Goal: Task Accomplishment & Management: Contribute content

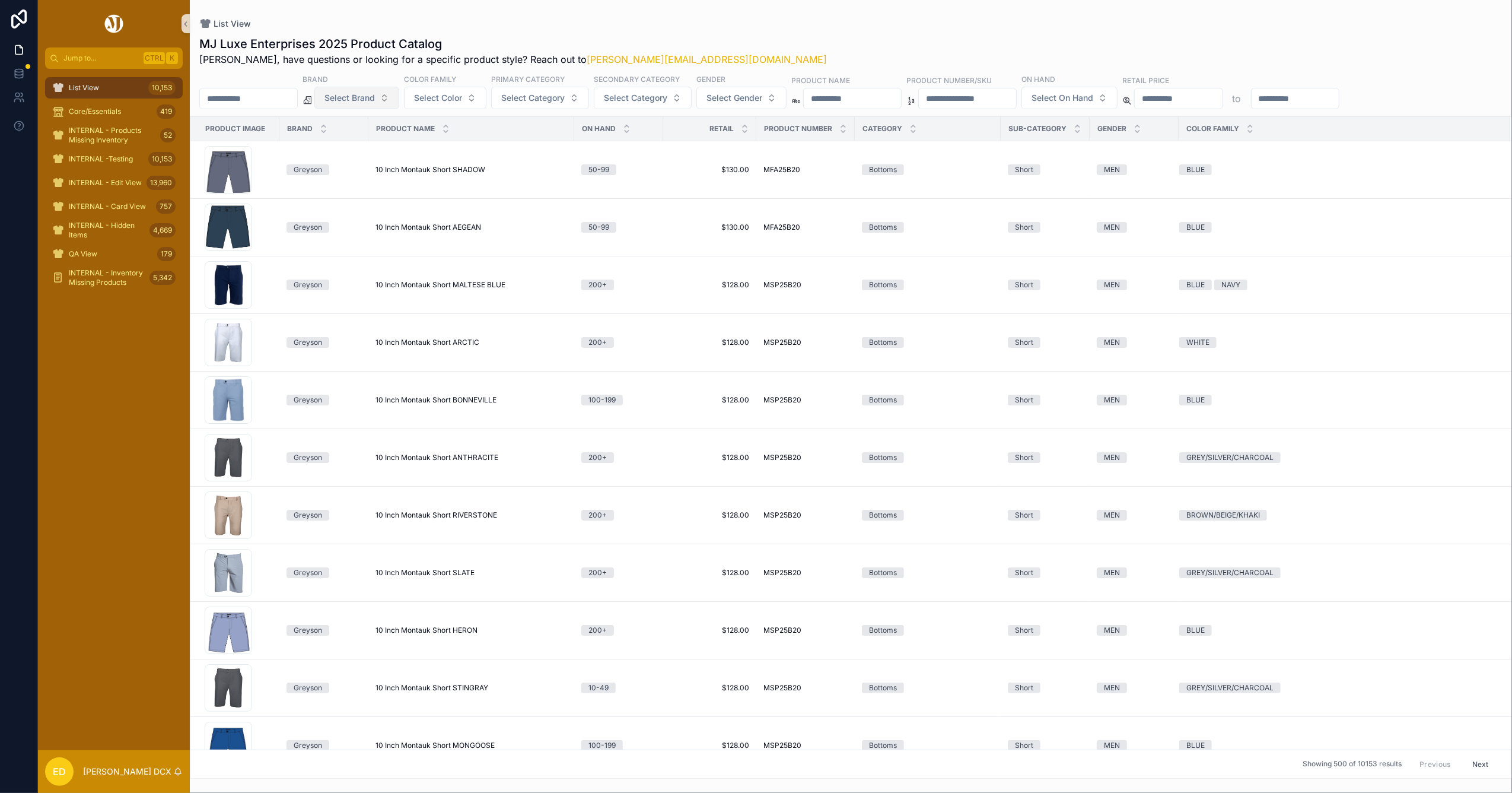
click at [375, 96] on span "Select Brand" at bounding box center [350, 98] width 50 height 12
click at [374, 143] on div "Peter Millar" at bounding box center [387, 146] width 143 height 19
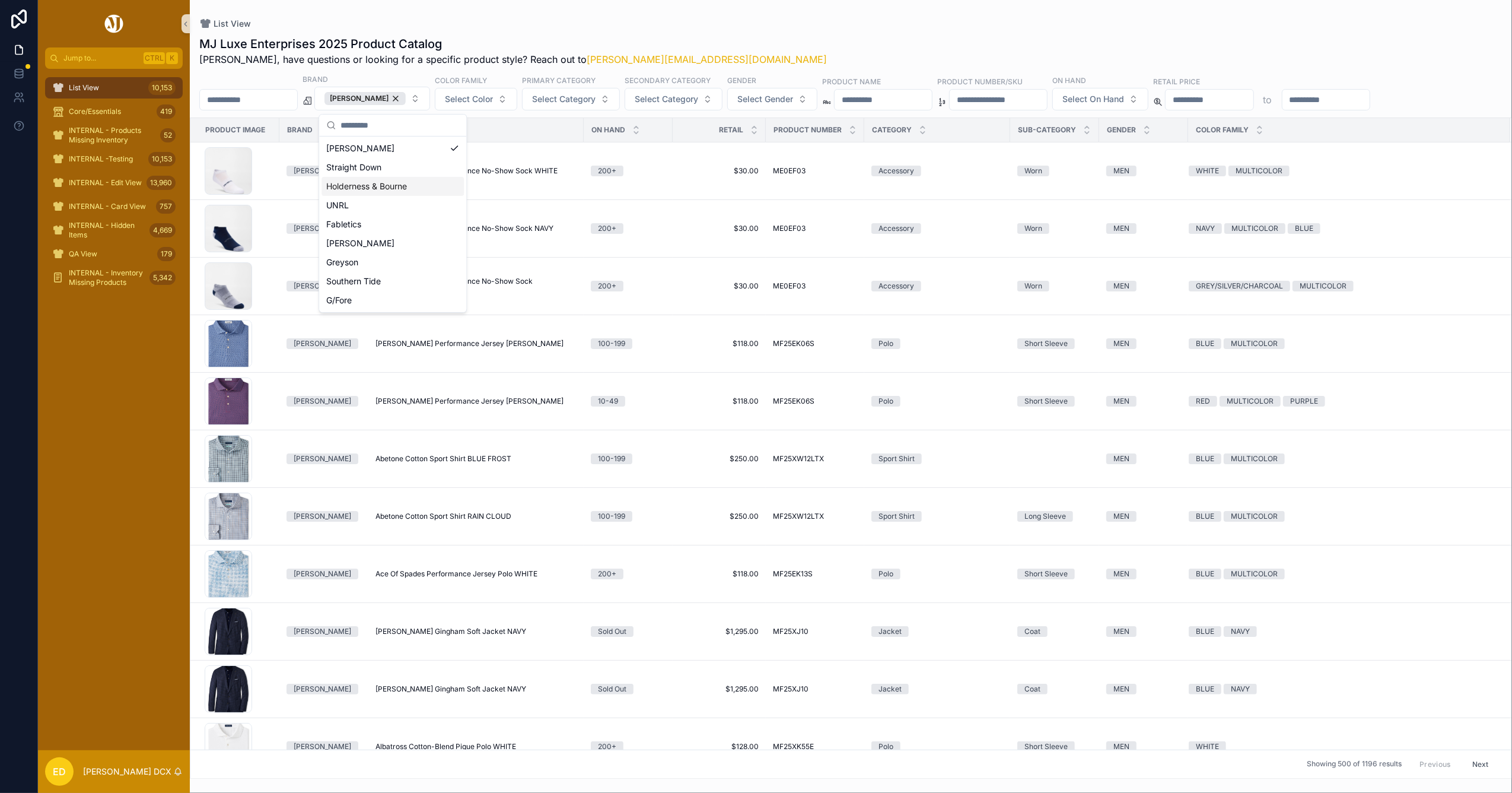
click at [844, 29] on div "MJ Luxe Enterprises 2025 Product Catalog Erwin, have questions or looking for a…" at bounding box center [851, 403] width 1322 height 750
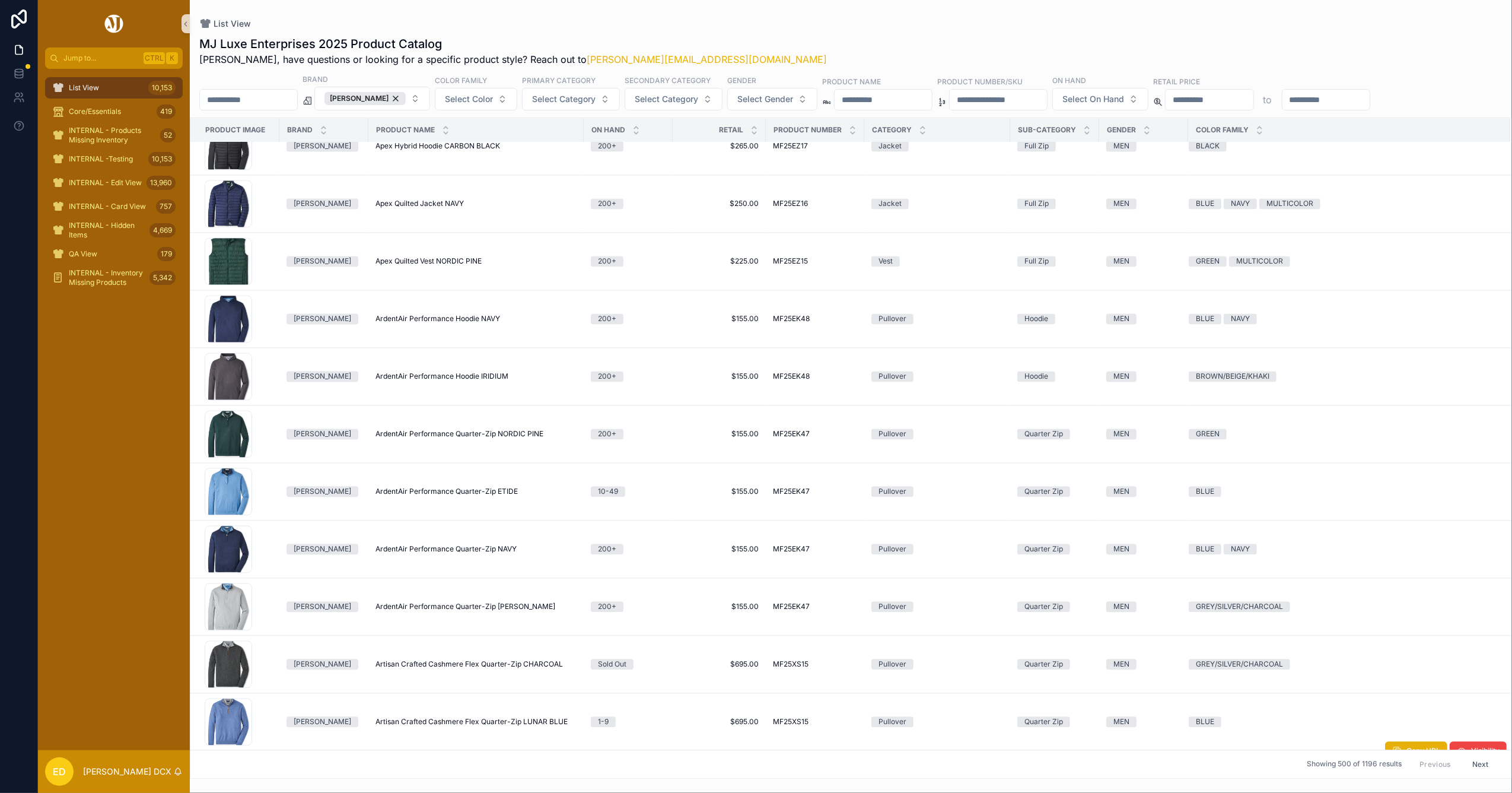
scroll to position [2840, 0]
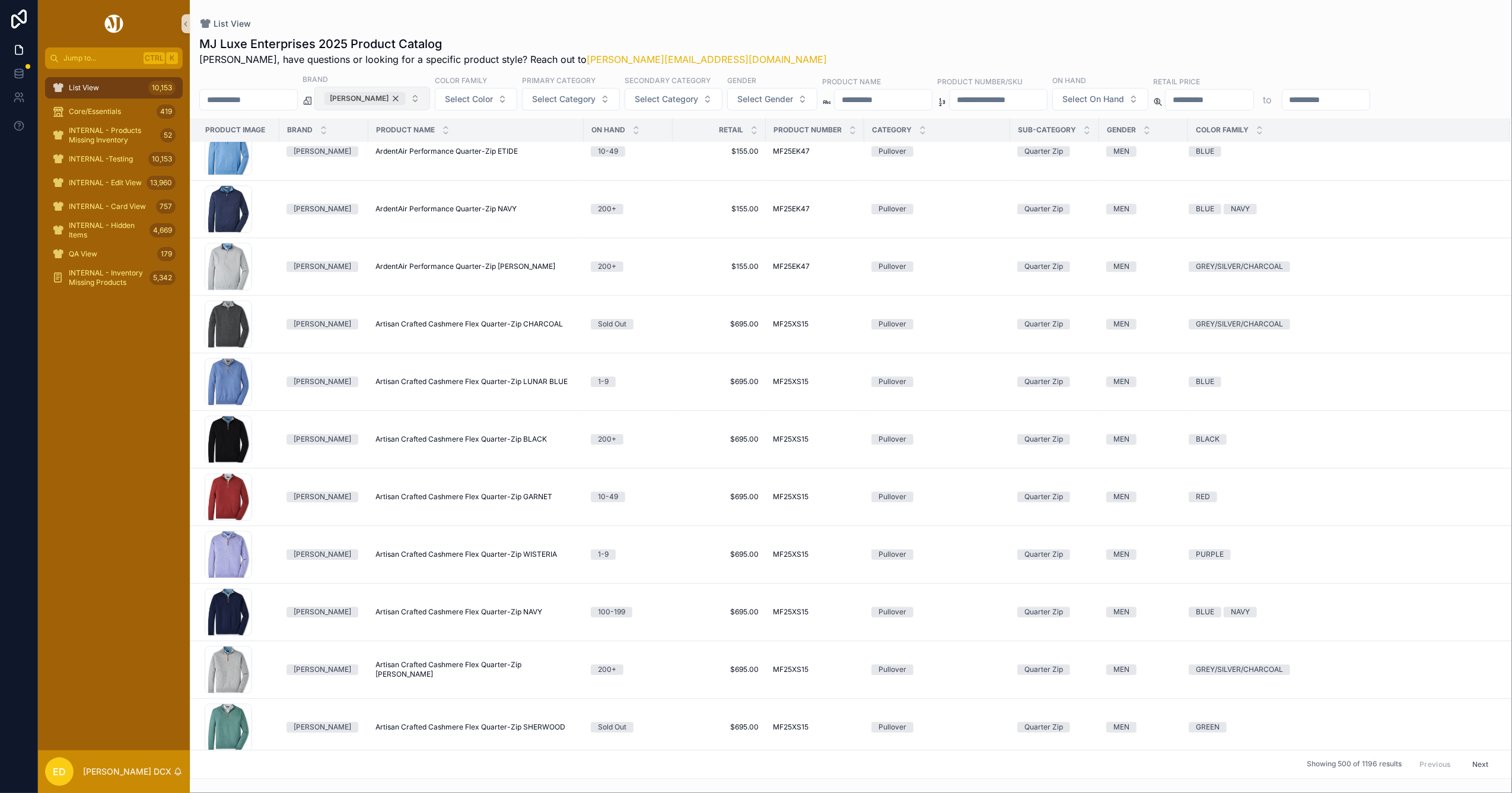
click at [405, 98] on div "Peter Millar" at bounding box center [365, 99] width 81 height 13
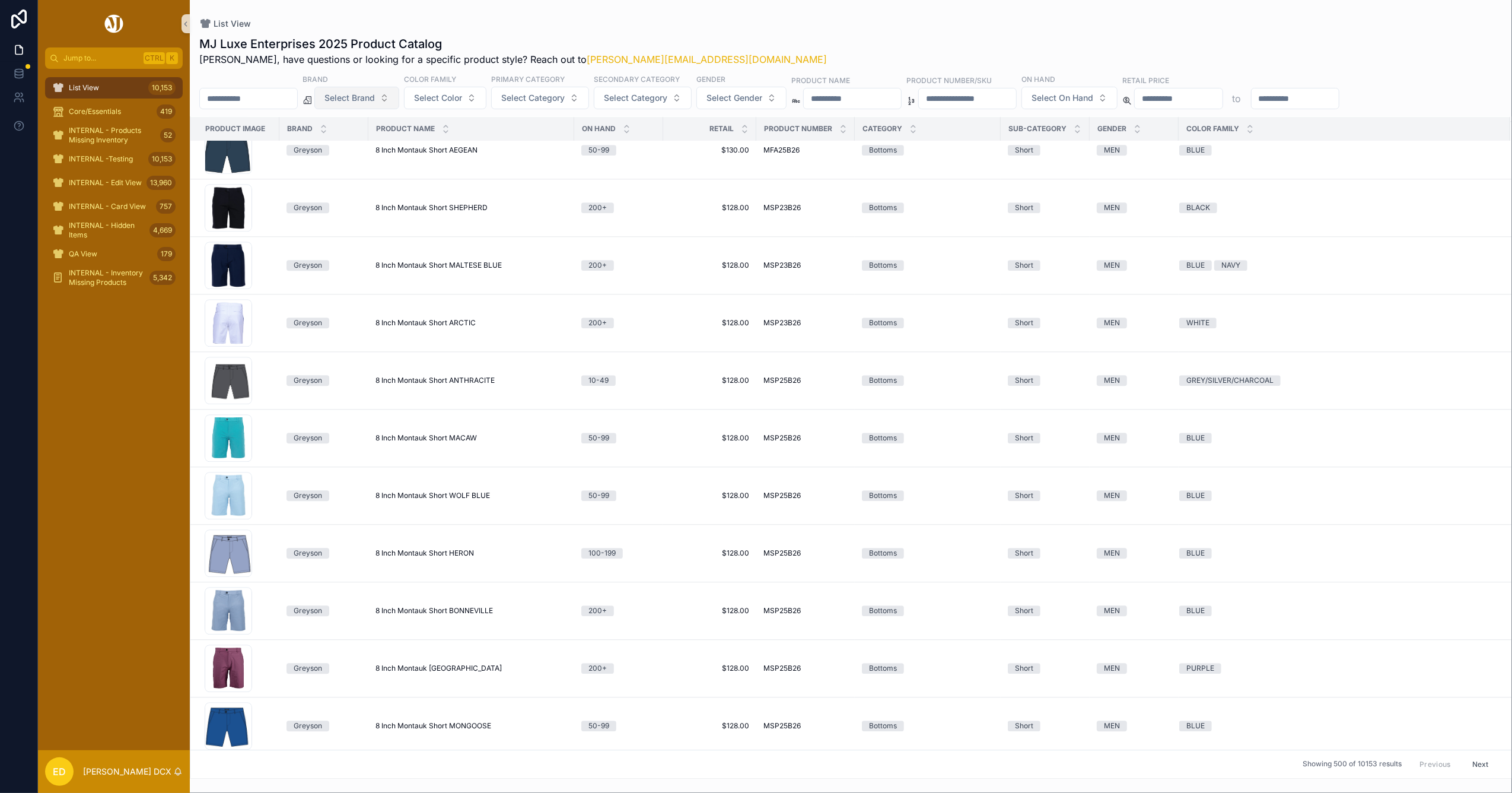
click at [375, 98] on span "Select Brand" at bounding box center [350, 98] width 50 height 12
click at [357, 166] on div "Straight Down" at bounding box center [387, 165] width 143 height 19
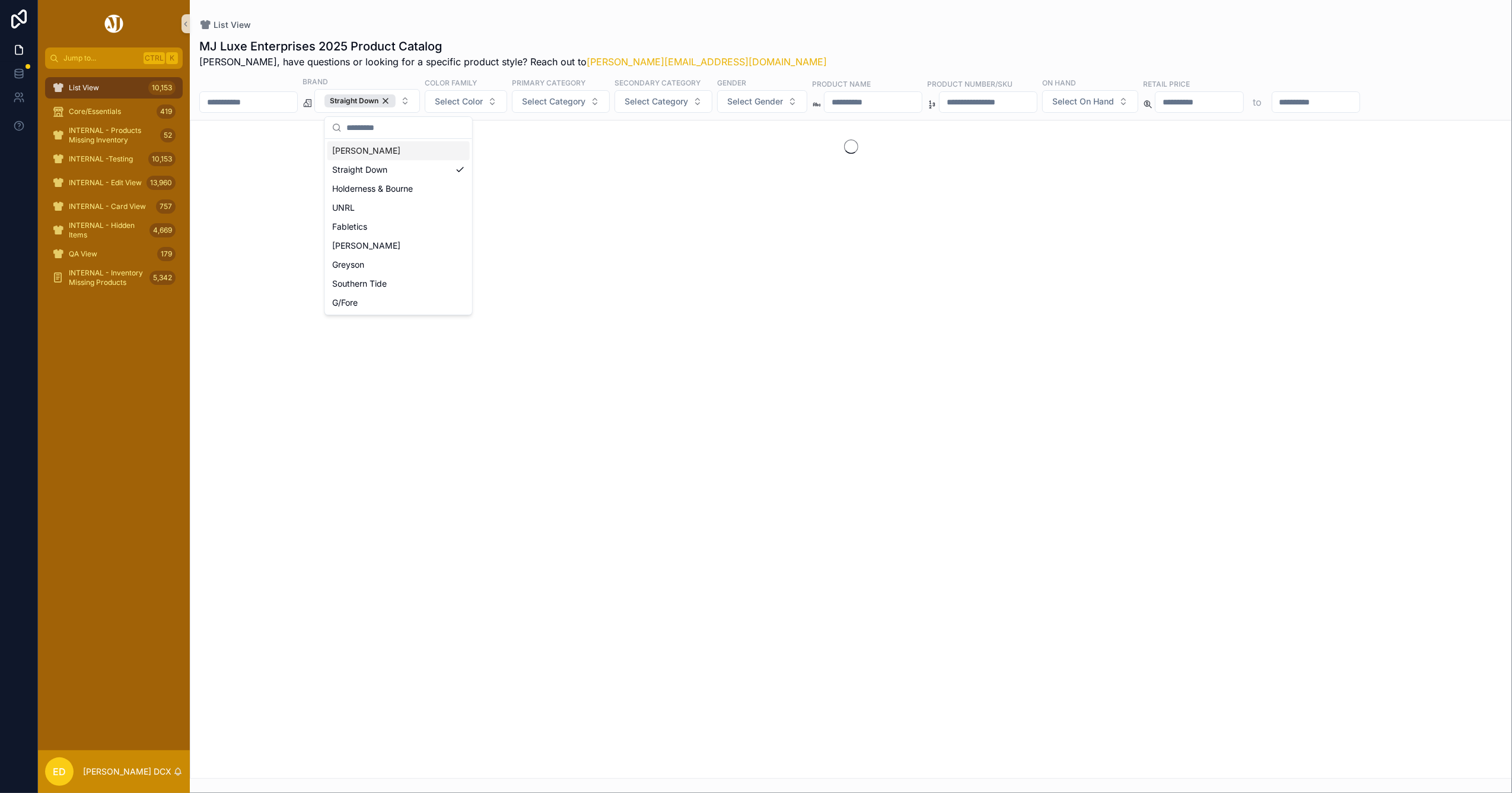
click at [807, 29] on div "List View" at bounding box center [851, 24] width 1303 height 12
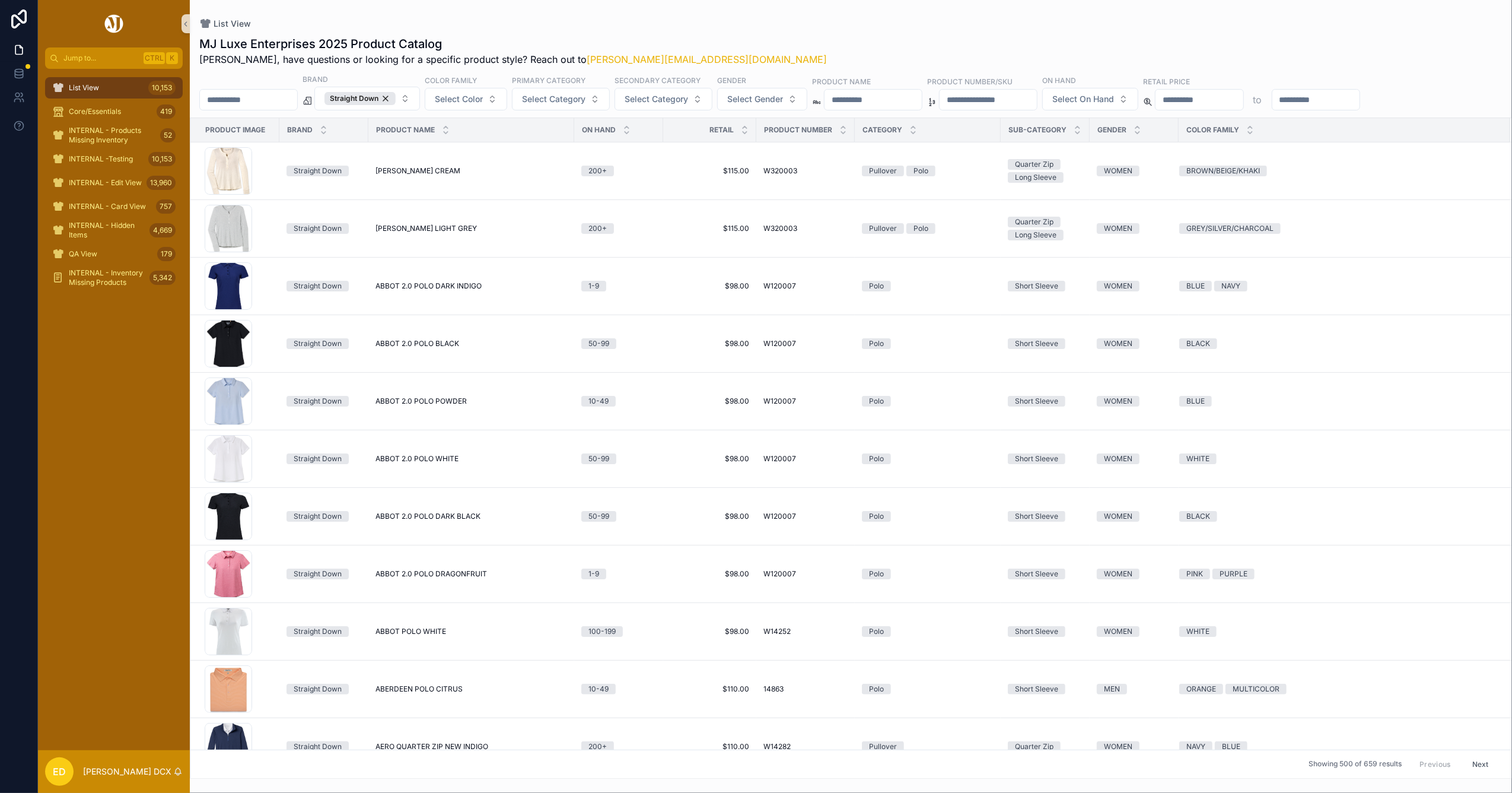
click at [1477, 767] on button "Next" at bounding box center [1481, 764] width 34 height 18
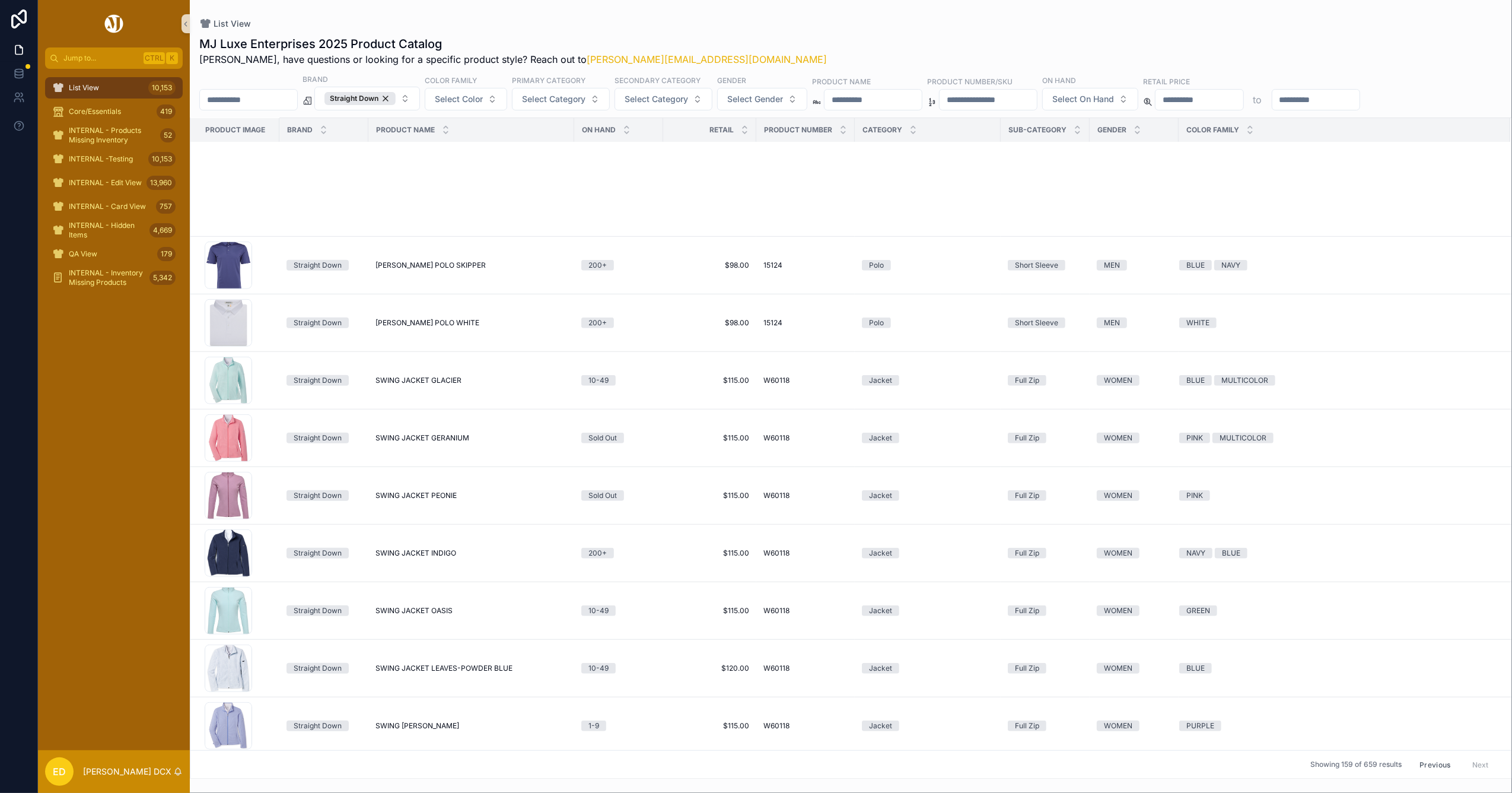
scroll to position [6073, 0]
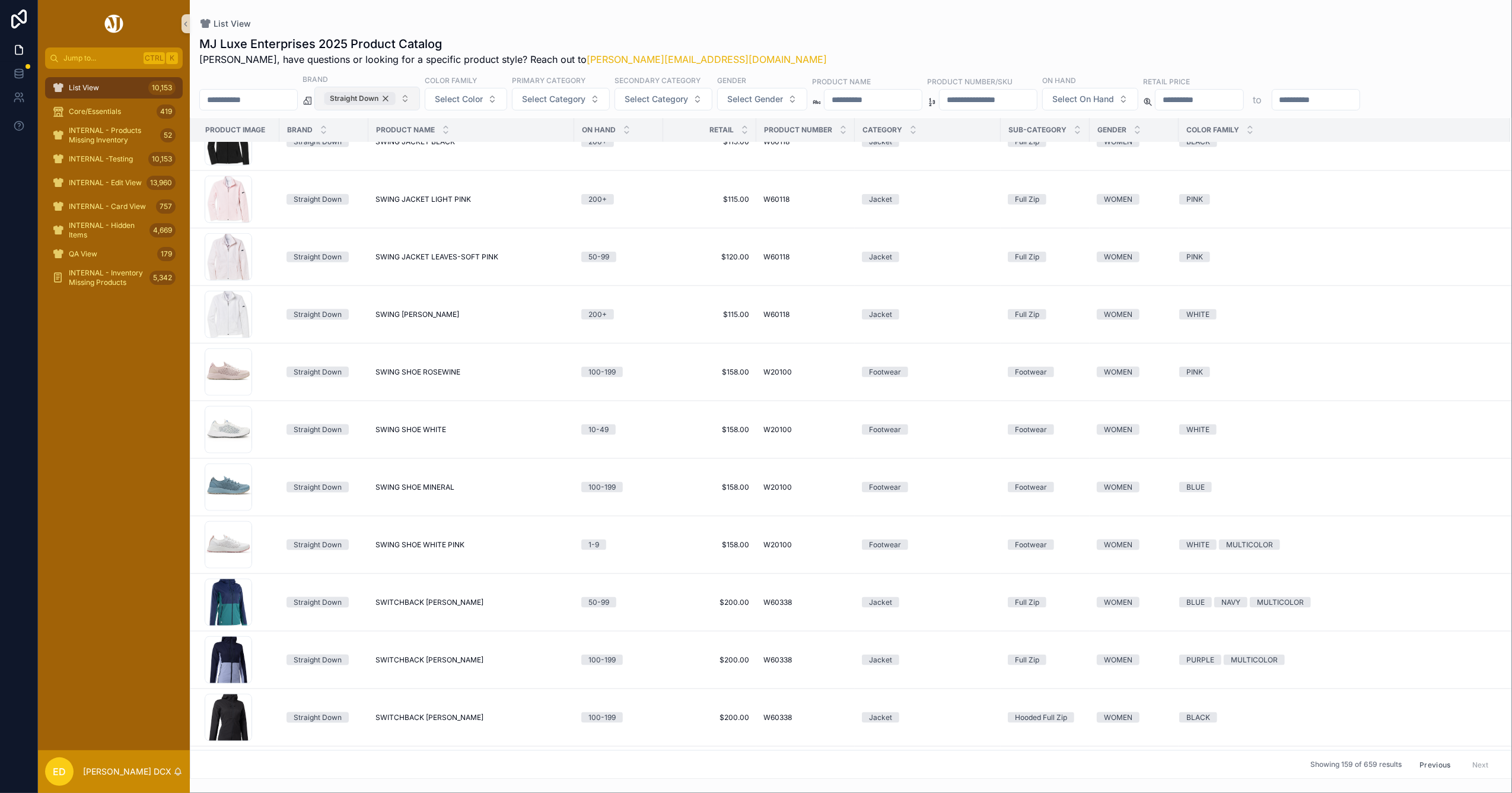
click at [396, 98] on div "Straight Down" at bounding box center [360, 99] width 71 height 13
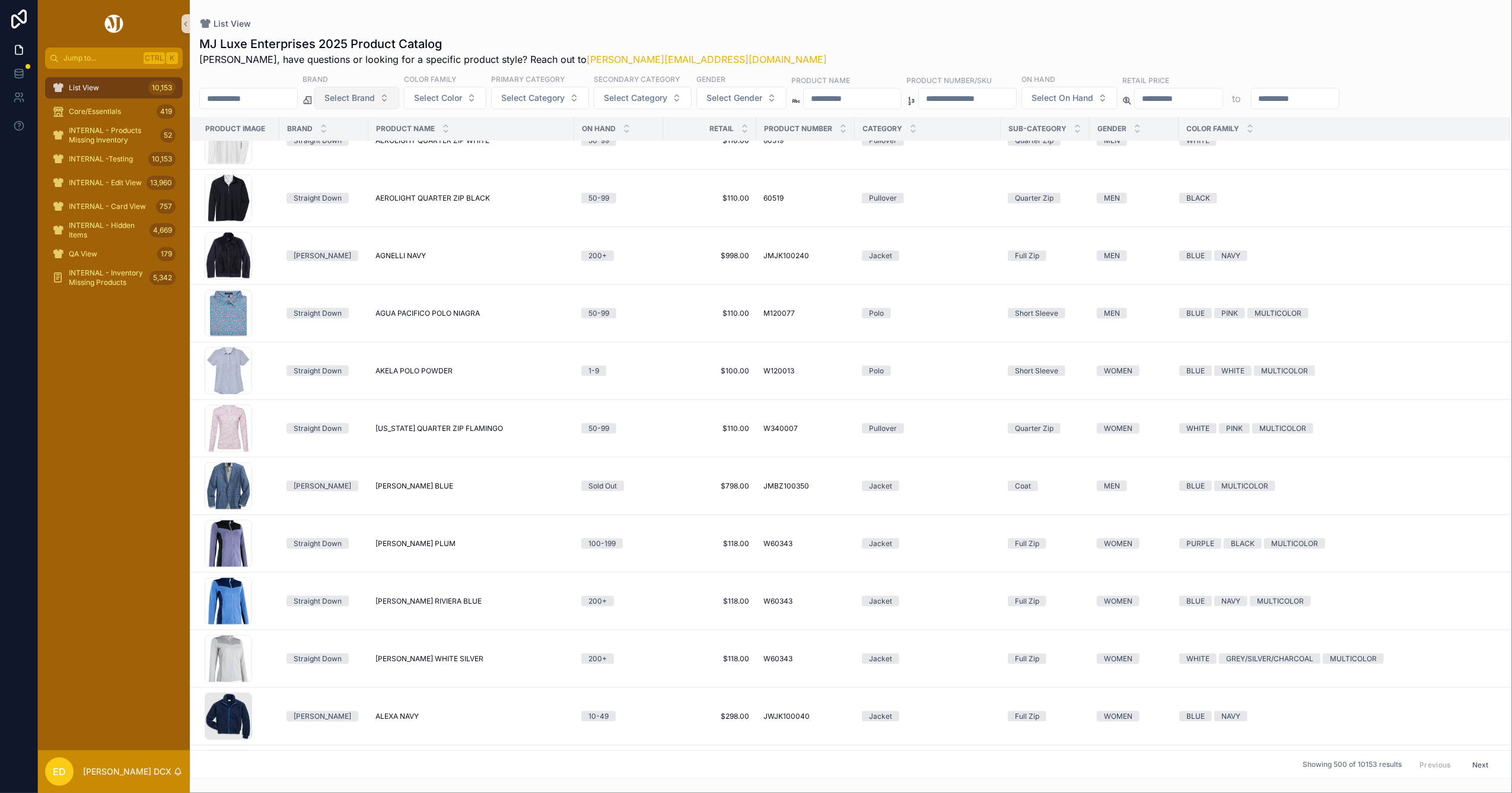
click at [399, 98] on button "Select Brand" at bounding box center [357, 98] width 85 height 22
click at [361, 189] on div "Holderness & Bourne" at bounding box center [387, 184] width 143 height 19
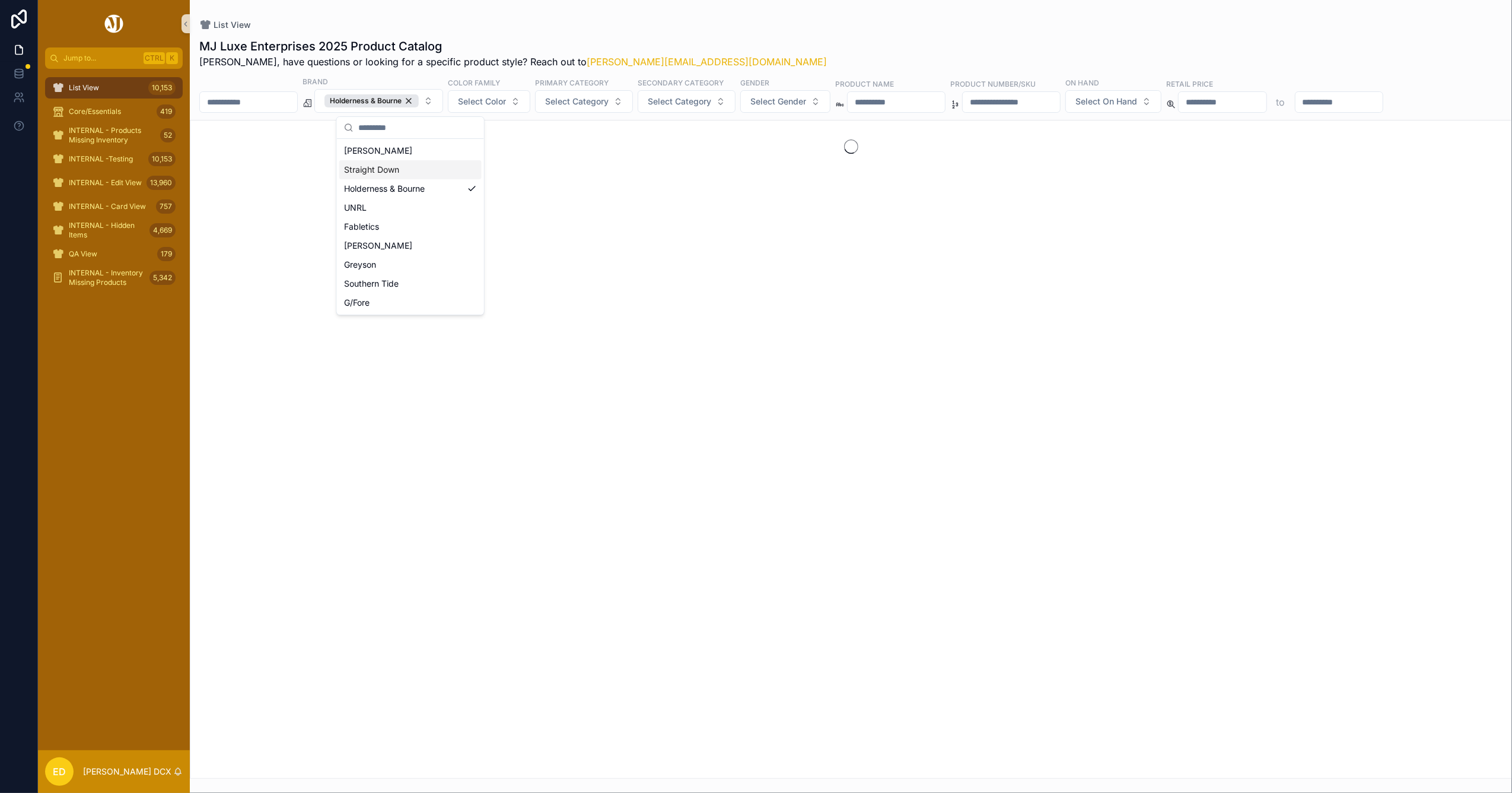
drag, startPoint x: 733, startPoint y: 43, endPoint x: 722, endPoint y: 80, distance: 38.6
click at [734, 43] on div "MJ Luxe Enterprises 2025 Product Catalog Erwin, have questions or looking for a…" at bounding box center [851, 53] width 1303 height 31
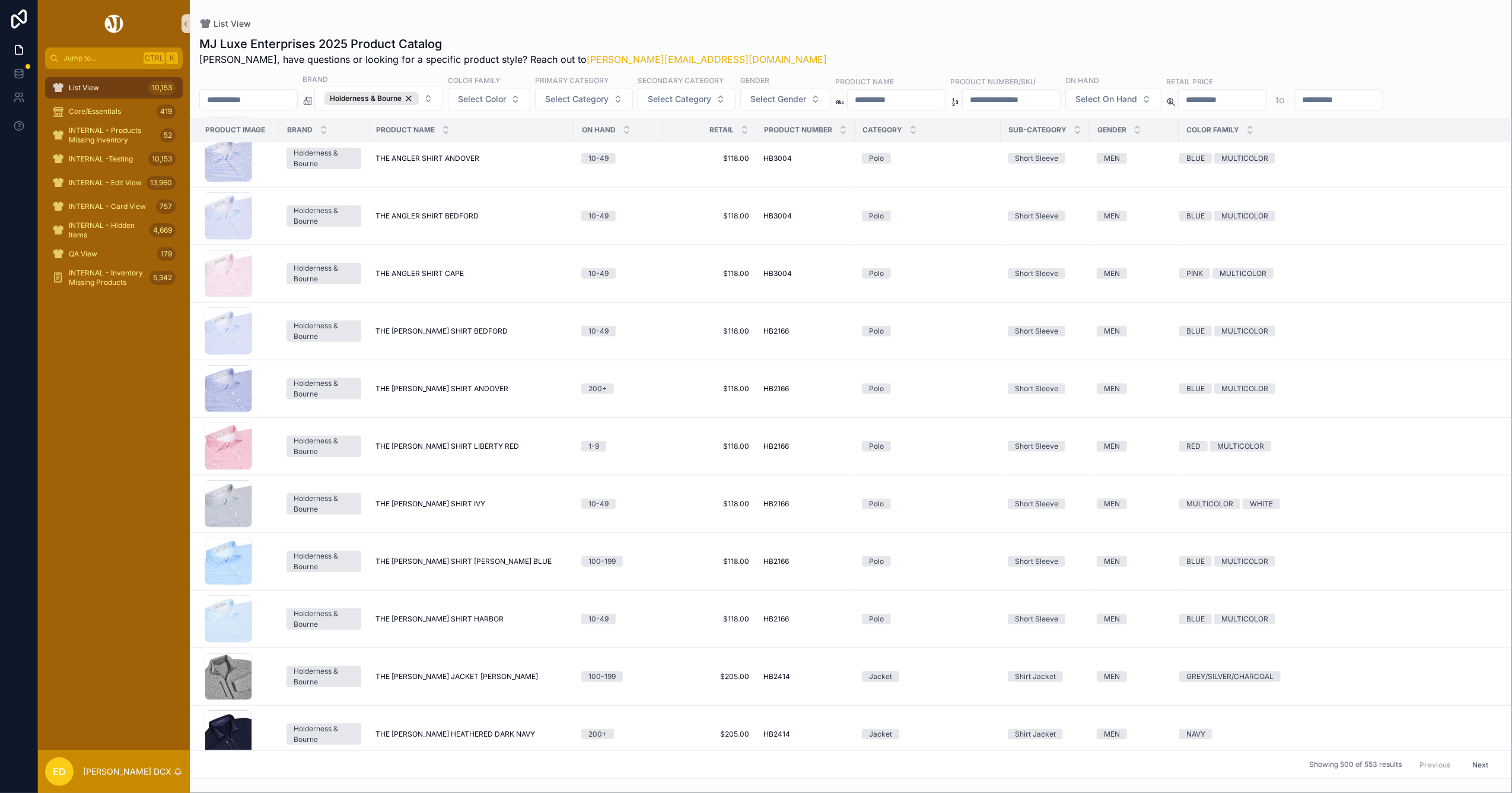
scroll to position [1106, 0]
click at [1476, 768] on button "Next" at bounding box center [1481, 764] width 34 height 18
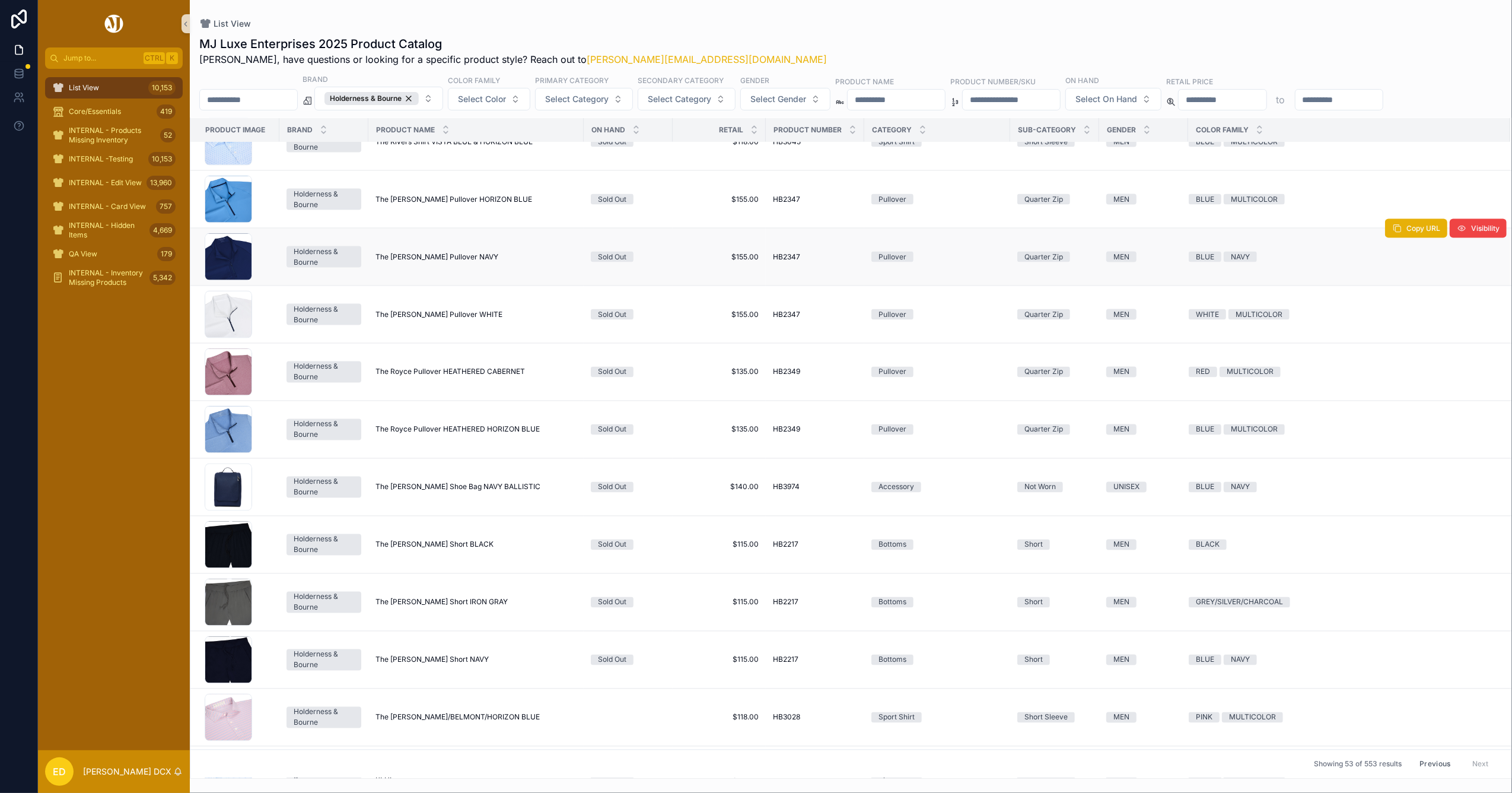
scroll to position [1975, 0]
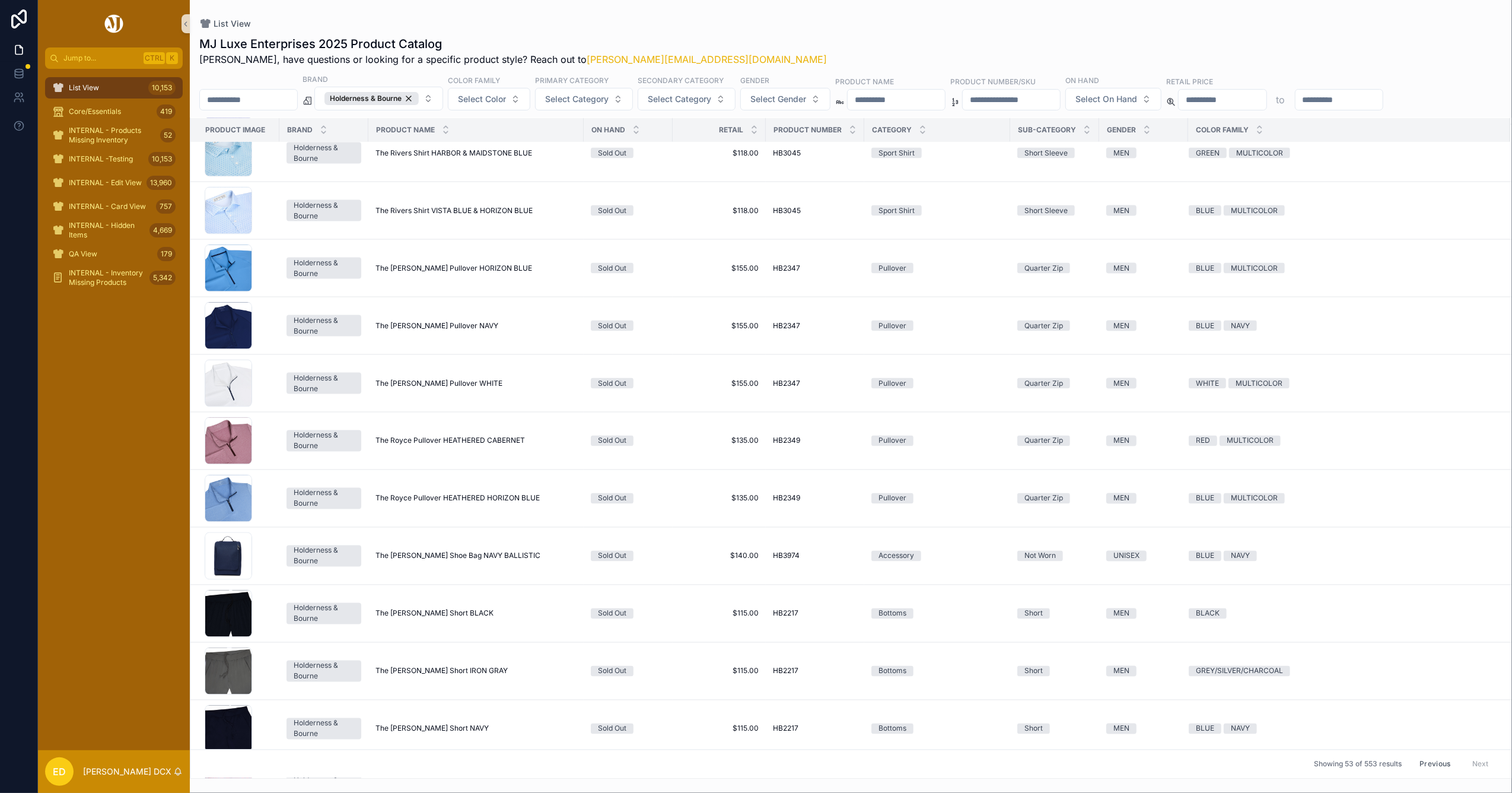
click at [1427, 764] on button "Previous" at bounding box center [1435, 764] width 48 height 18
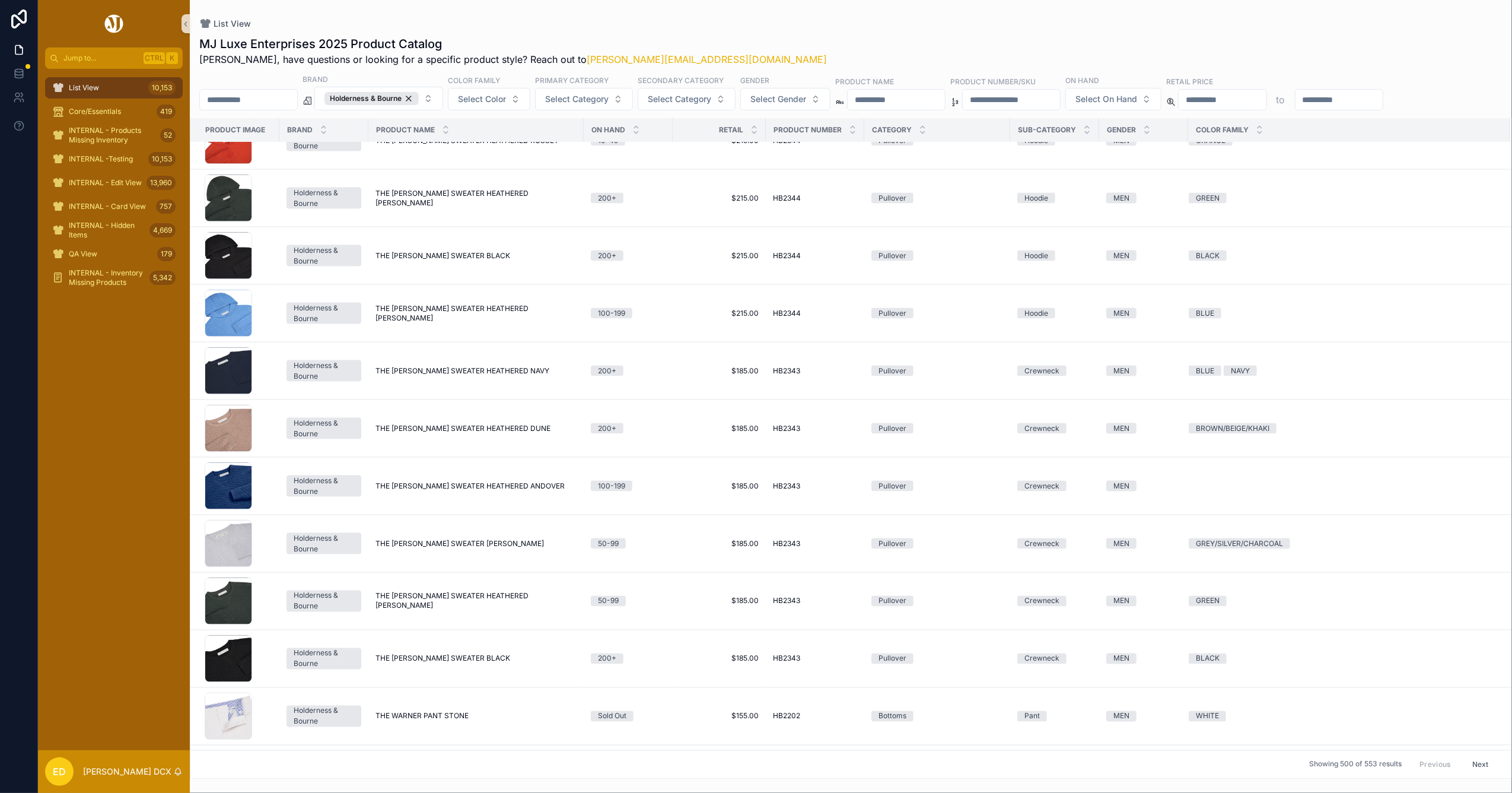
scroll to position [20625, 0]
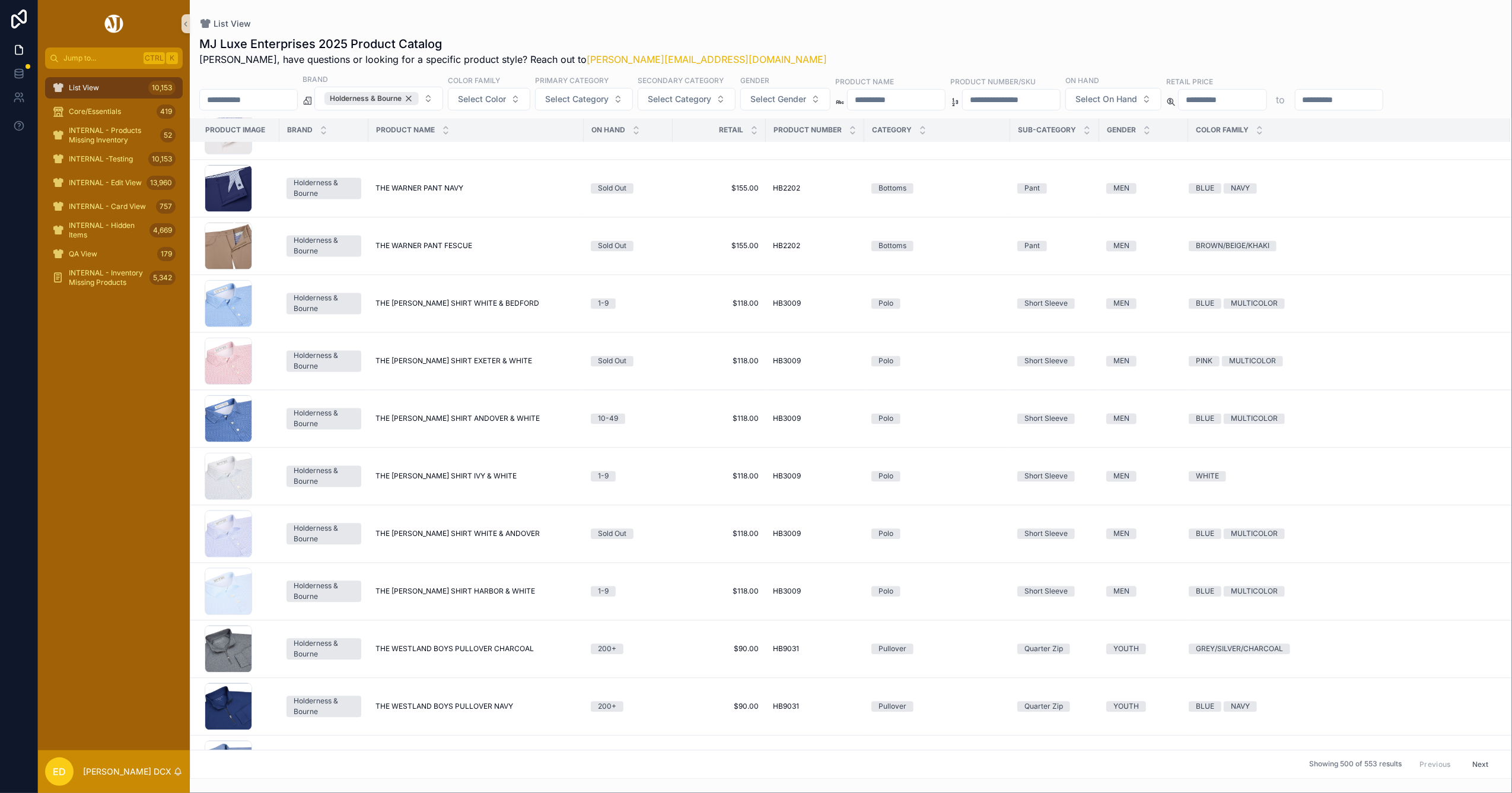
click at [419, 96] on div "Holderness & Bourne" at bounding box center [371, 99] width 94 height 13
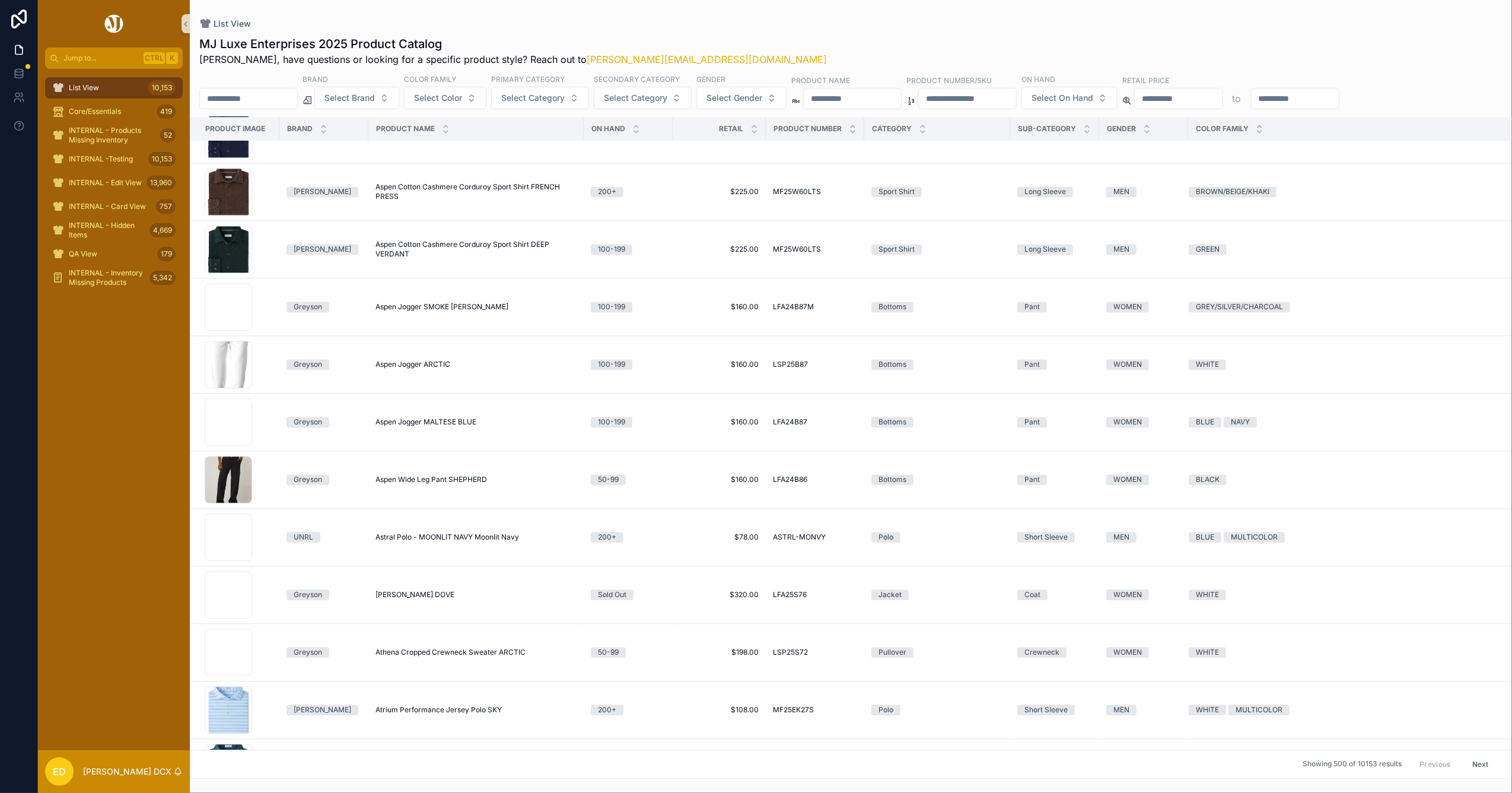
scroll to position [20515, 0]
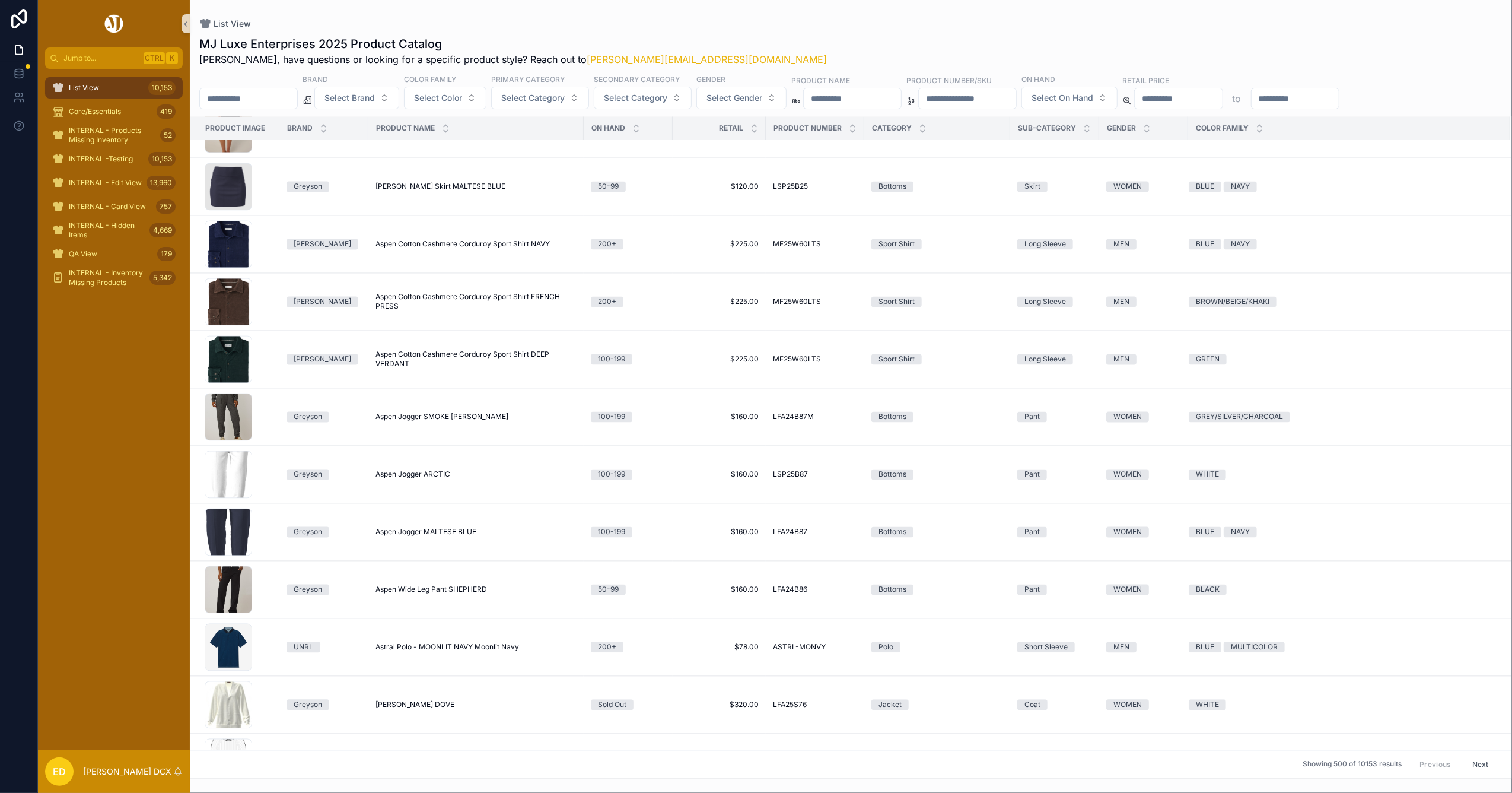
click at [375, 96] on span "Select Brand" at bounding box center [350, 98] width 50 height 12
click at [366, 201] on div "UNRL" at bounding box center [387, 203] width 143 height 19
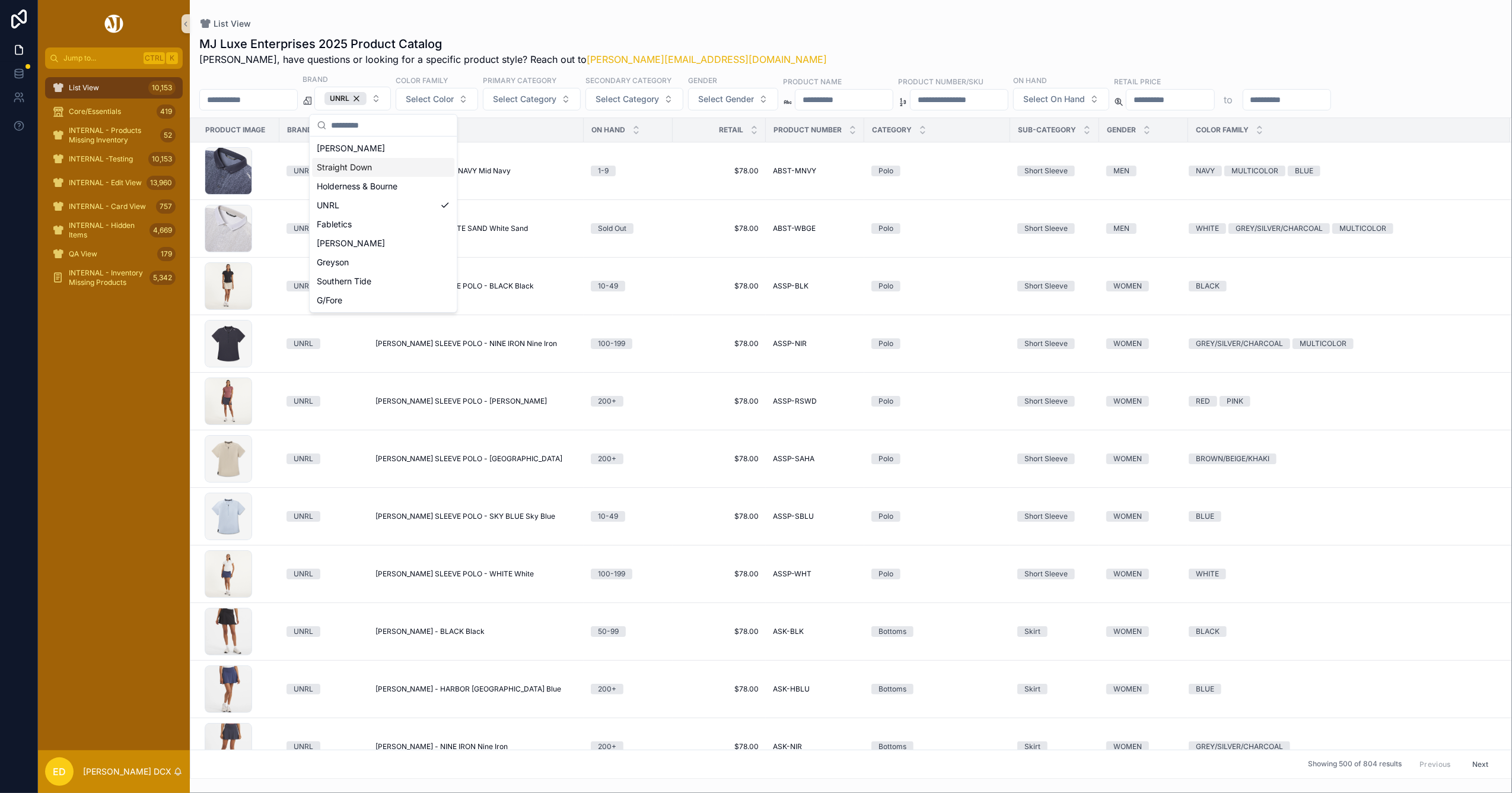
click at [923, 22] on div "List View" at bounding box center [851, 24] width 1303 height 10
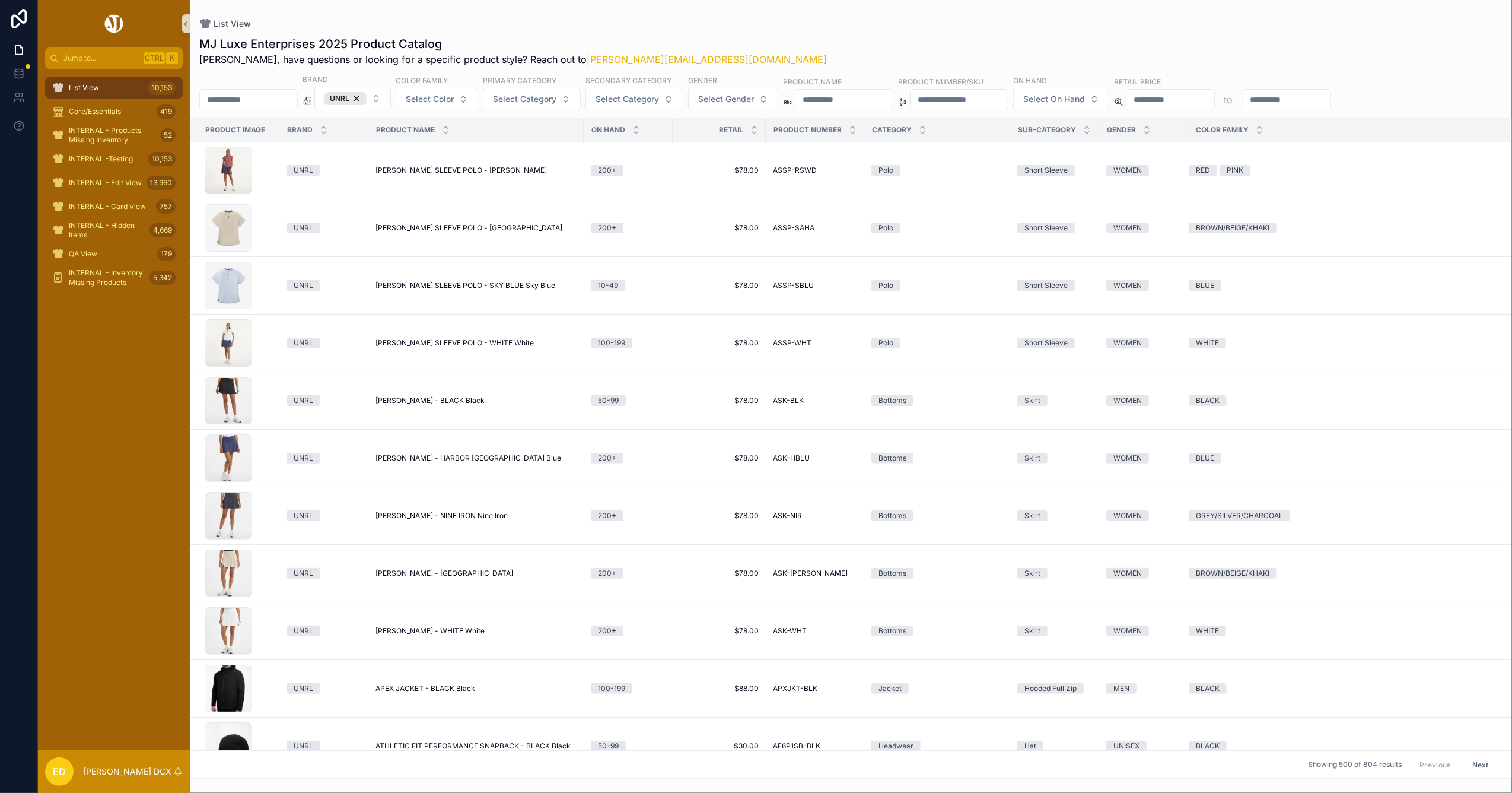
scroll to position [237, 0]
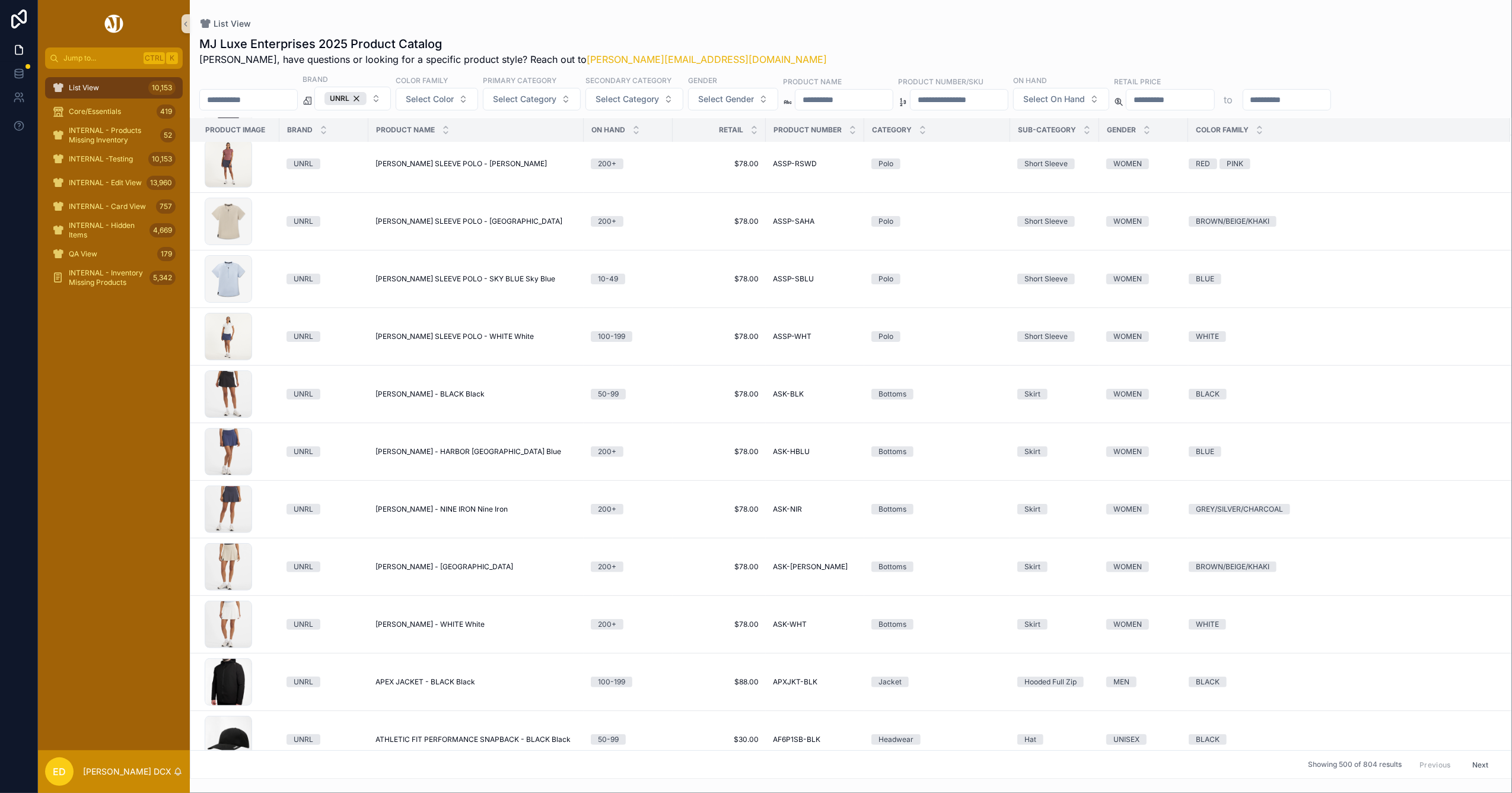
click at [1464, 764] on button "Next" at bounding box center [1481, 764] width 34 height 18
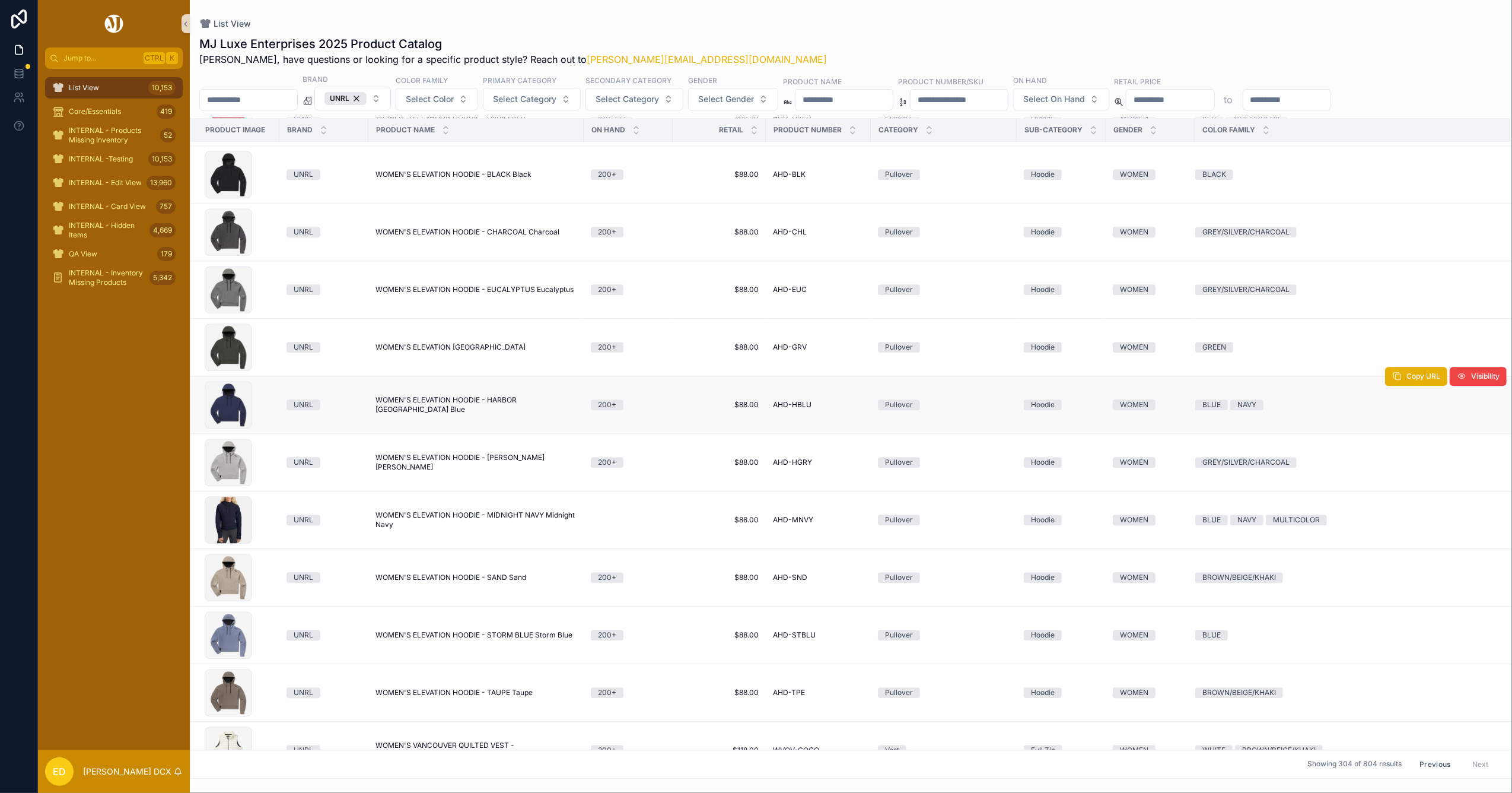
scroll to position [11910, 0]
click at [1008, 99] on input "scrollable content" at bounding box center [958, 100] width 97 height 17
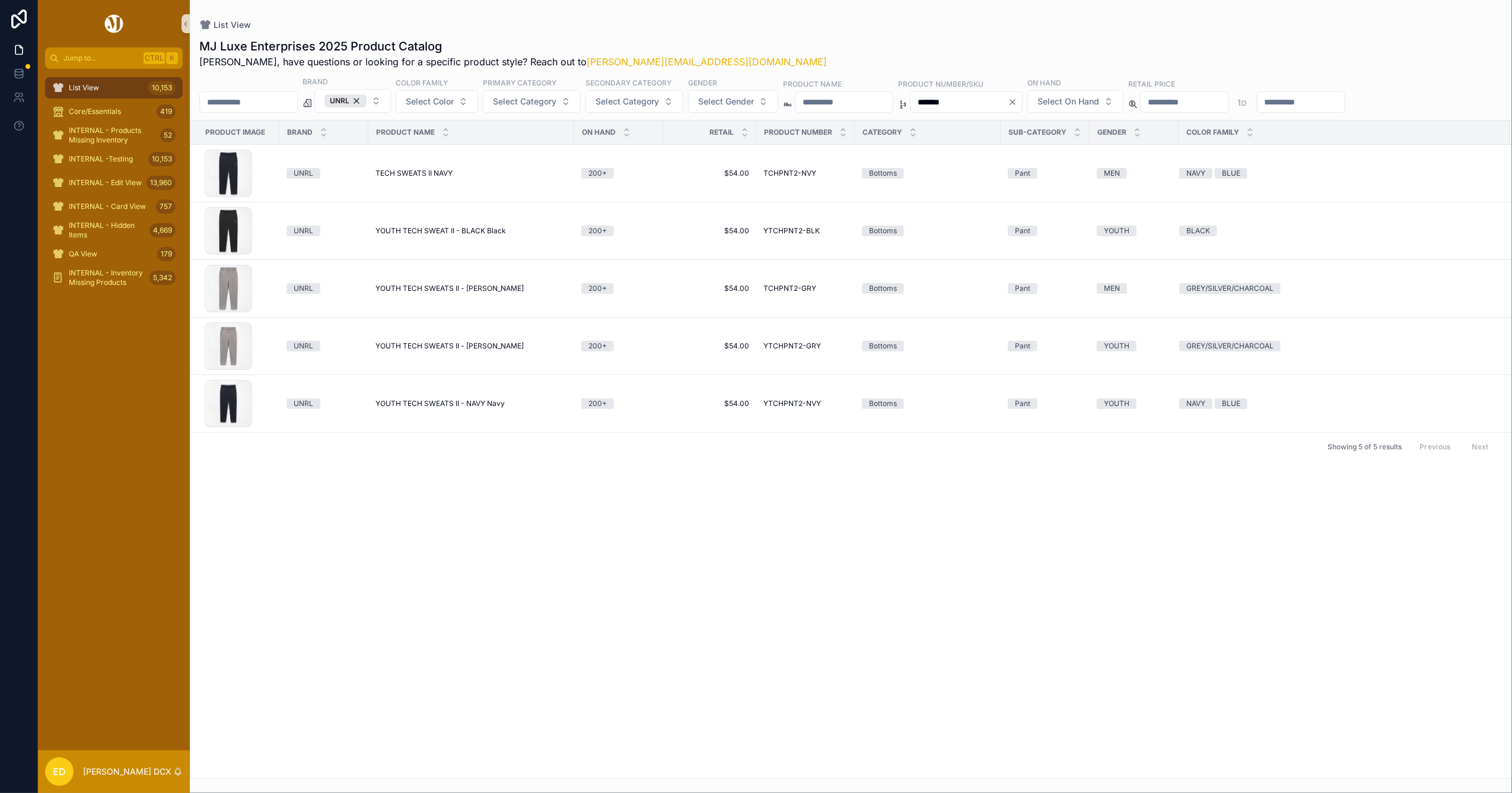
type input "*******"
click at [432, 171] on span "TECH SWEATS II NAVY" at bounding box center [414, 173] width 77 height 10
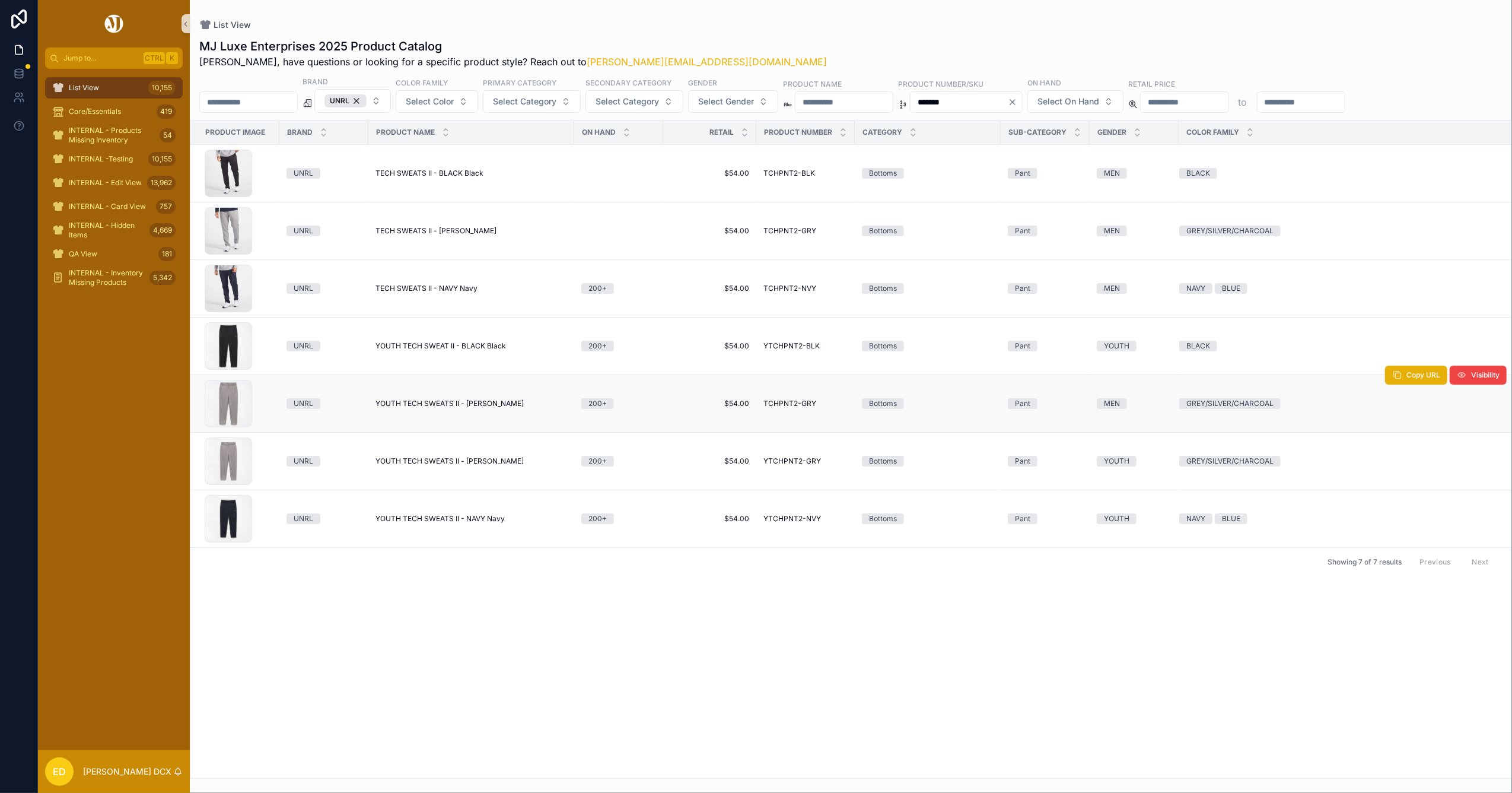
click at [446, 397] on td "YOUTH TECH SWEATS II - GRAY Gray YOUTH TECH SWEATS II - GRAY Gray" at bounding box center [471, 403] width 206 height 57
click at [445, 403] on span "YOUTH TECH SWEATS II - GRAY Gray" at bounding box center [449, 403] width 148 height 10
click at [447, 233] on span "TECH SWEATS II - GRAY Gray" at bounding box center [435, 231] width 121 height 10
click at [1017, 100] on icon "Clear" at bounding box center [1013, 102] width 10 height 10
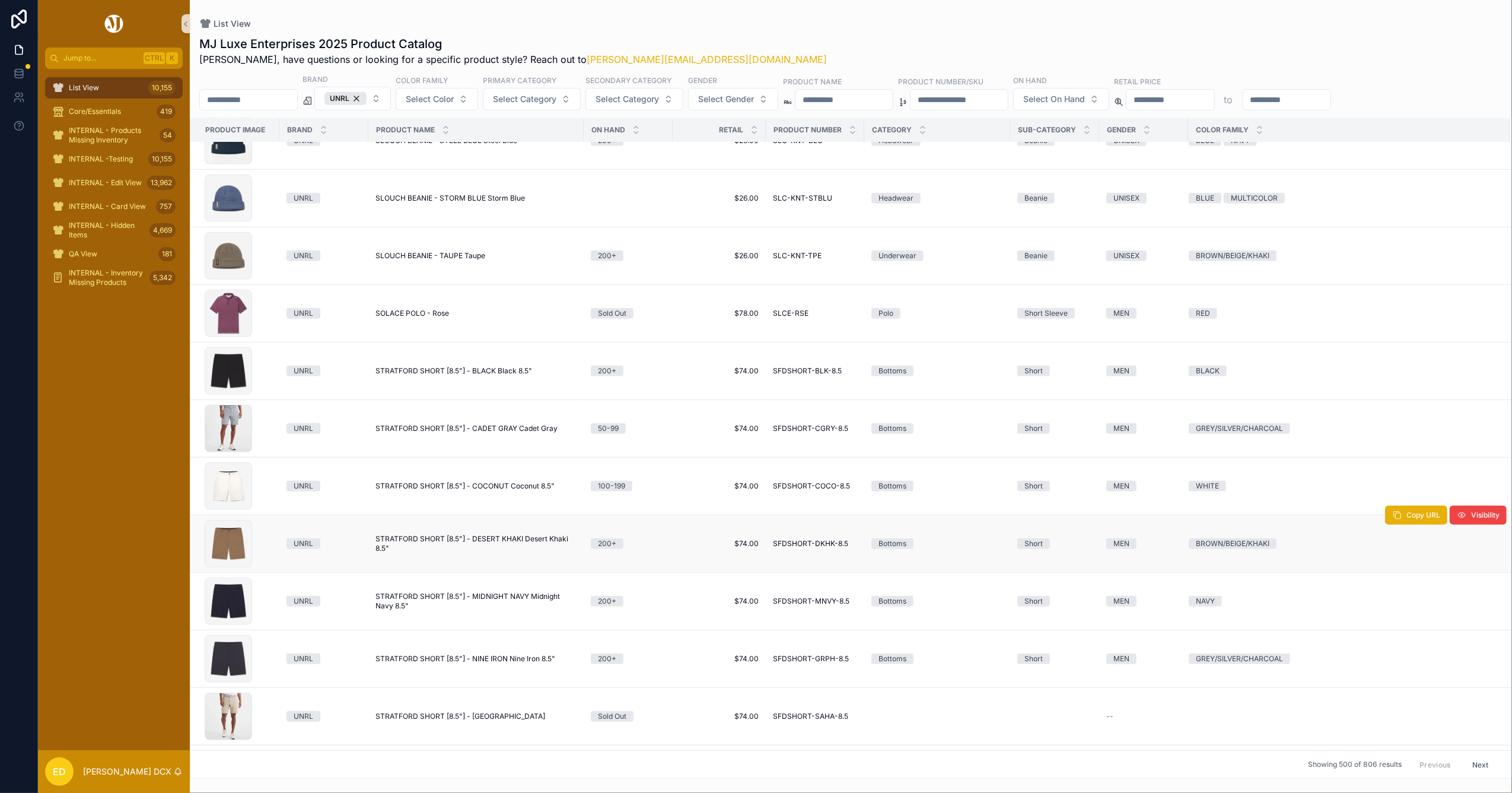
scroll to position [23777, 0]
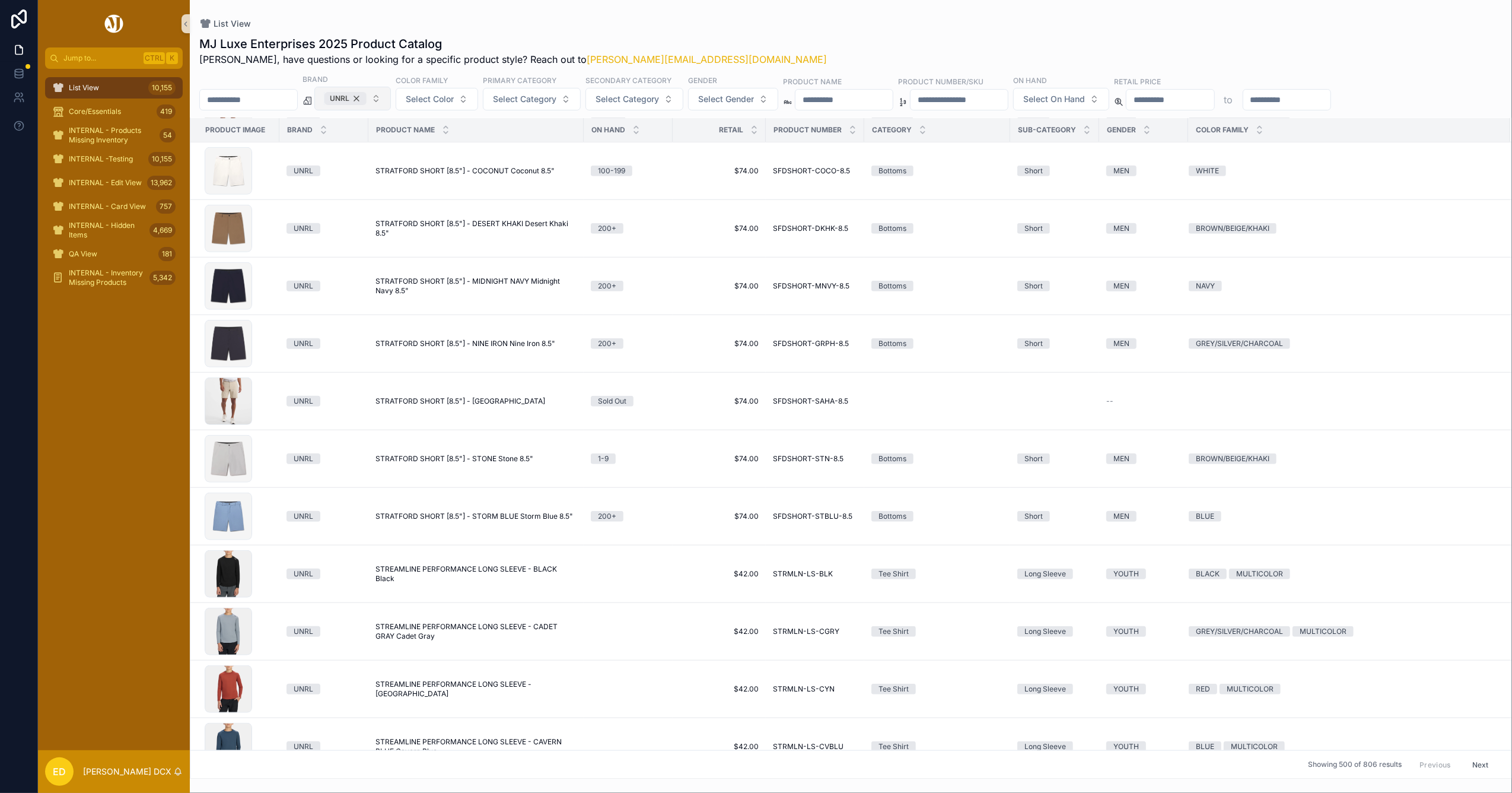
click at [366, 96] on div "UNRL" at bounding box center [345, 99] width 42 height 13
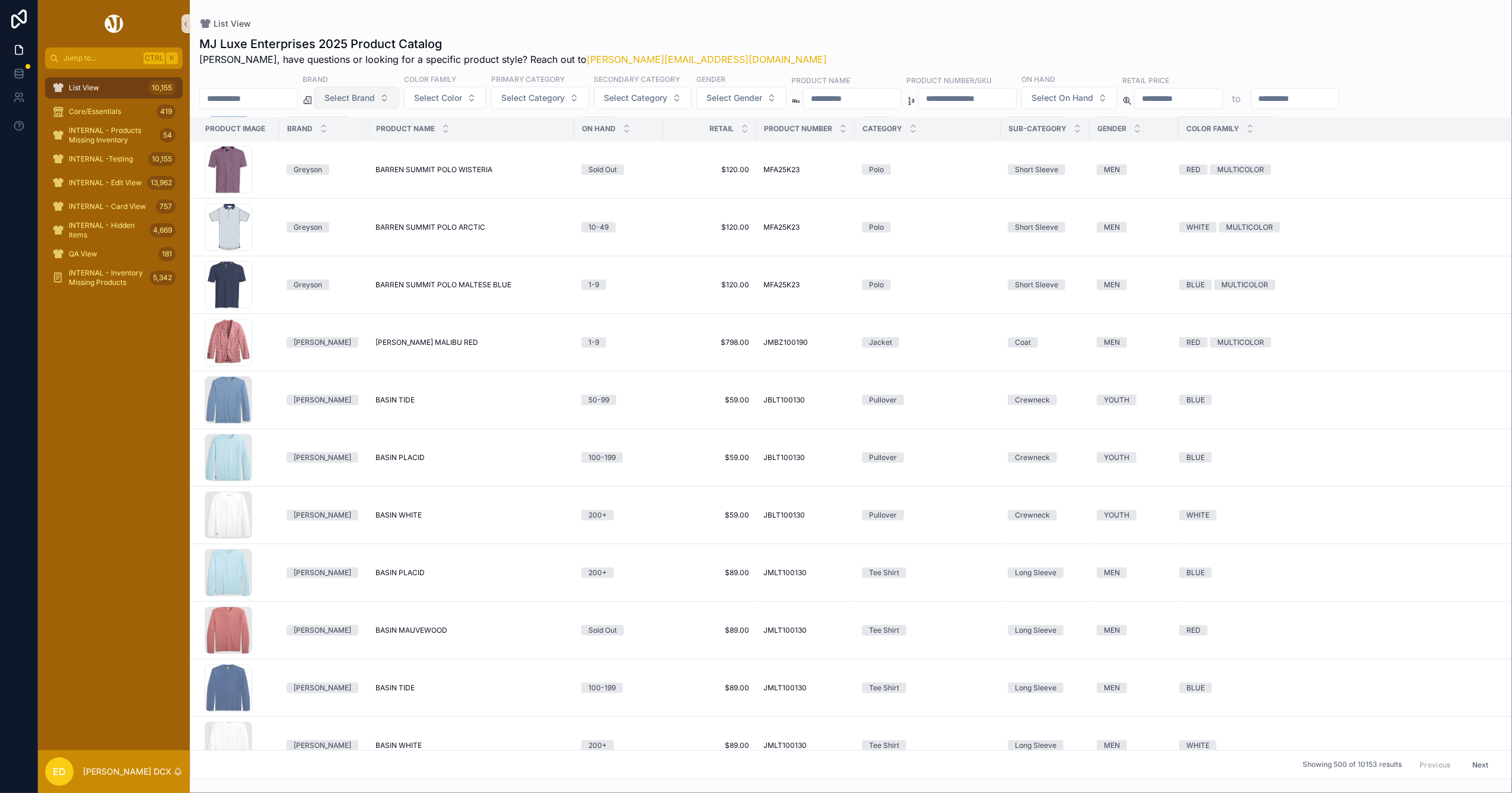
click at [375, 96] on span "Select Brand" at bounding box center [350, 98] width 50 height 12
click at [349, 221] on div "Fabletics" at bounding box center [387, 222] width 143 height 19
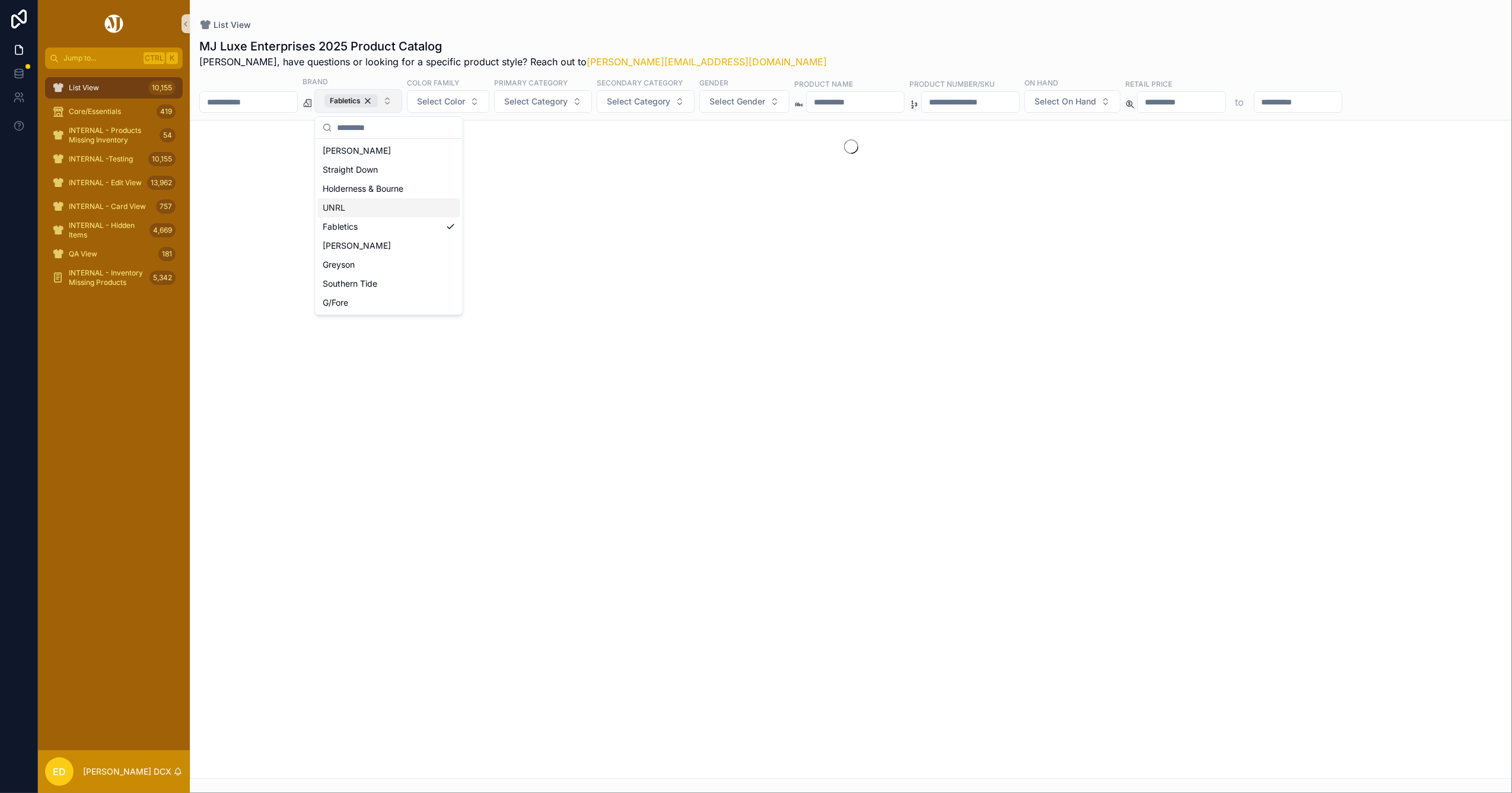
click at [637, 17] on div "List View MJ Luxe Enterprises 2025 Product Catalog Erwin, have questions or loo…" at bounding box center [851, 389] width 1322 height 778
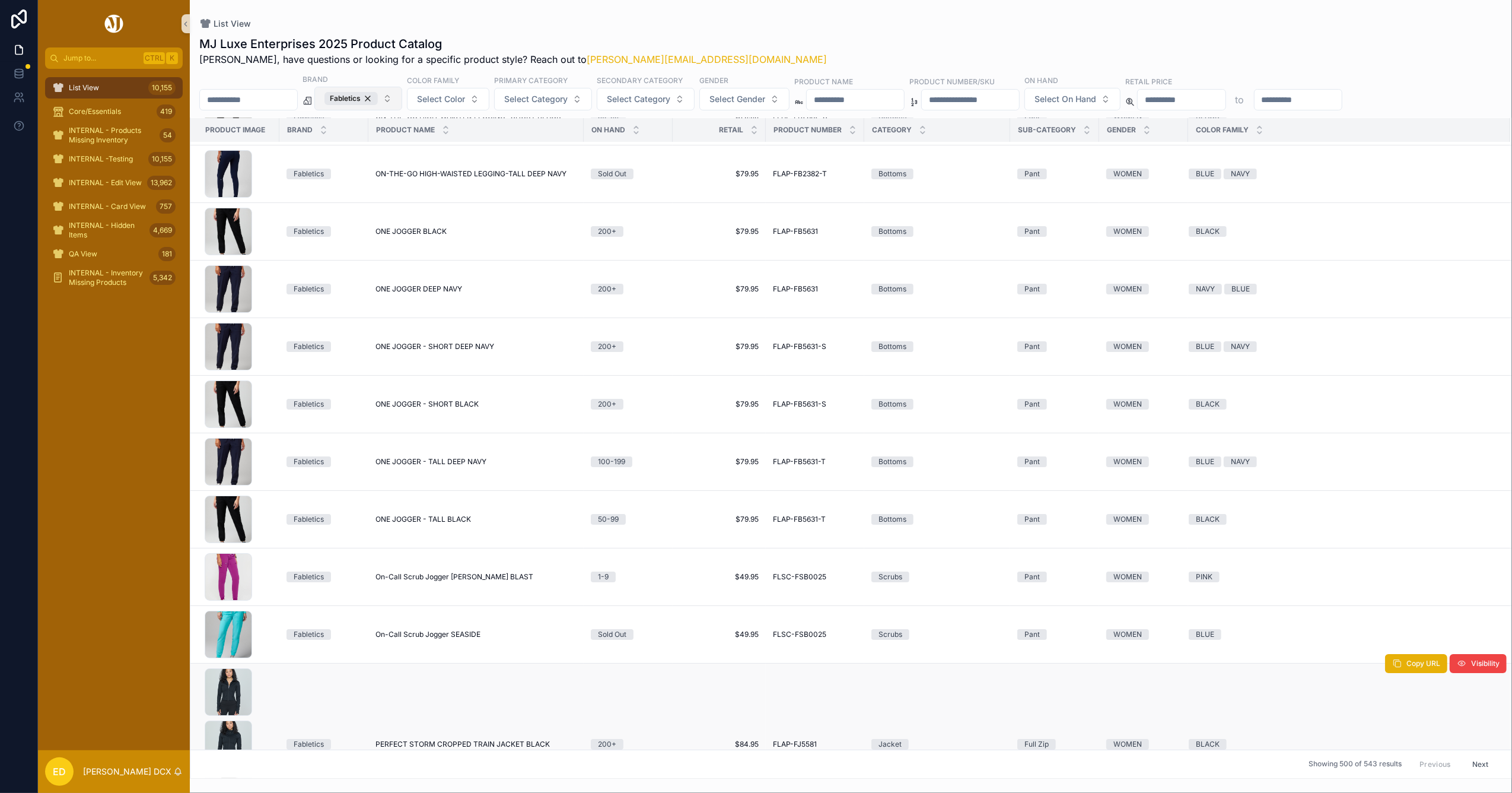
scroll to position [13726, 0]
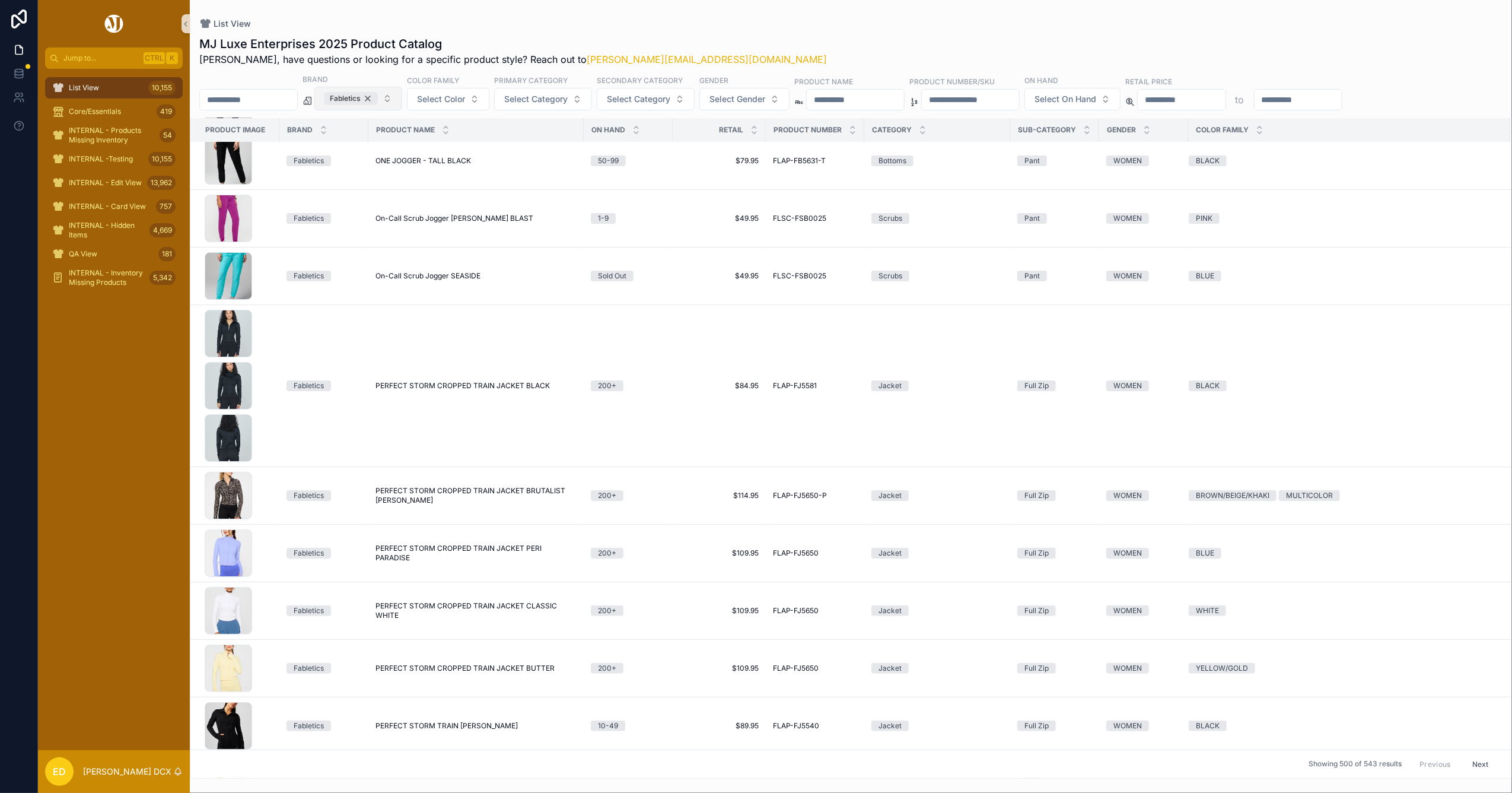
click at [377, 98] on div "Fabletics" at bounding box center [351, 99] width 53 height 13
click at [377, 98] on span "Fabletics" at bounding box center [351, 99] width 53 height 13
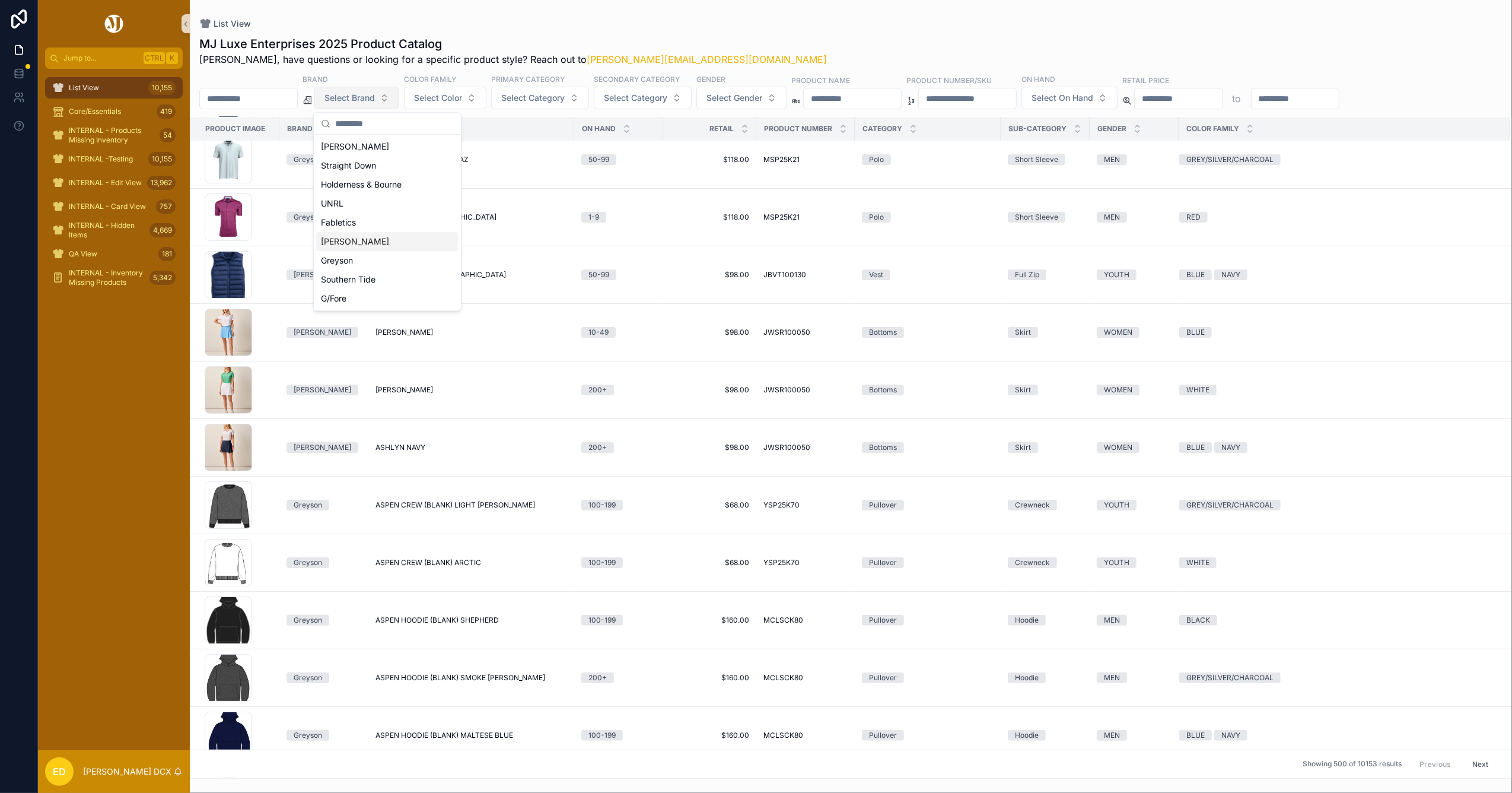
click at [361, 238] on div "Johnnie-O" at bounding box center [387, 241] width 143 height 19
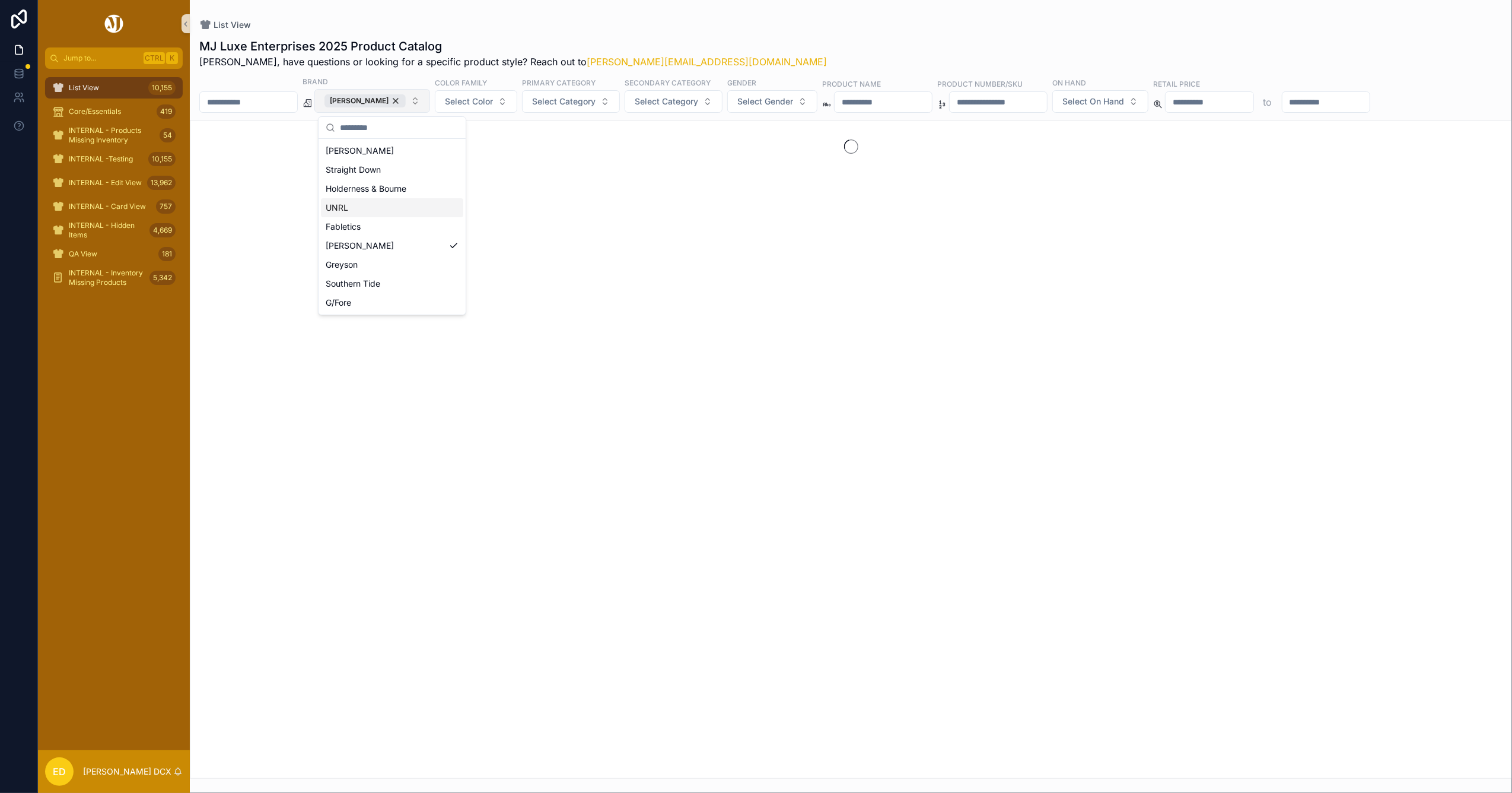
click at [700, 25] on div "List View" at bounding box center [851, 24] width 1303 height 12
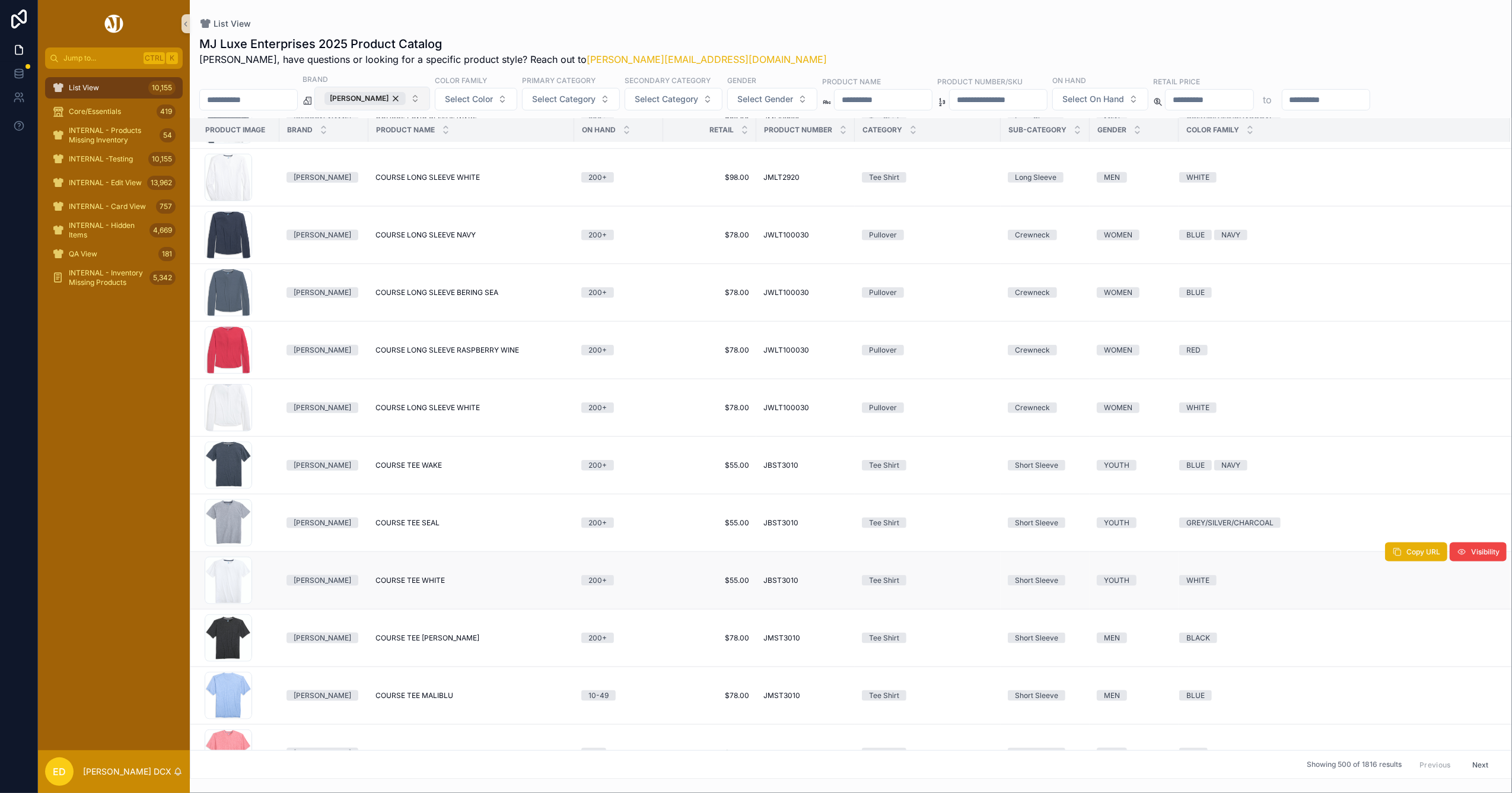
scroll to position [19866, 0]
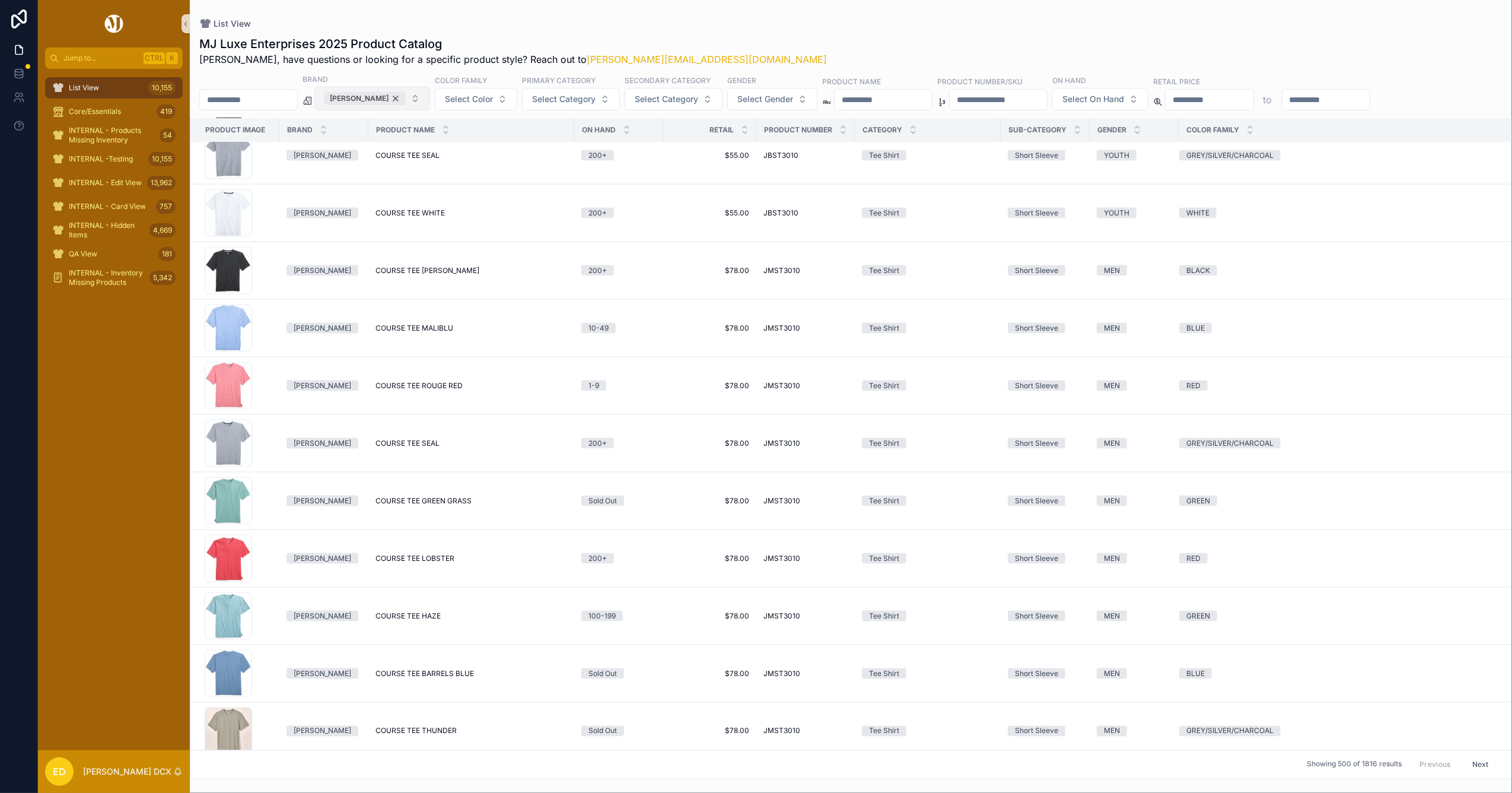
click at [405, 97] on div "[PERSON_NAME]" at bounding box center [365, 99] width 81 height 13
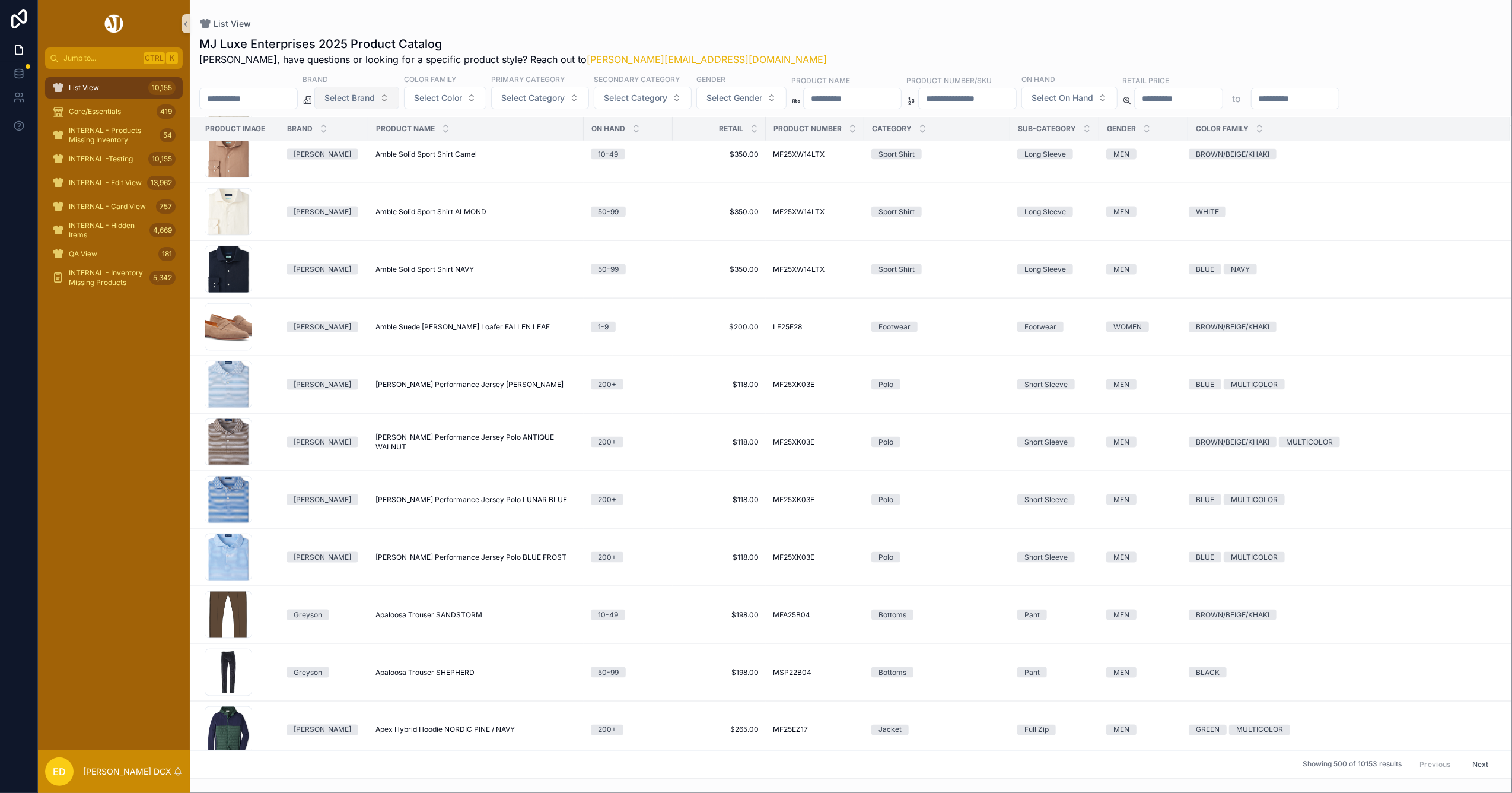
click at [375, 97] on span "Select Brand" at bounding box center [350, 98] width 50 height 12
click at [338, 260] on div "Greyson" at bounding box center [387, 260] width 143 height 19
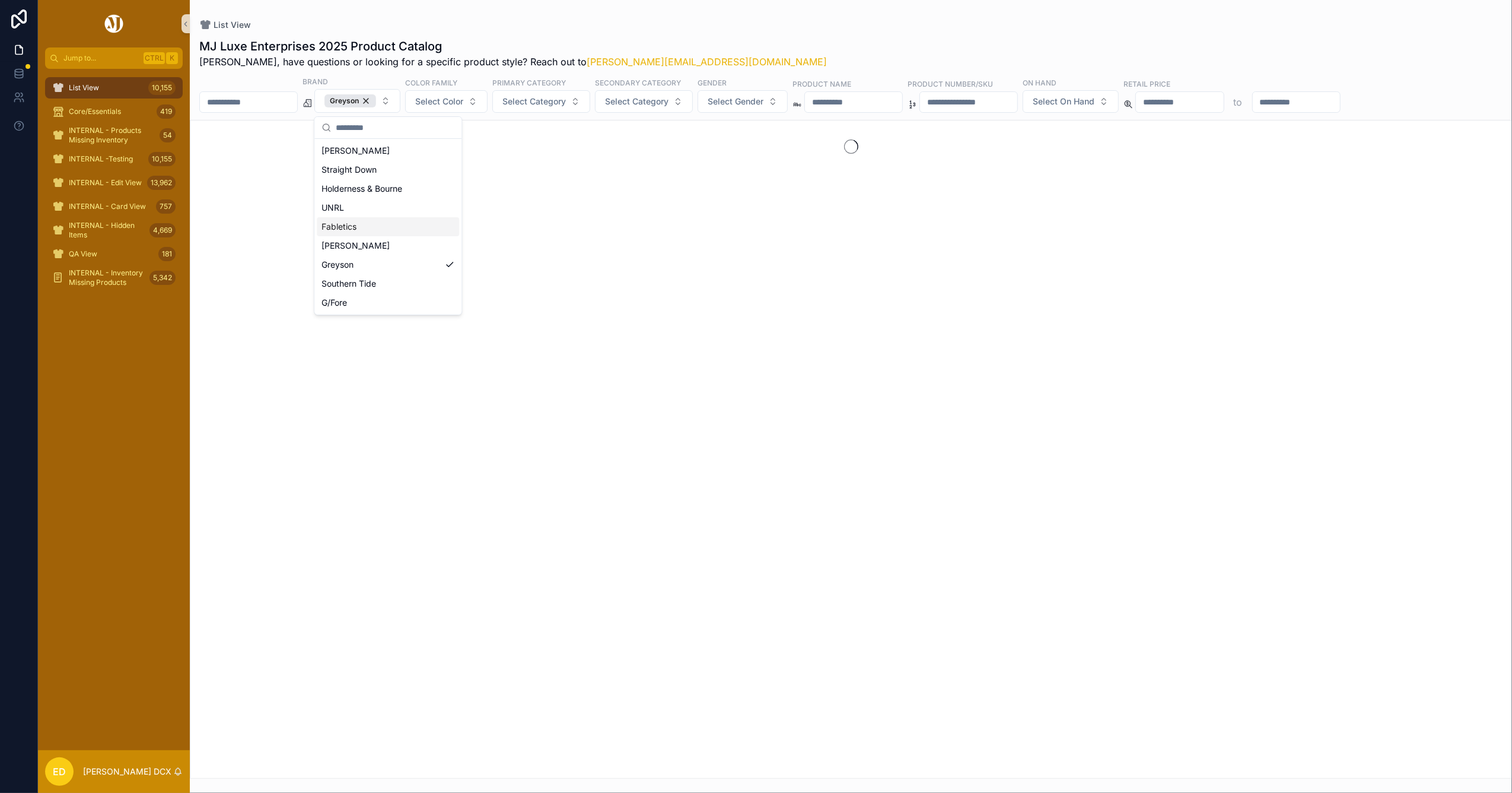
click at [658, 22] on div "List View" at bounding box center [851, 24] width 1303 height 12
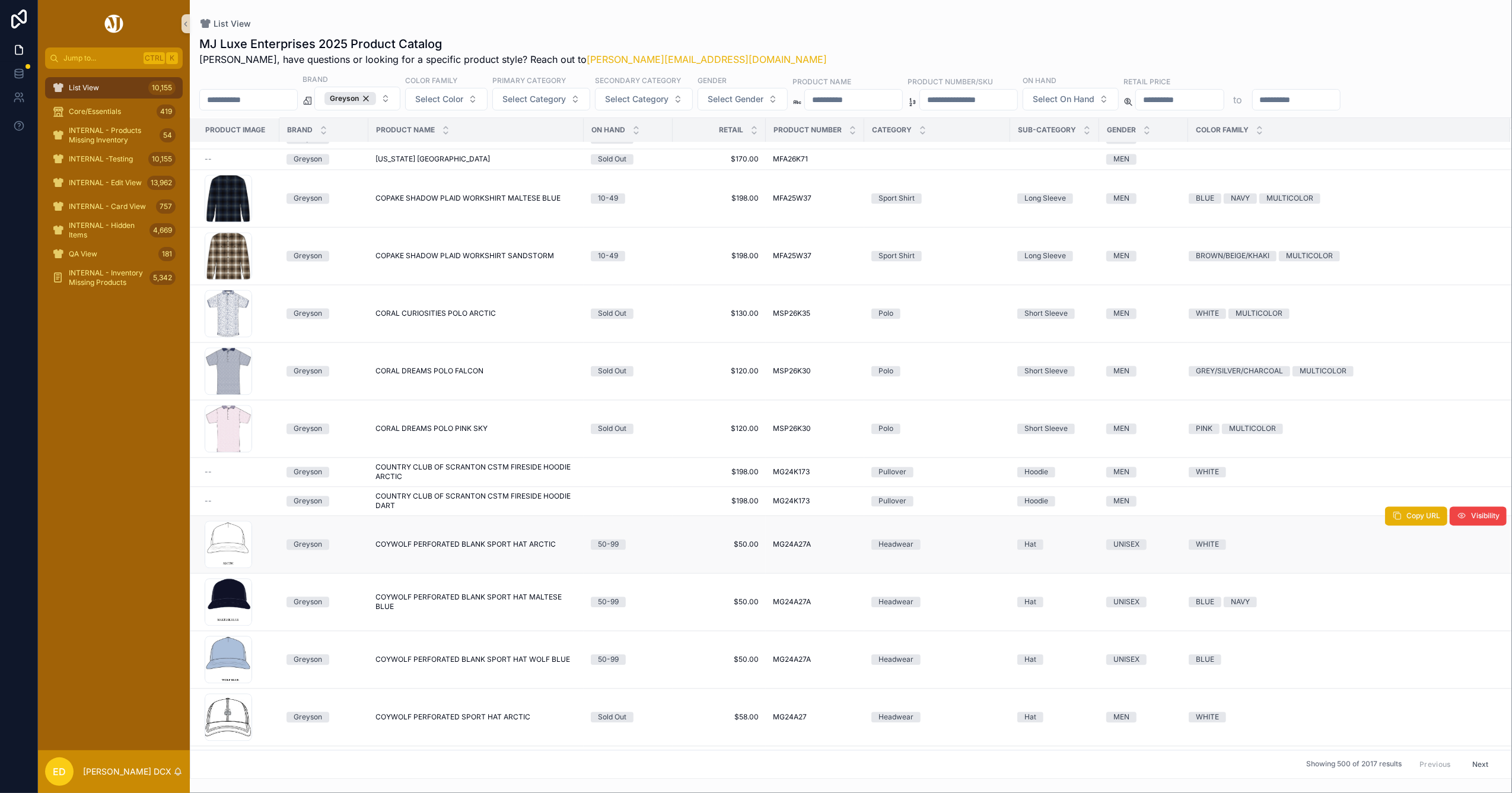
scroll to position [16479, 0]
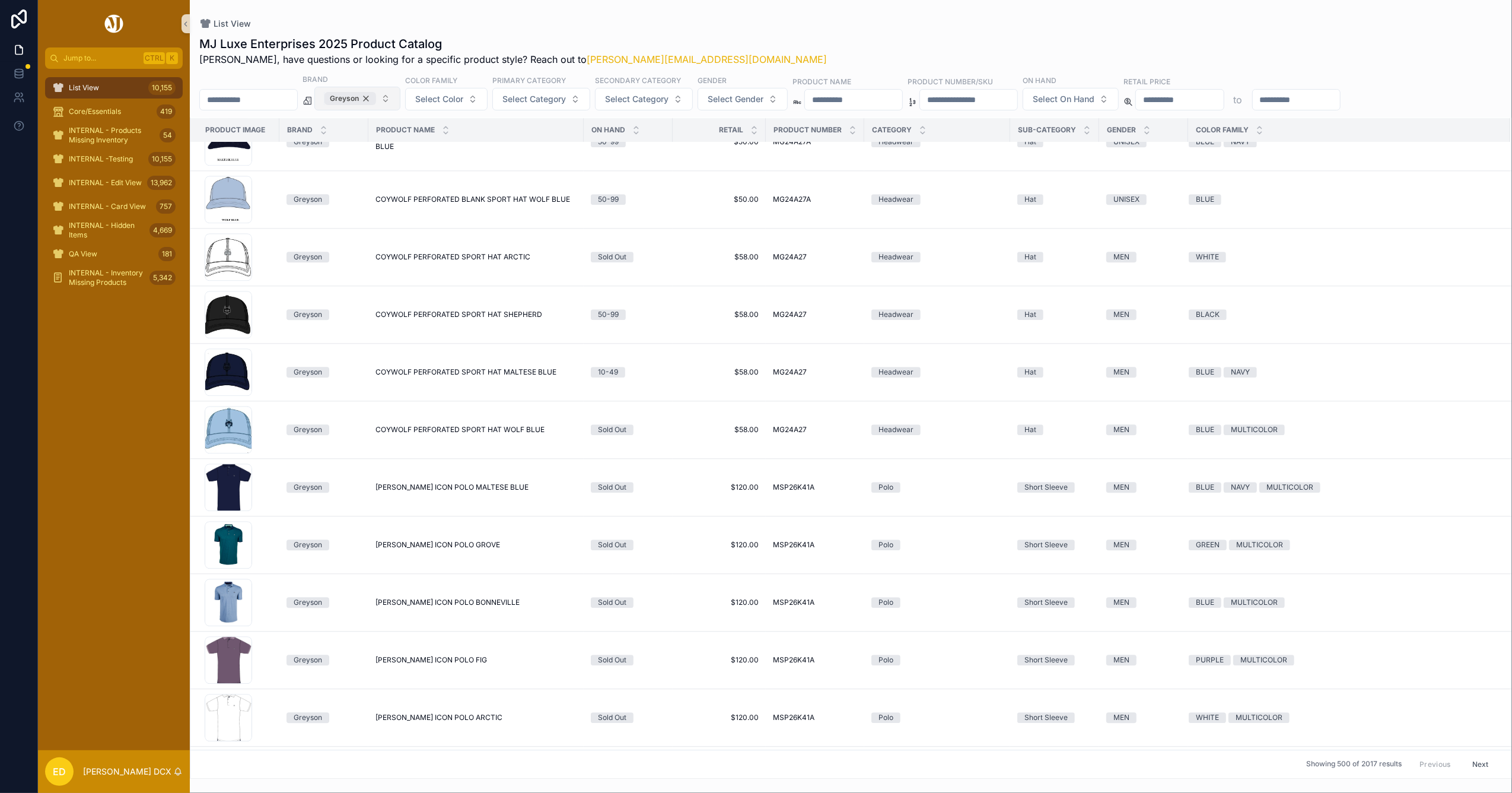
click at [376, 96] on div "Greyson" at bounding box center [350, 99] width 52 height 13
click at [376, 96] on span "Greyson" at bounding box center [350, 99] width 52 height 13
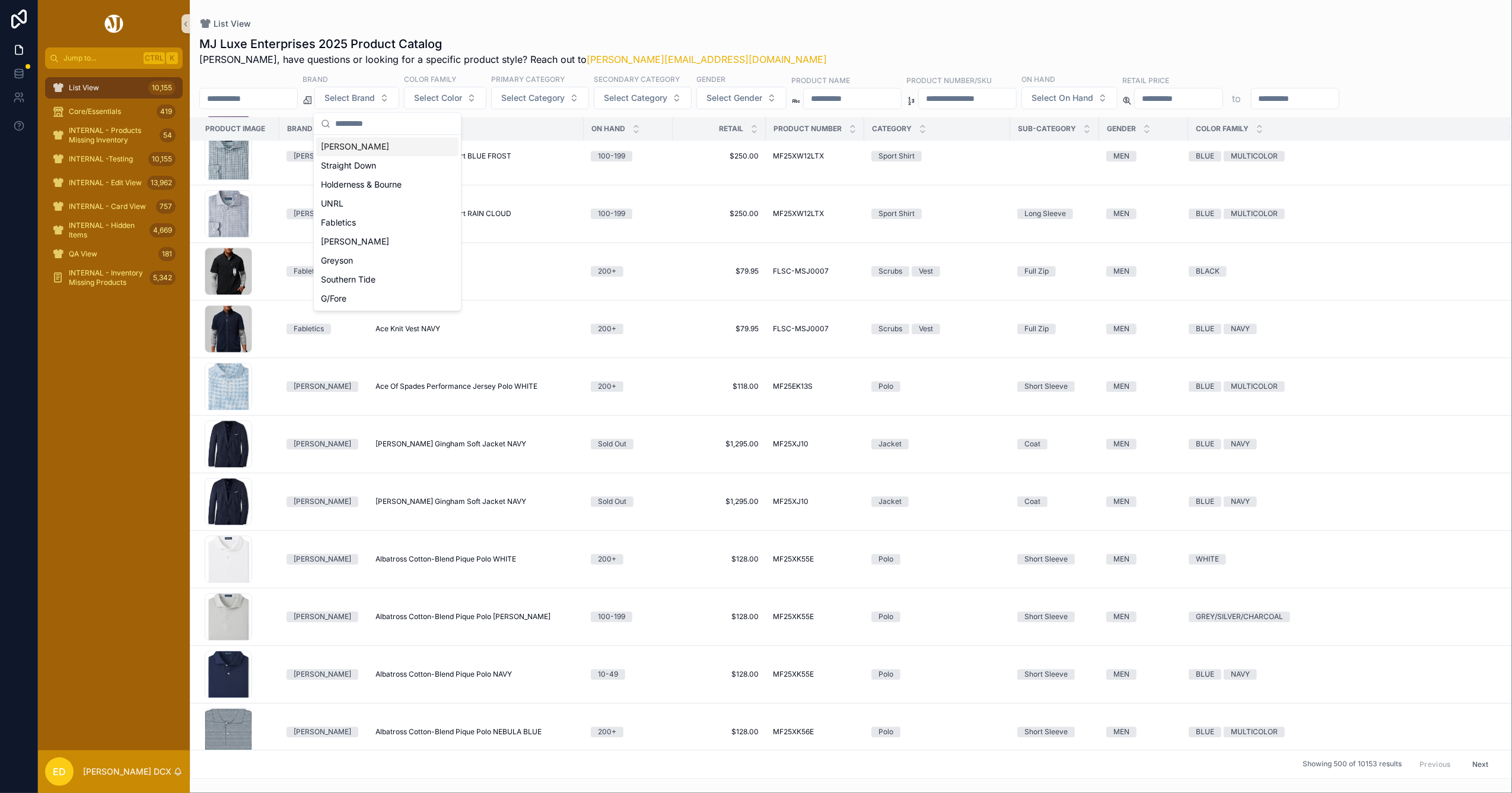
scroll to position [16610, 0]
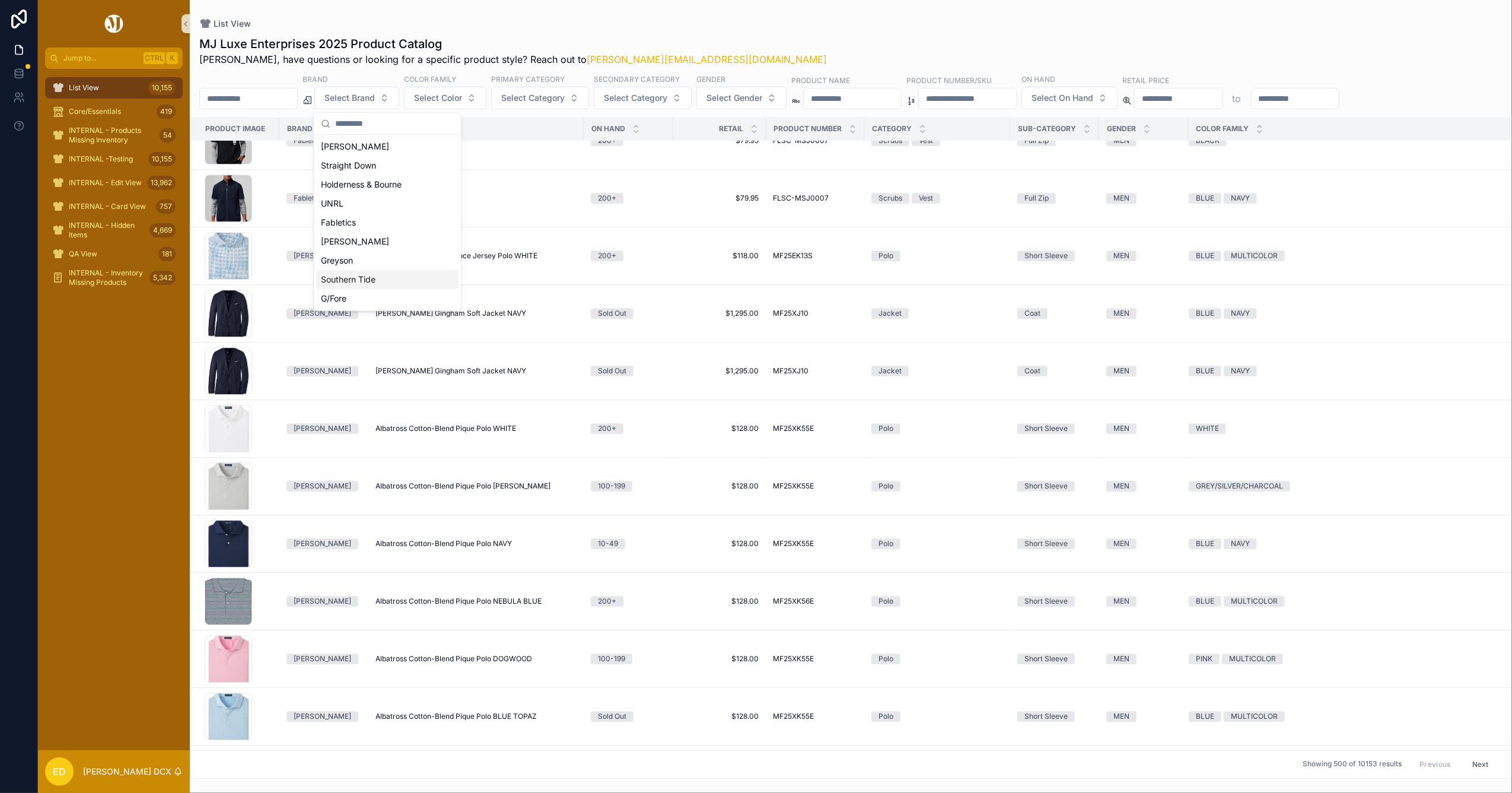
click at [366, 280] on div "Southern Tide" at bounding box center [387, 279] width 143 height 19
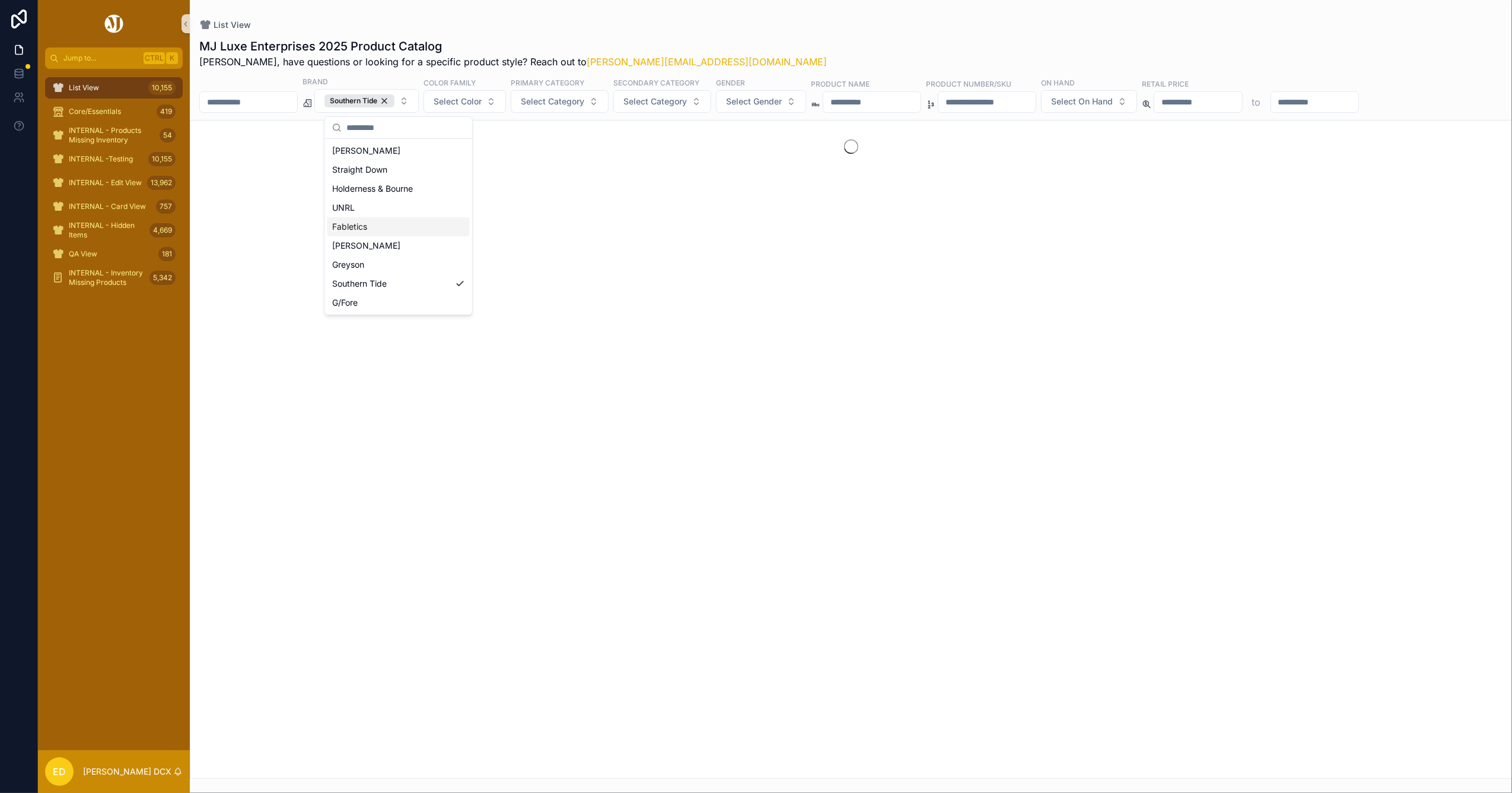
click at [596, 26] on div "List View" at bounding box center [851, 24] width 1303 height 12
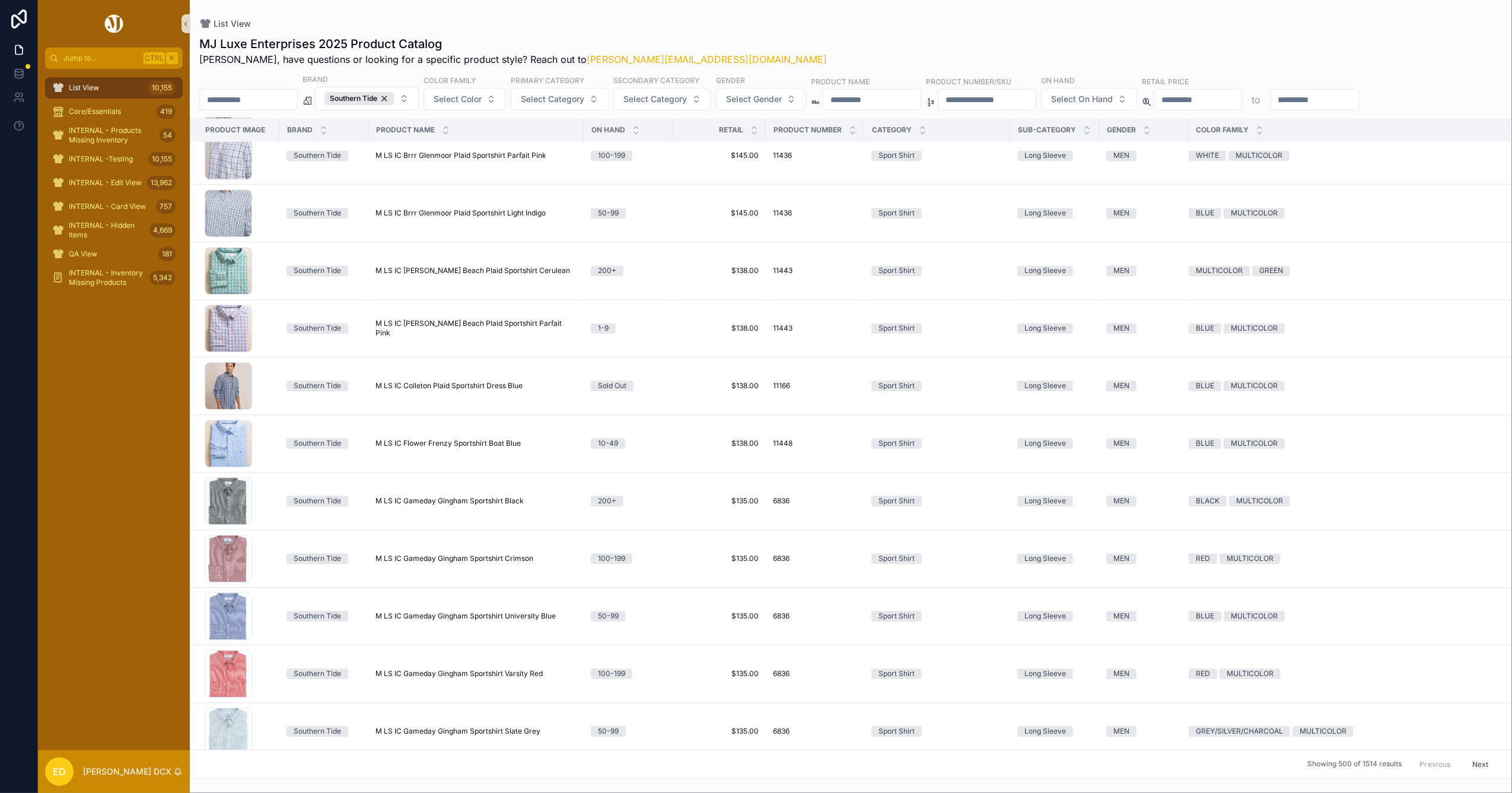
scroll to position [16639, 0]
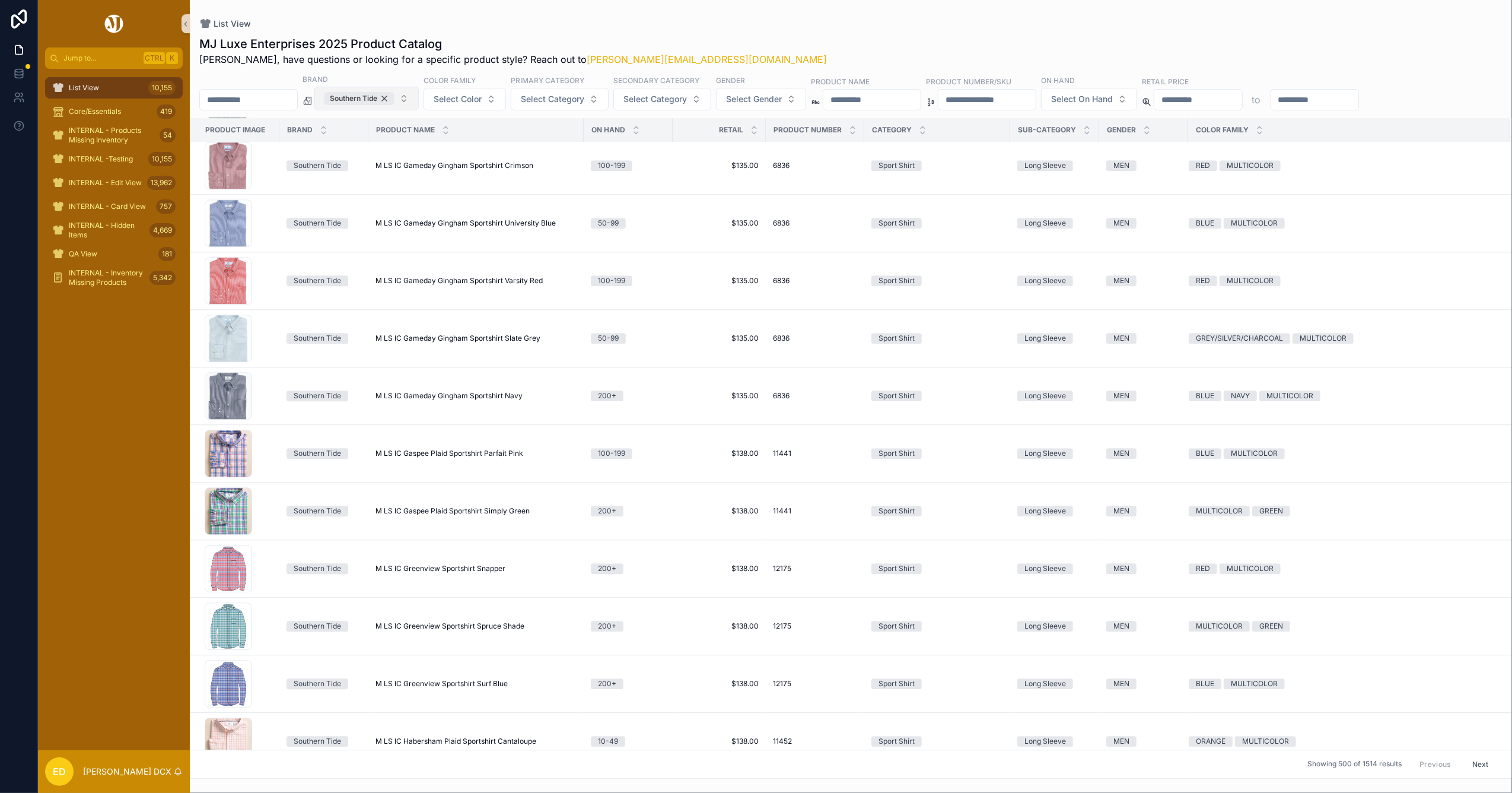
click at [394, 96] on div "Southern Tide" at bounding box center [359, 99] width 70 height 13
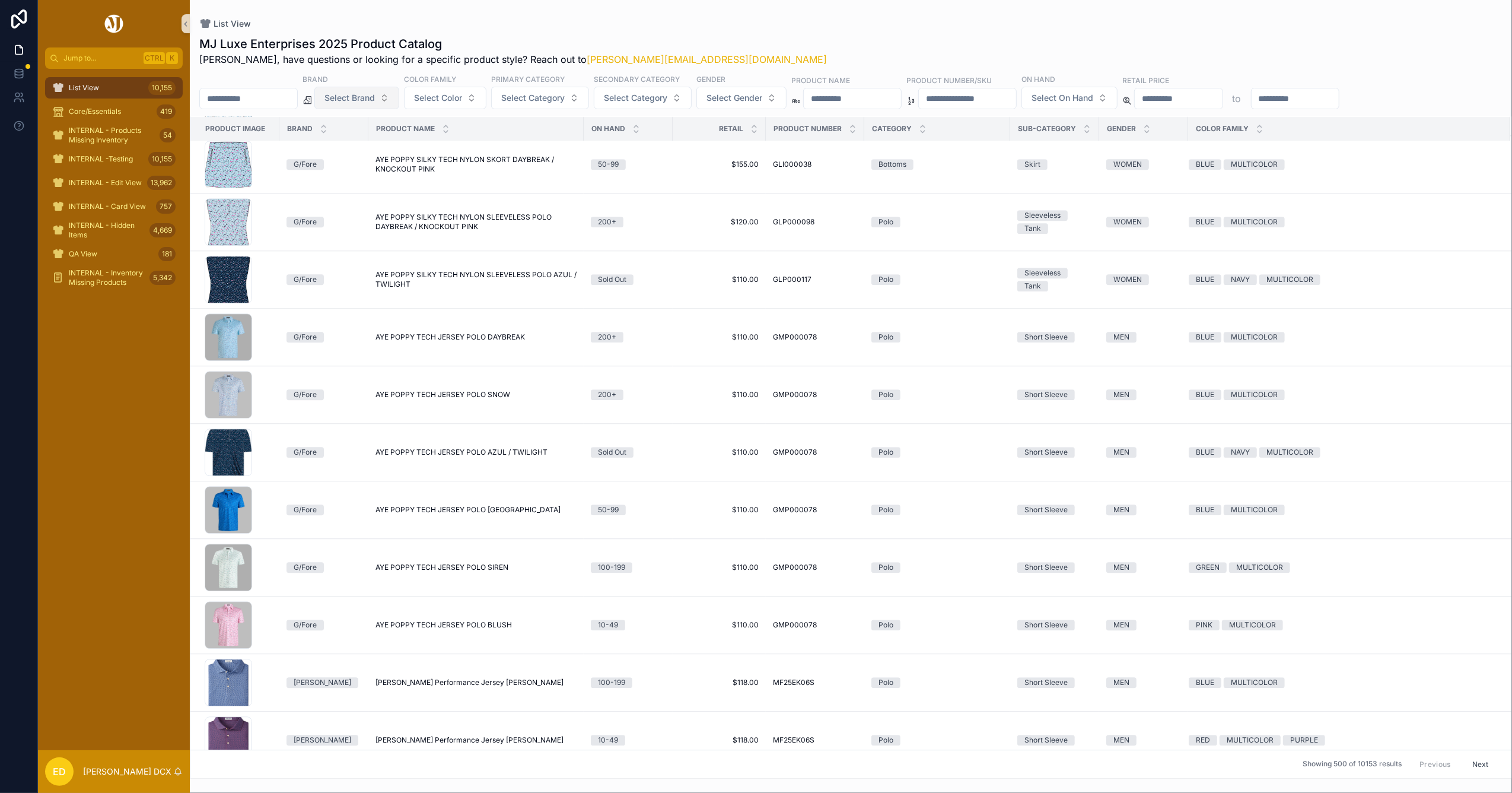
click at [399, 96] on button "Select Brand" at bounding box center [357, 98] width 85 height 22
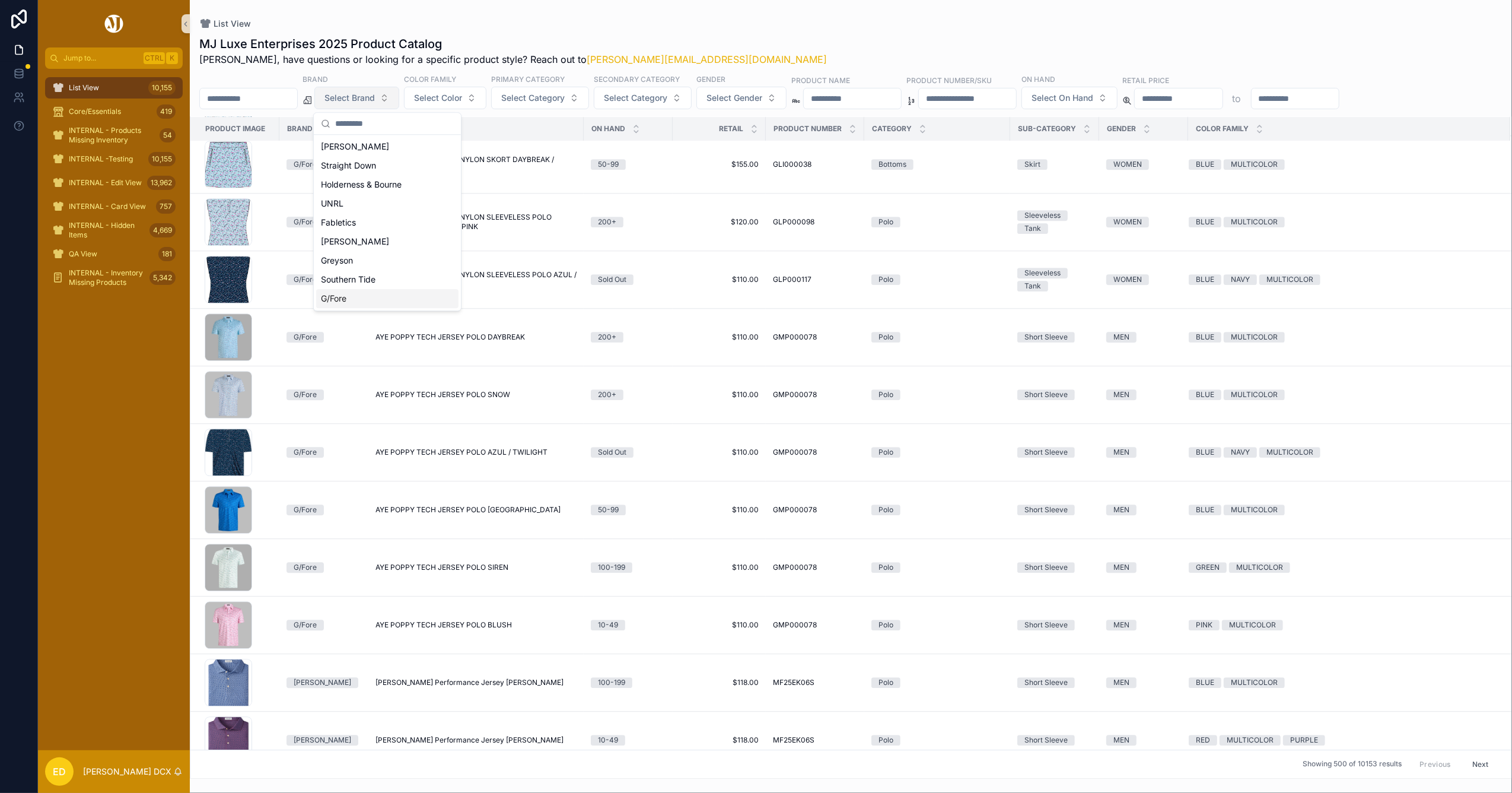
click at [368, 295] on div "G/Fore" at bounding box center [387, 298] width 143 height 19
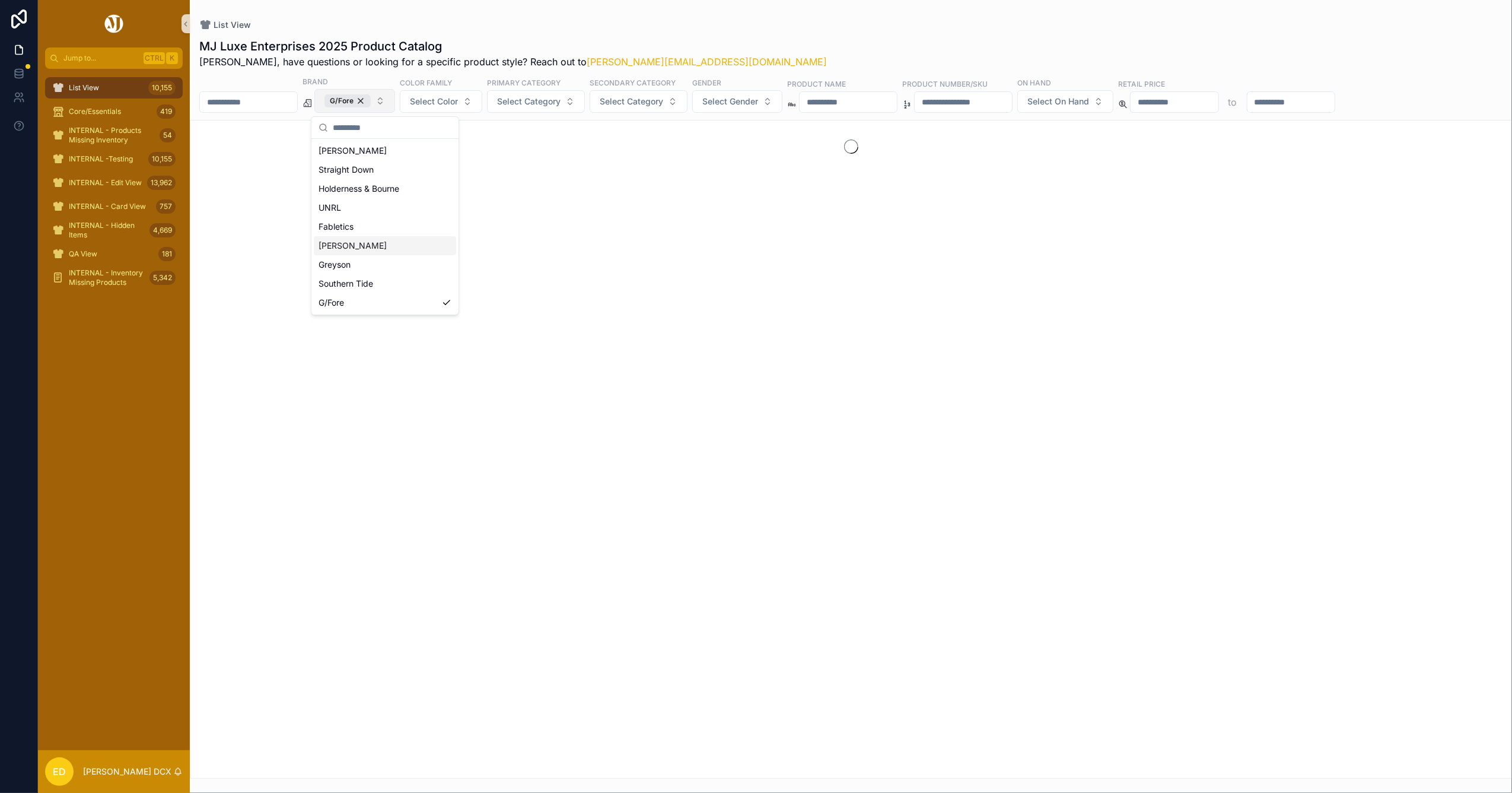
click at [664, 31] on div "MJ Luxe Enterprises 2025 Product Catalog Erwin, have questions or looking for a…" at bounding box center [851, 404] width 1322 height 748
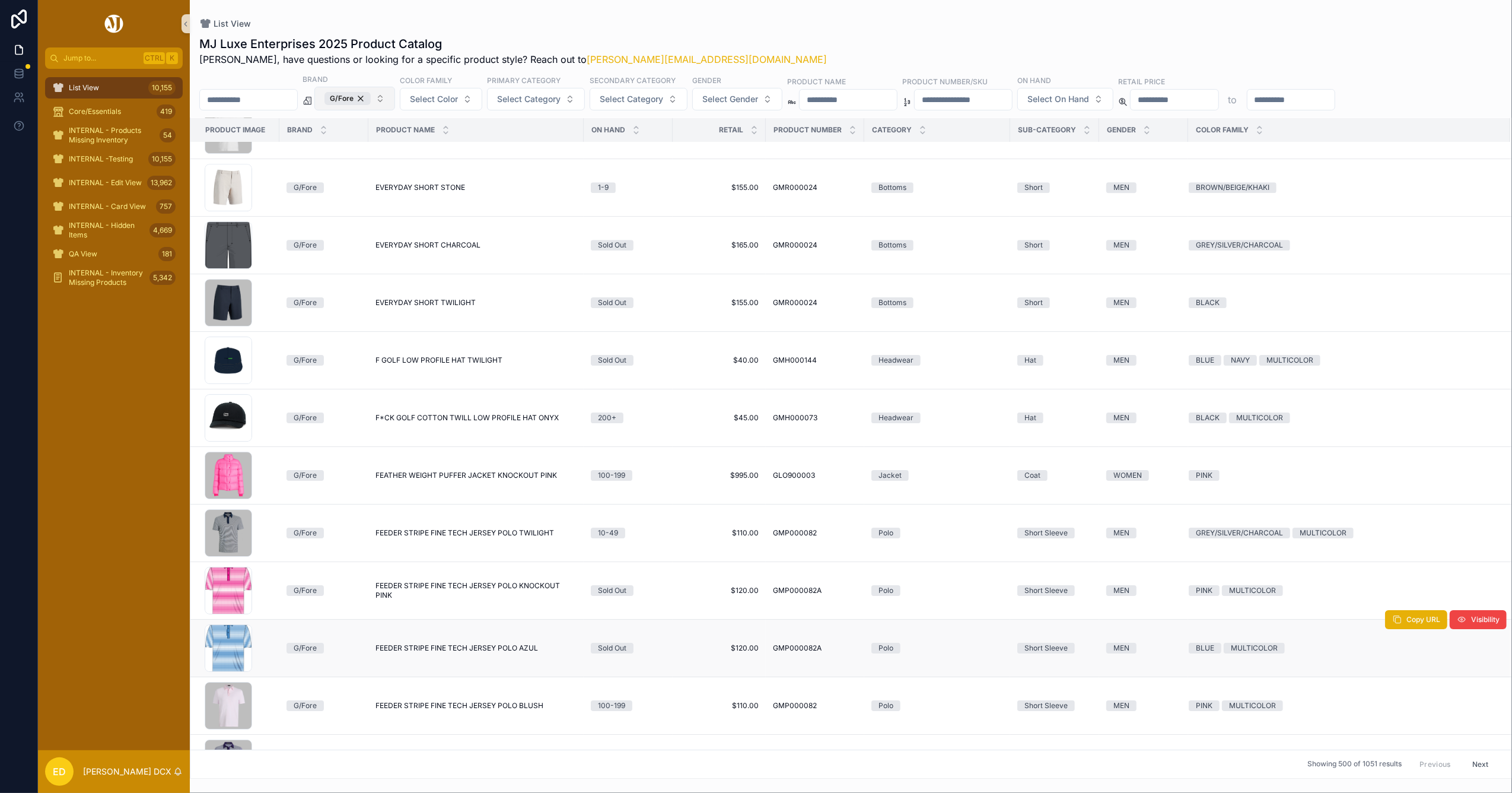
scroll to position [13089, 0]
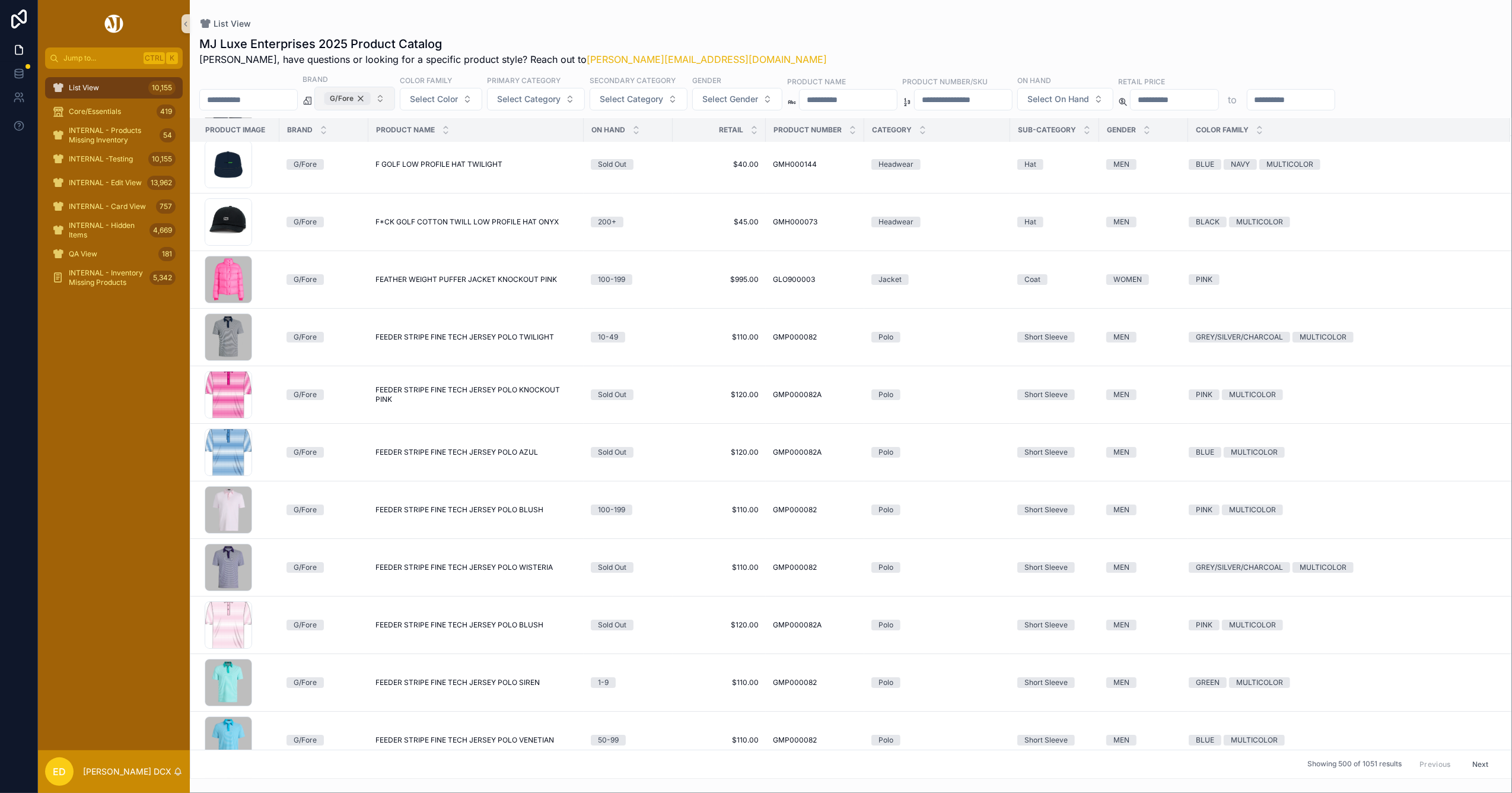
click at [370, 100] on div "G/Fore" at bounding box center [347, 99] width 46 height 13
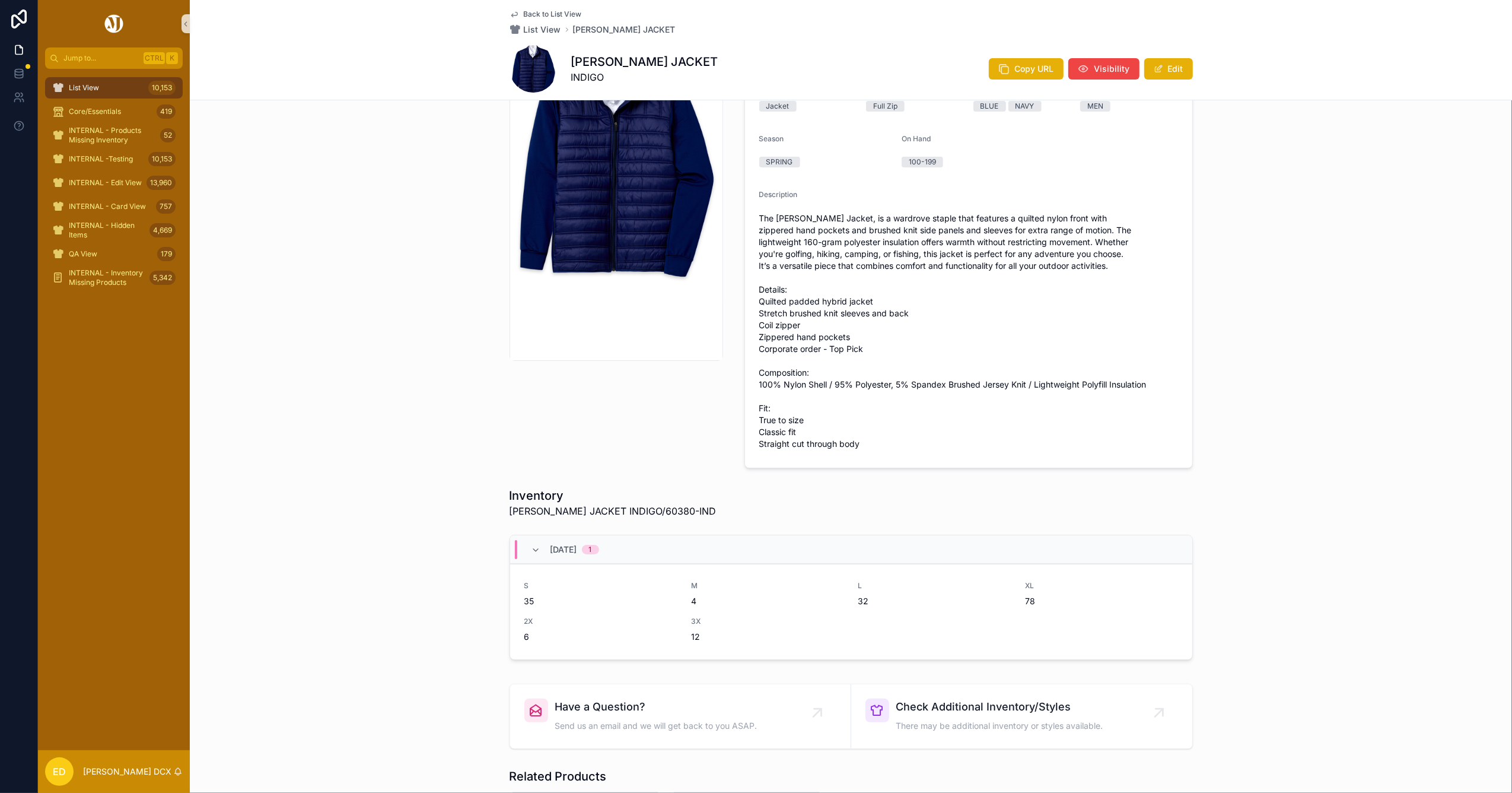
scroll to position [158, 0]
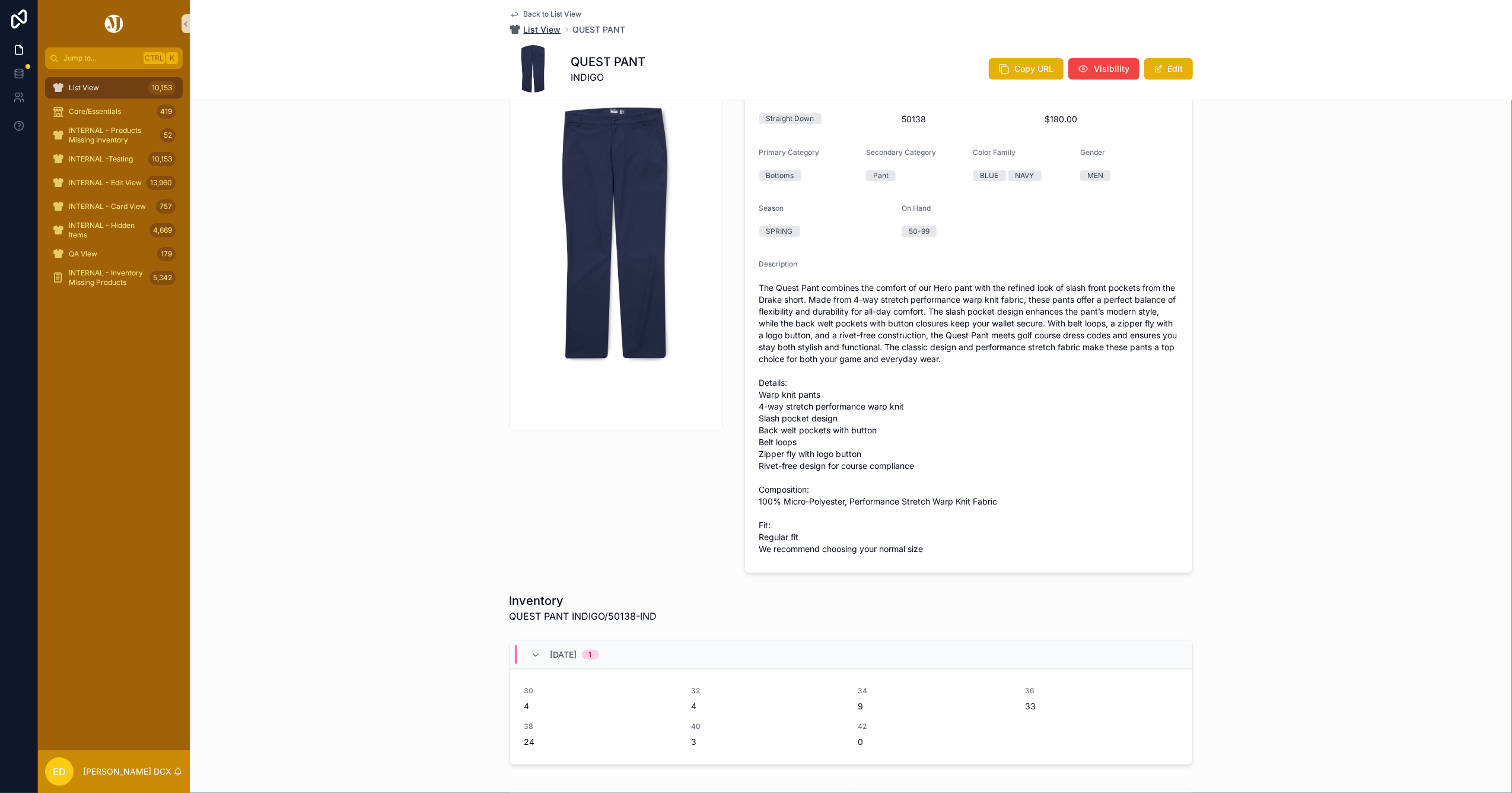
scroll to position [158, 0]
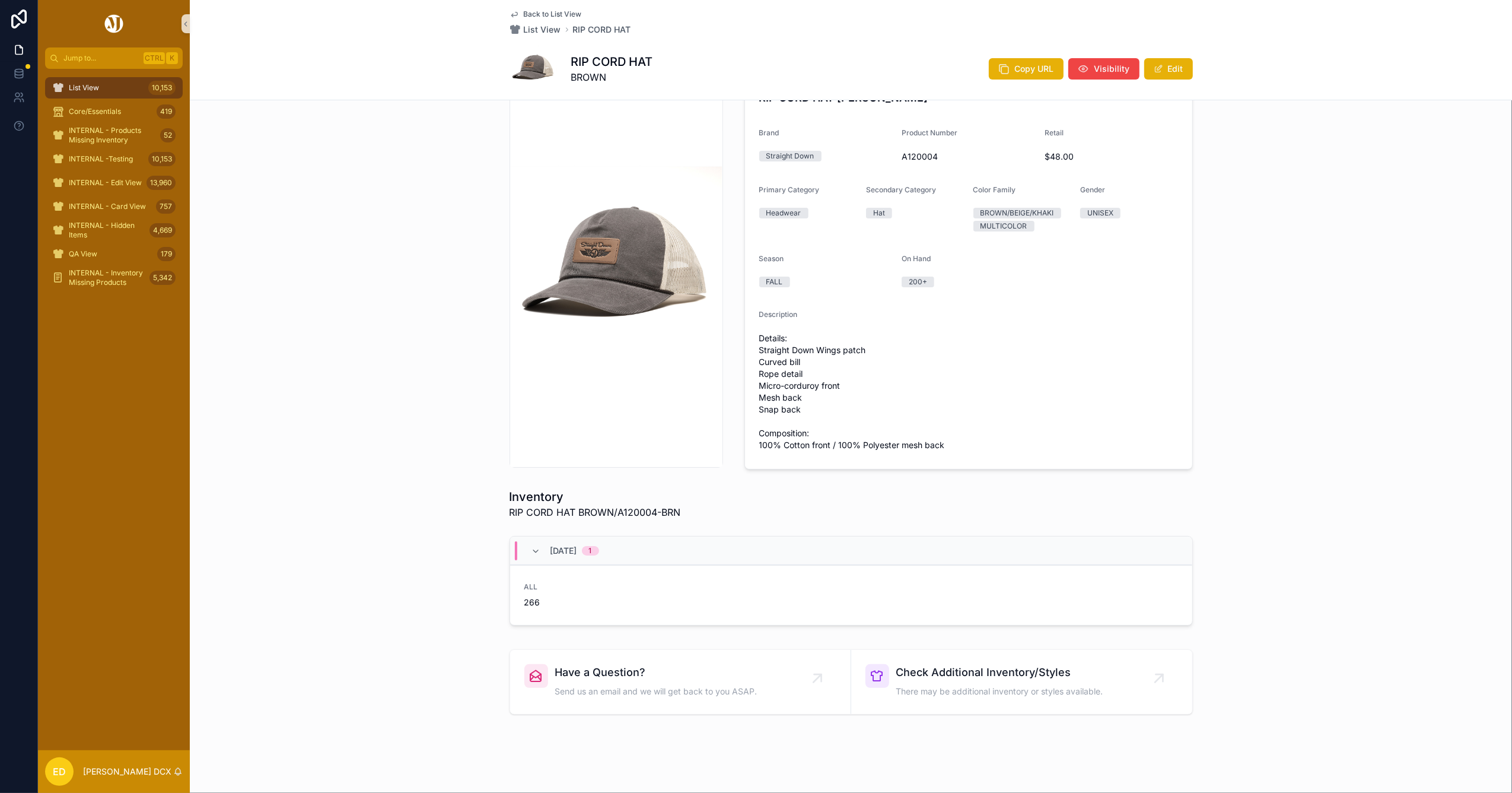
scroll to position [71, 0]
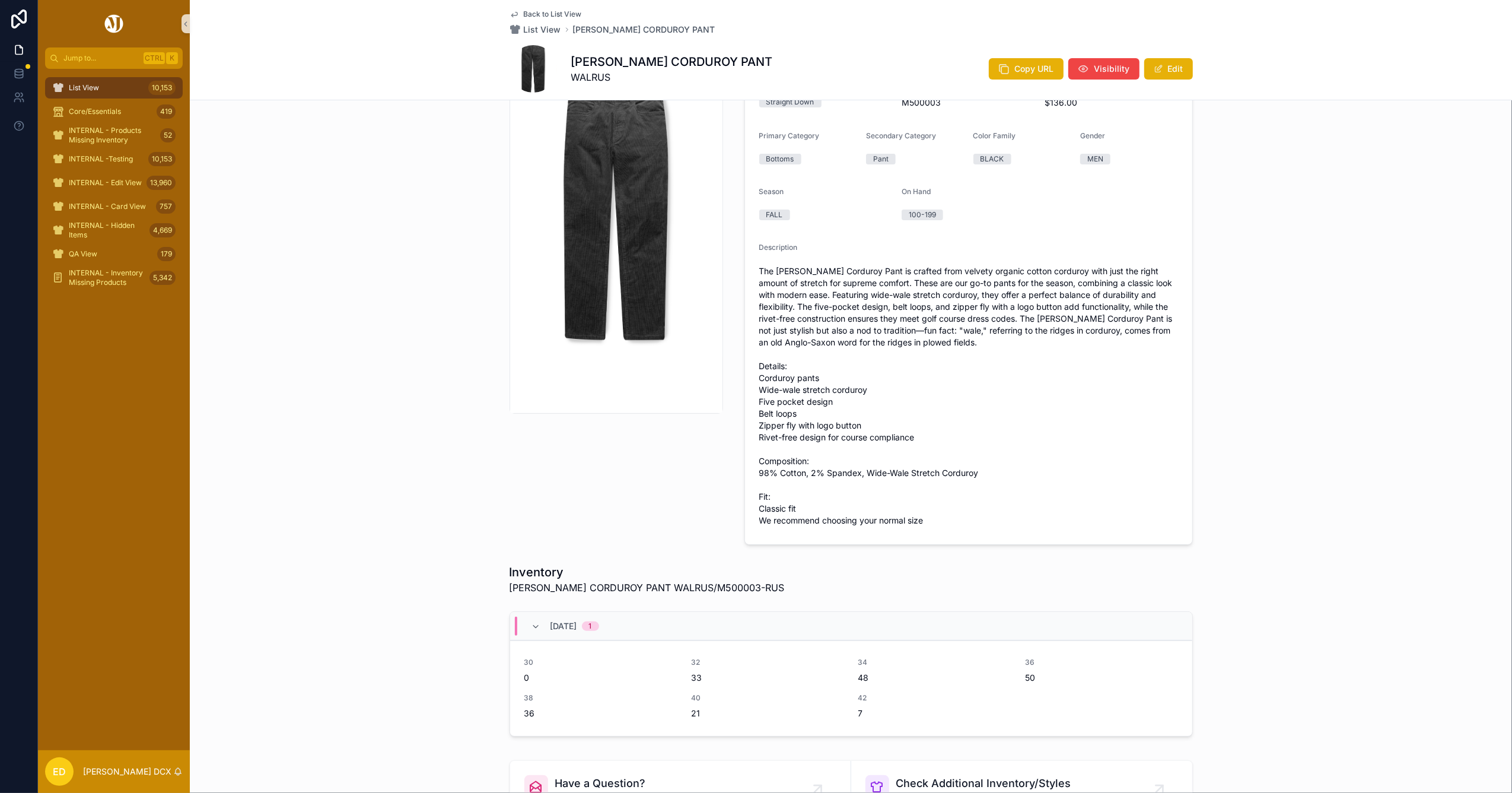
scroll to position [237, 0]
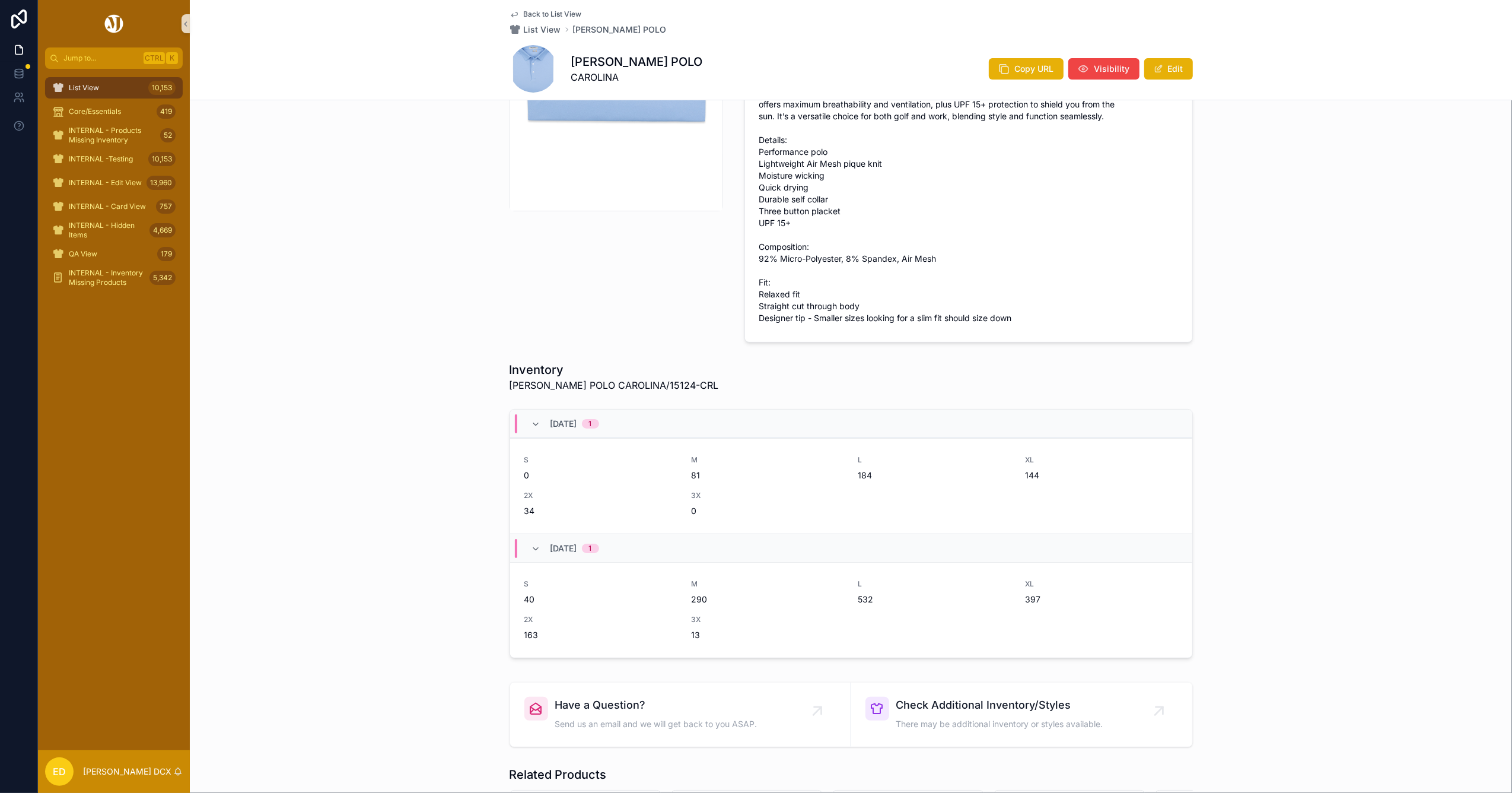
scroll to position [316, 0]
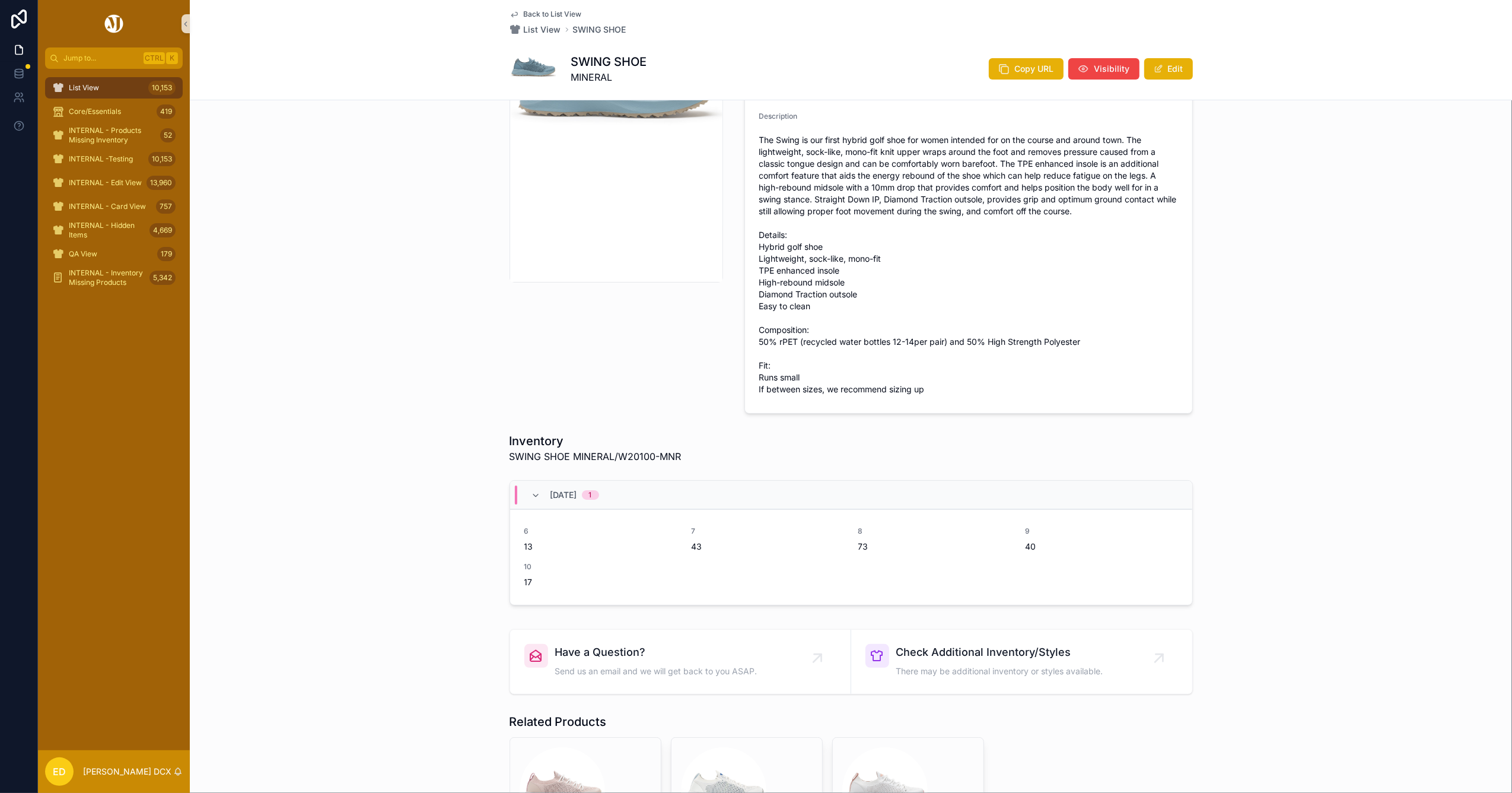
scroll to position [237, 0]
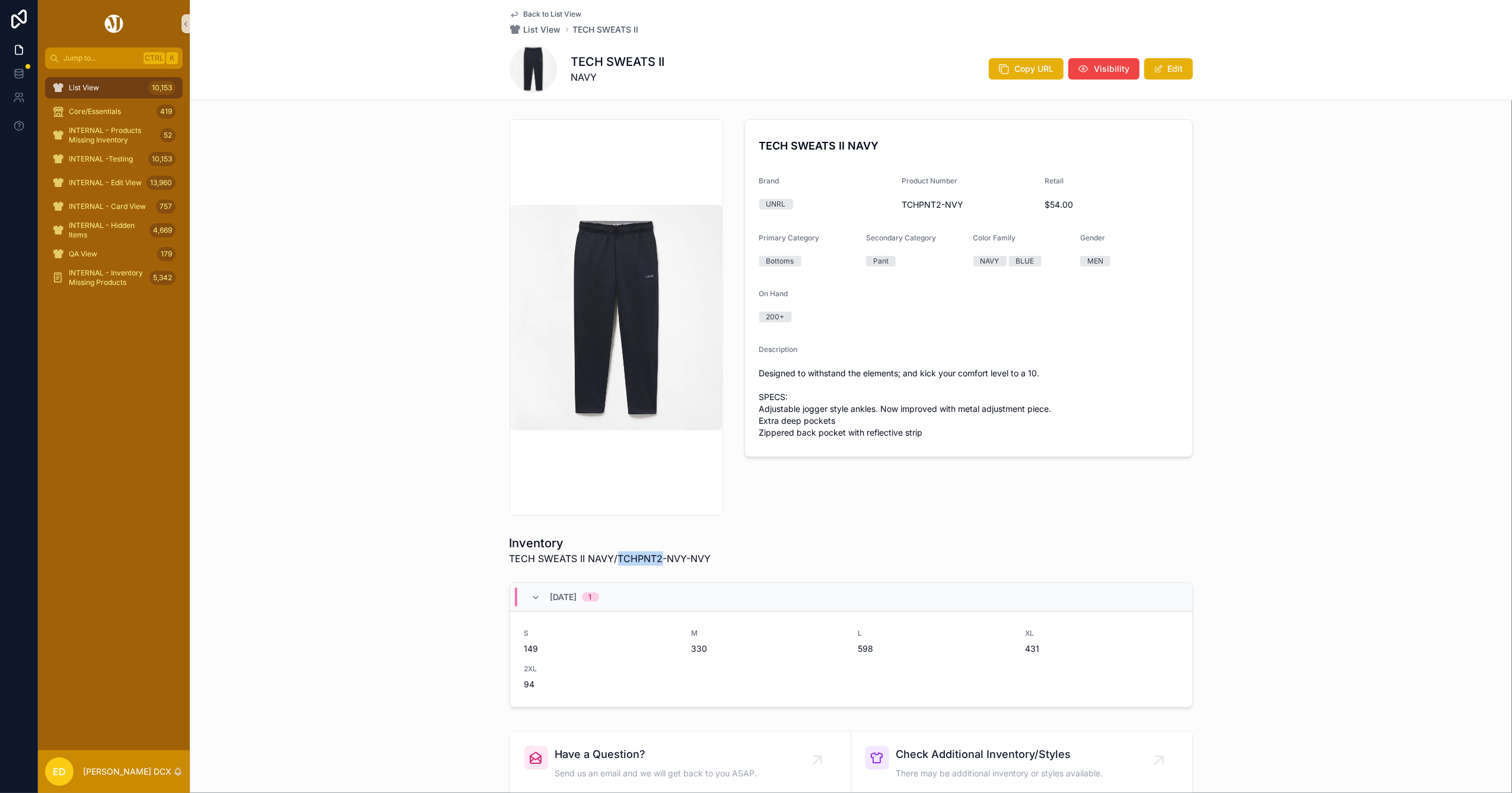
drag, startPoint x: 612, startPoint y: 556, endPoint x: 655, endPoint y: 557, distance: 43.0
click at [655, 557] on span "TECH SWEATS II NAVY/TCHPNT2-NVY-NVY" at bounding box center [610, 558] width 201 height 14
copy span "TCHPNT2"
click at [94, 178] on span "INTERNAL - Edit View" at bounding box center [105, 183] width 73 height 10
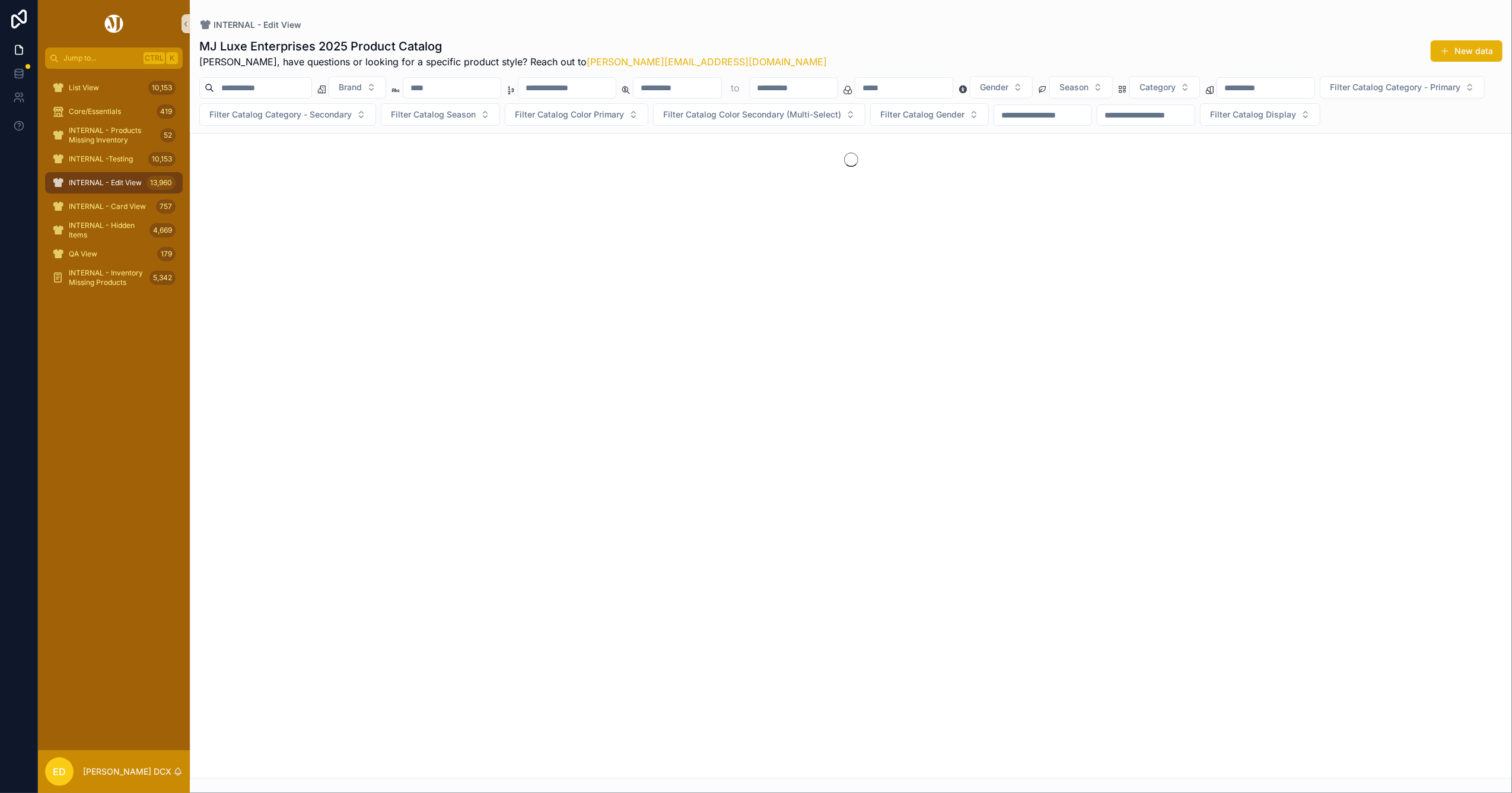
click at [616, 84] on input "scrollable content" at bounding box center [567, 88] width 97 height 17
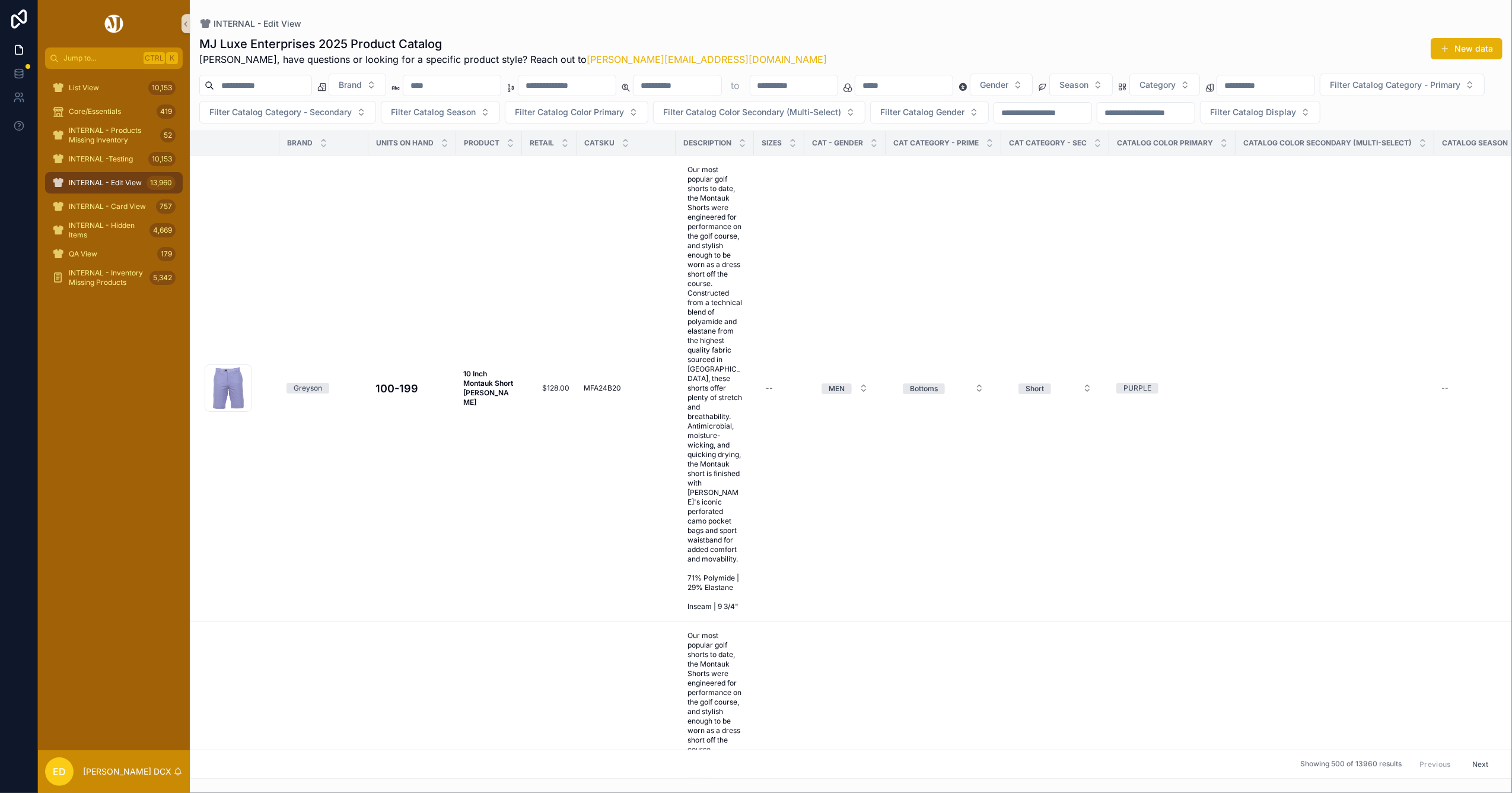
paste input "*******"
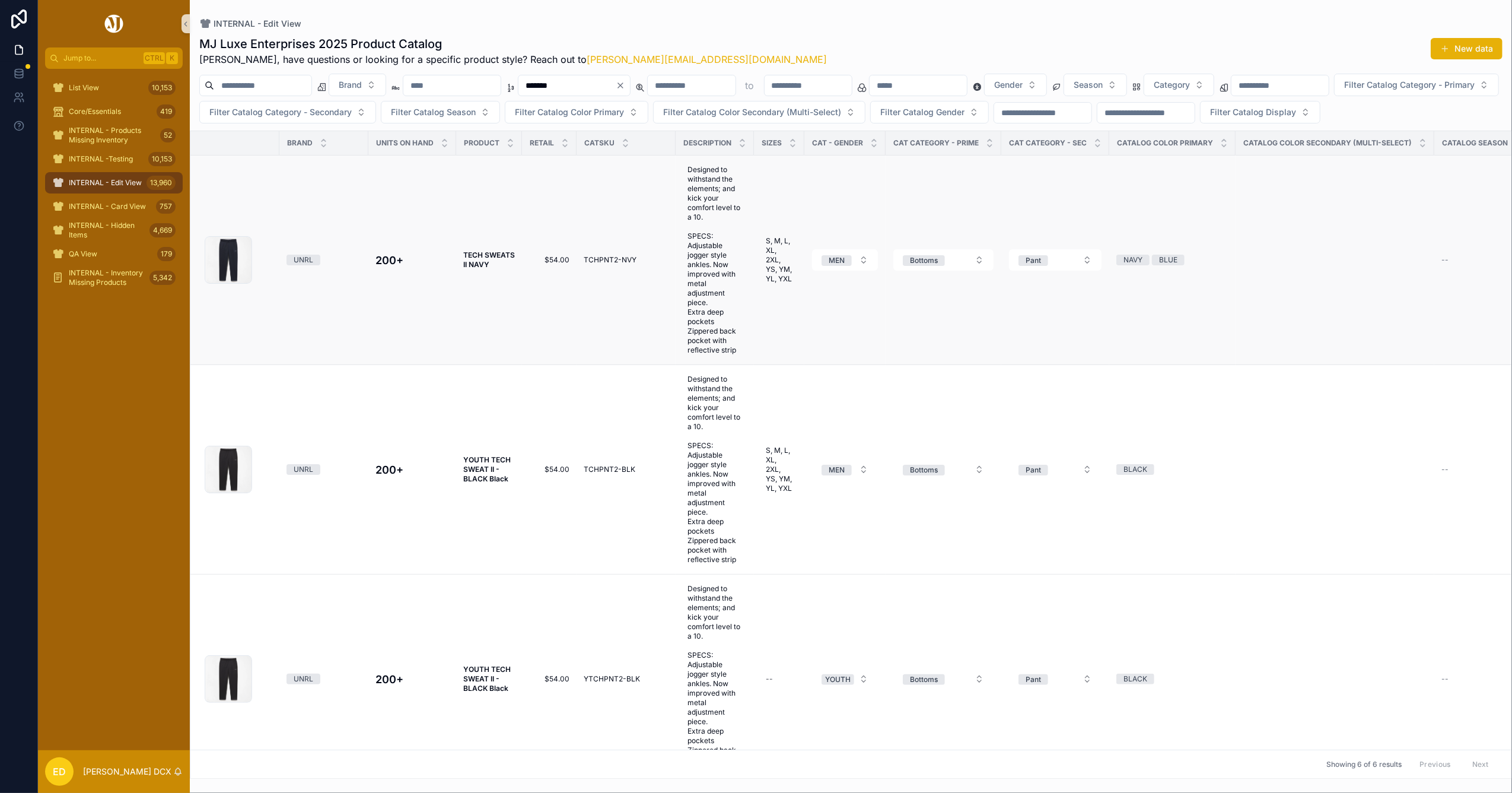
type input "*******"
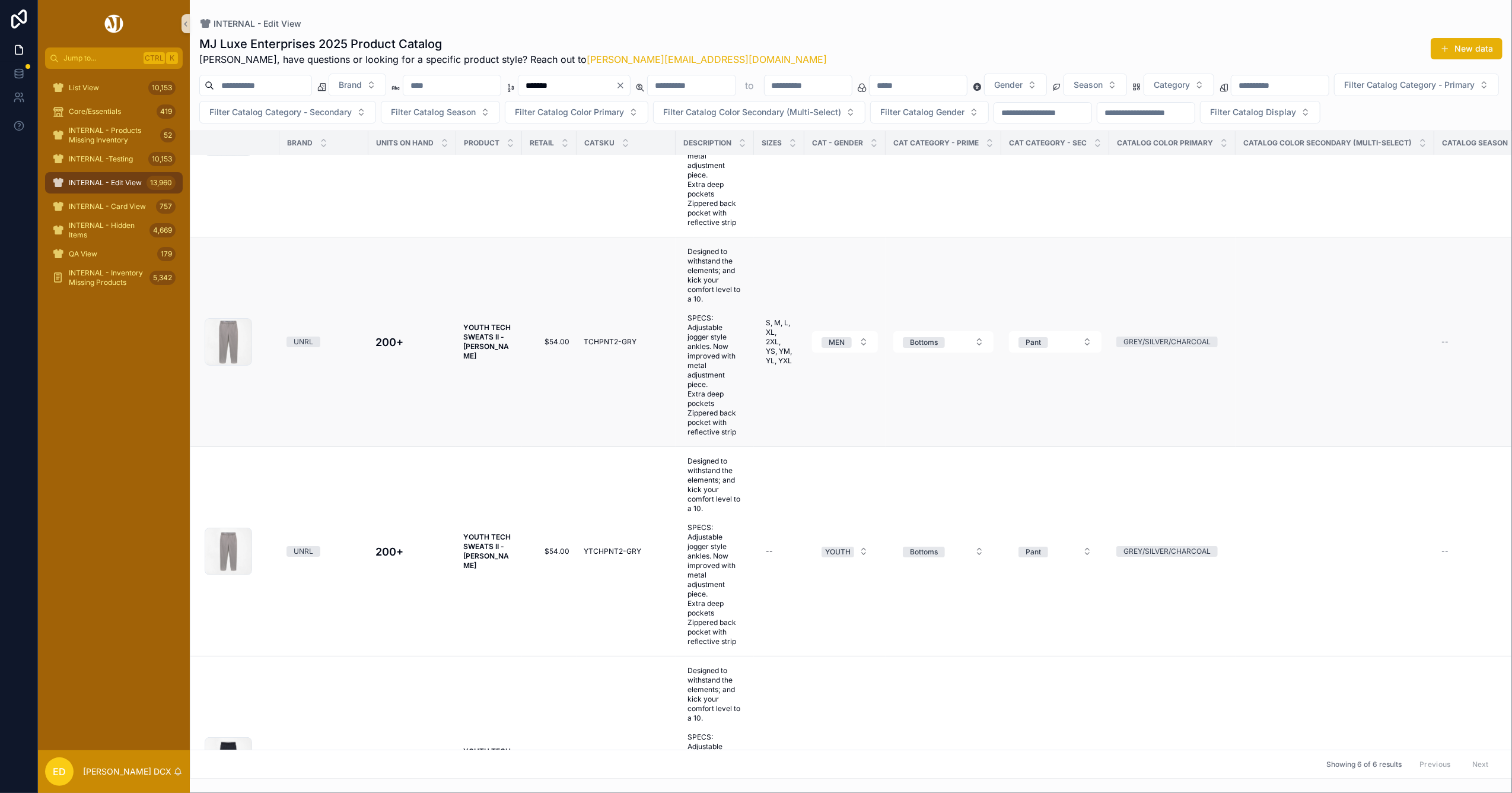
scroll to position [545, 0]
click at [480, 362] on strong "YOUTH TECH SWEATS II - GRAY Gray" at bounding box center [488, 343] width 49 height 37
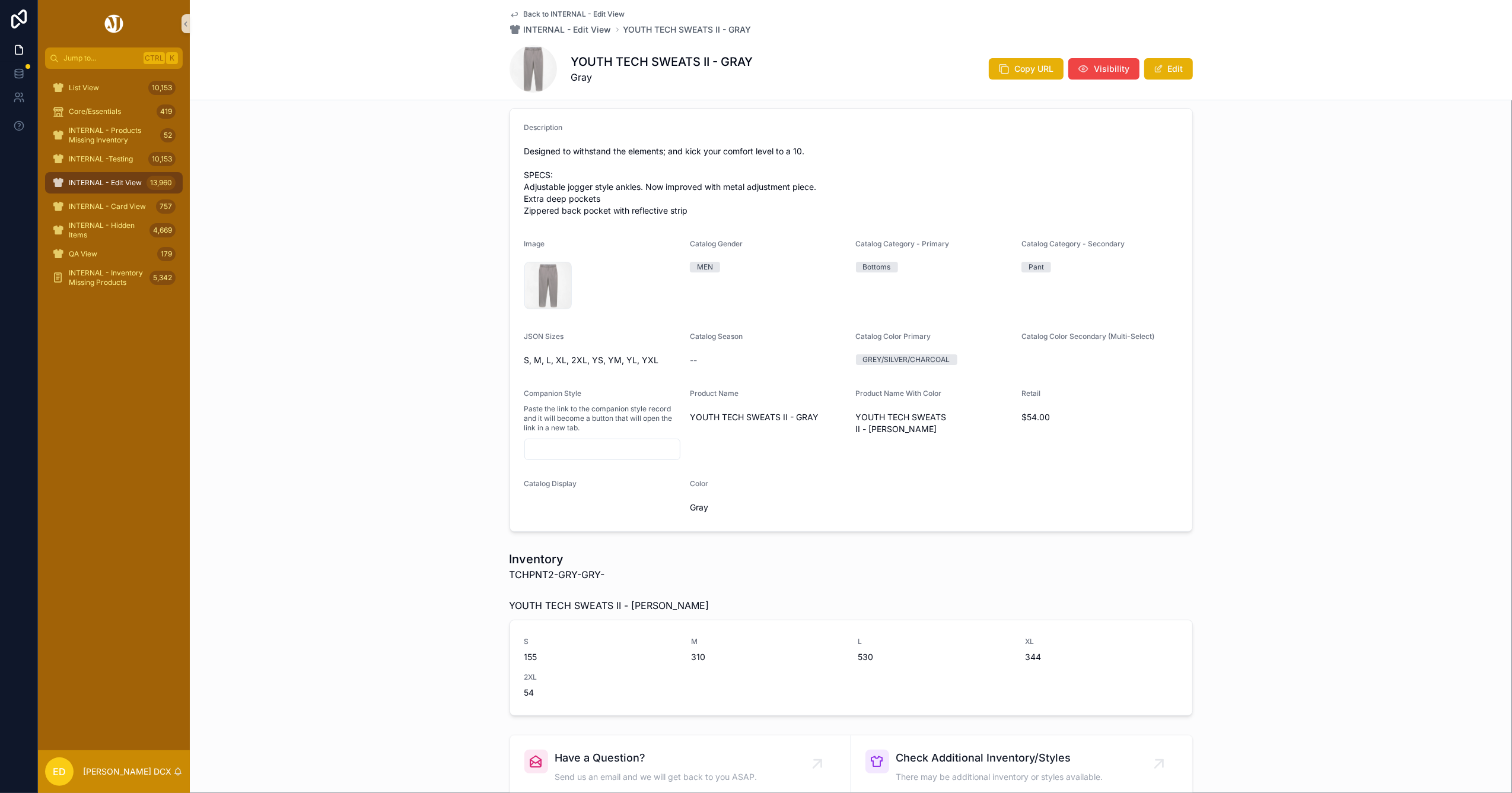
scroll to position [79, 0]
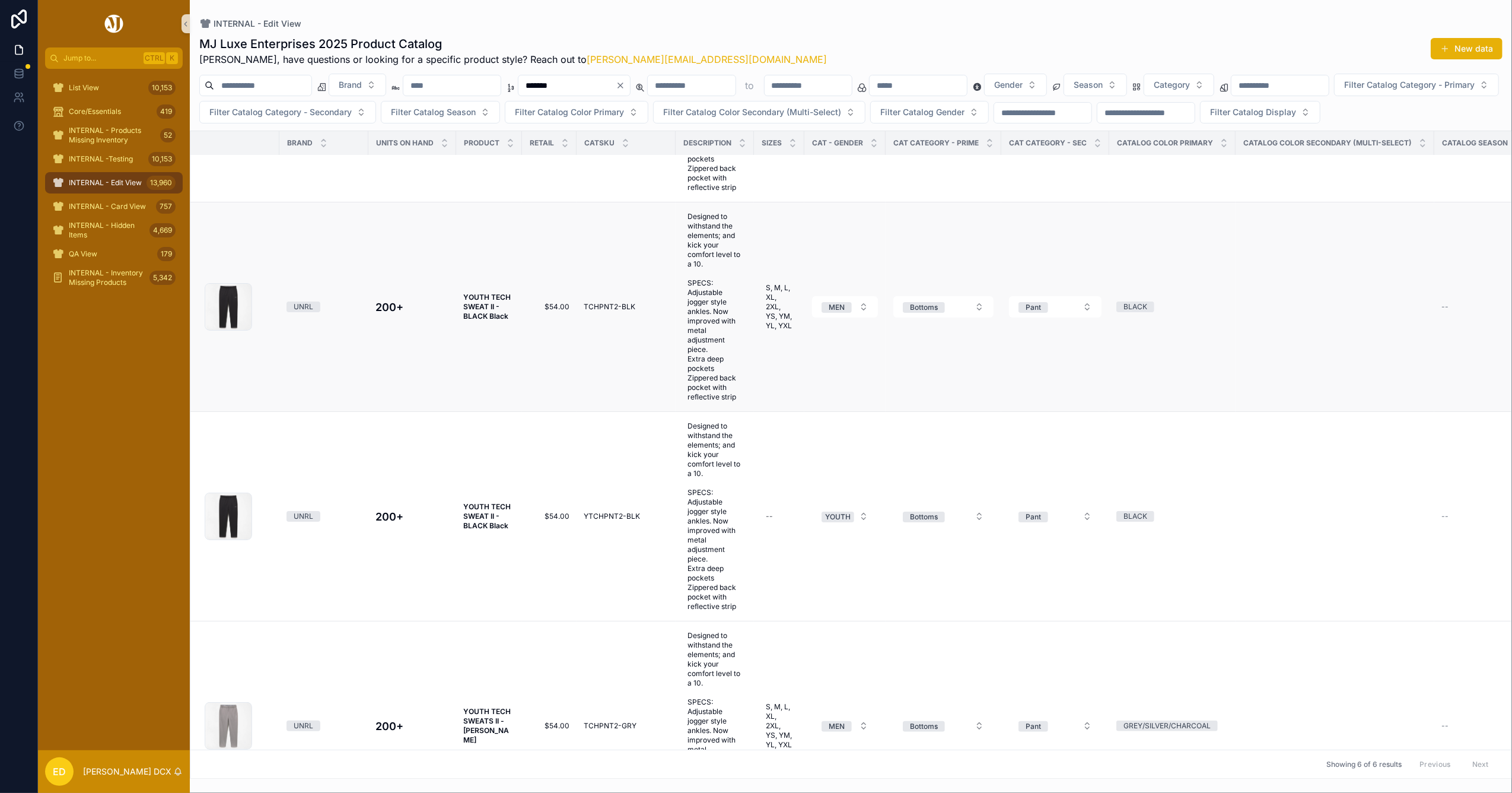
scroll to position [150, 0]
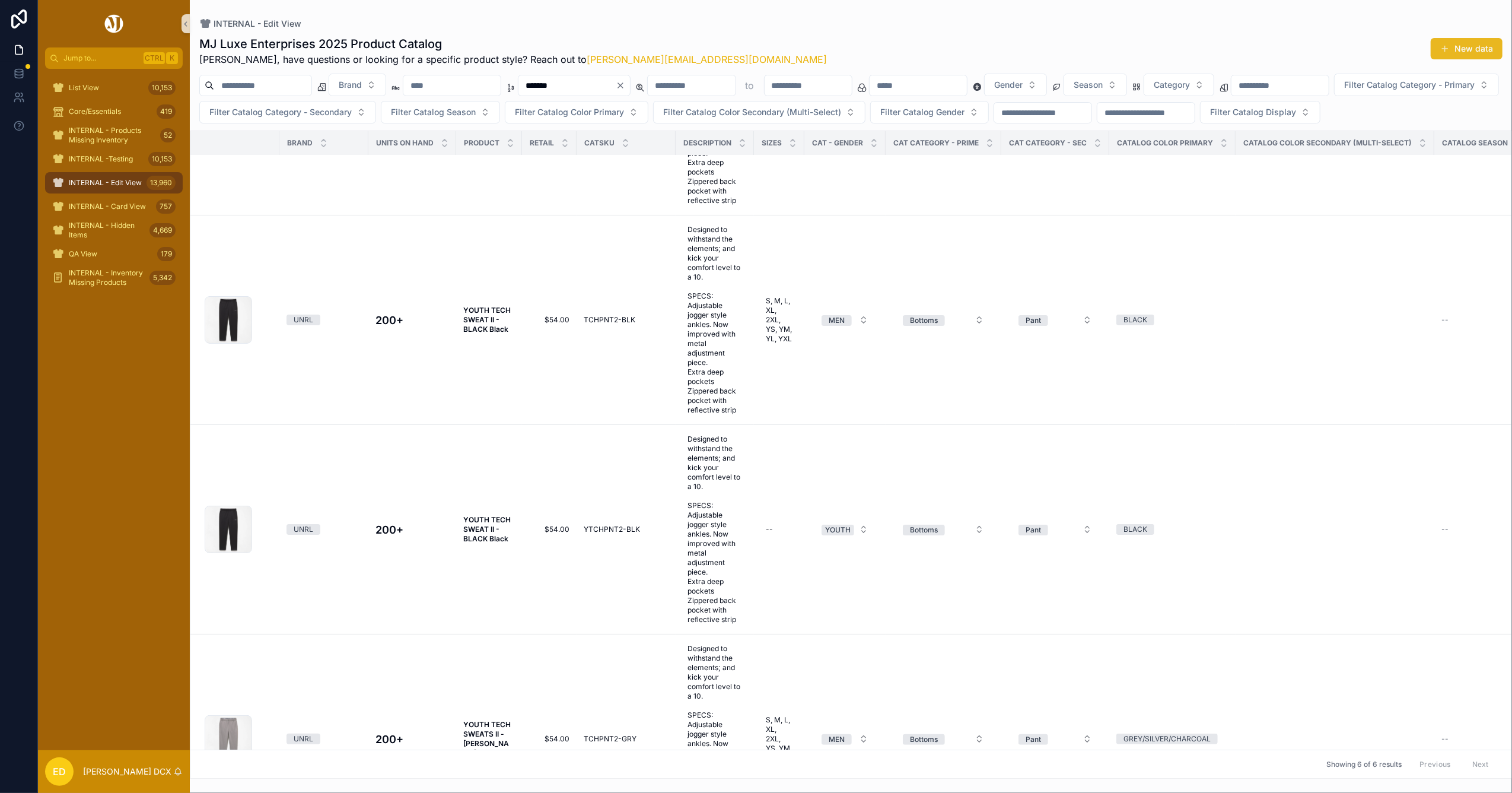
click at [1450, 43] on button "New data" at bounding box center [1467, 48] width 72 height 22
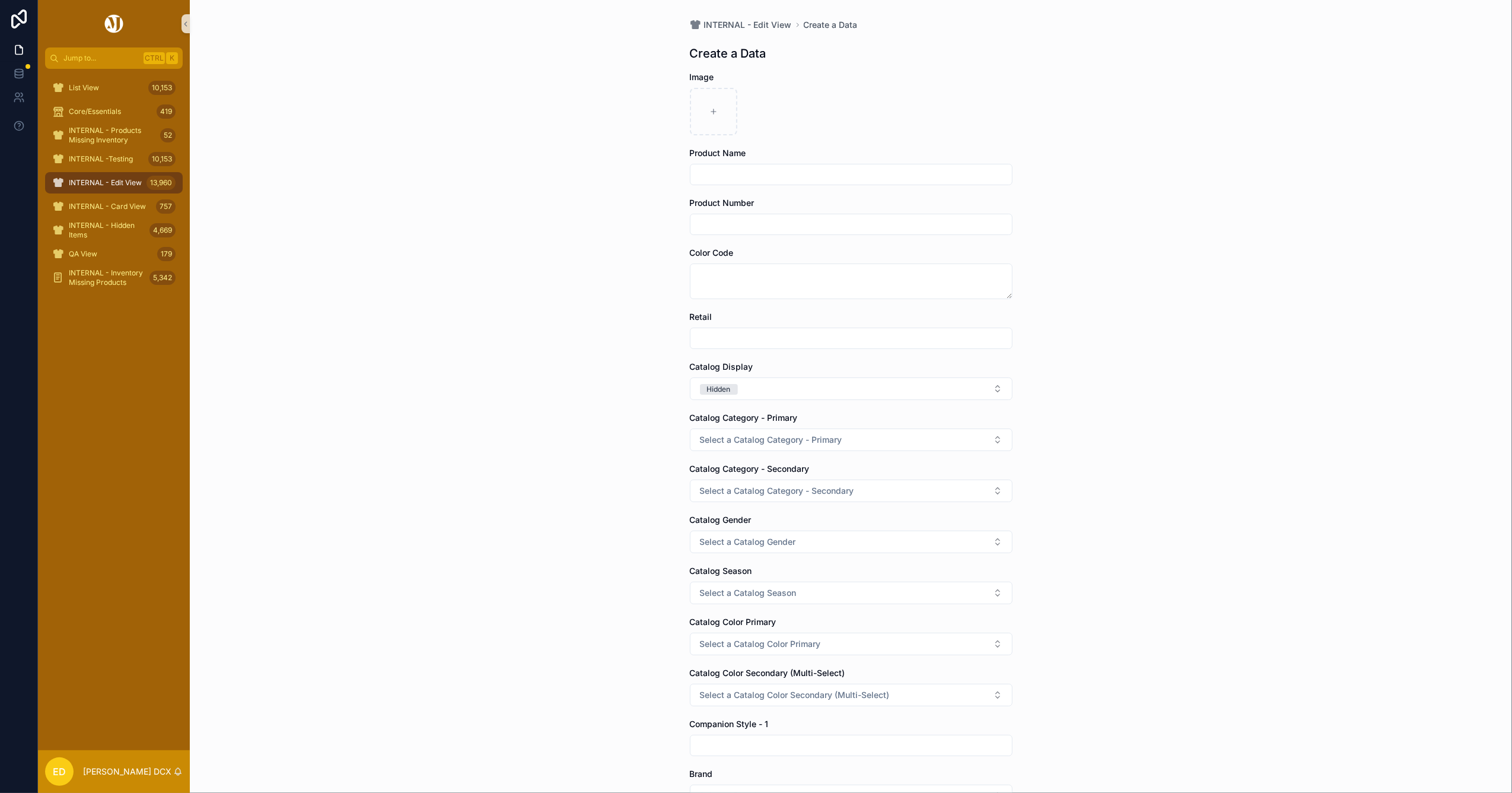
click at [733, 169] on input "scrollable content" at bounding box center [851, 175] width 322 height 17
paste input "**********"
drag, startPoint x: 796, startPoint y: 174, endPoint x: 765, endPoint y: 171, distance: 31.1
click at [765, 171] on input "**********" at bounding box center [851, 175] width 322 height 17
type input "**********"
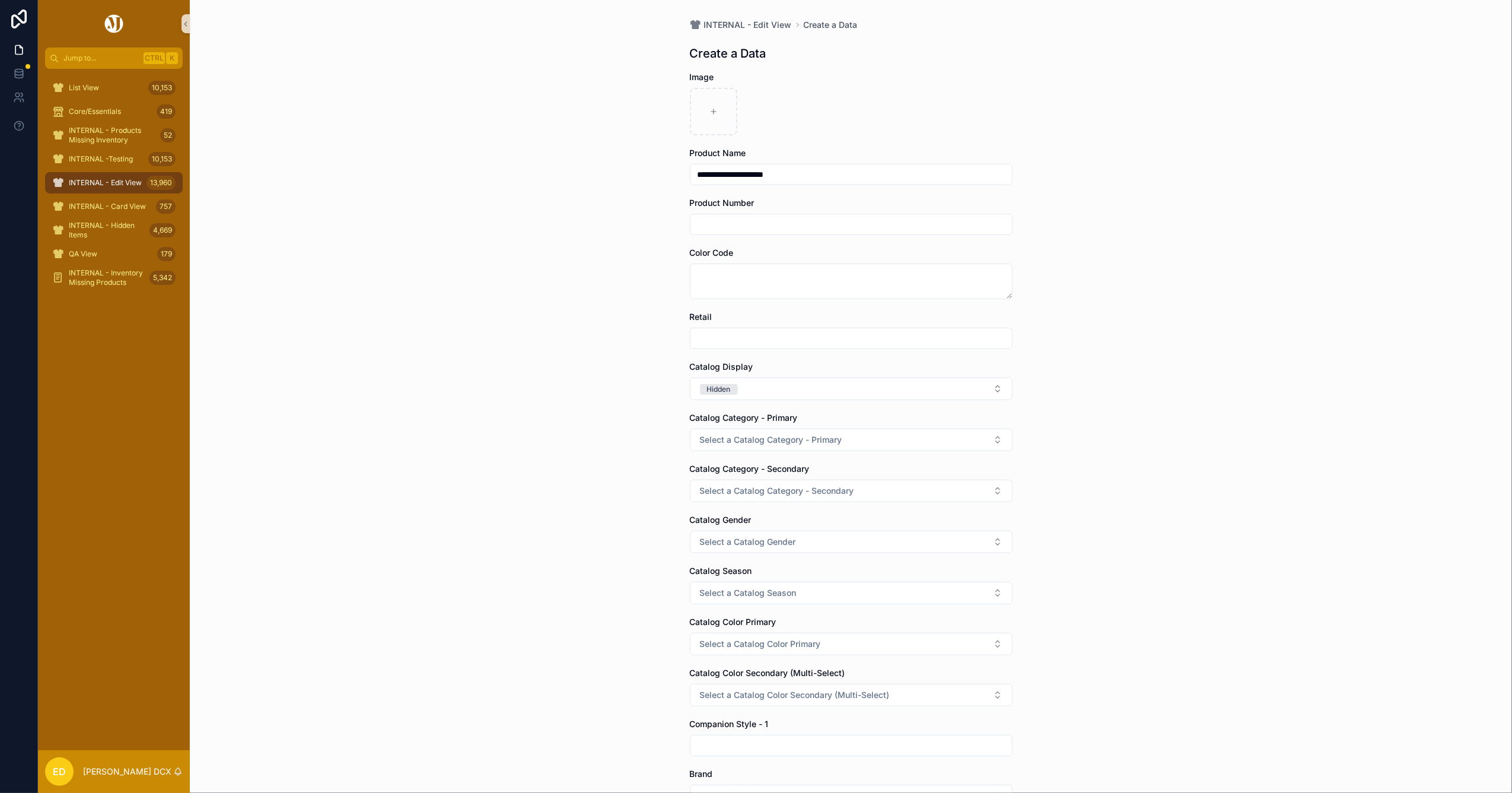
drag, startPoint x: 759, startPoint y: 174, endPoint x: 601, endPoint y: 171, distance: 158.0
click at [601, 171] on div "**********" at bounding box center [851, 396] width 1322 height 793
click at [710, 114] on icon "scrollable content" at bounding box center [714, 112] width 8 height 8
type input "**********"
click at [721, 238] on form "**********" at bounding box center [851, 529] width 323 height 916
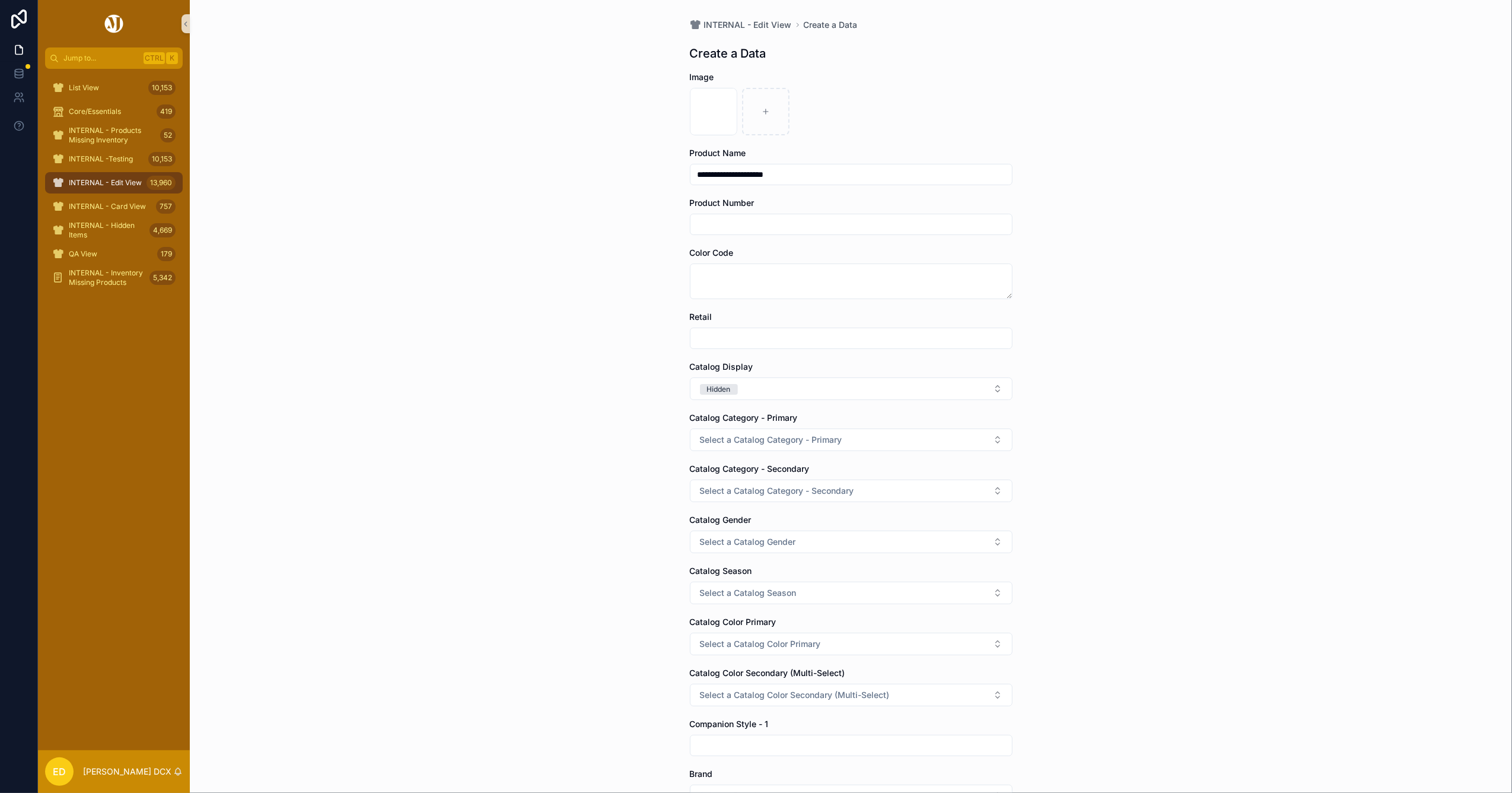
click at [717, 222] on input "scrollable content" at bounding box center [851, 224] width 322 height 17
paste input "**********"
type input "**********"
click at [791, 286] on textarea "scrollable content" at bounding box center [851, 281] width 323 height 36
type textarea "***"
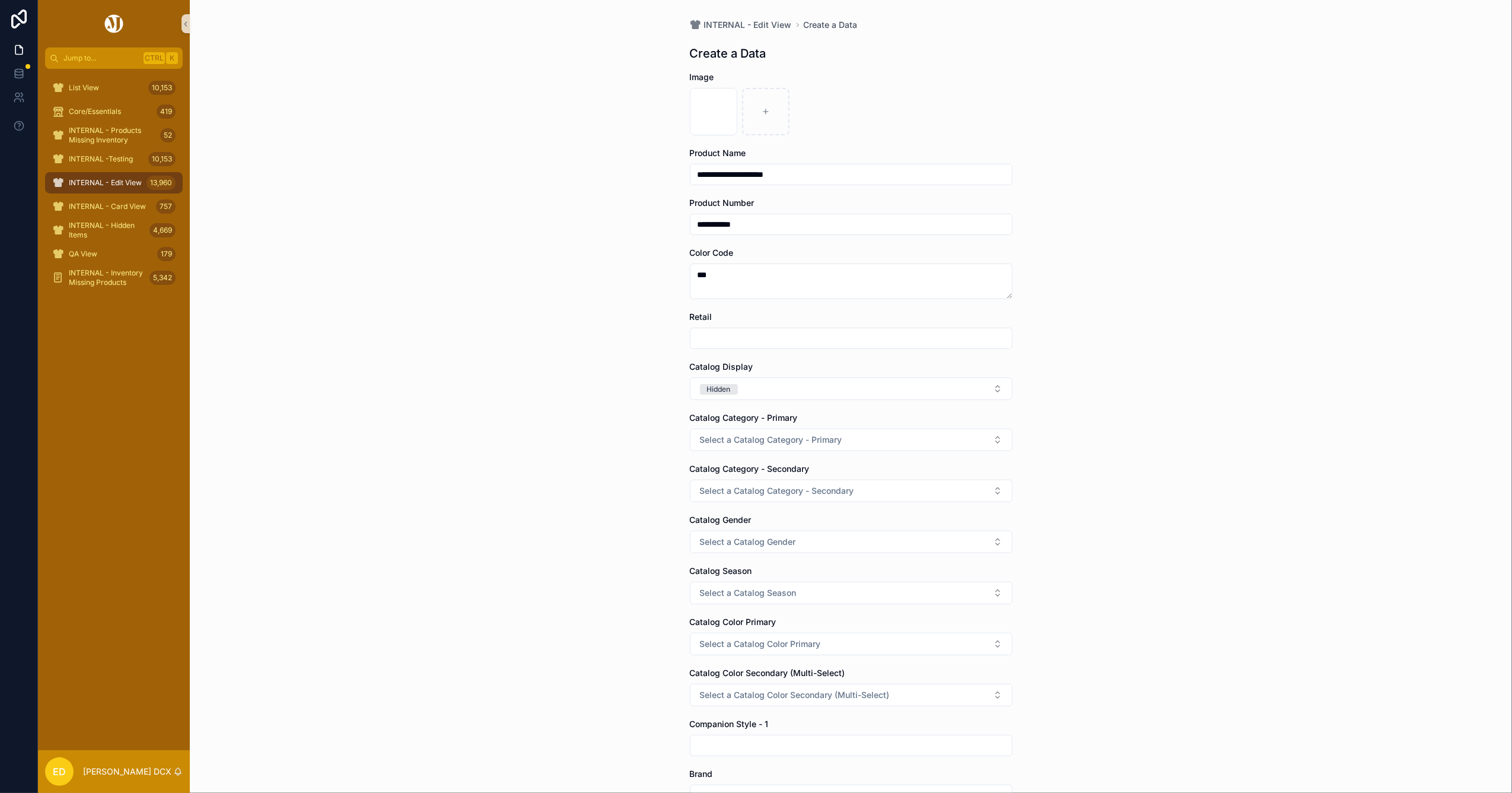
drag, startPoint x: 589, startPoint y: 355, endPoint x: 632, endPoint y: 352, distance: 43.1
click at [589, 355] on div "**********" at bounding box center [851, 396] width 1322 height 793
click at [725, 335] on input "scrollable content" at bounding box center [851, 338] width 322 height 17
type input "******"
click at [710, 383] on button "Hidden" at bounding box center [719, 388] width 38 height 12
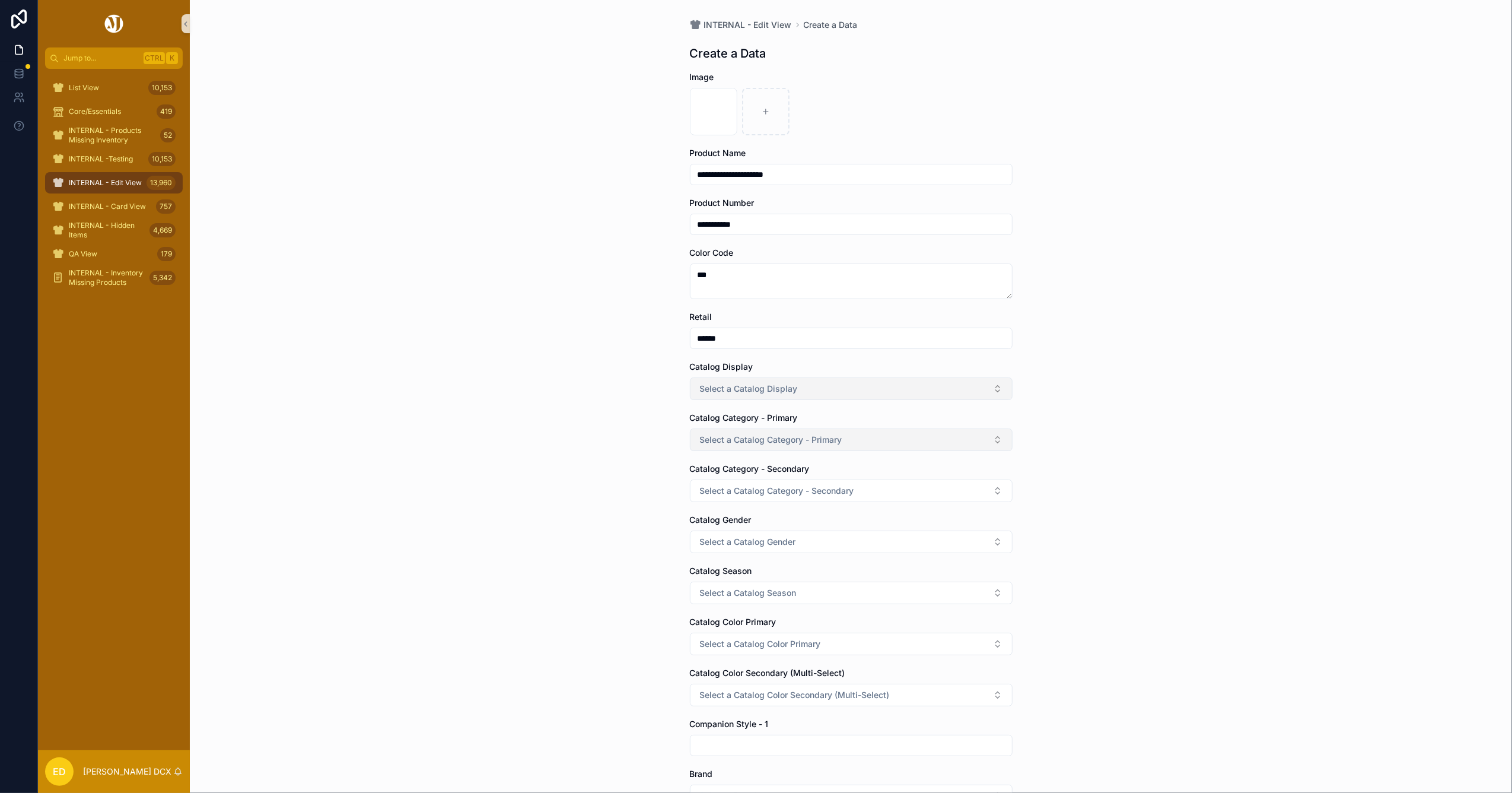
click at [727, 429] on button "Select a Catalog Category - Primary" at bounding box center [851, 440] width 323 height 22
click at [748, 501] on div "Bottoms" at bounding box center [845, 505] width 317 height 17
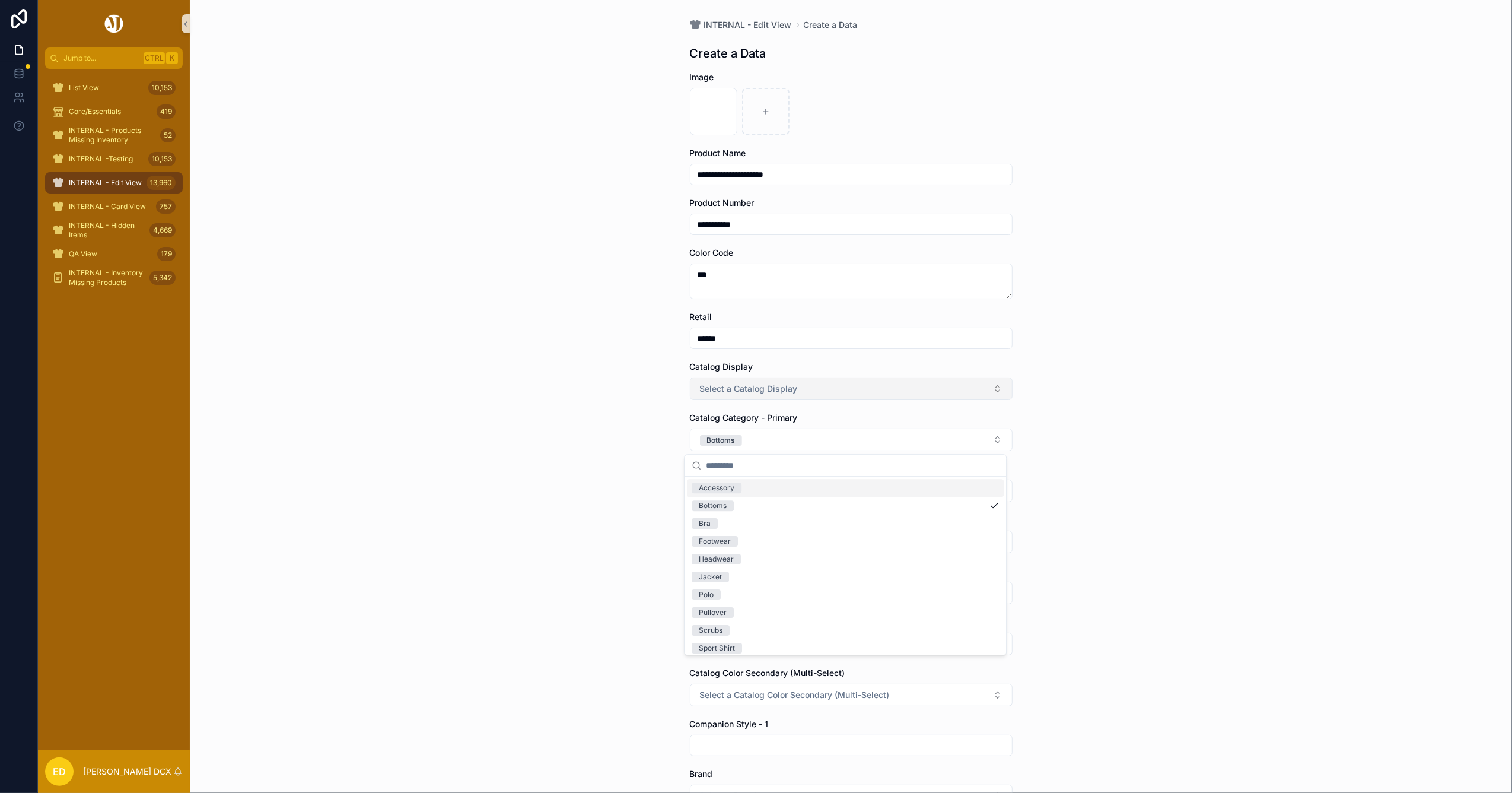
drag, startPoint x: 632, startPoint y: 495, endPoint x: 700, endPoint y: 487, distance: 68.5
click at [632, 494] on div "**********" at bounding box center [851, 396] width 1322 height 793
click at [750, 485] on button "Select a Catalog Category - Secondary" at bounding box center [851, 491] width 323 height 22
click at [733, 604] on div "Pant" at bounding box center [845, 613] width 317 height 17
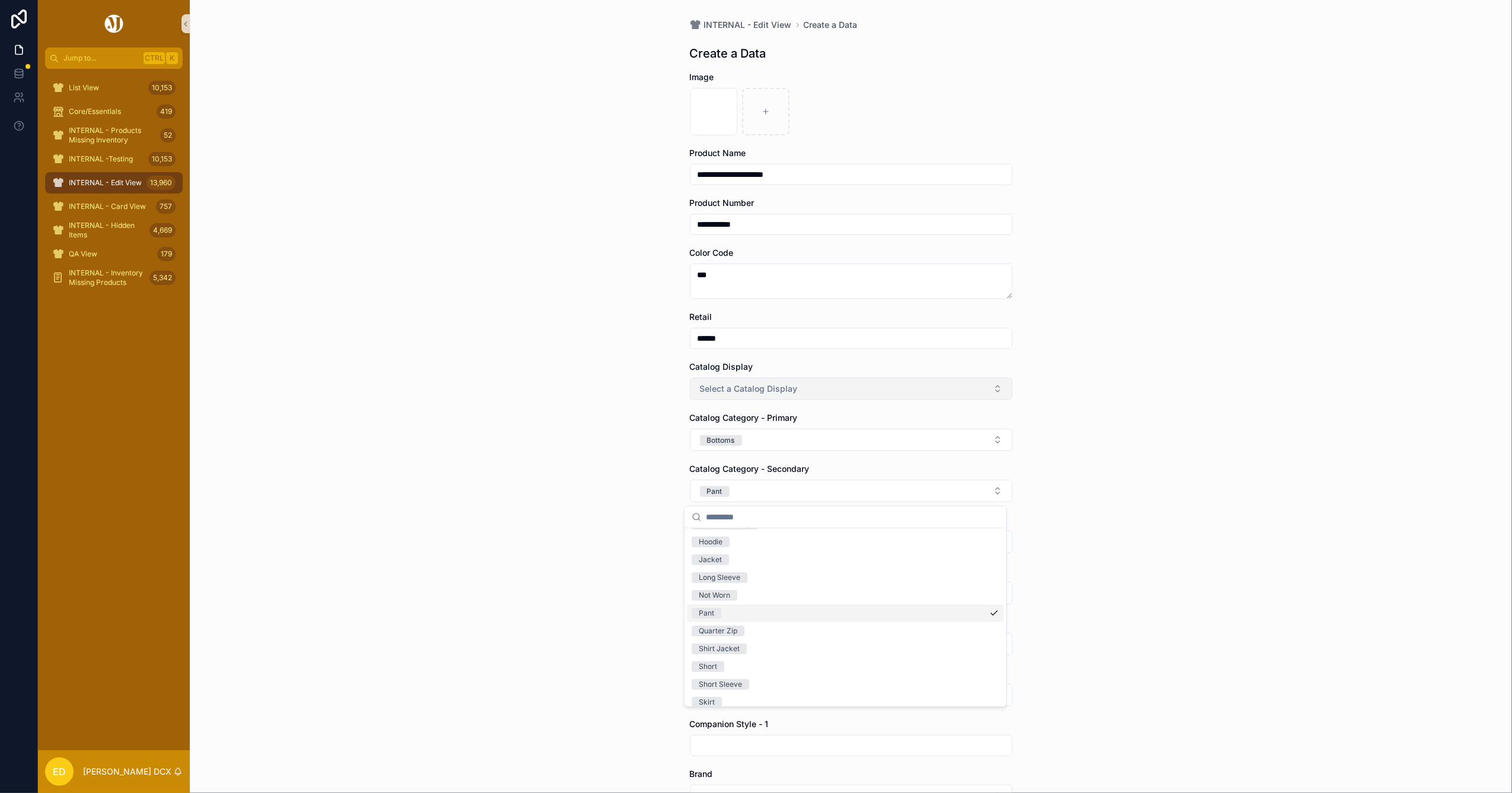
click at [591, 609] on div "**********" at bounding box center [851, 396] width 1322 height 793
click at [761, 531] on div "Catalog Gender Select a Catalog Gender" at bounding box center [851, 534] width 323 height 39
click at [748, 540] on span "Select a Catalog Gender" at bounding box center [747, 541] width 96 height 12
click at [714, 587] on div "MEN" at bounding box center [707, 590] width 16 height 10
click at [603, 585] on div "**********" at bounding box center [851, 396] width 1322 height 793
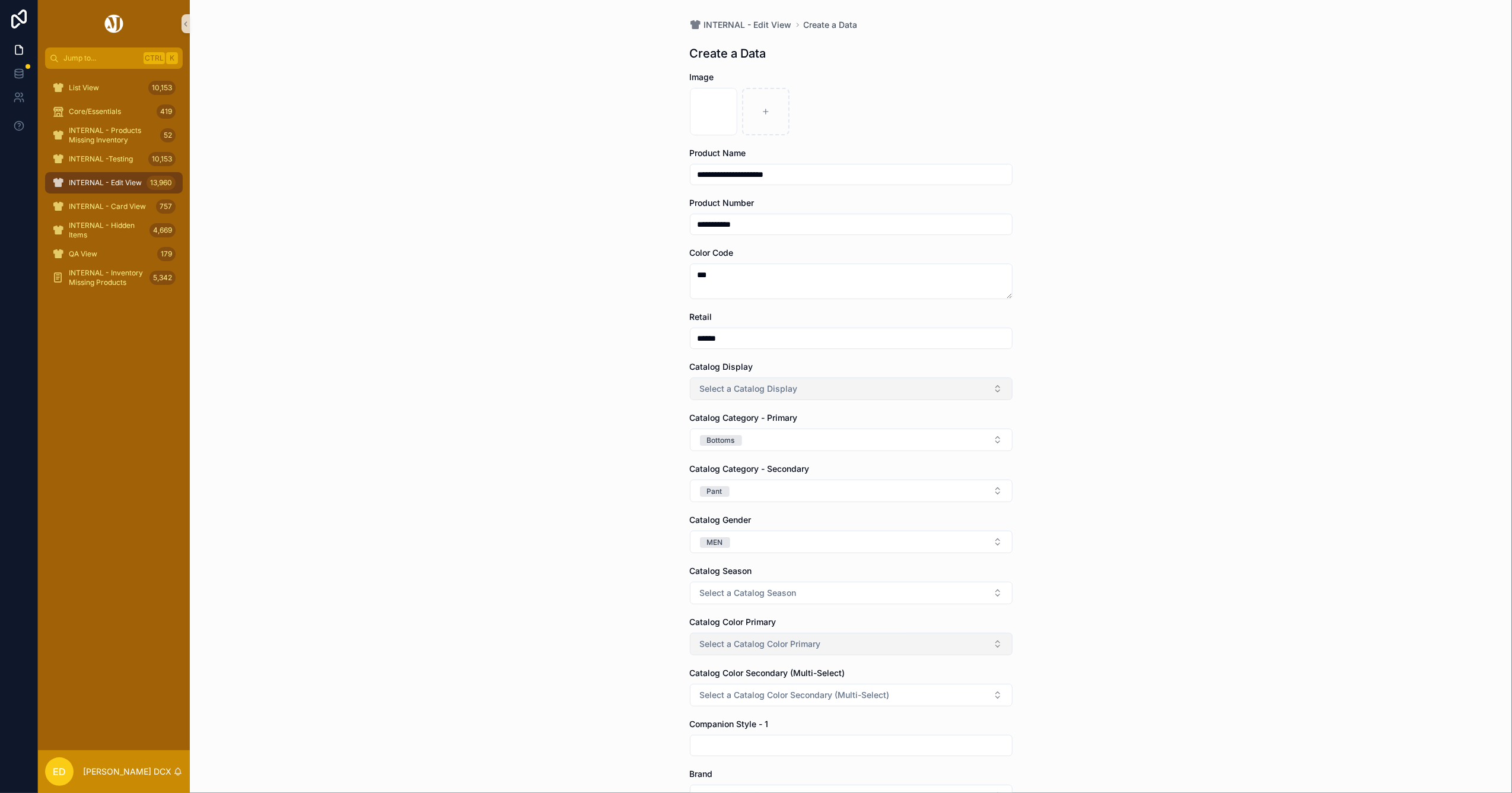
click at [733, 637] on button "Select a Catalog Color Primary" at bounding box center [851, 643] width 323 height 22
click at [730, 466] on div "BLACK" at bounding box center [845, 464] width 317 height 17
click at [550, 586] on div "**********" at bounding box center [851, 396] width 1322 height 793
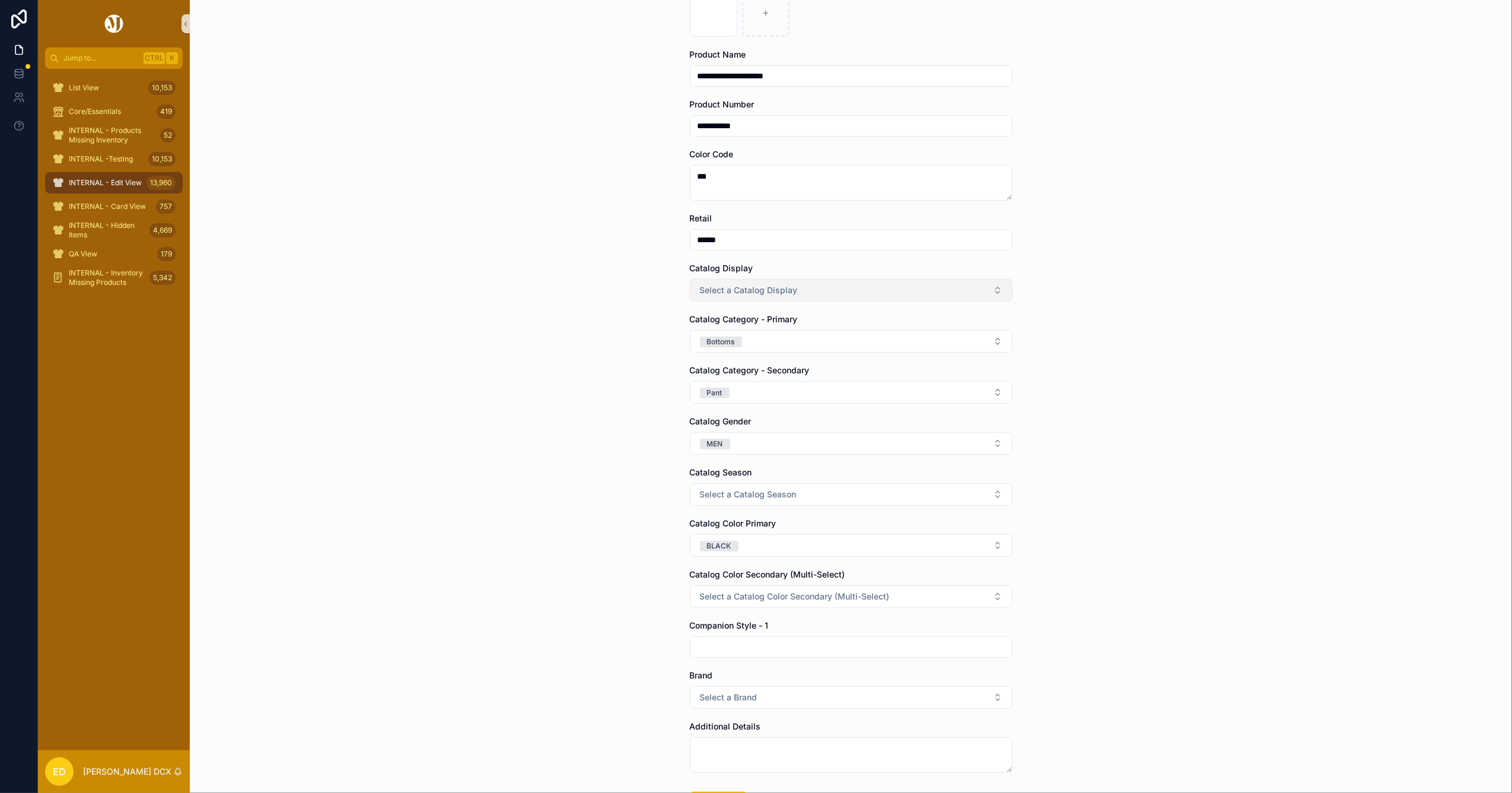
scroll to position [198, 0]
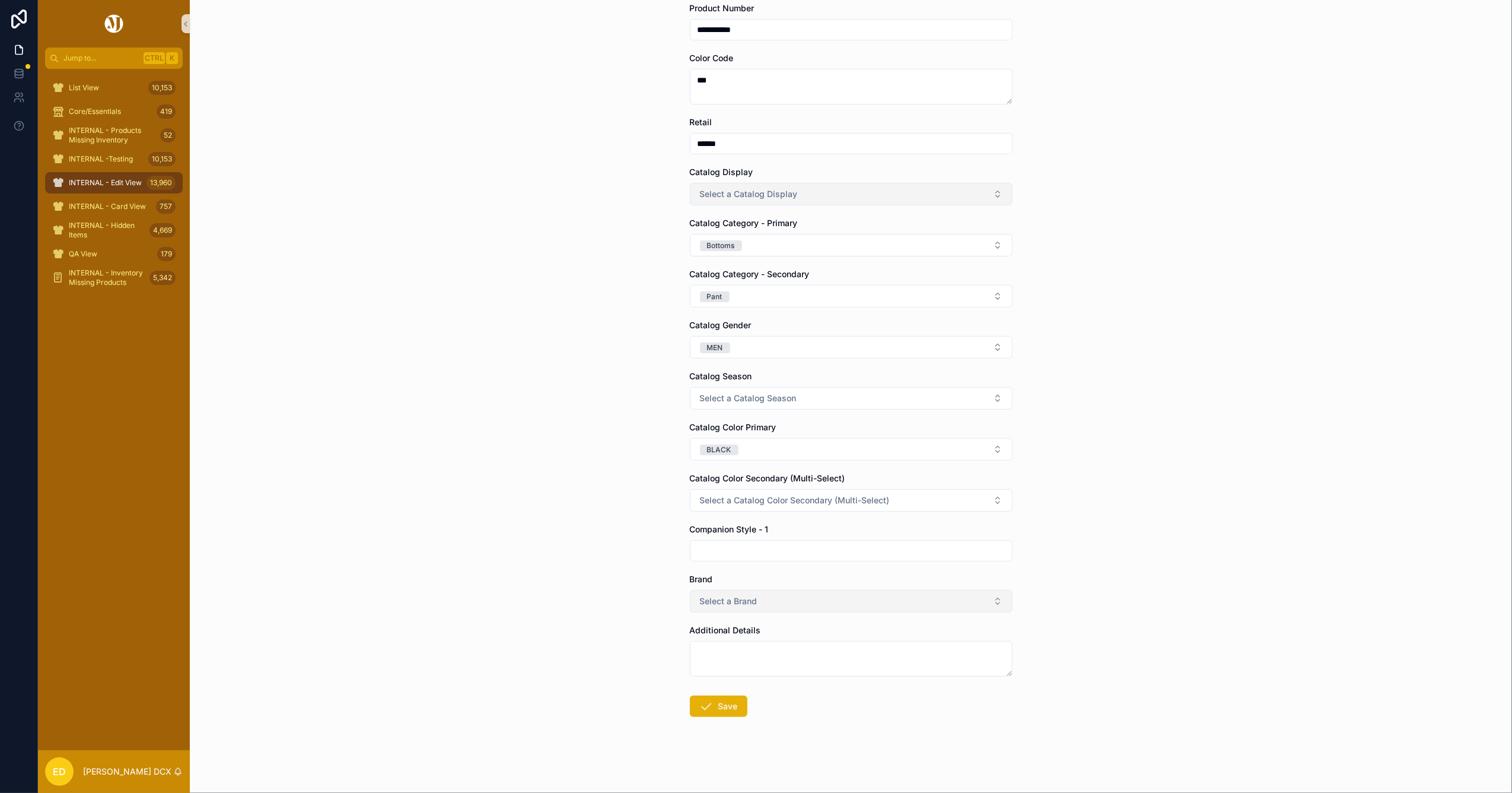
click at [754, 590] on button "Select a Brand" at bounding box center [851, 601] width 323 height 22
click at [722, 490] on span "UNRL" at bounding box center [708, 485] width 34 height 10
click at [560, 485] on div "**********" at bounding box center [851, 202] width 1322 height 793
click at [726, 691] on form "**********" at bounding box center [851, 335] width 323 height 916
click at [723, 699] on button "Save" at bounding box center [719, 706] width 57 height 22
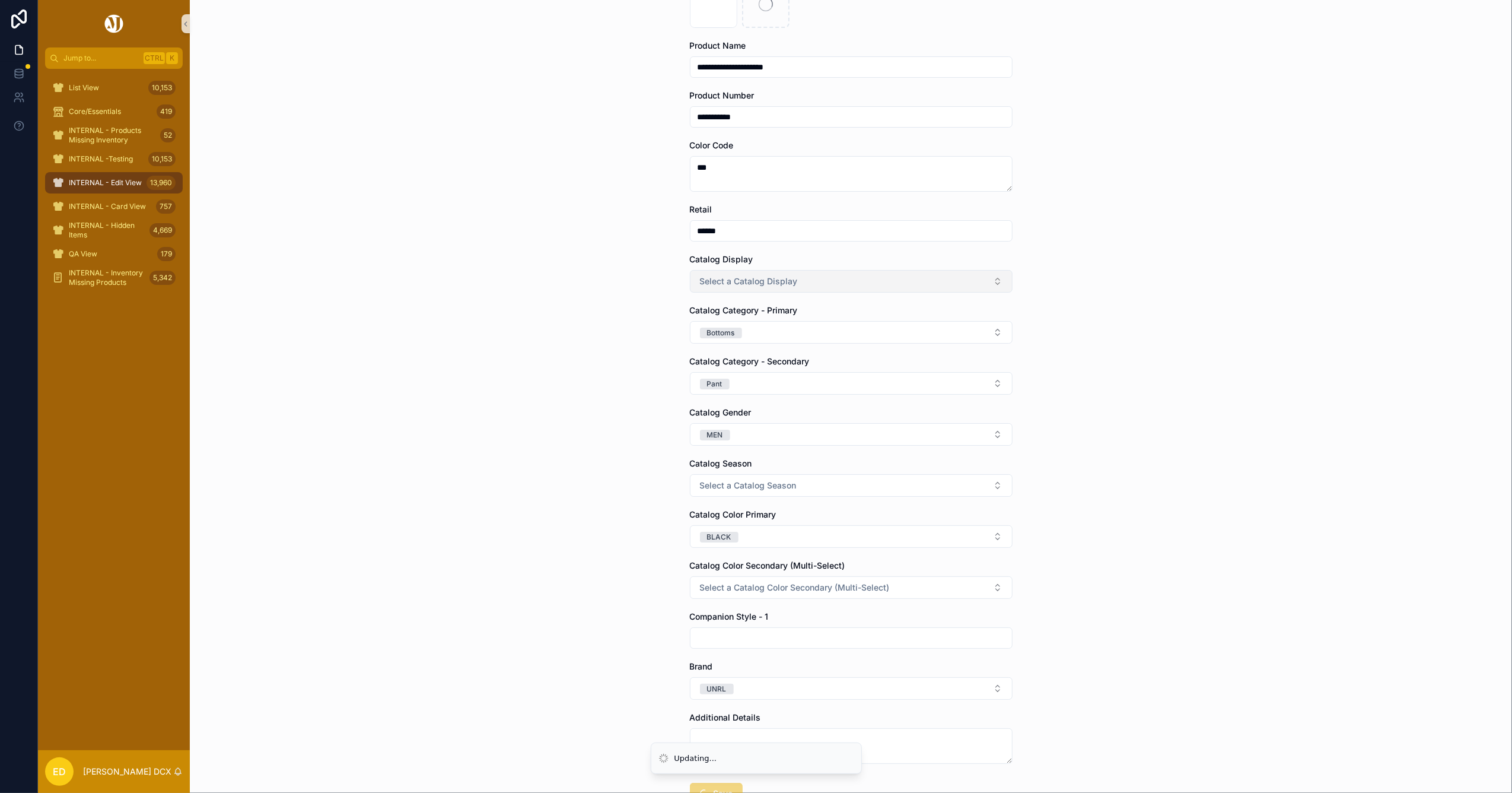
scroll to position [0, 0]
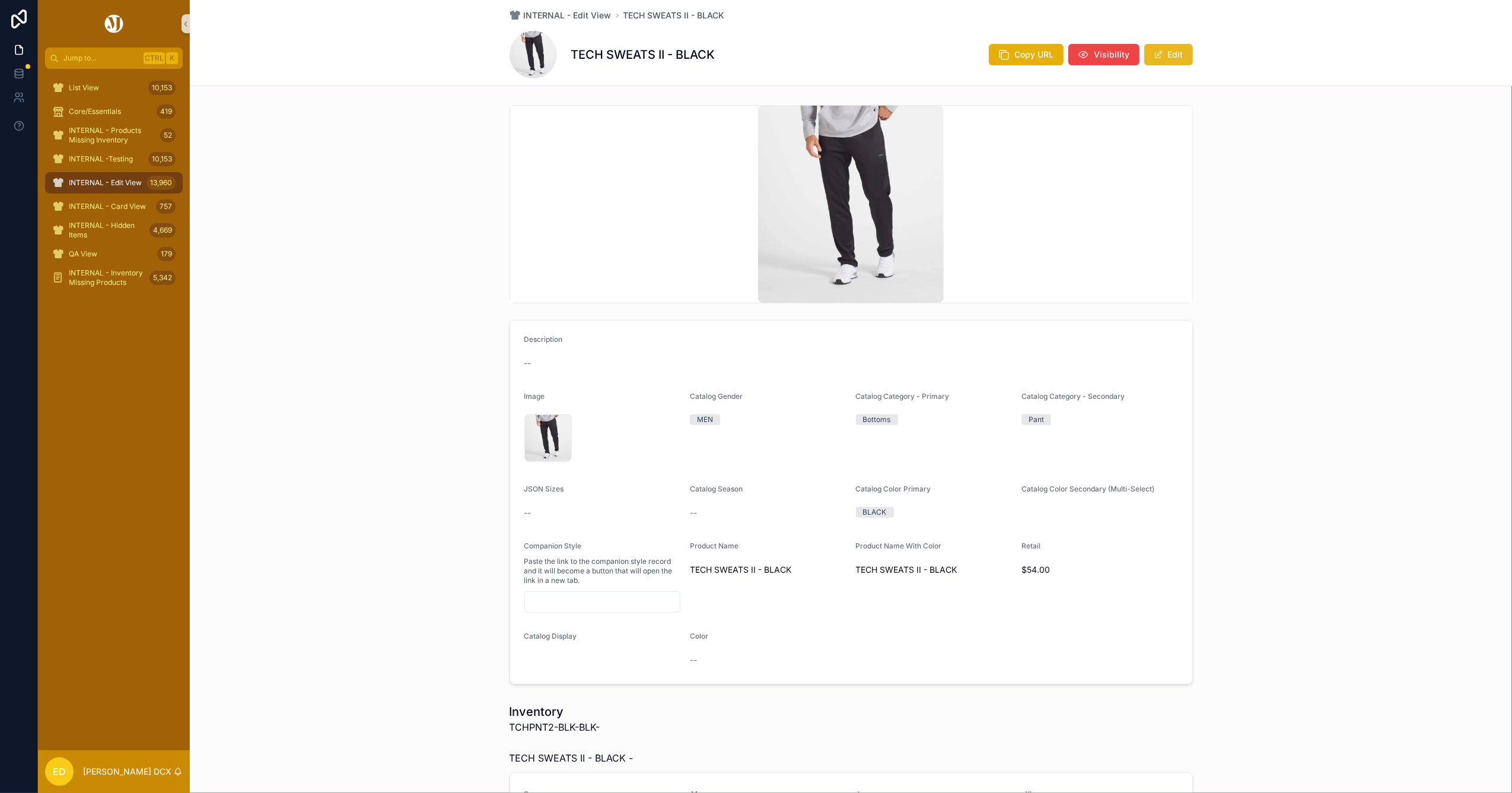
click at [1169, 58] on button "Edit" at bounding box center [1169, 55] width 49 height 22
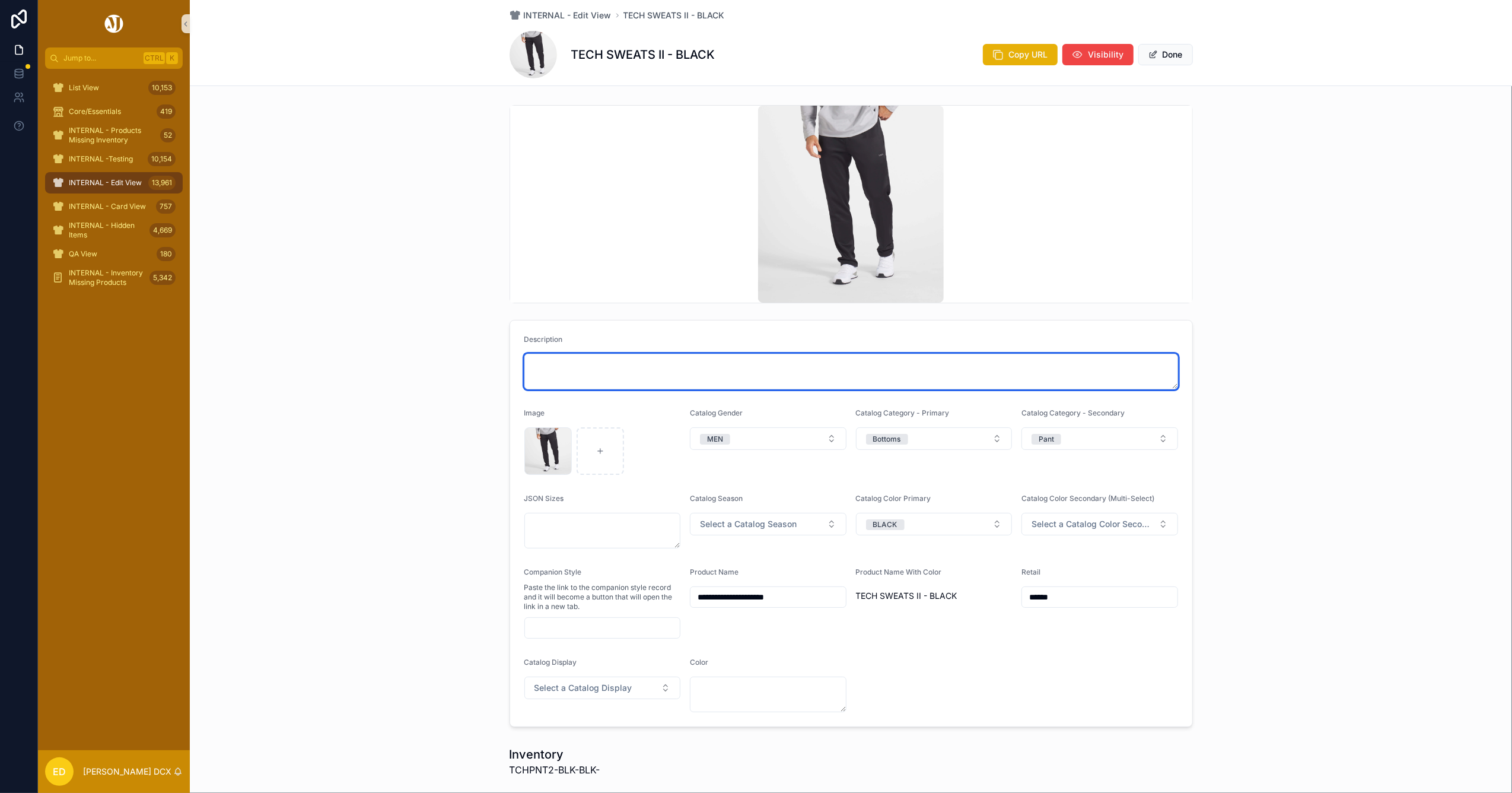
click at [710, 371] on textarea "scrollable content" at bounding box center [851, 371] width 654 height 36
paste textarea "**********"
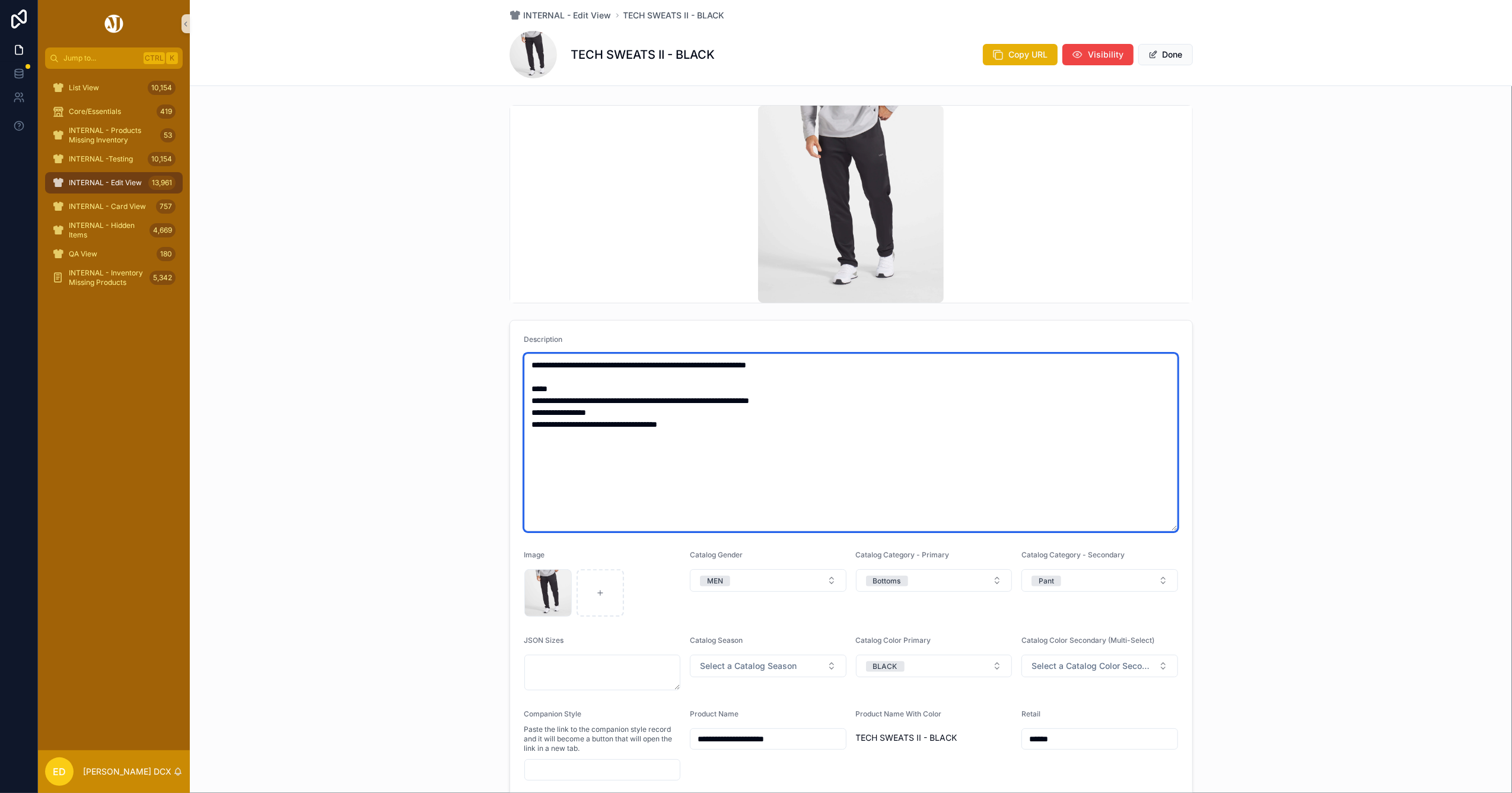
type textarea "**********"
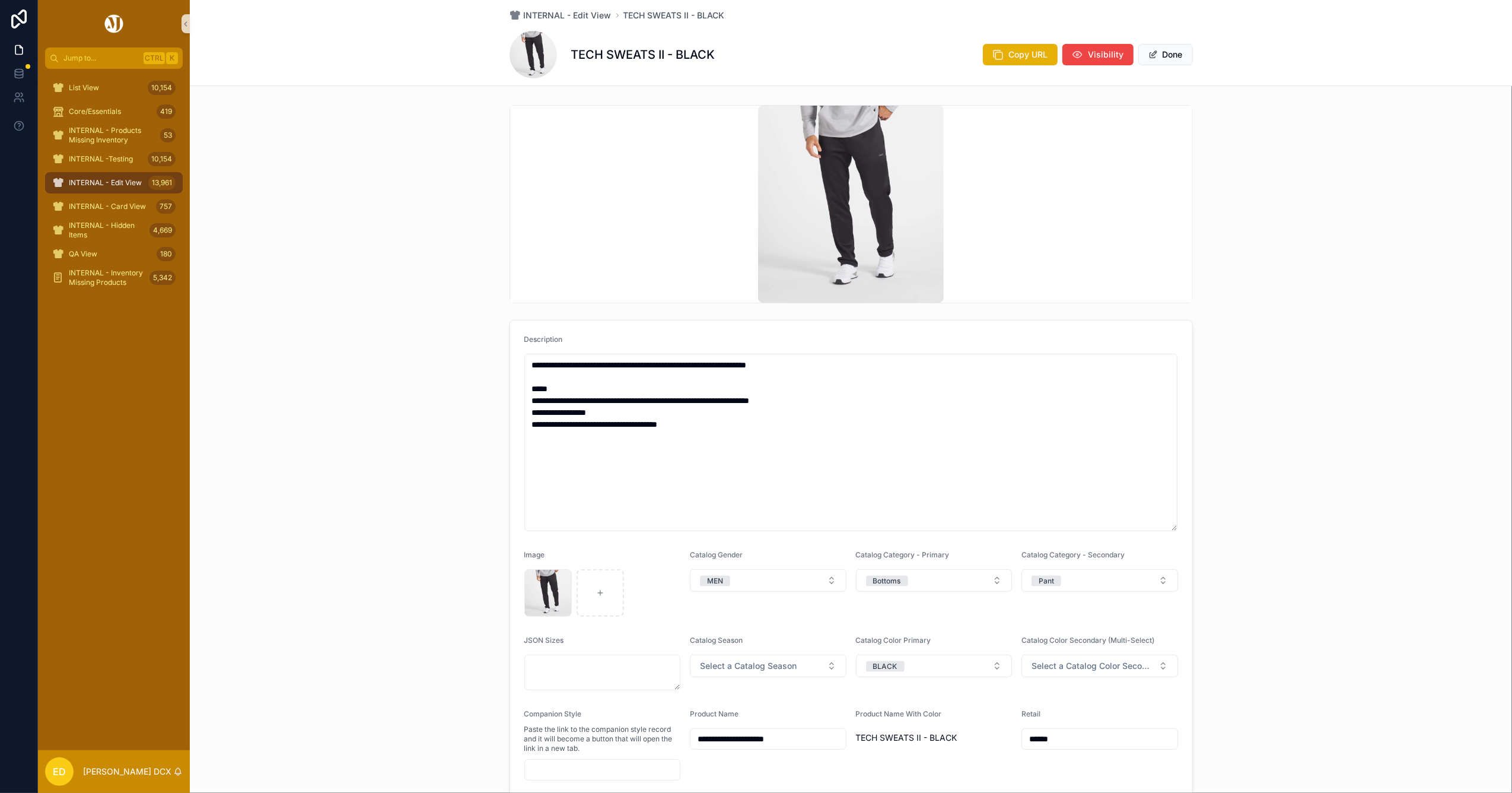
click at [337, 323] on div "**********" at bounding box center [851, 487] width 1322 height 773
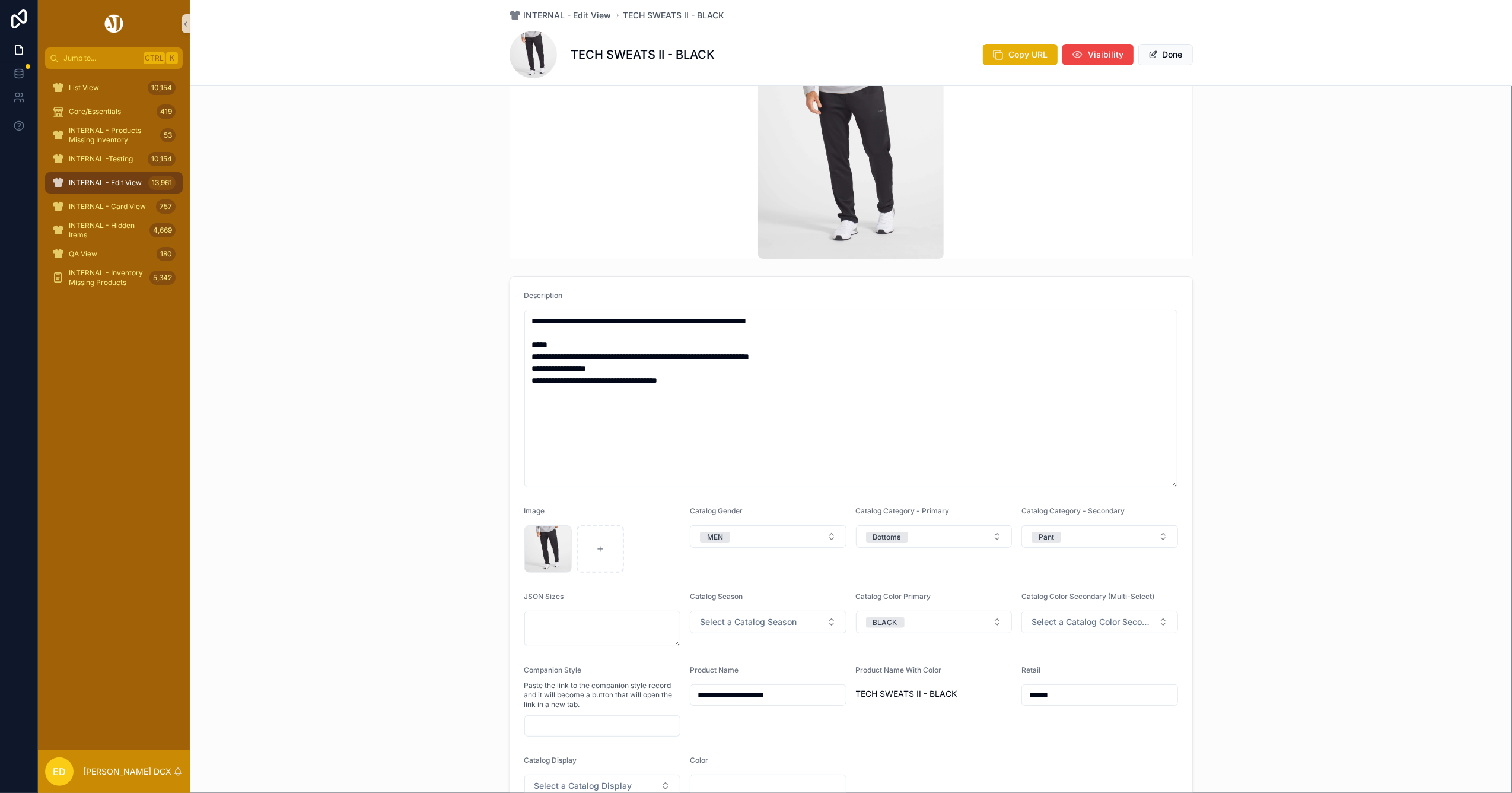
scroll to position [158, 0]
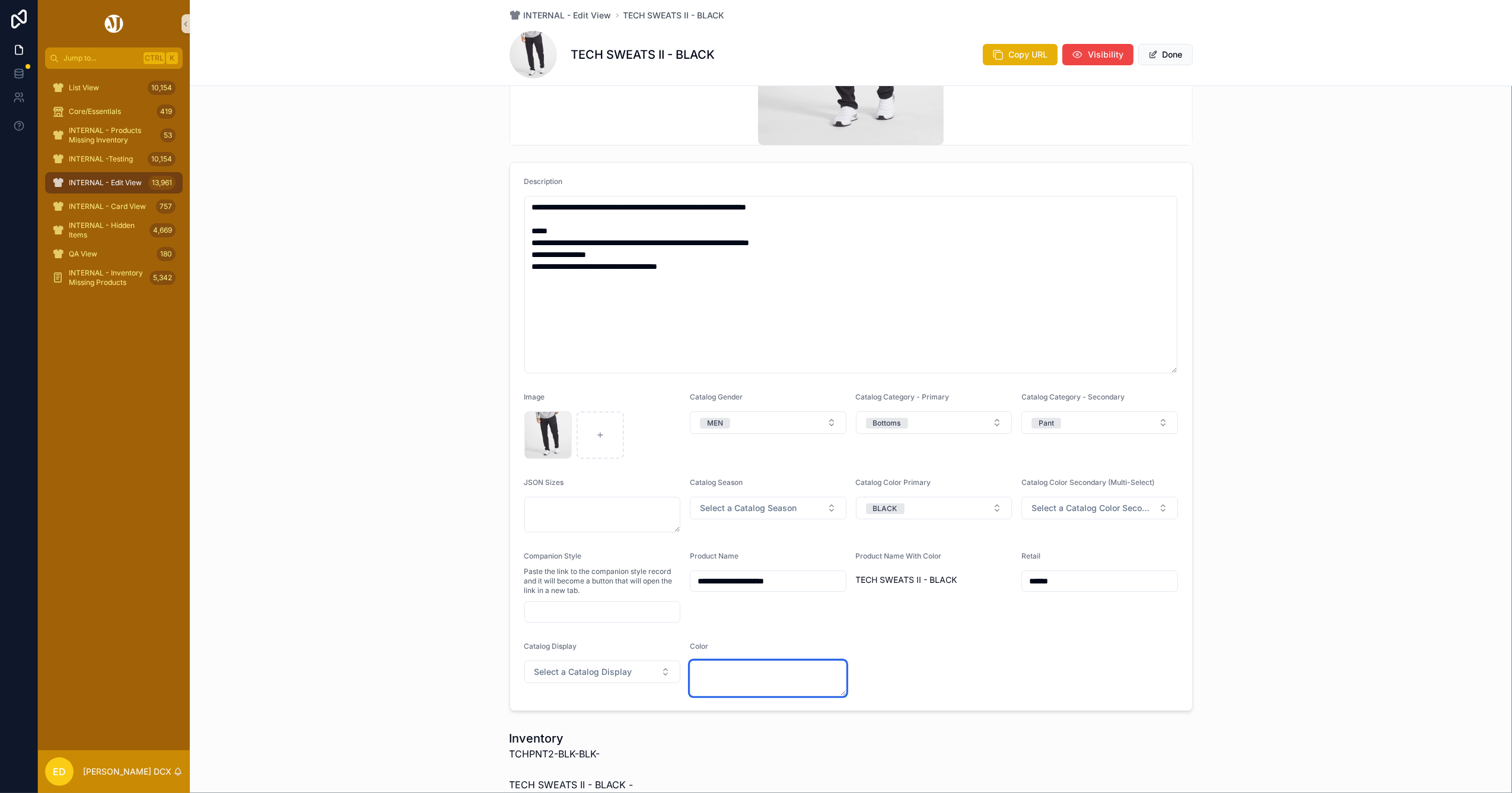
click at [763, 666] on textarea "scrollable content" at bounding box center [768, 678] width 157 height 36
type textarea "*****"
click at [1290, 425] on div "**********" at bounding box center [851, 329] width 1322 height 773
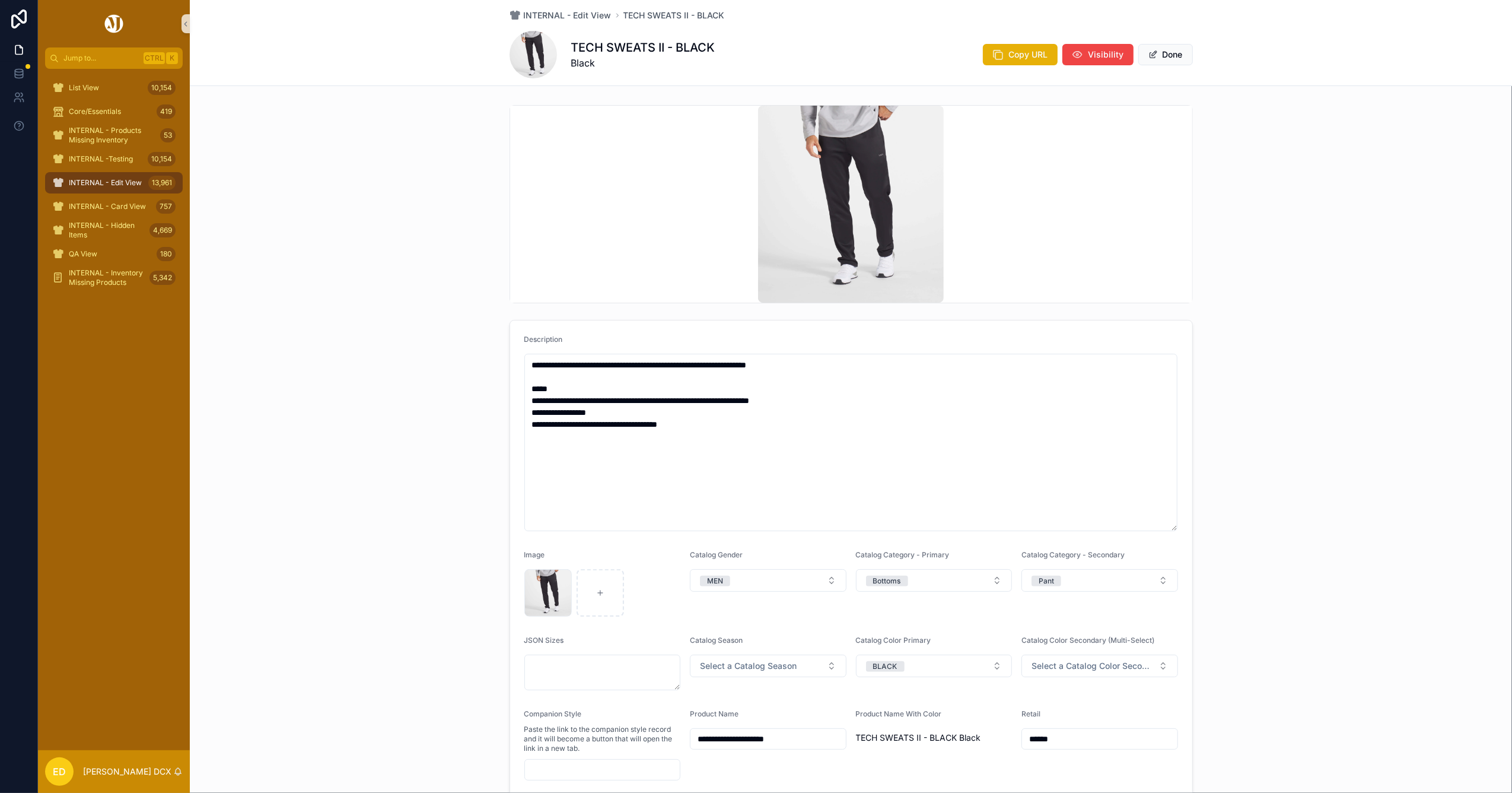
click at [1160, 55] on button "Done" at bounding box center [1165, 55] width 55 height 22
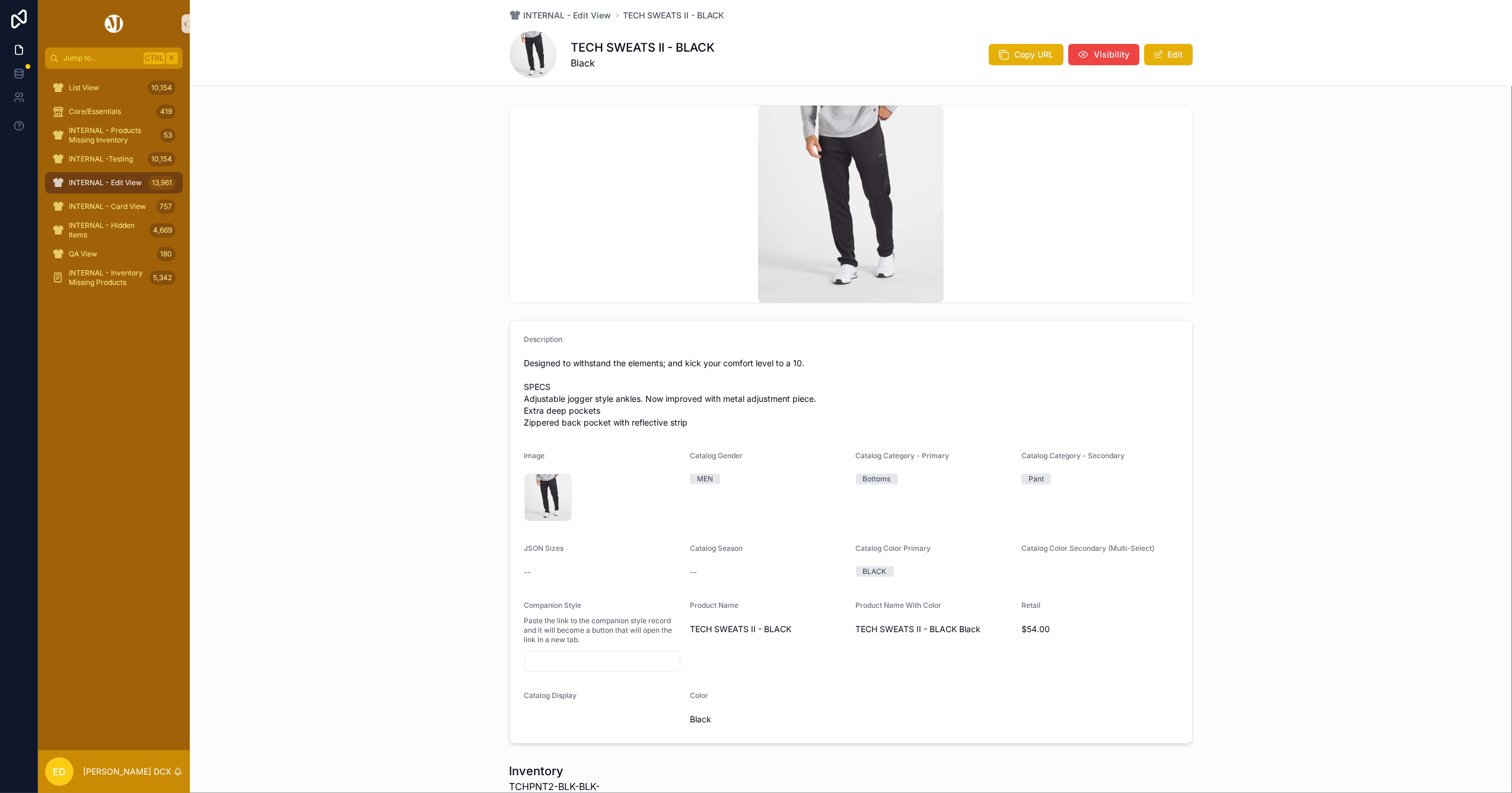
click at [89, 177] on div "INTERNAL - Edit View 13,961" at bounding box center [114, 183] width 123 height 19
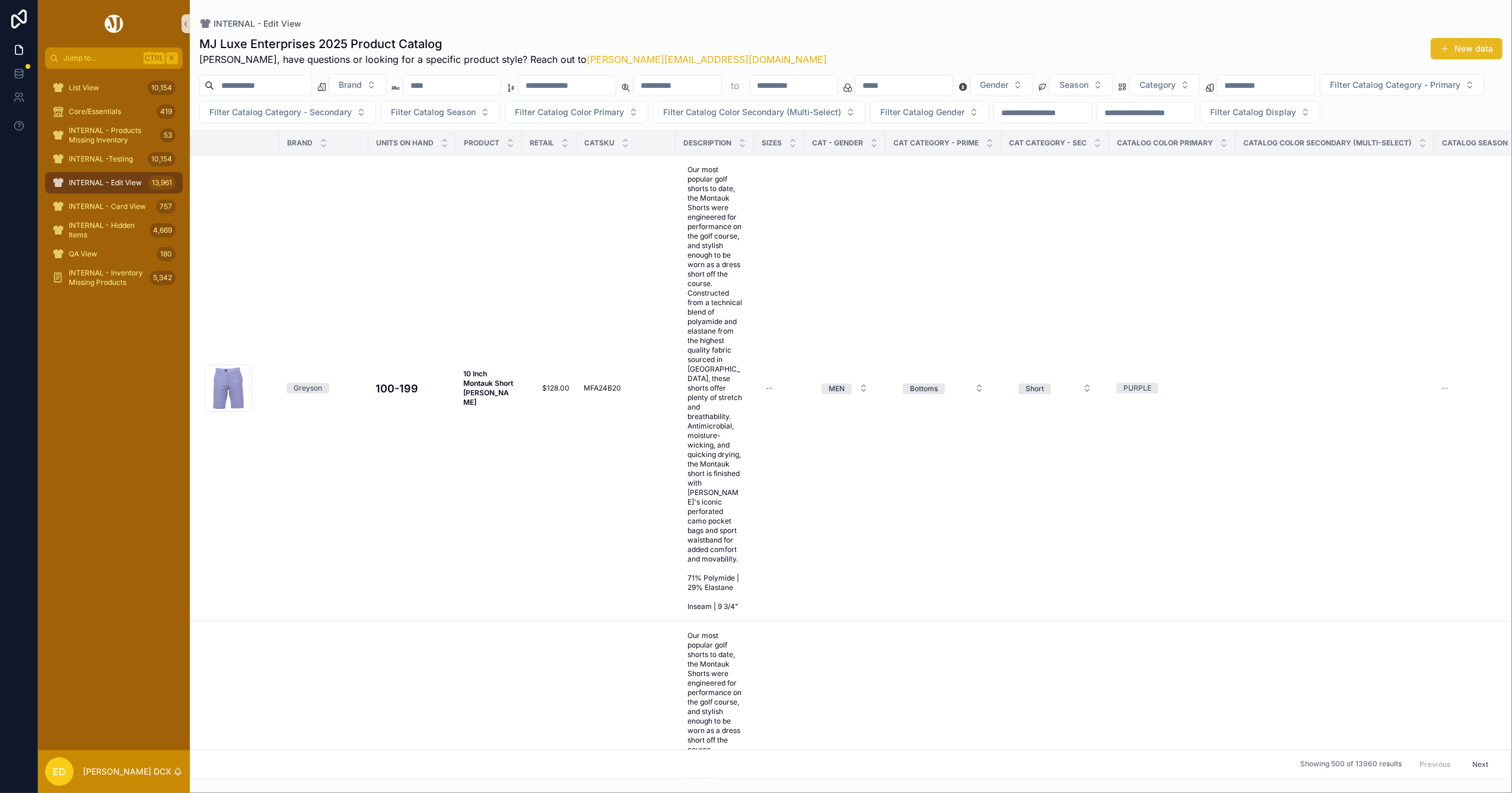
click at [1458, 45] on button "New data" at bounding box center [1467, 48] width 72 height 22
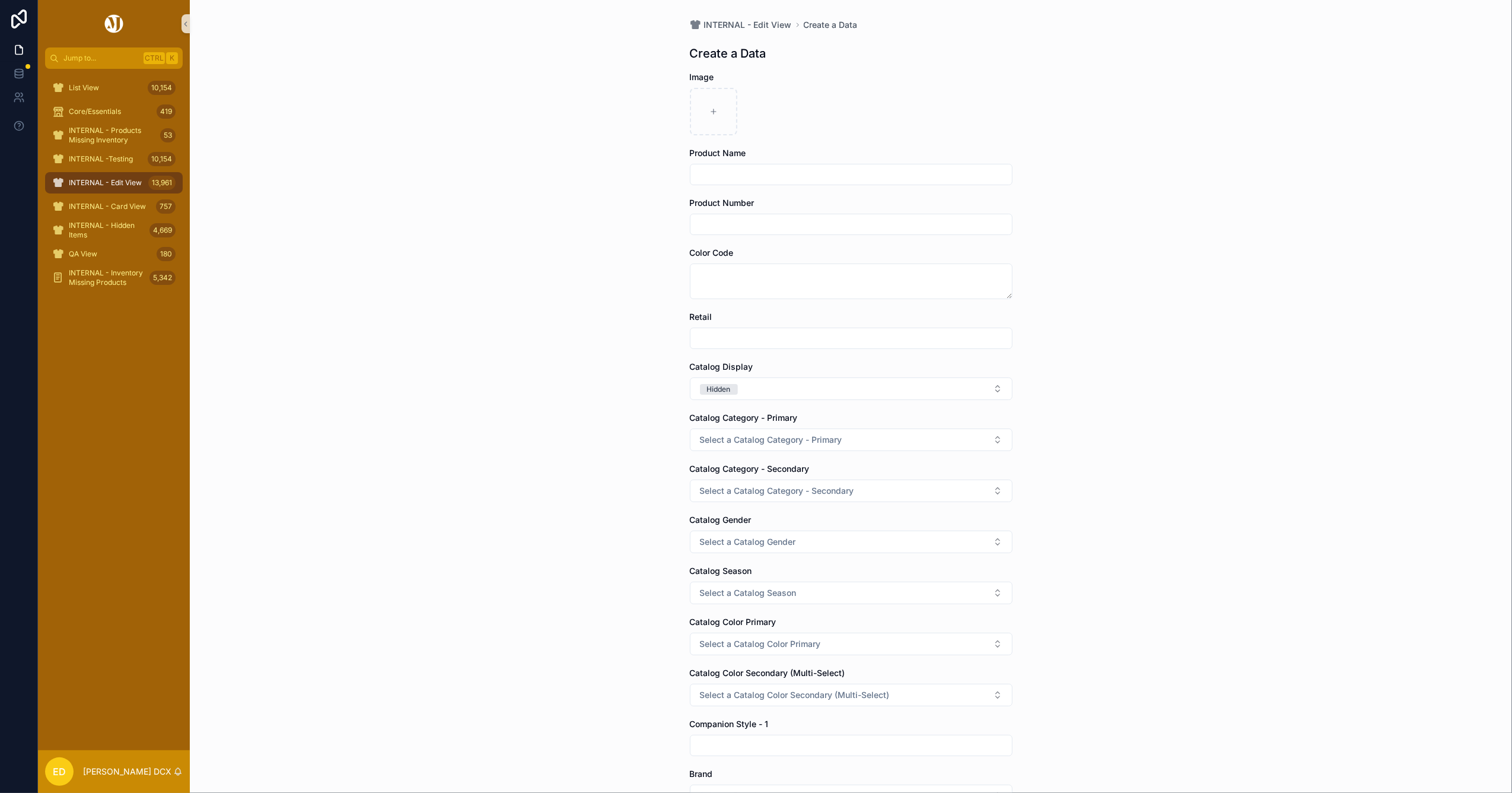
click at [741, 225] on input "scrollable content" at bounding box center [851, 224] width 322 height 17
paste input "**********"
type input "**********"
click at [785, 169] on input "scrollable content" at bounding box center [851, 175] width 322 height 17
click at [789, 176] on input "scrollable content" at bounding box center [851, 175] width 322 height 17
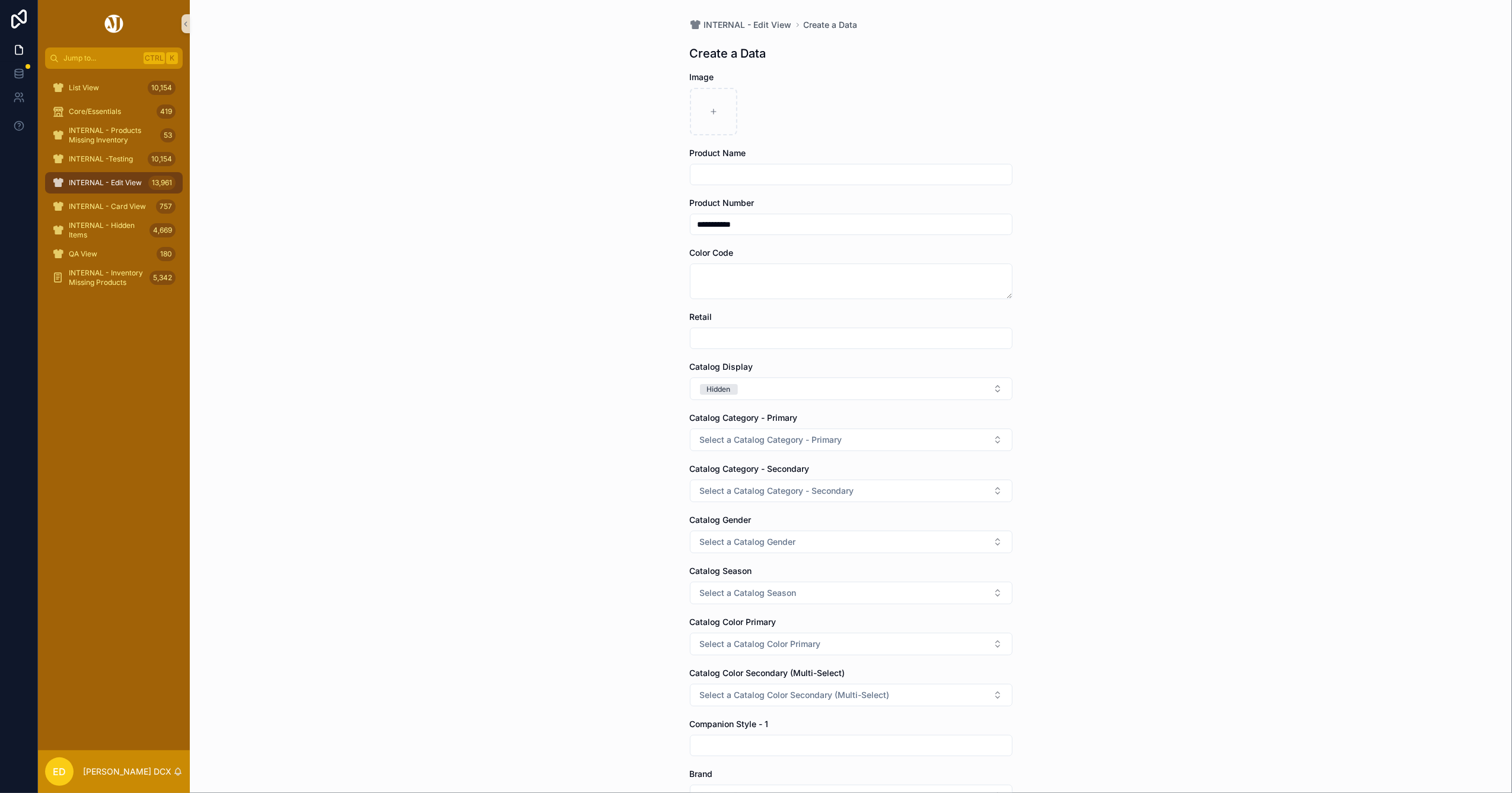
click at [789, 176] on input "scrollable content" at bounding box center [851, 175] width 322 height 17
paste input "**********"
drag, startPoint x: 793, startPoint y: 172, endPoint x: 768, endPoint y: 173, distance: 25.0
click at [768, 173] on input "**********" at bounding box center [851, 175] width 322 height 17
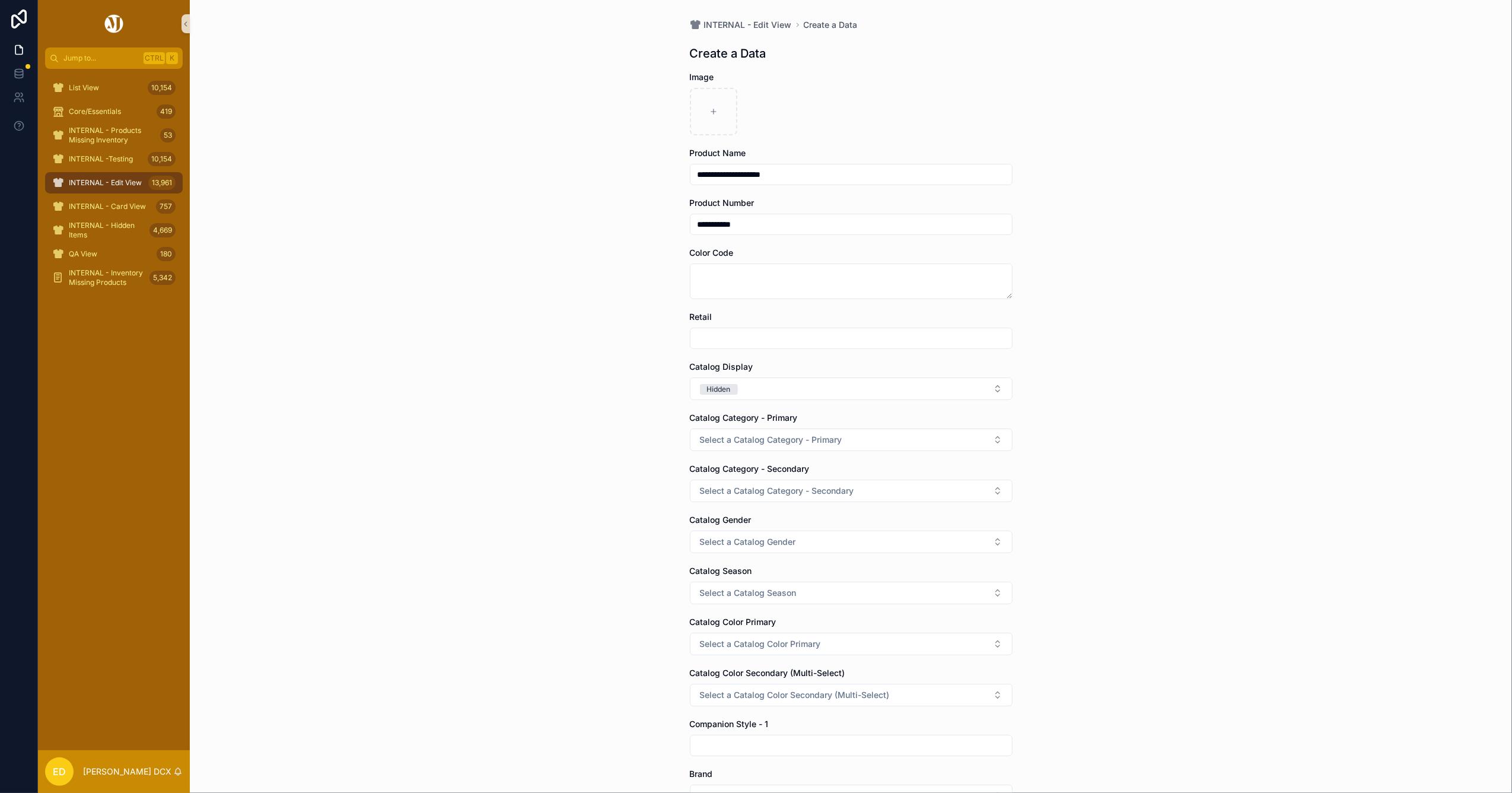
type input "**********"
click at [746, 278] on textarea "scrollable content" at bounding box center [851, 281] width 323 height 36
type textarea "***"
drag, startPoint x: 593, startPoint y: 315, endPoint x: 646, endPoint y: 315, distance: 53.0
click at [594, 315] on div "**********" at bounding box center [851, 396] width 1322 height 793
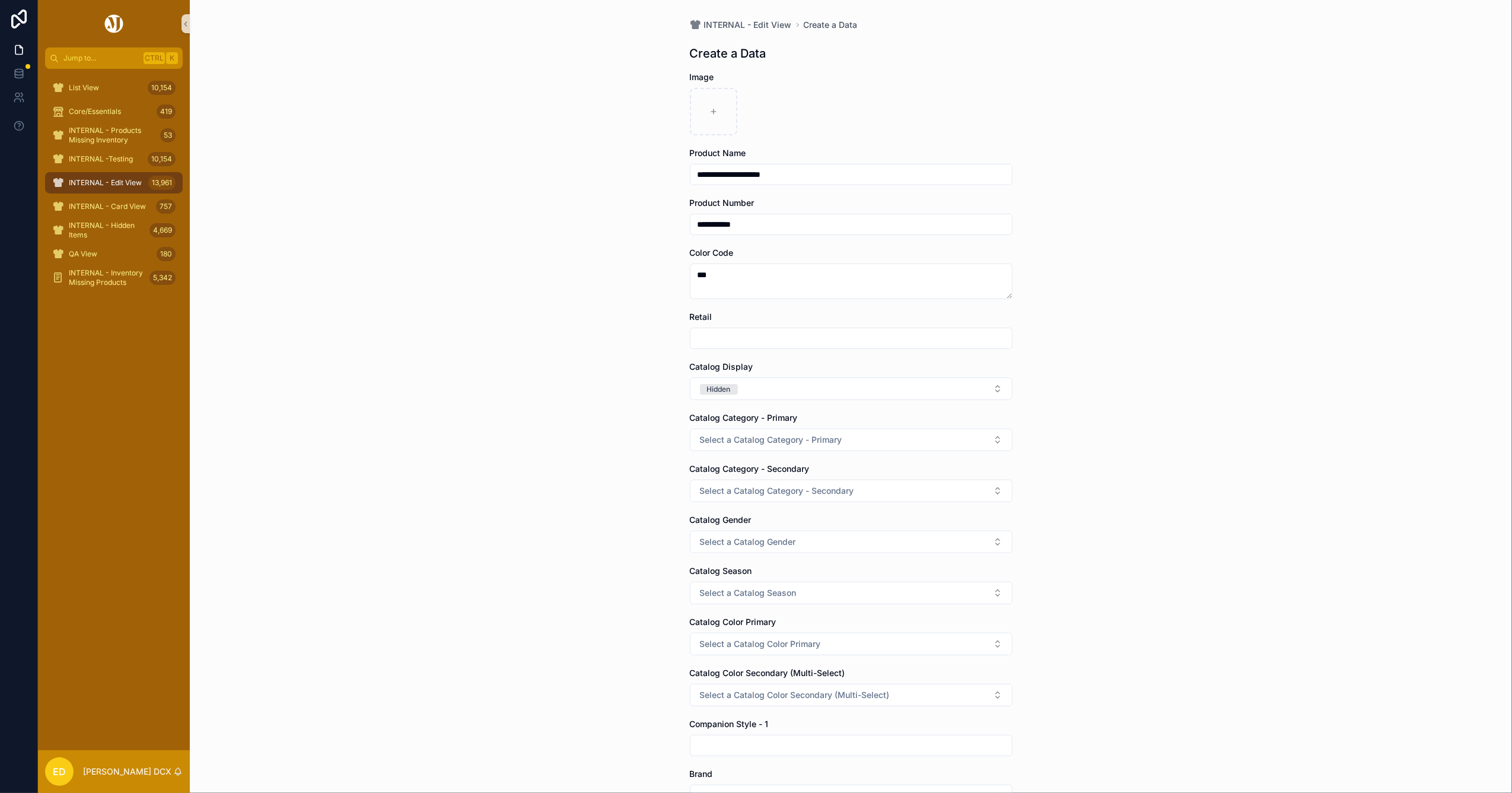
click at [695, 335] on input "scrollable content" at bounding box center [851, 338] width 322 height 17
type input "******"
click at [710, 387] on div "Hidden" at bounding box center [719, 389] width 24 height 10
click at [717, 436] on span "Select a Catalog Category - Primary" at bounding box center [771, 439] width 143 height 12
click at [714, 507] on div "Bottoms" at bounding box center [713, 505] width 28 height 10
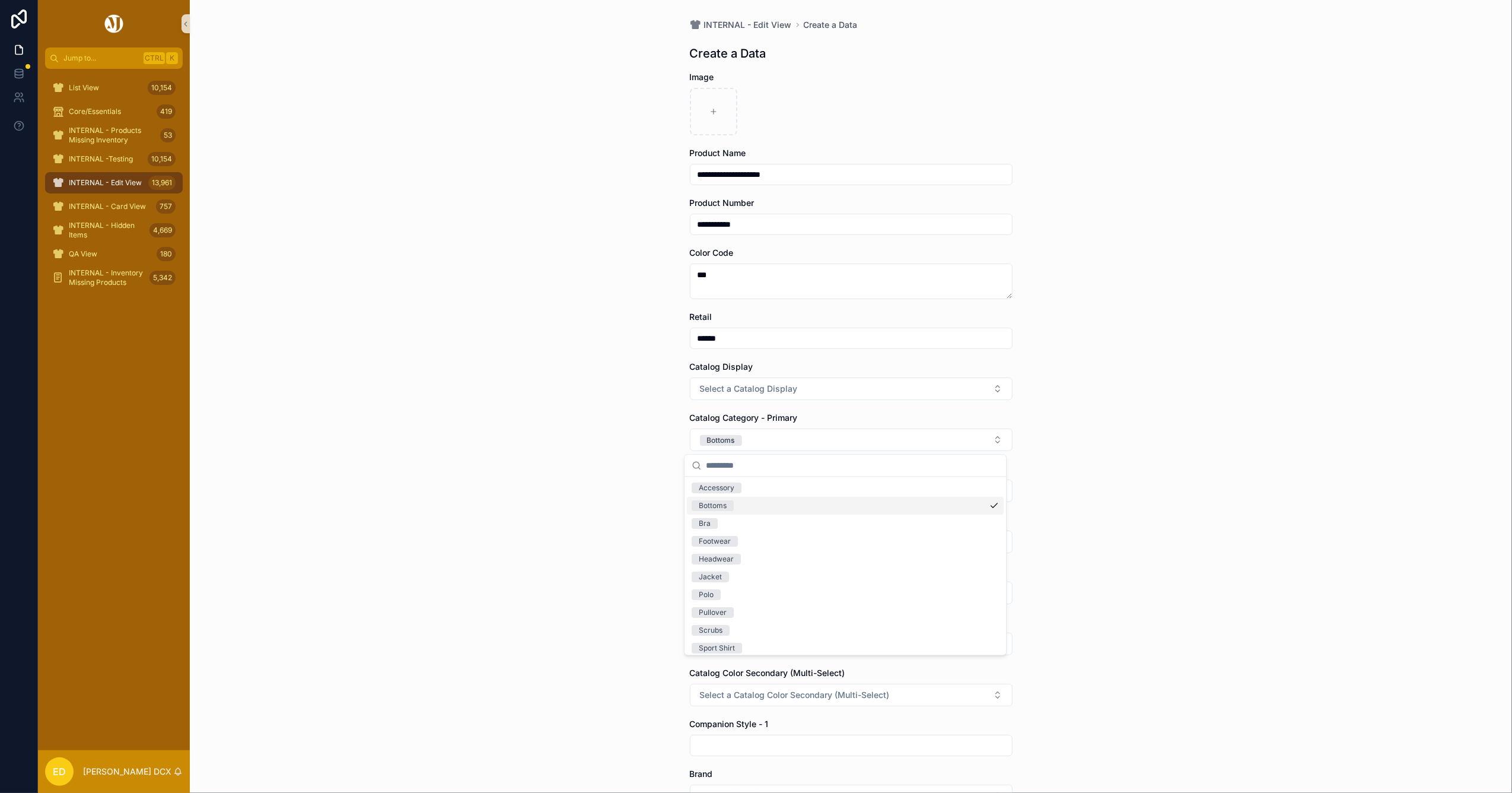
drag, startPoint x: 614, startPoint y: 501, endPoint x: 719, endPoint y: 490, distance: 105.6
click at [614, 501] on div "**********" at bounding box center [851, 396] width 1322 height 793
click at [730, 483] on button "Select a Catalog Category - Secondary" at bounding box center [851, 491] width 323 height 22
drag, startPoint x: 710, startPoint y: 613, endPoint x: 649, endPoint y: 606, distance: 61.4
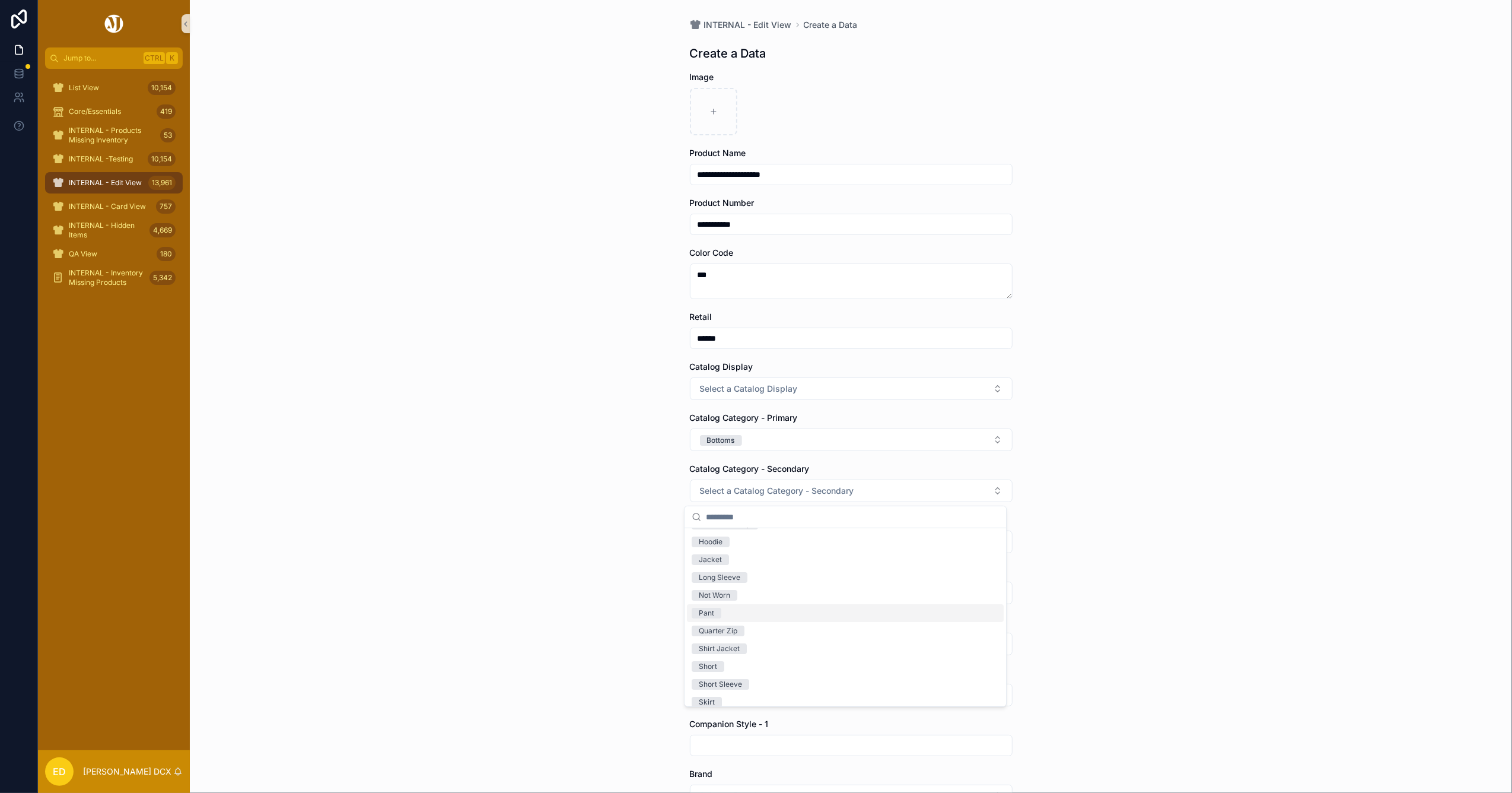
click at [710, 613] on div "Pant" at bounding box center [707, 613] width 15 height 10
click at [596, 601] on div "**********" at bounding box center [851, 396] width 1322 height 793
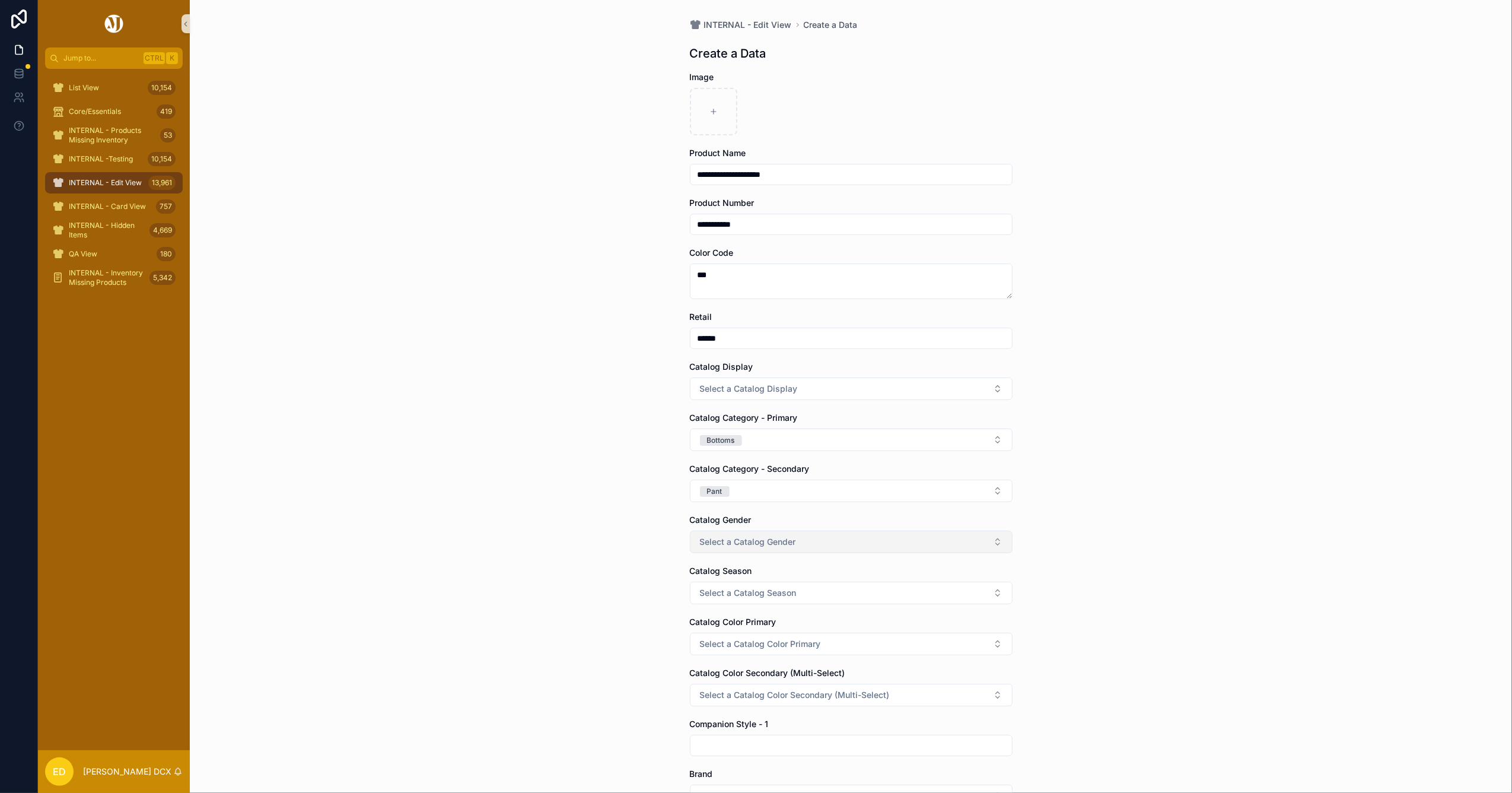
click at [730, 543] on span "Select a Catalog Gender" at bounding box center [747, 541] width 96 height 12
click at [708, 589] on div "MEN" at bounding box center [707, 590] width 16 height 10
click at [605, 584] on div "**********" at bounding box center [851, 396] width 1322 height 793
click at [738, 648] on span "Select a Catalog Color Primary" at bounding box center [760, 643] width 121 height 12
click at [729, 567] on div "GREY/SILVER/CHARCOAL" at bounding box center [742, 571] width 87 height 10
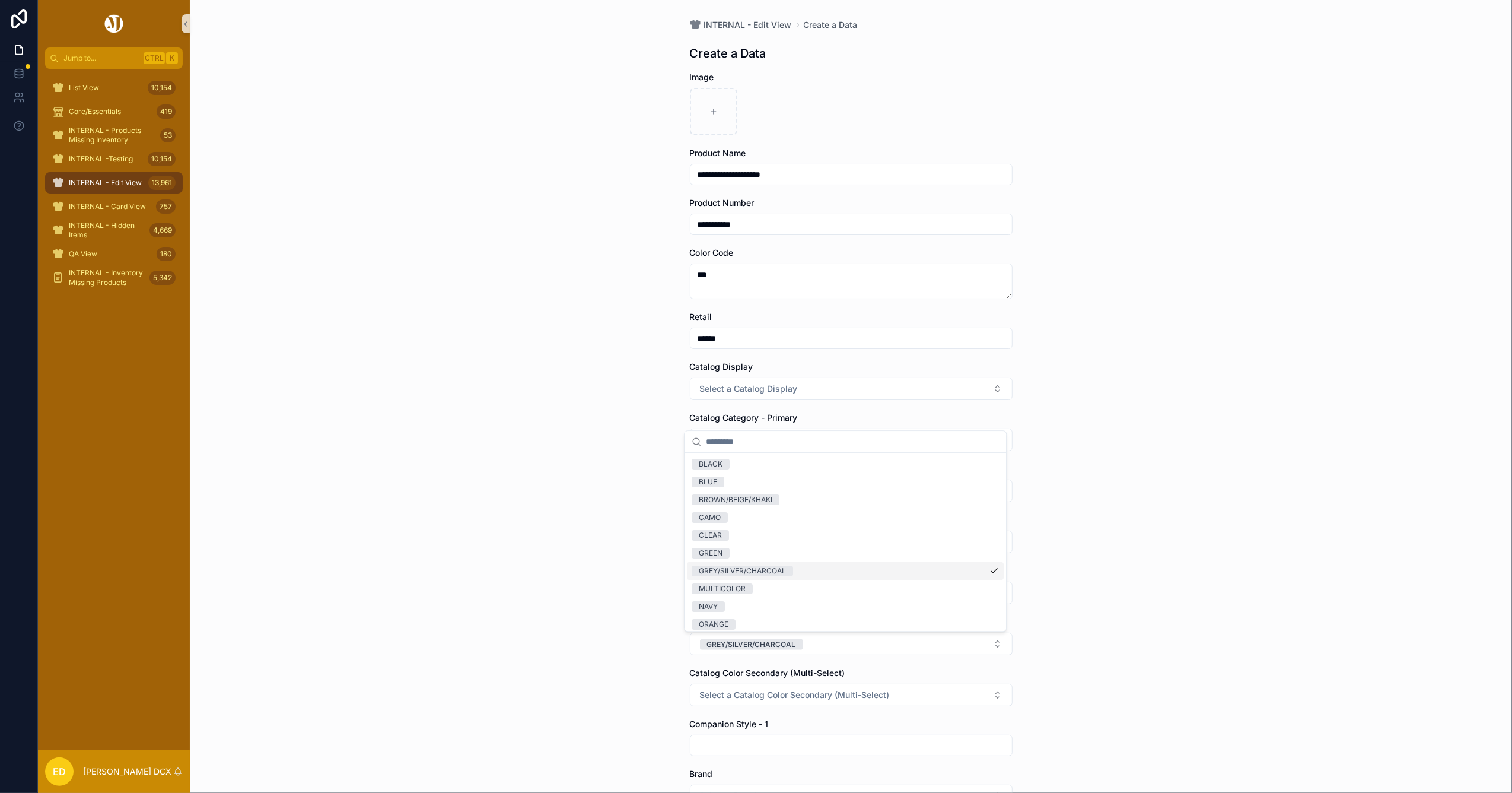
click at [568, 567] on div "**********" at bounding box center [851, 396] width 1322 height 793
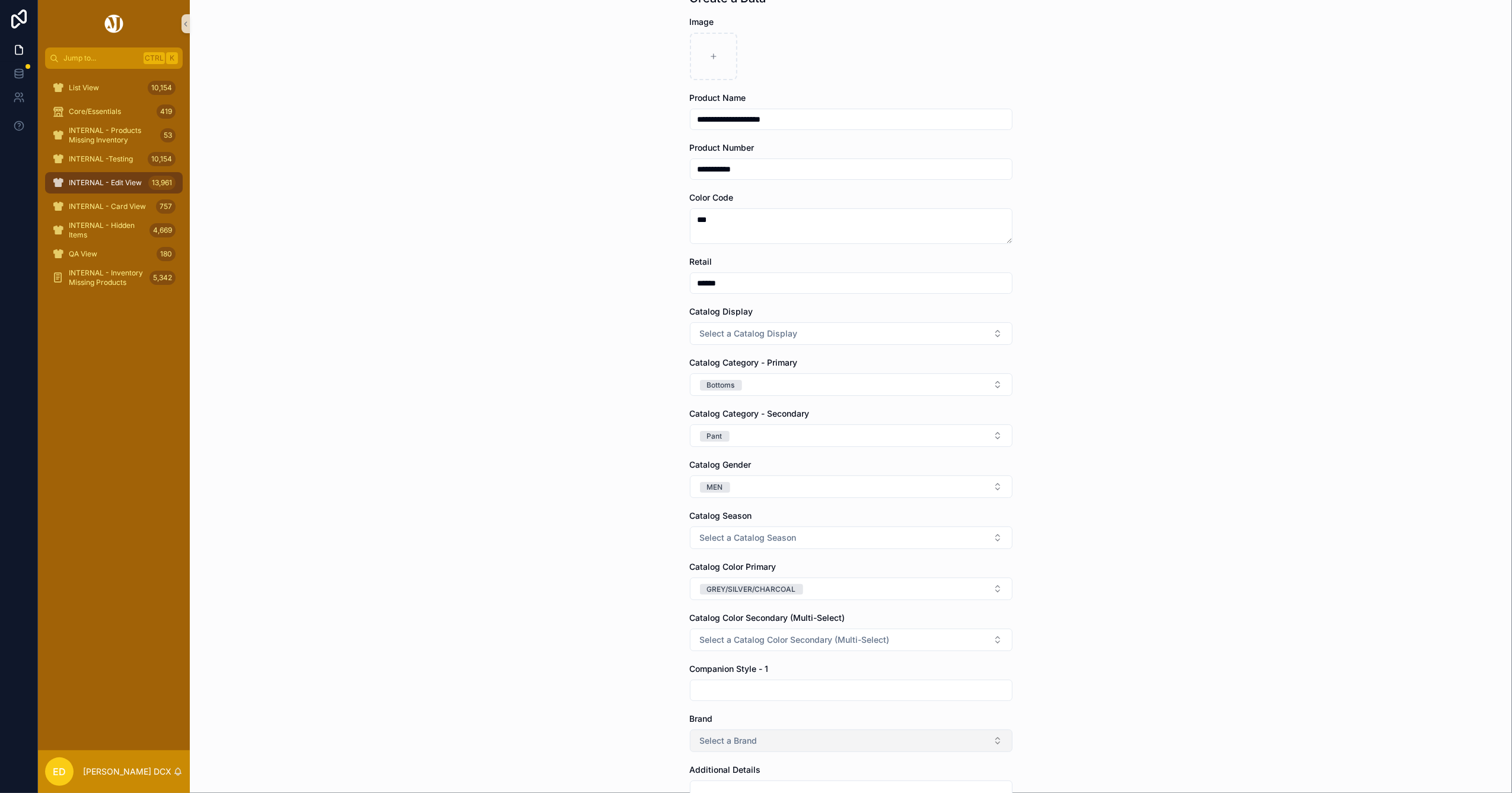
scroll to position [198, 0]
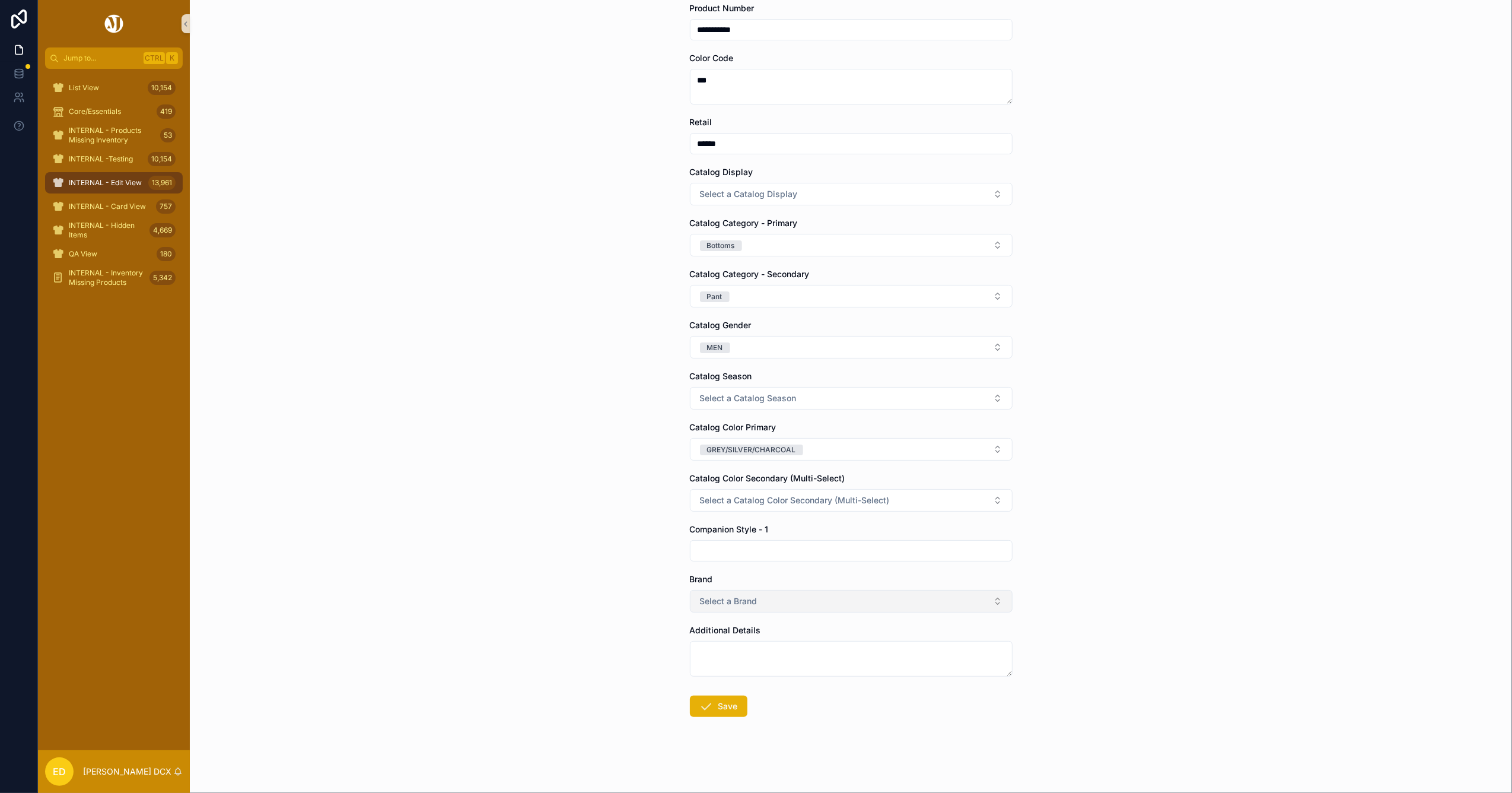
click at [734, 592] on button "Select a Brand" at bounding box center [851, 601] width 323 height 22
click at [725, 490] on div "UNRL" at bounding box center [845, 485] width 317 height 17
click at [717, 694] on form "**********" at bounding box center [851, 335] width 323 height 916
drag, startPoint x: 720, startPoint y: 725, endPoint x: 714, endPoint y: 710, distance: 16.2
click at [721, 725] on form "**********" at bounding box center [851, 335] width 323 height 916
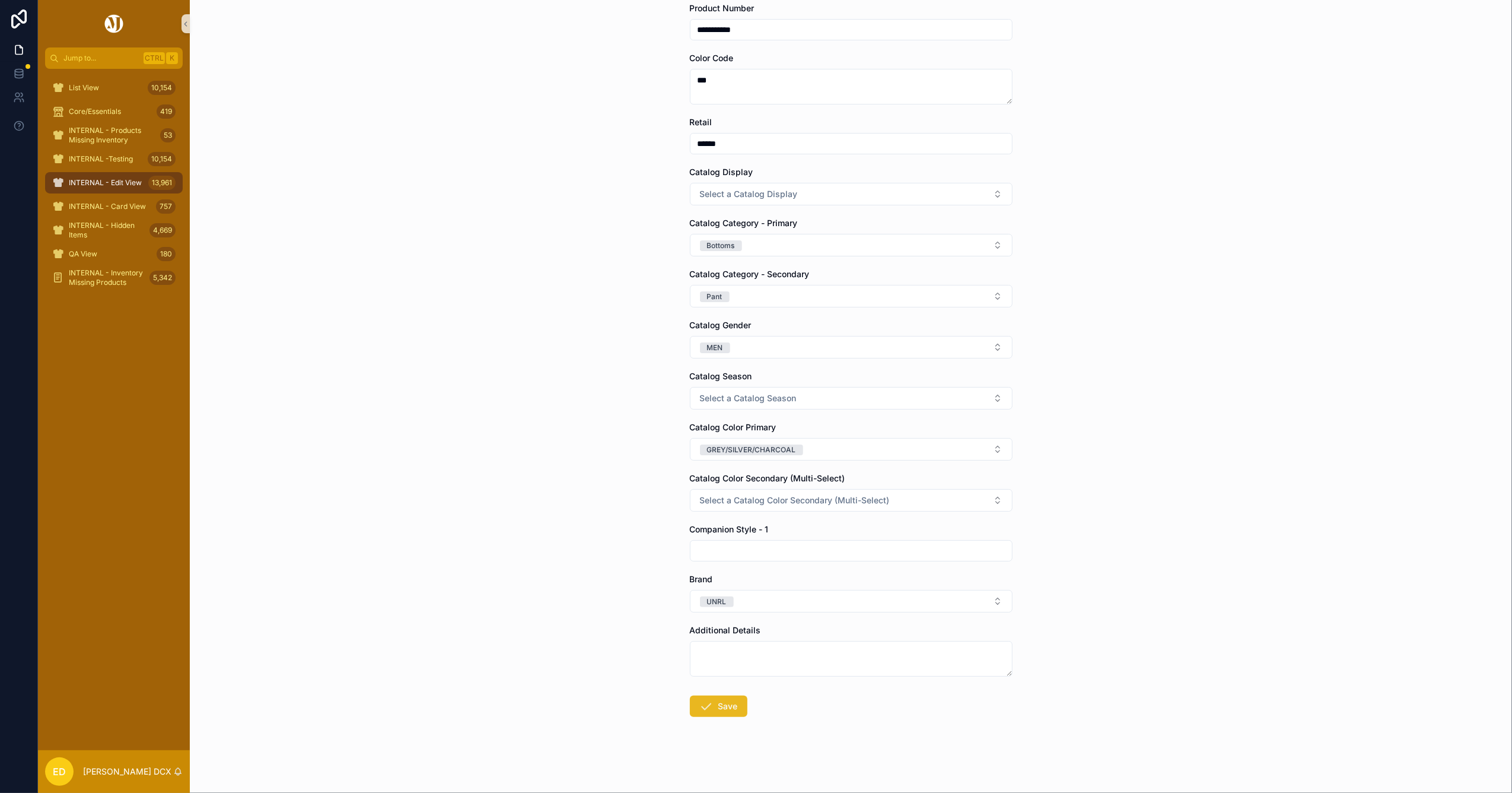
click at [710, 706] on button "Save" at bounding box center [719, 706] width 57 height 22
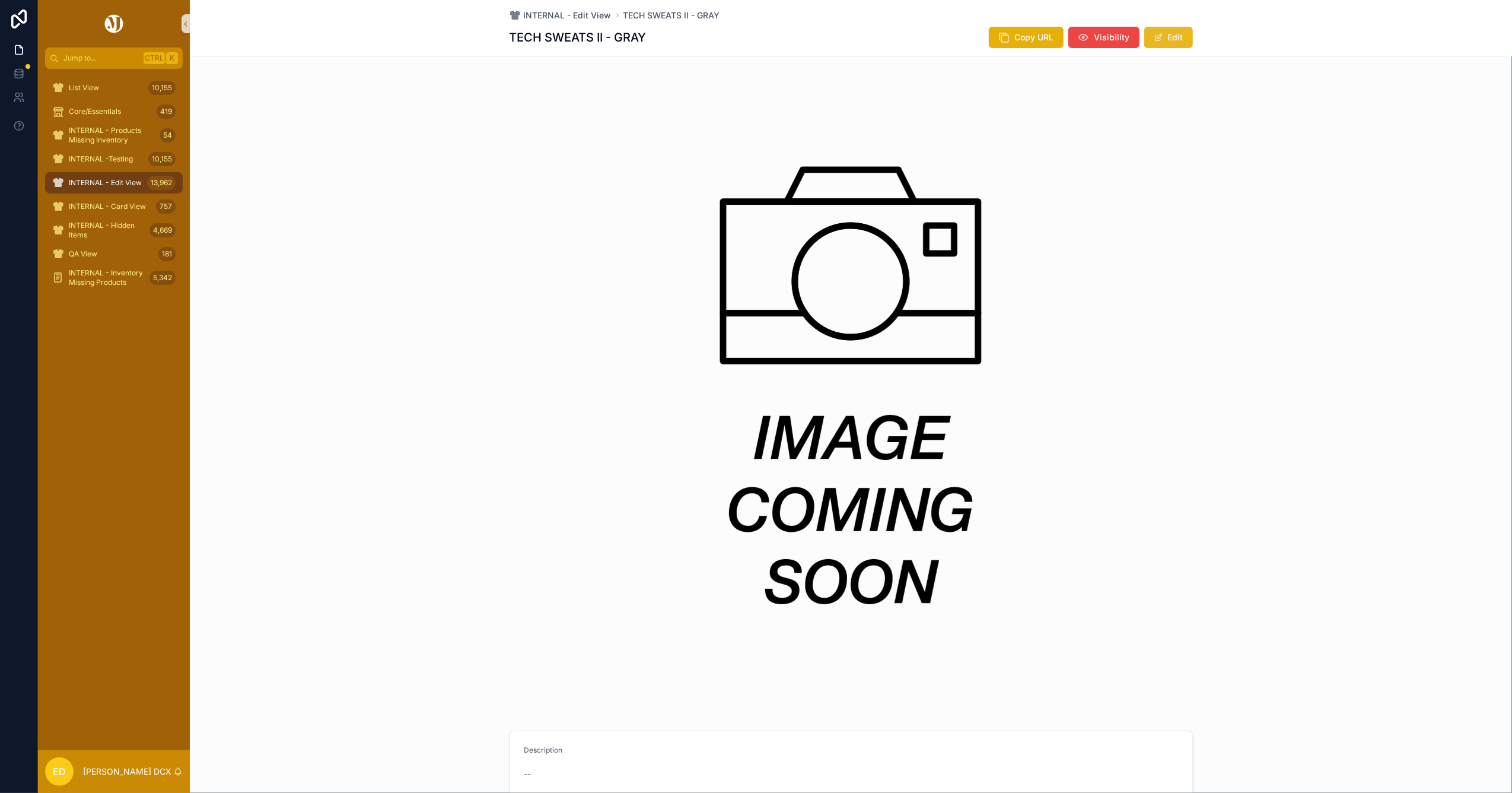
click at [1173, 37] on button "Edit" at bounding box center [1169, 37] width 49 height 22
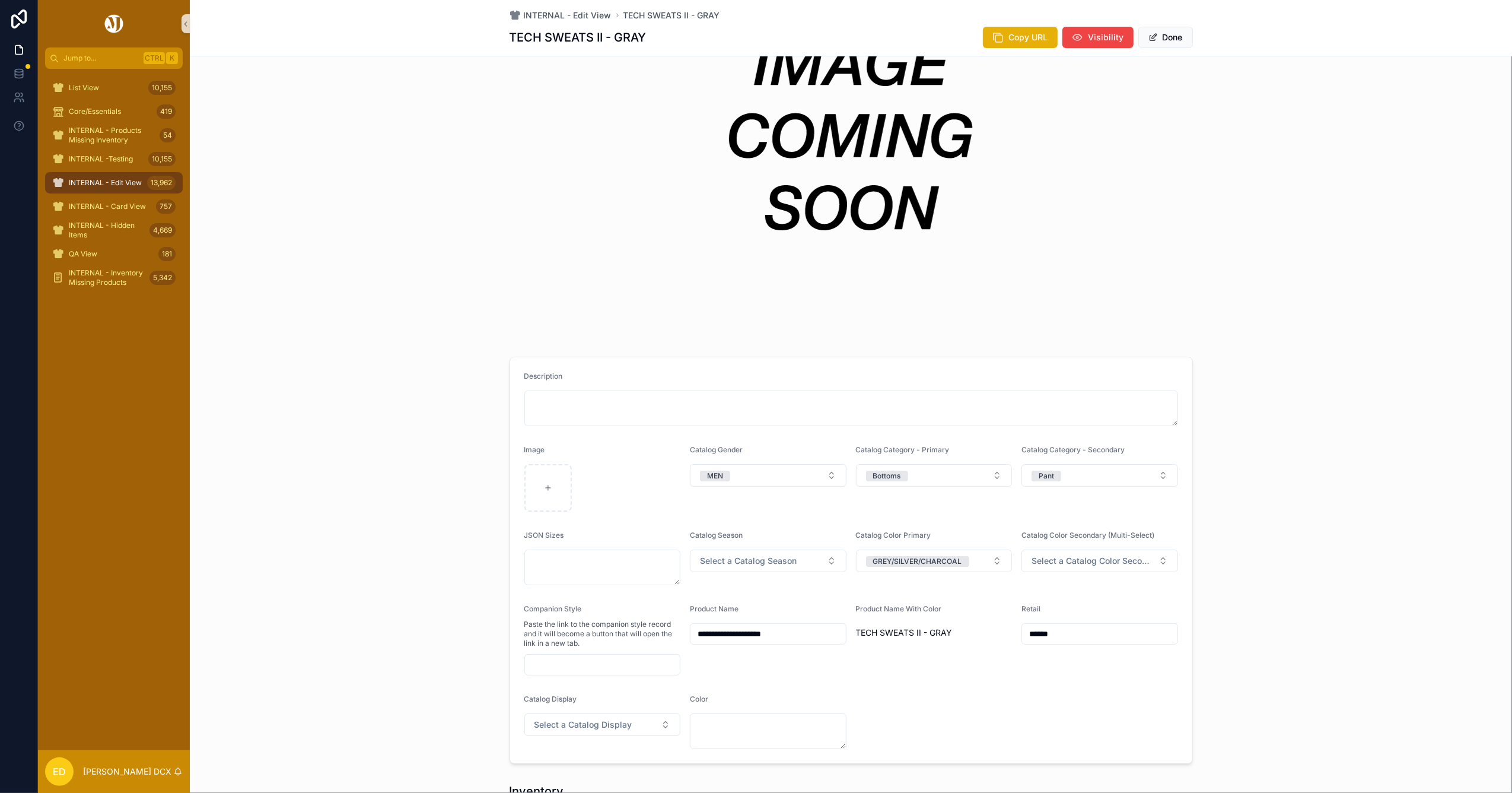
scroll to position [475, 0]
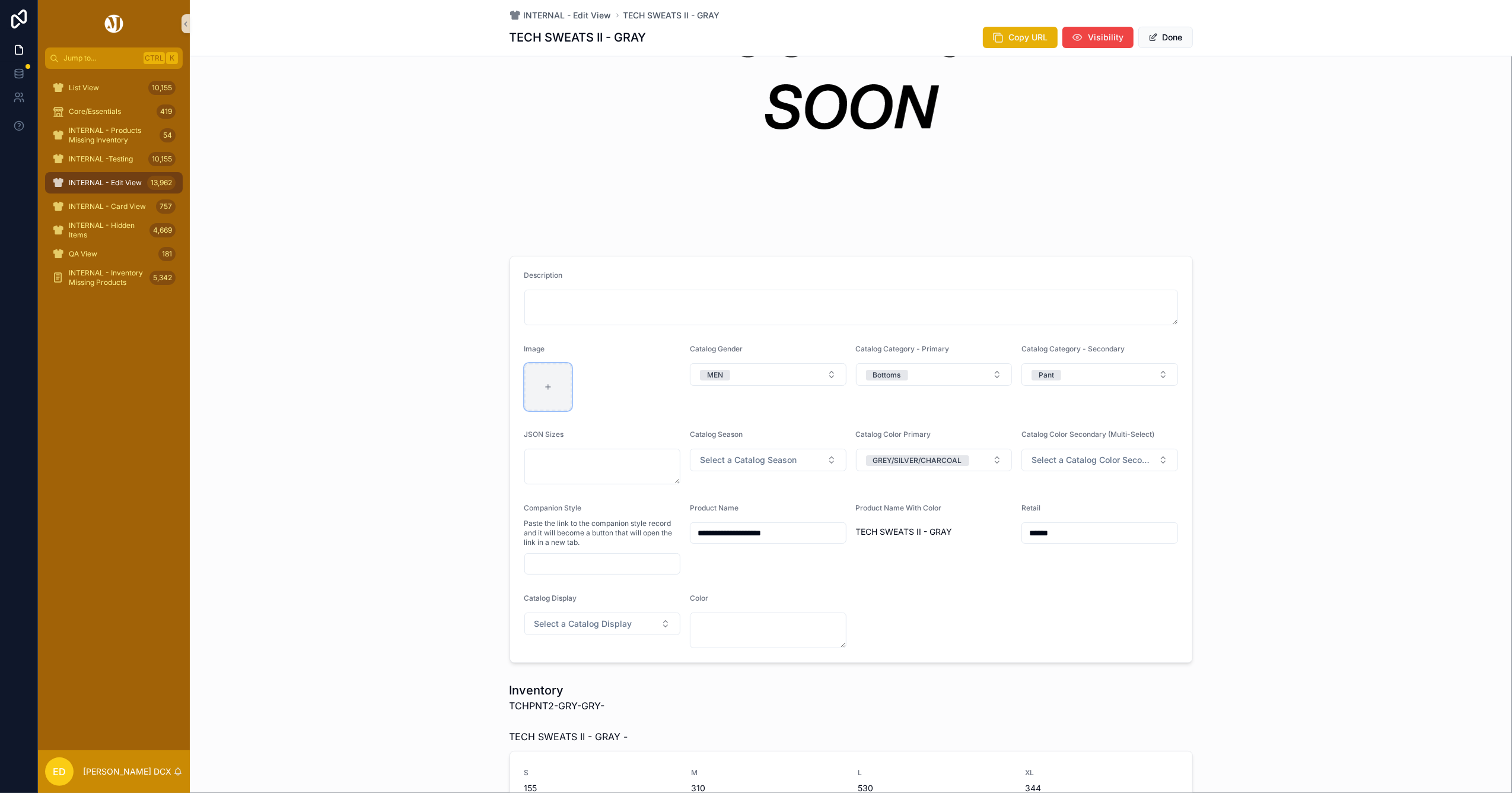
click at [542, 402] on div "scrollable content" at bounding box center [548, 387] width 48 height 48
type input "**********"
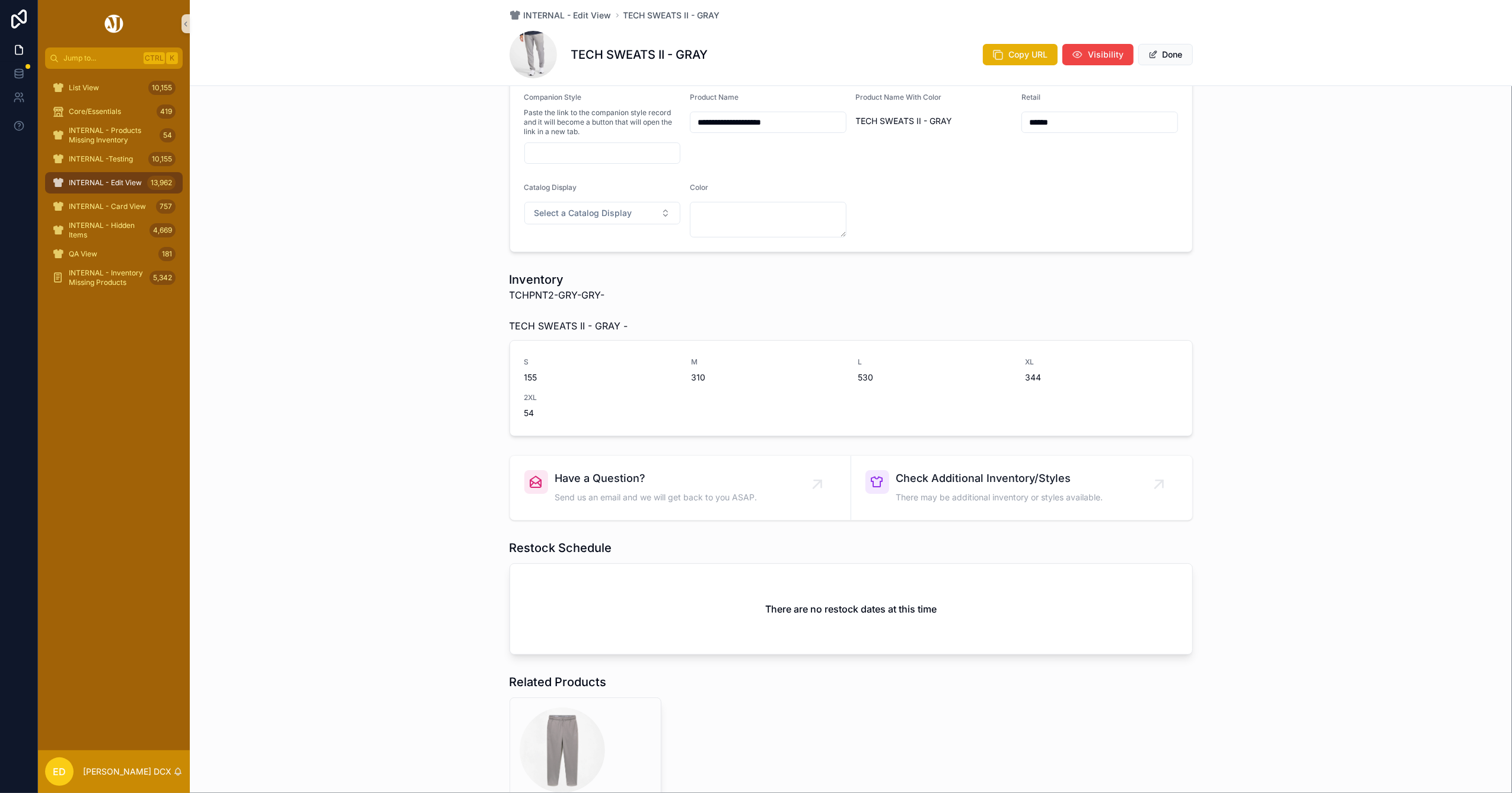
scroll to position [0, 0]
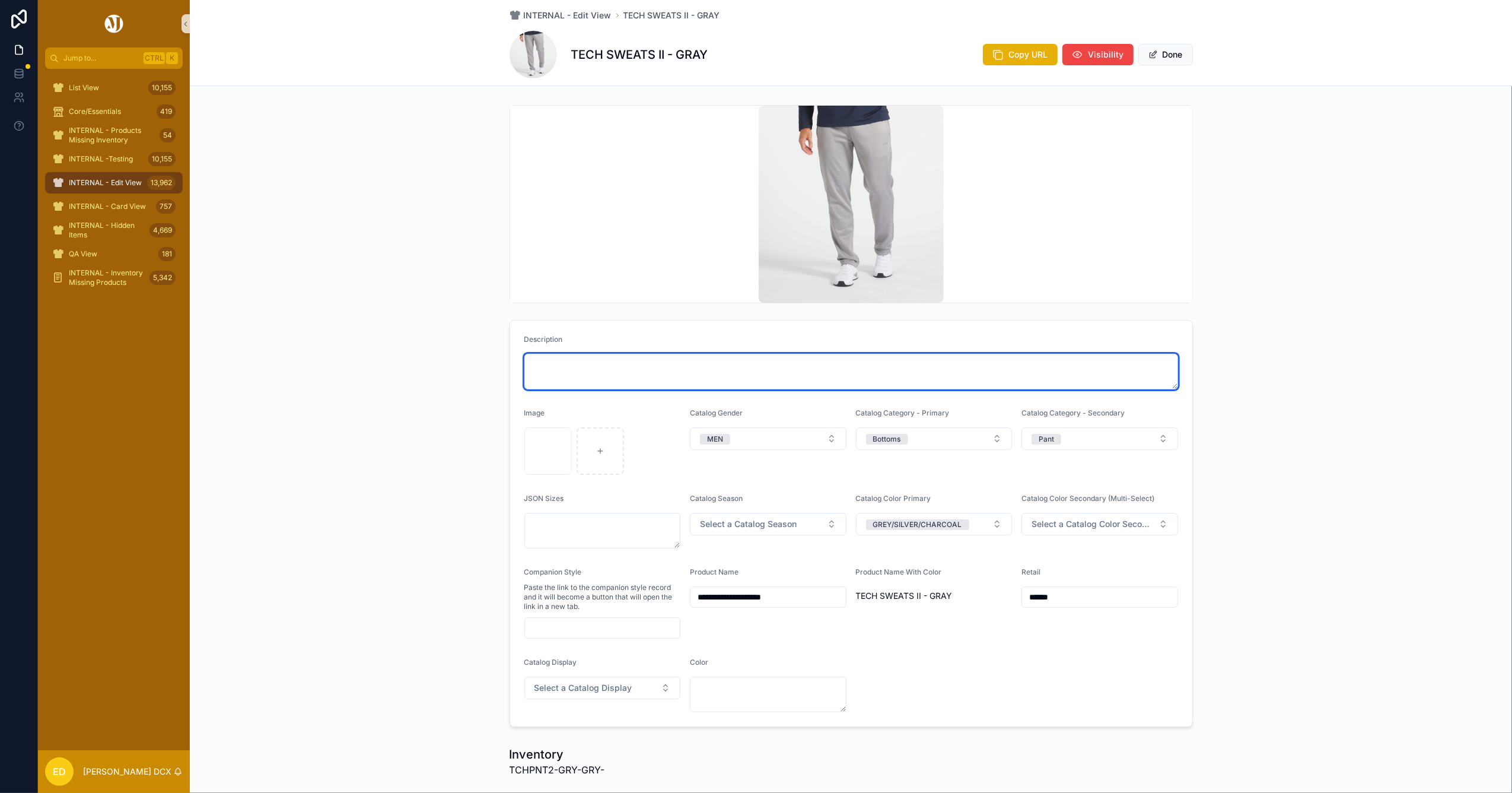
click at [573, 364] on textarea "scrollable content" at bounding box center [851, 371] width 654 height 36
paste textarea "**********"
click at [754, 357] on textarea "**********" at bounding box center [851, 371] width 653 height 36
click at [753, 358] on textarea "**********" at bounding box center [851, 371] width 653 height 36
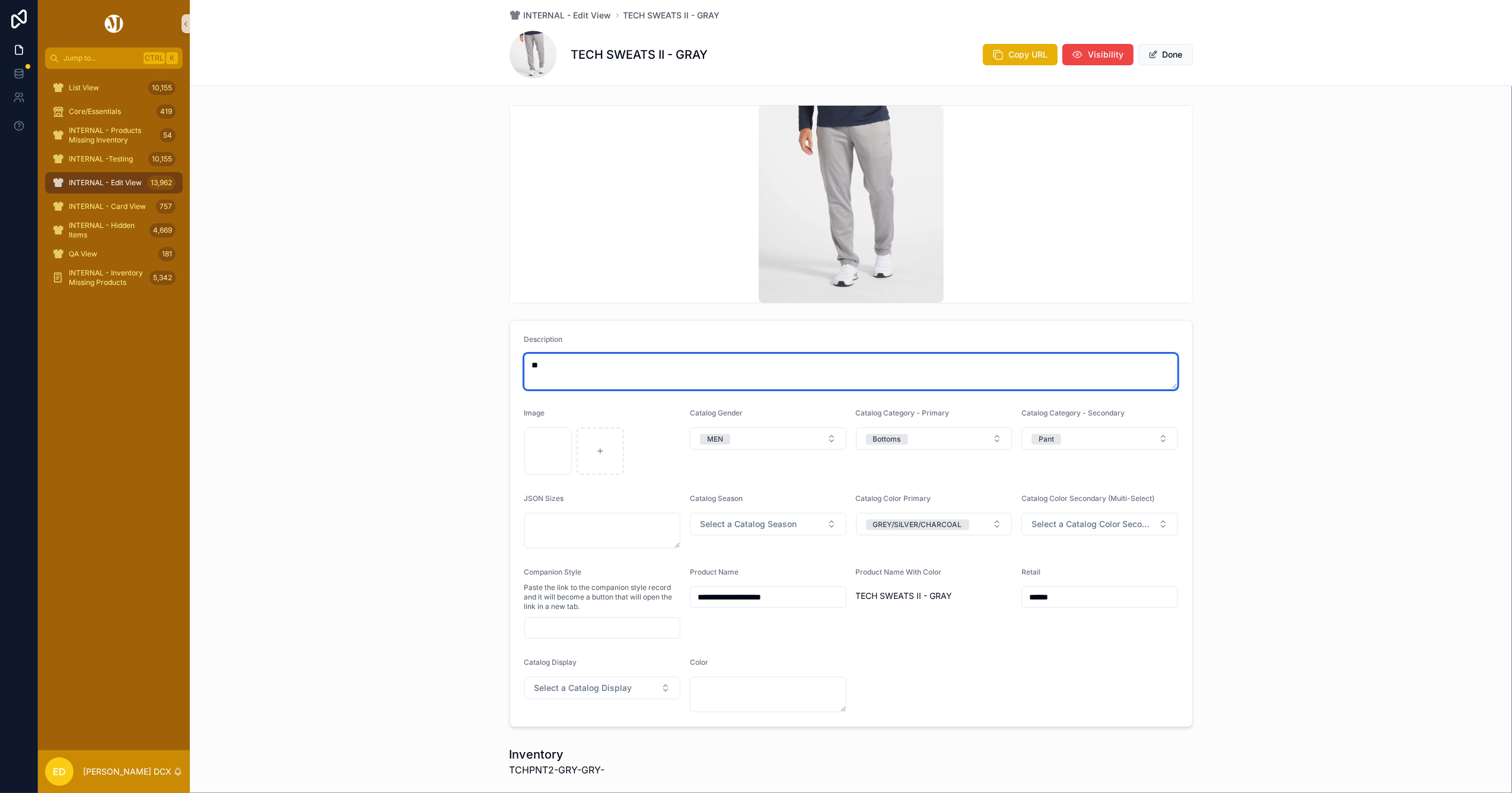
type textarea "*"
paste textarea "**********"
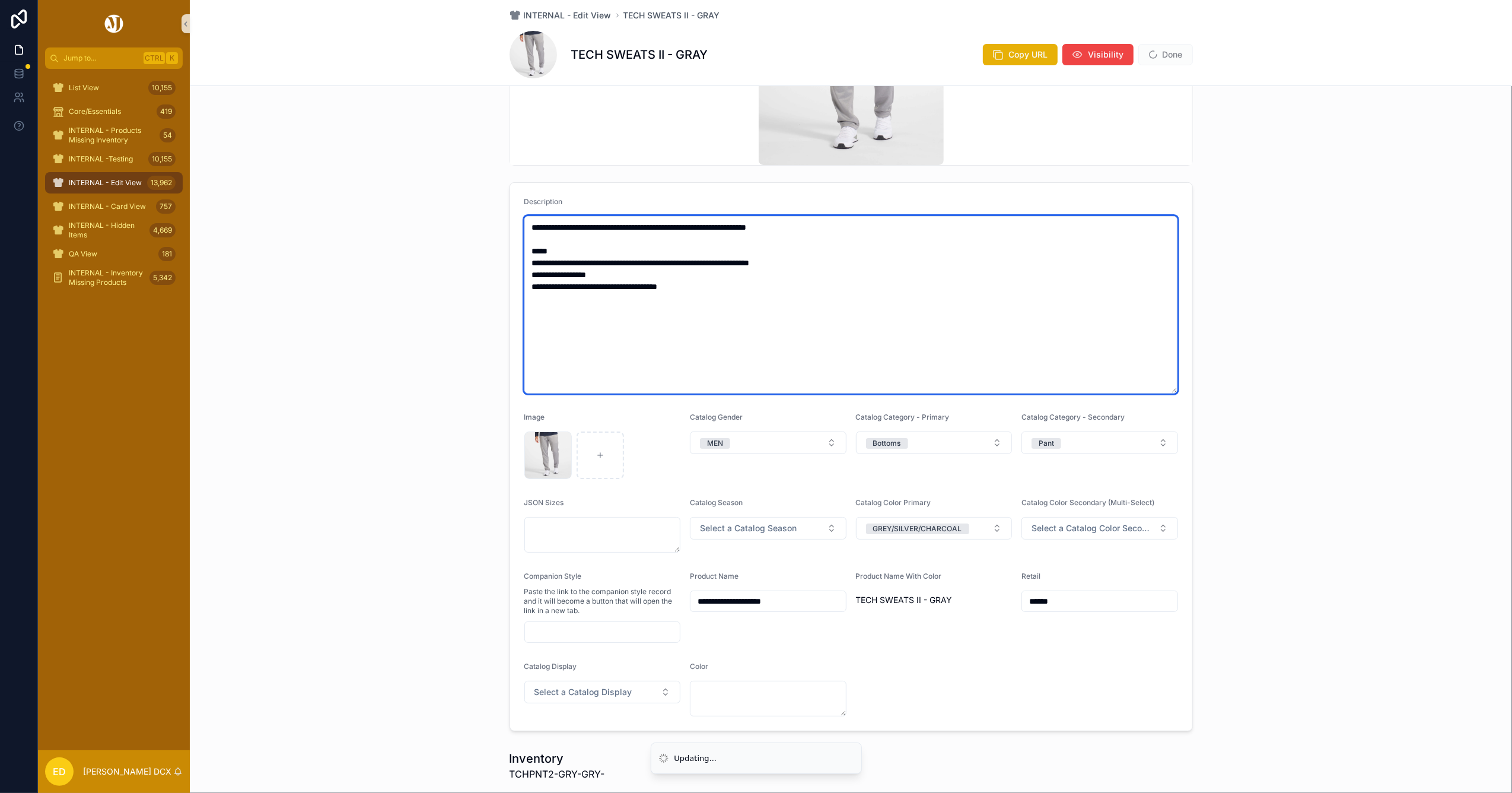
scroll to position [316, 0]
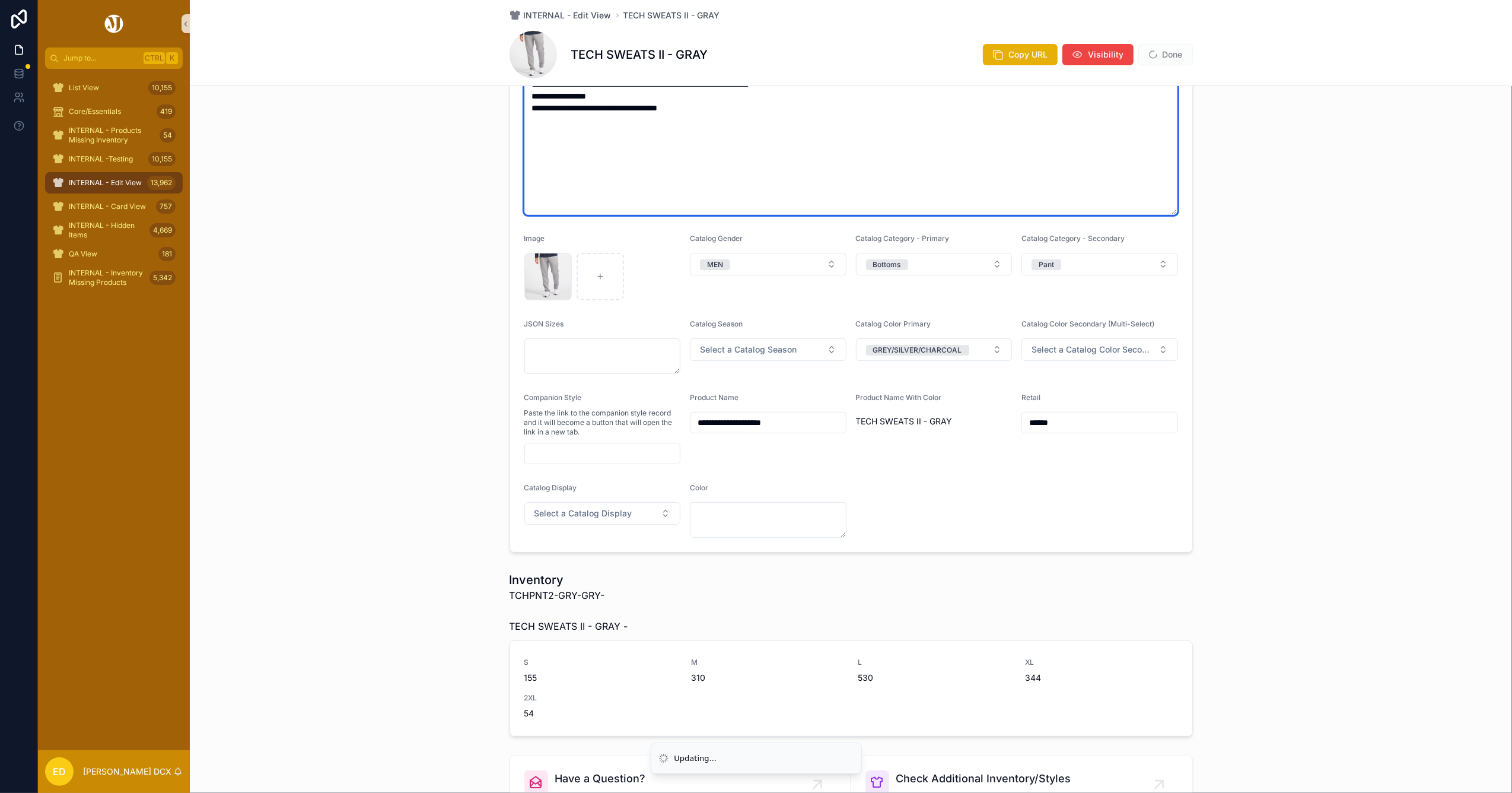
type textarea "**********"
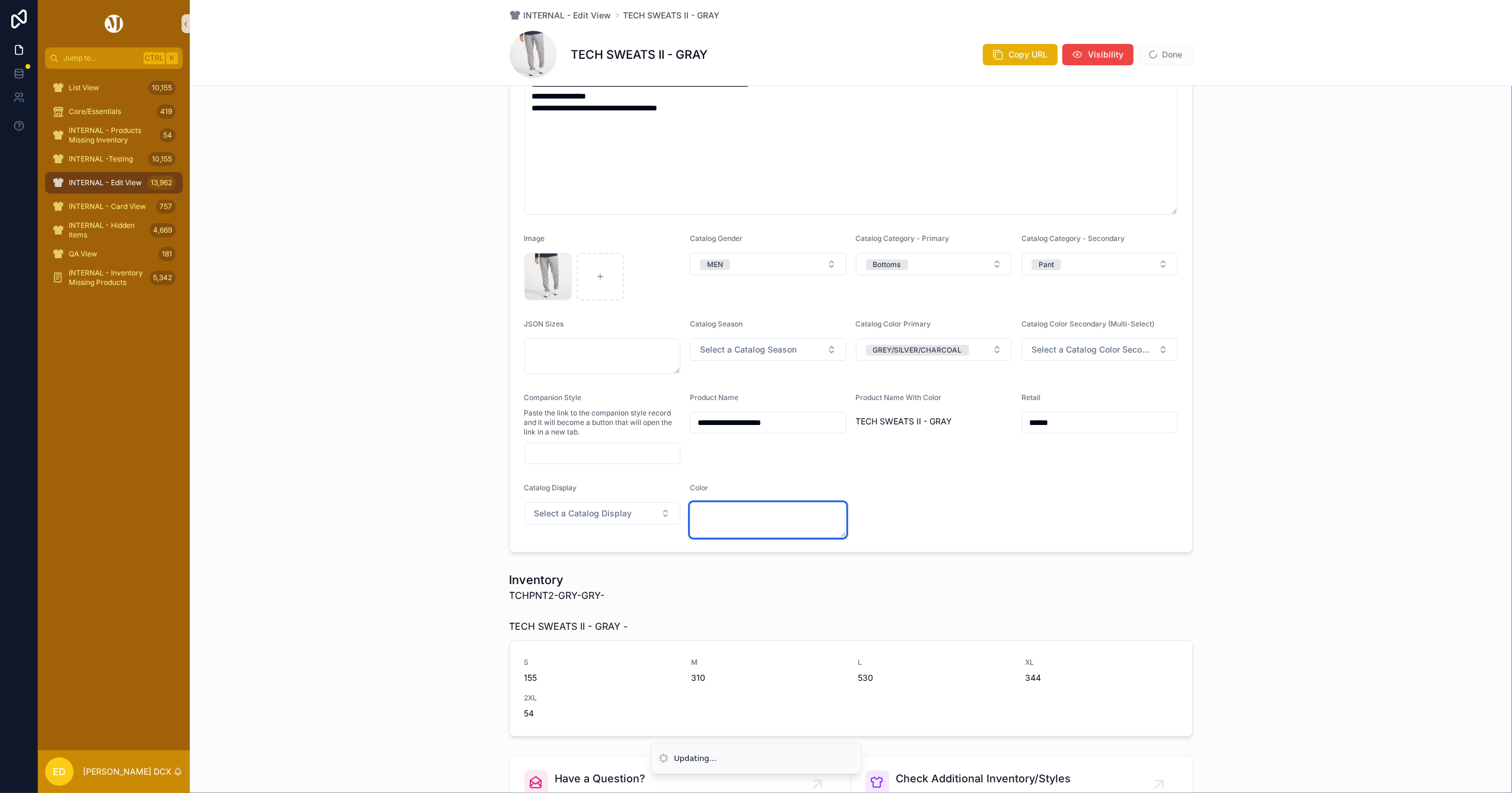
click at [740, 532] on textarea "scrollable content" at bounding box center [768, 520] width 157 height 36
type textarea "****"
click at [1237, 406] on div "**********" at bounding box center [851, 171] width 1322 height 773
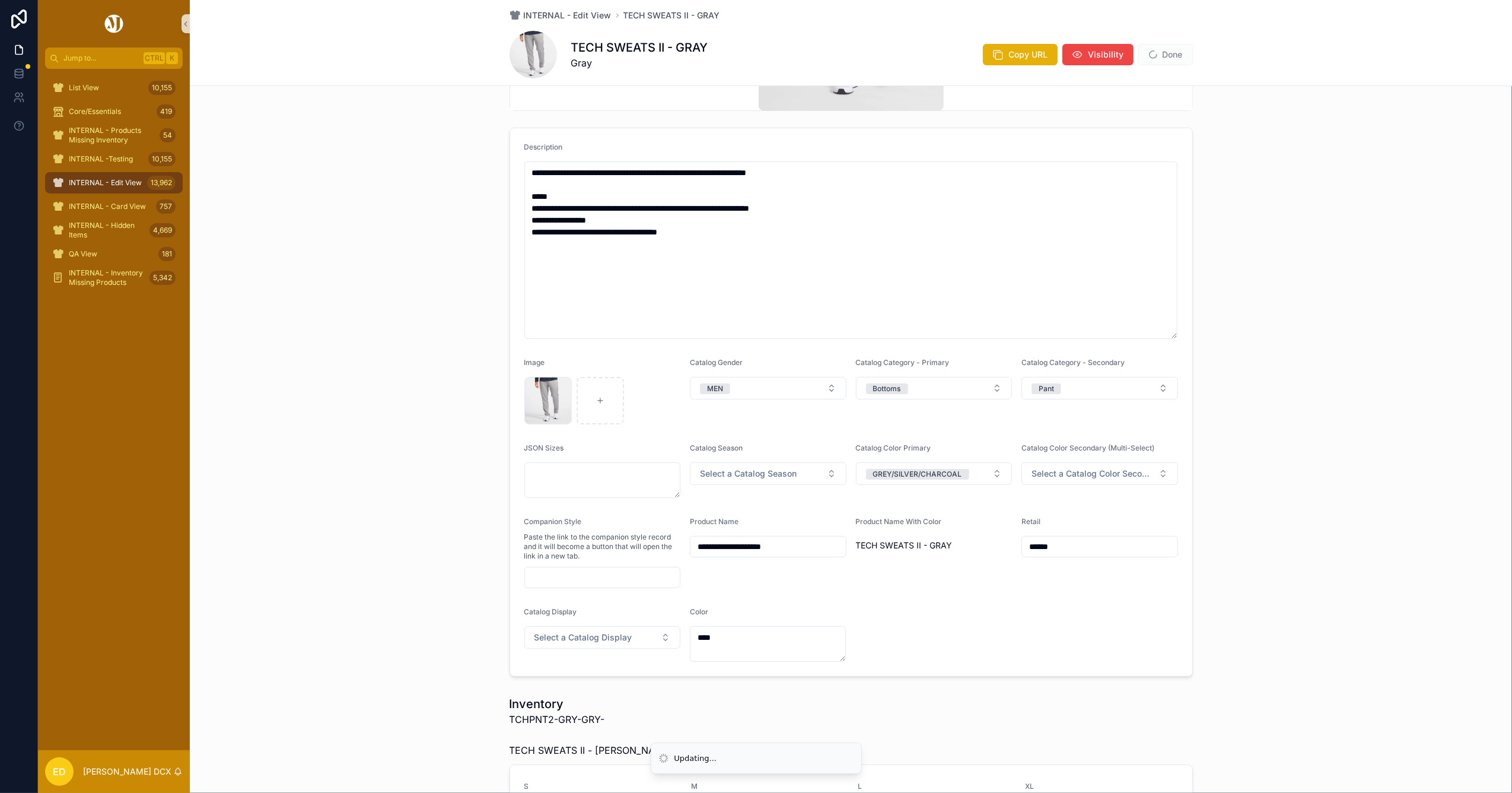
scroll to position [64, 0]
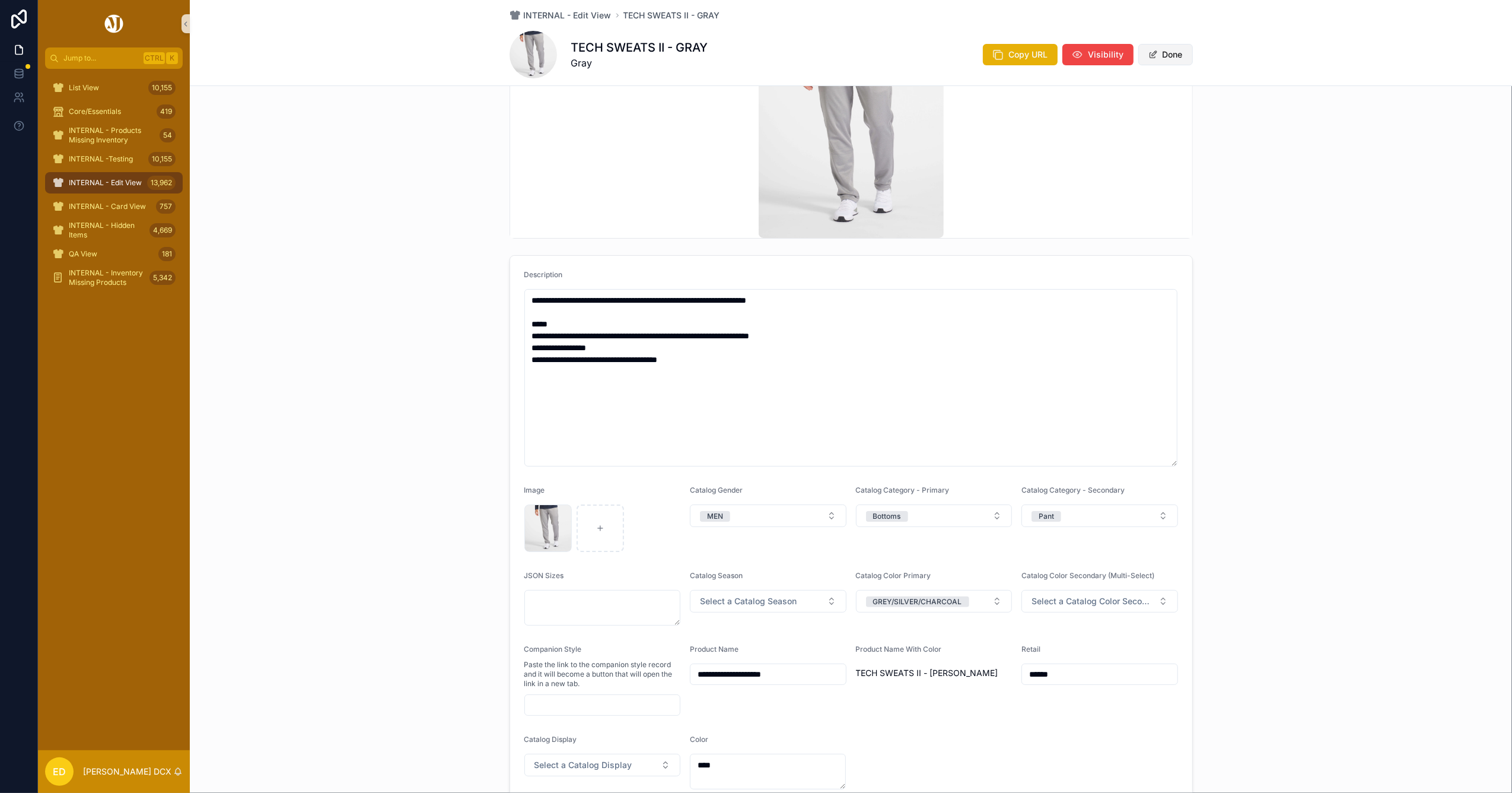
click at [1162, 55] on button "Done" at bounding box center [1165, 55] width 55 height 22
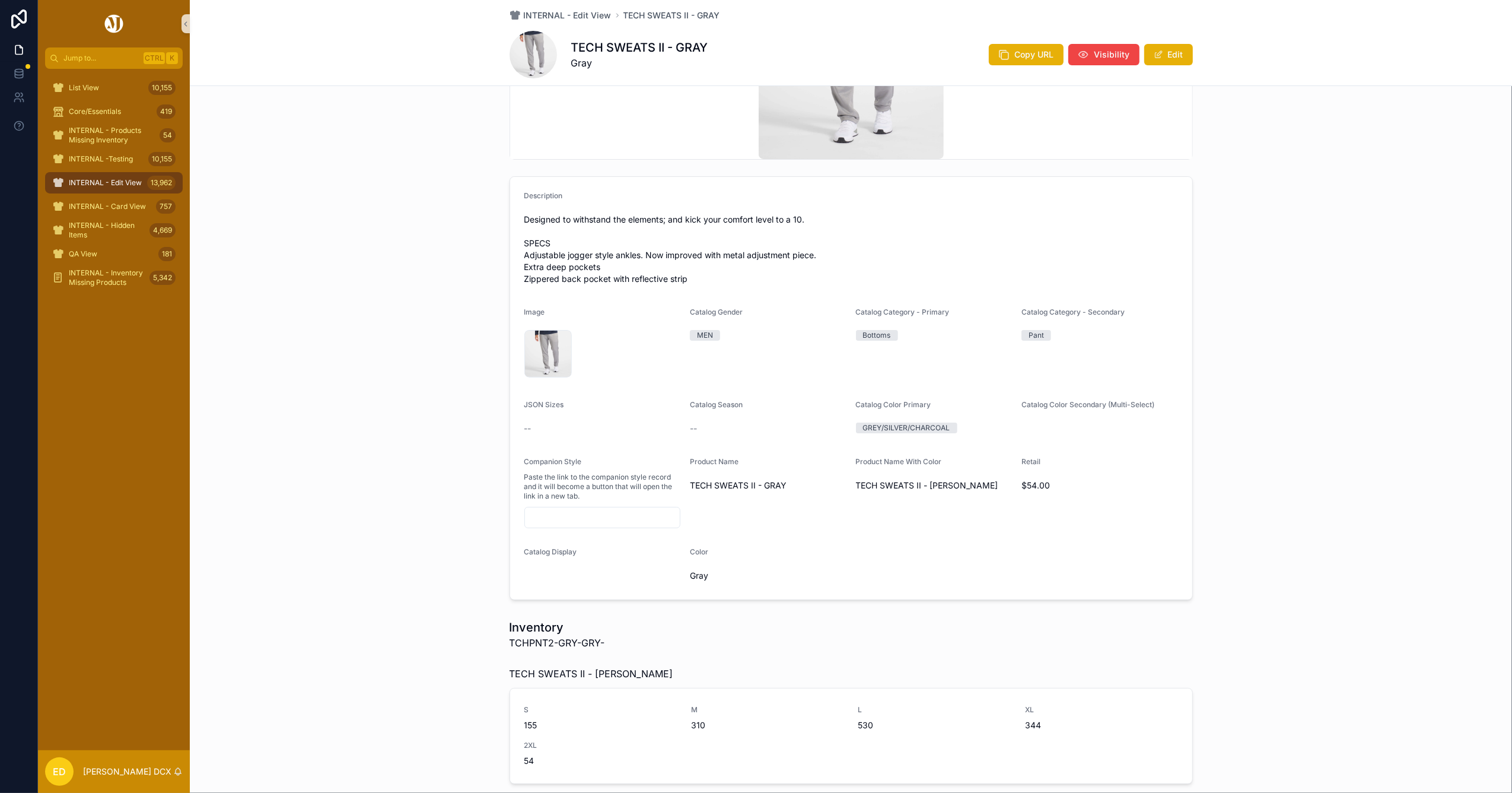
scroll to position [0, 0]
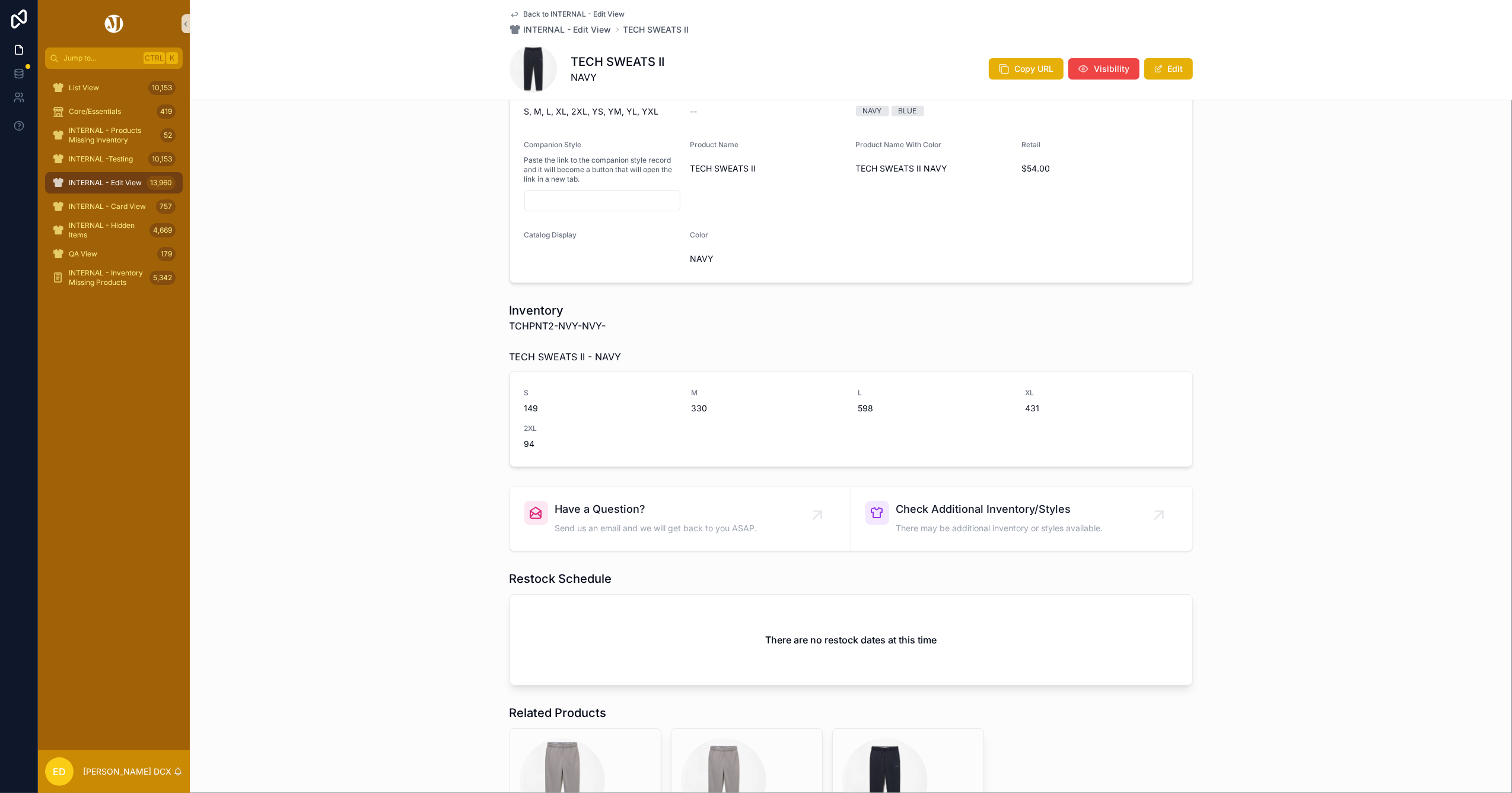
scroll to position [158, 0]
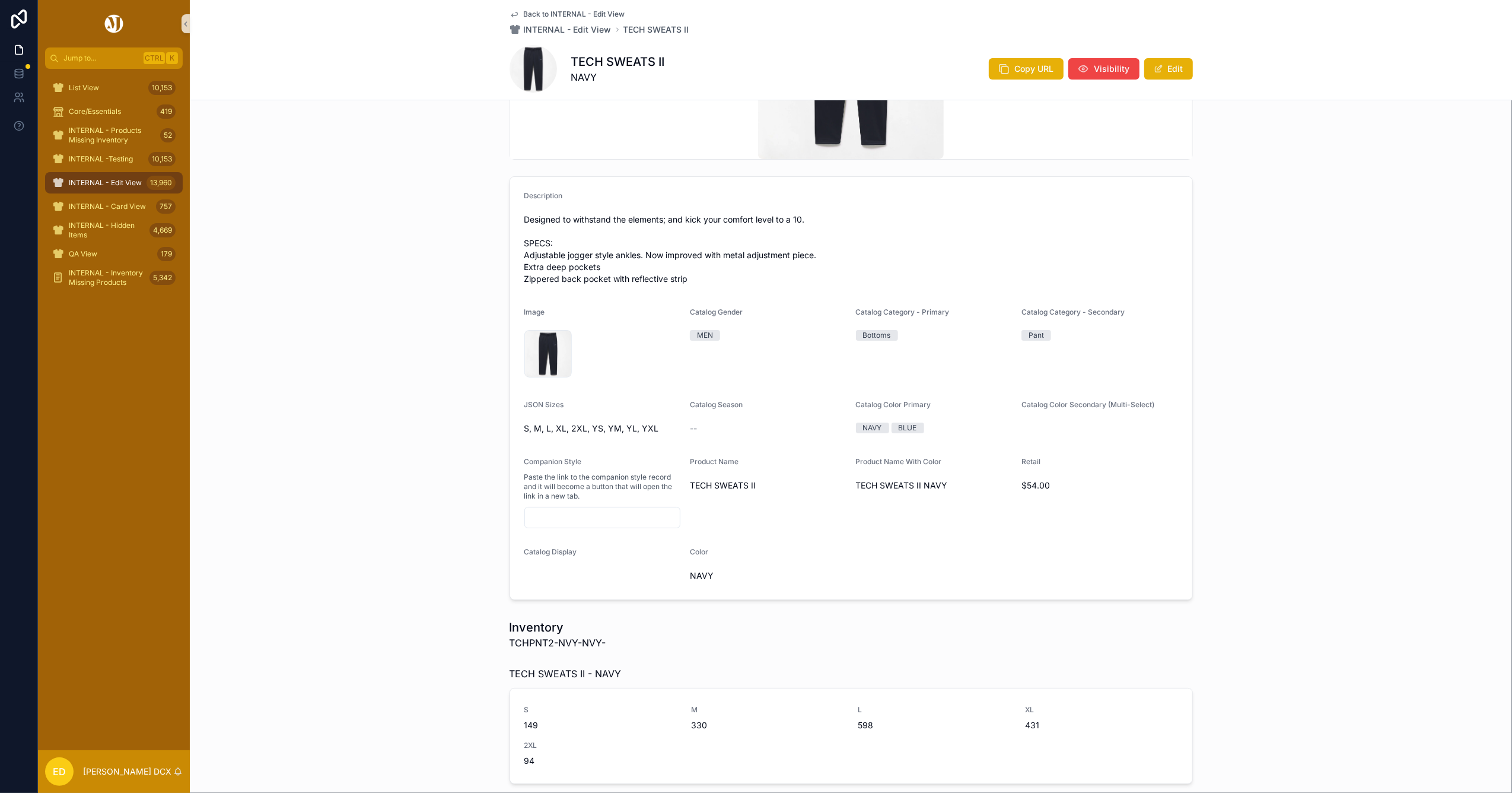
click at [528, 644] on span "TCHPNT2-NVY-NVY-" at bounding box center [558, 643] width 96 height 14
copy span "TCHPNT2"
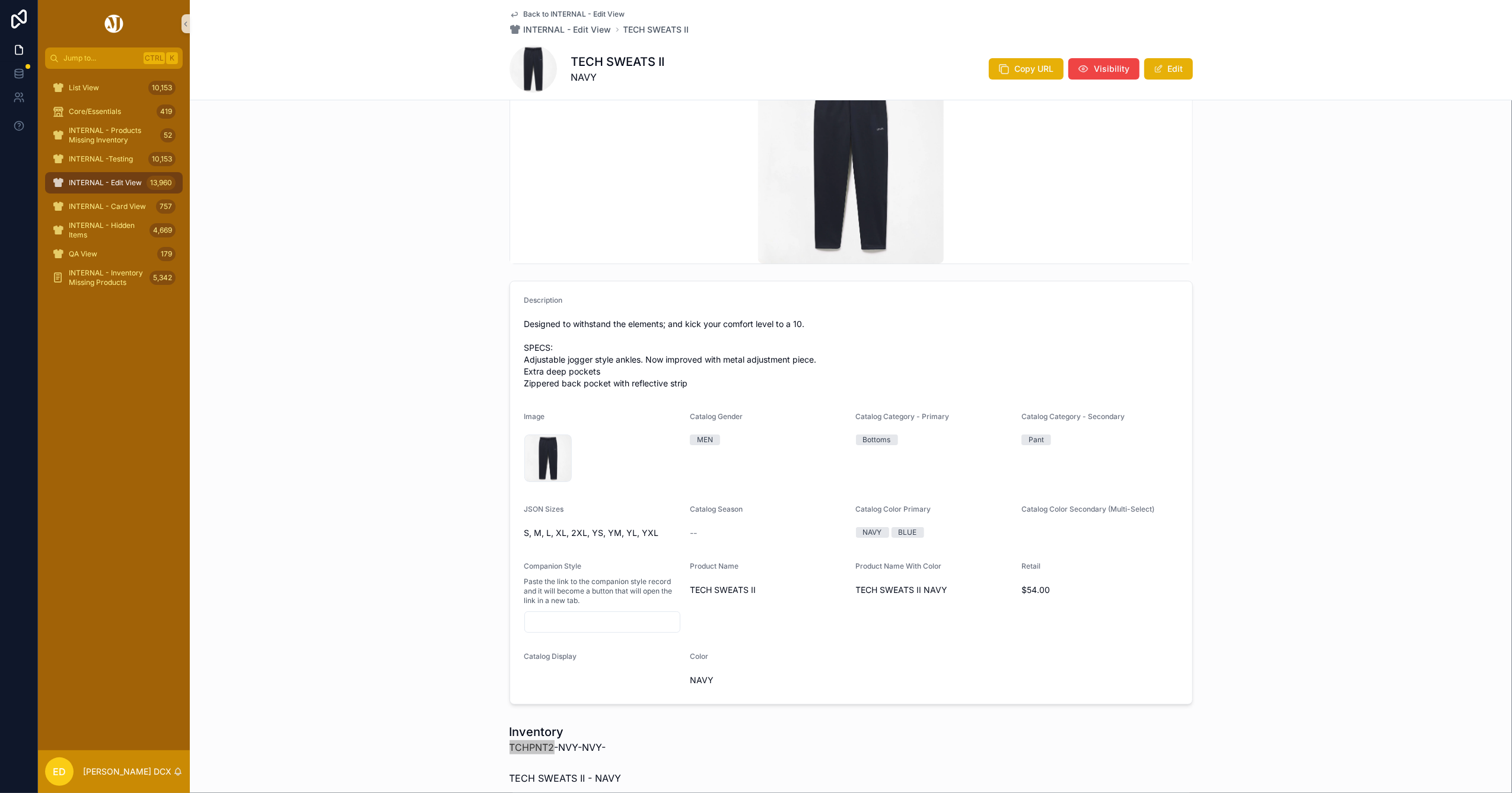
scroll to position [79, 0]
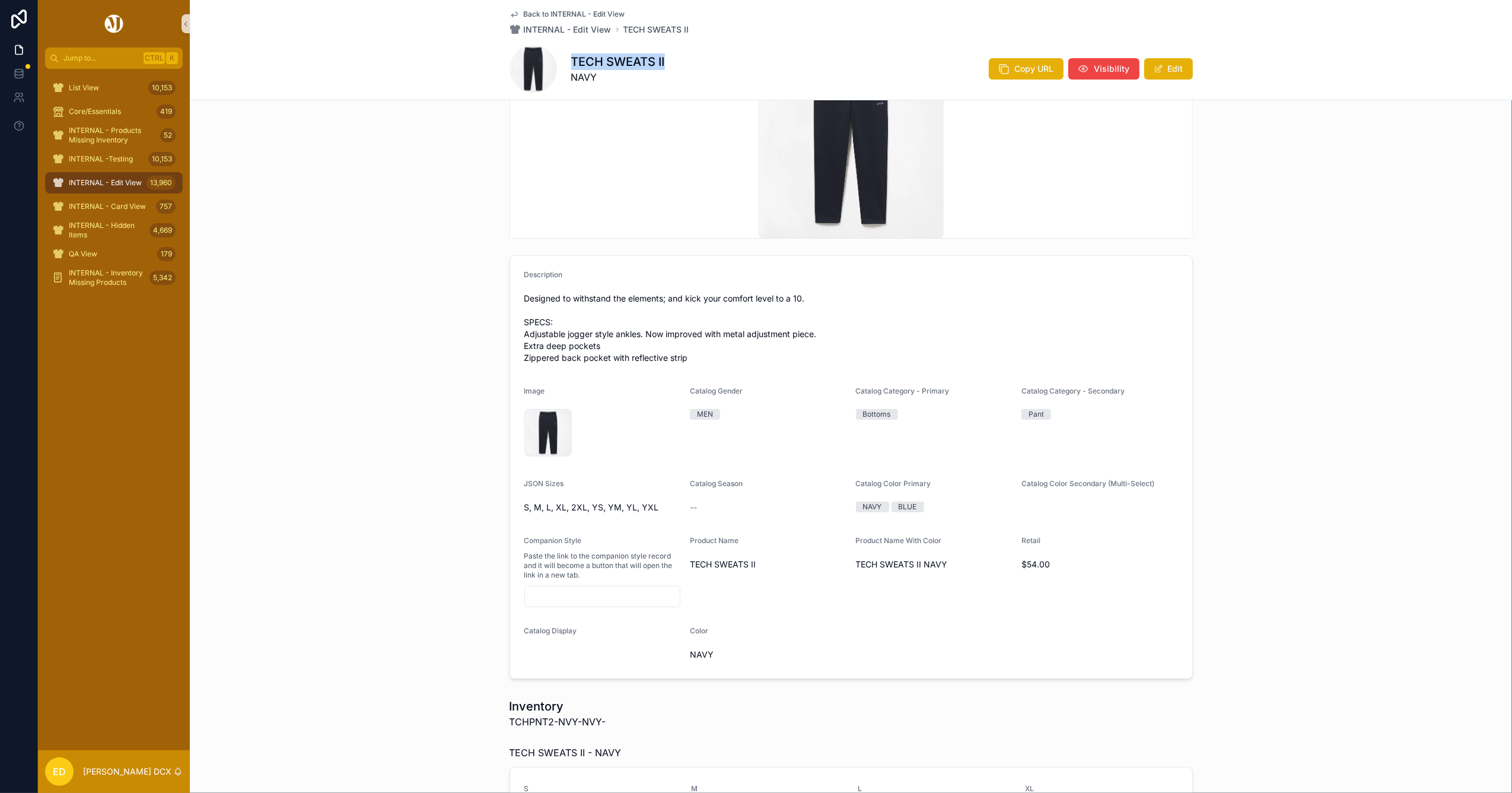
drag, startPoint x: 566, startPoint y: 61, endPoint x: 712, endPoint y: 59, distance: 146.0
click at [712, 59] on div "TECH SWEATS II NAVY Copy URL Visibility Edit" at bounding box center [851, 69] width 683 height 48
copy h1 "TECH SWEATS II"
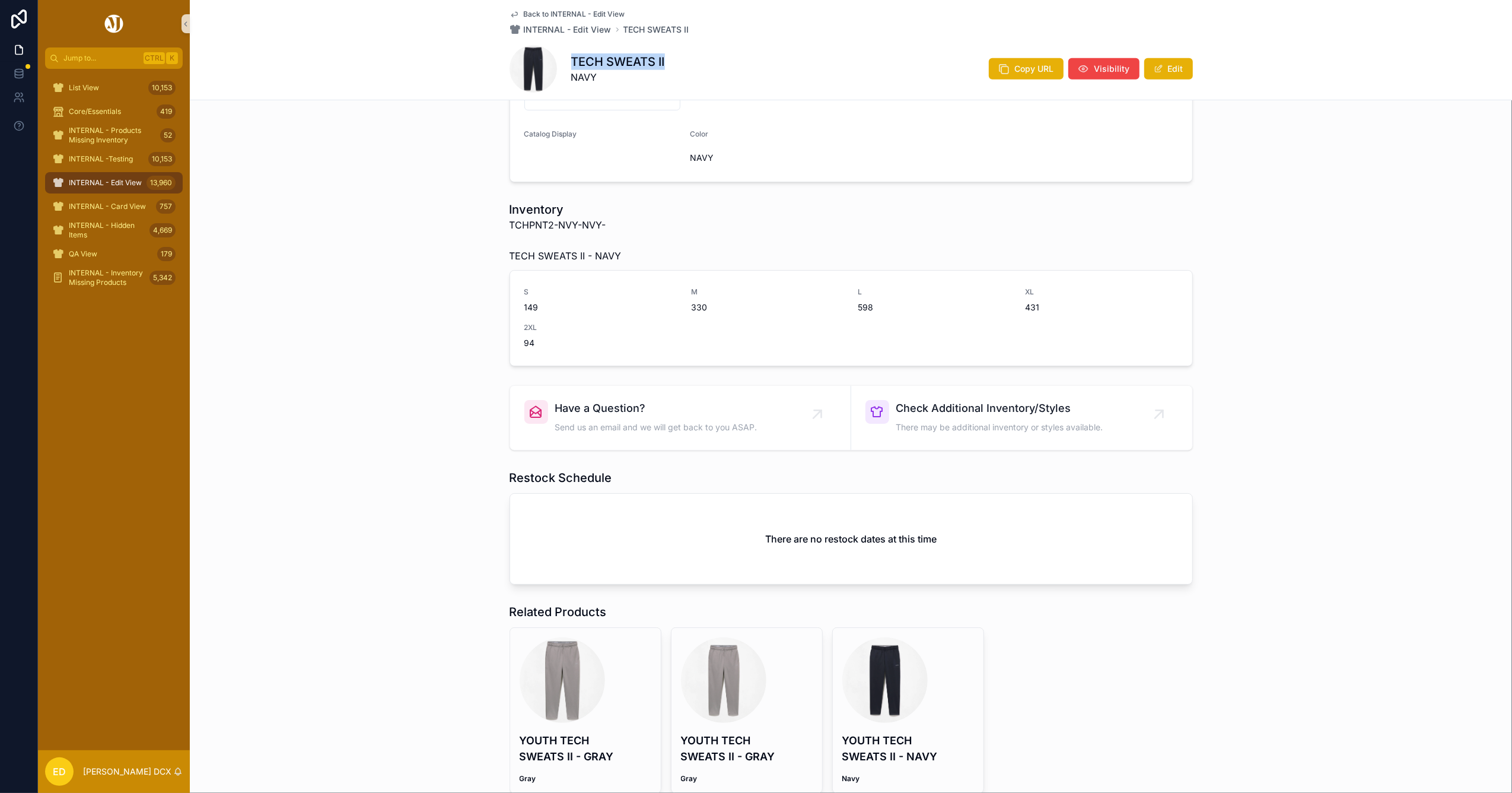
scroll to position [666, 0]
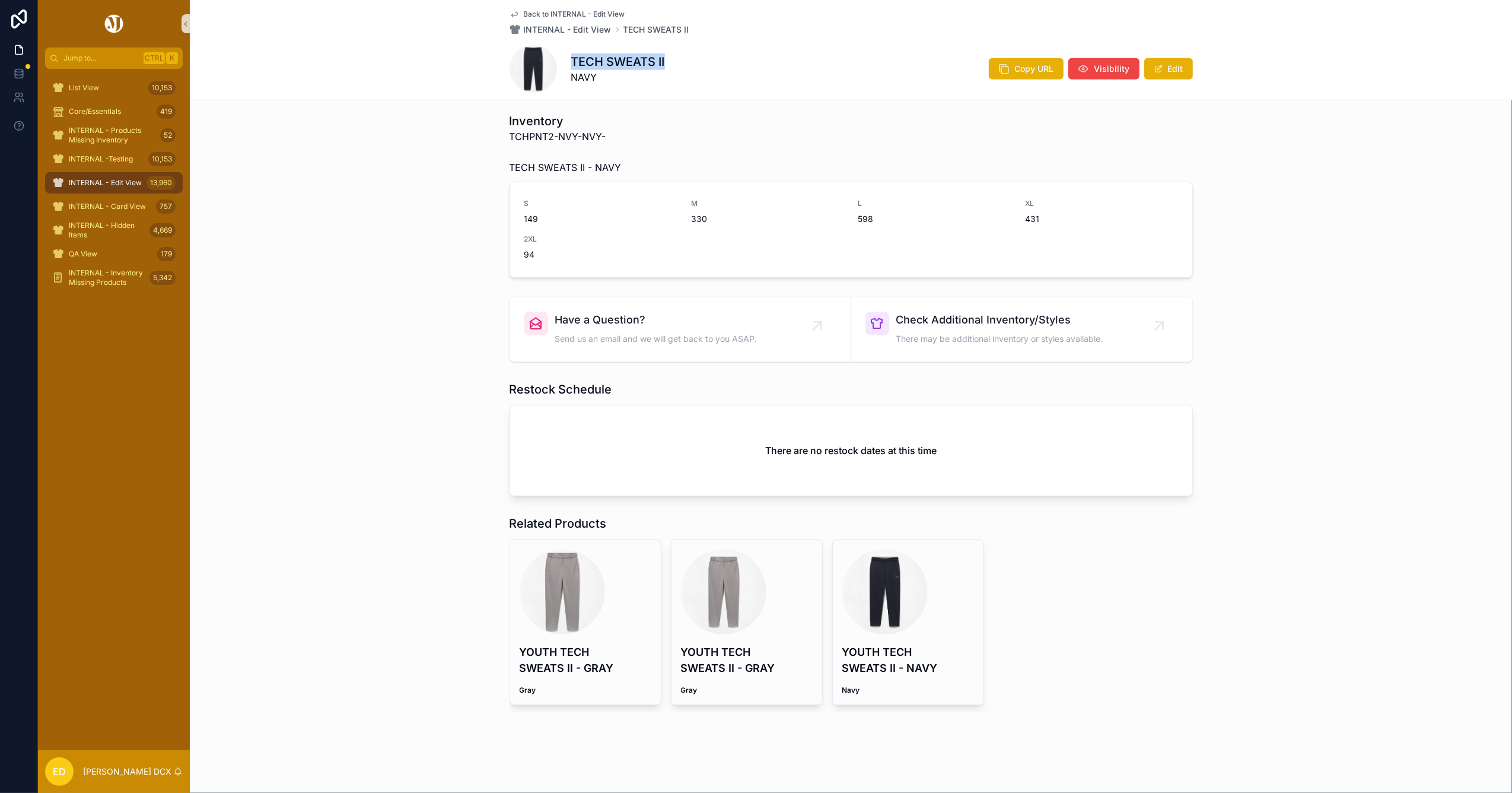
drag, startPoint x: 863, startPoint y: 578, endPoint x: 872, endPoint y: 578, distance: 9.0
click at [863, 578] on div "scrollable content" at bounding box center [885, 592] width 85 height 85
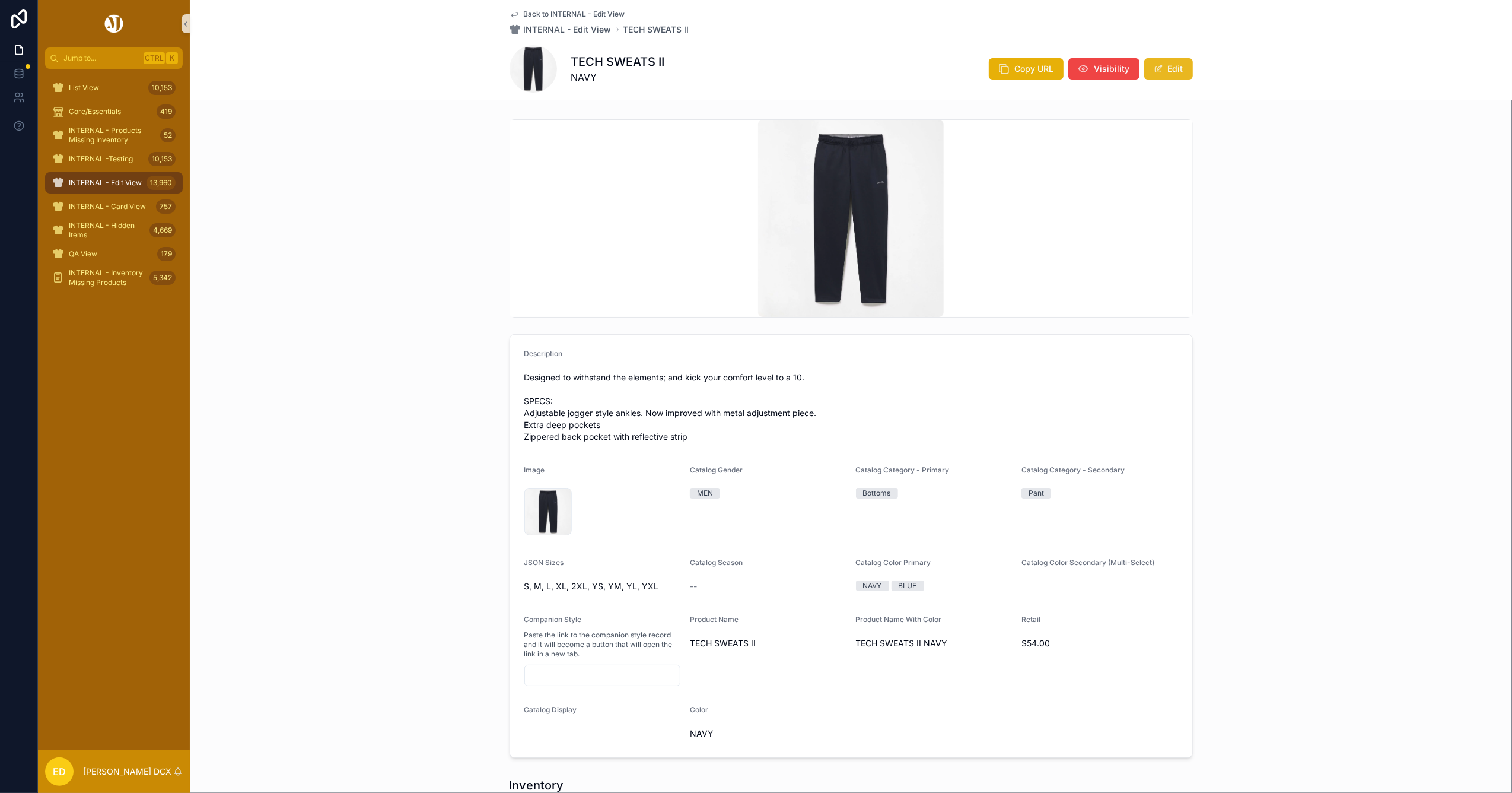
click at [1169, 67] on button "Edit" at bounding box center [1169, 69] width 49 height 22
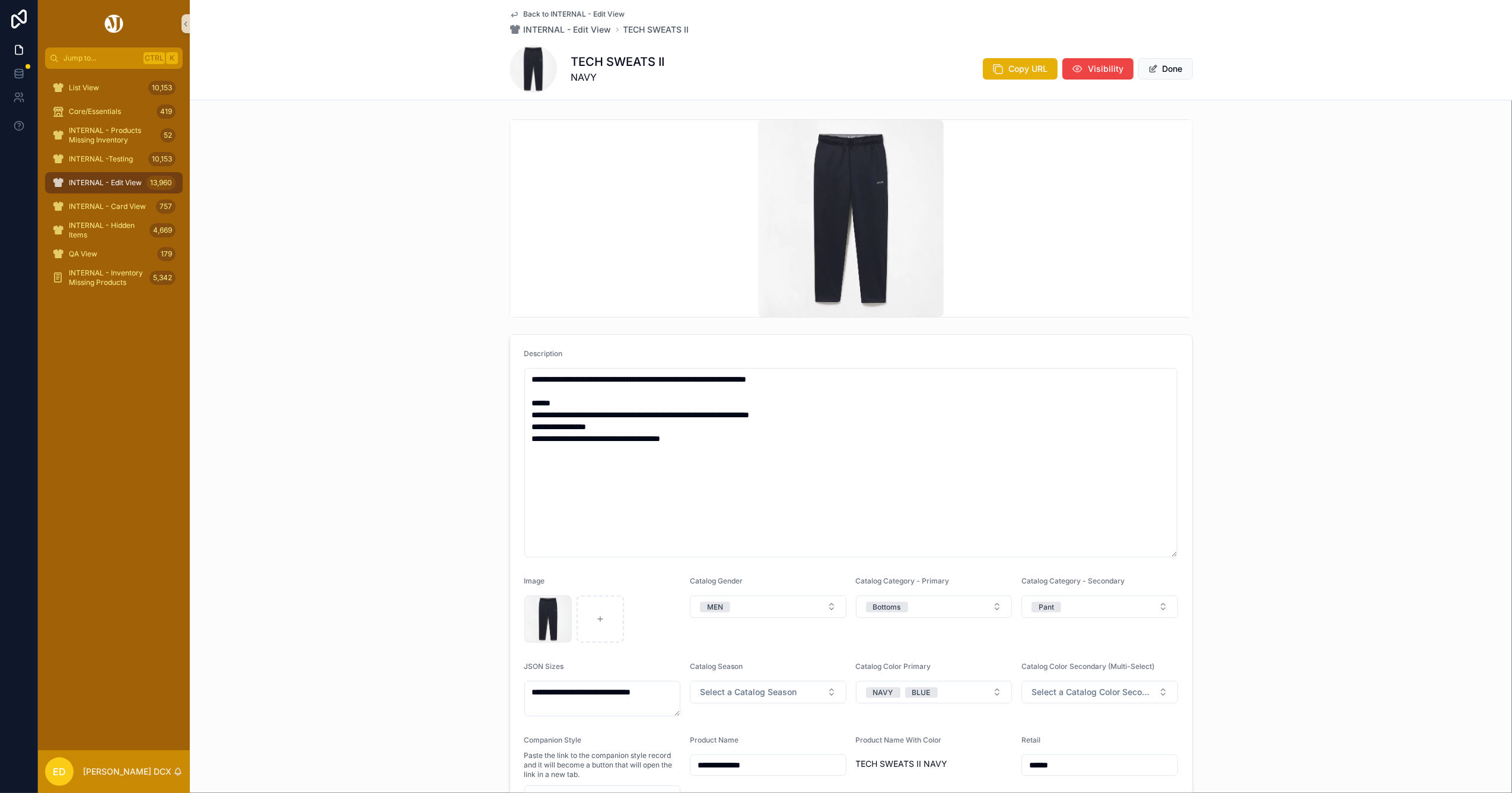
scroll to position [316, 0]
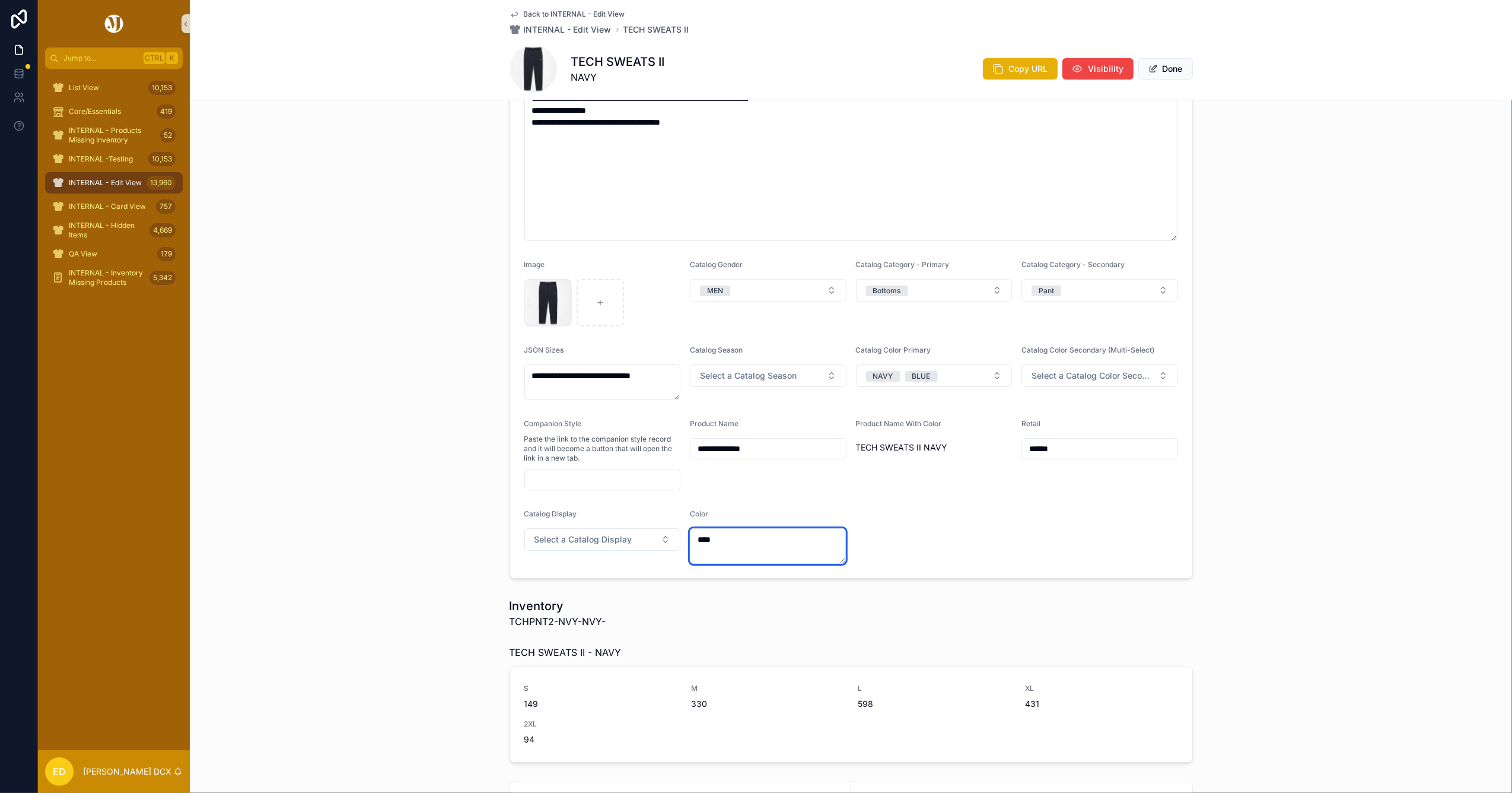
click at [758, 550] on textarea "****" at bounding box center [768, 545] width 156 height 36
click at [698, 538] on textarea "****" at bounding box center [768, 545] width 156 height 36
click at [698, 537] on textarea "****" at bounding box center [768, 545] width 156 height 36
type textarea "****"
click at [793, 447] on input "**********" at bounding box center [768, 449] width 155 height 17
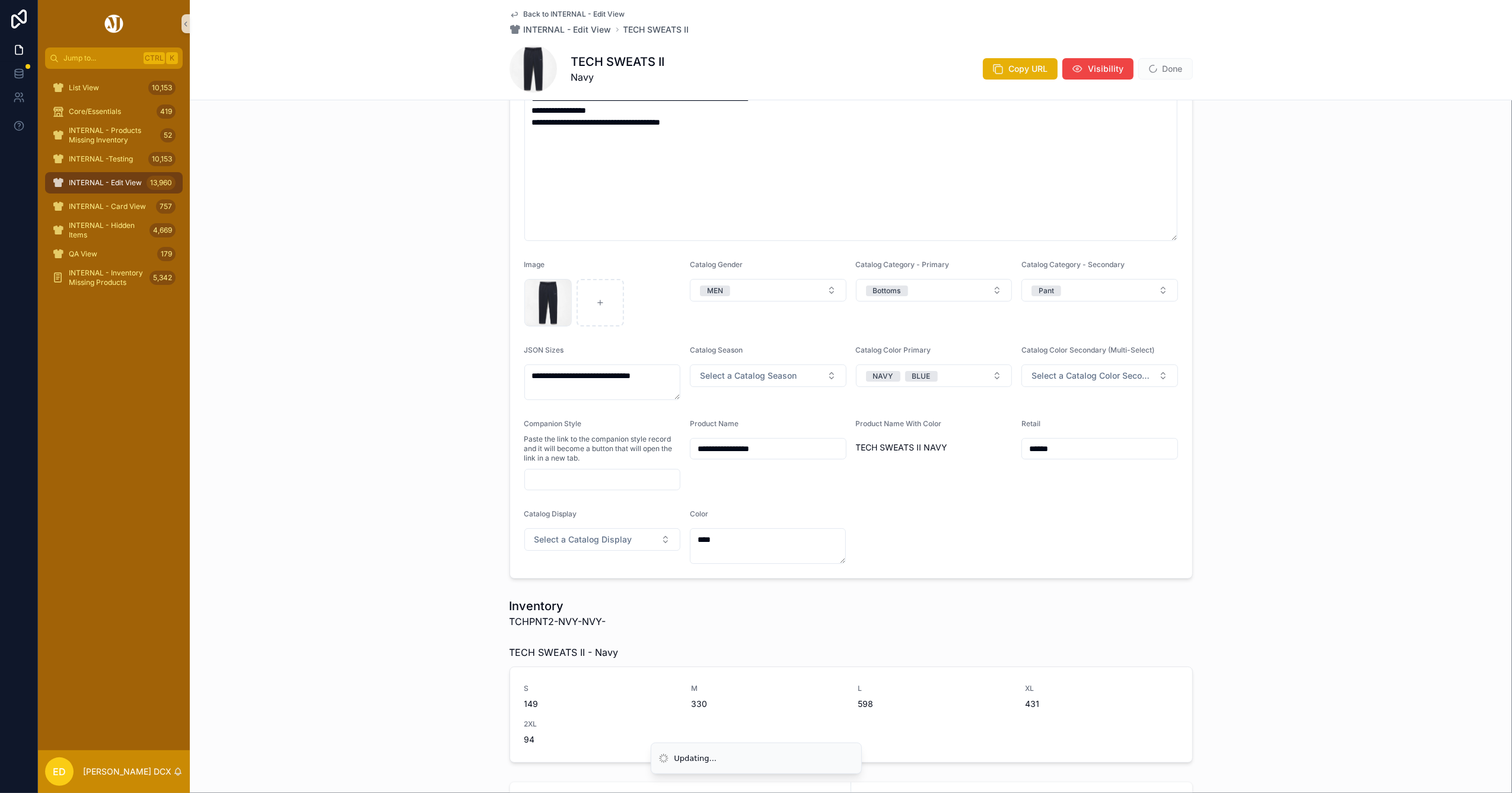
paste input "*****"
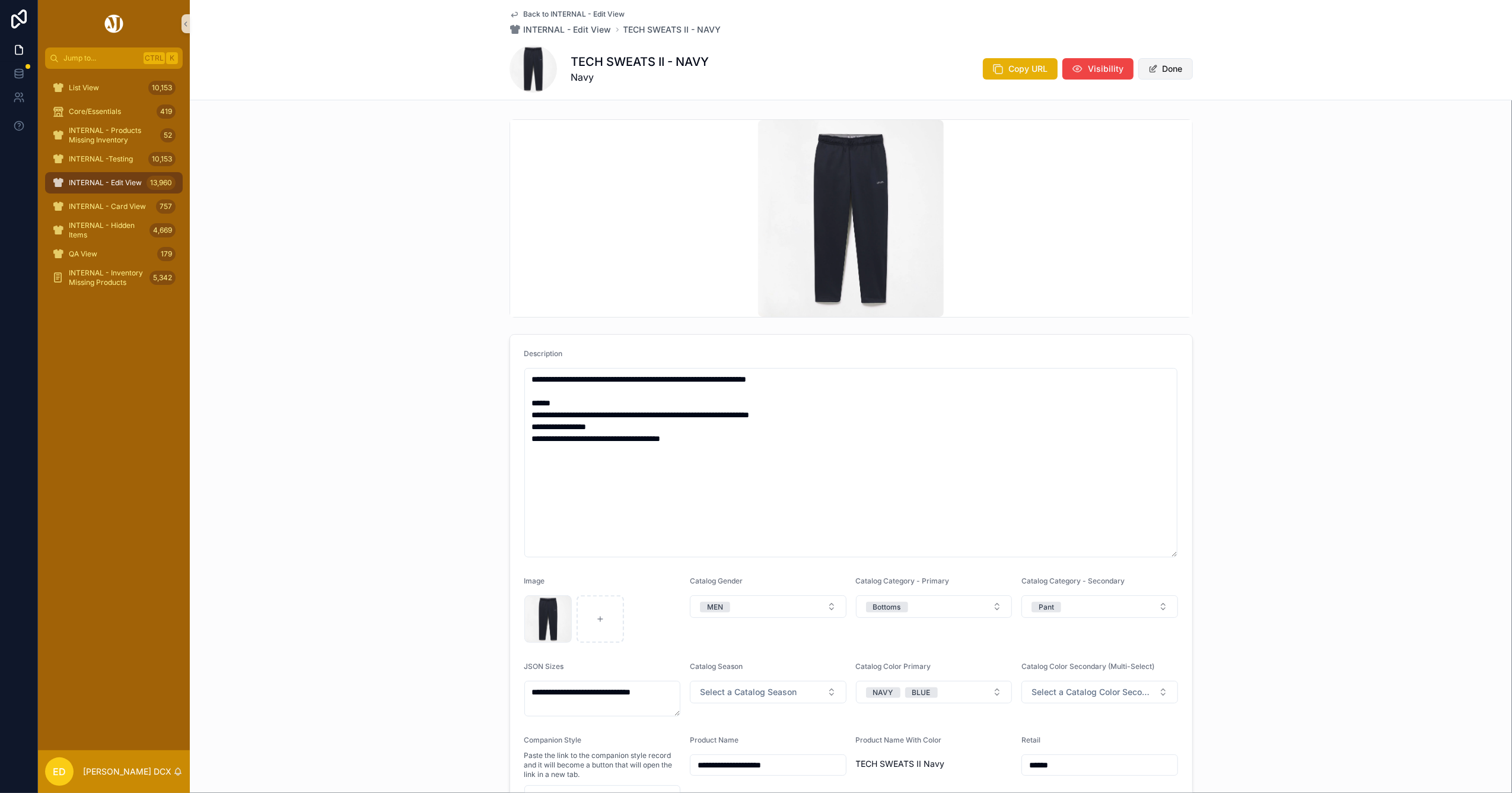
type input "**********"
click at [1151, 67] on span "scrollable content" at bounding box center [1153, 69] width 10 height 10
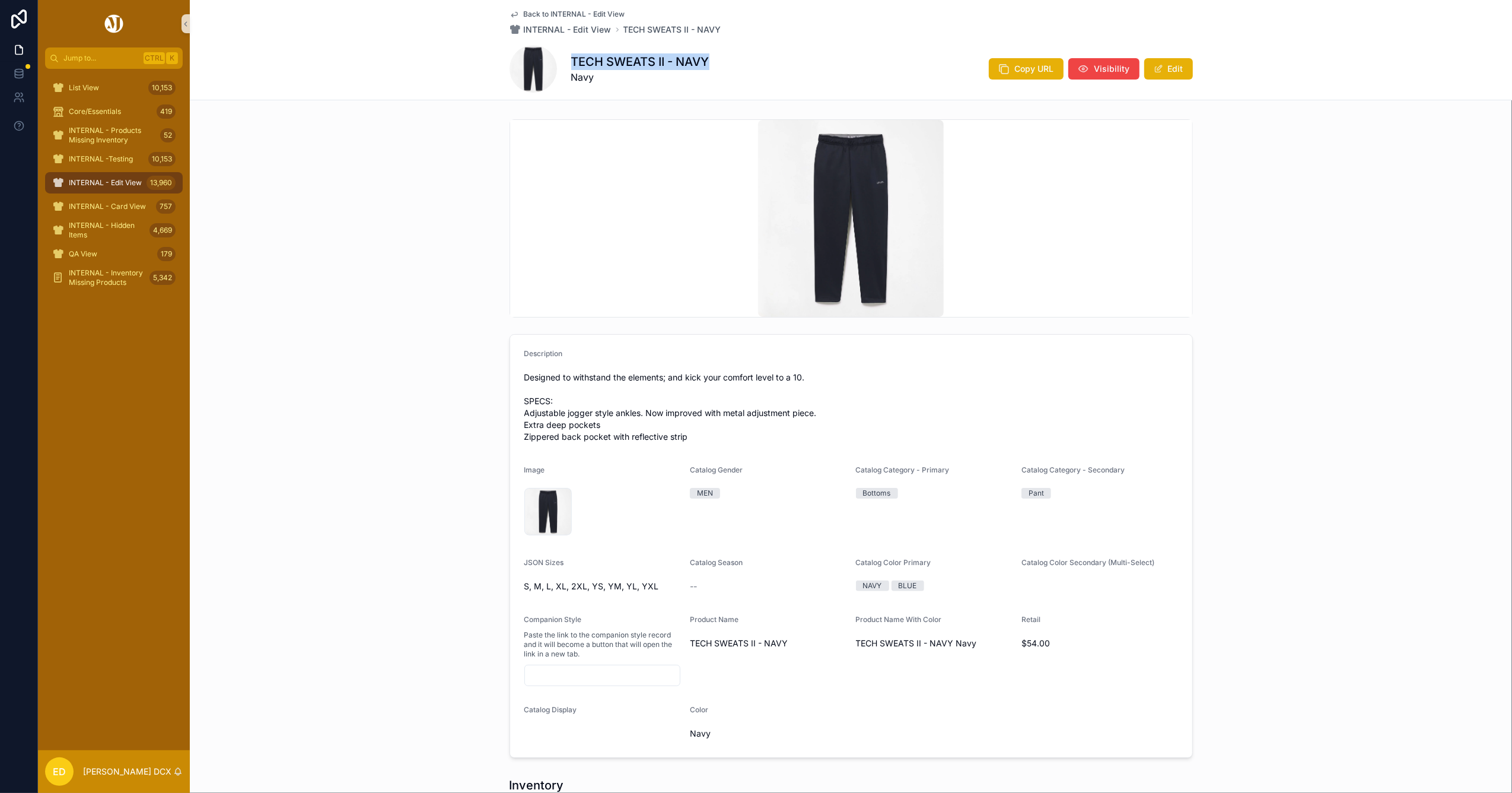
drag, startPoint x: 713, startPoint y: 61, endPoint x: 563, endPoint y: 59, distance: 150.0
click at [563, 59] on div "TECH SWEATS II - NAVY Navy Copy URL Visibility Edit" at bounding box center [851, 69] width 683 height 48
copy h1 "TECH SWEATS II - NAVY"
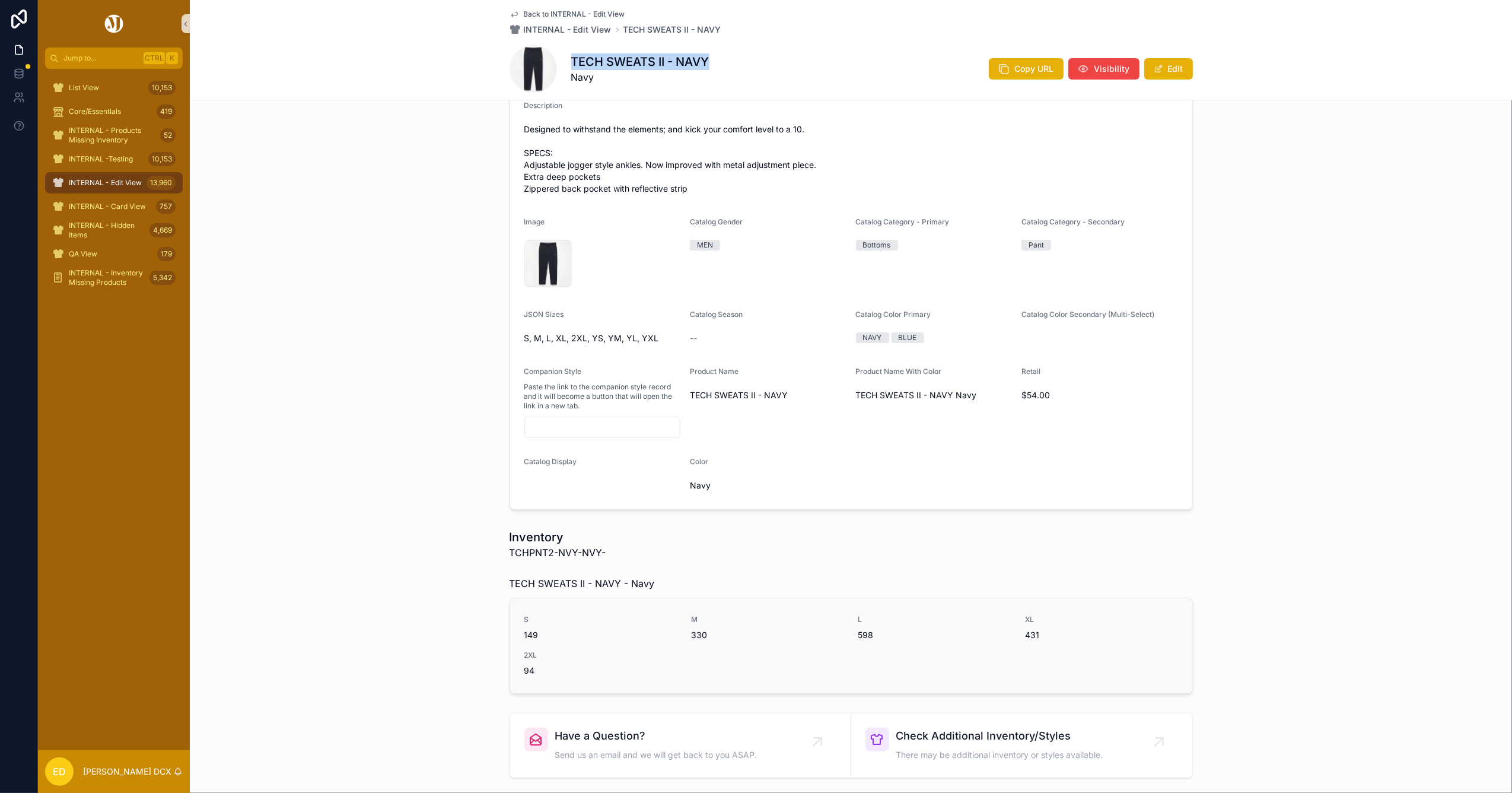
scroll to position [395, 0]
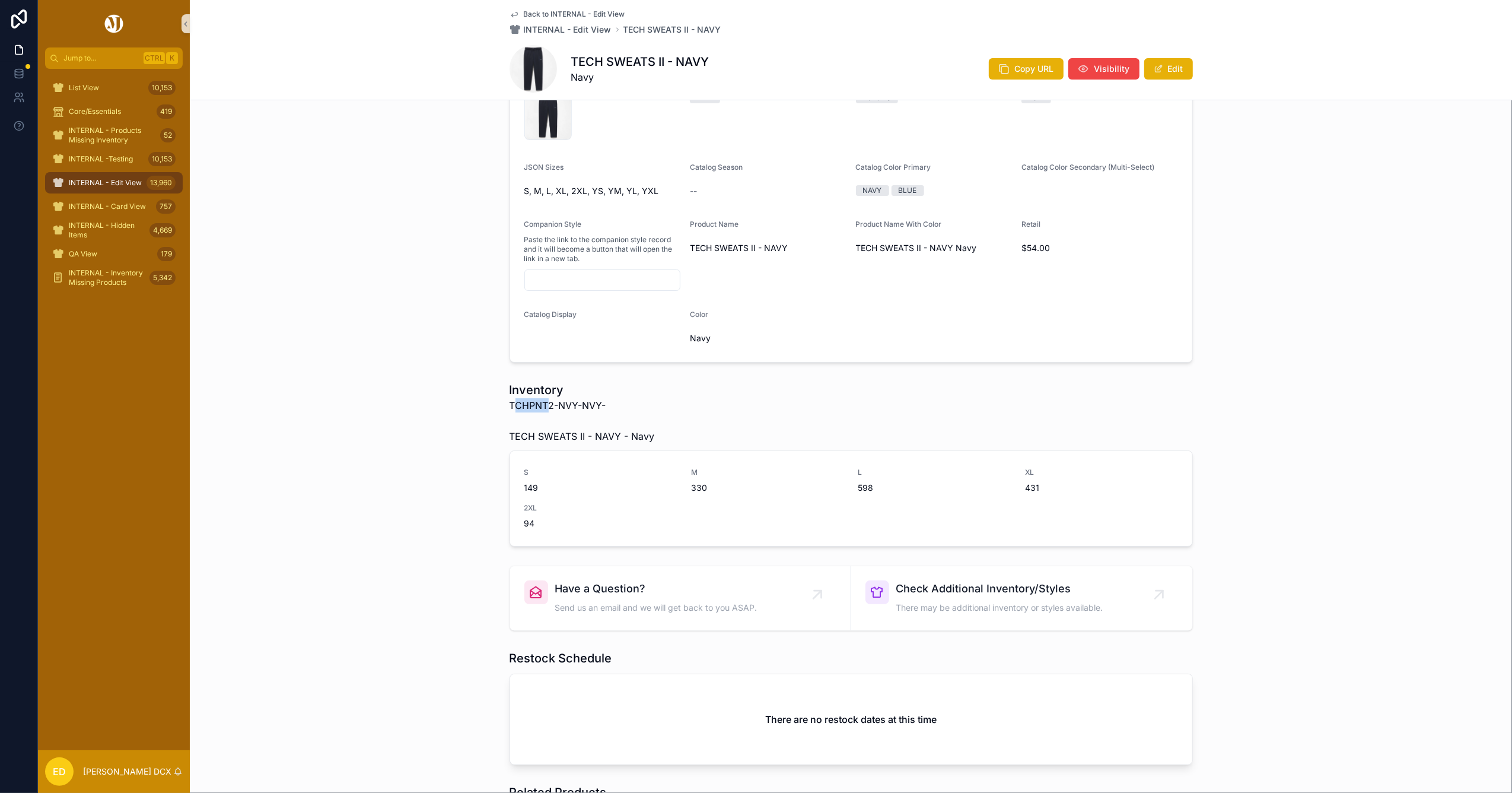
drag, startPoint x: 544, startPoint y: 404, endPoint x: 512, endPoint y: 404, distance: 32.0
click at [512, 404] on span "TCHPNT2-NVY-NVY-" at bounding box center [558, 405] width 96 height 14
drag, startPoint x: 512, startPoint y: 404, endPoint x: 546, endPoint y: 405, distance: 34.0
click at [545, 405] on span "TCHPNT2-NVY-NVY-" at bounding box center [558, 405] width 96 height 14
drag, startPoint x: 546, startPoint y: 404, endPoint x: 501, endPoint y: 400, distance: 45.2
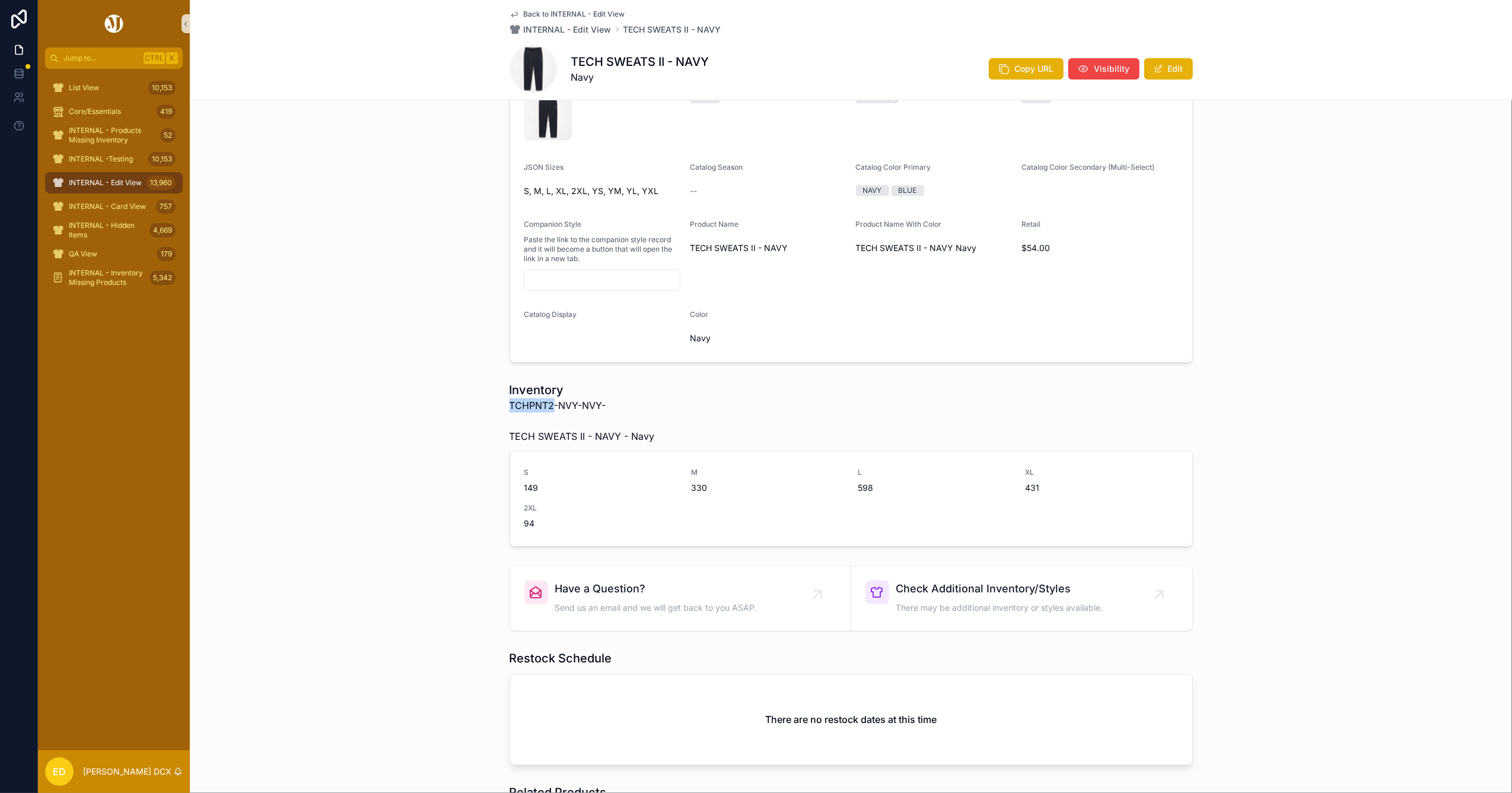
click at [503, 400] on div "Inventory TCHPNT2-NVY-NVY-" at bounding box center [851, 397] width 698 height 41
copy span "TCHPNT2"
click at [110, 183] on span "INTERNAL - Edit View" at bounding box center [105, 183] width 73 height 10
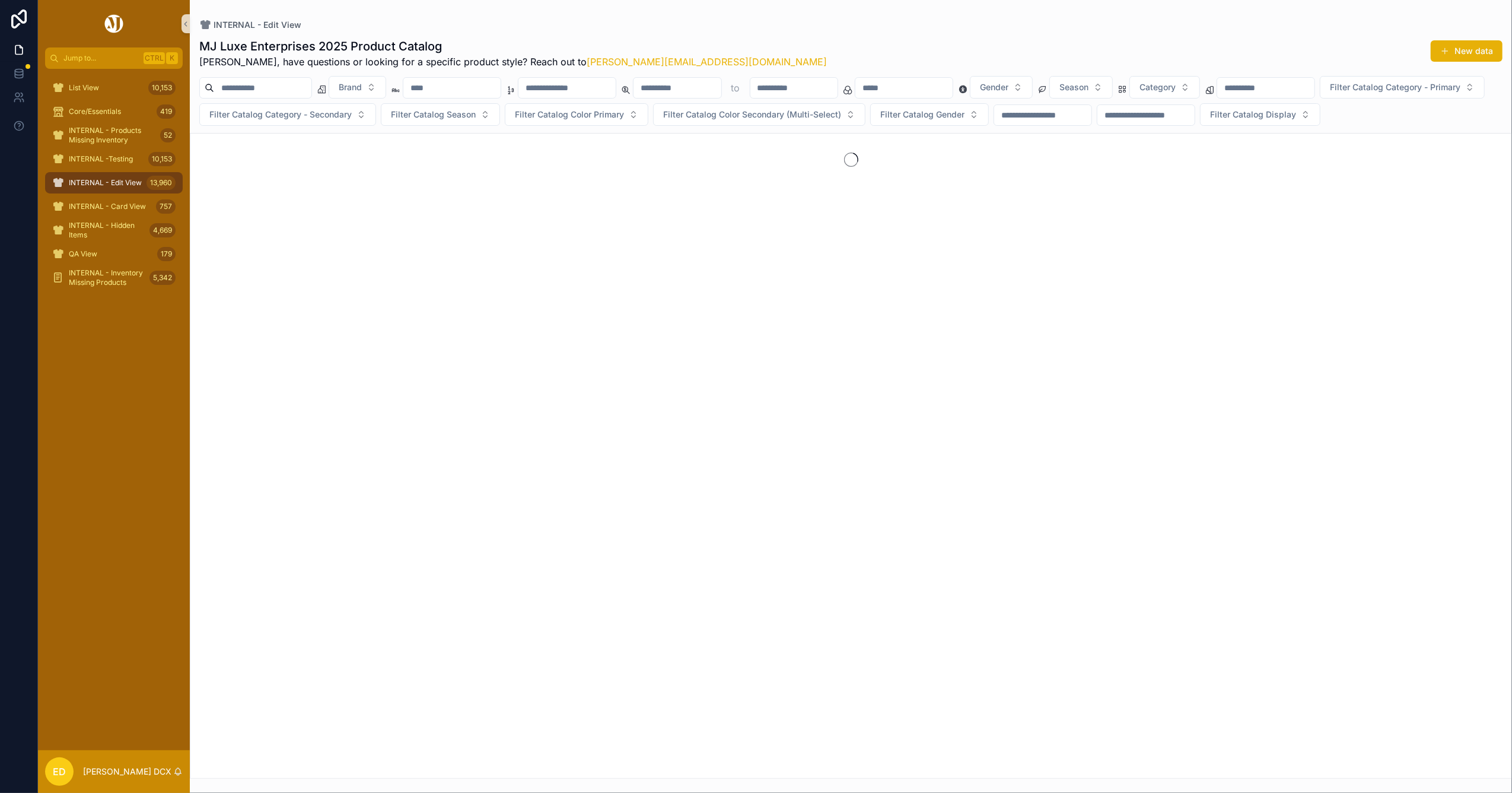
click at [616, 88] on input "scrollable content" at bounding box center [567, 88] width 97 height 17
paste input "*******"
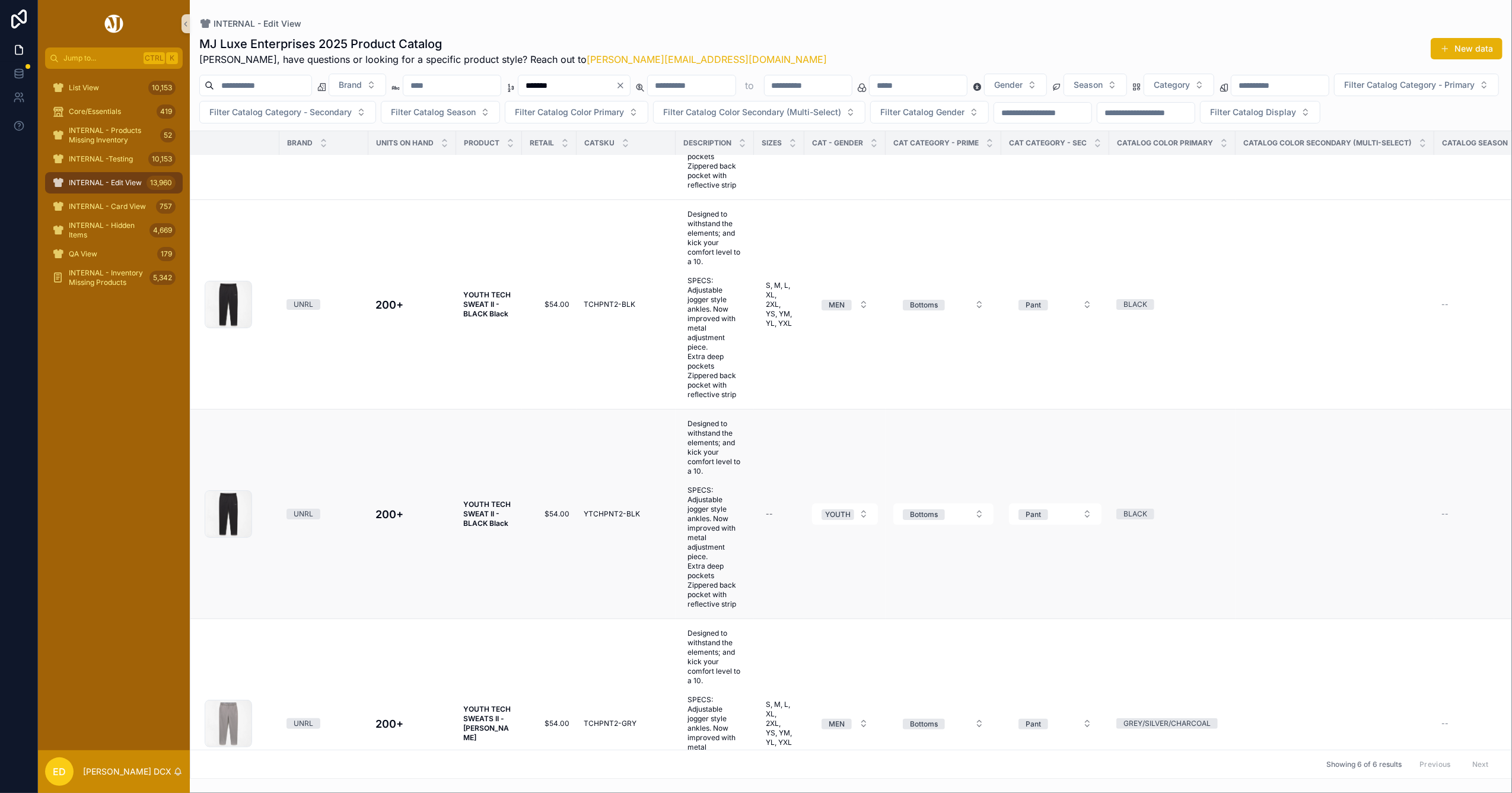
scroll to position [158, 0]
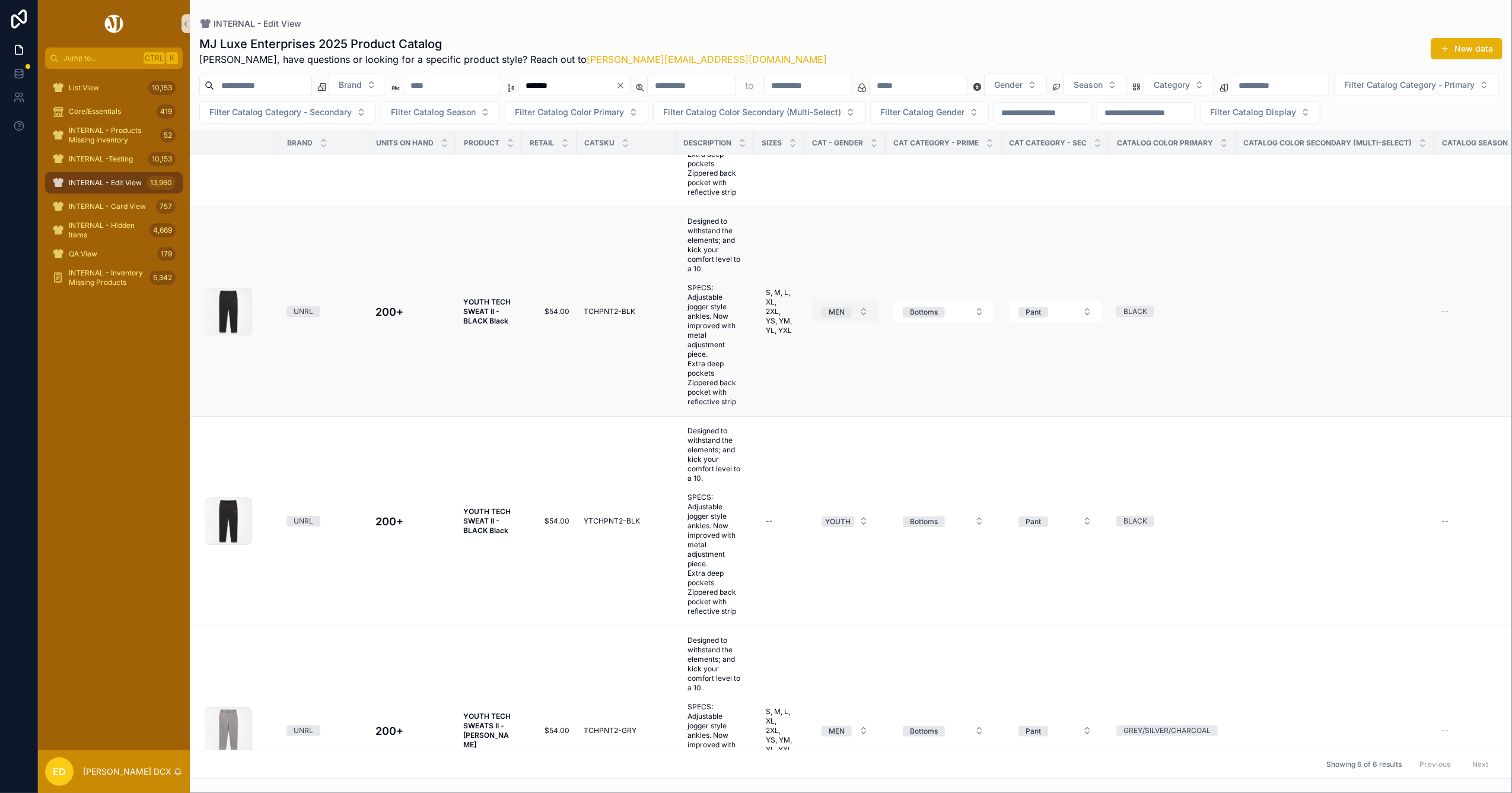
type input "*******"
click at [839, 317] on div "MEN" at bounding box center [836, 312] width 16 height 10
click at [809, 441] on div "YOUTH" at bounding box center [798, 441] width 25 height 10
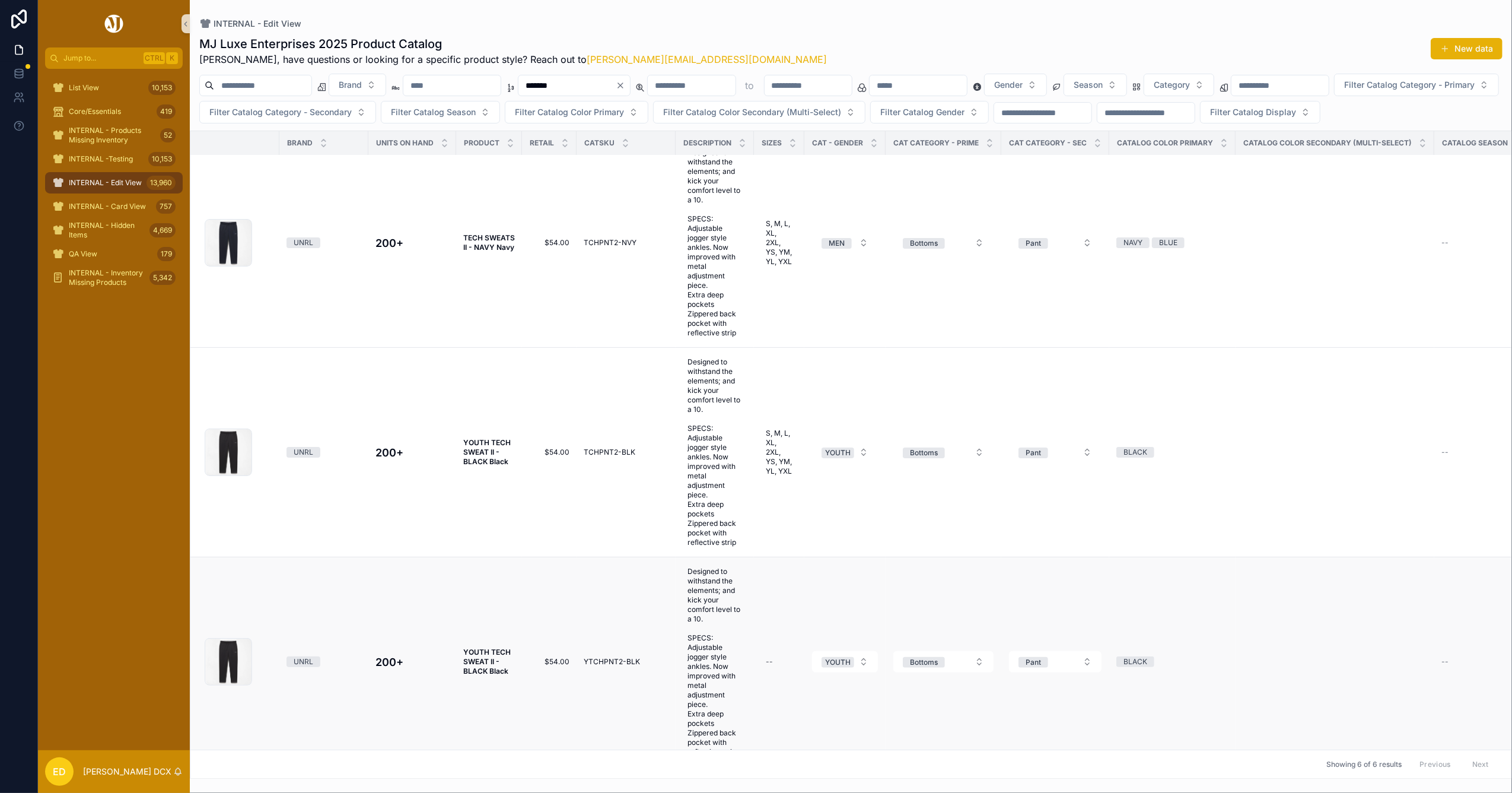
scroll to position [0, 0]
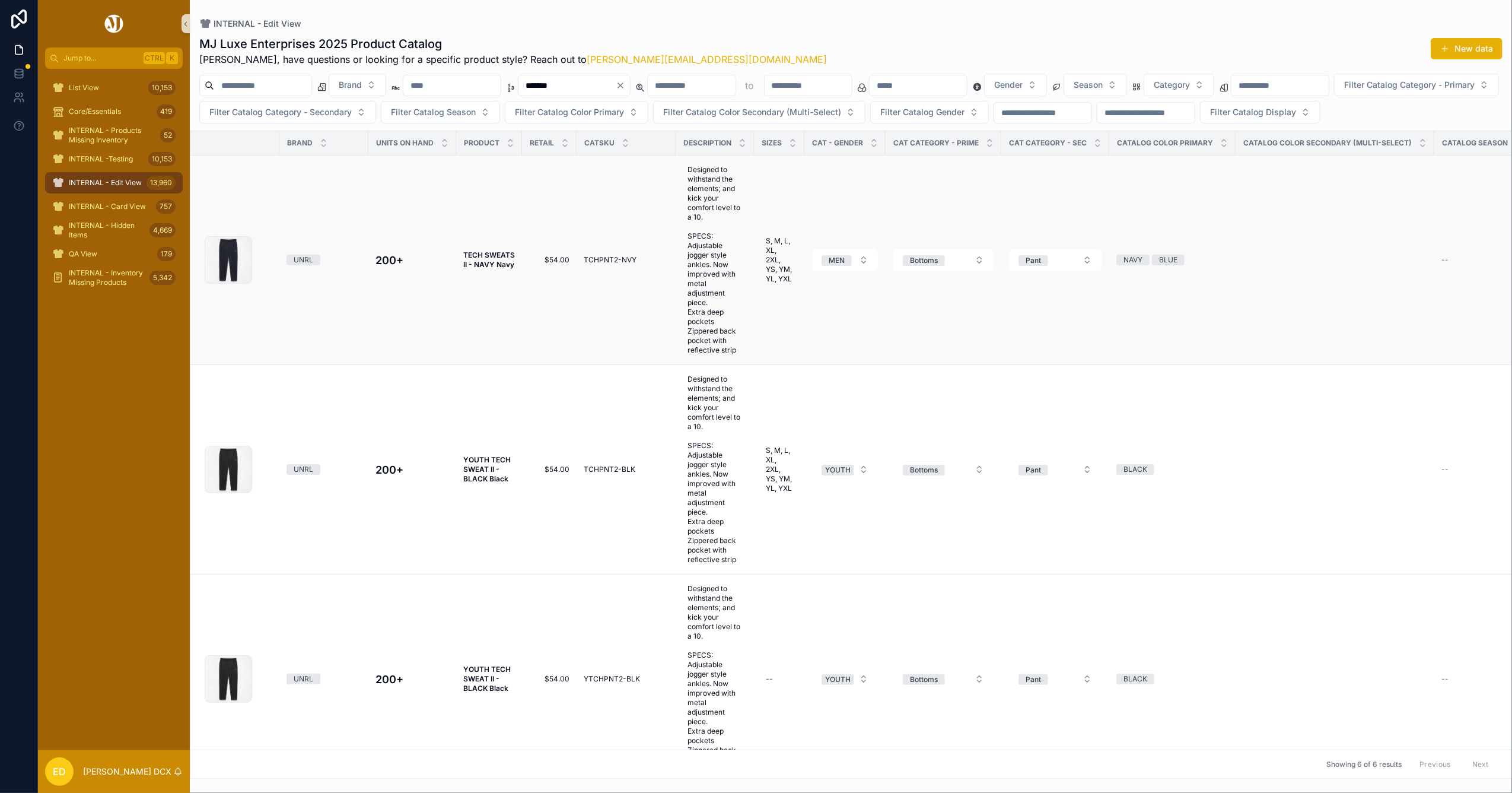
click at [484, 269] on strong "TECH SWEATS II - NAVY Navy" at bounding box center [490, 259] width 53 height 18
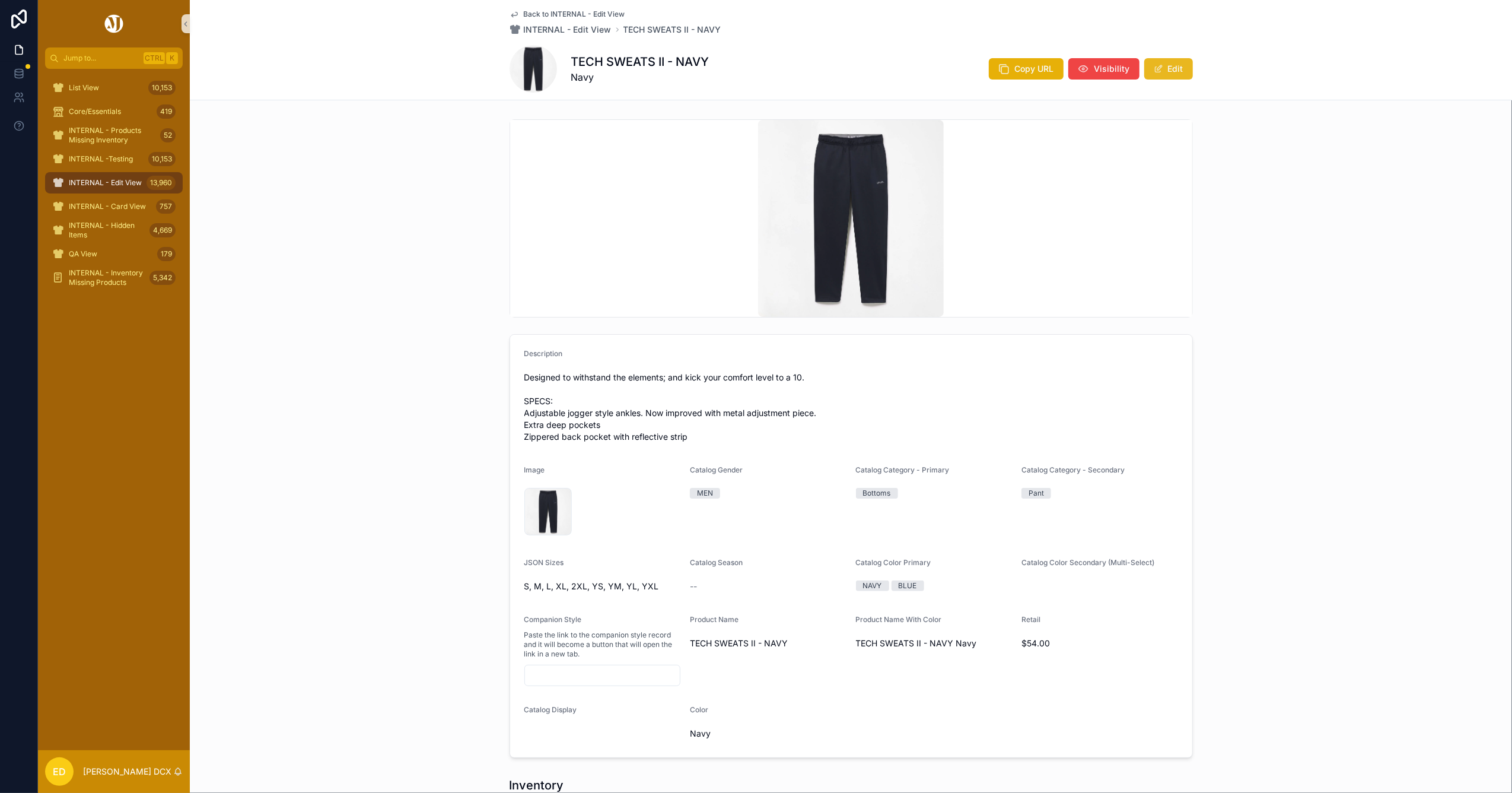
click at [1166, 69] on button "Edit" at bounding box center [1169, 69] width 49 height 22
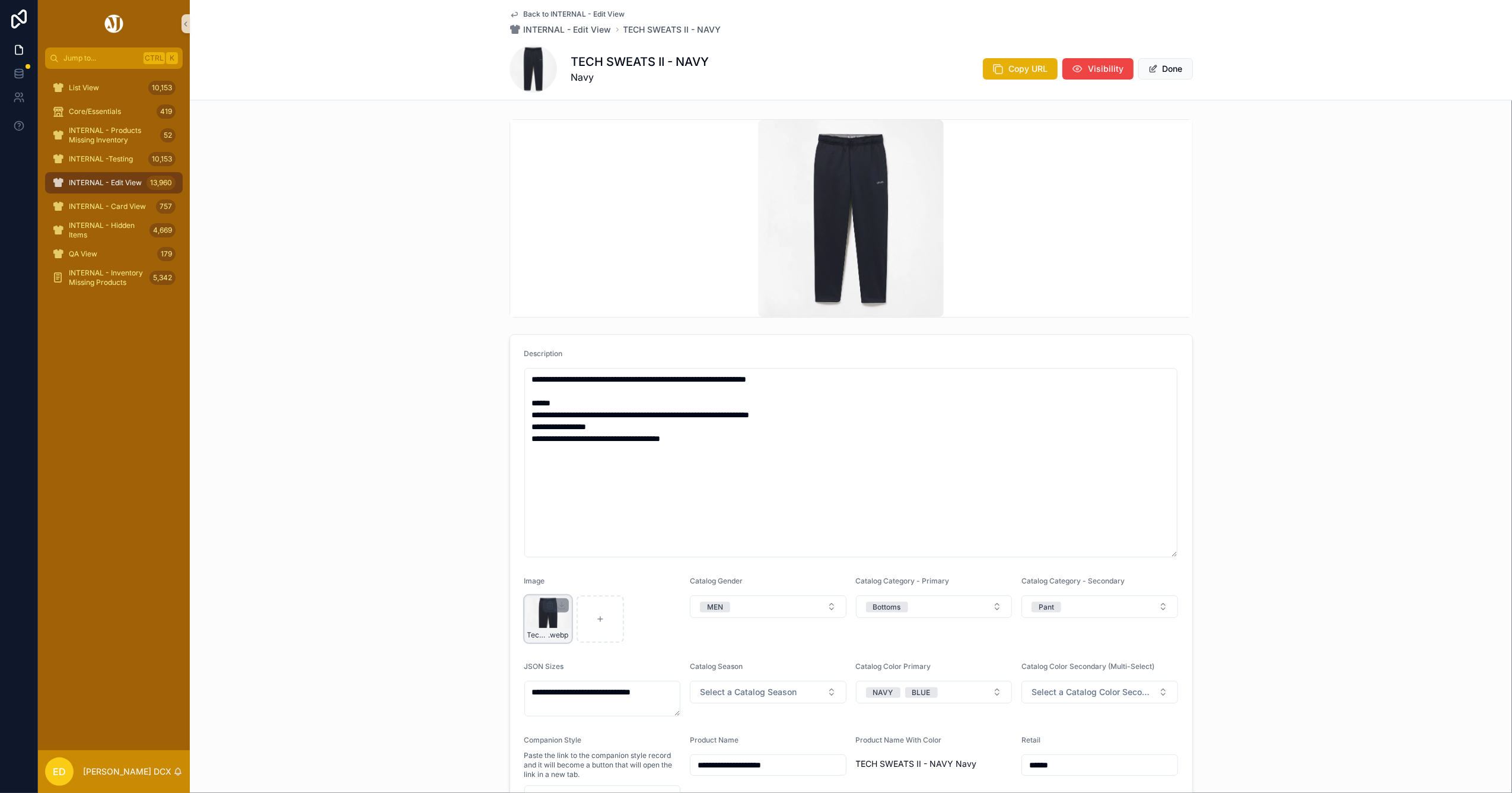
click at [550, 606] on icon "scrollable content" at bounding box center [550, 606] width 0 height 2
click at [570, 584] on icon "scrollable content" at bounding box center [569, 585] width 10 height 10
click at [542, 605] on div "scrollable content" at bounding box center [548, 619] width 48 height 48
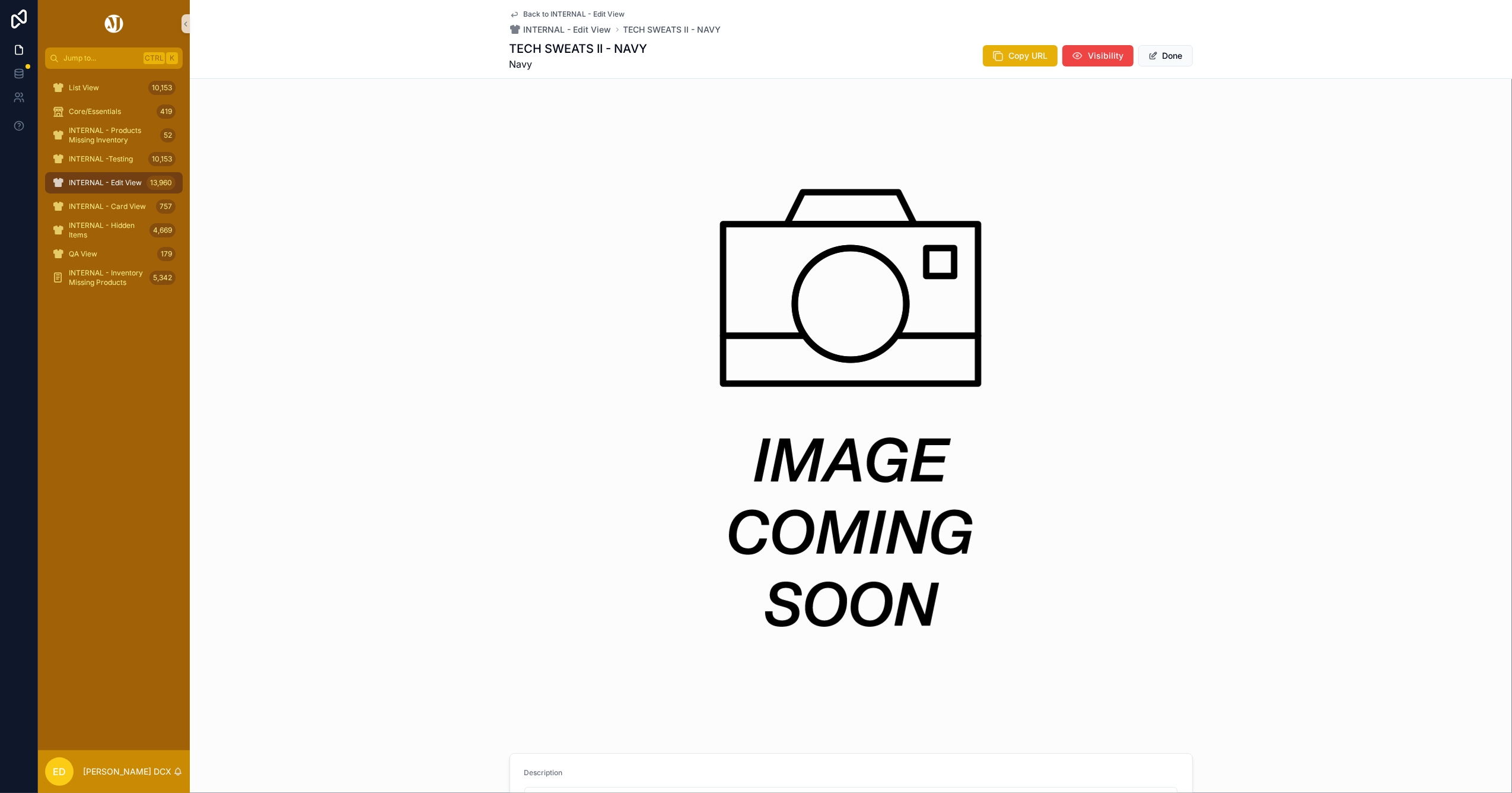
type input "**********"
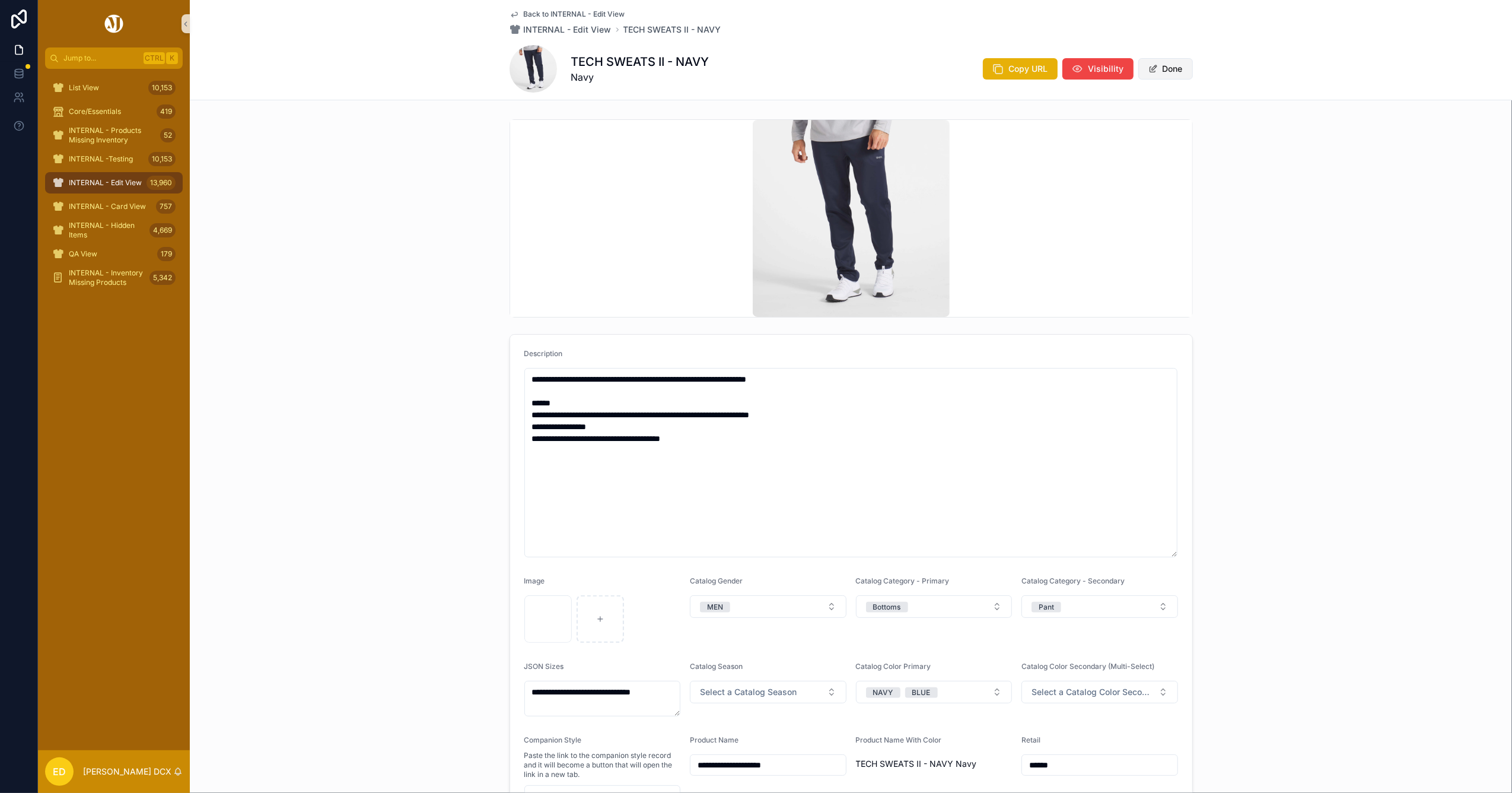
click at [1161, 69] on button "Done" at bounding box center [1165, 69] width 55 height 22
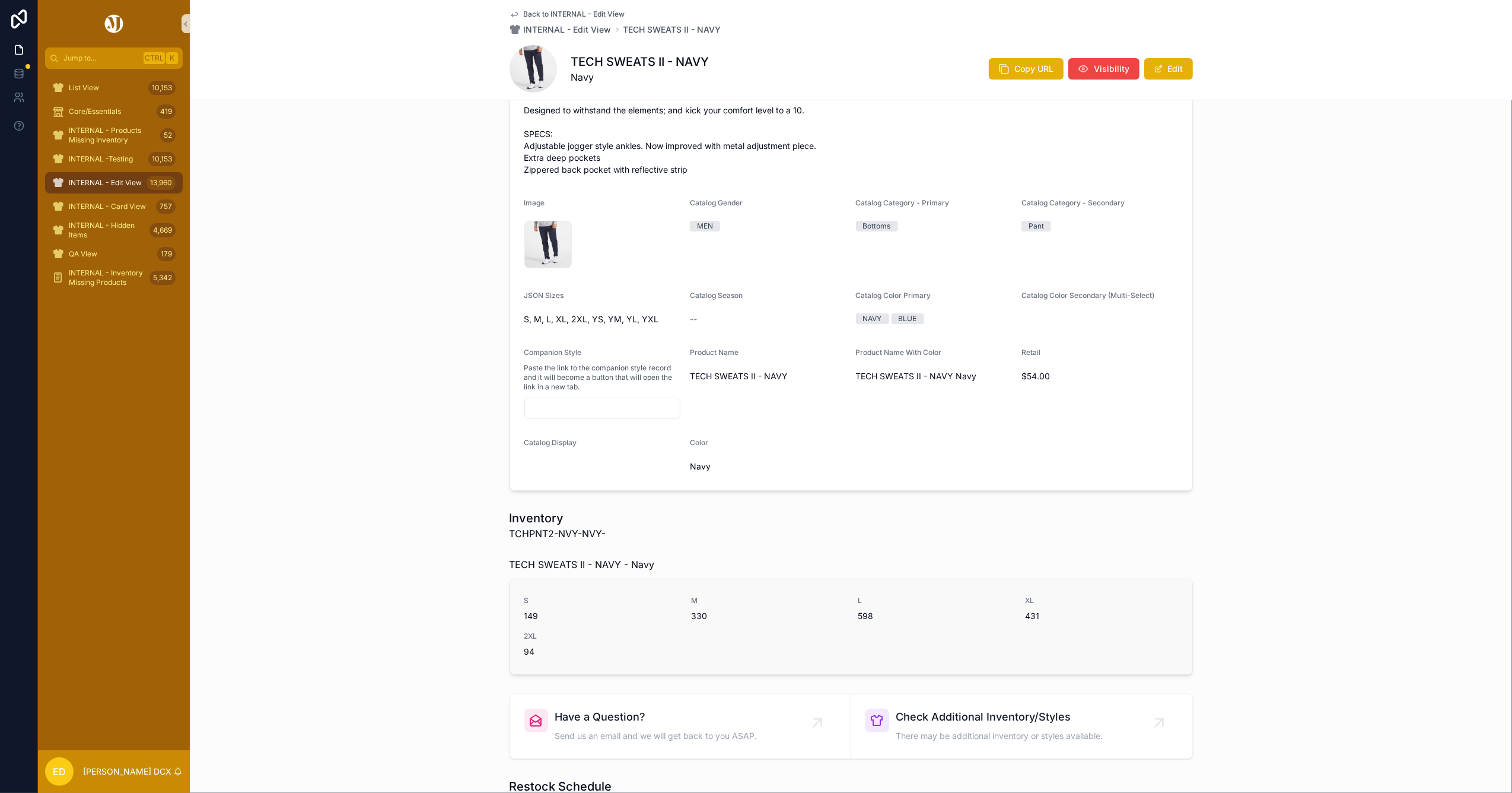
scroll to position [475, 0]
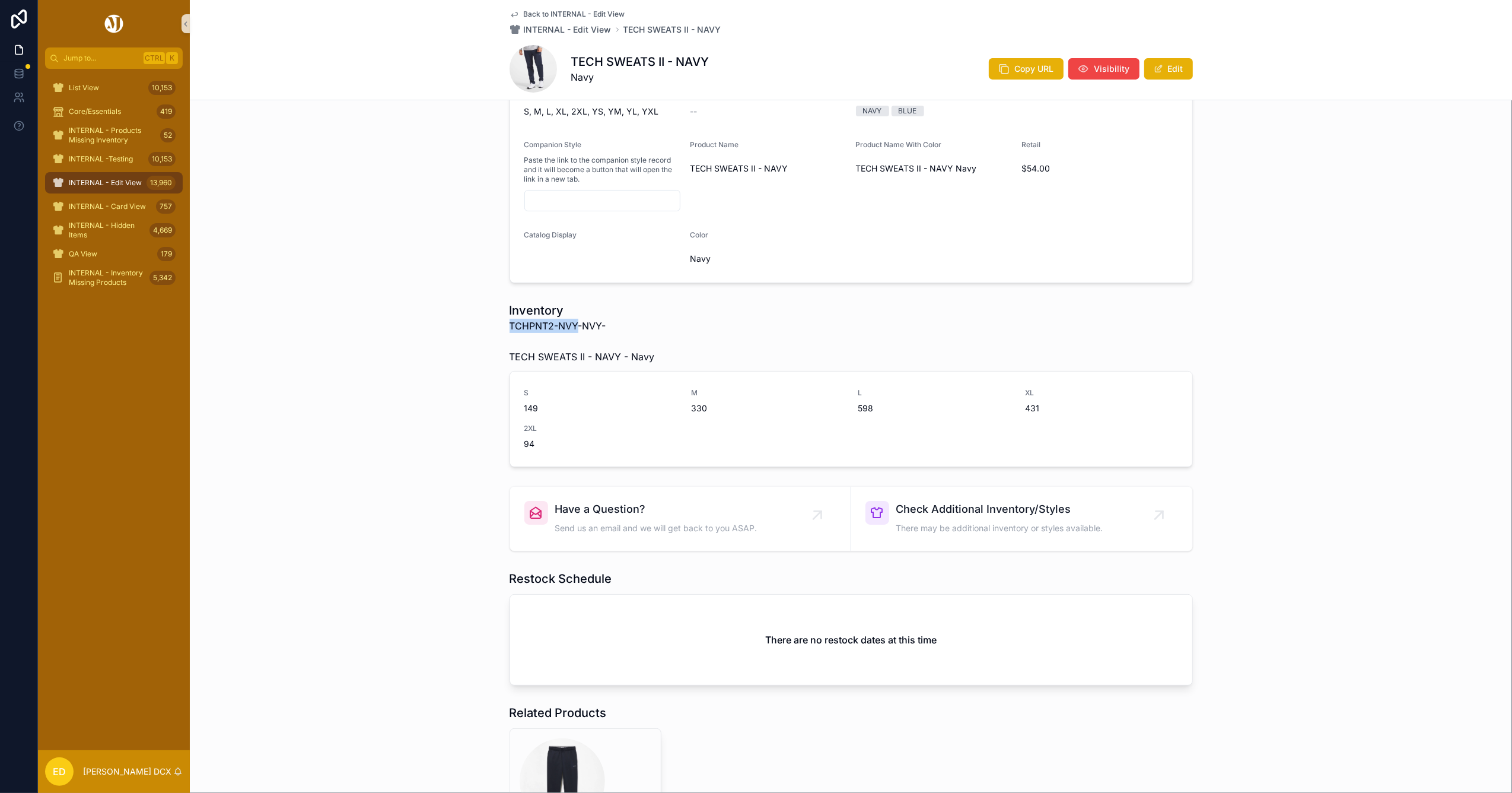
drag, startPoint x: 572, startPoint y: 326, endPoint x: 491, endPoint y: 327, distance: 81.0
click at [491, 327] on div "Inventory TCHPNT2-NVY-NVY- TECH SWEATS II - NAVY - Navy S 149 M 330 L 598 XL 43…" at bounding box center [851, 384] width 1322 height 174
copy span "TCHPNT2-NVY"
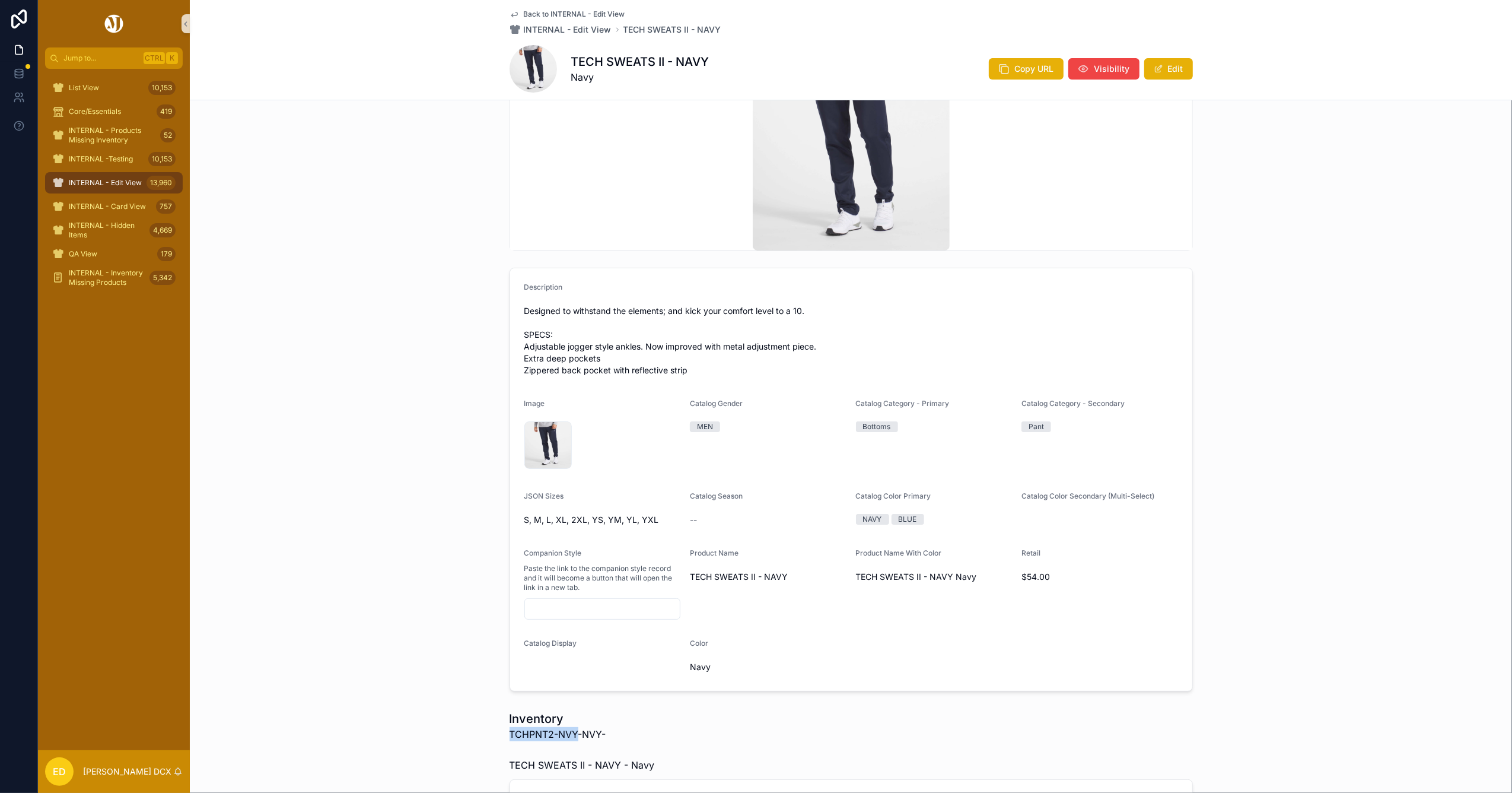
scroll to position [0, 0]
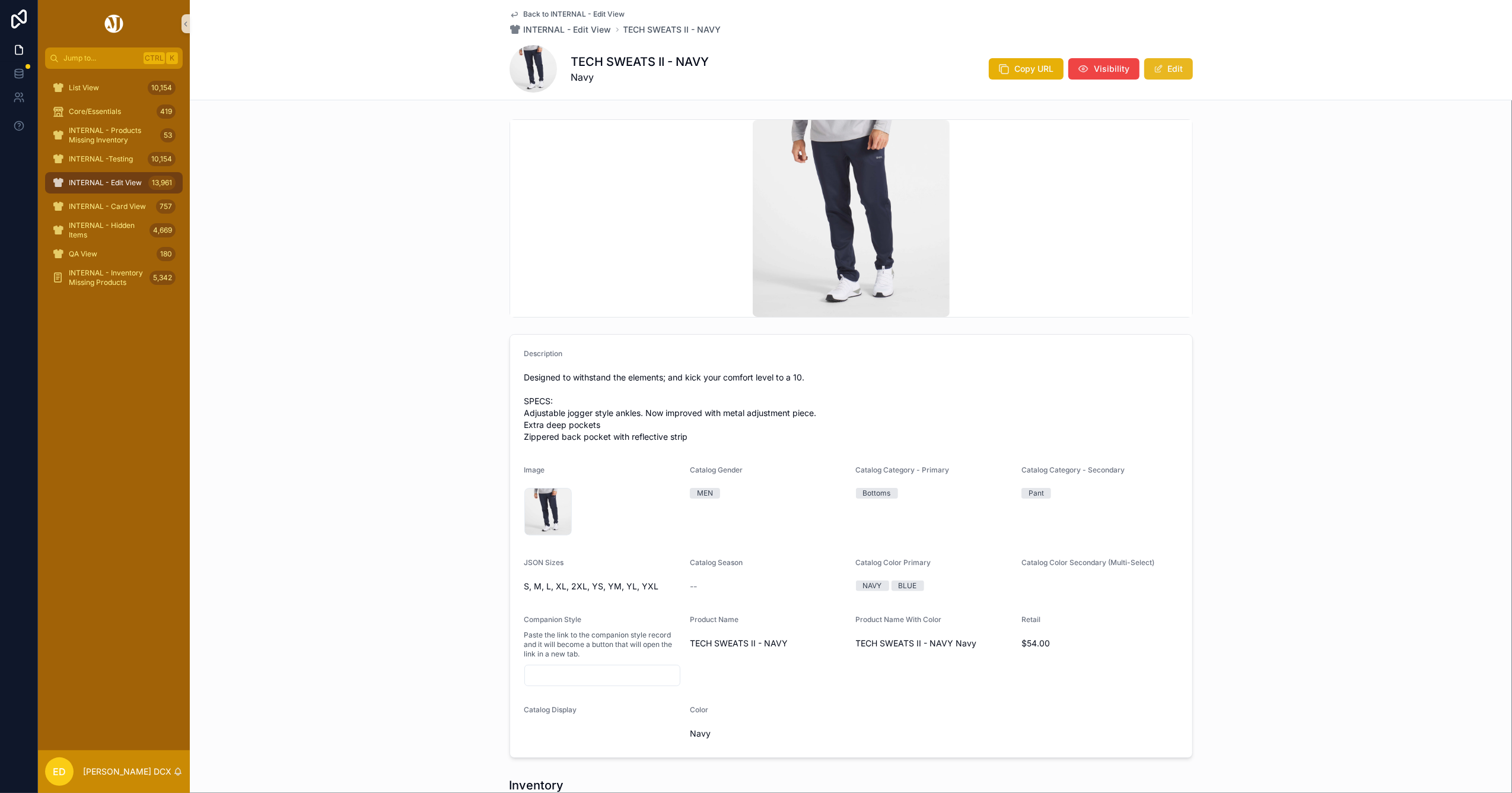
click at [1161, 71] on button "Edit" at bounding box center [1169, 69] width 49 height 22
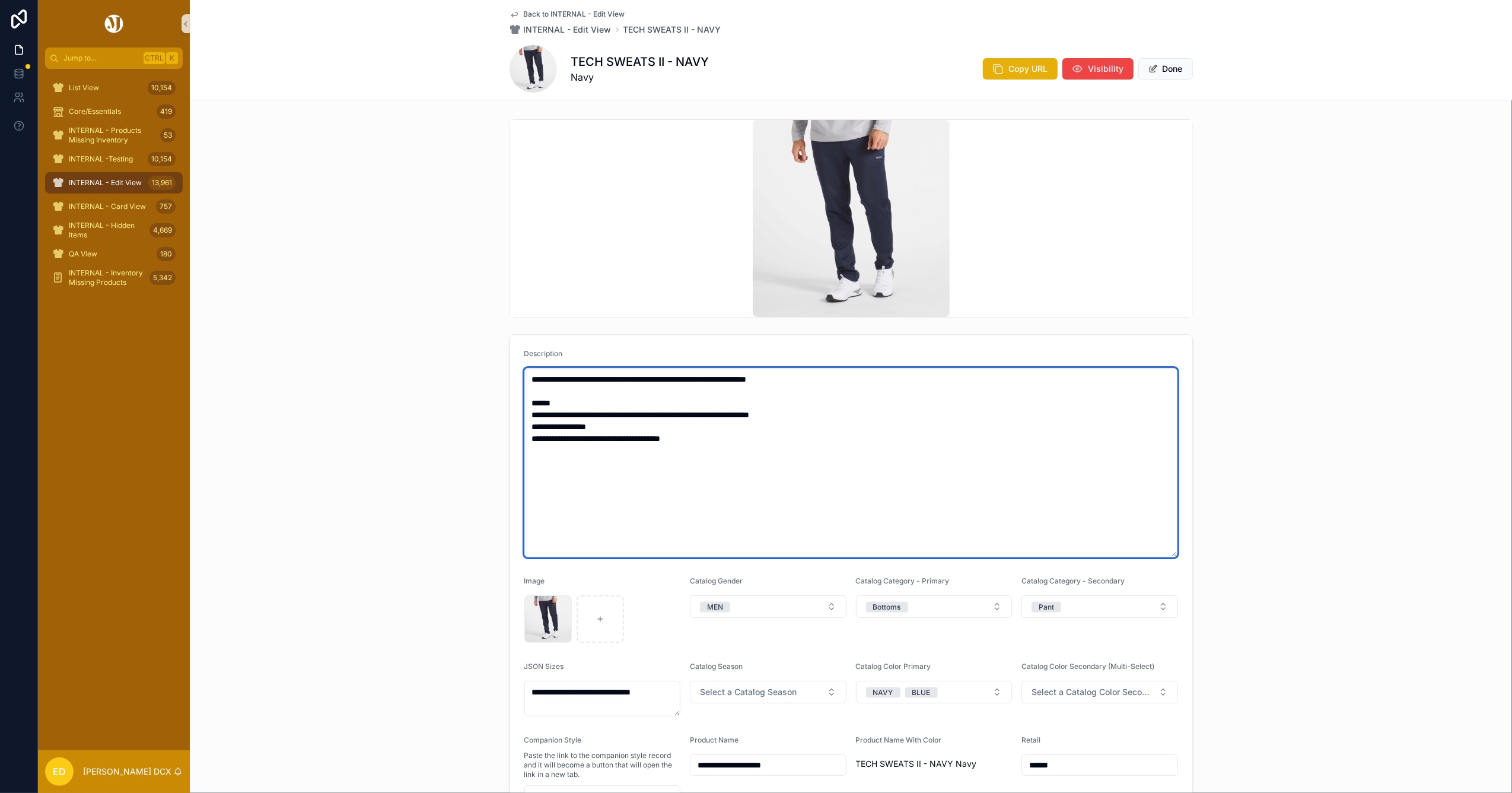
drag, startPoint x: 844, startPoint y: 513, endPoint x: 313, endPoint y: 283, distance: 578.7
click at [319, 287] on div "**********" at bounding box center [851, 507] width 1322 height 785
paste textarea "scrollable content"
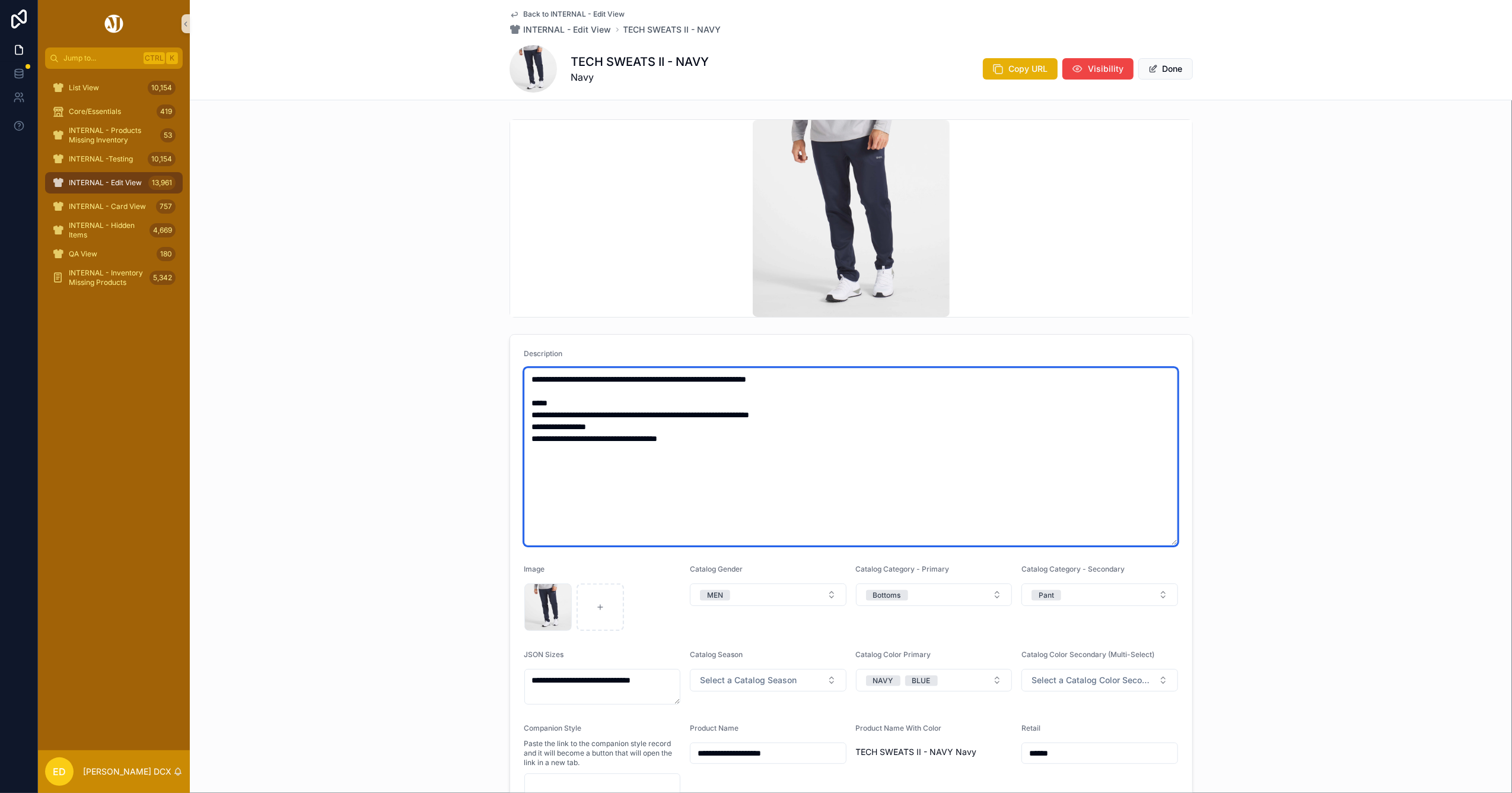
type textarea "**********"
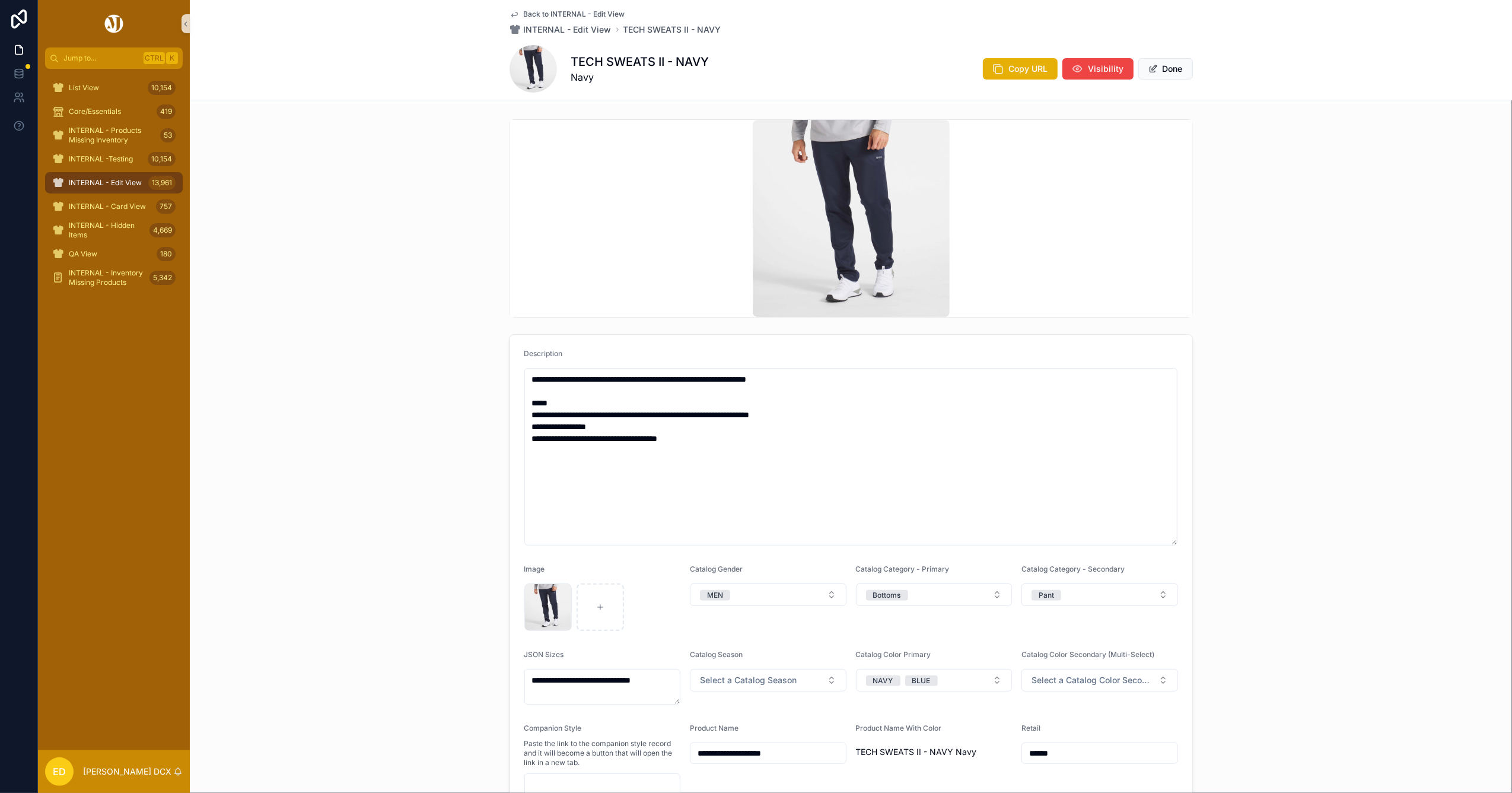
click at [1167, 70] on button "Done" at bounding box center [1165, 69] width 55 height 22
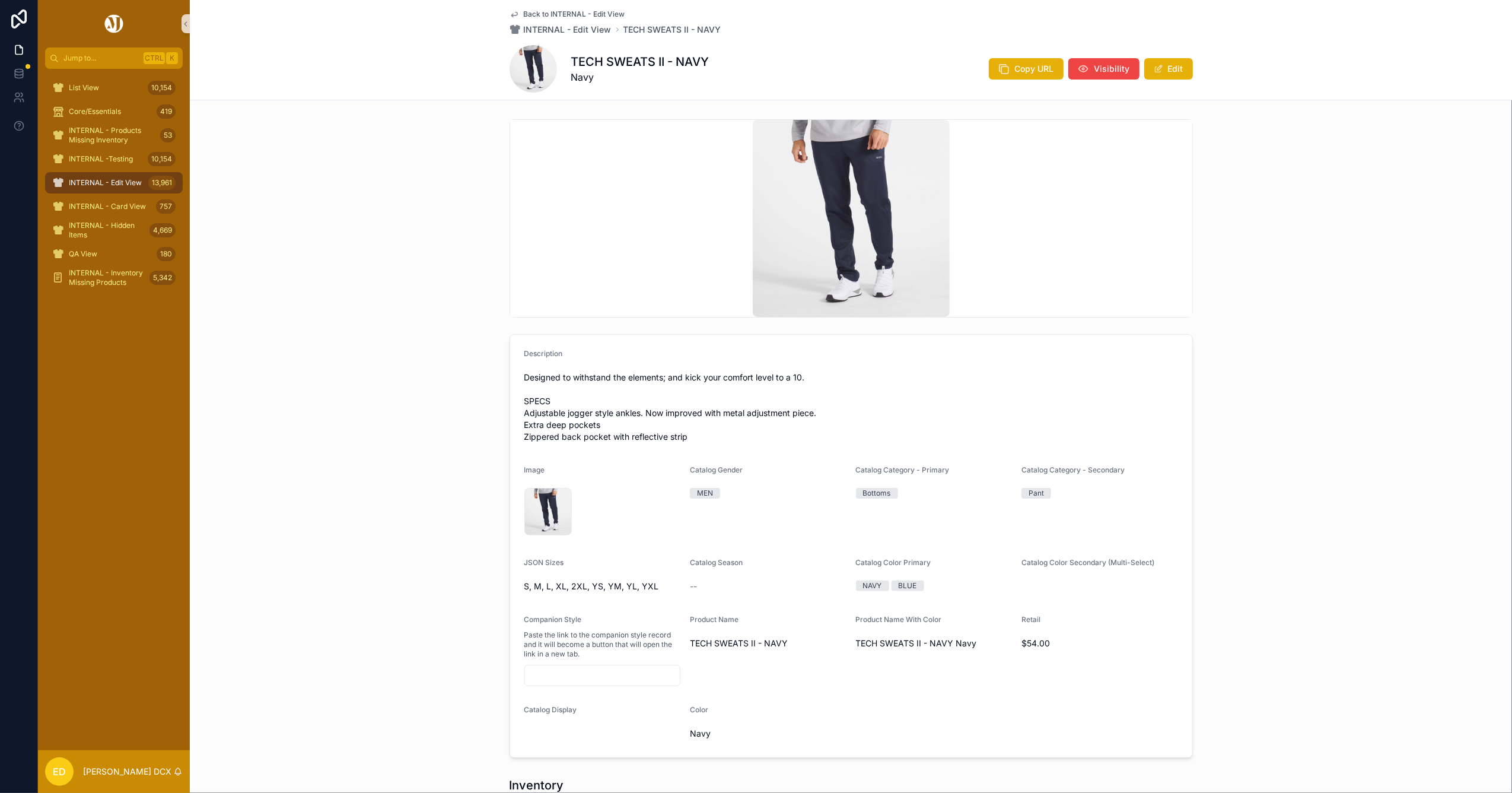
scroll to position [158, 0]
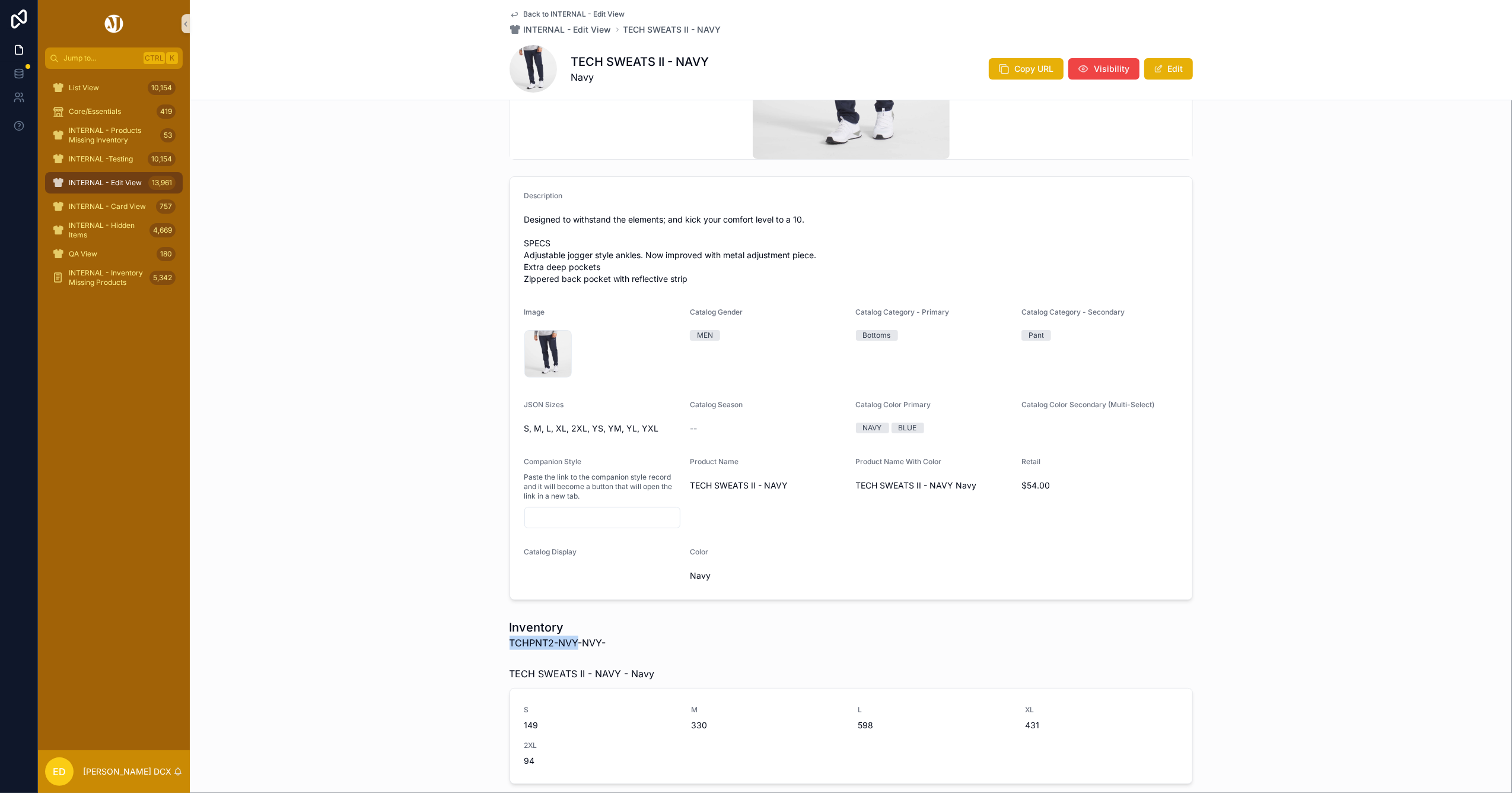
drag, startPoint x: 574, startPoint y: 643, endPoint x: 466, endPoint y: 642, distance: 108.0
click at [466, 642] on div "Inventory TCHPNT2-NVY-NVY- TECH SWEATS II - NAVY - Navy S 149 M 330 L 598 XL 43…" at bounding box center [851, 701] width 1322 height 174
copy span "TCHPNT2-NVY"
click at [688, 60] on h1 "TECH SWEATS II - NAVY" at bounding box center [640, 62] width 138 height 17
drag, startPoint x: 714, startPoint y: 64, endPoint x: 568, endPoint y: 63, distance: 146.0
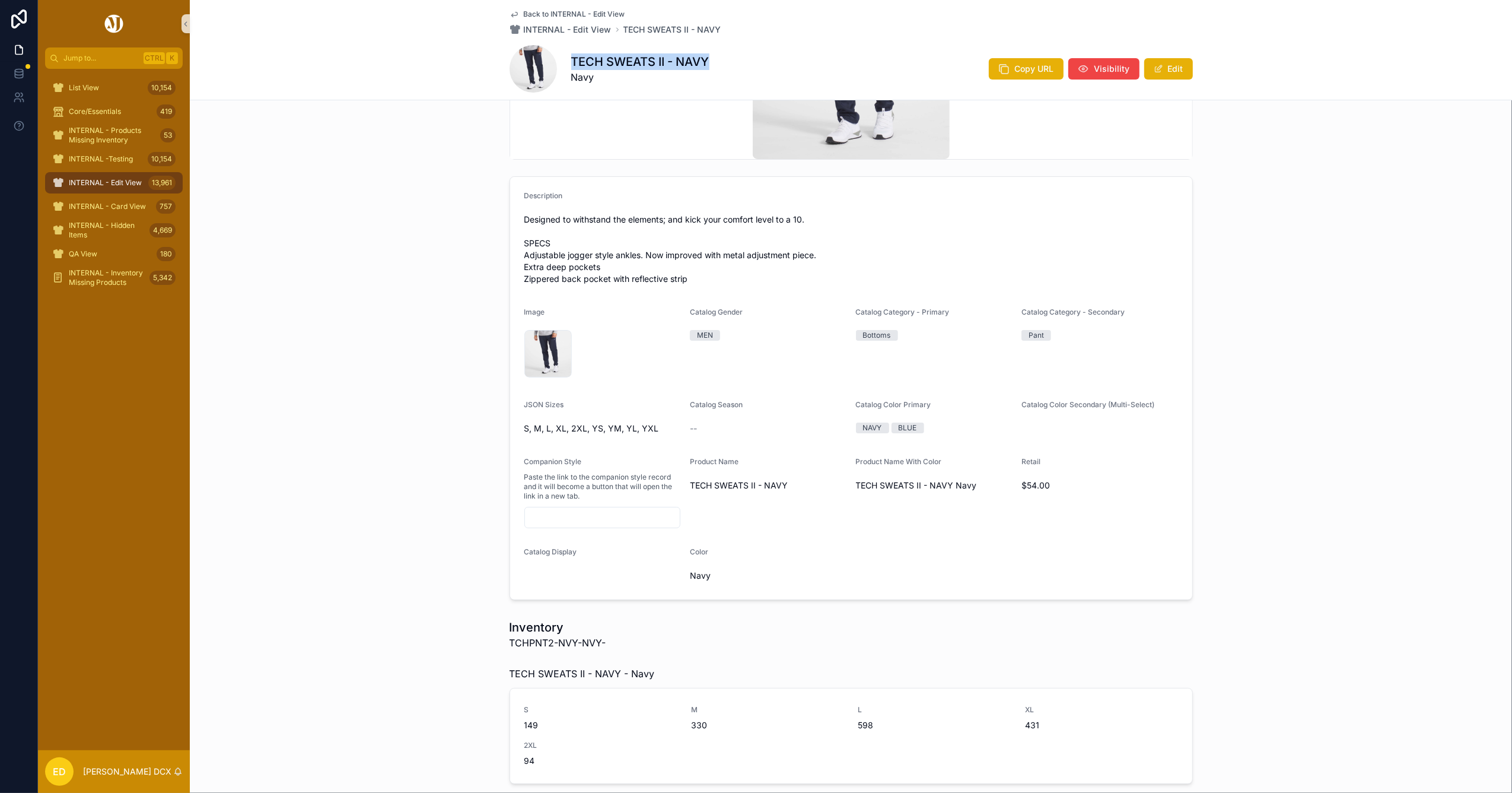
click at [568, 63] on div "TECH SWEATS II - NAVY Navy Copy URL Visibility Edit" at bounding box center [851, 69] width 683 height 48
copy h1 "TECH SWEATS II - NAVY"
drag, startPoint x: 517, startPoint y: 217, endPoint x: 705, endPoint y: 278, distance: 197.6
click at [705, 278] on form "Description Designed to withstand the elements; and kick your comfort level to …" at bounding box center [851, 388] width 682 height 422
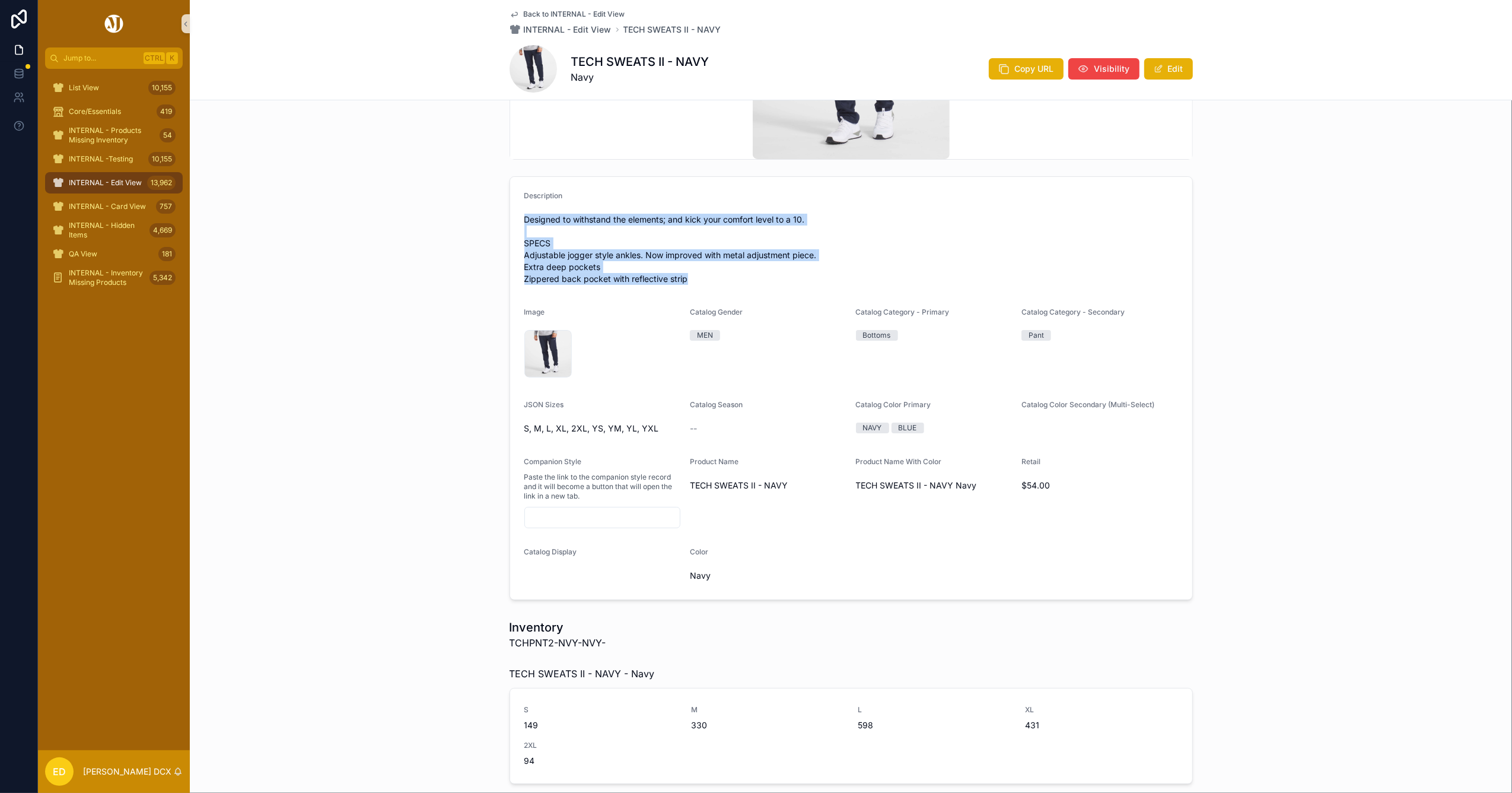
drag, startPoint x: 526, startPoint y: 213, endPoint x: 751, endPoint y: 274, distance: 233.1
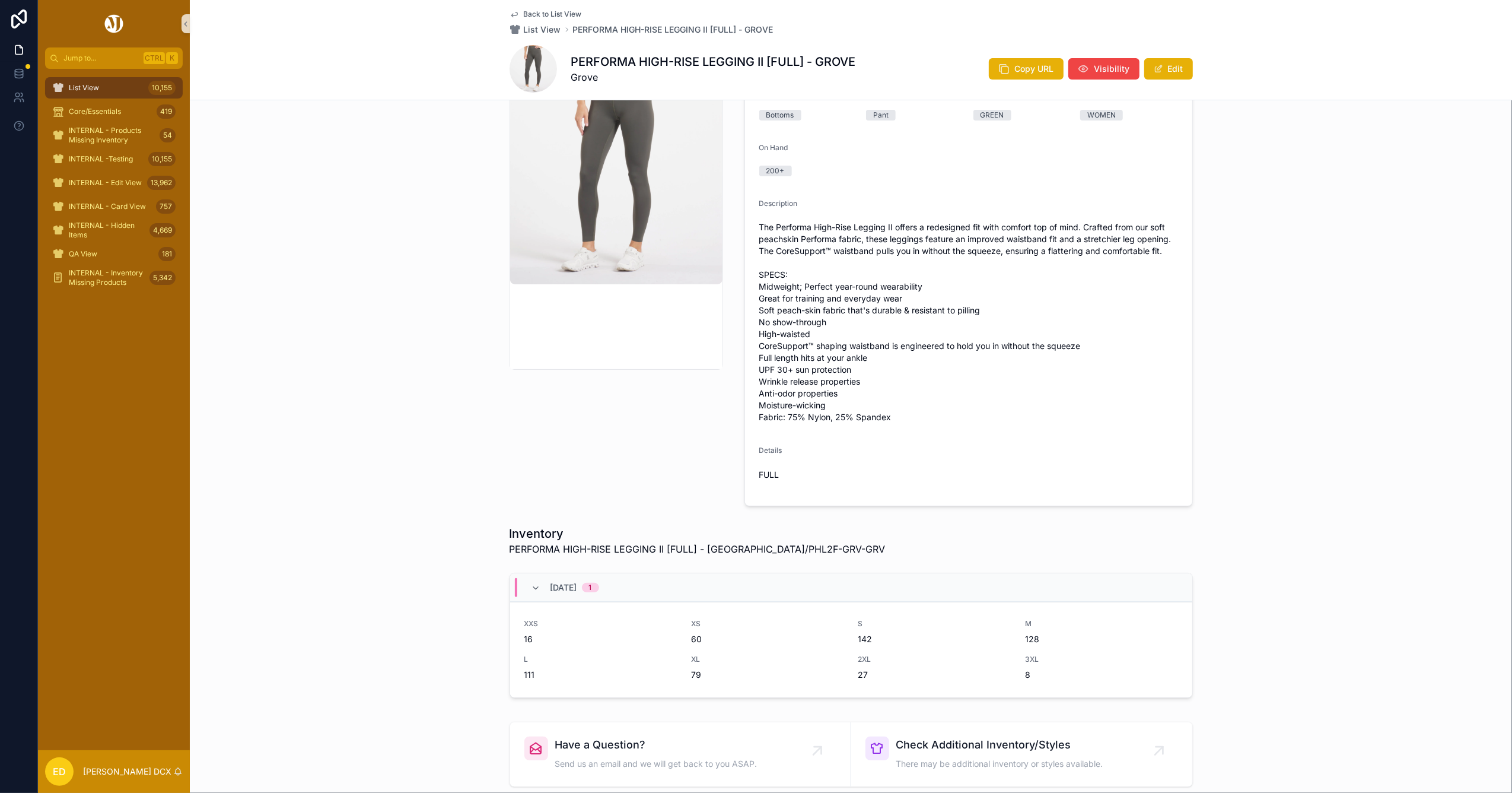
scroll to position [316, 0]
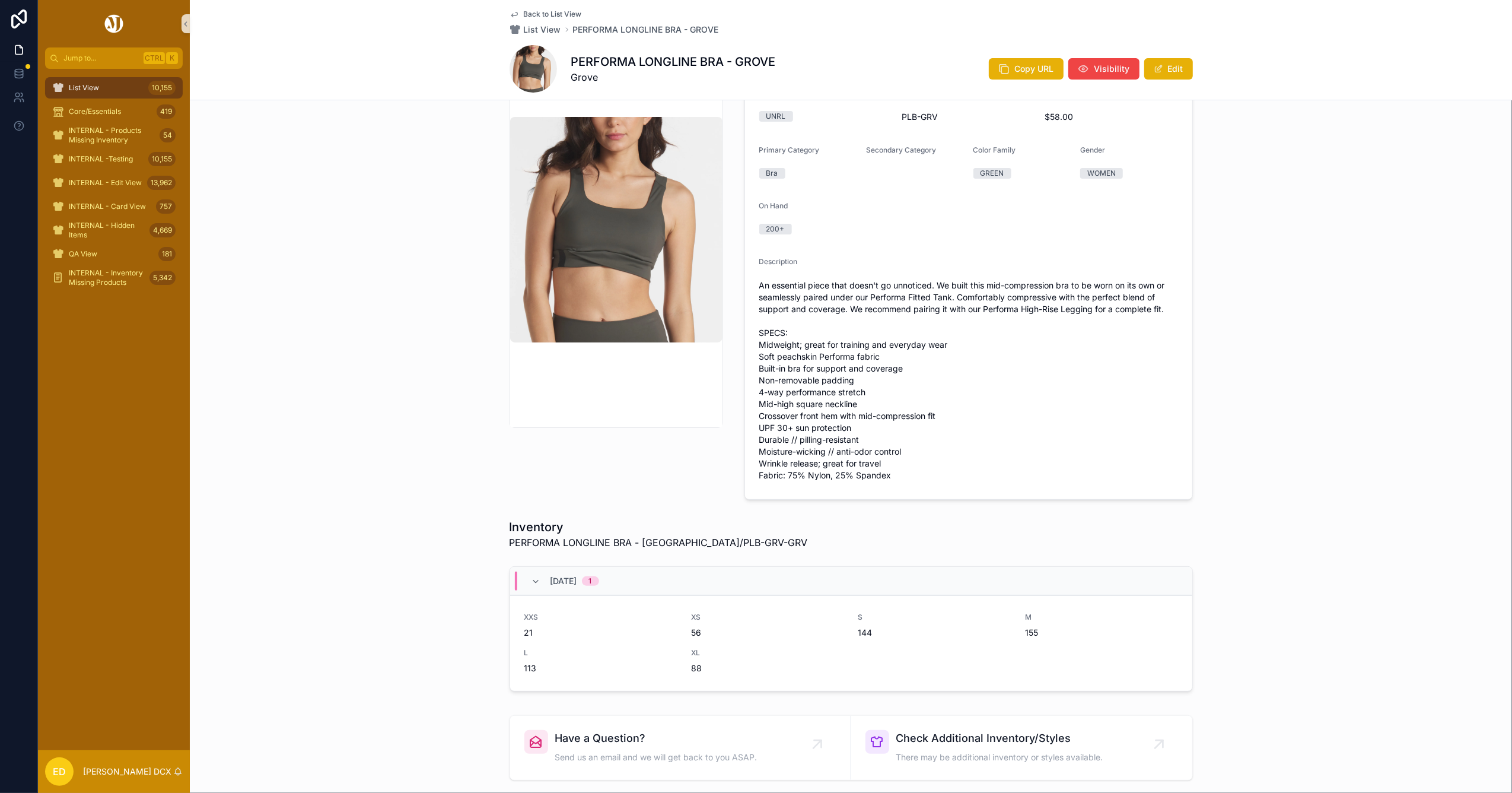
scroll to position [237, 0]
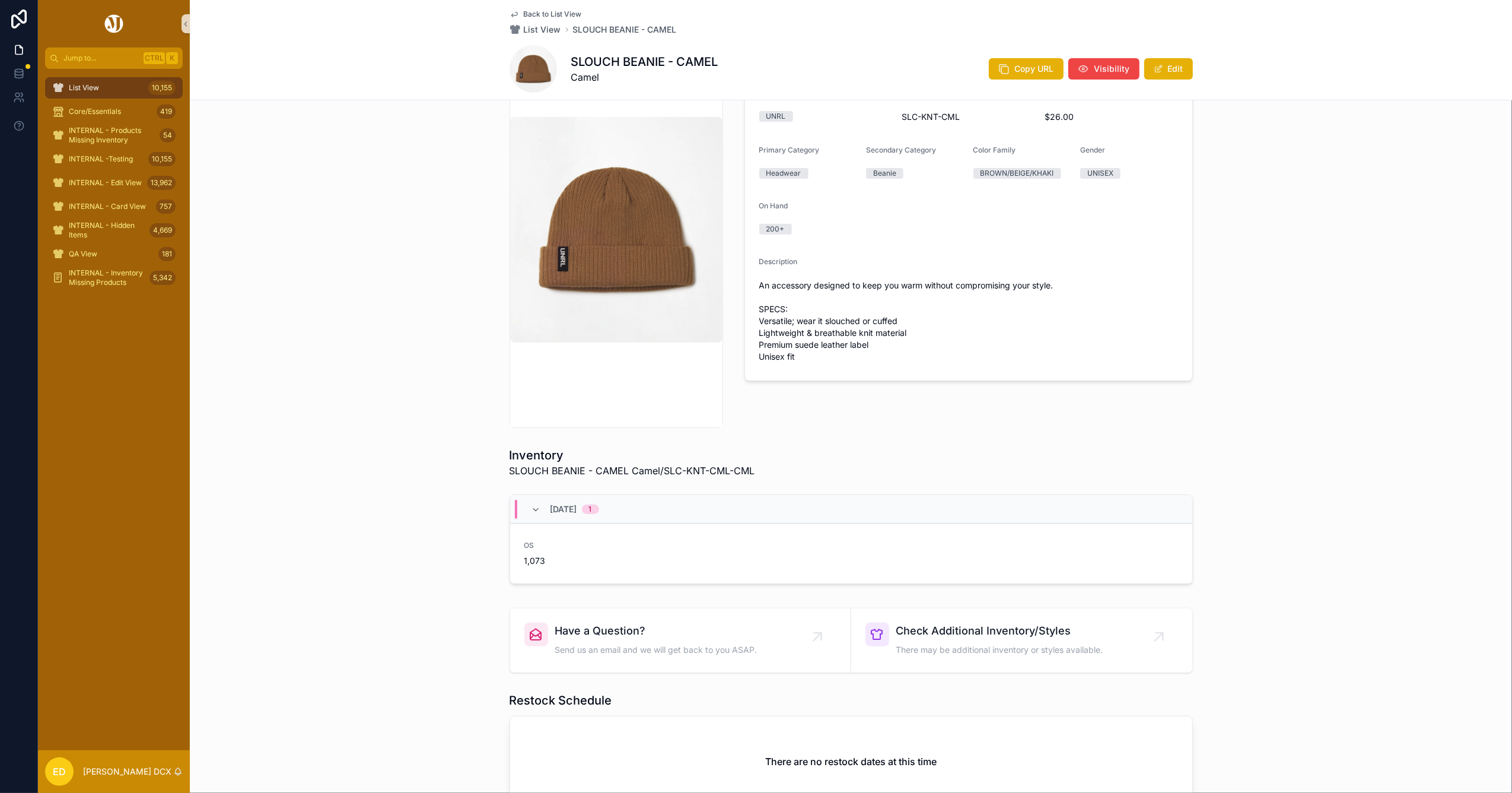
scroll to position [203, 0]
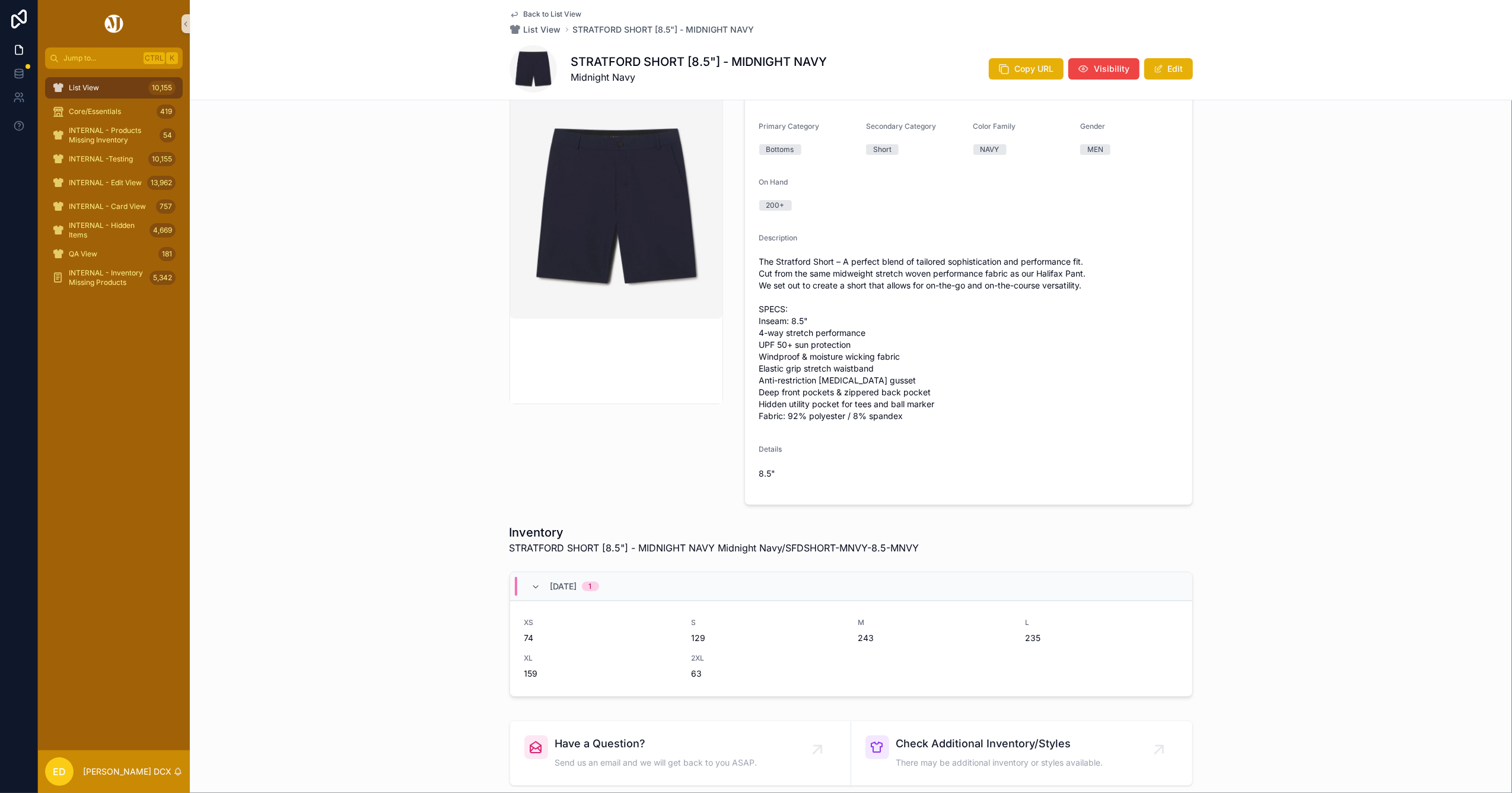
scroll to position [237, 0]
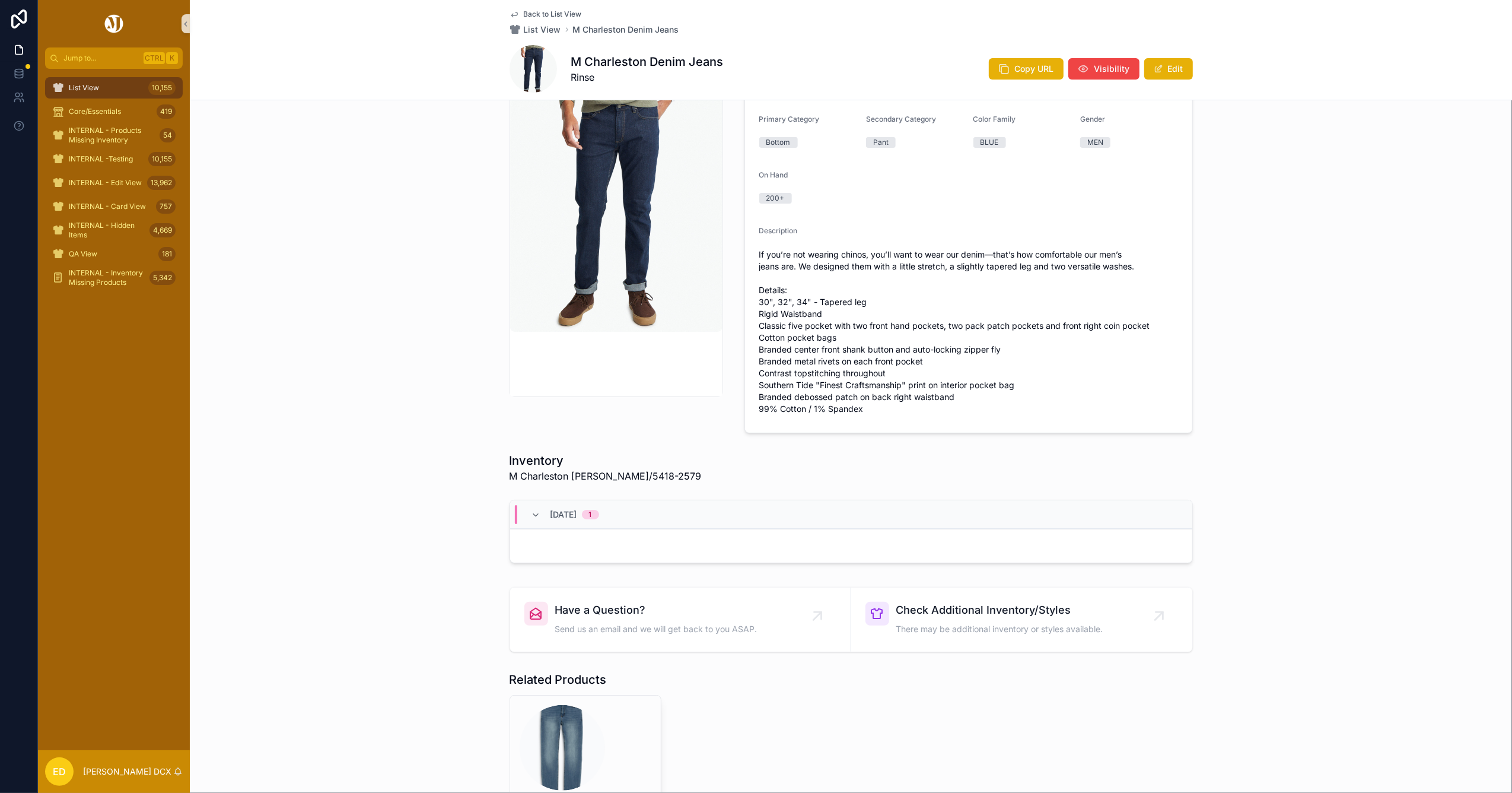
scroll to position [276, 0]
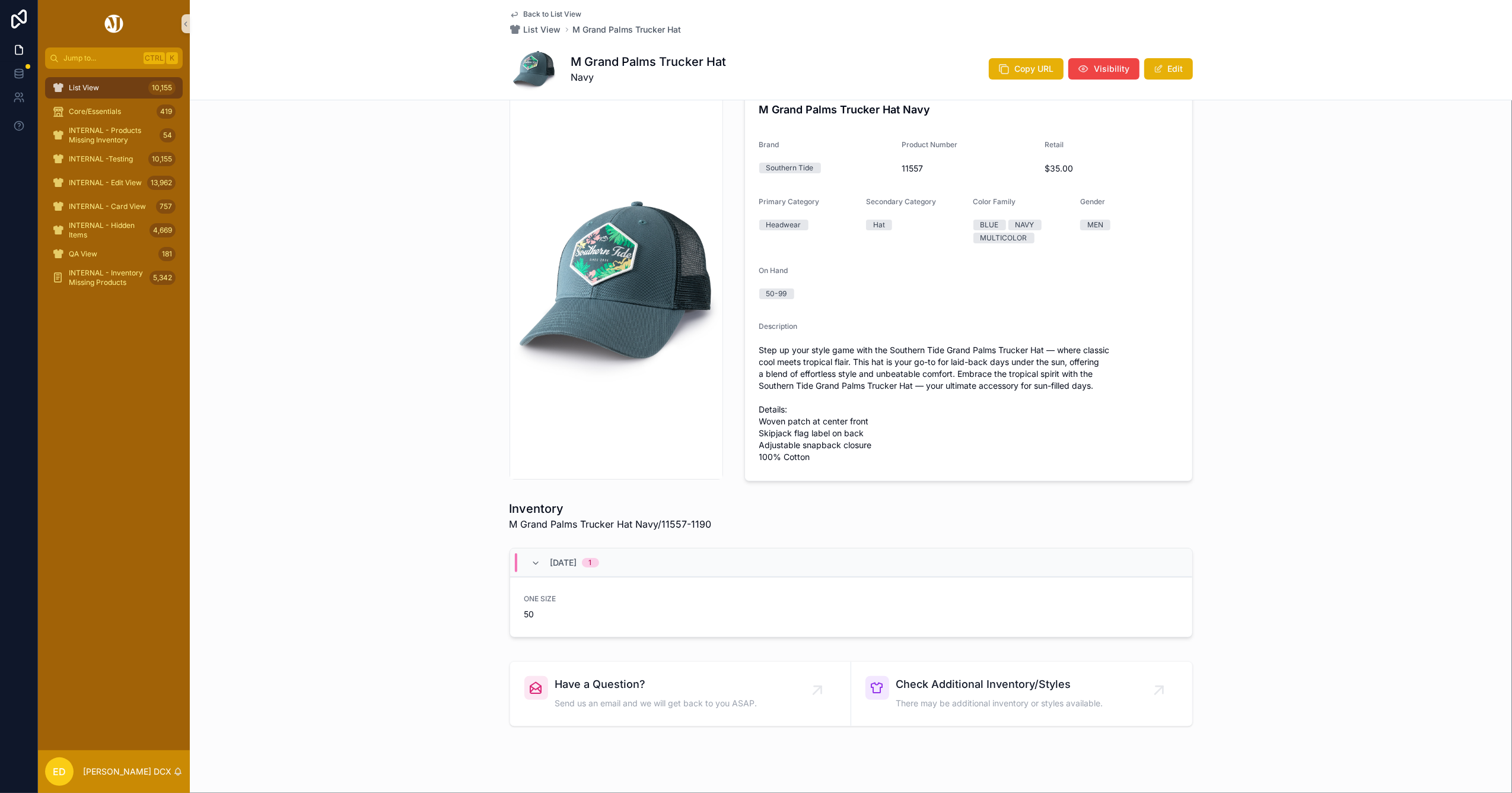
scroll to position [71, 0]
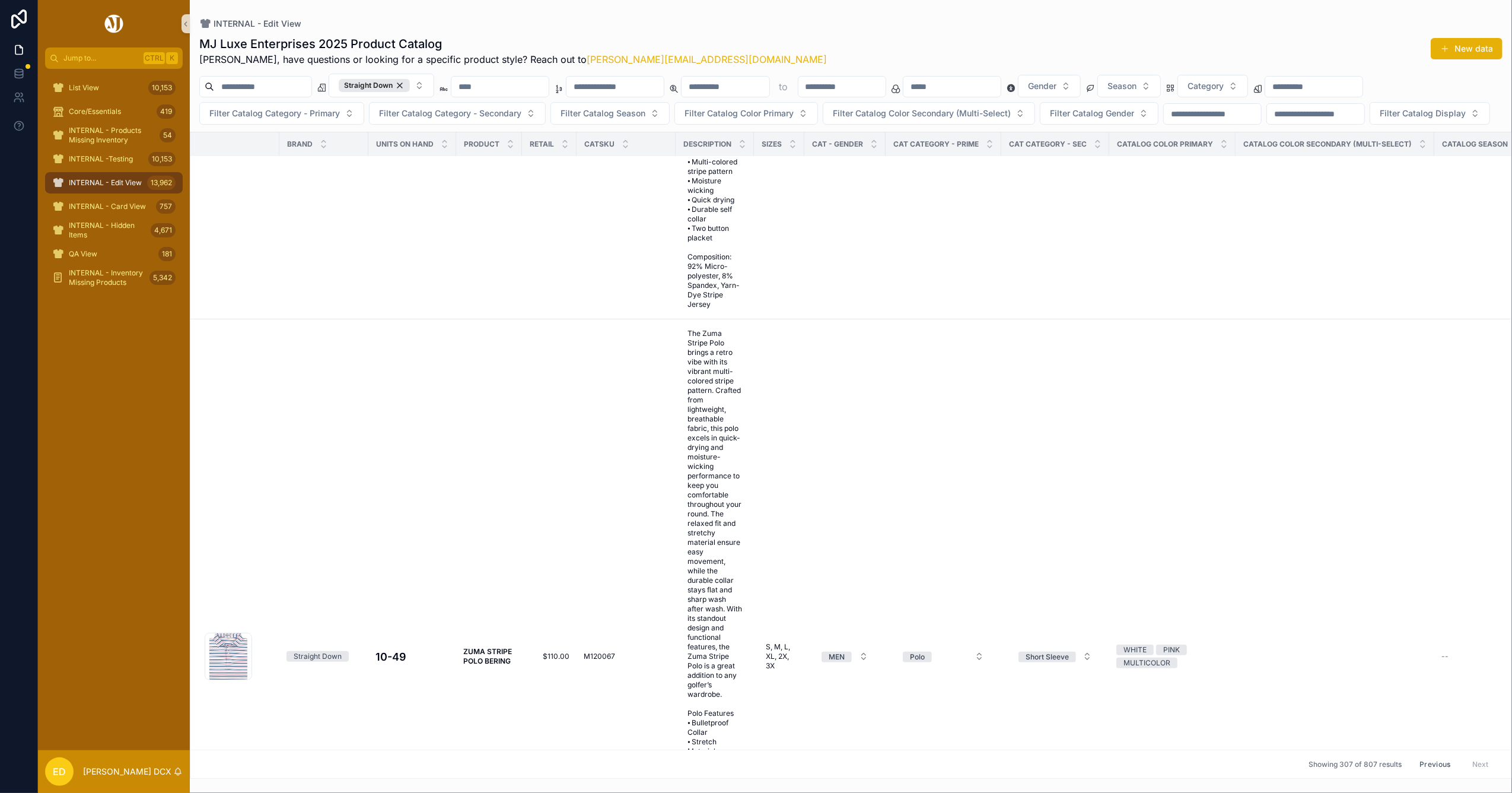
scroll to position [169785, 0]
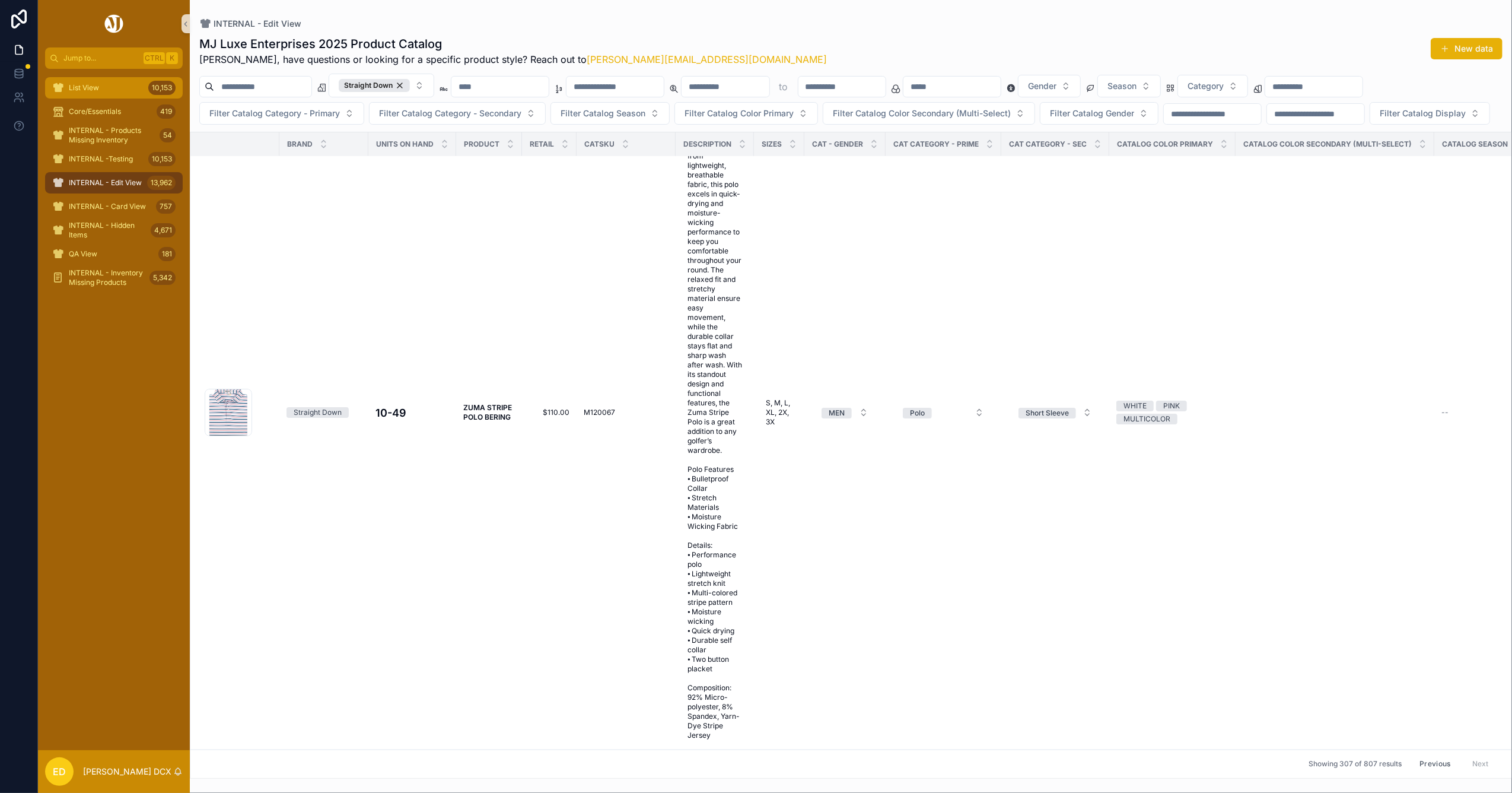
click at [110, 89] on div "List View 10,153" at bounding box center [114, 87] width 123 height 19
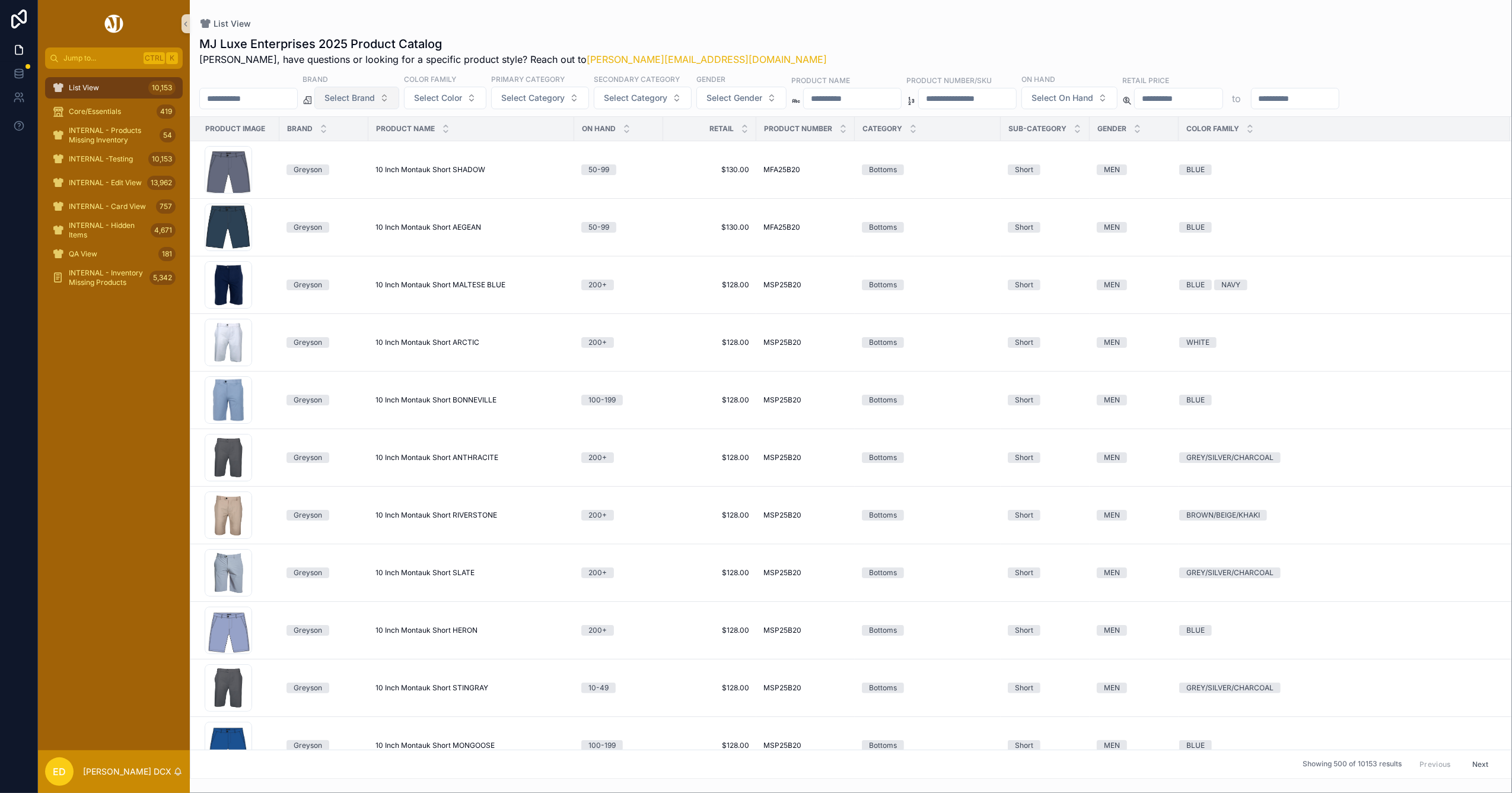
click at [375, 100] on span "Select Brand" at bounding box center [350, 98] width 50 height 12
click at [377, 184] on div "Holderness & Bourne" at bounding box center [387, 184] width 143 height 19
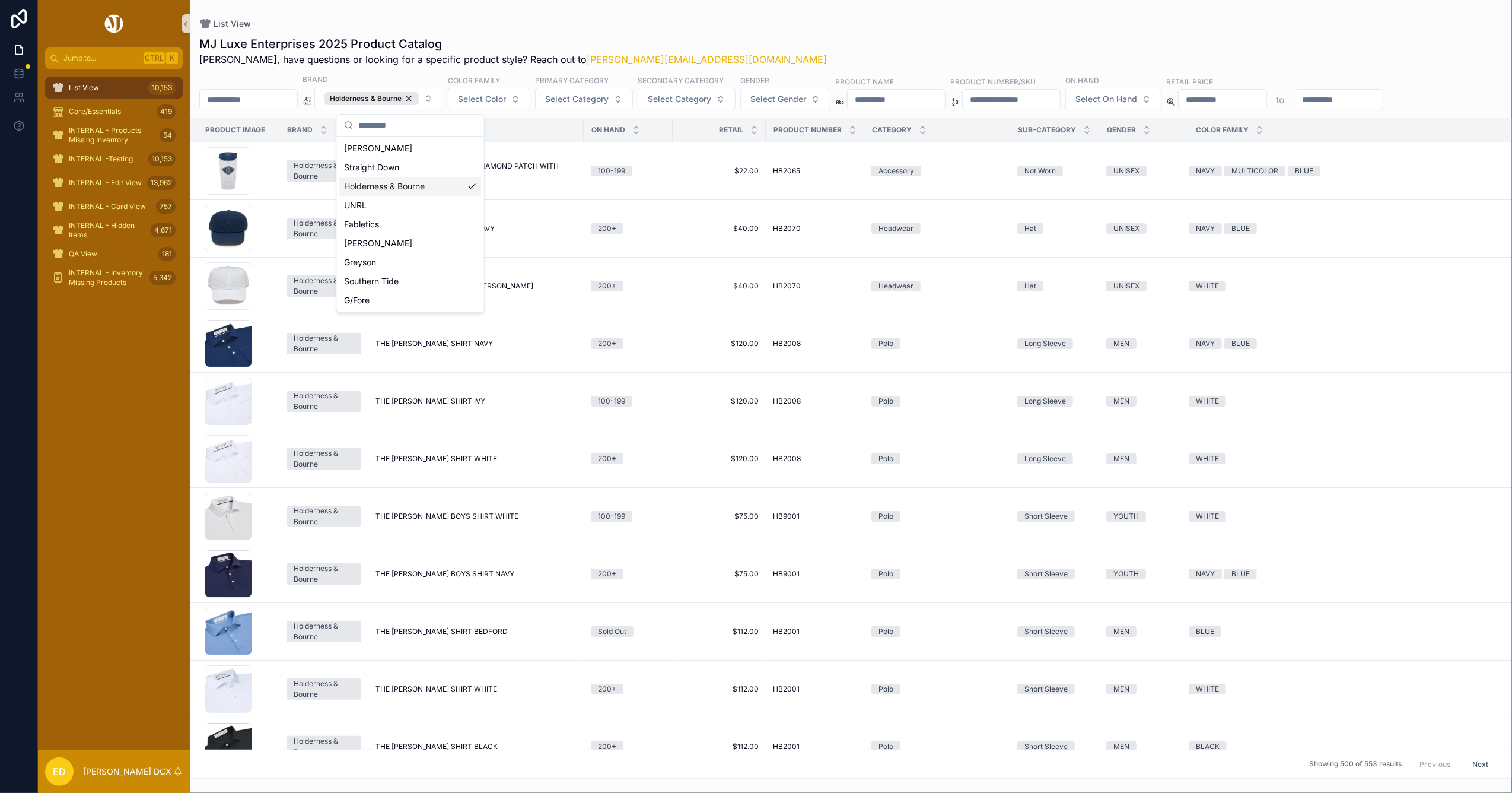
click at [572, 27] on div "List View" at bounding box center [851, 24] width 1303 height 10
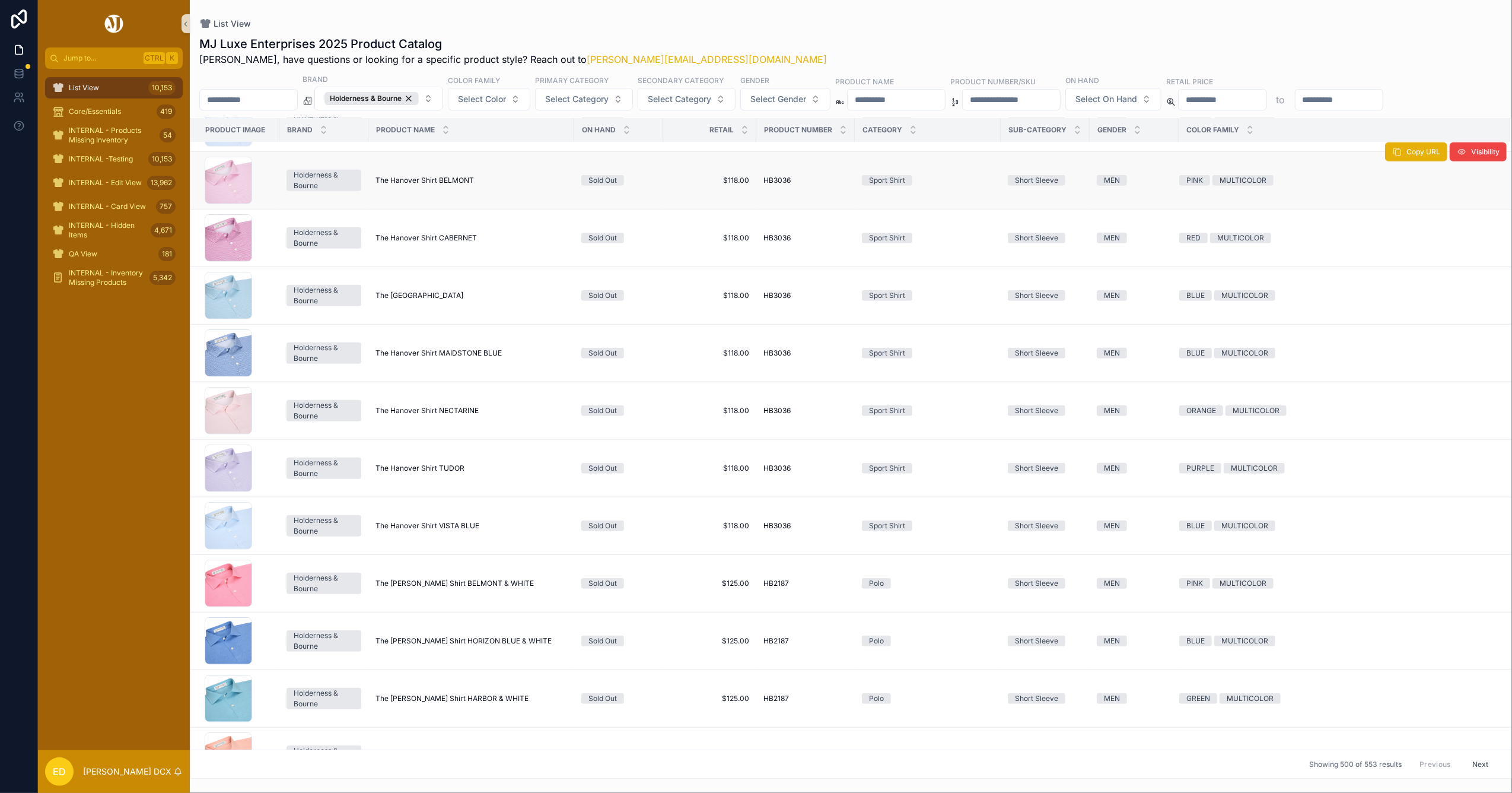
scroll to position [28175, 0]
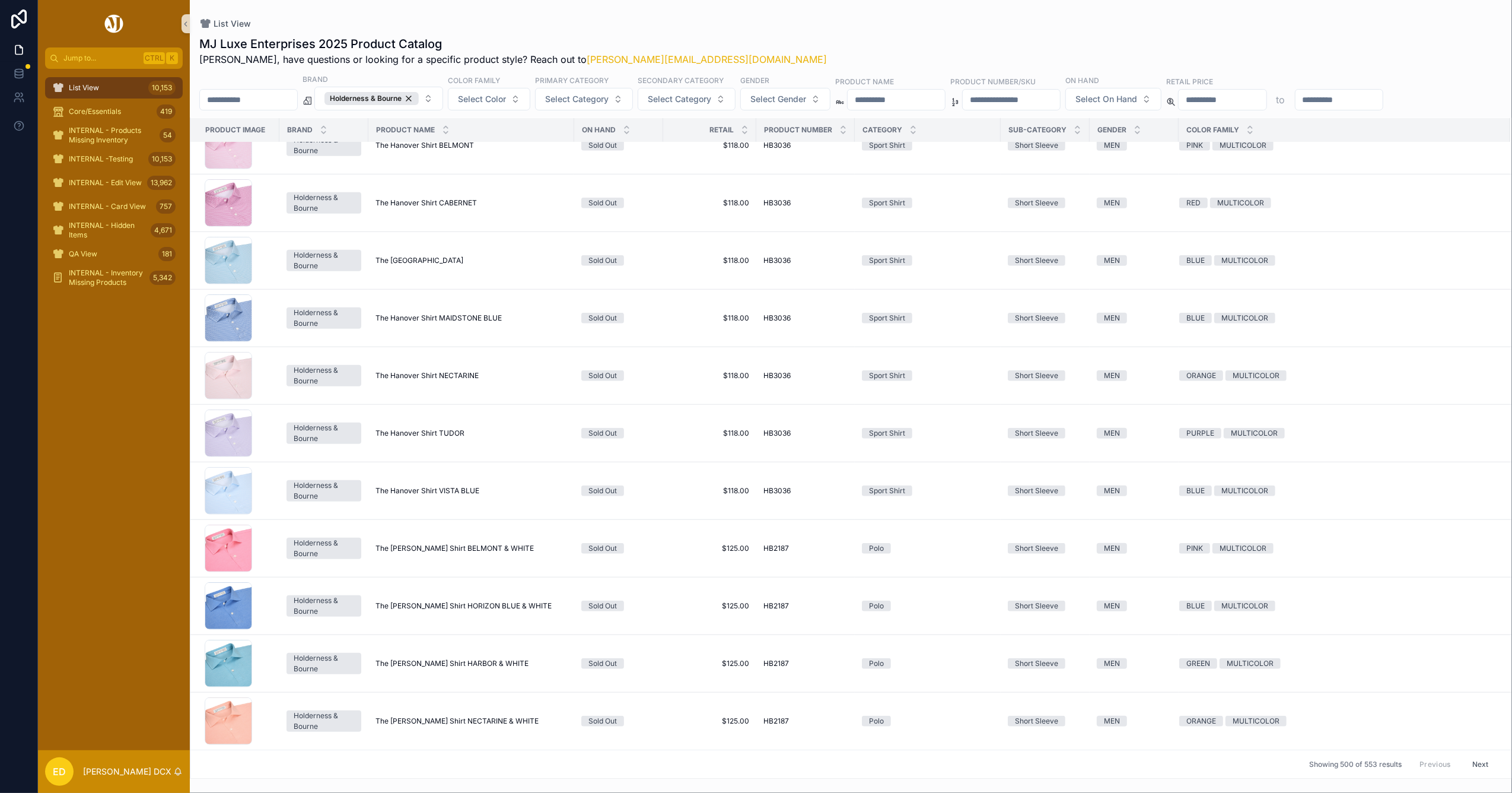
click at [1464, 766] on button "Next" at bounding box center [1481, 764] width 34 height 18
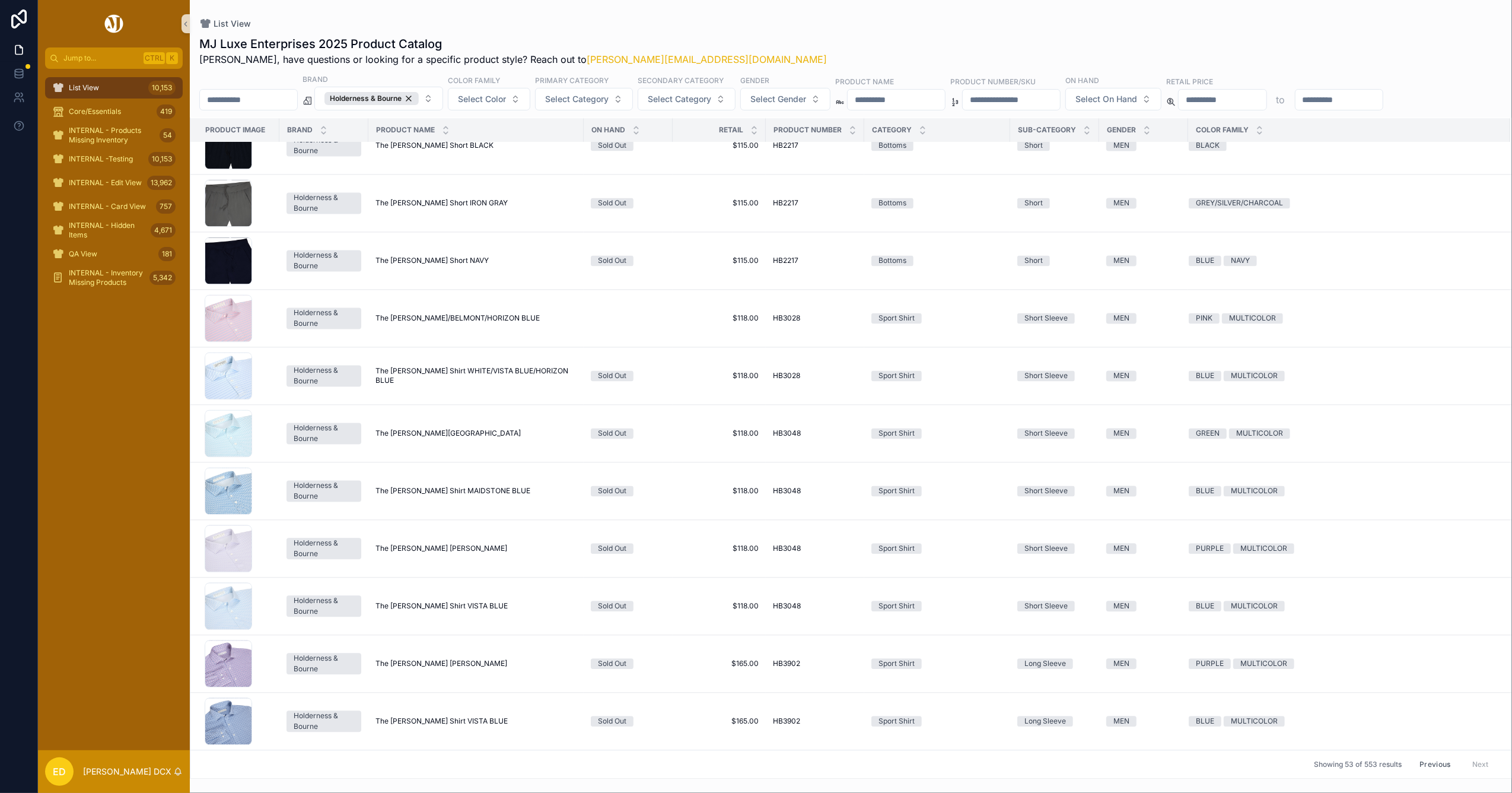
scroll to position [1975, 0]
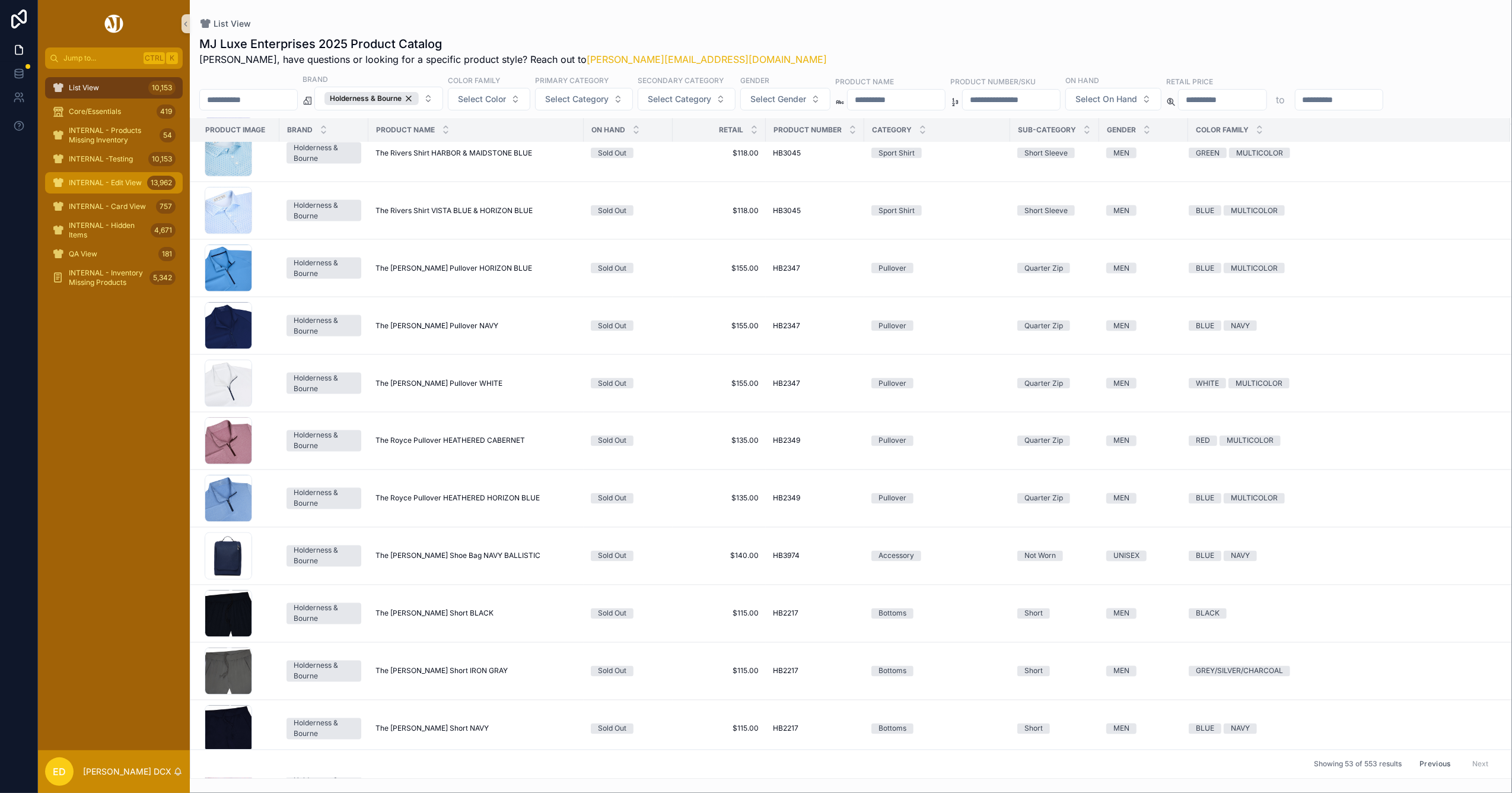
click at [73, 180] on span "INTERNAL - Edit View" at bounding box center [105, 183] width 73 height 10
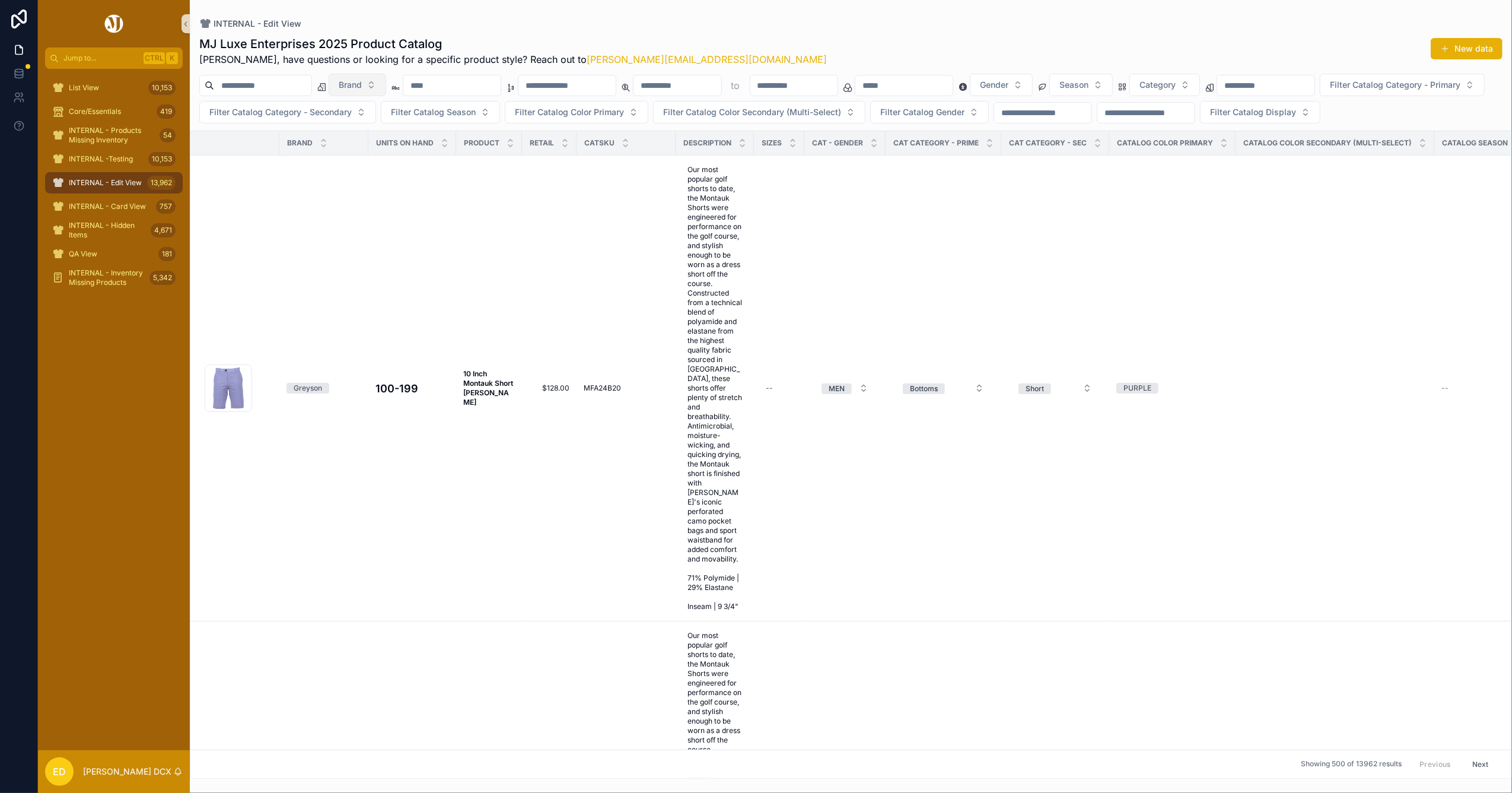
click at [362, 80] on span "Brand" at bounding box center [350, 85] width 23 height 12
click at [382, 170] on div "Holderness & Bourne" at bounding box center [388, 171] width 143 height 19
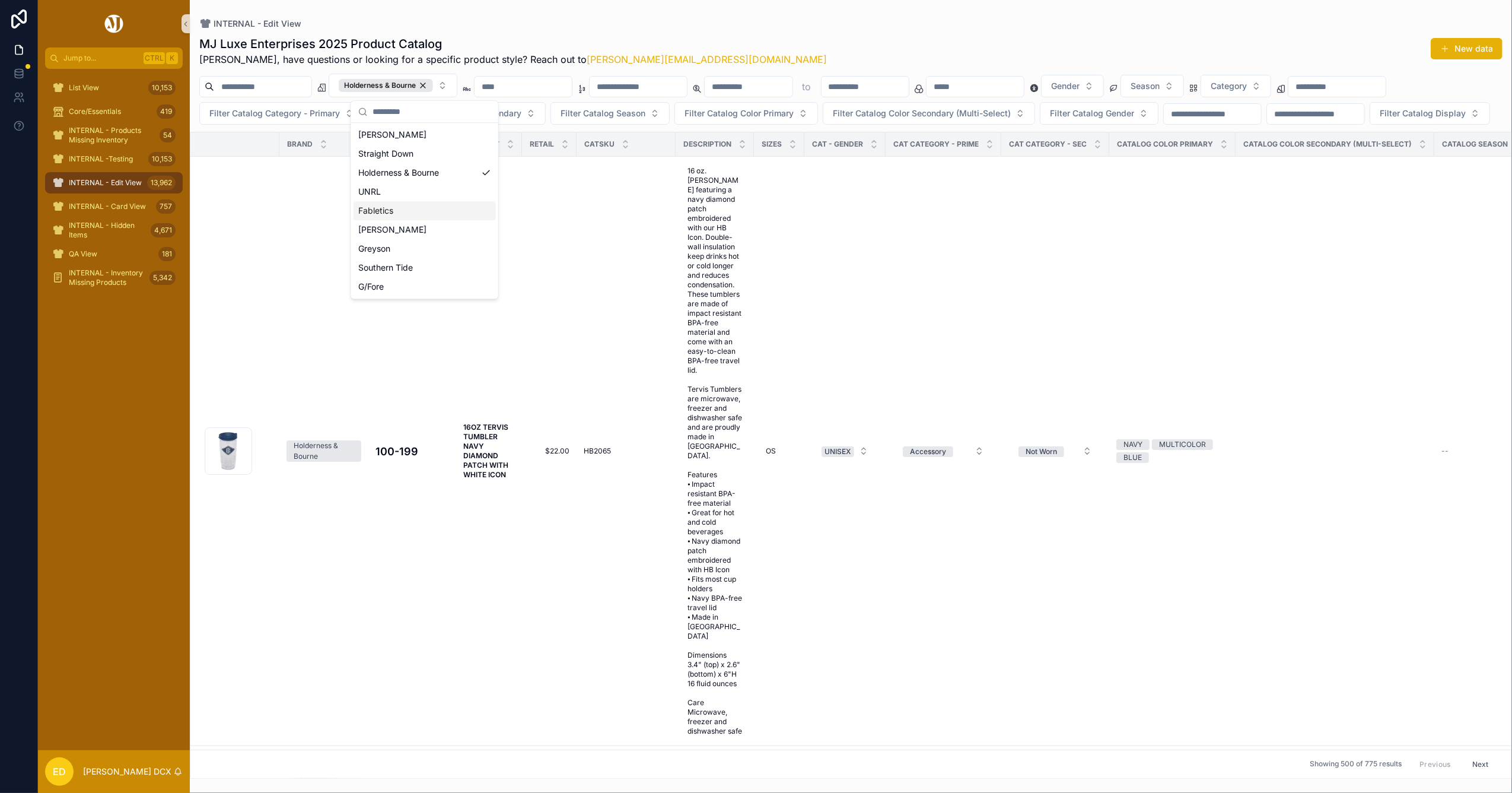
click at [834, 22] on div "INTERNAL - Edit View" at bounding box center [851, 24] width 1303 height 10
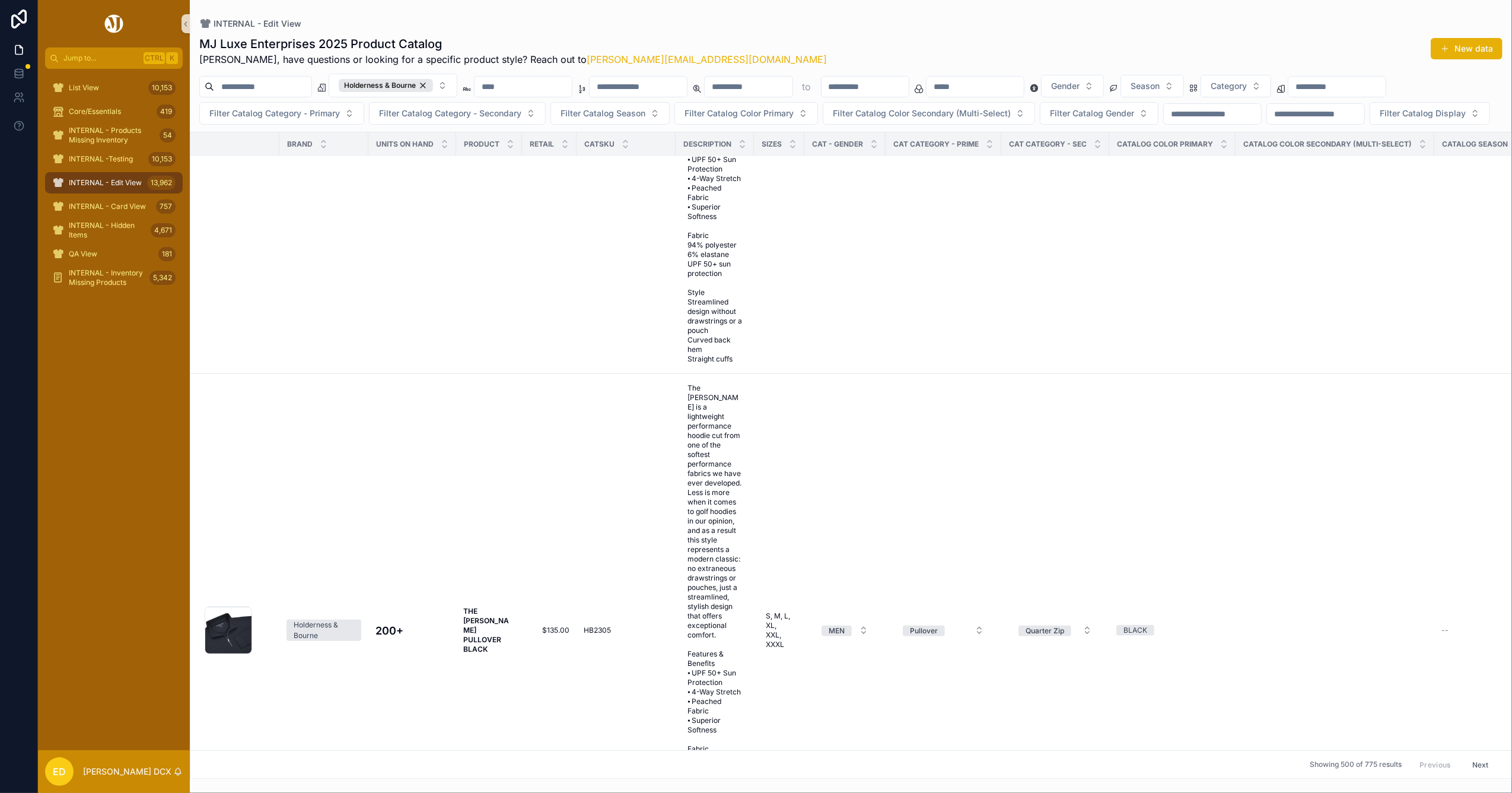
scroll to position [137361, 0]
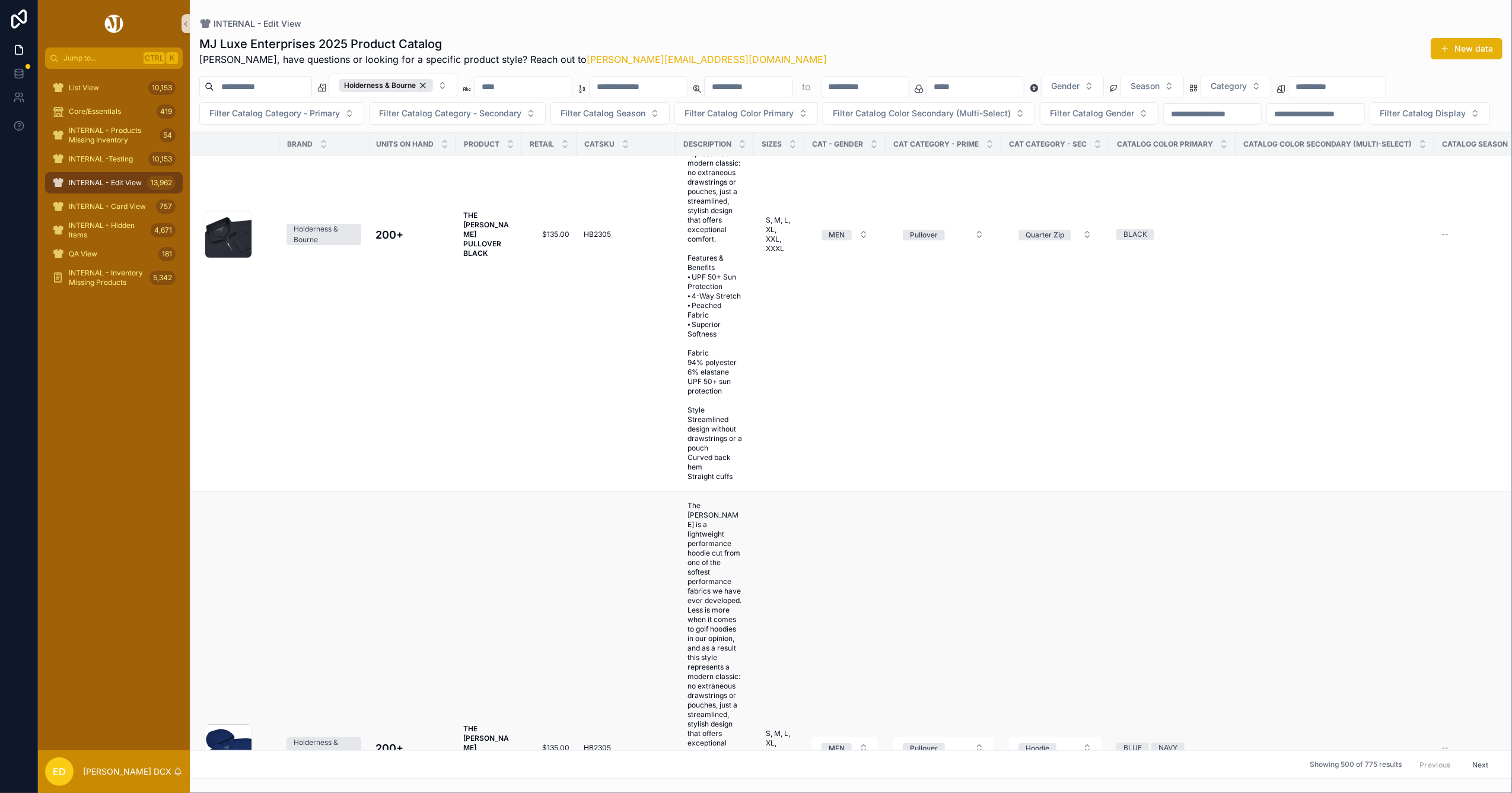
drag, startPoint x: 684, startPoint y: 454, endPoint x: 608, endPoint y: 411, distance: 87.3
click at [609, 492] on td "HB2305 HB2305" at bounding box center [626, 748] width 99 height 513
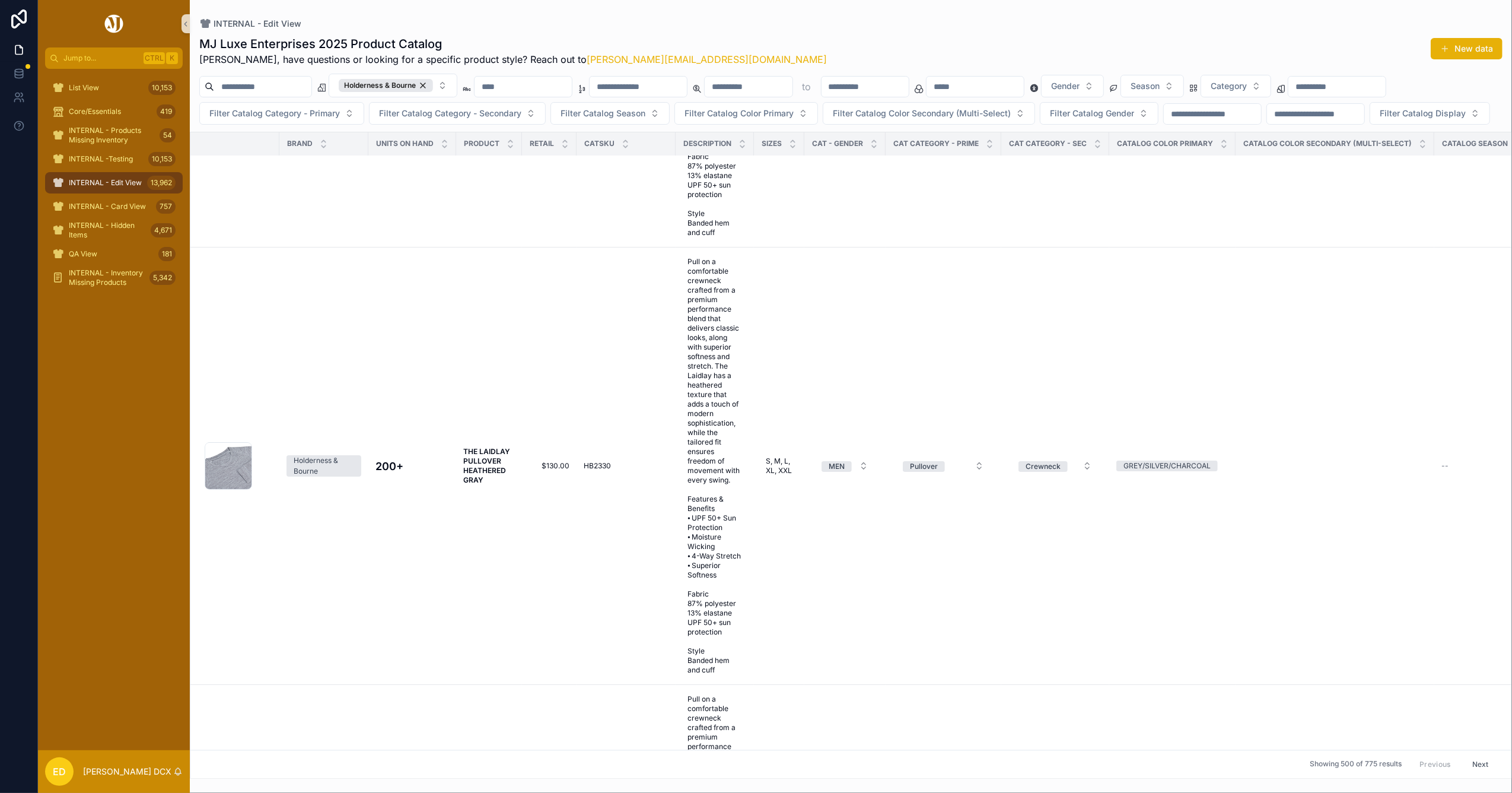
scroll to position [147720, 0]
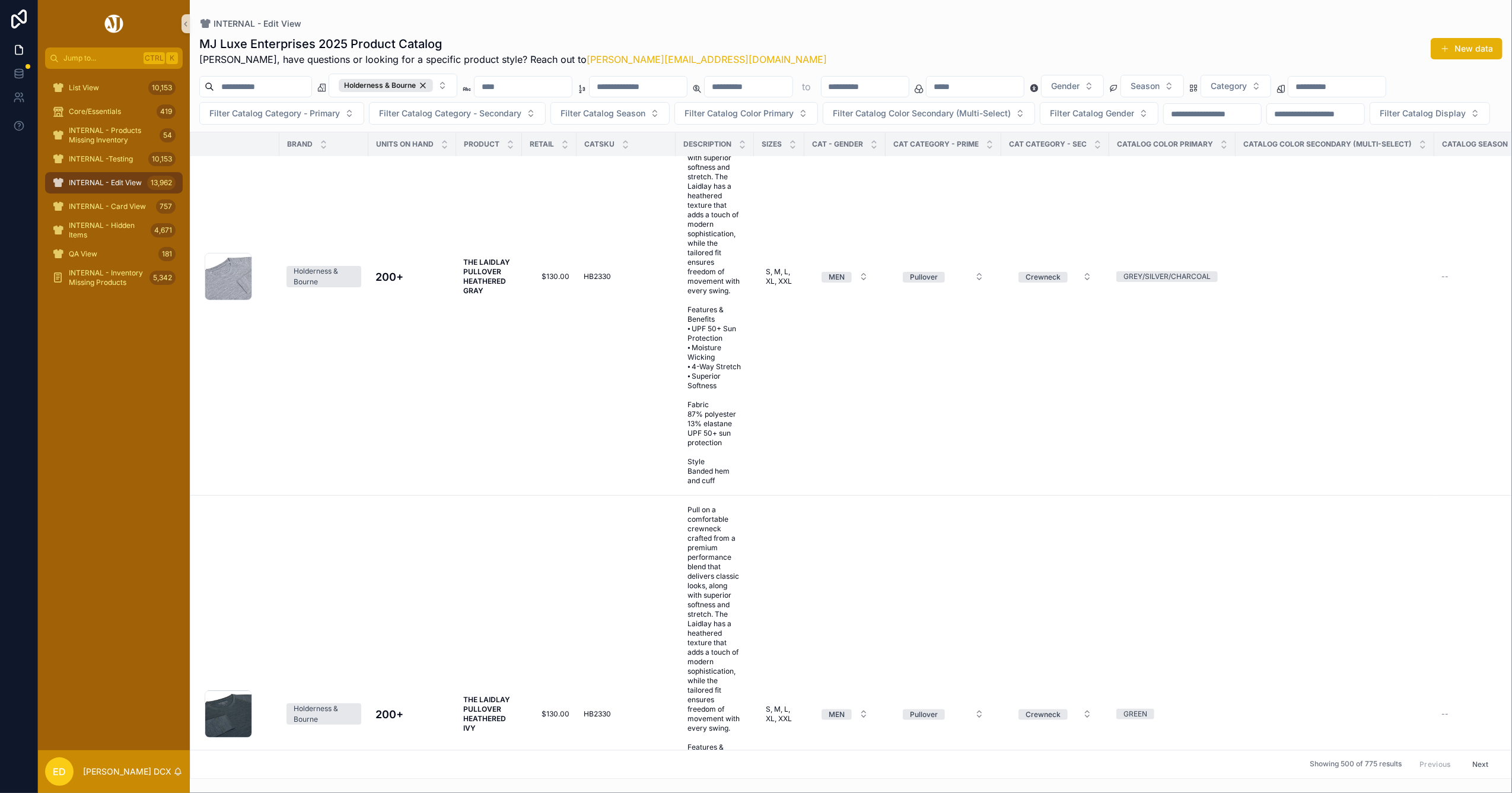
drag, startPoint x: 624, startPoint y: 409, endPoint x: 738, endPoint y: 25, distance: 400.6
click at [738, 25] on div "INTERNAL - Edit View" at bounding box center [851, 24] width 1303 height 10
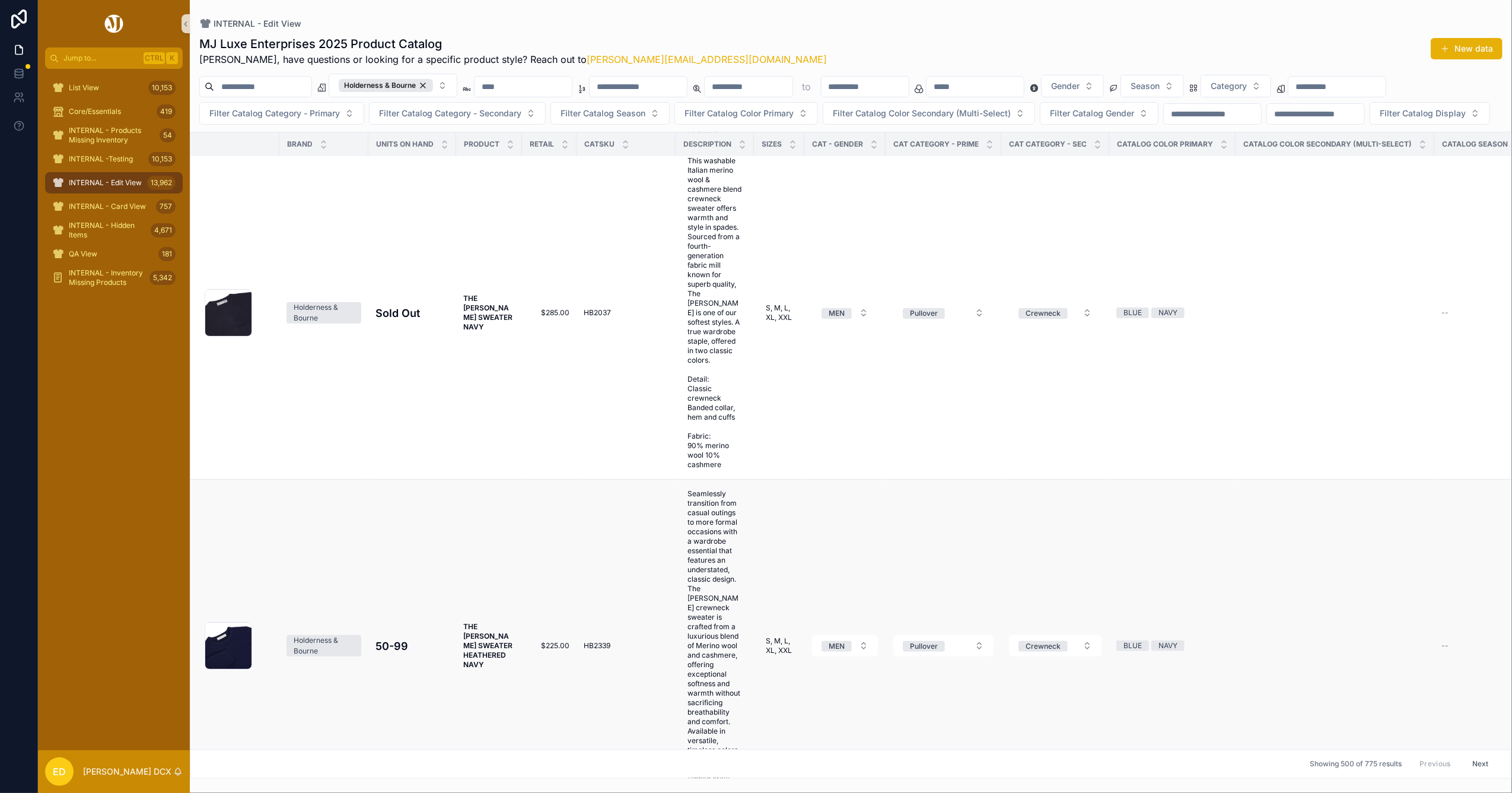
scroll to position [215767, 0]
click at [1474, 755] on button "Next" at bounding box center [1481, 764] width 34 height 18
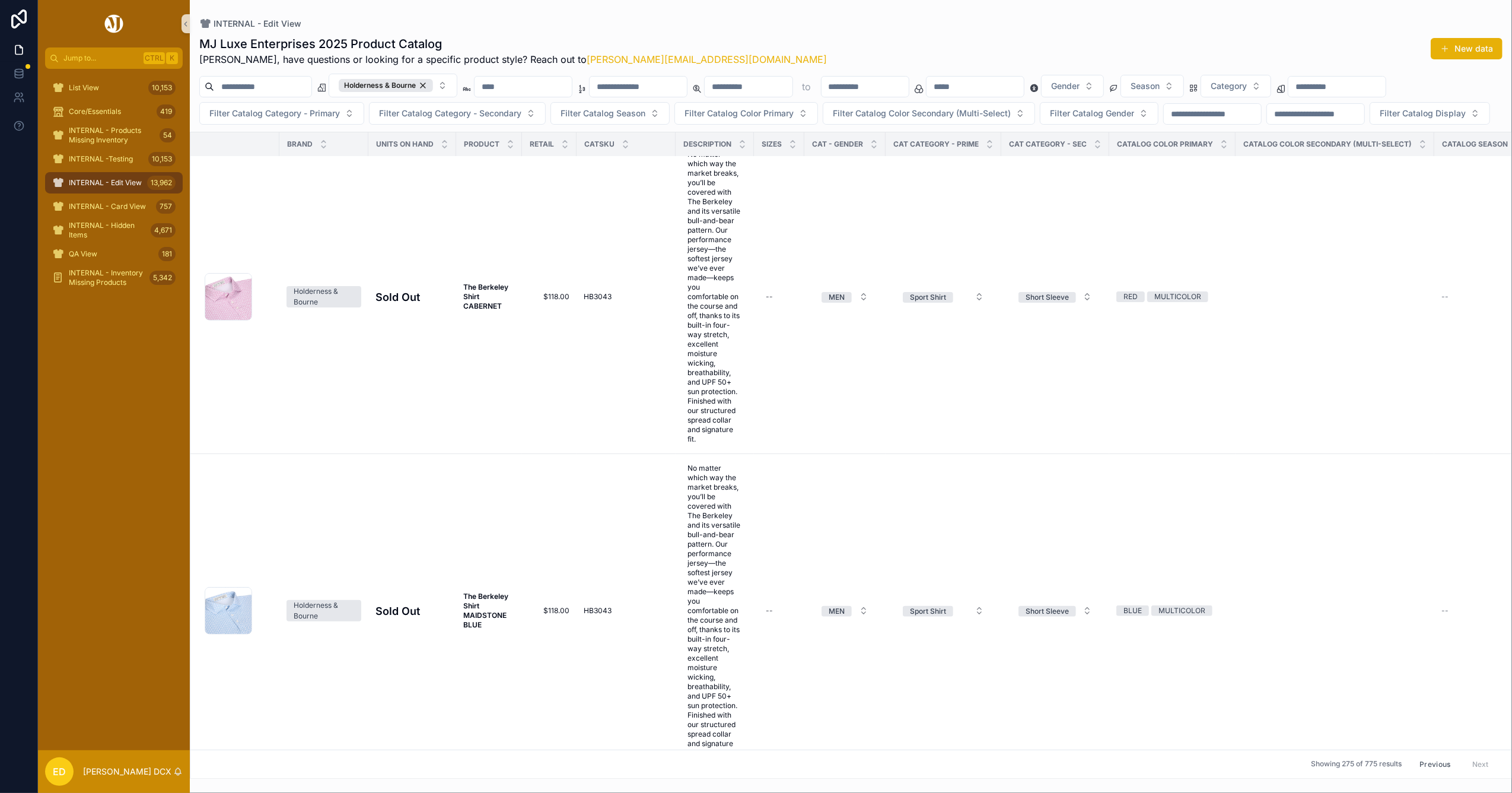
scroll to position [72729, 0]
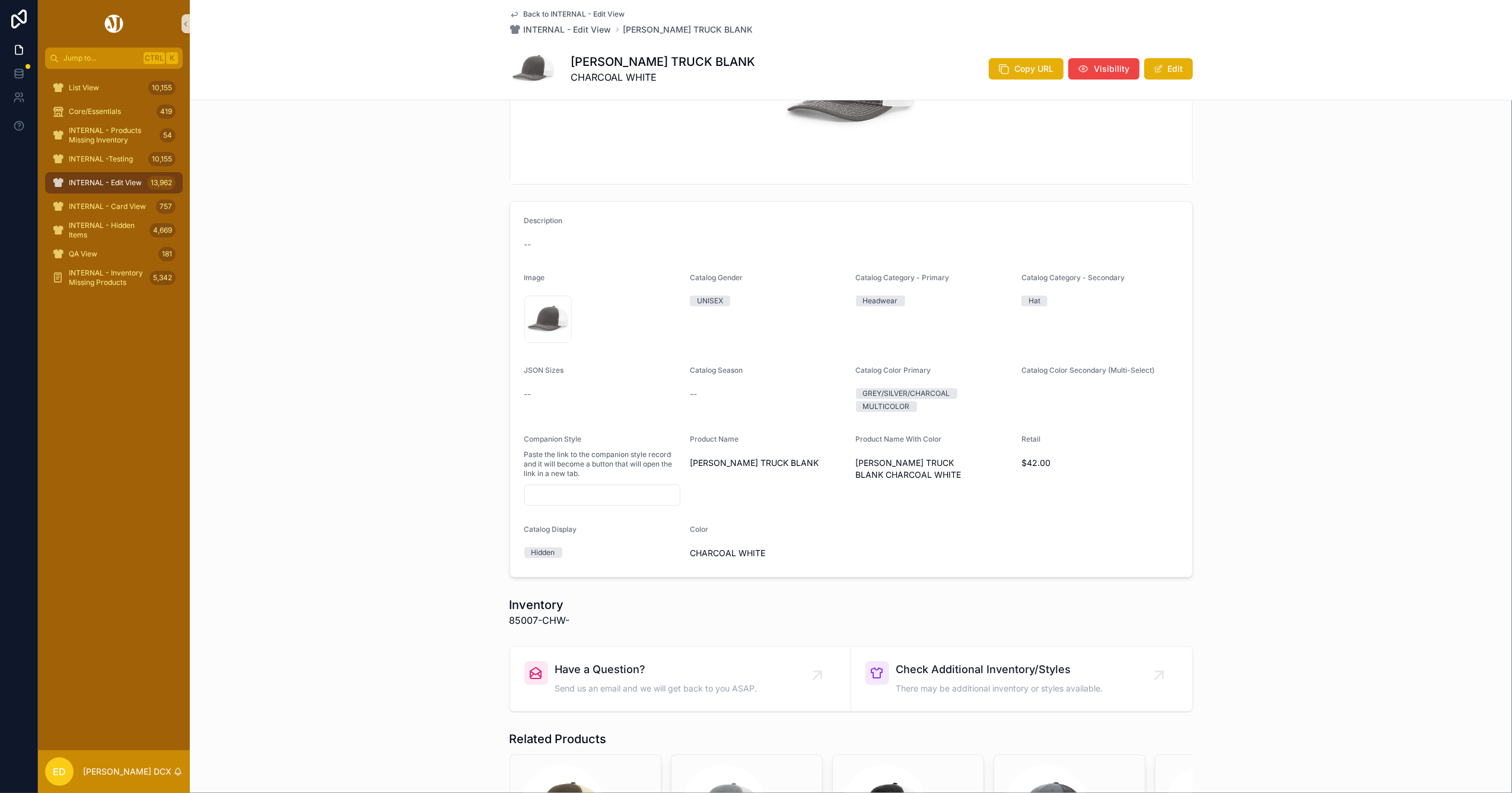
scroll to position [362, 0]
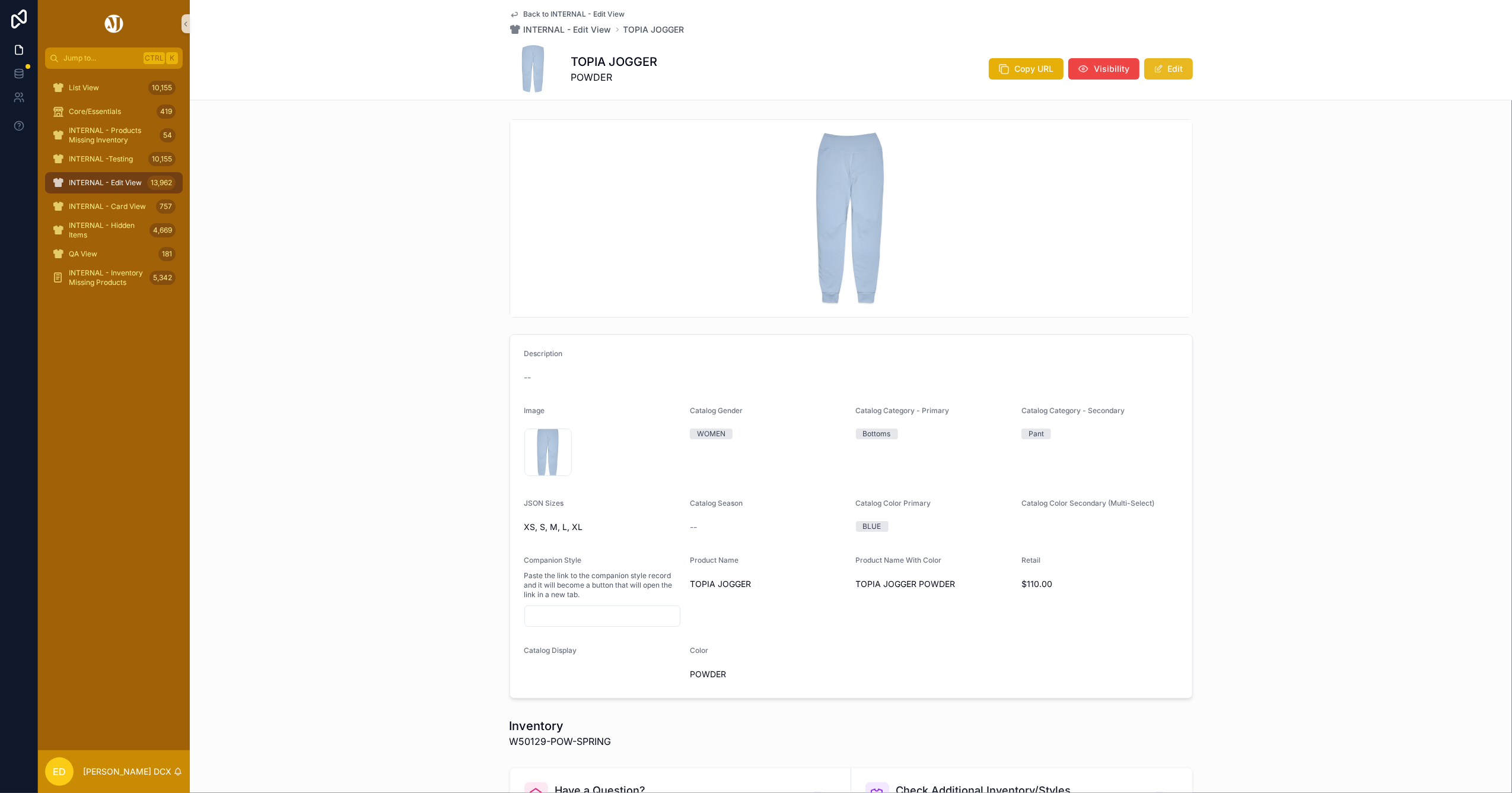
click at [1171, 68] on button "Edit" at bounding box center [1169, 69] width 49 height 22
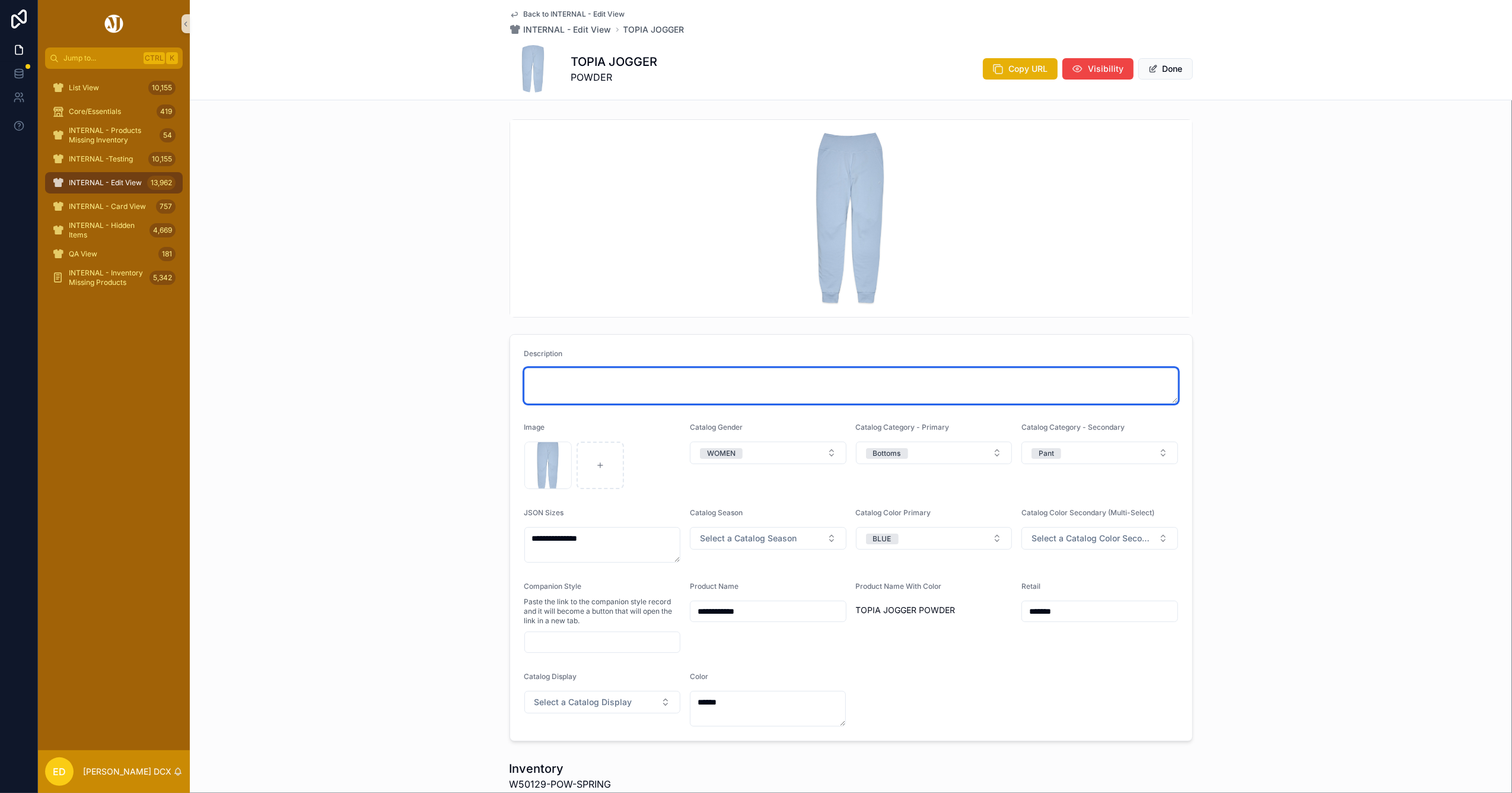
click at [566, 370] on textarea "scrollable content" at bounding box center [851, 385] width 654 height 36
paste textarea "**********"
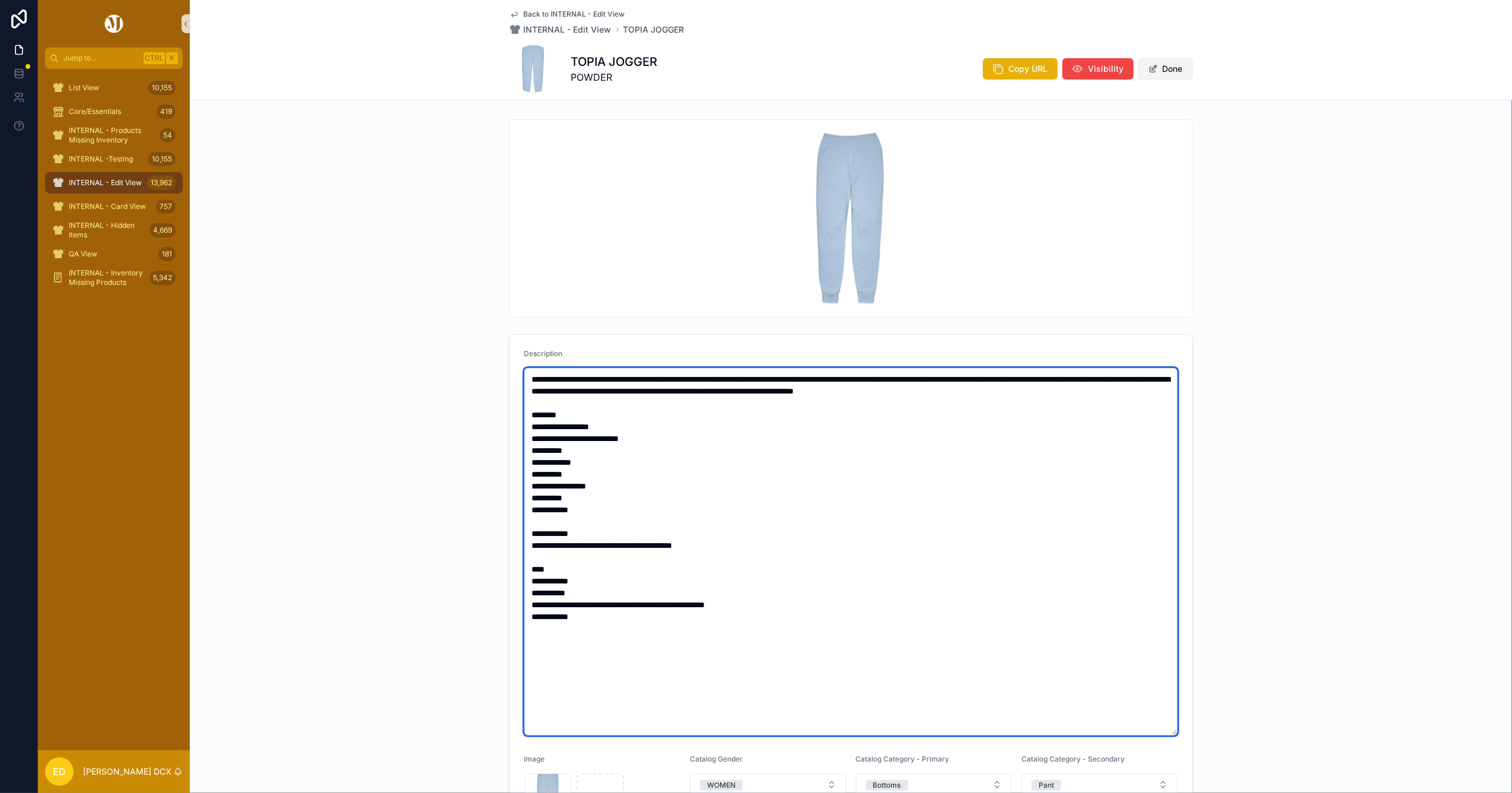
type textarea "**********"
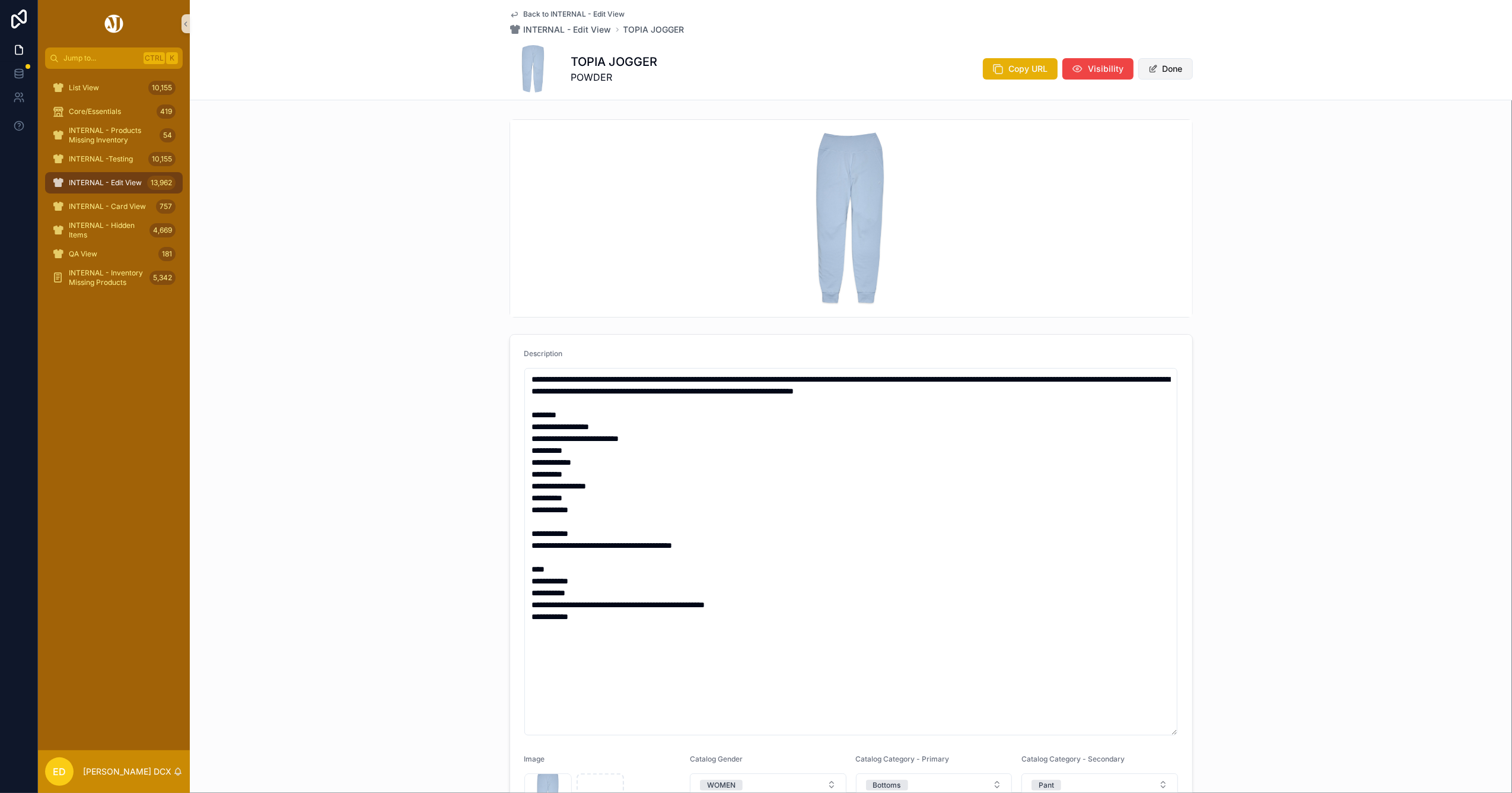
click at [1142, 70] on button "Done" at bounding box center [1165, 69] width 55 height 22
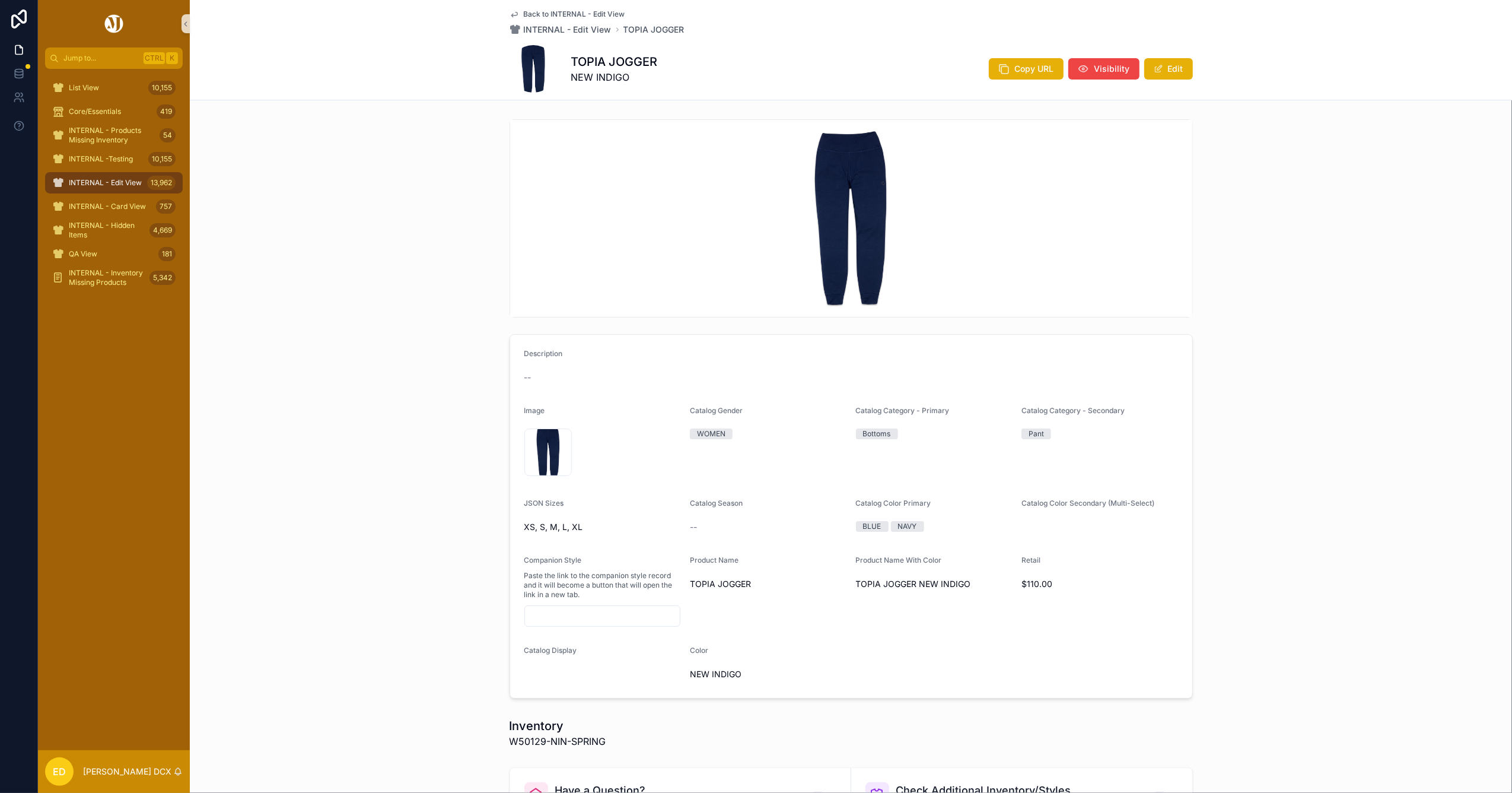
click at [621, 64] on h1 "TOPIA JOGGER" at bounding box center [614, 62] width 87 height 17
copy h1 "TOPIA JOGGER"
click at [1149, 75] on button "Edit" at bounding box center [1169, 69] width 49 height 22
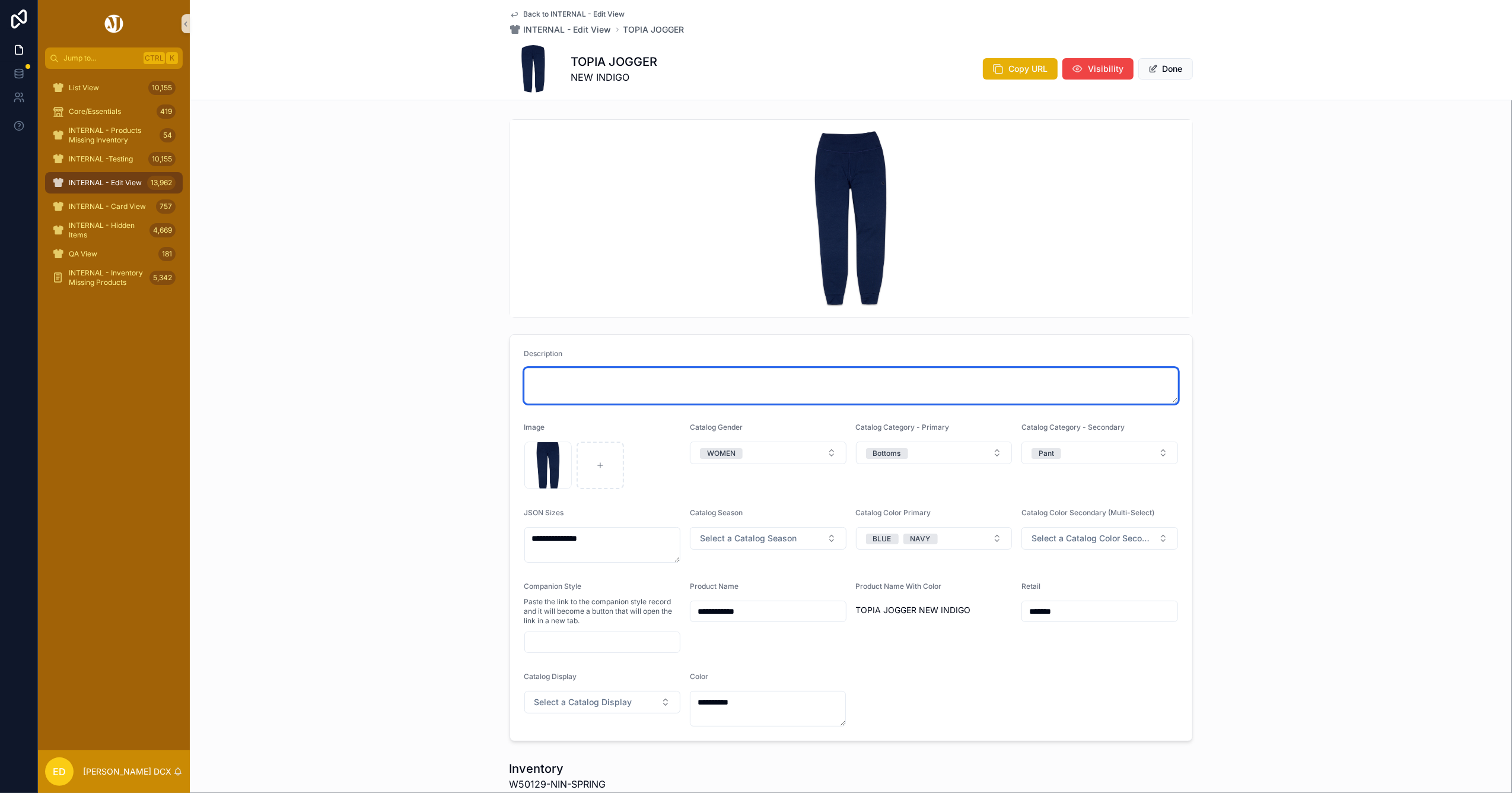
click at [577, 381] on textarea "scrollable content" at bounding box center [851, 385] width 654 height 36
paste textarea "**********"
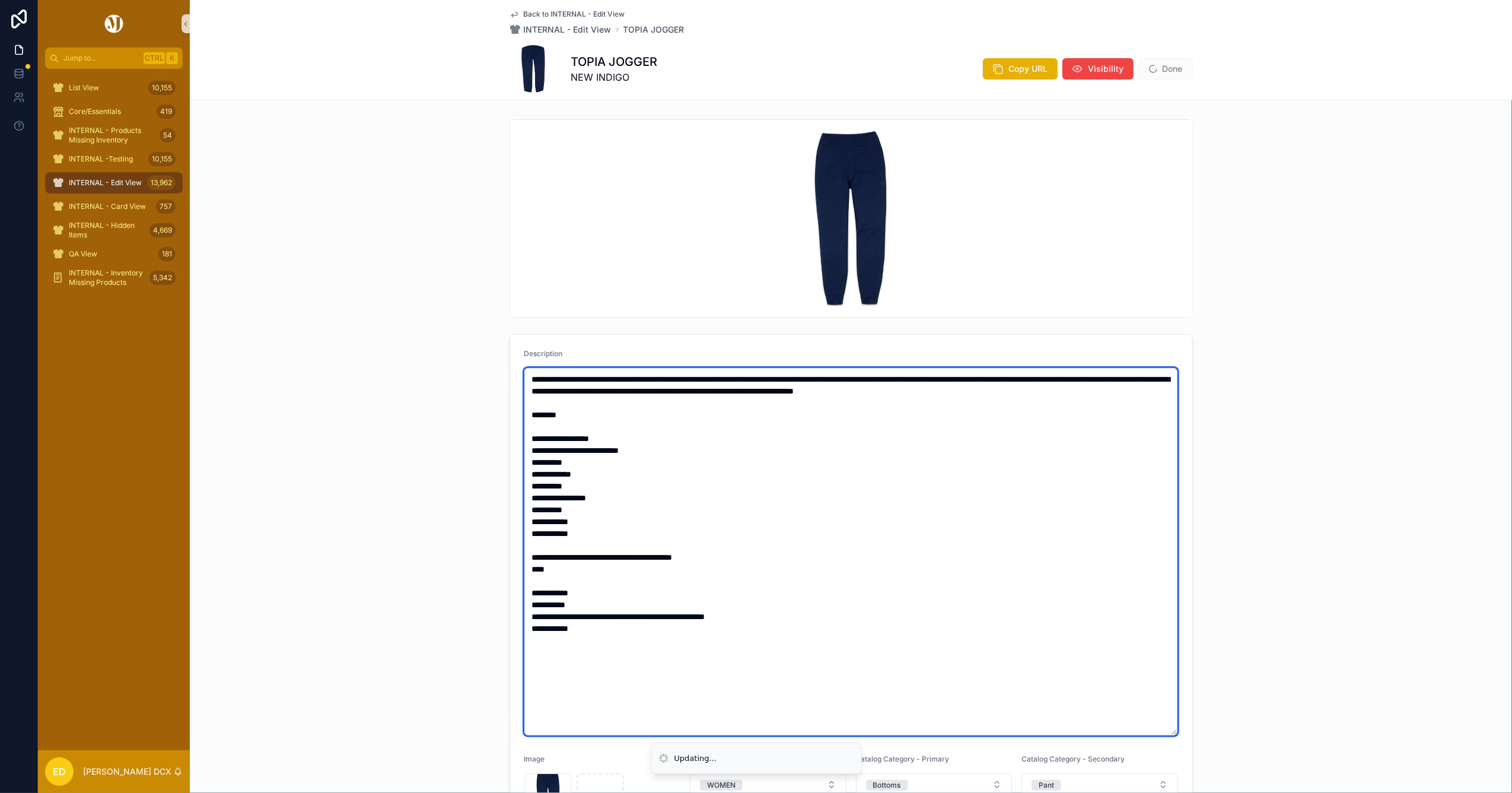
click at [946, 591] on textarea "**********" at bounding box center [851, 551] width 653 height 367
click at [537, 425] on textarea "**********" at bounding box center [851, 551] width 653 height 367
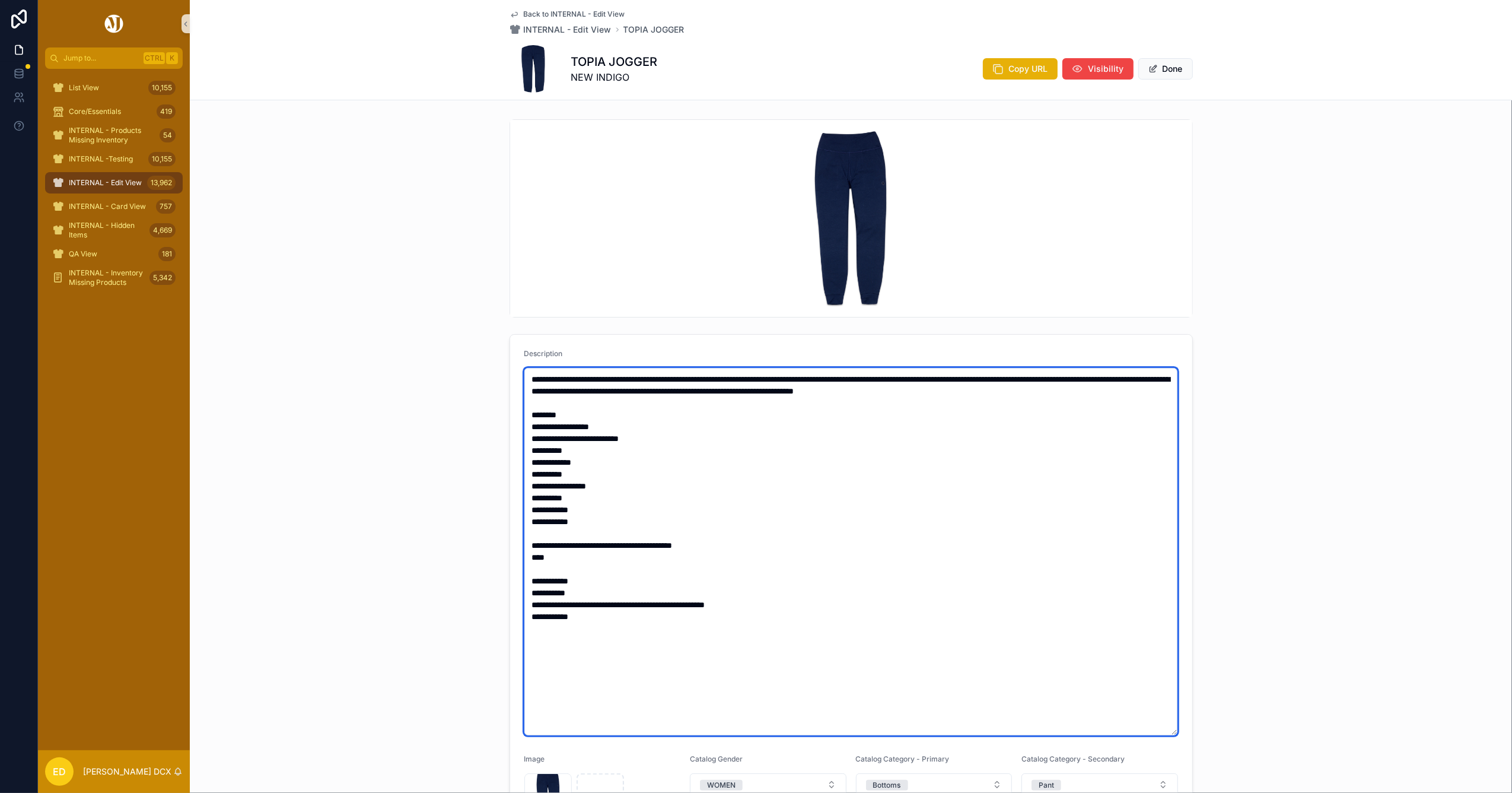
click at [524, 523] on textarea "**********" at bounding box center [851, 551] width 653 height 367
click at [558, 543] on textarea "**********" at bounding box center [851, 551] width 653 height 367
click at [524, 554] on textarea "**********" at bounding box center [851, 551] width 653 height 367
click at [549, 579] on textarea "**********" at bounding box center [851, 551] width 653 height 367
drag, startPoint x: 718, startPoint y: 675, endPoint x: 430, endPoint y: 250, distance: 513.4
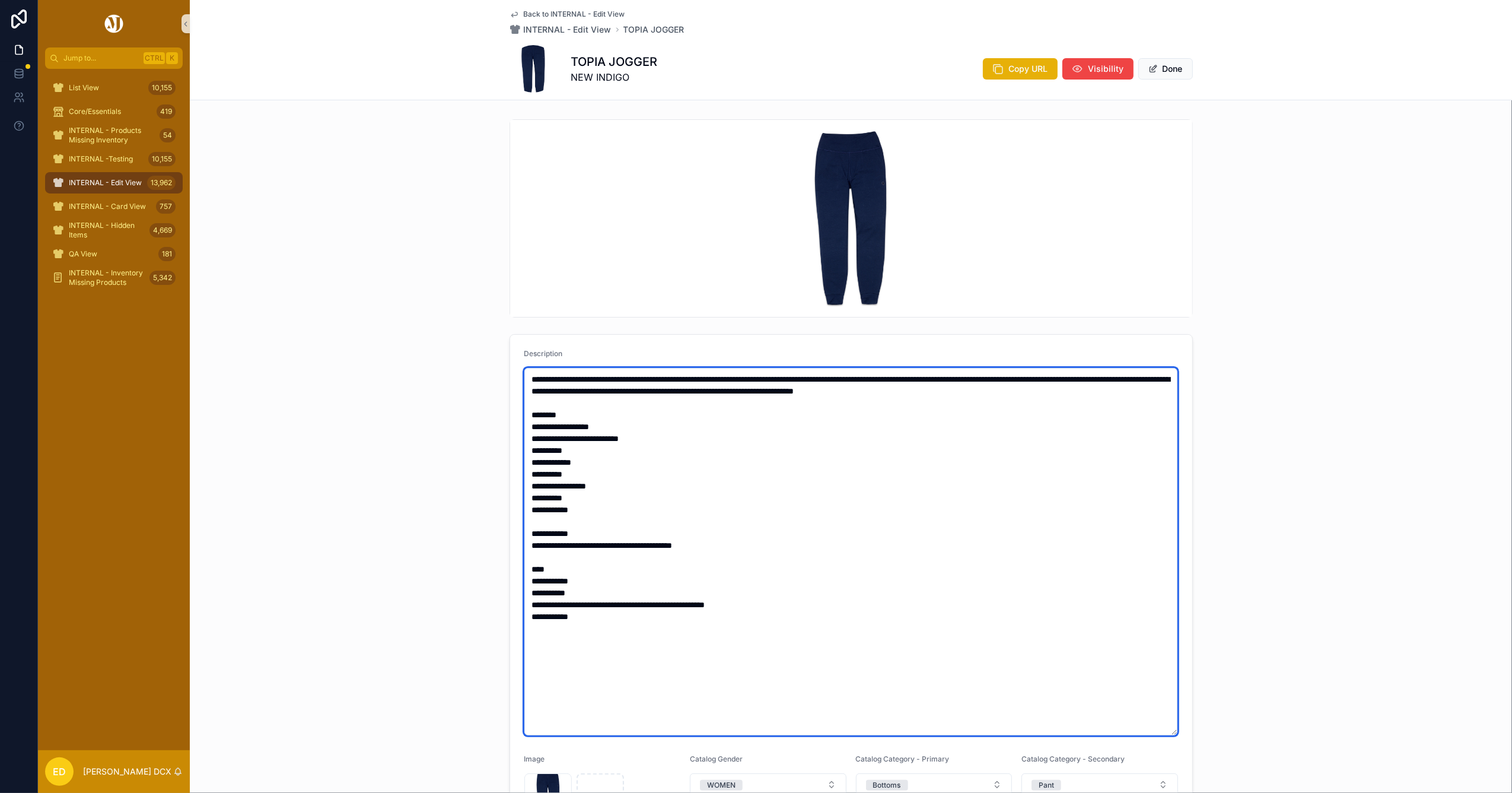
click at [430, 250] on div "**********" at bounding box center [851, 596] width 1322 height 963
type textarea "**********"
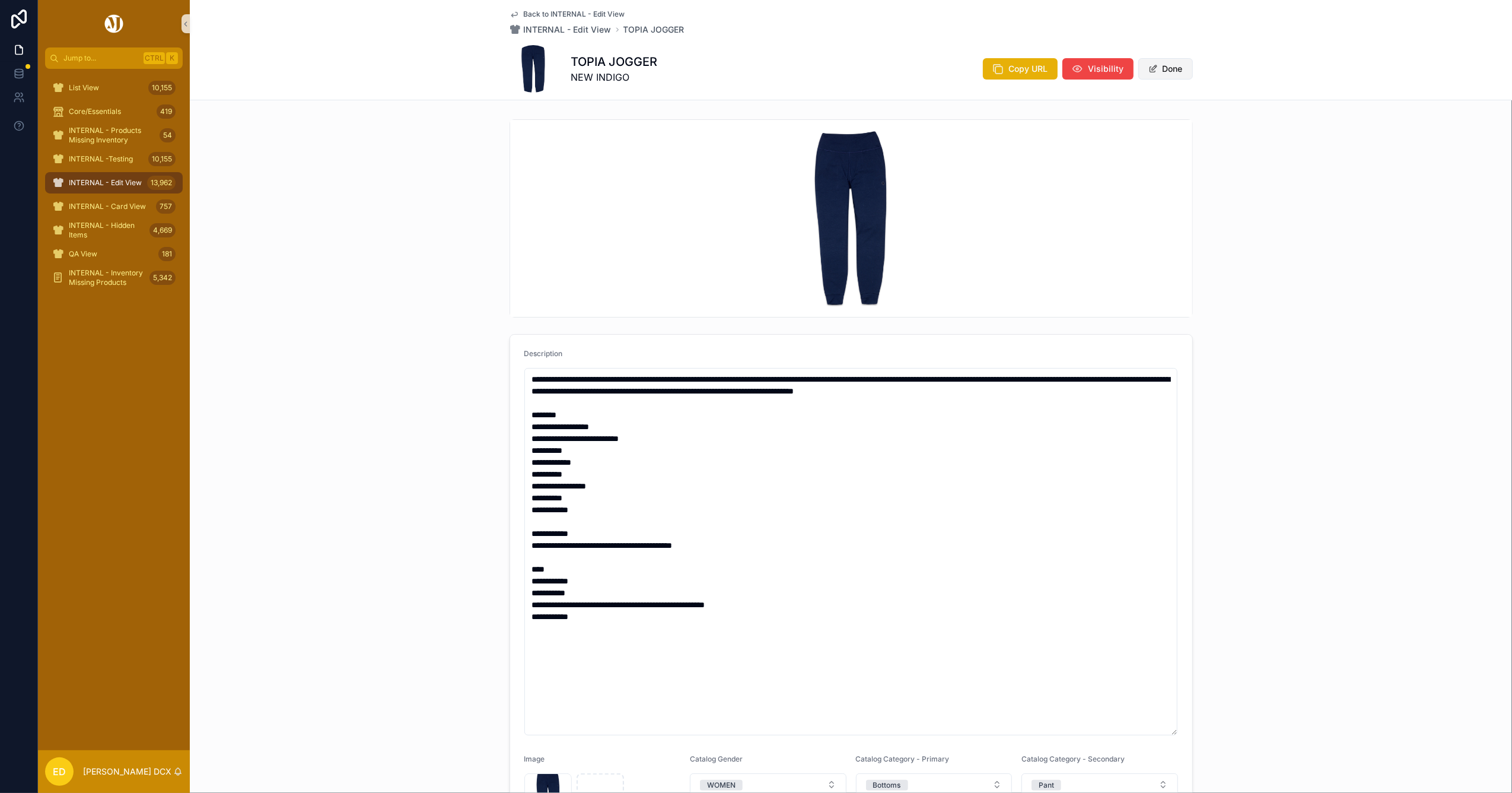
click at [1165, 70] on button "Done" at bounding box center [1165, 69] width 55 height 22
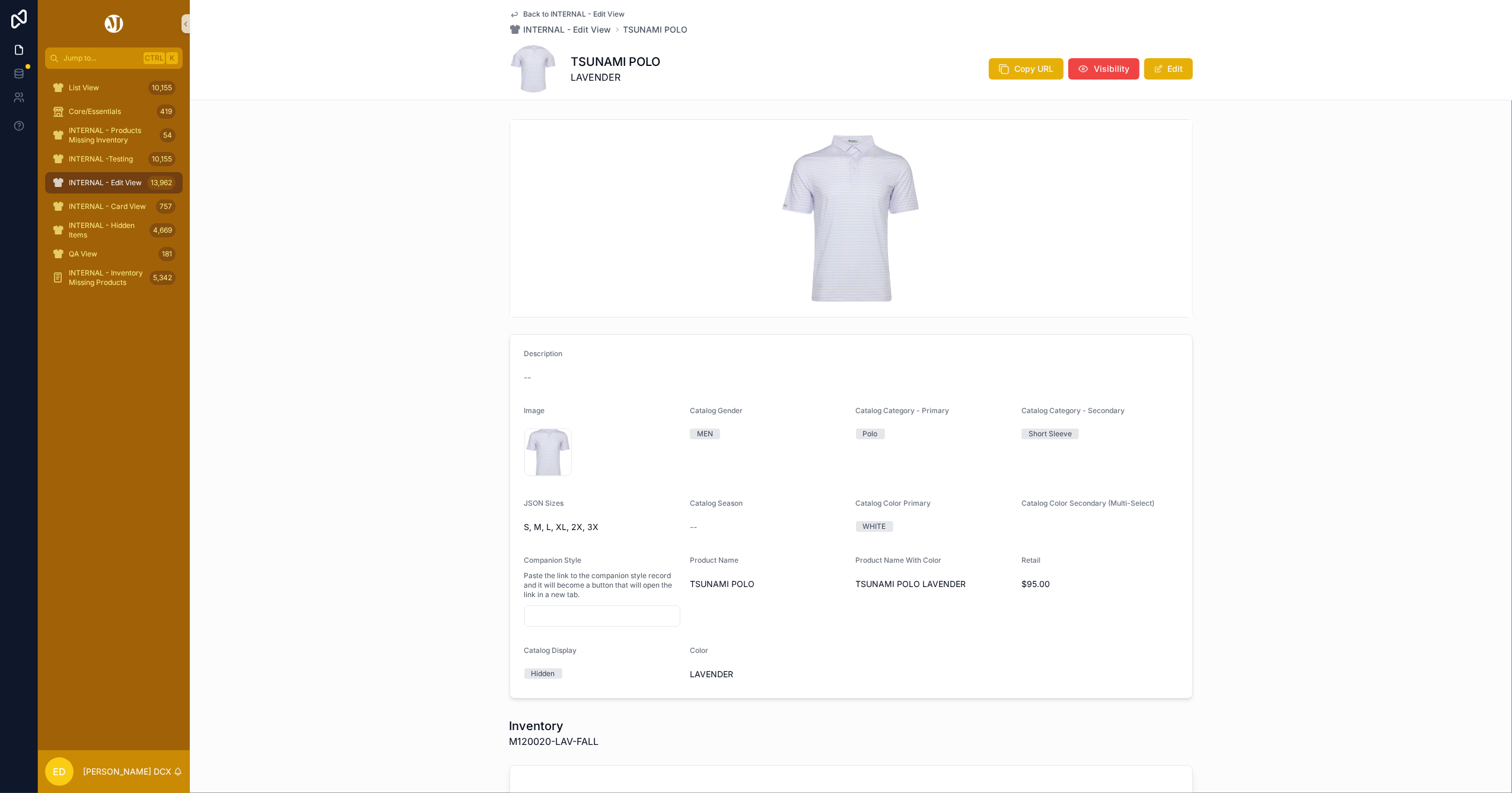
click at [601, 62] on h1 "TSUNAMI POLO" at bounding box center [616, 62] width 89 height 17
click at [600, 62] on h1 "TSUNAMI POLO" at bounding box center [616, 62] width 89 height 17
click at [600, 65] on h1 "TSUNAMI POLO" at bounding box center [616, 62] width 89 height 17
copy h1 "TSUNAMI POLO"
click at [523, 743] on span "M120020-LAV-FALL" at bounding box center [554, 741] width 89 height 14
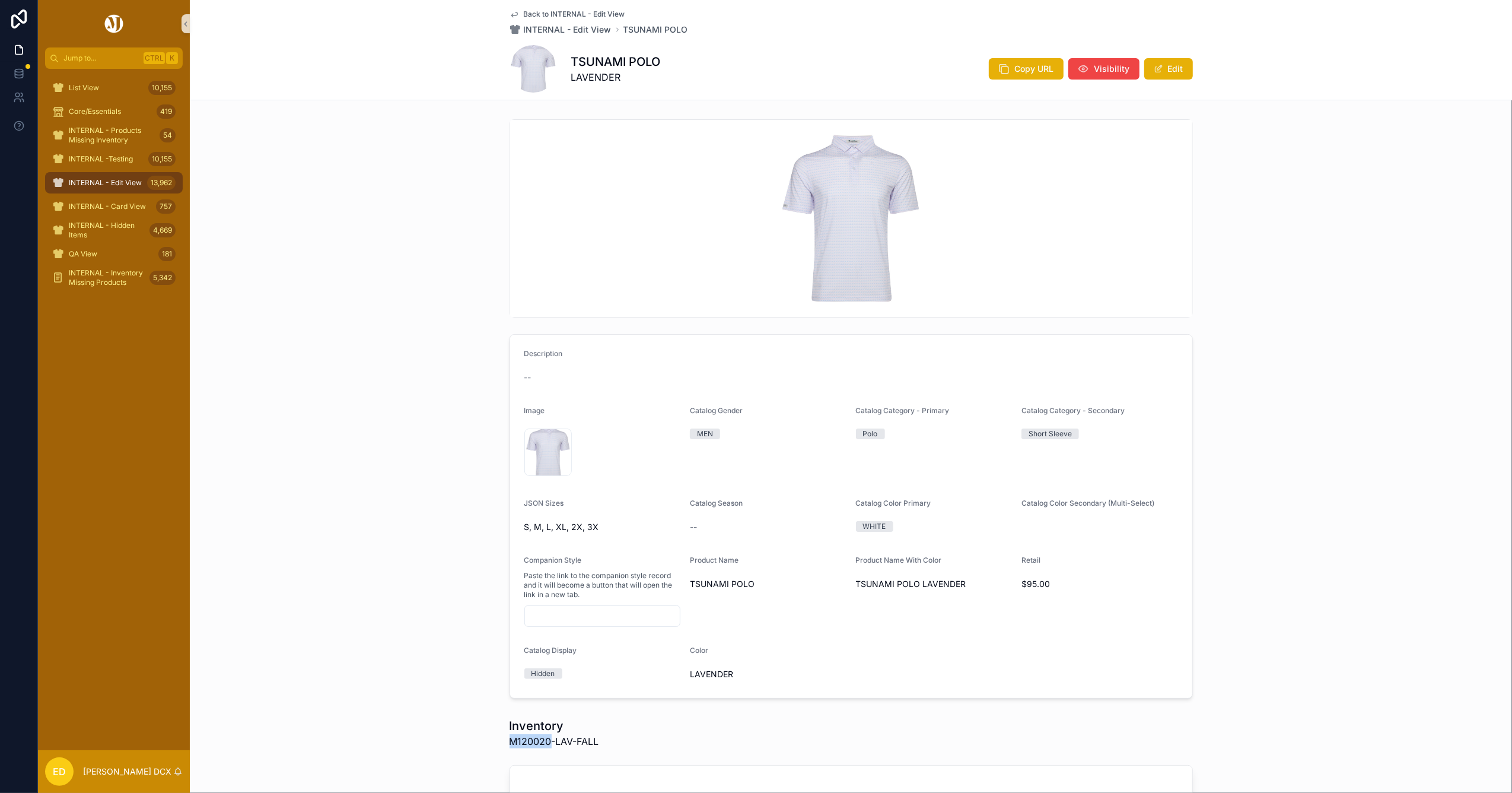
click at [523, 743] on span "M120020-LAV-FALL" at bounding box center [554, 741] width 89 height 14
copy span "M120020"
click at [1176, 70] on button "Edit" at bounding box center [1169, 69] width 49 height 22
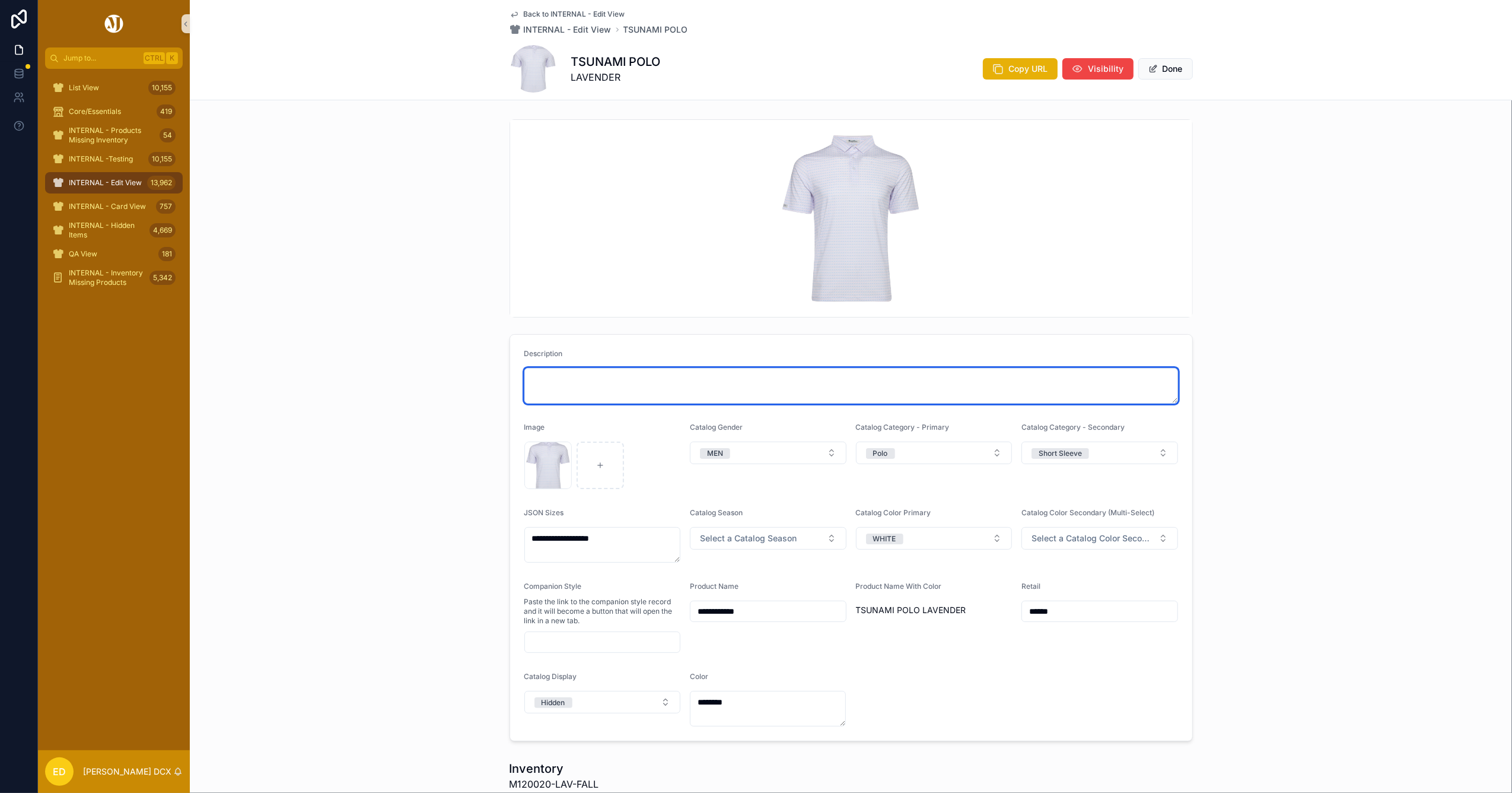
click at [649, 371] on textarea "scrollable content" at bounding box center [851, 385] width 654 height 36
paste textarea "**********"
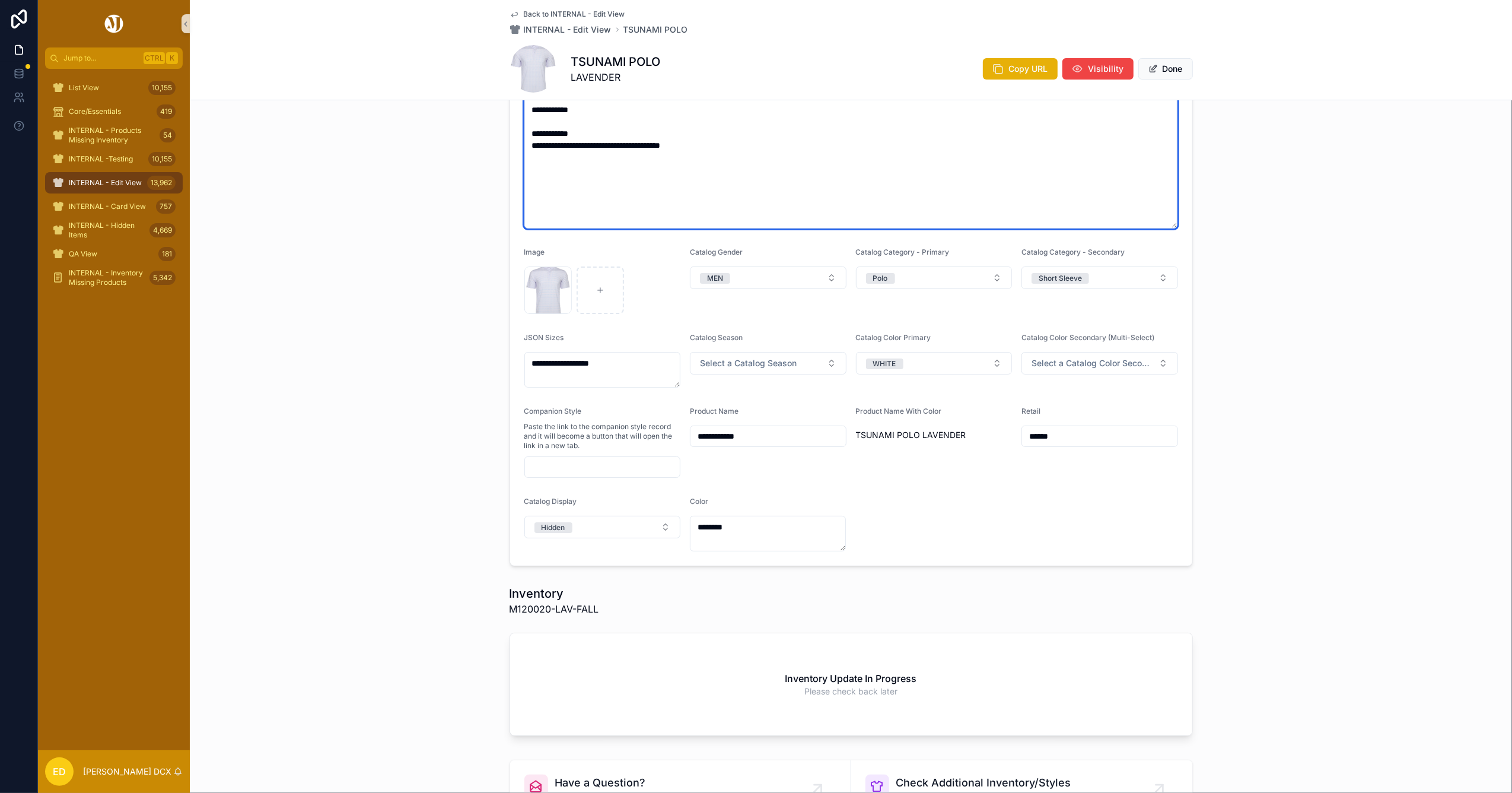
scroll to position [280, 0]
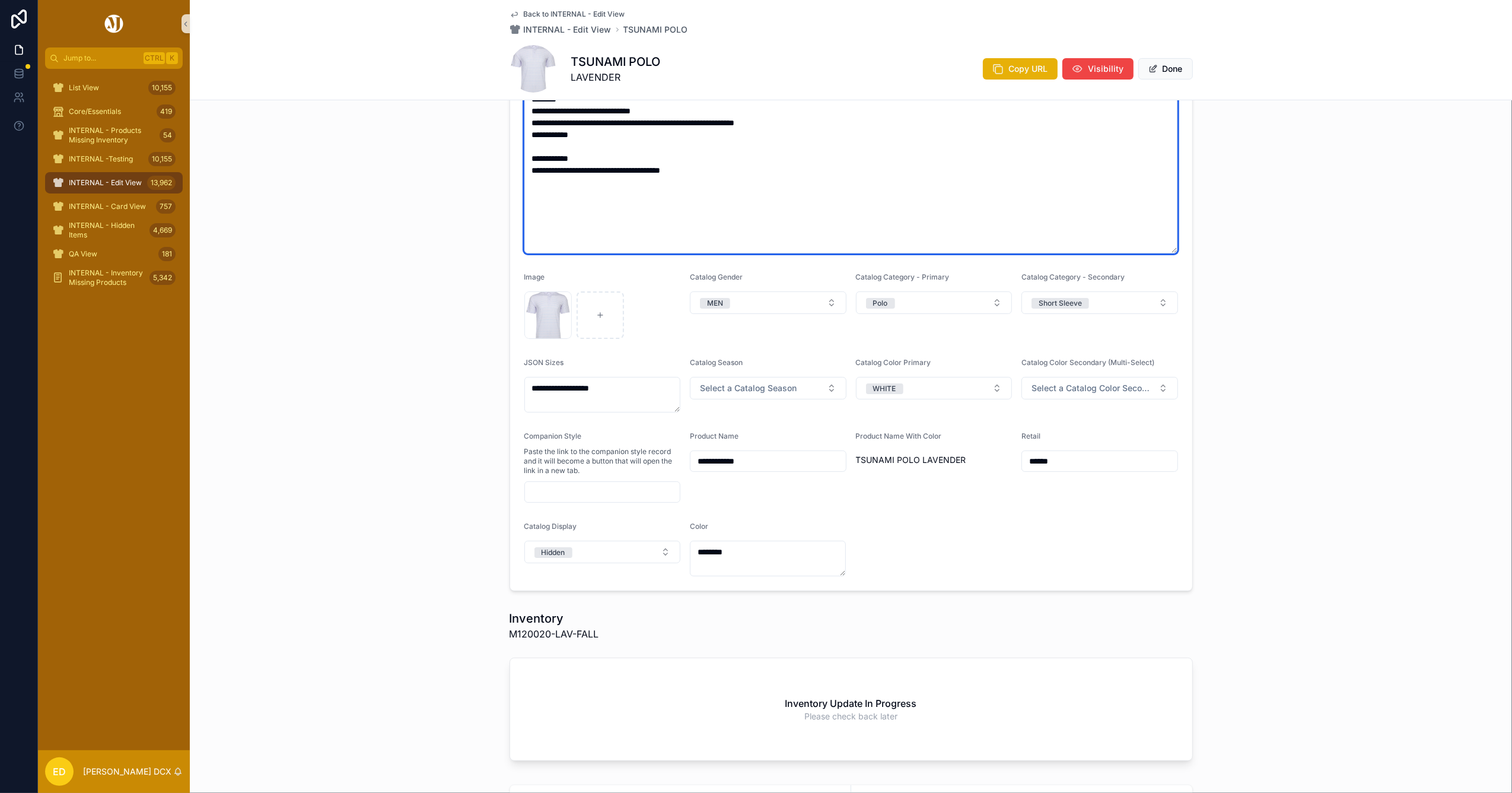
type textarea "**********"
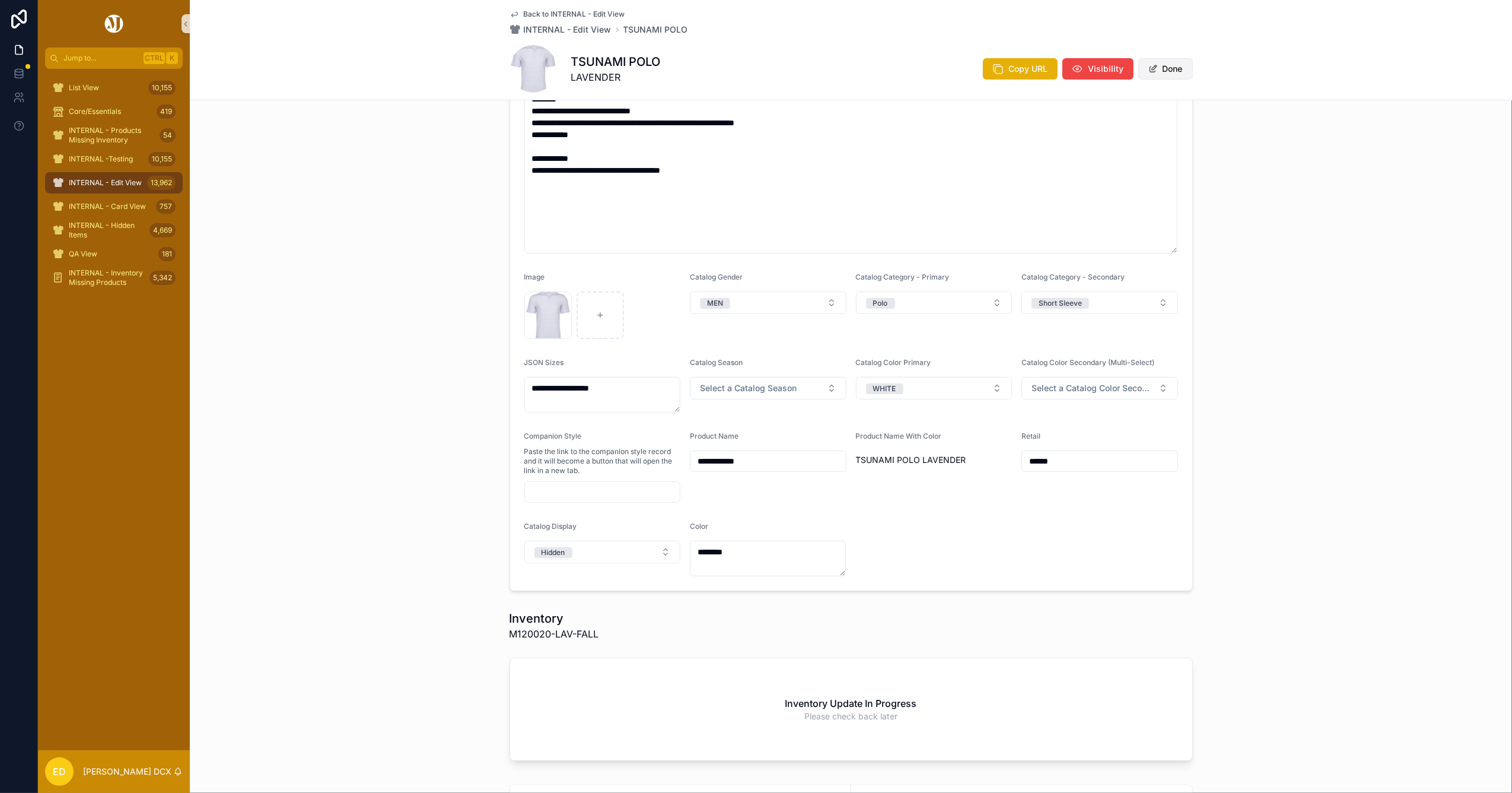
click at [1169, 73] on button "Done" at bounding box center [1165, 69] width 55 height 22
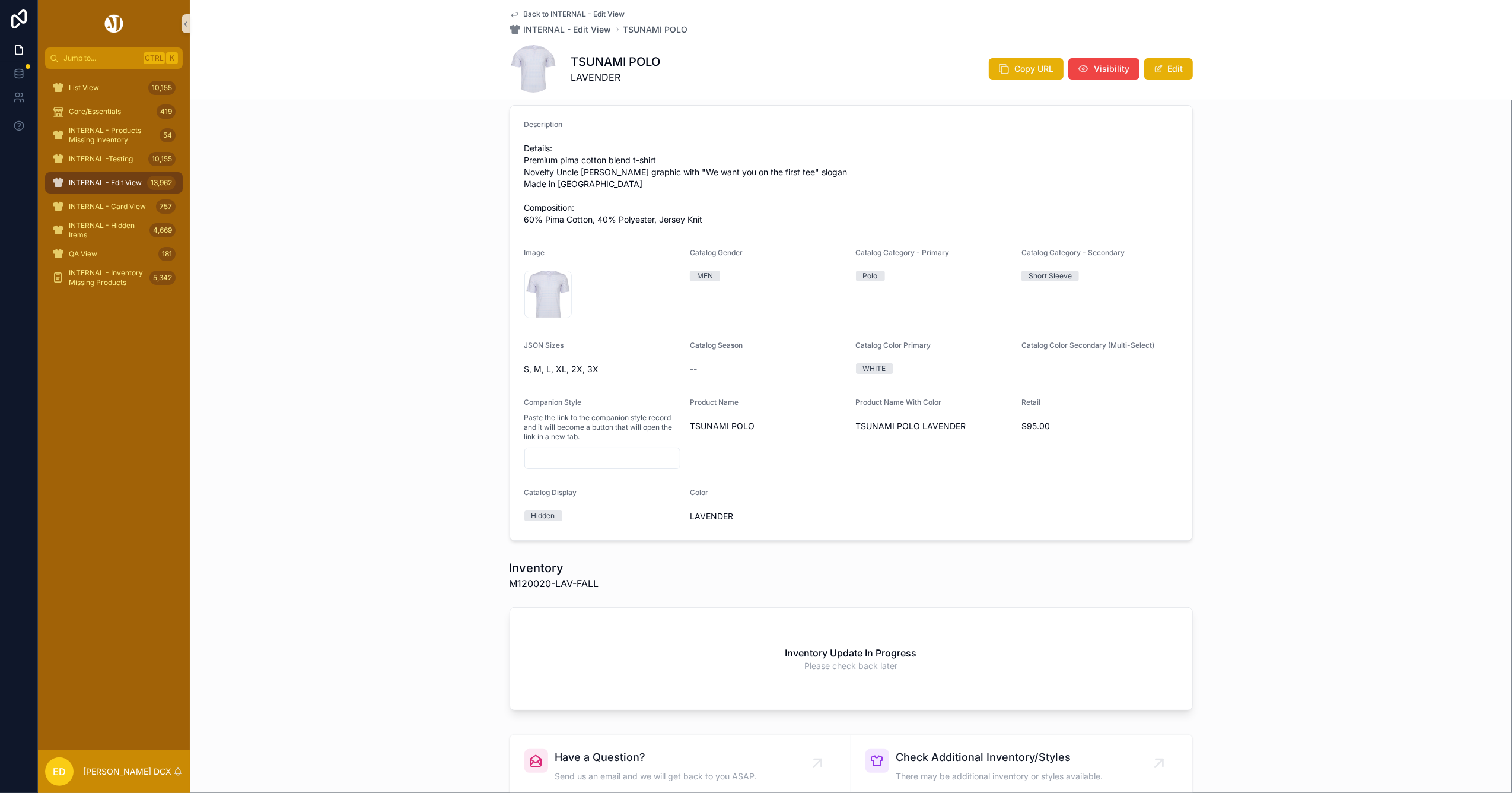
scroll to position [178, 0]
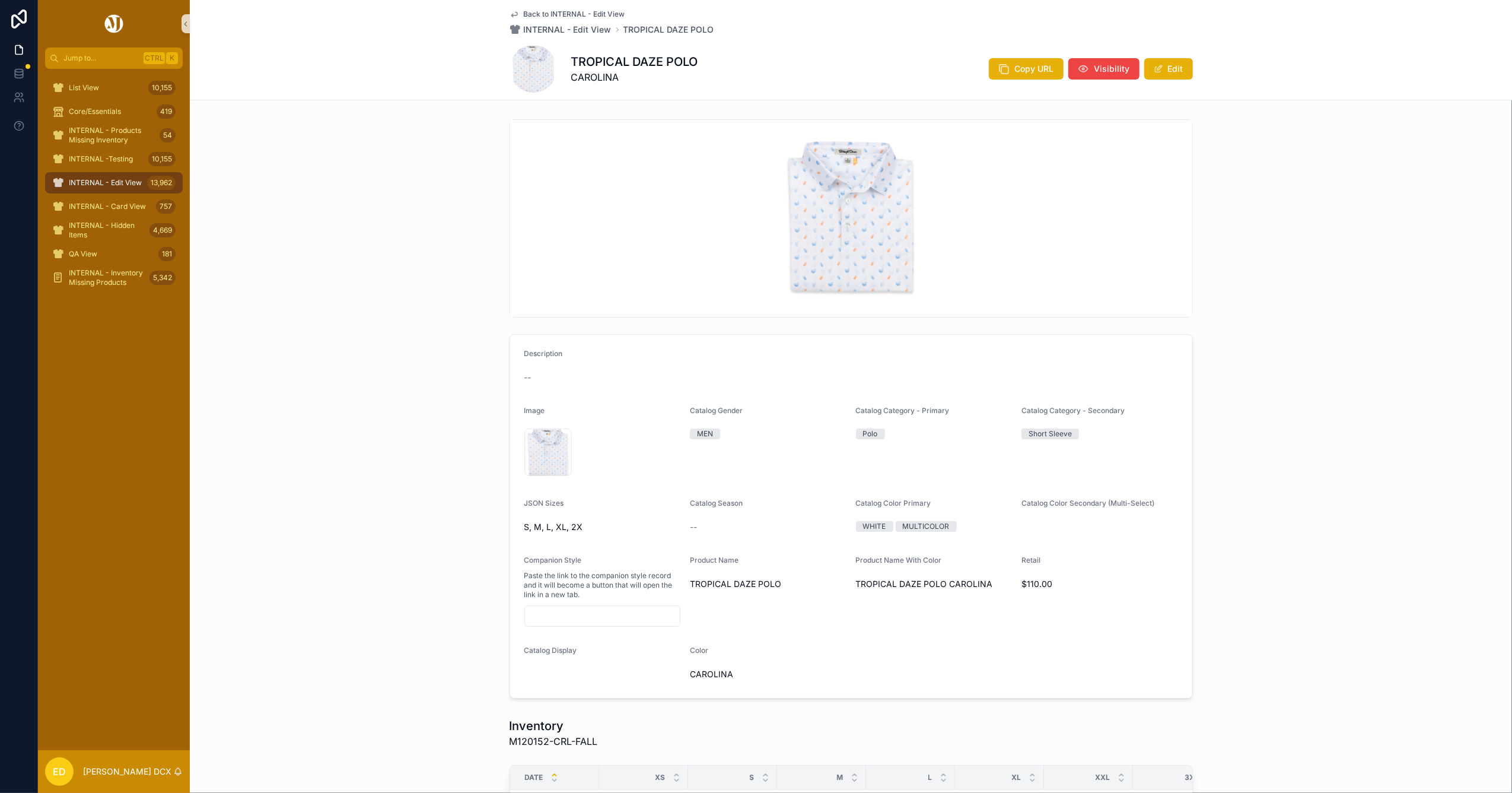
click at [637, 53] on h1 "TROPICAL DAZE POLO" at bounding box center [635, 62] width 127 height 17
copy h1 "TROPICAL DAZE POLO"
click at [1170, 68] on button "Edit" at bounding box center [1169, 69] width 49 height 22
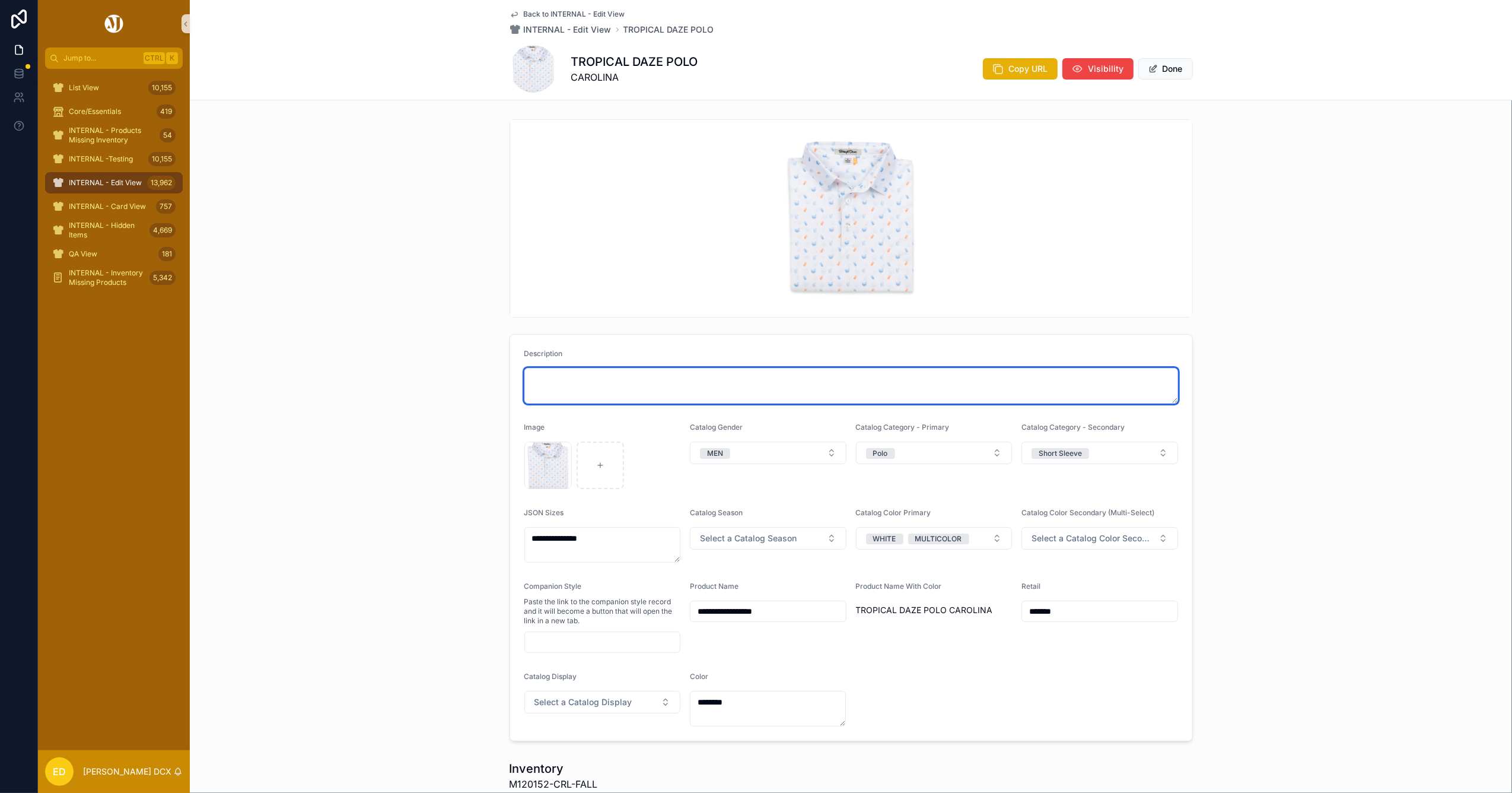
click at [670, 392] on textarea "scrollable content" at bounding box center [851, 385] width 654 height 36
paste textarea "**********"
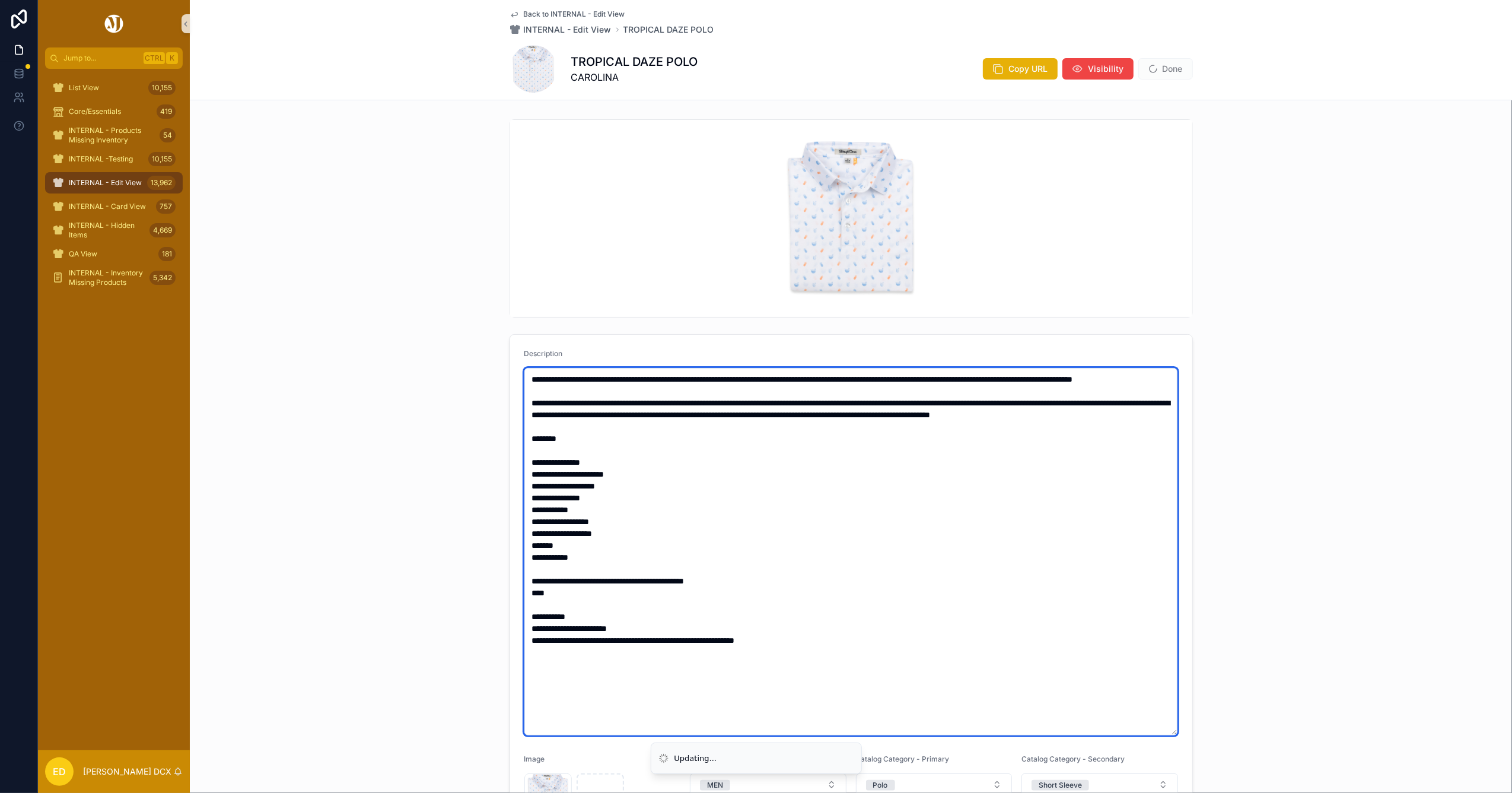
click at [566, 403] on textarea "**********" at bounding box center [851, 551] width 653 height 367
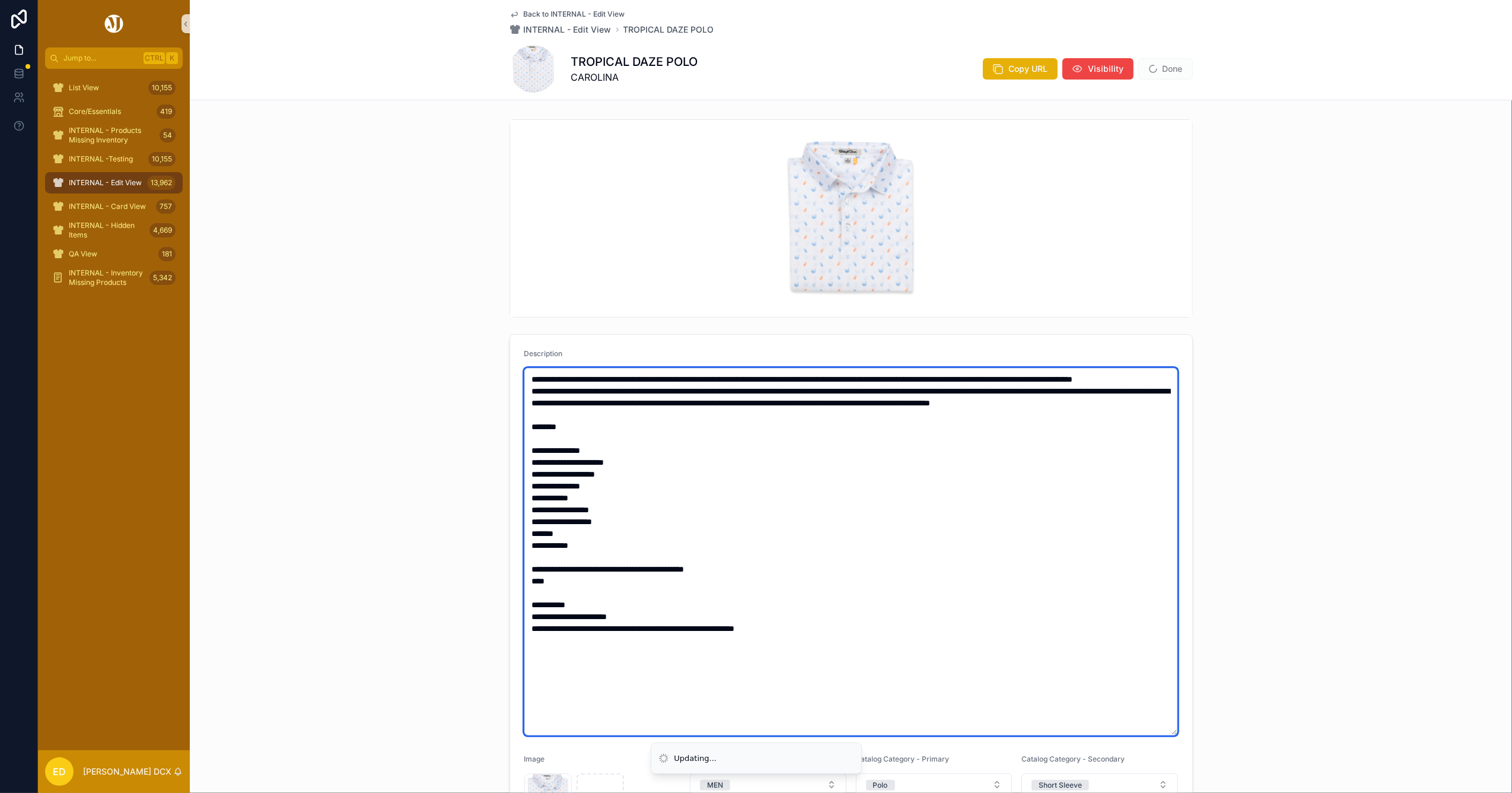
click at [525, 405] on textarea "**********" at bounding box center [851, 551] width 653 height 367
click at [552, 454] on textarea "**********" at bounding box center [851, 551] width 653 height 367
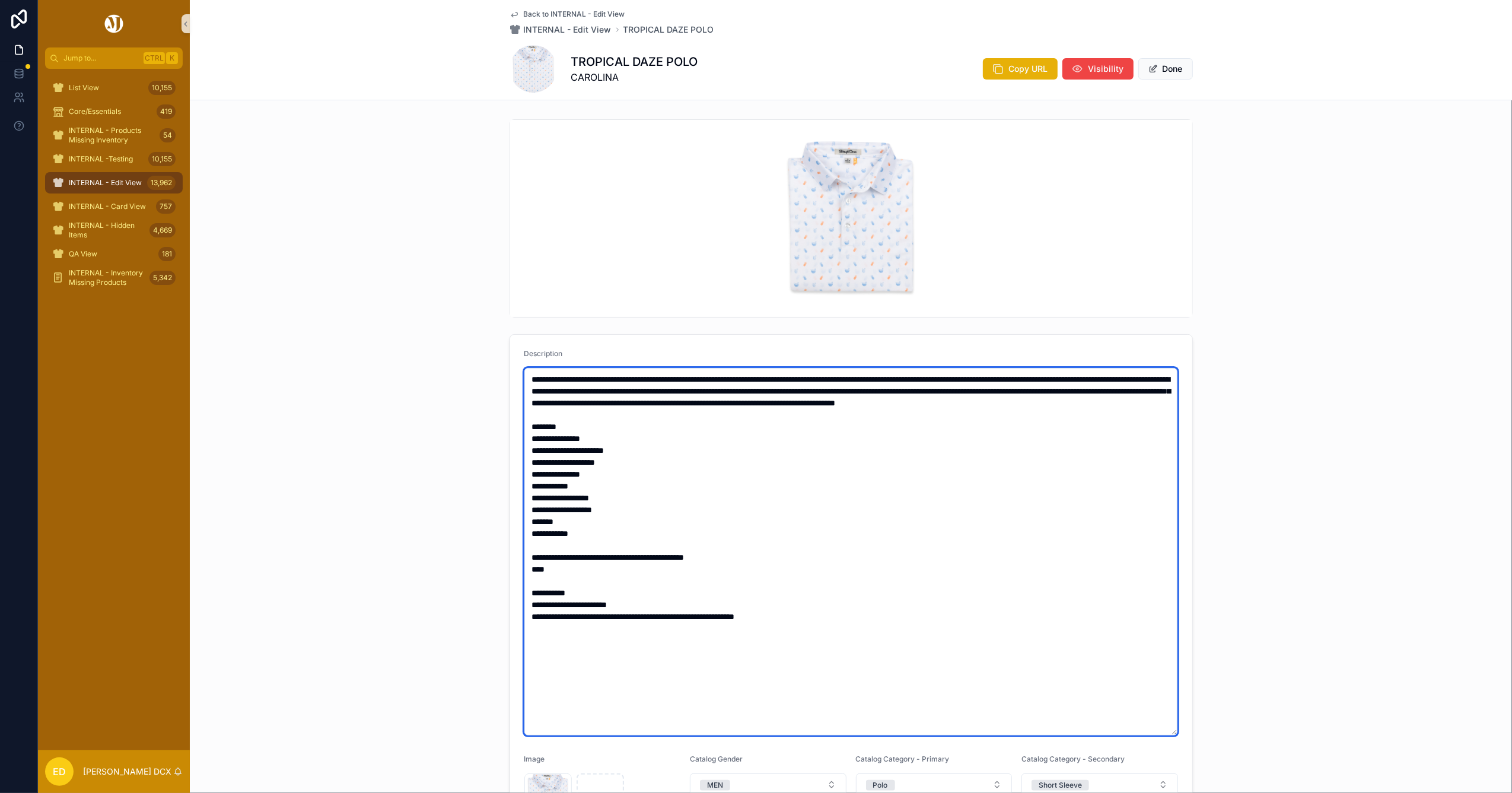
click at [524, 547] on textarea "**********" at bounding box center [851, 551] width 653 height 367
click at [555, 571] on textarea "**********" at bounding box center [851, 551] width 653 height 367
click at [524, 580] on textarea "**********" at bounding box center [851, 551] width 653 height 367
click at [535, 604] on textarea "**********" at bounding box center [851, 551] width 653 height 367
type textarea "**********"
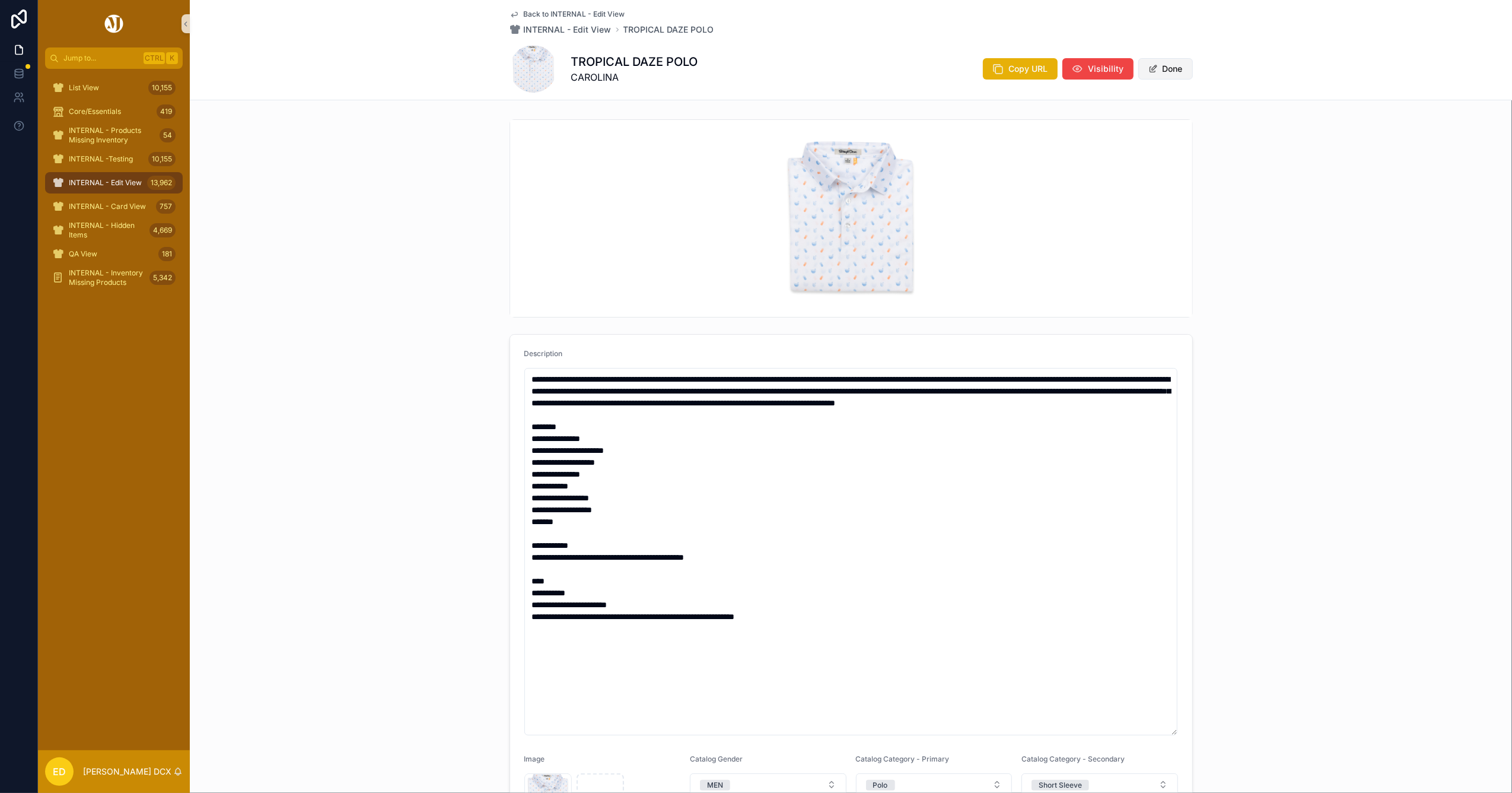
click at [1157, 69] on button "Done" at bounding box center [1165, 69] width 55 height 22
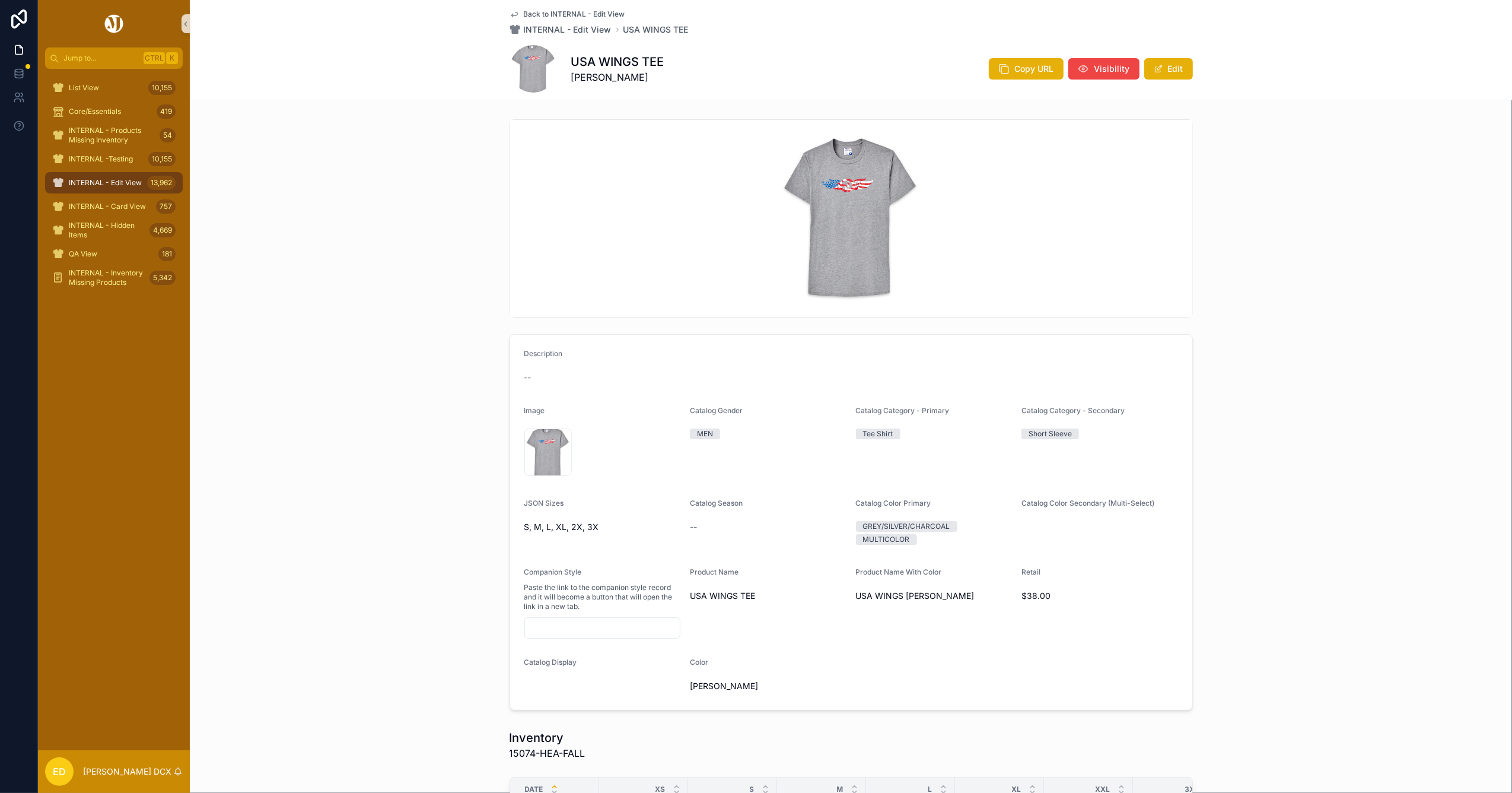
click at [618, 58] on h1 "USA WINGS TEE" at bounding box center [617, 62] width 93 height 17
copy h1 "USA WINGS TEE"
click at [1187, 75] on div "Back to INTERNAL - Edit View INTERNAL - Edit View USA WINGS TEE USA WINGS TEE H…" at bounding box center [851, 50] width 1322 height 100
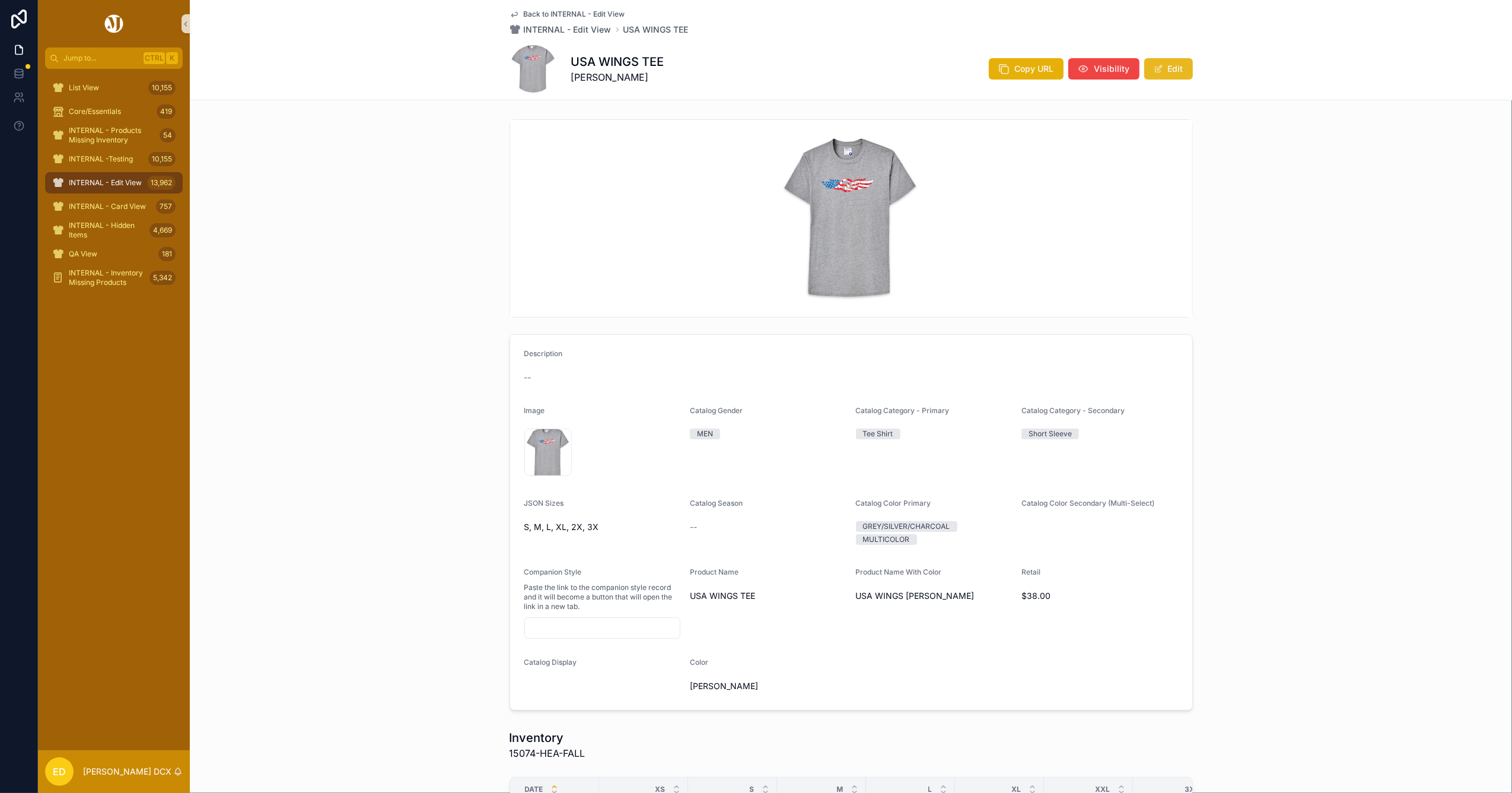
click at [1175, 72] on button "Edit" at bounding box center [1169, 69] width 49 height 22
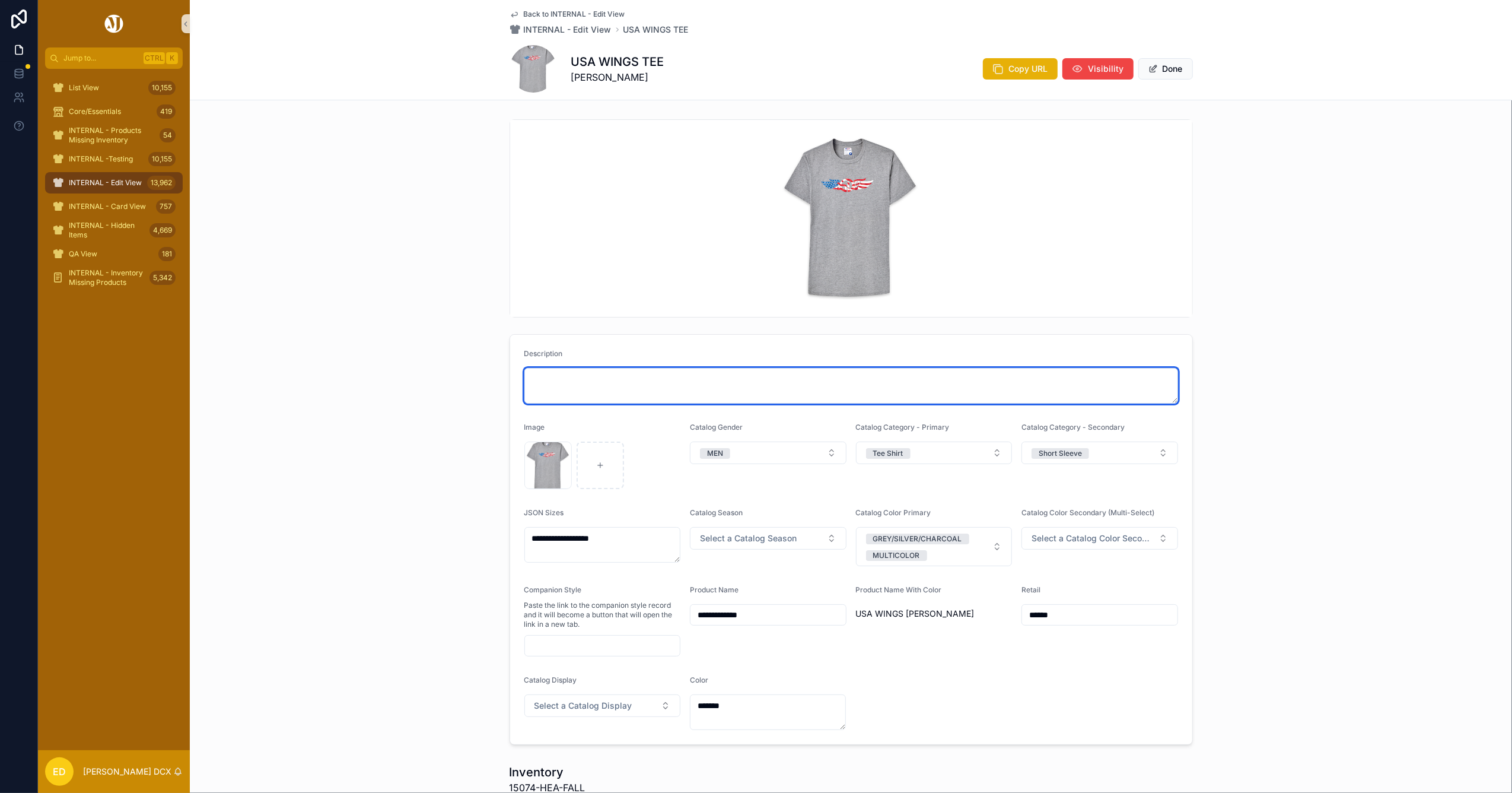
click at [594, 369] on textarea "scrollable content" at bounding box center [851, 385] width 654 height 36
paste textarea "**********"
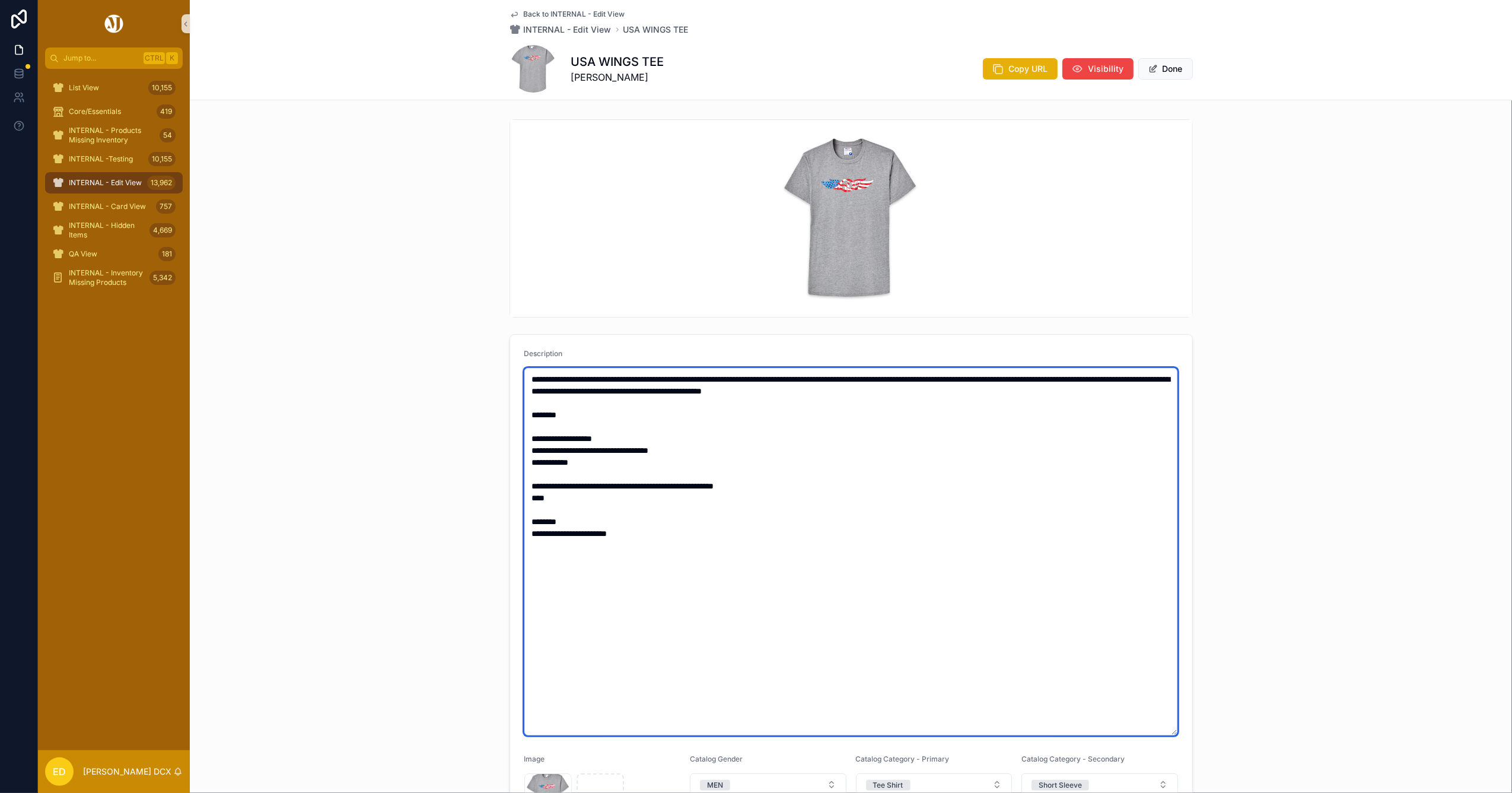
click at [558, 427] on textarea "**********" at bounding box center [851, 551] width 653 height 367
click at [524, 447] on textarea "**********" at bounding box center [851, 551] width 653 height 367
click at [531, 471] on textarea "**********" at bounding box center [851, 551] width 653 height 367
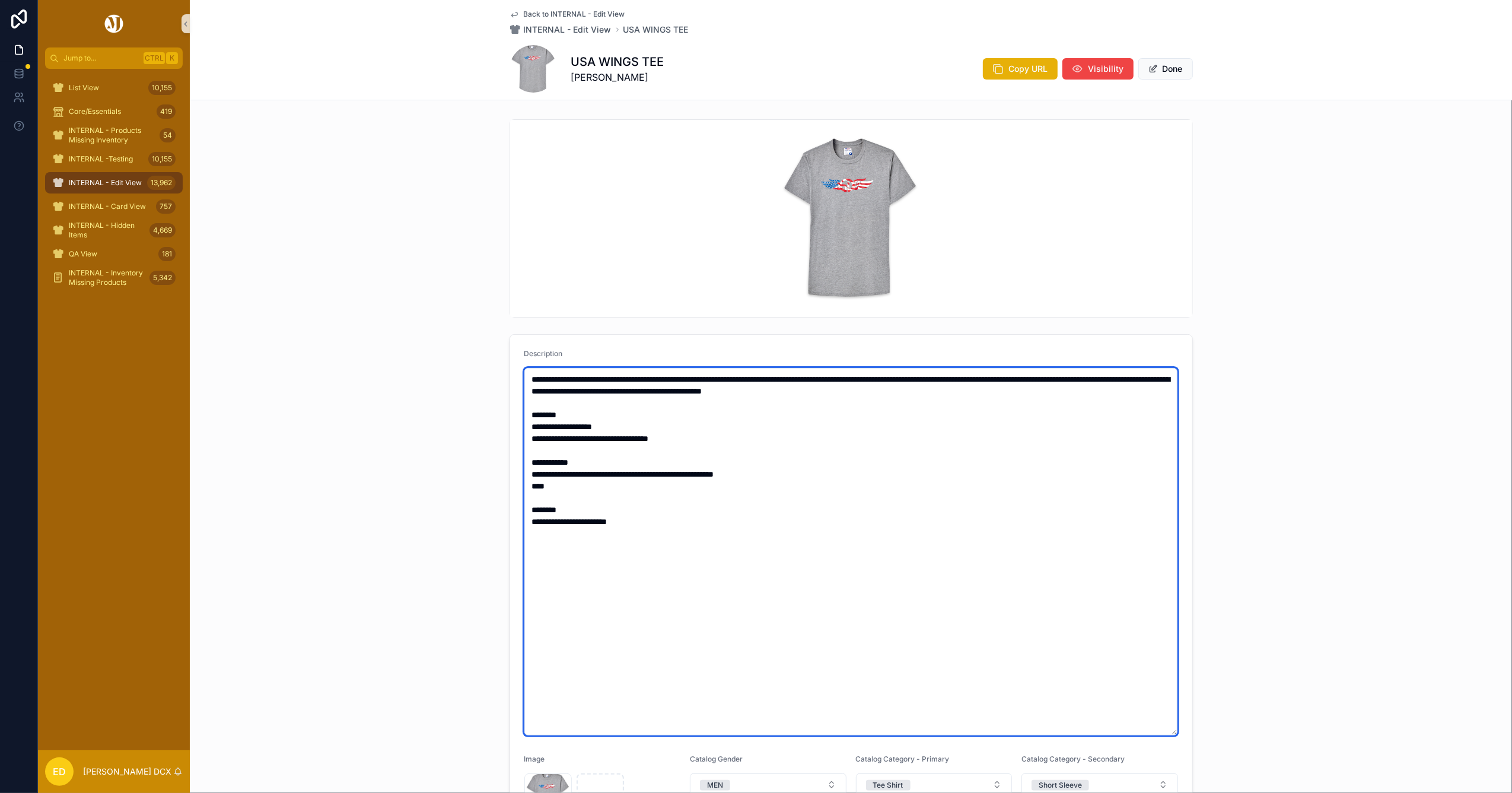
click at [524, 487] on textarea "**********" at bounding box center [851, 551] width 653 height 367
click at [534, 506] on textarea "**********" at bounding box center [851, 551] width 653 height 367
type textarea "**********"
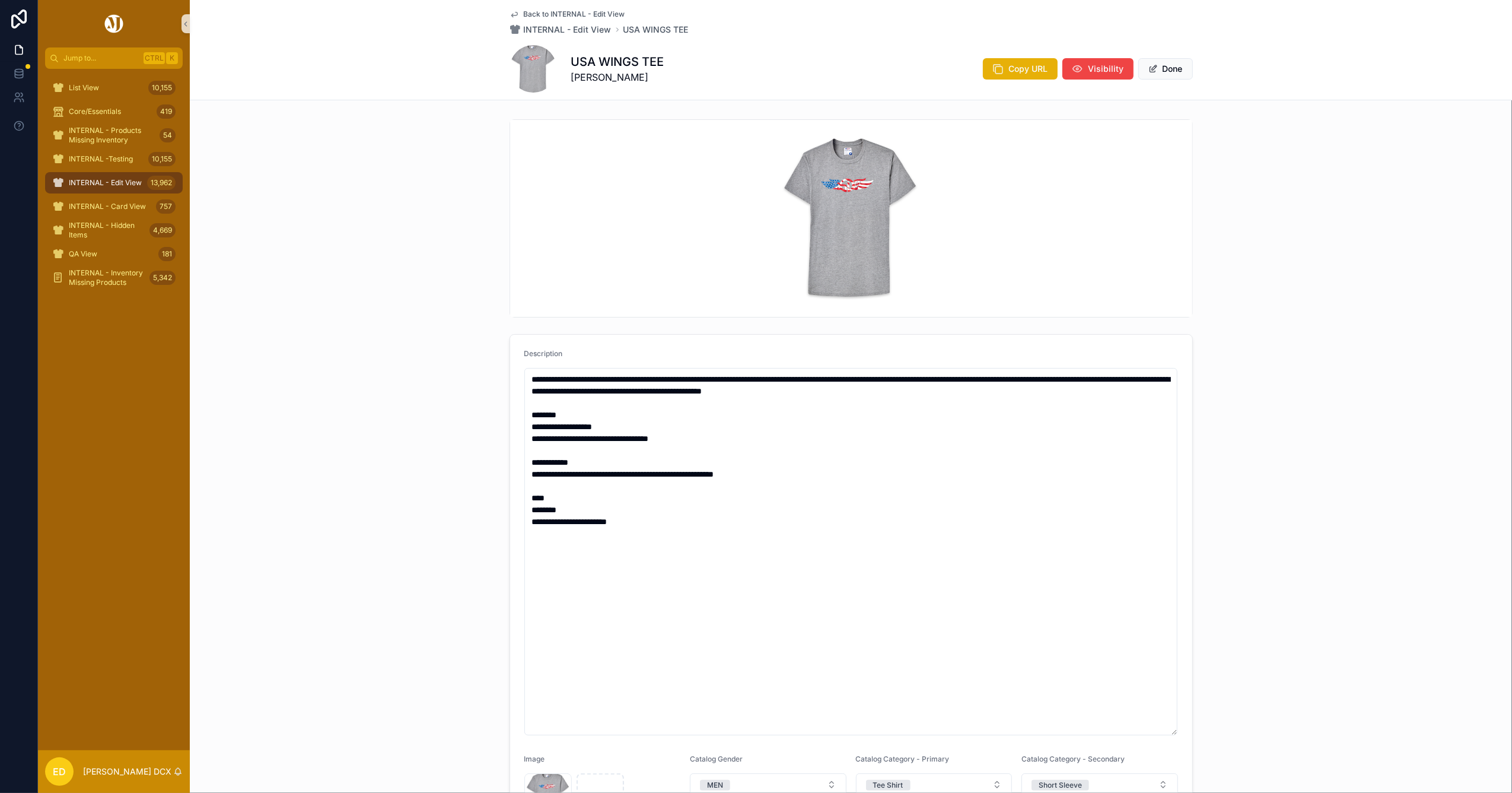
click at [1165, 70] on button "Done" at bounding box center [1165, 69] width 55 height 22
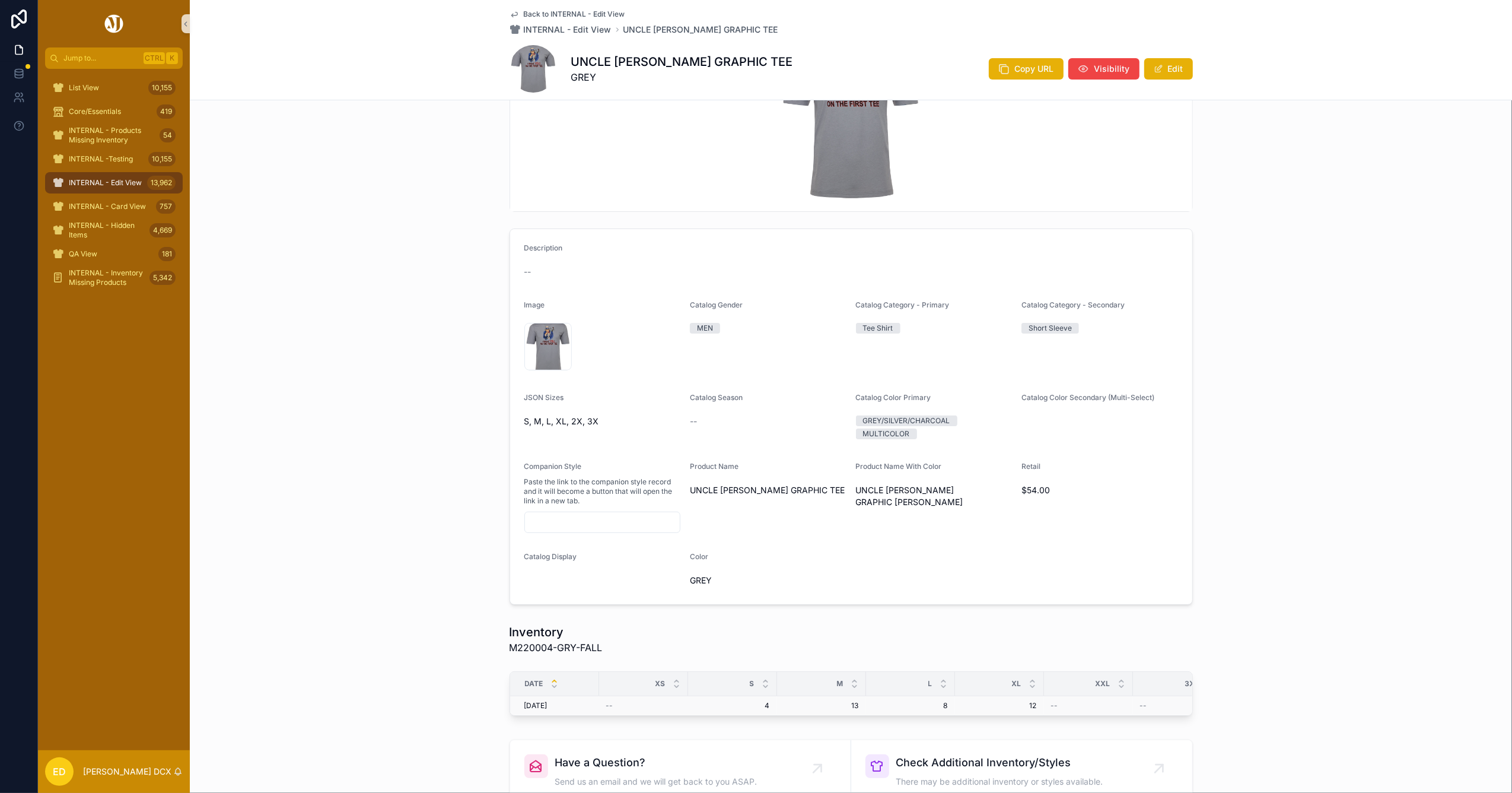
scroll to position [231, 0]
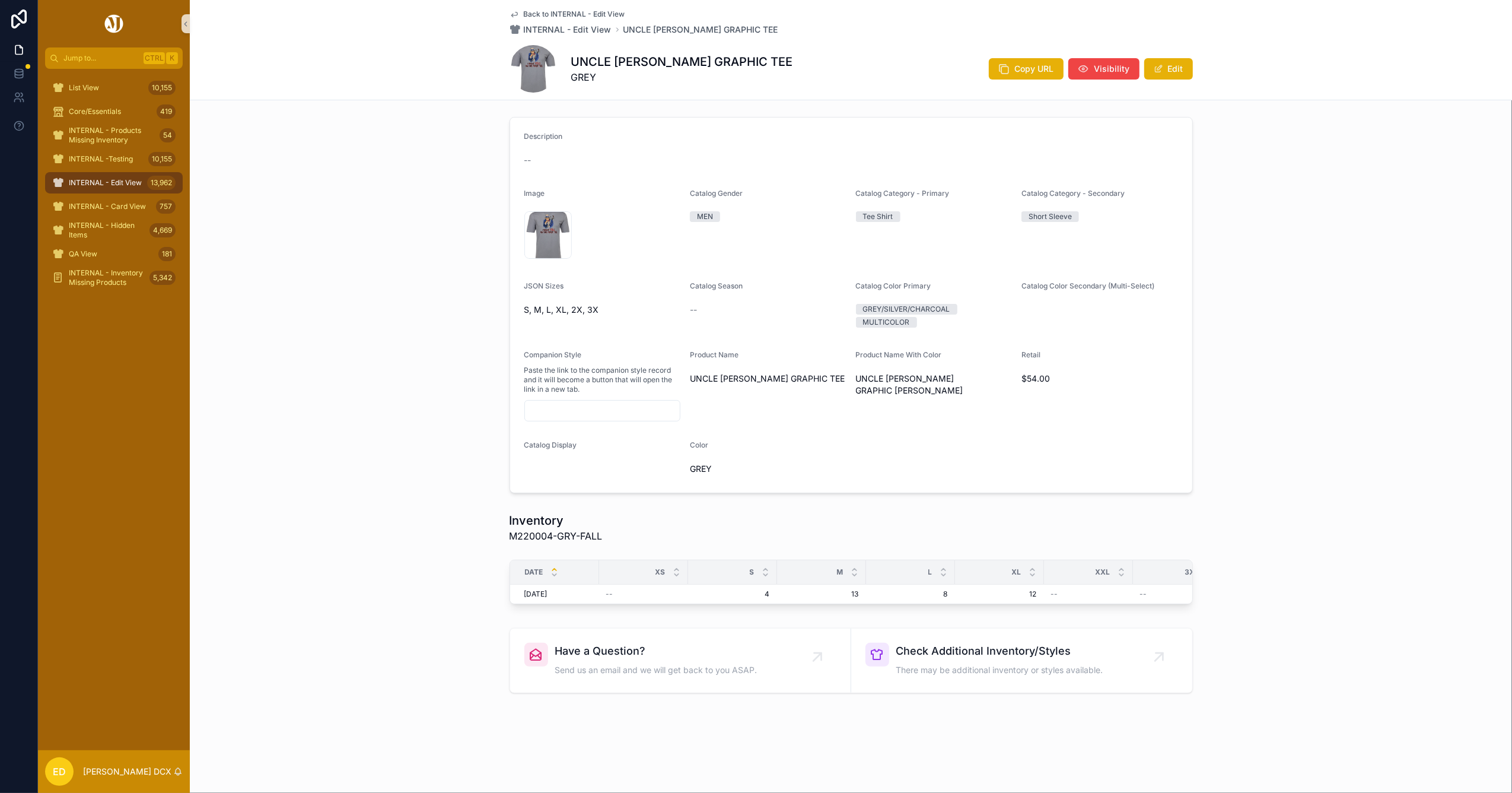
click at [531, 529] on span "M220004-GRY-FALL" at bounding box center [556, 536] width 93 height 14
click at [530, 529] on span "M220004-GRY-FALL" at bounding box center [556, 536] width 93 height 14
copy span "M220004"
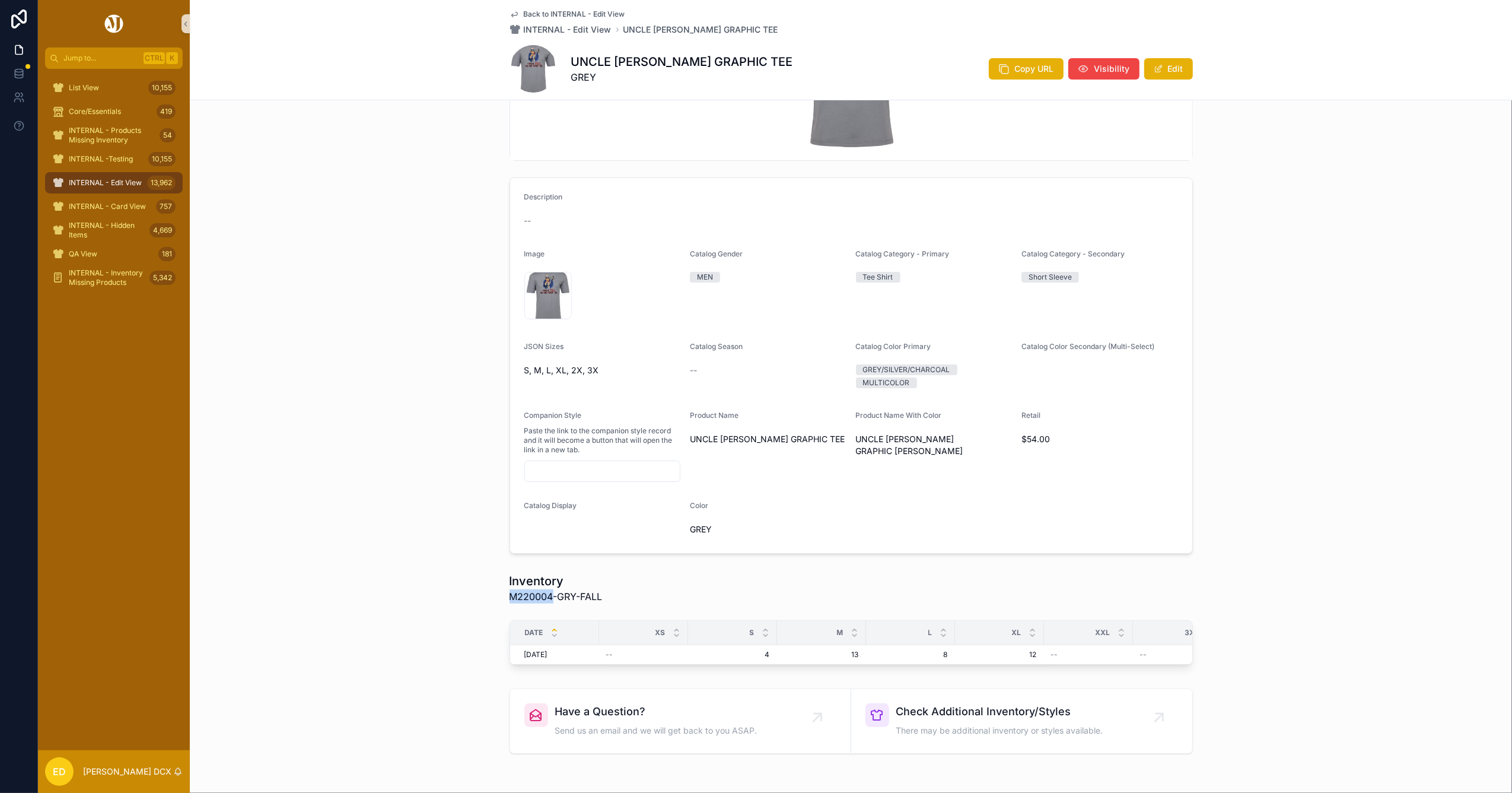
scroll to position [0, 0]
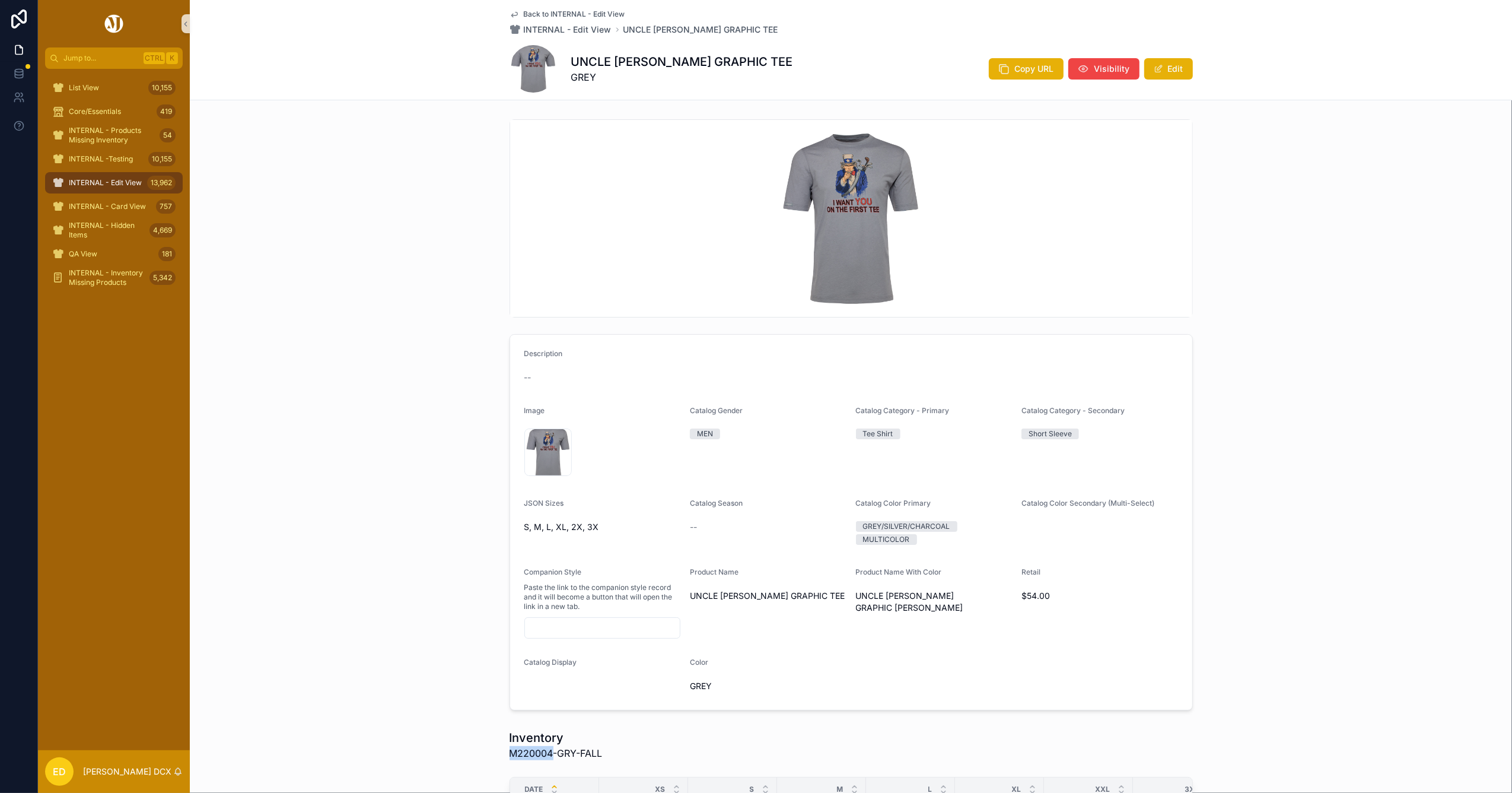
drag, startPoint x: 1159, startPoint y: 69, endPoint x: 1142, endPoint y: 81, distance: 20.8
click at [1159, 69] on button "Edit" at bounding box center [1169, 69] width 49 height 22
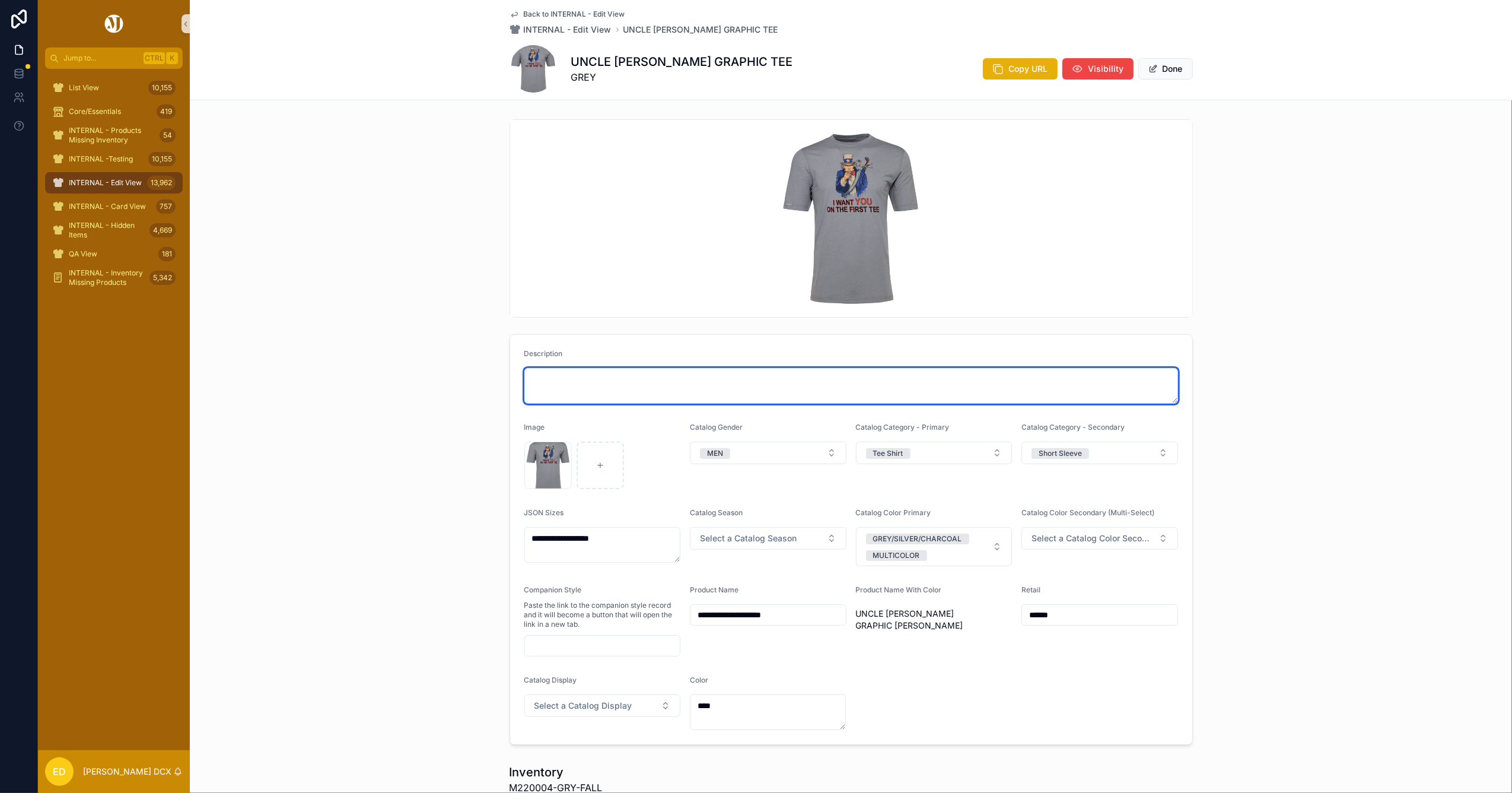
click at [656, 396] on textarea "scrollable content" at bounding box center [851, 385] width 654 height 36
paste textarea "**********"
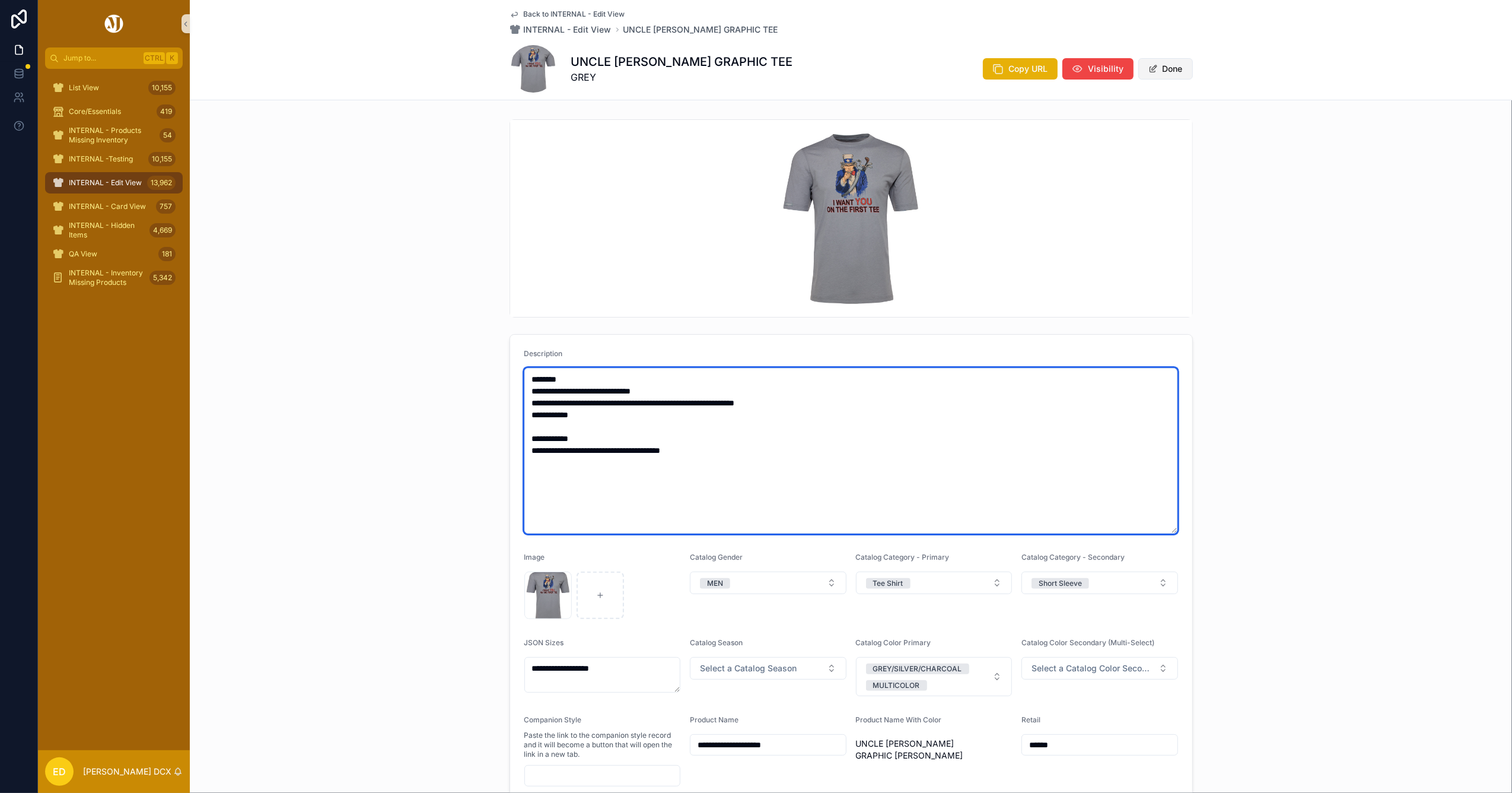
type textarea "**********"
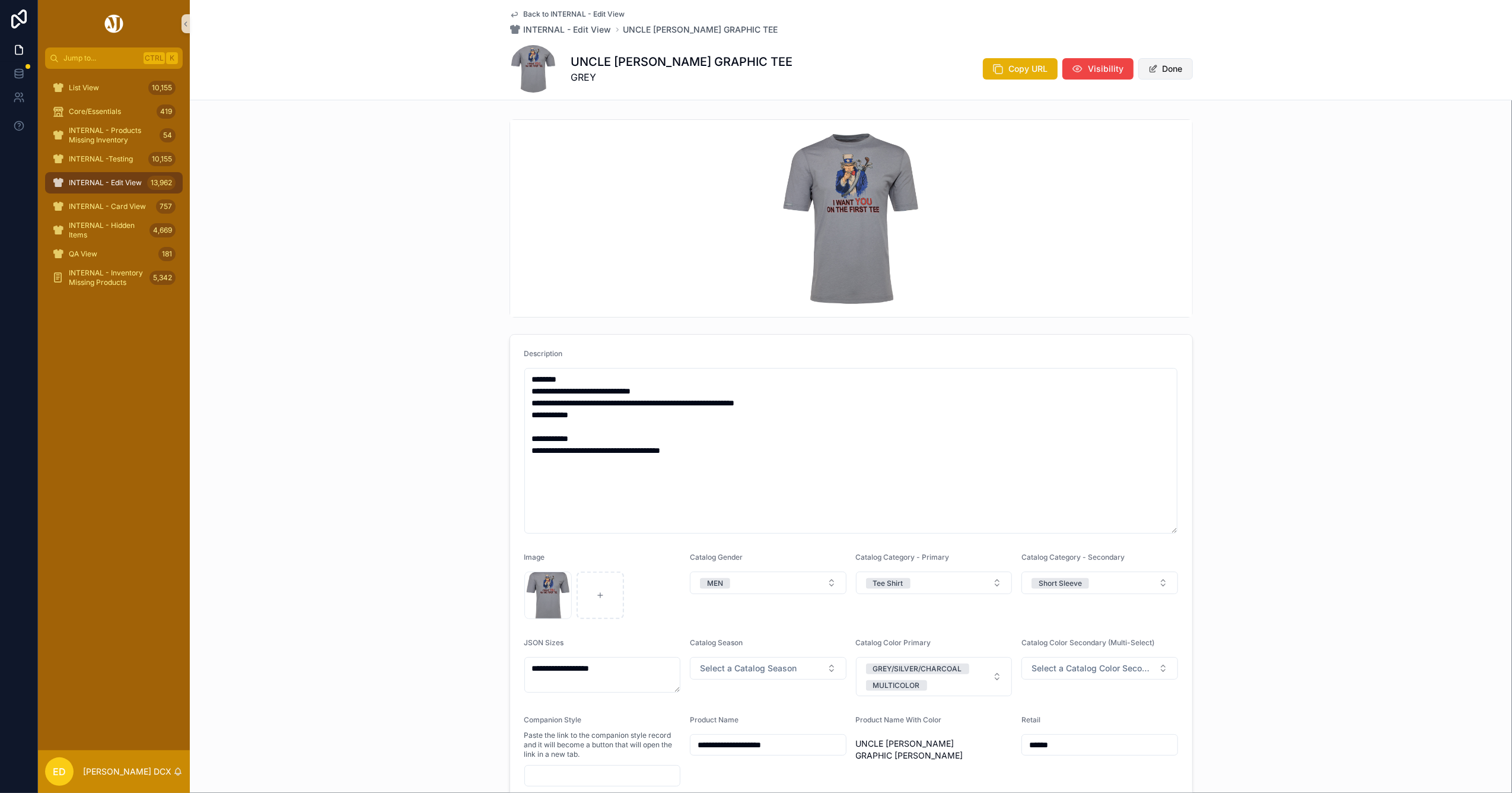
click at [1165, 71] on button "Done" at bounding box center [1165, 69] width 55 height 22
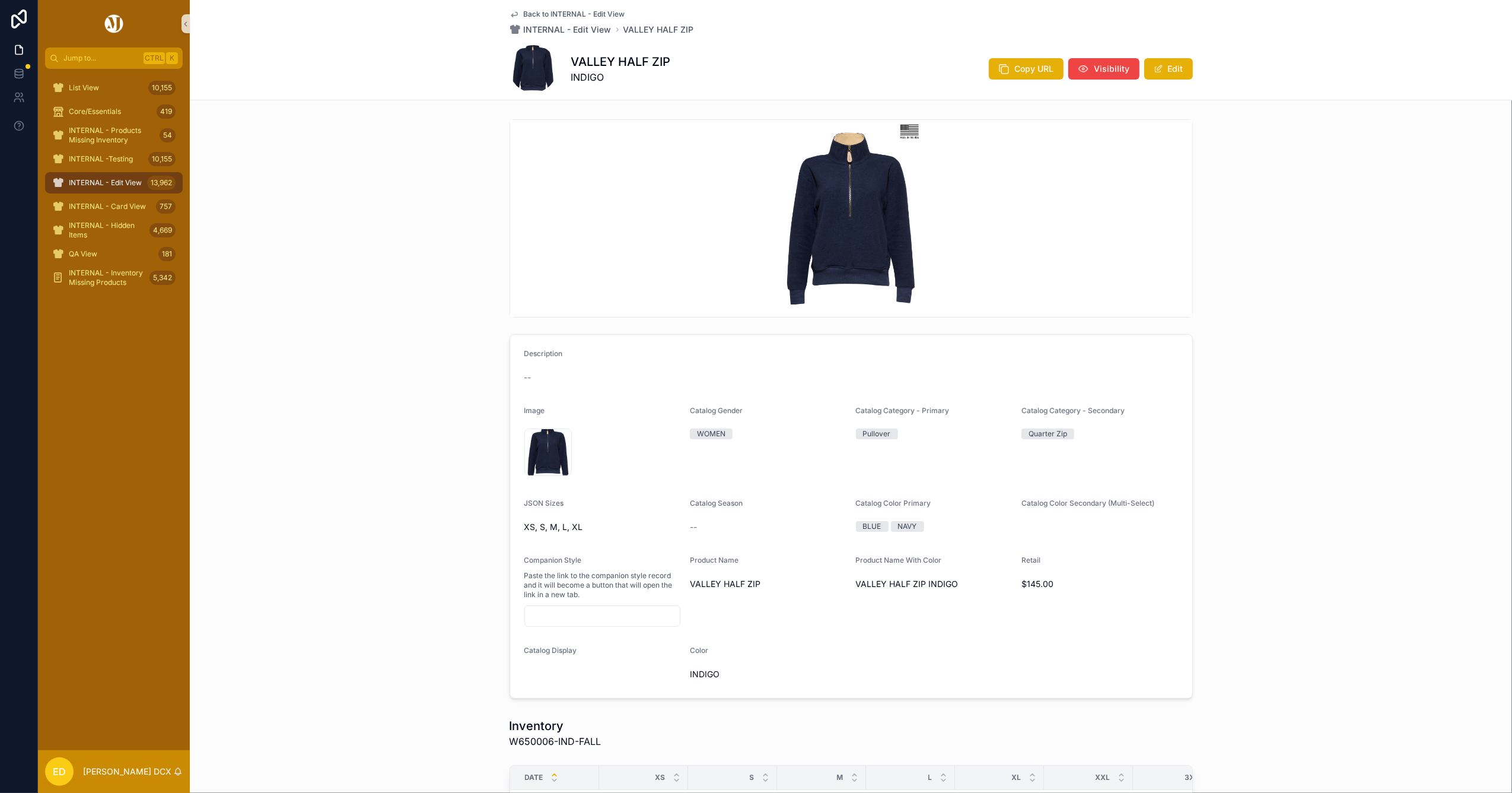
click at [633, 57] on h1 "VALLEY HALF ZIP" at bounding box center [621, 62] width 100 height 17
copy h1 "VALLEY HALF ZIP"
click at [1166, 76] on button "Edit" at bounding box center [1169, 69] width 49 height 22
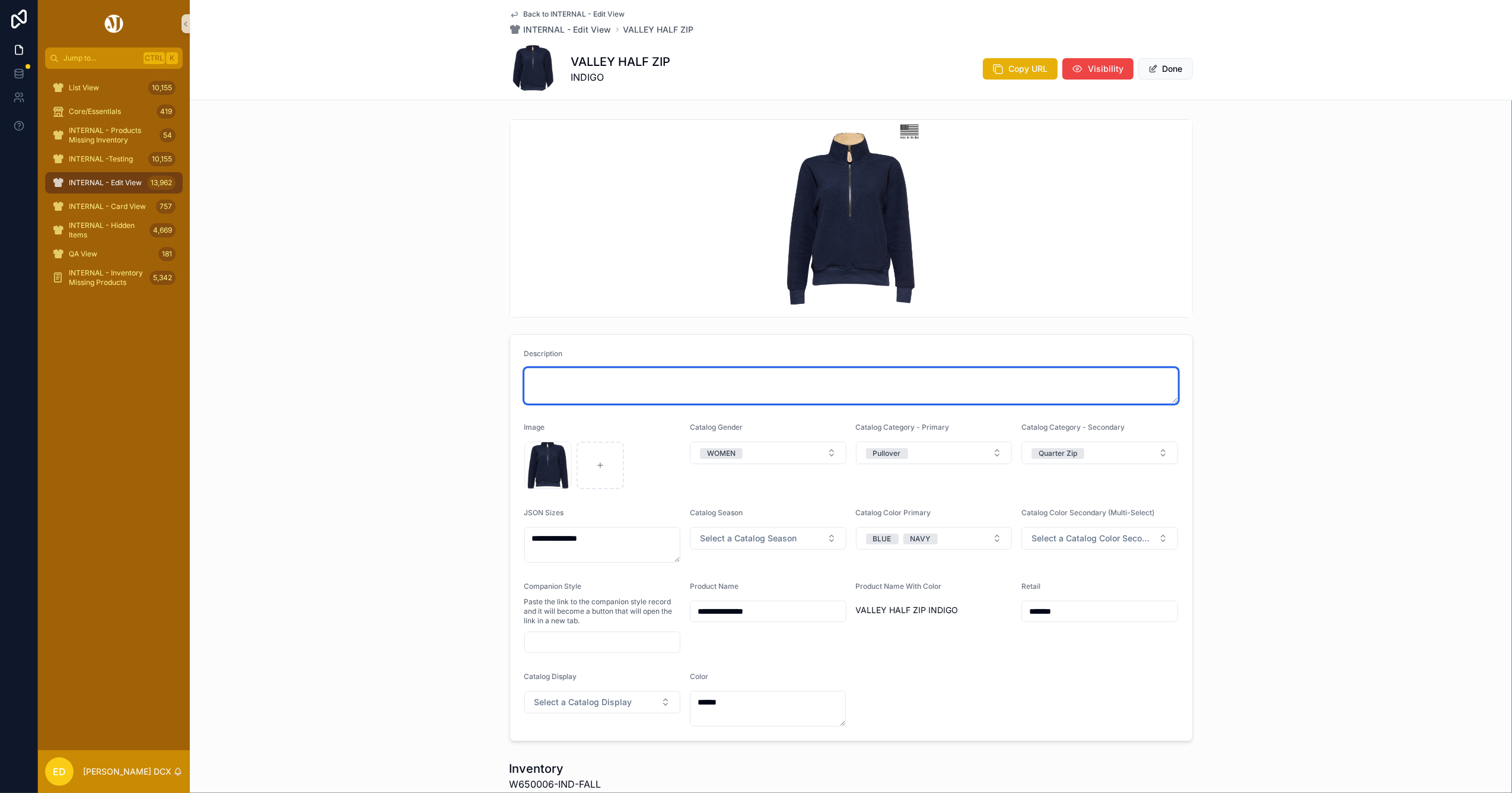
click at [574, 399] on textarea "scrollable content" at bounding box center [851, 385] width 654 height 36
paste textarea "**********"
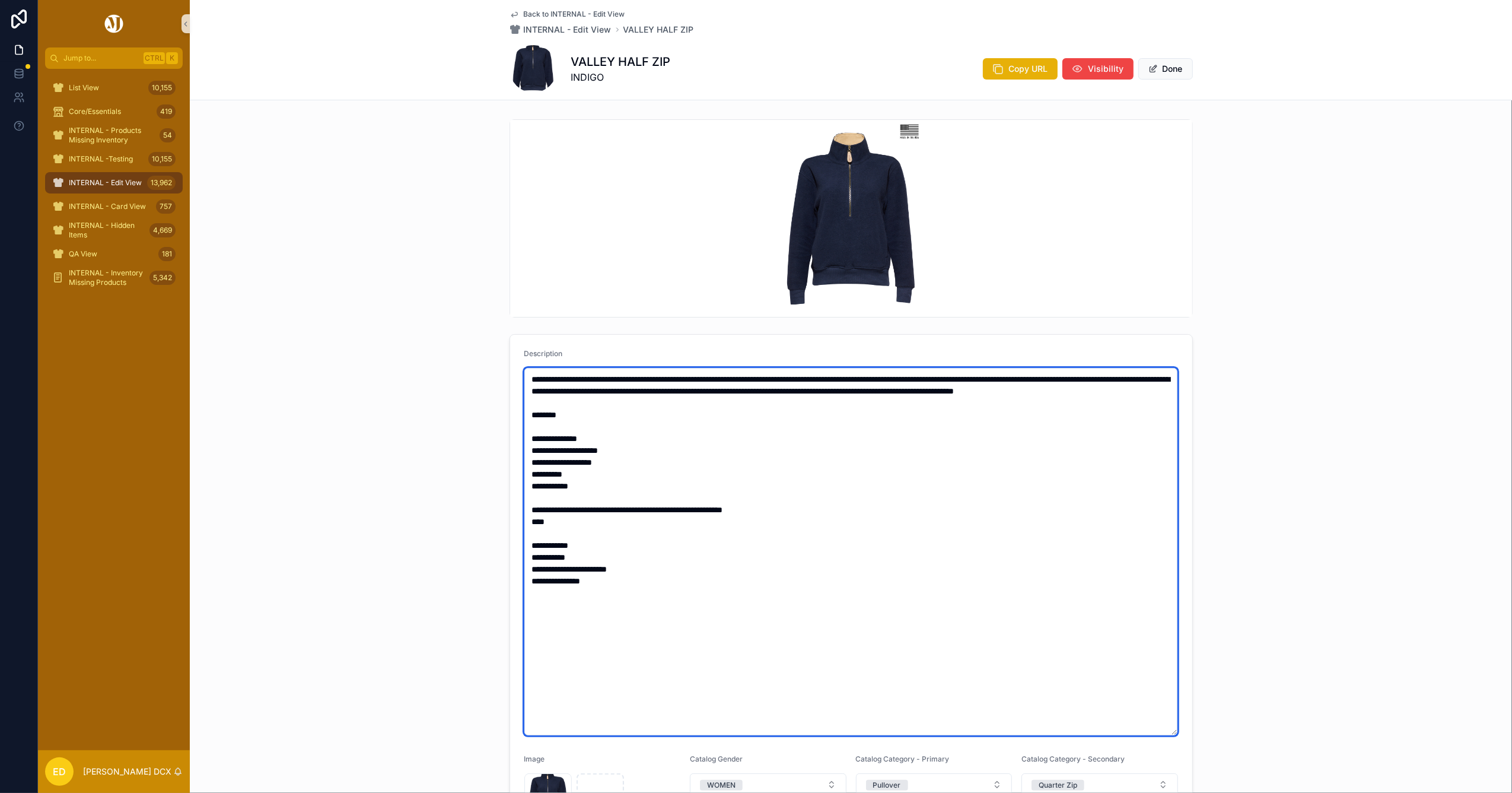
click at [545, 443] on textarea "**********" at bounding box center [851, 551] width 653 height 367
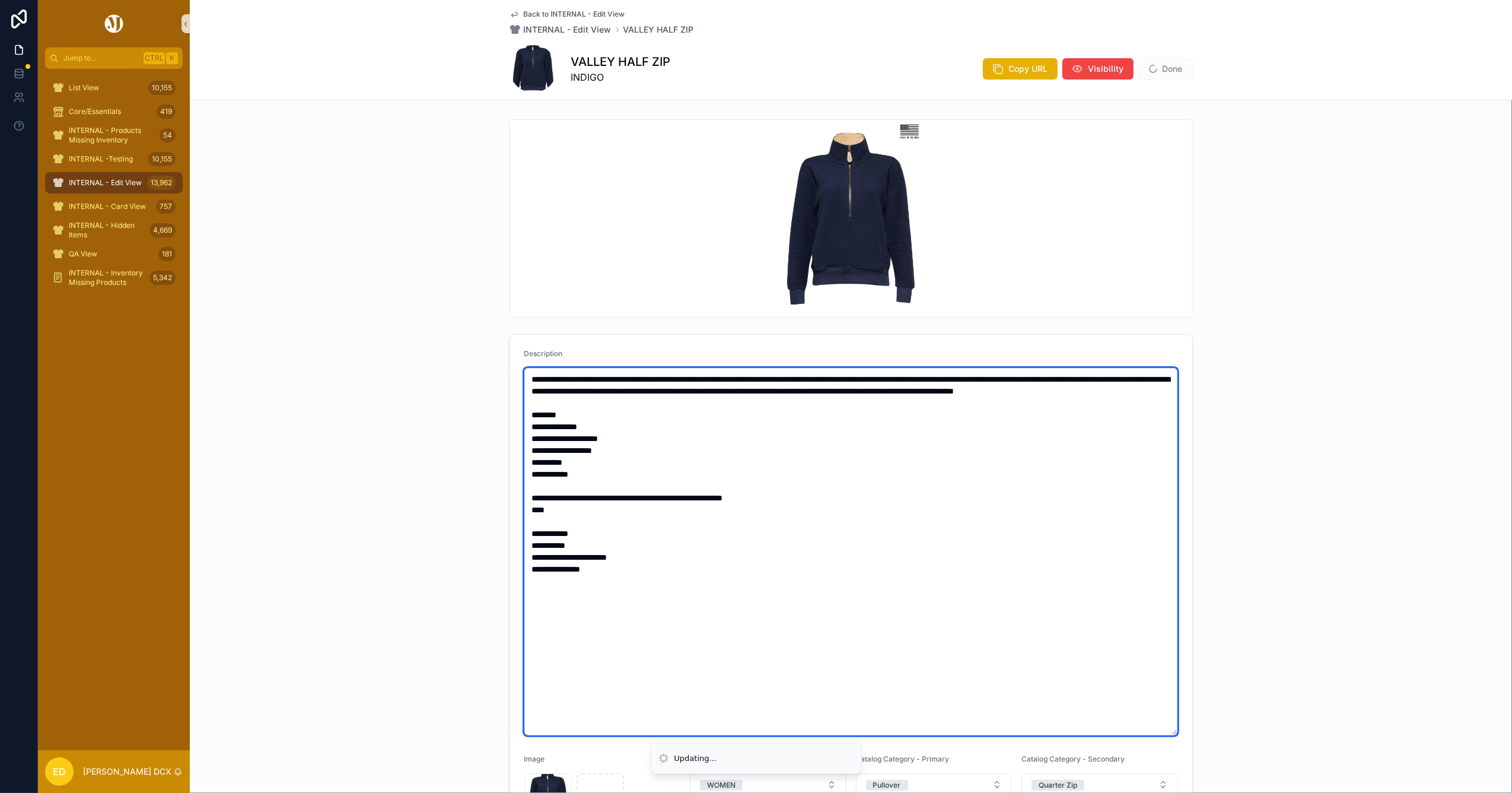
click at [526, 485] on textarea "**********" at bounding box center [851, 551] width 653 height 367
click at [549, 513] on textarea "**********" at bounding box center [851, 551] width 653 height 367
click at [524, 521] on textarea "**********" at bounding box center [851, 551] width 653 height 367
click at [541, 545] on textarea "**********" at bounding box center [851, 551] width 653 height 367
drag, startPoint x: 703, startPoint y: 620, endPoint x: 452, endPoint y: 286, distance: 417.8
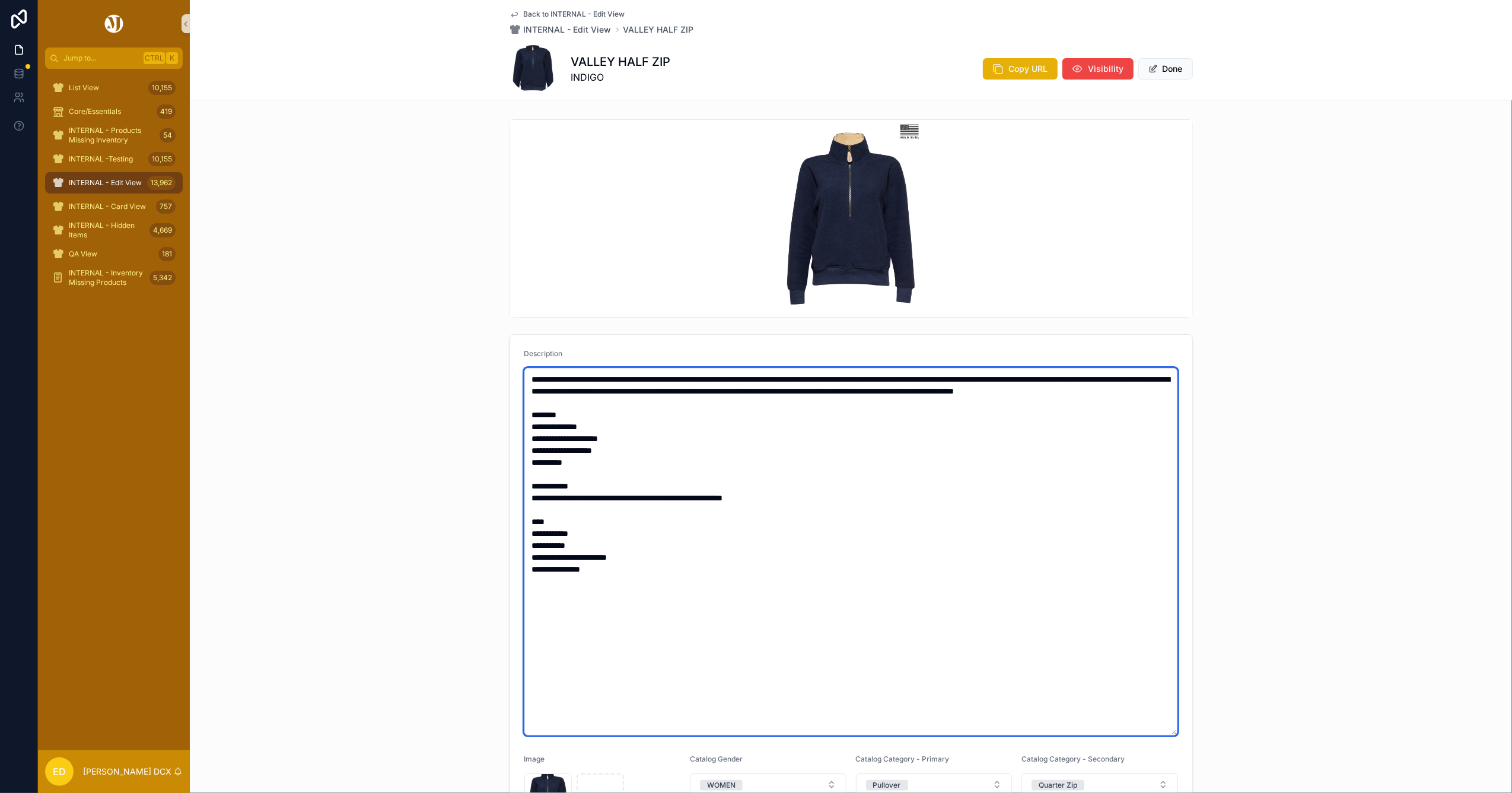
click at [452, 286] on div "**********" at bounding box center [851, 596] width 1322 height 963
type textarea "**********"
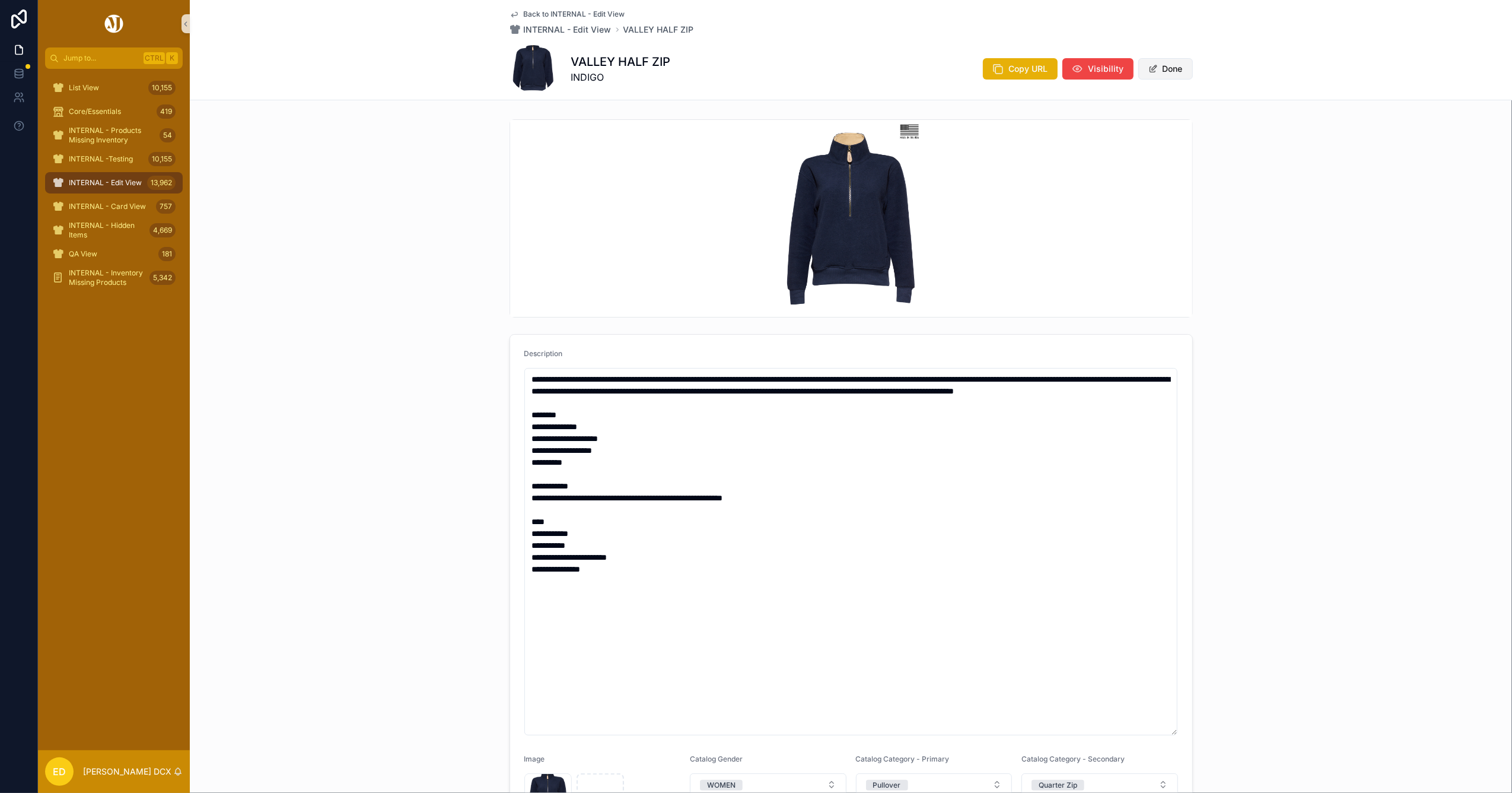
click at [1171, 74] on button "Done" at bounding box center [1165, 69] width 55 height 22
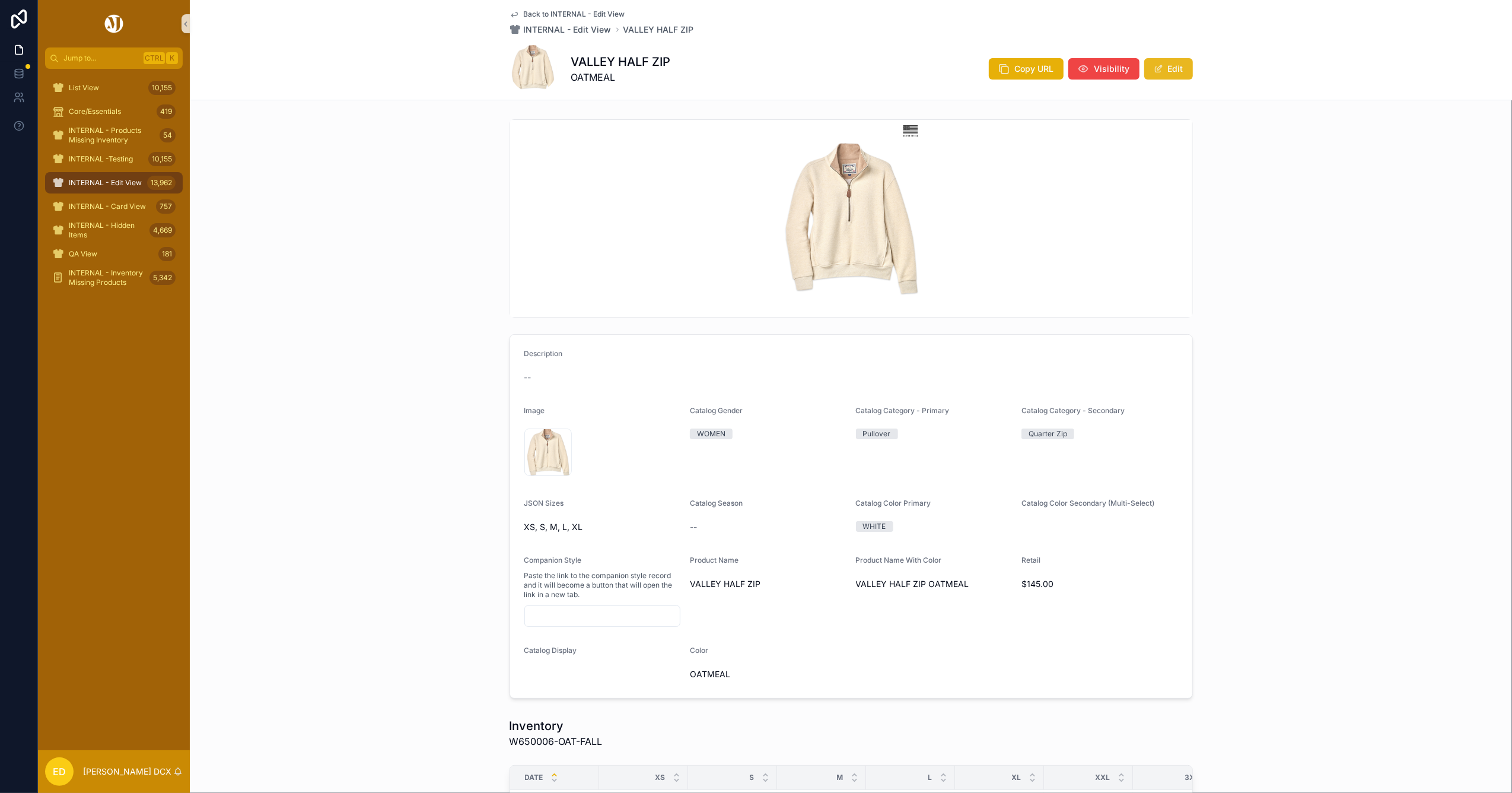
drag, startPoint x: 1165, startPoint y: 69, endPoint x: 1153, endPoint y: 79, distance: 15.6
click at [1165, 69] on button "Edit" at bounding box center [1169, 69] width 49 height 22
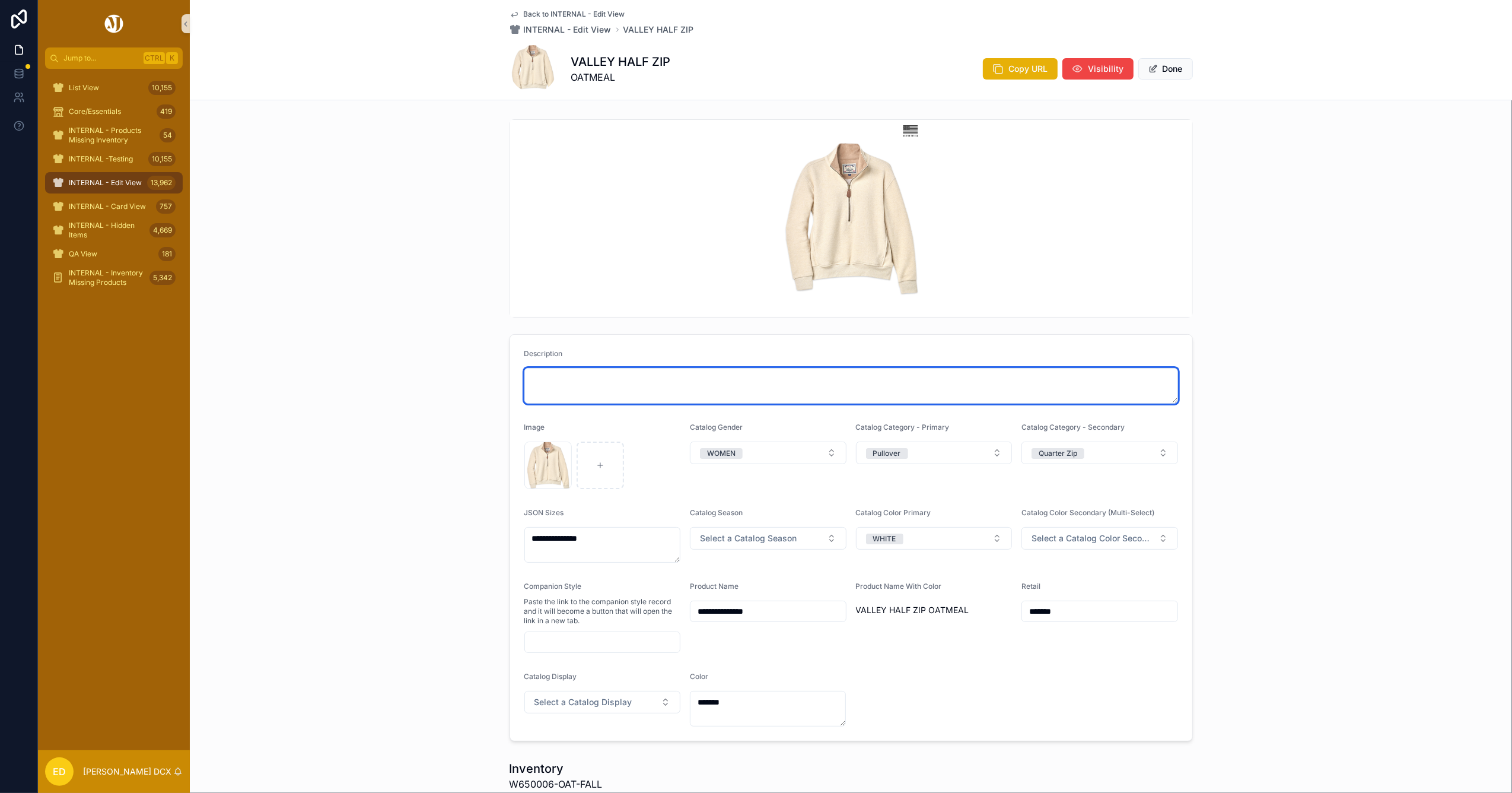
click at [615, 378] on textarea "scrollable content" at bounding box center [851, 385] width 654 height 36
paste textarea "**********"
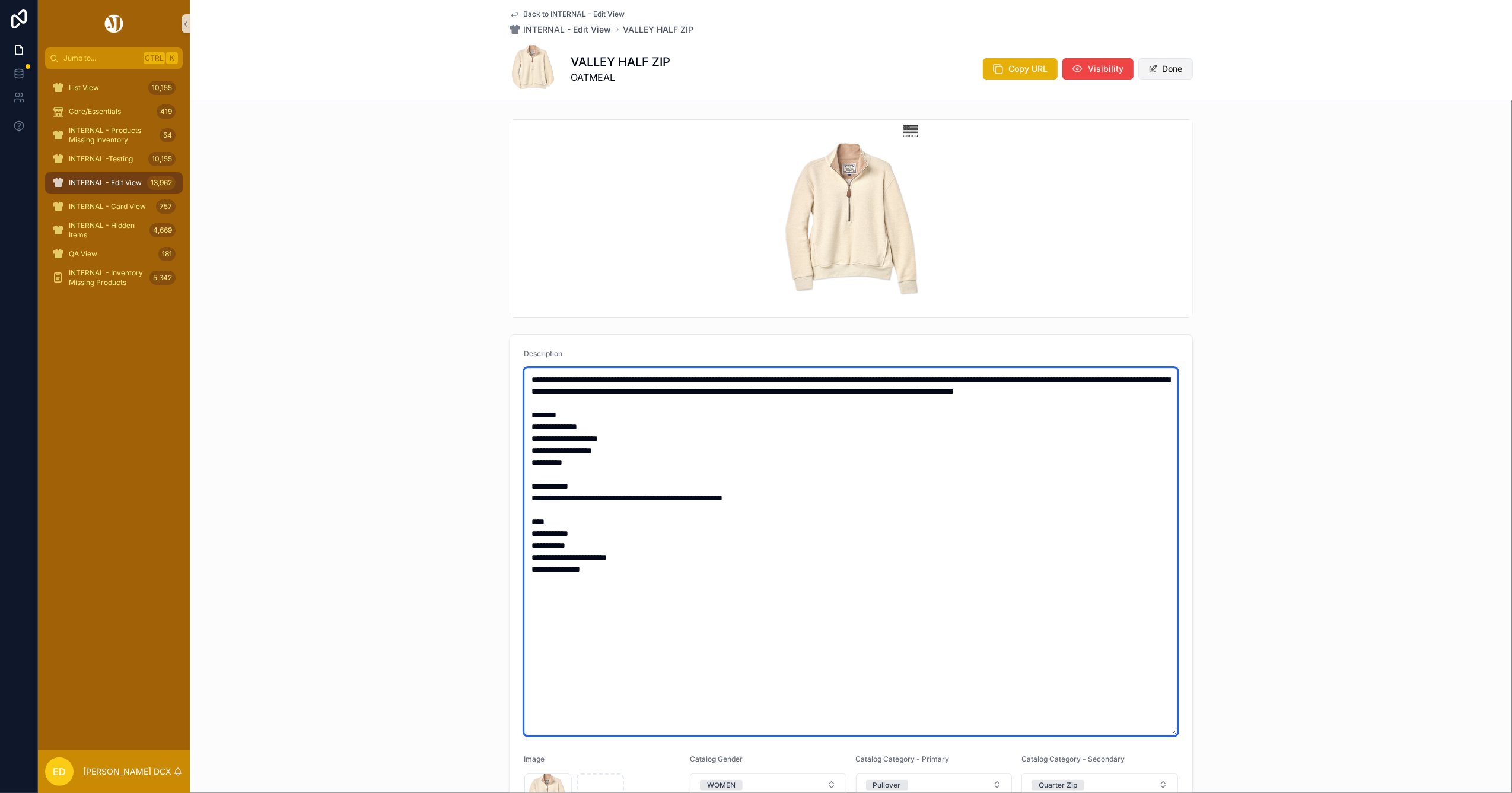
type textarea "**********"
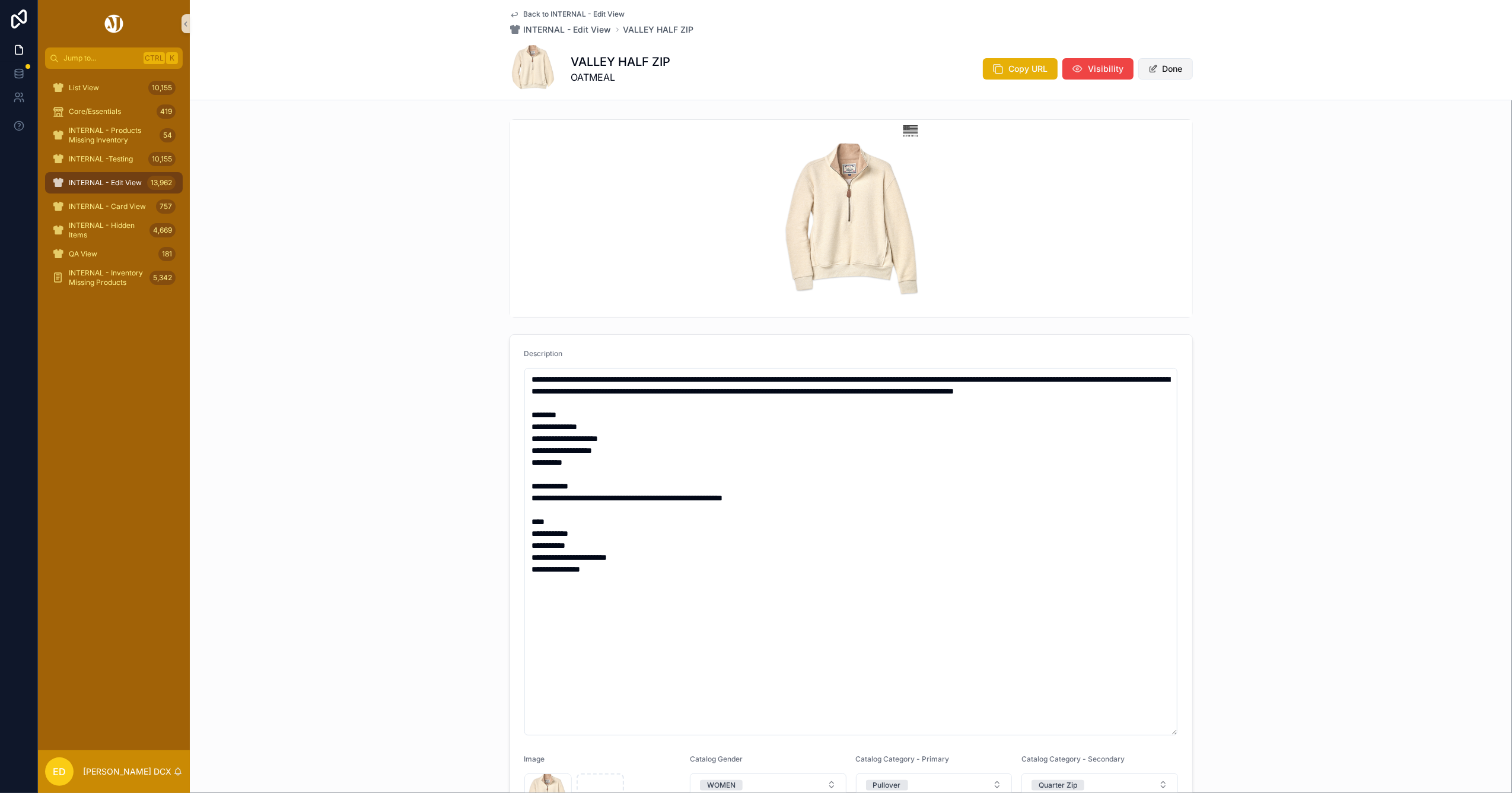
click at [1169, 68] on button "Done" at bounding box center [1165, 69] width 55 height 22
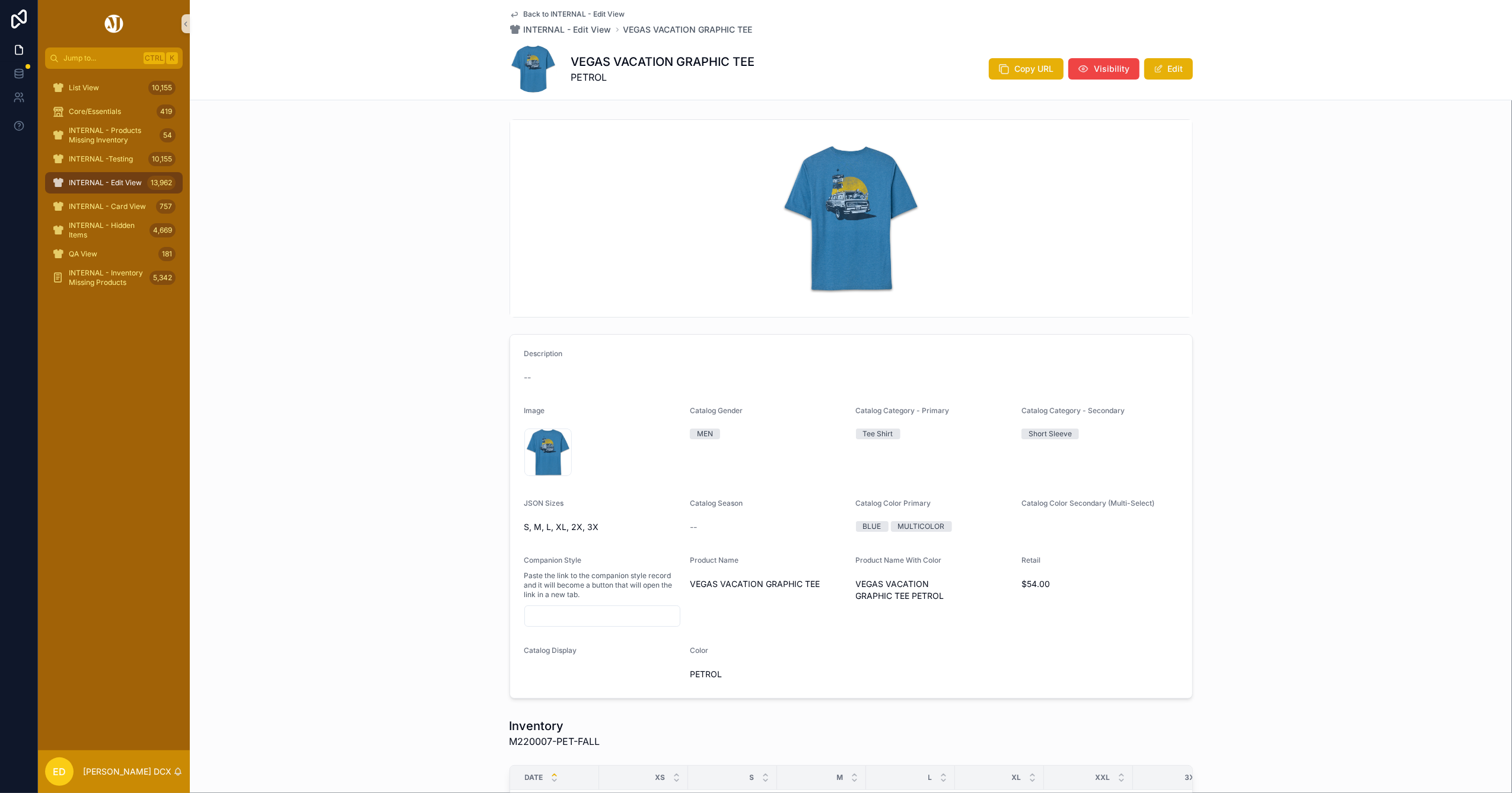
click at [665, 59] on h1 "VEGAS VACATION GRAPHIC TEE" at bounding box center [663, 62] width 184 height 17
copy h1 "VEGAS VACATION GRAPHIC TEE"
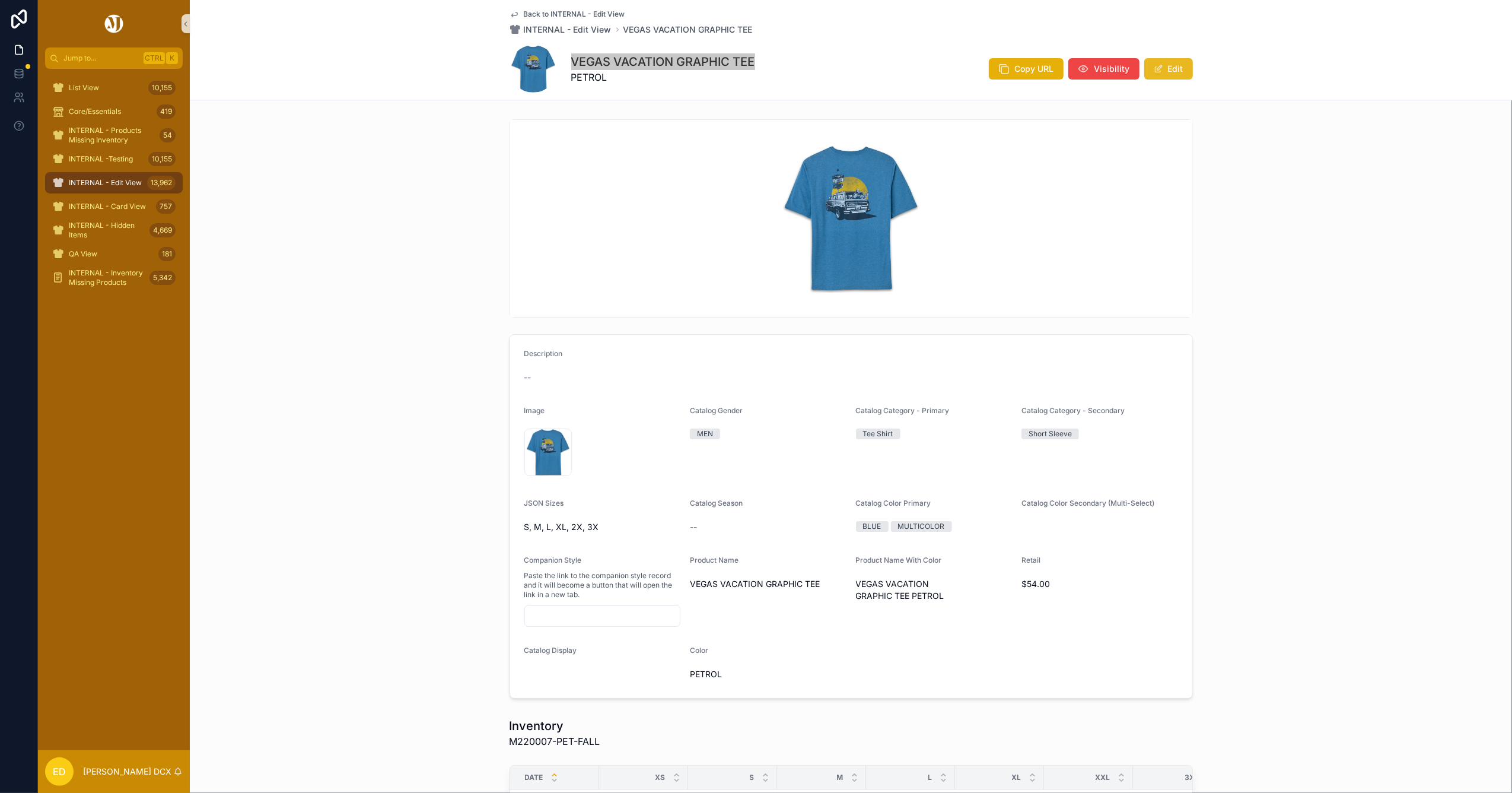
drag, startPoint x: 1153, startPoint y: 64, endPoint x: 1142, endPoint y: 69, distance: 12.1
click at [1153, 65] on span "scrollable content" at bounding box center [1158, 69] width 10 height 10
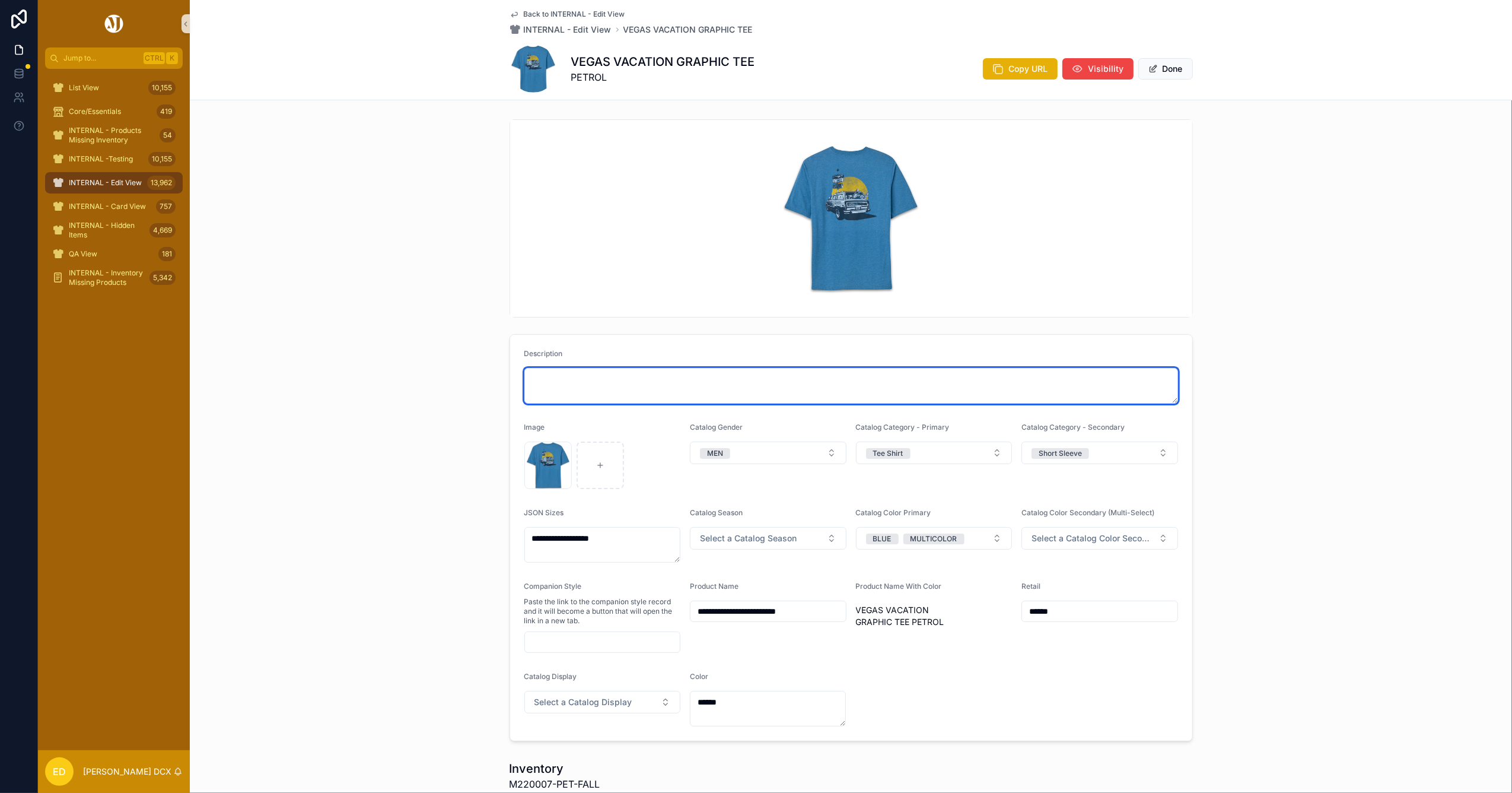
click at [568, 401] on textarea "scrollable content" at bounding box center [851, 385] width 654 height 36
paste textarea "**********"
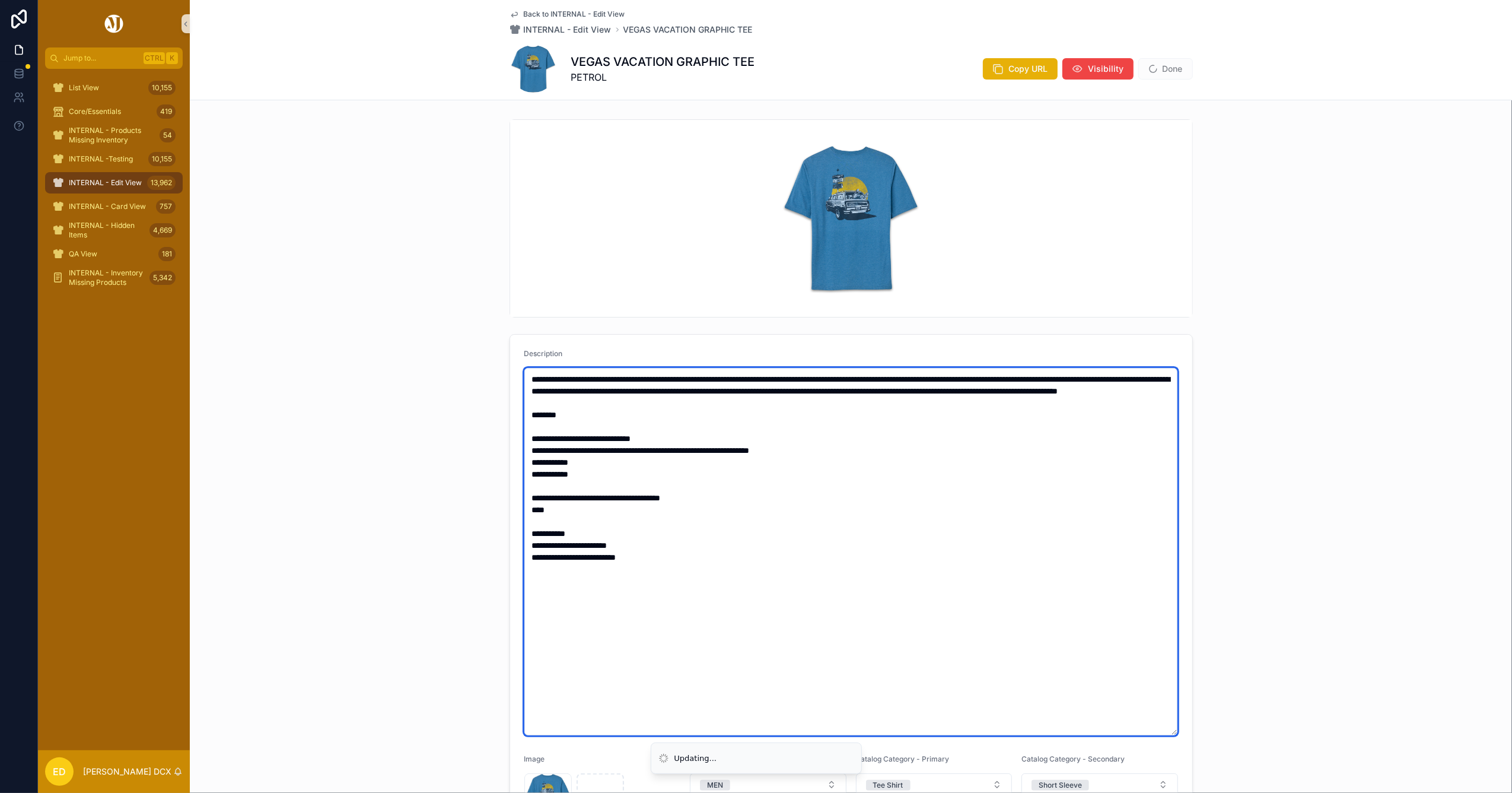
click at [549, 434] on textarea "**********" at bounding box center [851, 551] width 653 height 367
click at [524, 473] on textarea "**********" at bounding box center [851, 551] width 653 height 367
click at [534, 496] on textarea "**********" at bounding box center [851, 551] width 653 height 367
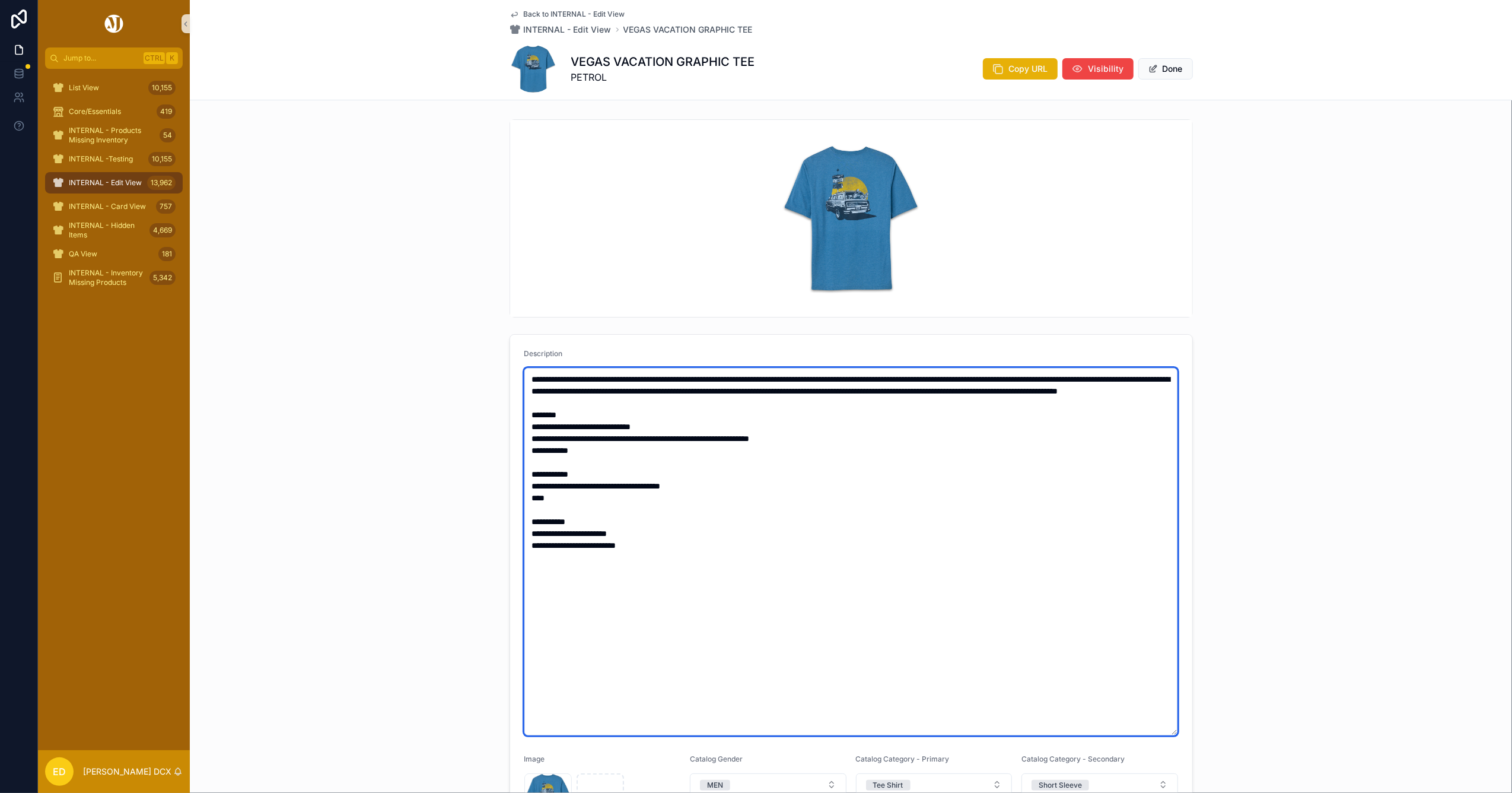
click at [524, 507] on textarea "**********" at bounding box center [851, 551] width 653 height 367
click at [541, 531] on textarea "**********" at bounding box center [851, 551] width 653 height 367
drag, startPoint x: 667, startPoint y: 552, endPoint x: 523, endPoint y: 554, distance: 144.0
click at [525, 554] on textarea "**********" at bounding box center [851, 551] width 653 height 367
type textarea "**********"
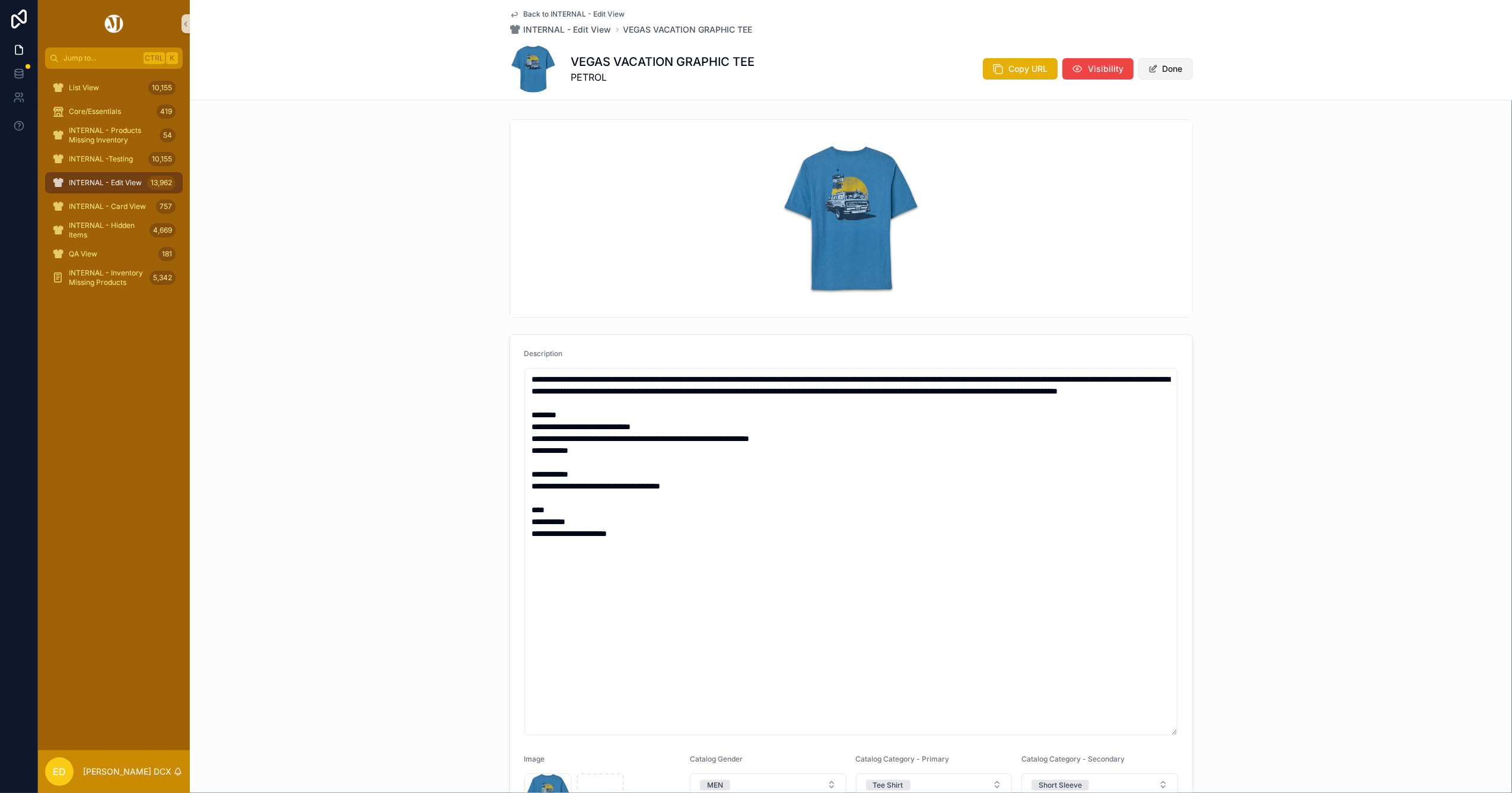
click at [1152, 69] on button "Done" at bounding box center [1165, 69] width 55 height 22
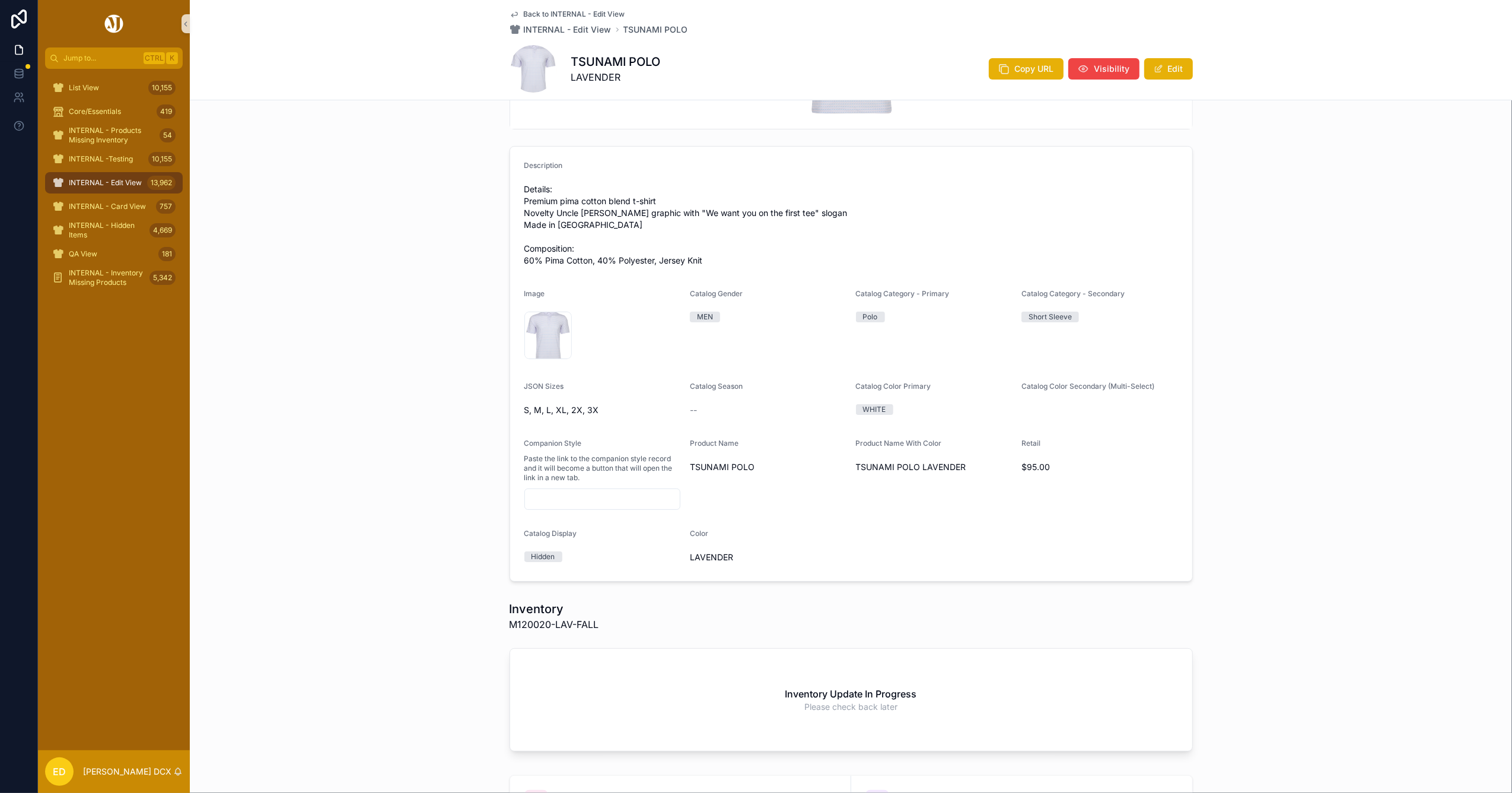
scroll to position [20, 0]
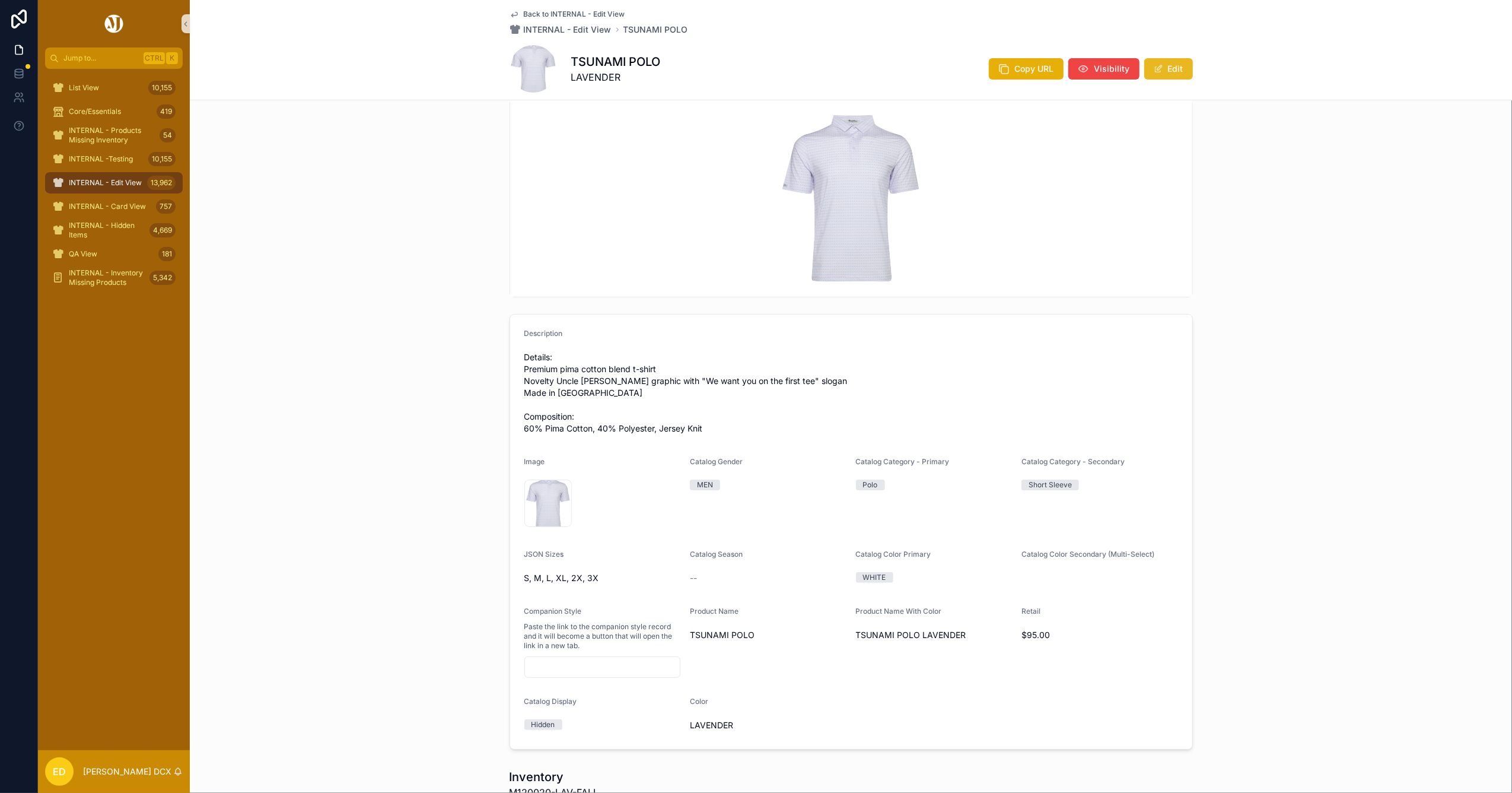
click at [1153, 69] on span "scrollable content" at bounding box center [1158, 69] width 10 height 10
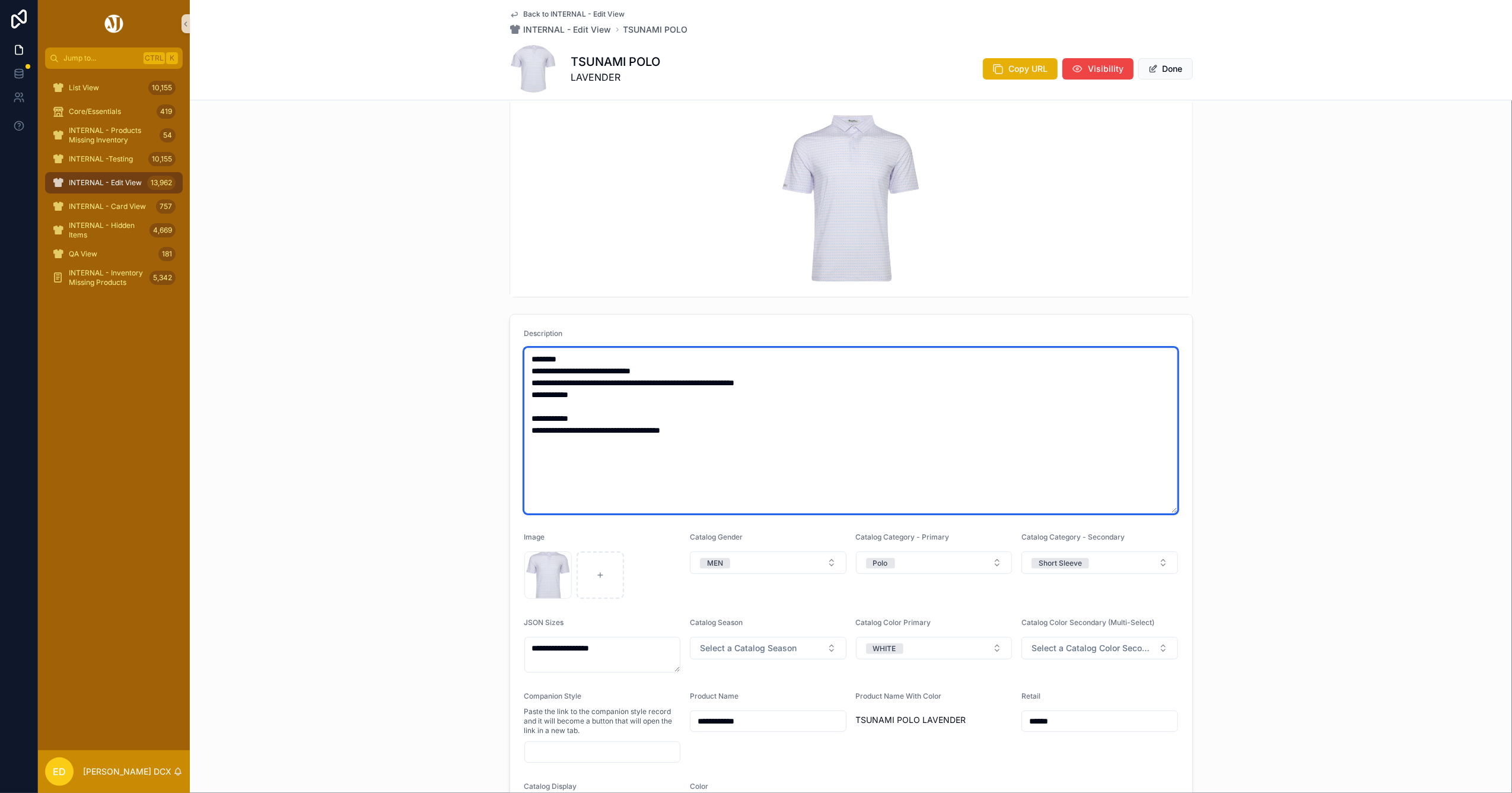
drag, startPoint x: 742, startPoint y: 459, endPoint x: 390, endPoint y: 283, distance: 393.5
click at [387, 292] on div "**********" at bounding box center [851, 475] width 1322 height 762
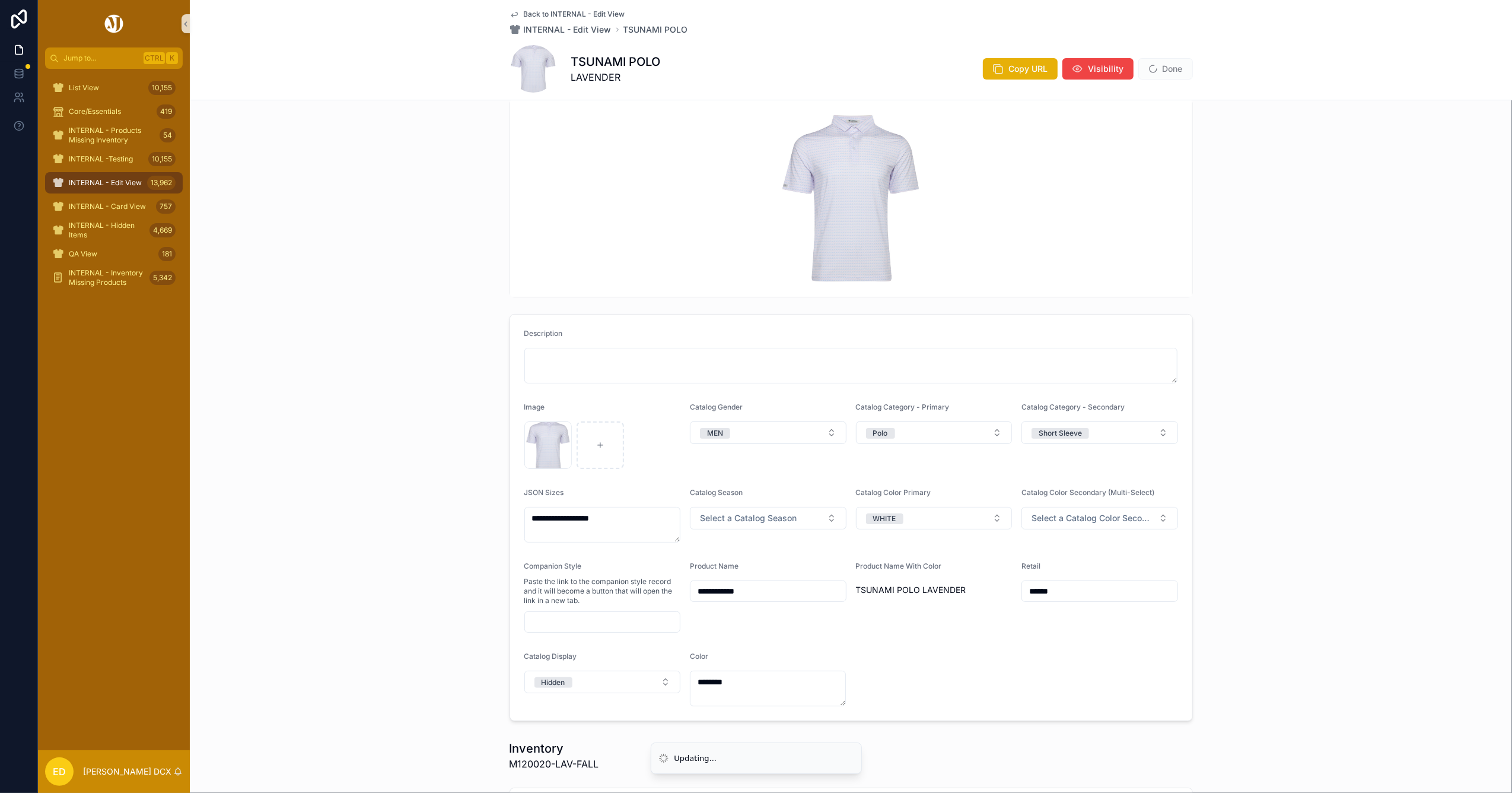
click at [1174, 71] on span "Done" at bounding box center [1165, 69] width 55 height 22
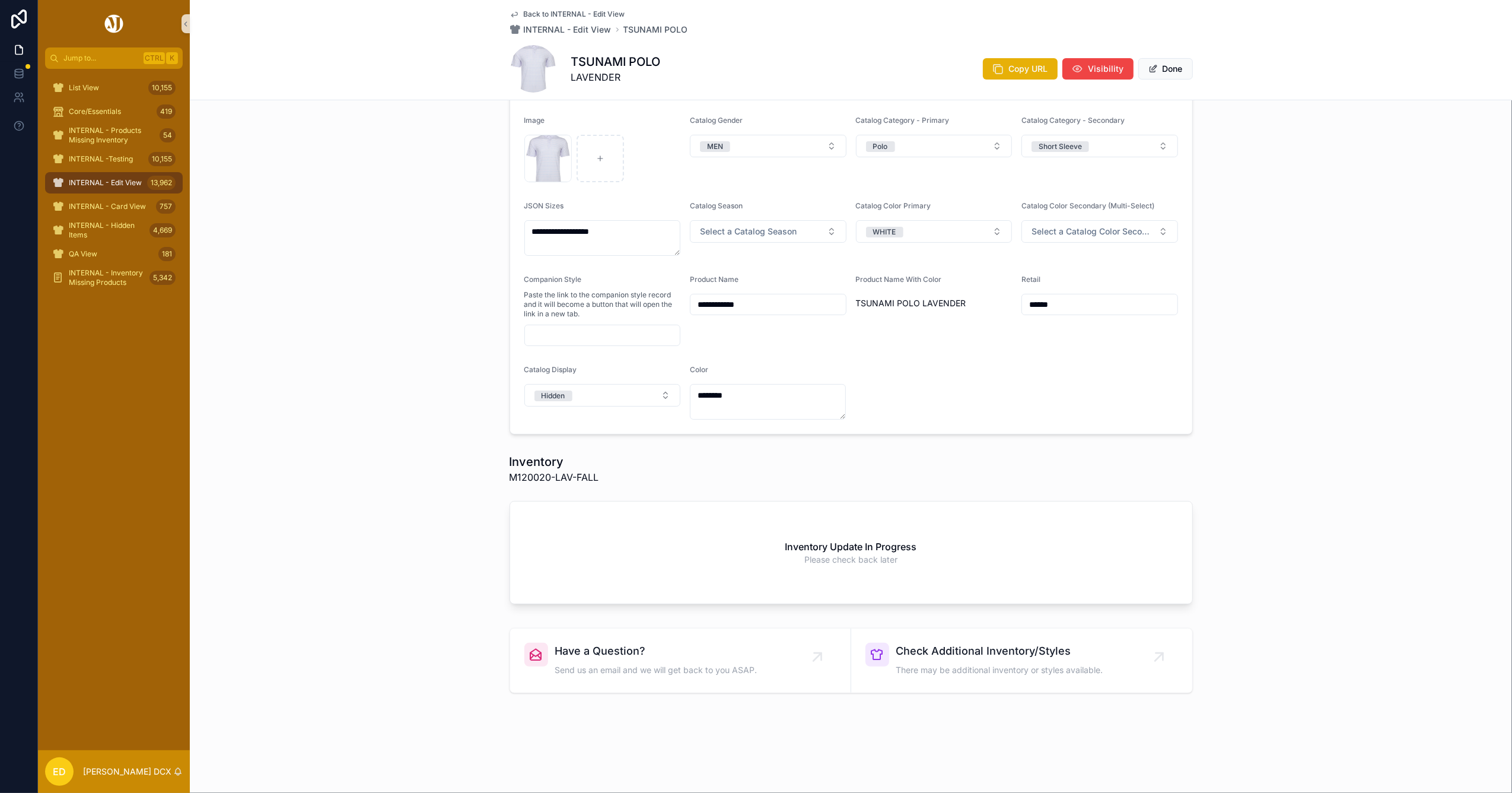
scroll to position [0, 0]
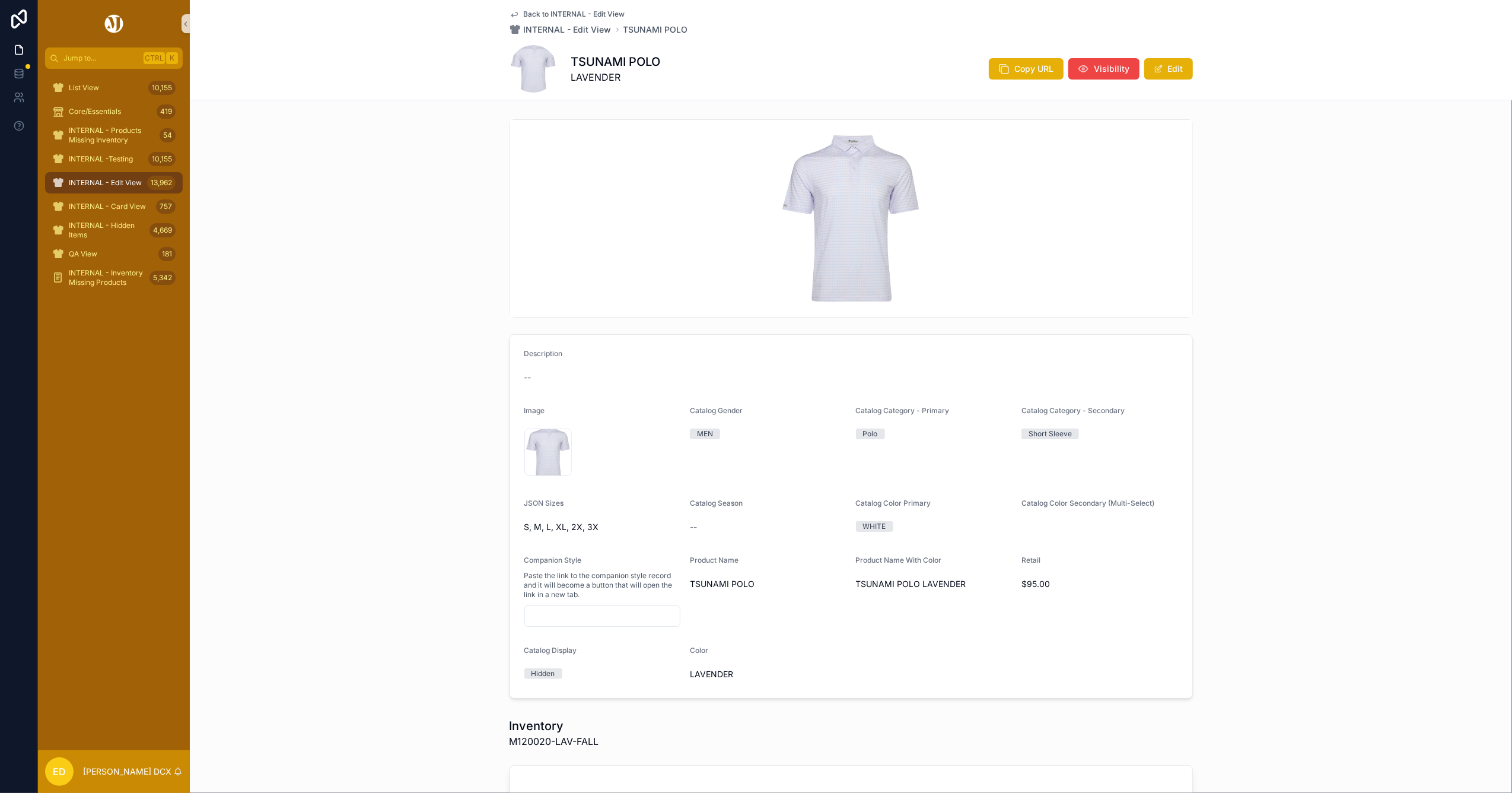
click at [523, 738] on span "M120020-LAV-FALL" at bounding box center [554, 741] width 89 height 14
copy span "M120020"
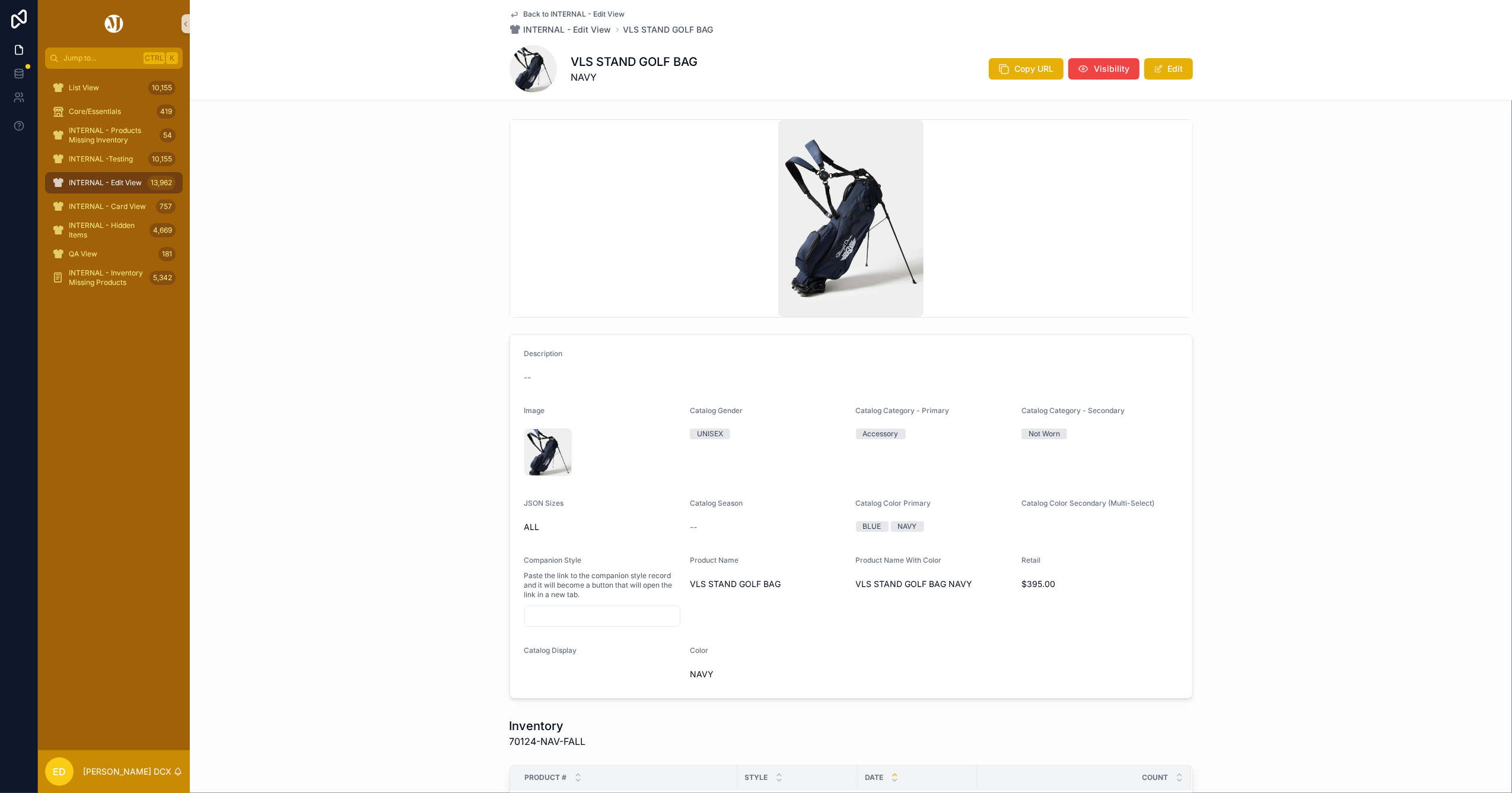
click at [601, 62] on h1 "VLS STAND GOLF BAG" at bounding box center [635, 62] width 127 height 17
click at [601, 63] on h1 "VLS STAND GOLF BAG" at bounding box center [635, 62] width 127 height 17
copy h1 "VLS STAND GOLF BAG"
click at [517, 741] on span "70124-NAV-FALL" at bounding box center [547, 741] width 76 height 14
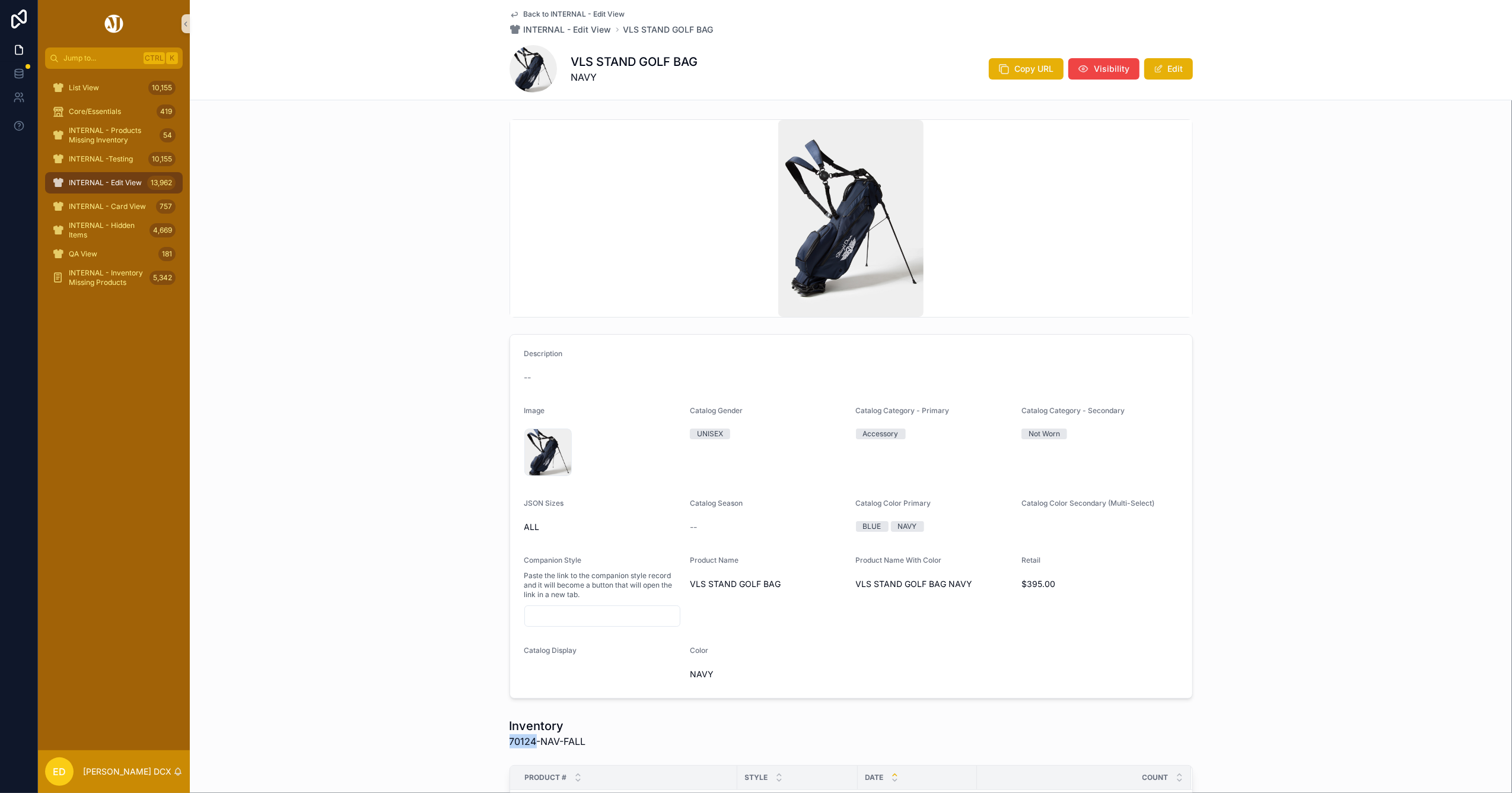
click at [517, 741] on span "70124-NAV-FALL" at bounding box center [547, 741] width 76 height 14
copy span "70124"
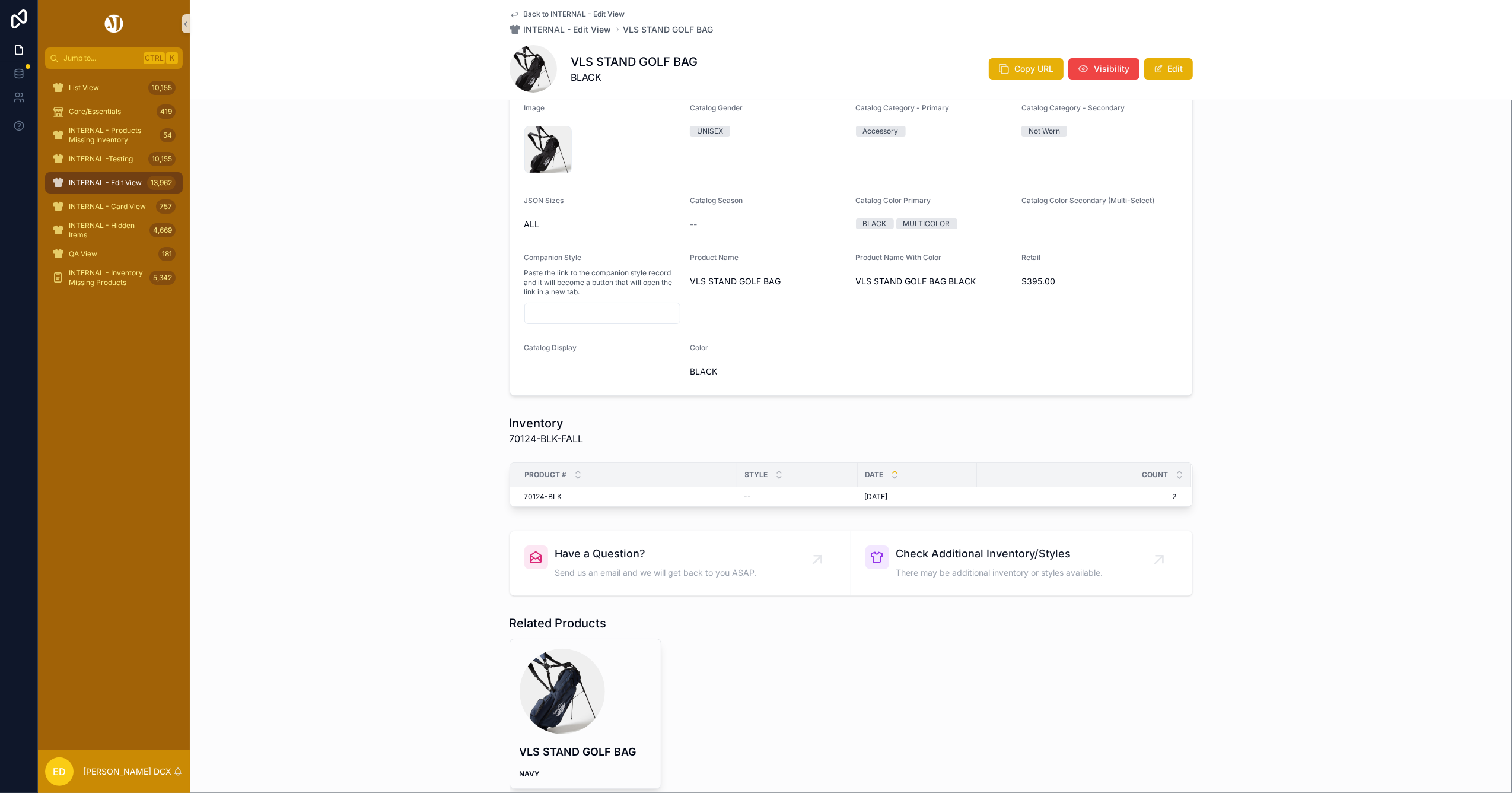
scroll to position [388, 0]
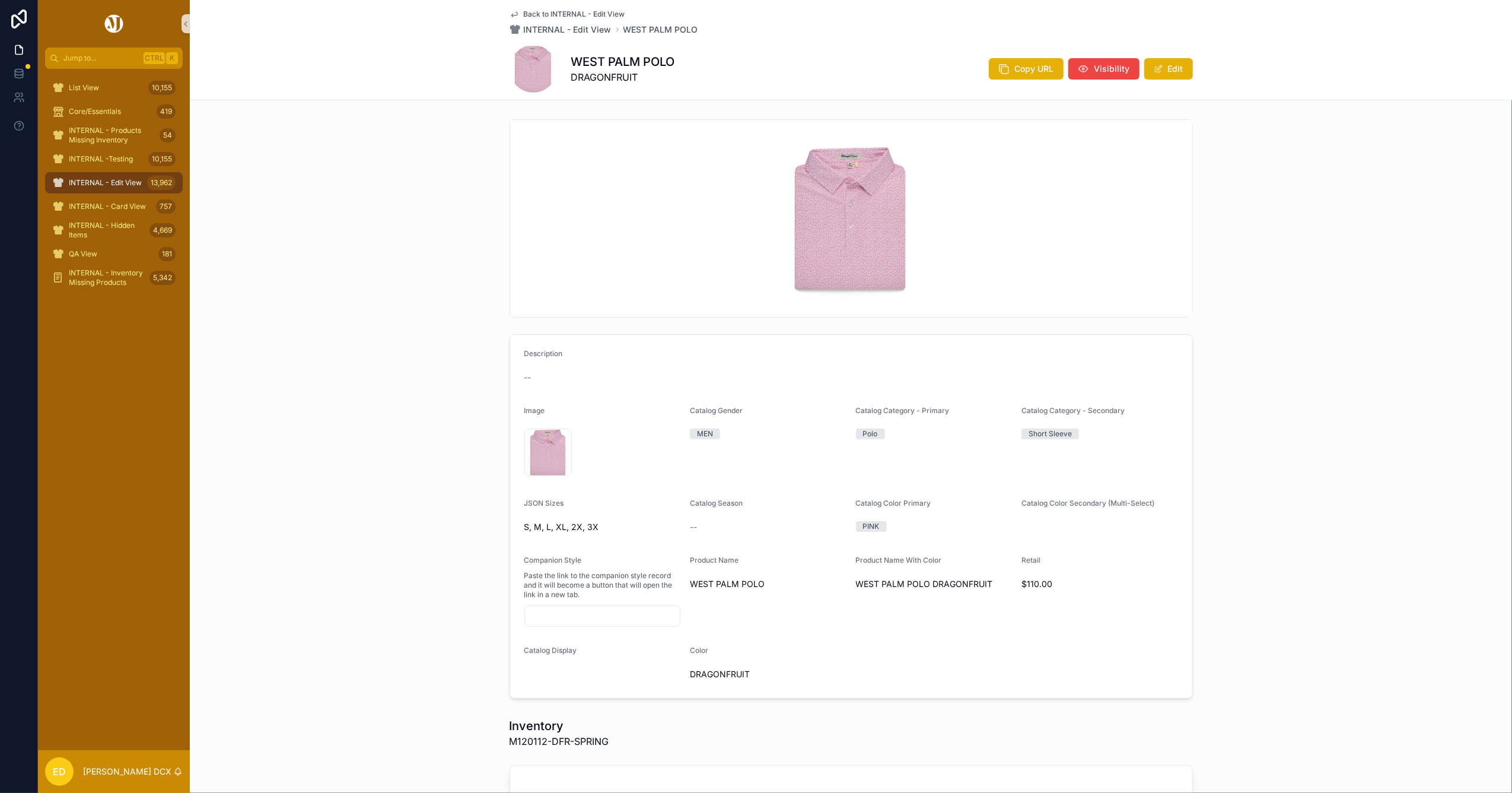
click at [587, 64] on h1 "WEST PALM POLO" at bounding box center [623, 62] width 103 height 17
copy h1 "WEST PALM POLO"
click at [516, 744] on span "M120112-DFR-SPRING" at bounding box center [559, 741] width 100 height 14
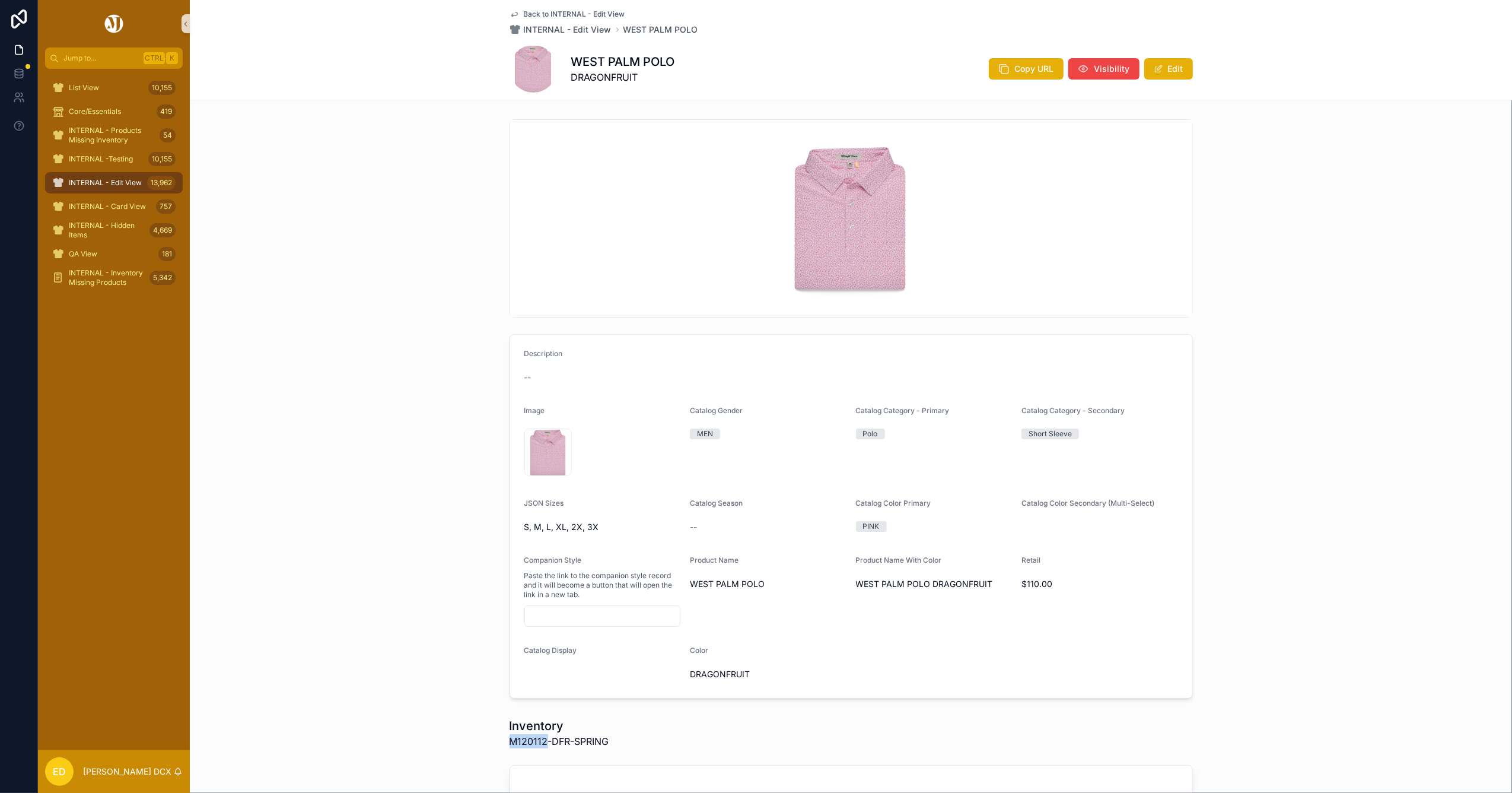
click at [516, 744] on span "M120112-DFR-SPRING" at bounding box center [559, 741] width 100 height 14
copy span "M120112"
click at [1097, 73] on span "Visibility" at bounding box center [1111, 69] width 36 height 12
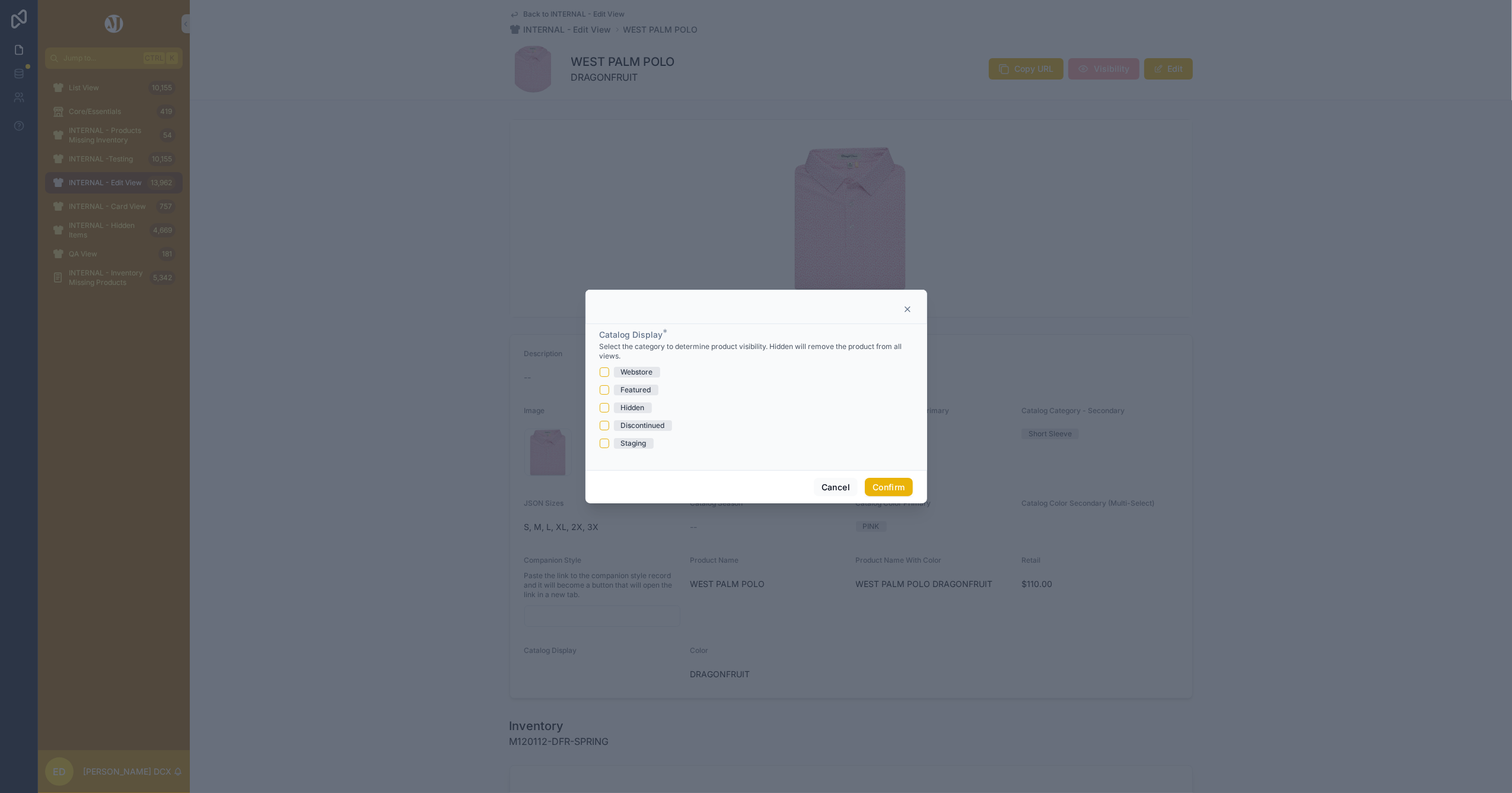
click at [649, 403] on span "Hidden" at bounding box center [633, 407] width 38 height 10
click at [609, 403] on button "Hidden" at bounding box center [605, 408] width 10 height 10
click at [907, 489] on button "Confirm" at bounding box center [888, 487] width 48 height 19
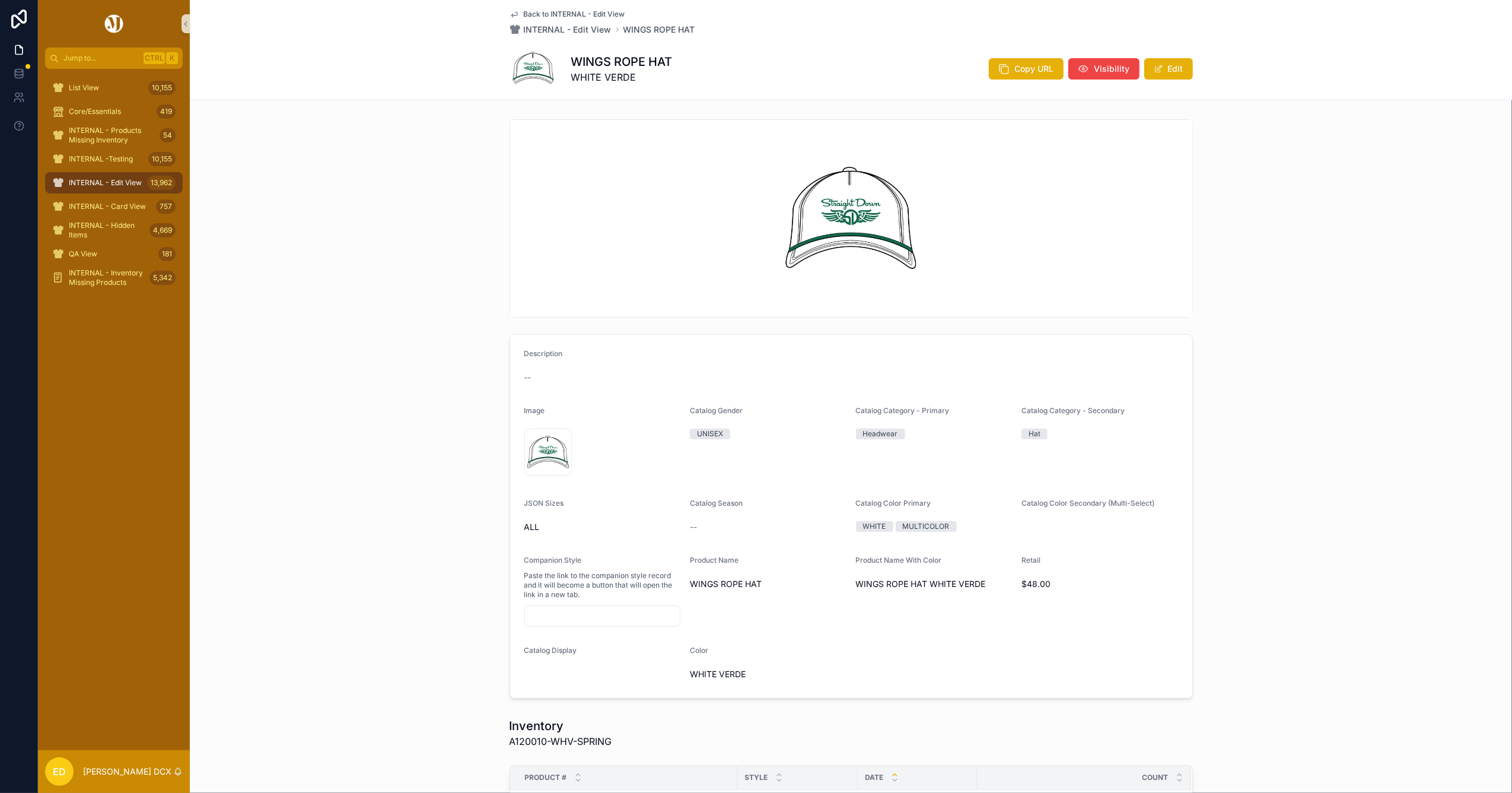
click at [628, 64] on h1 "WINGS ROPE HAT" at bounding box center [621, 62] width 101 height 17
copy h1 "WINGS ROPE HAT"
click at [1149, 73] on button "Edit" at bounding box center [1169, 69] width 49 height 22
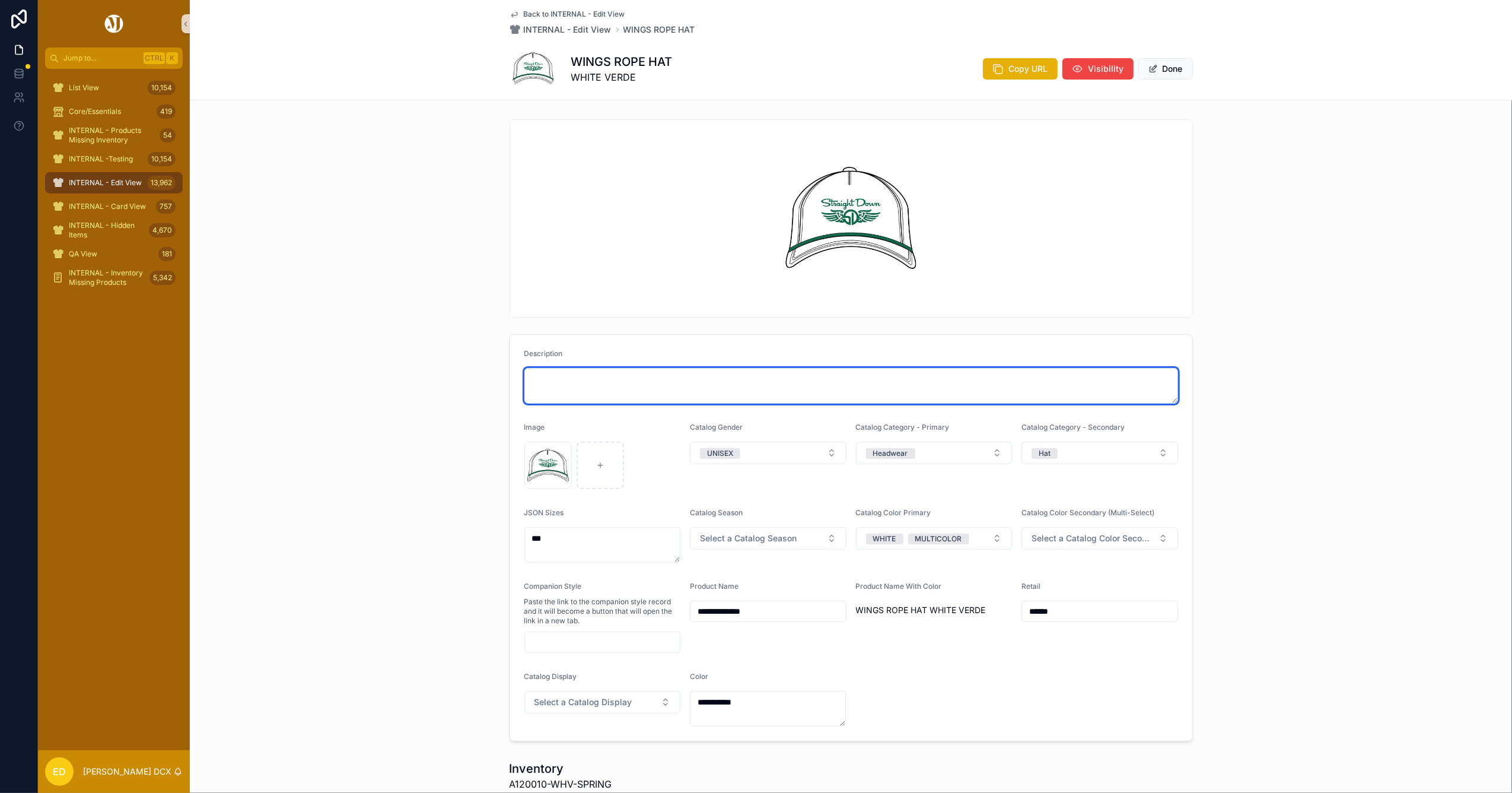
click at [582, 390] on textarea "scrollable content" at bounding box center [851, 385] width 654 height 36
paste textarea "**********"
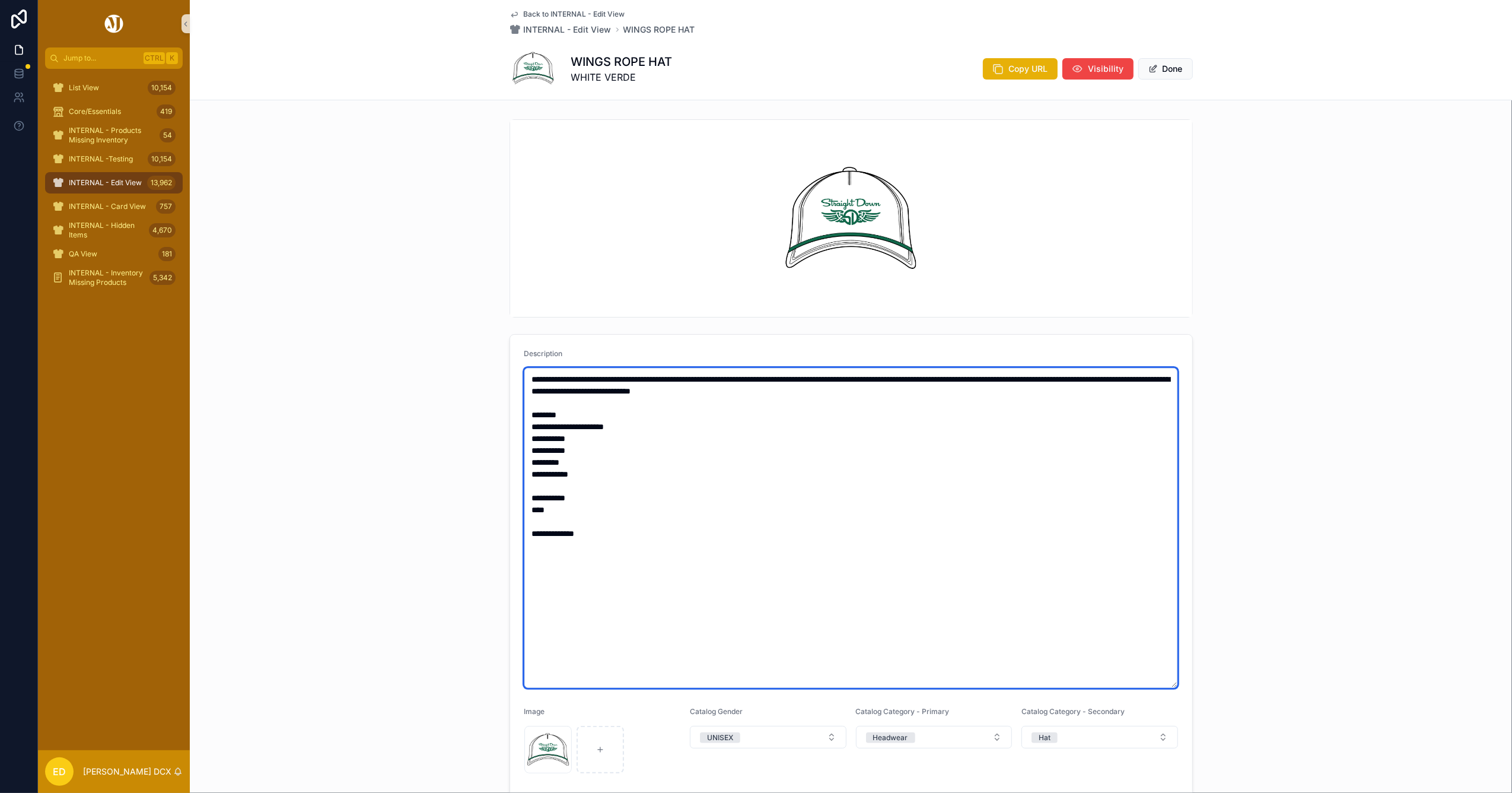
click at [524, 471] on textarea "**********" at bounding box center [851, 527] width 653 height 320
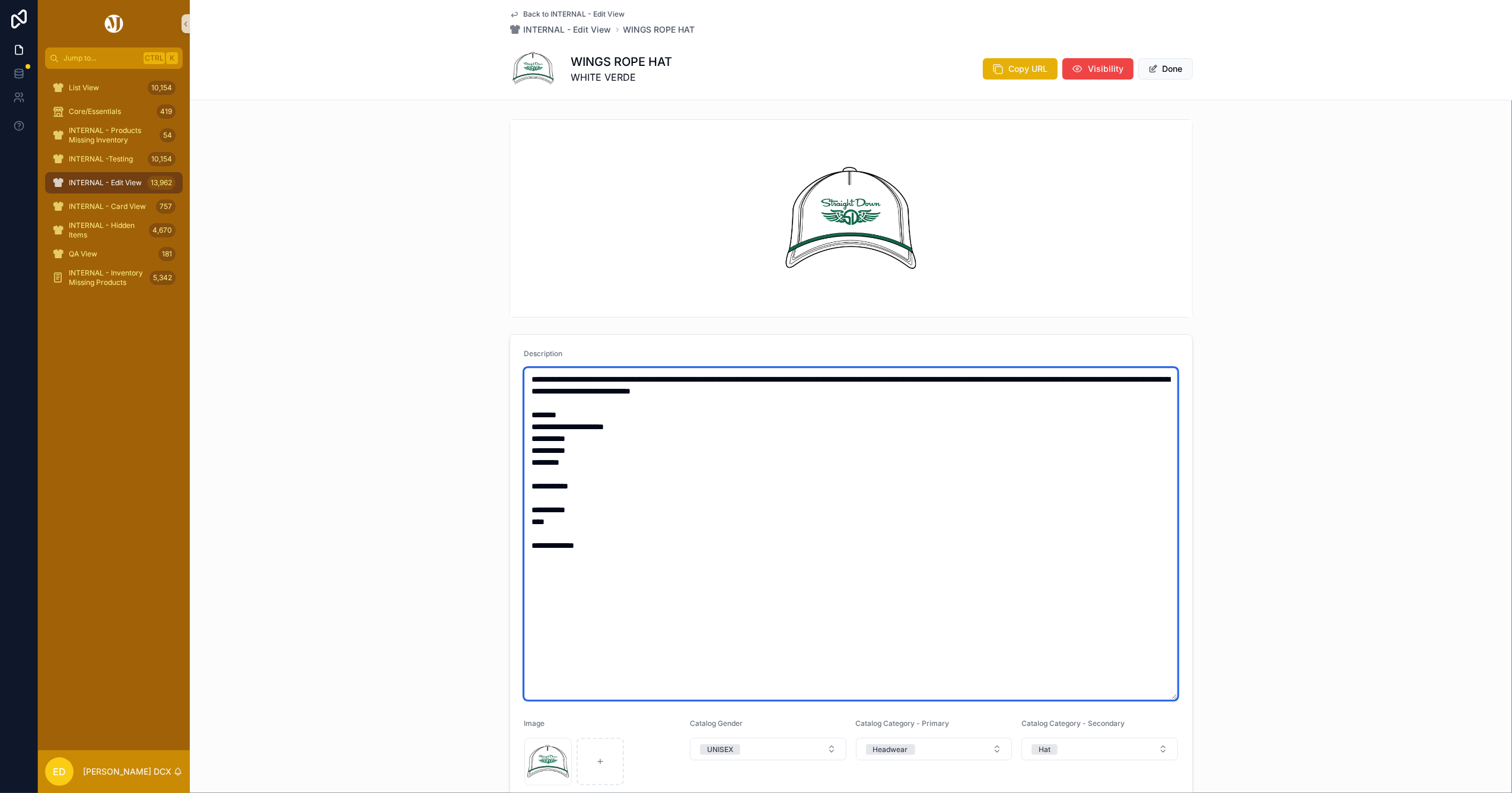
click at [533, 497] on textarea "**********" at bounding box center [851, 534] width 653 height 331
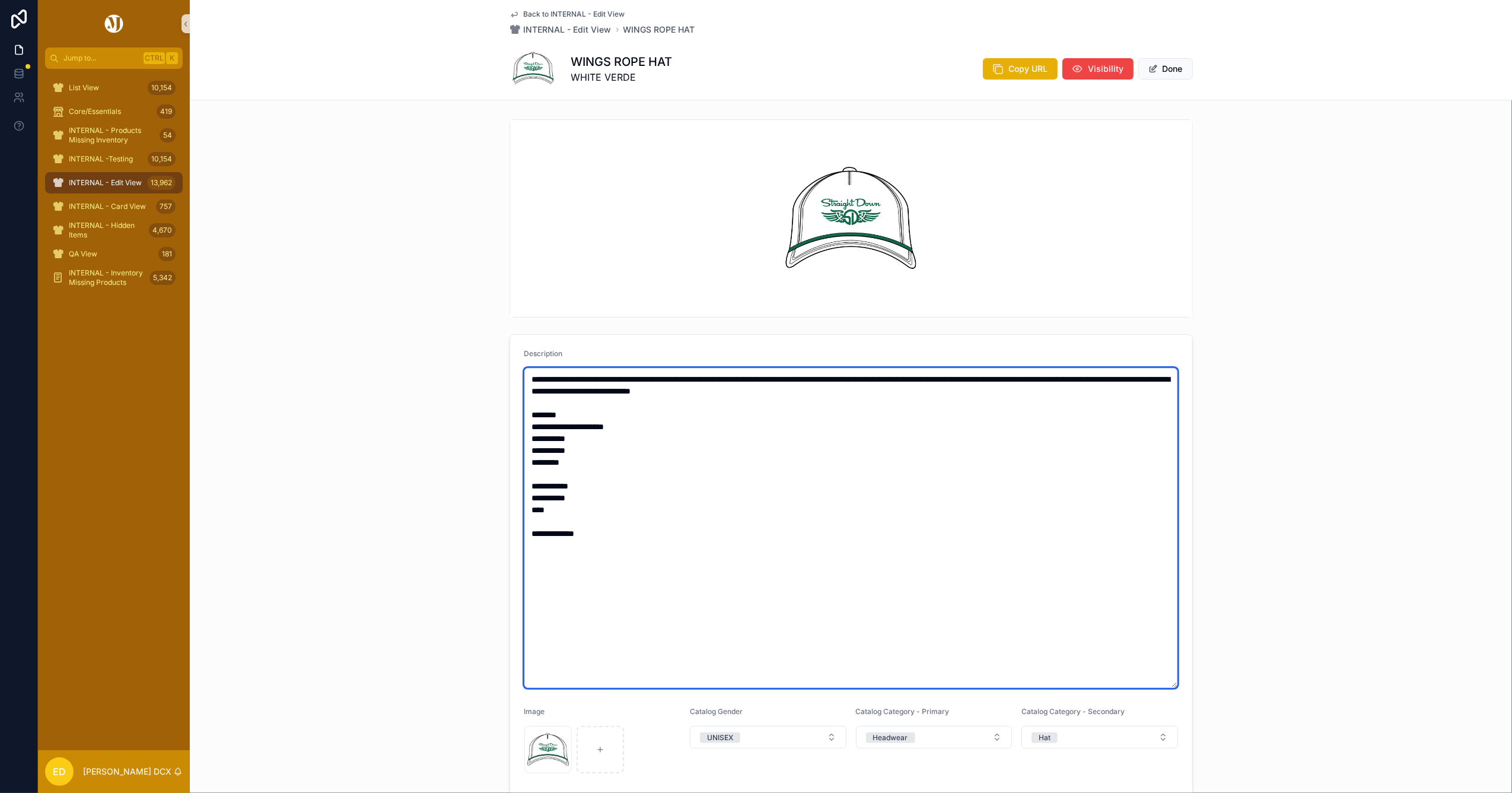
click at [526, 508] on textarea "**********" at bounding box center [851, 527] width 653 height 320
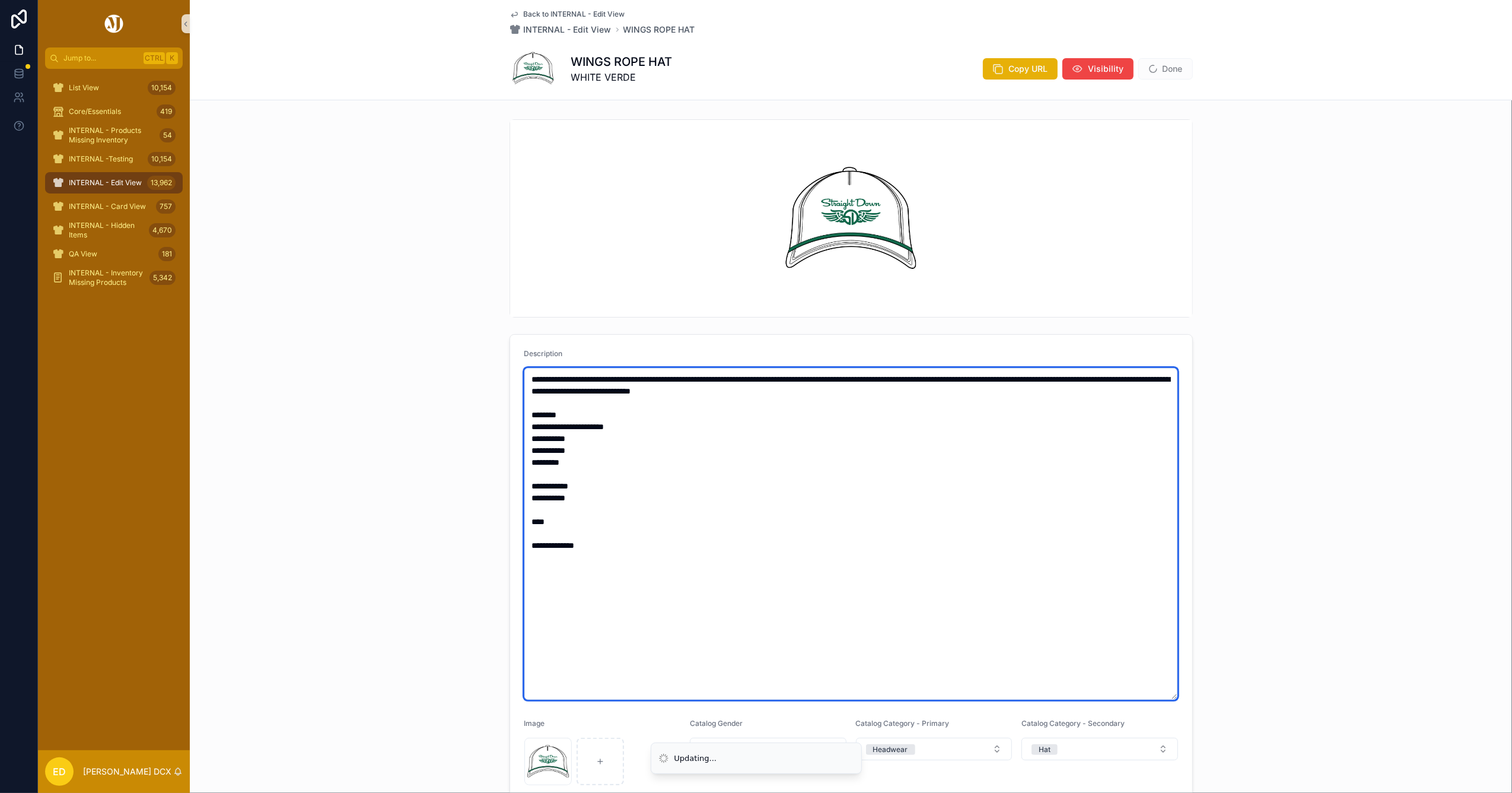
click at [537, 532] on textarea "**********" at bounding box center [851, 534] width 653 height 331
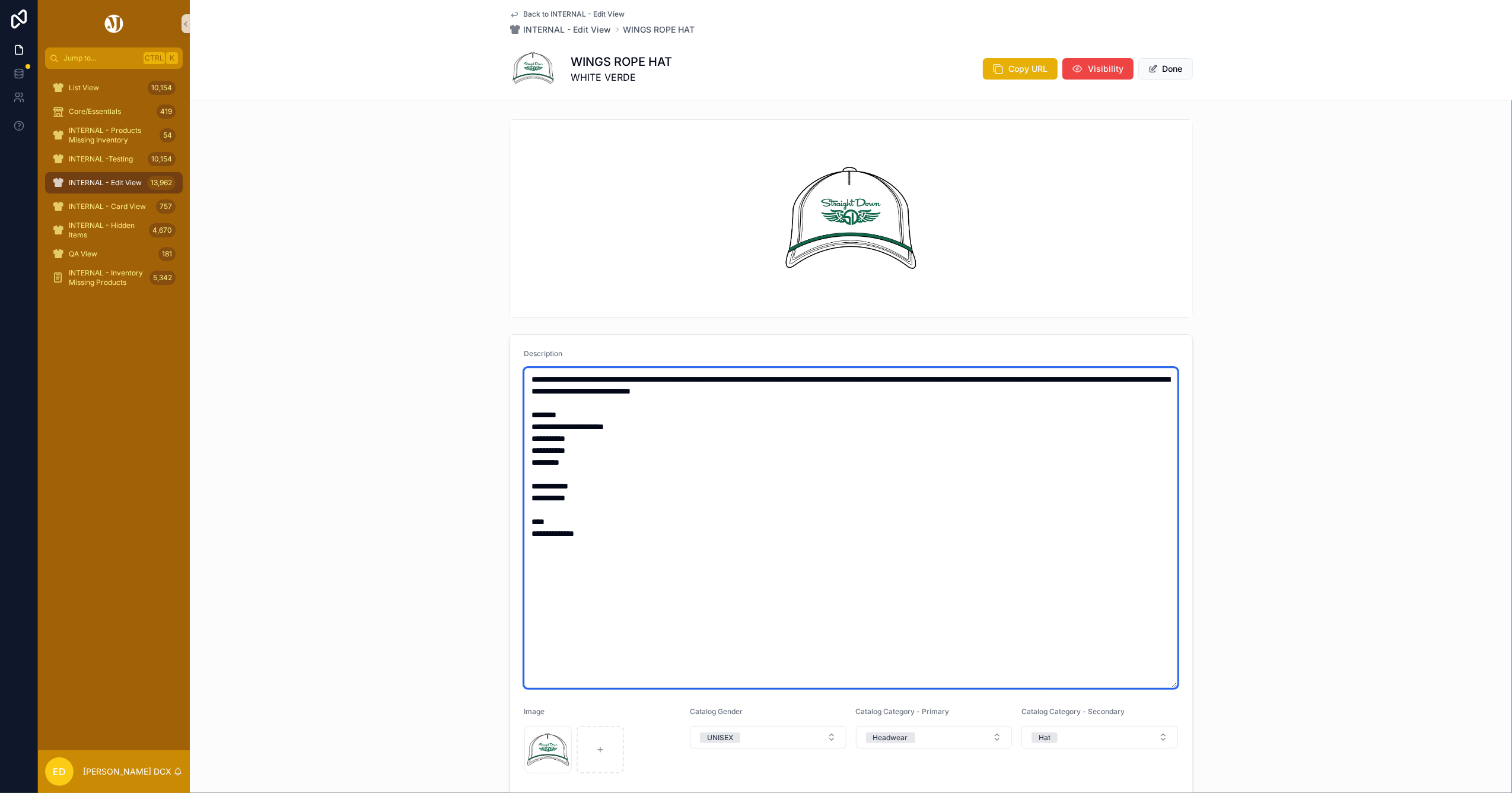
drag, startPoint x: 577, startPoint y: 559, endPoint x: 456, endPoint y: 248, distance: 333.7
click at [461, 255] on div "**********" at bounding box center [851, 572] width 1322 height 915
type textarea "**********"
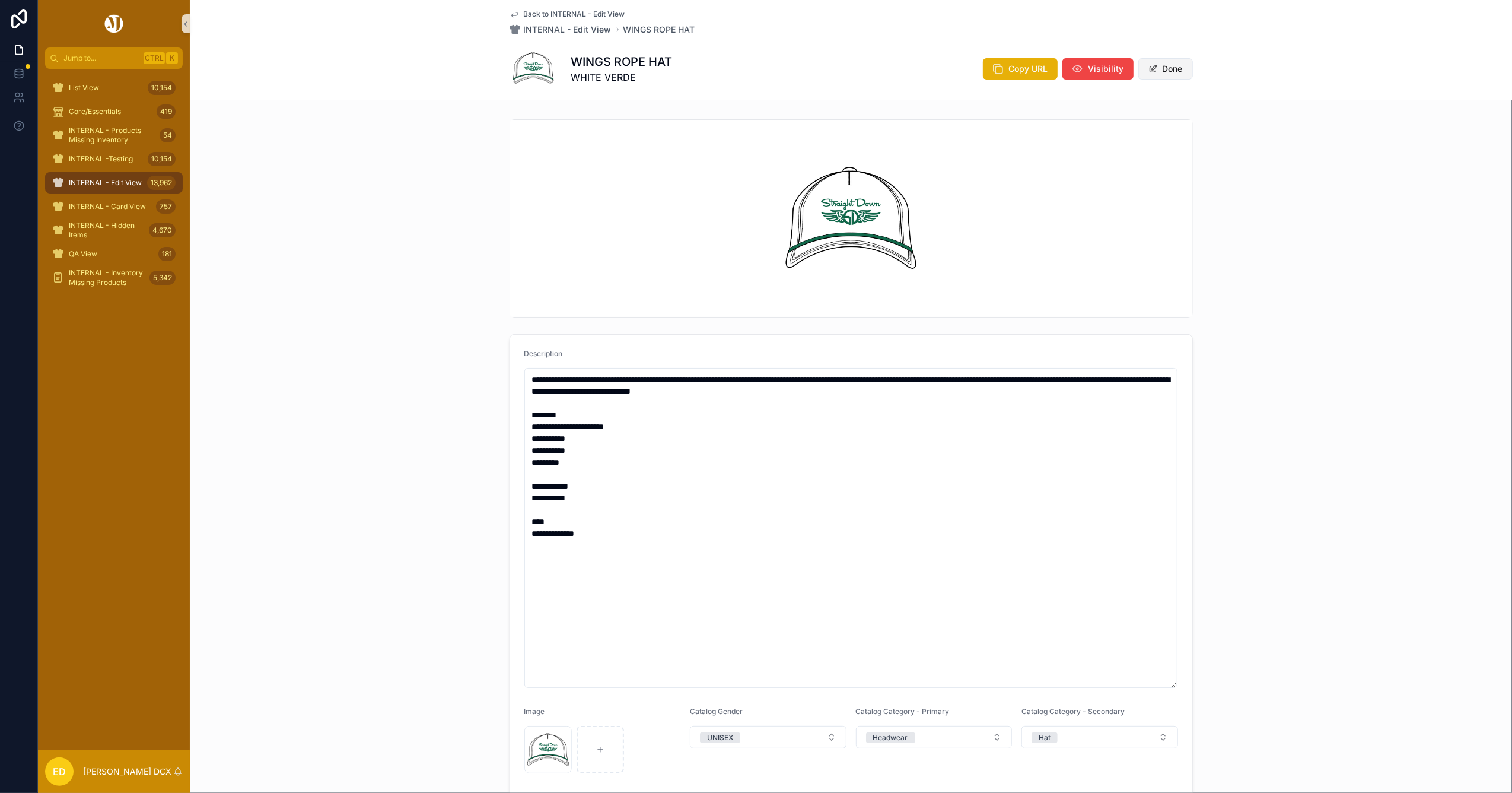
click at [1163, 64] on button "Done" at bounding box center [1165, 69] width 55 height 22
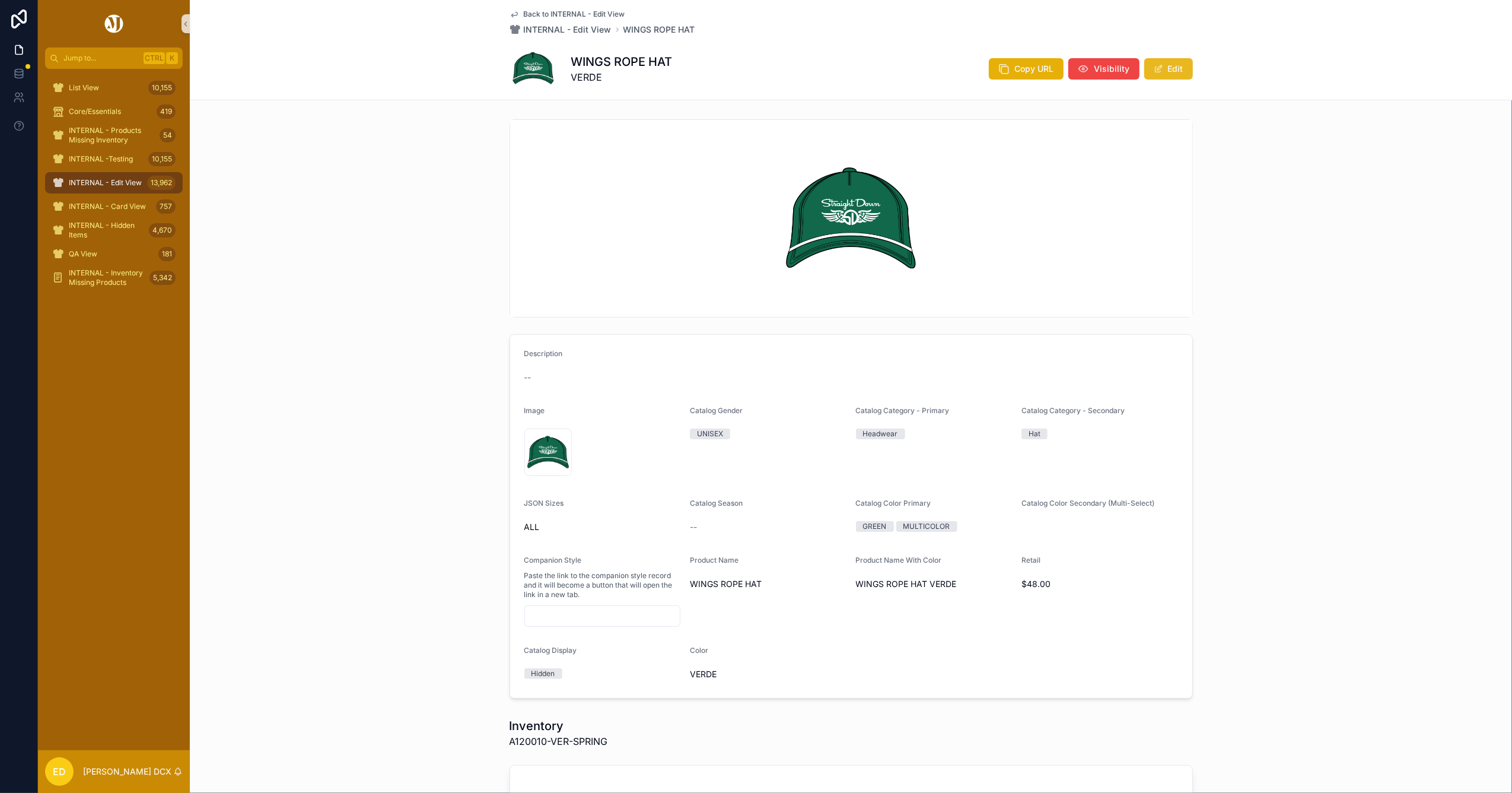
click at [1160, 69] on button "Edit" at bounding box center [1169, 69] width 49 height 22
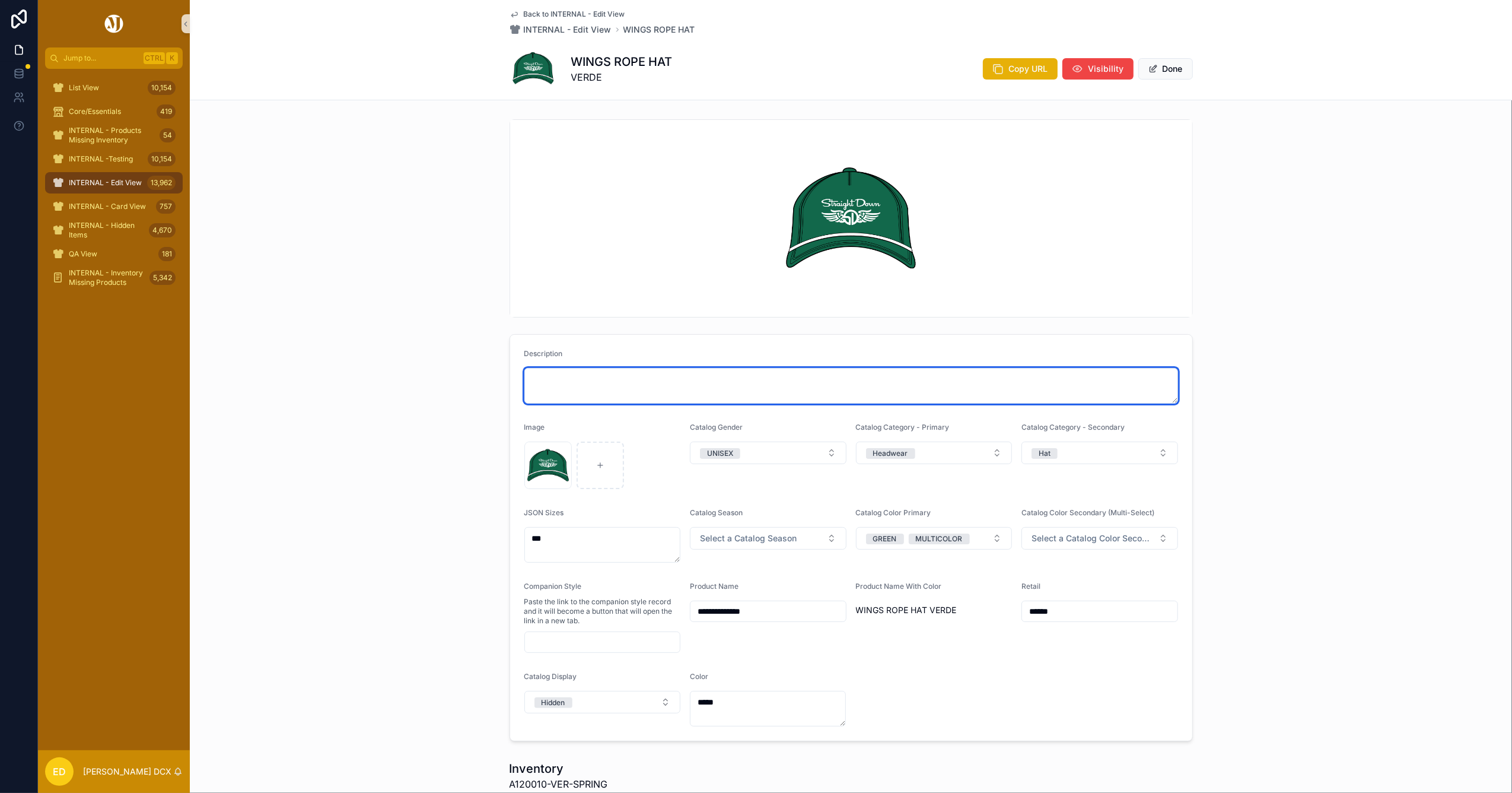
click at [635, 376] on textarea "scrollable content" at bounding box center [851, 385] width 654 height 36
paste textarea "**********"
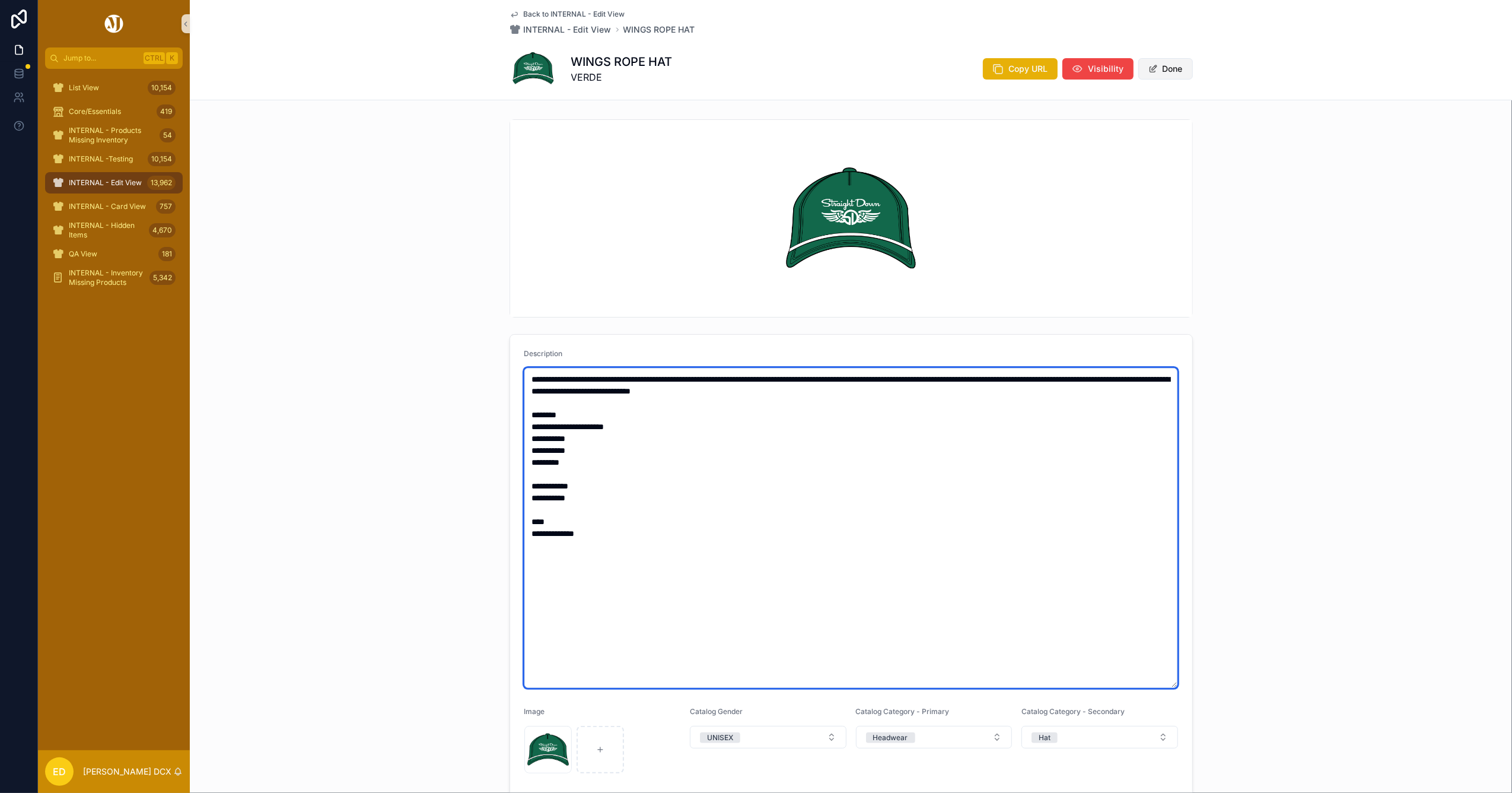
type textarea "**********"
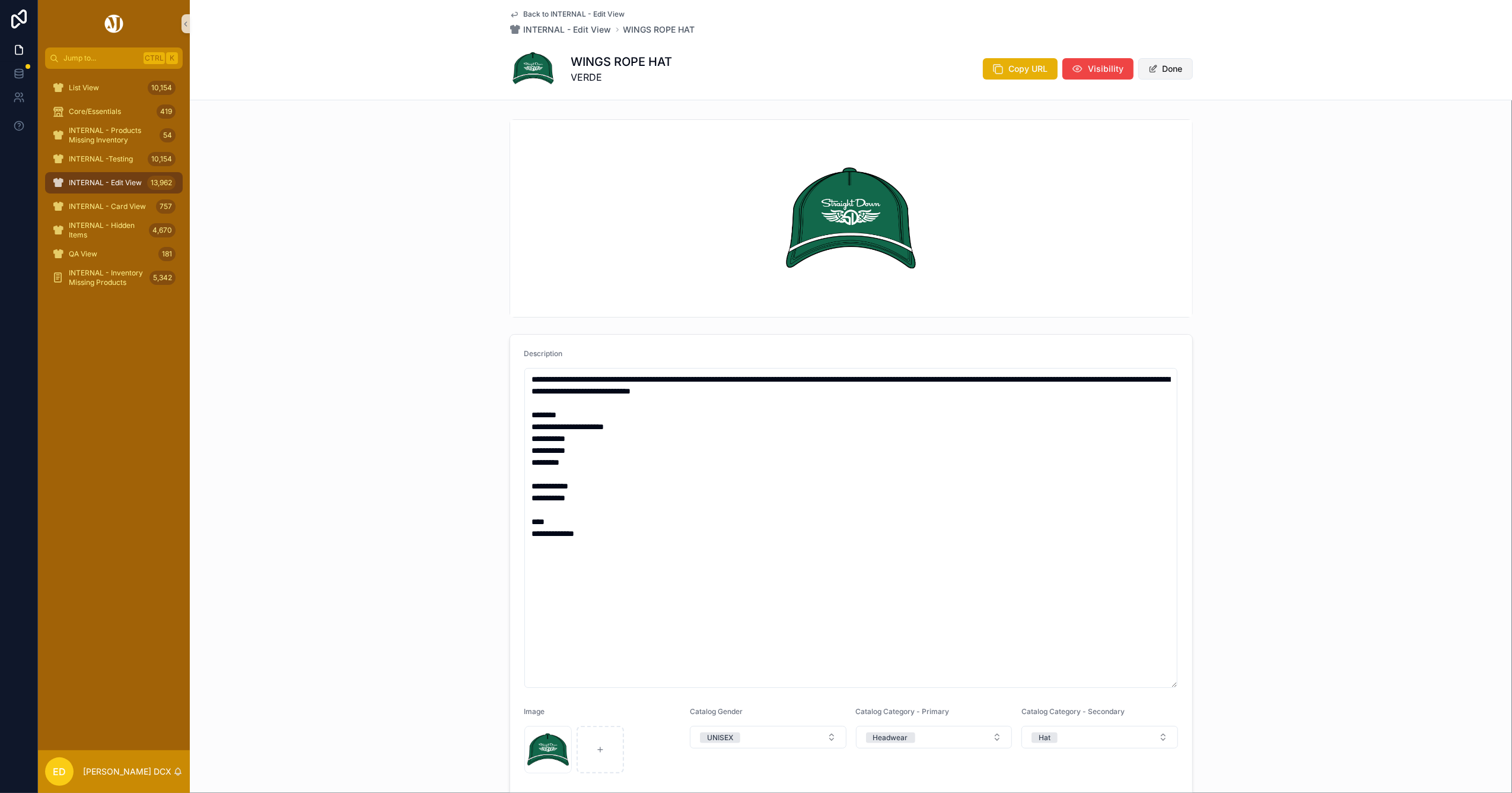
click at [1161, 70] on button "Done" at bounding box center [1165, 69] width 55 height 22
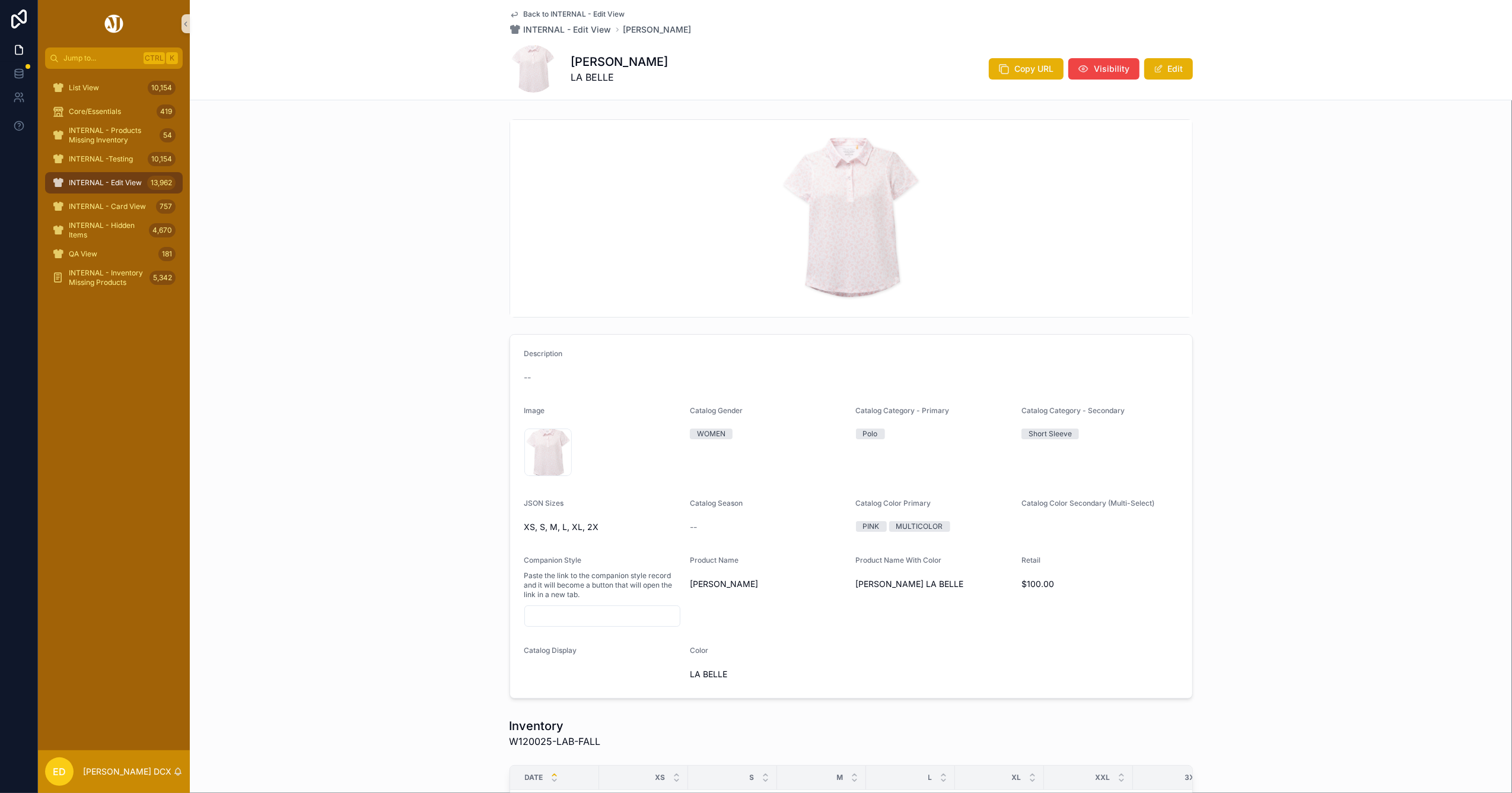
click at [600, 59] on h1 "ZAHRA POLO" at bounding box center [619, 62] width 97 height 17
copy h1 "ZAHRA POLO"
click at [516, 738] on span "W120025-LAB-FALL" at bounding box center [555, 741] width 92 height 14
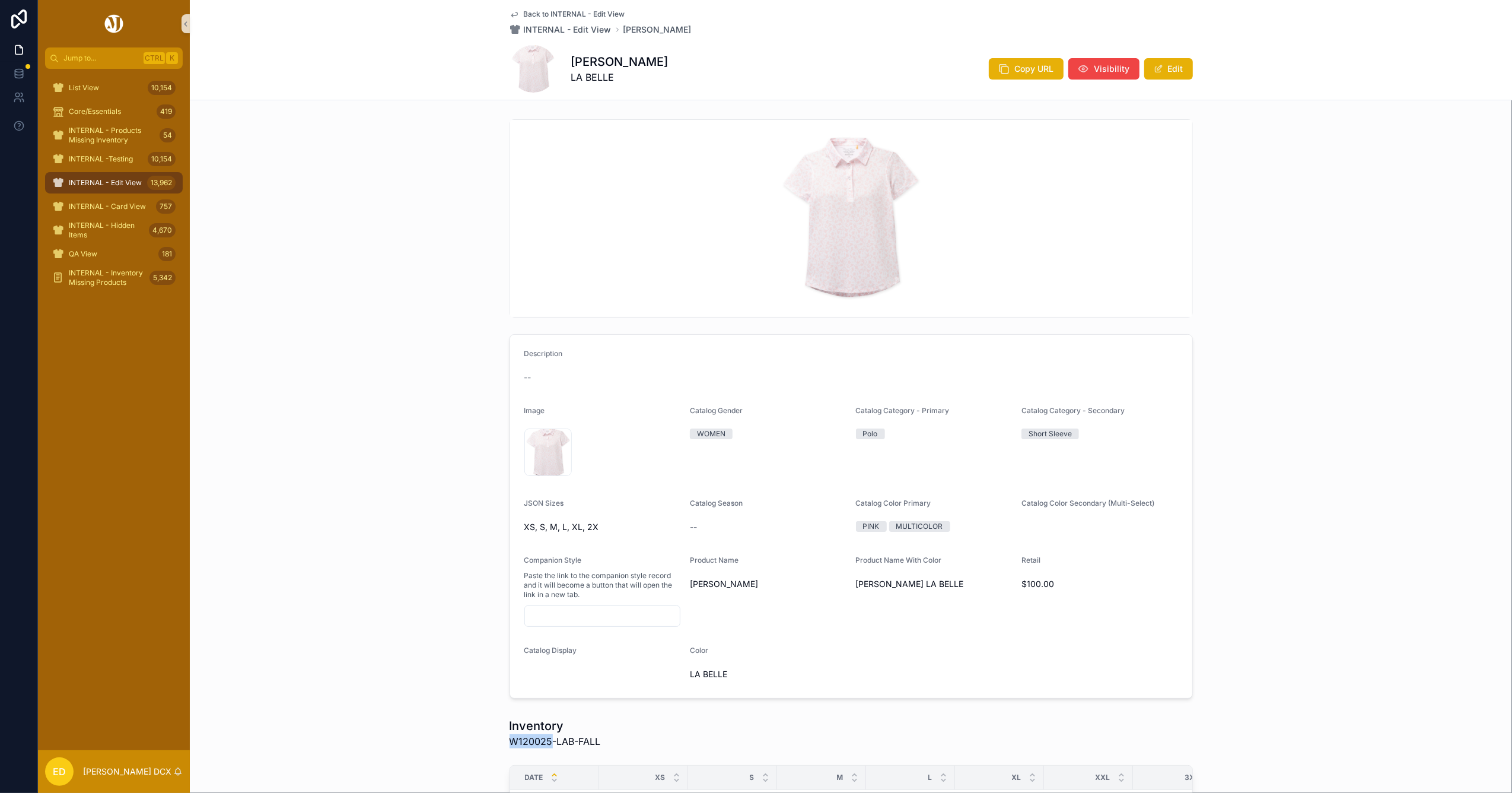
click at [516, 738] on span "W120025-LAB-FALL" at bounding box center [555, 741] width 92 height 14
copy span "W120025"
click at [1153, 68] on span "scrollable content" at bounding box center [1158, 69] width 10 height 10
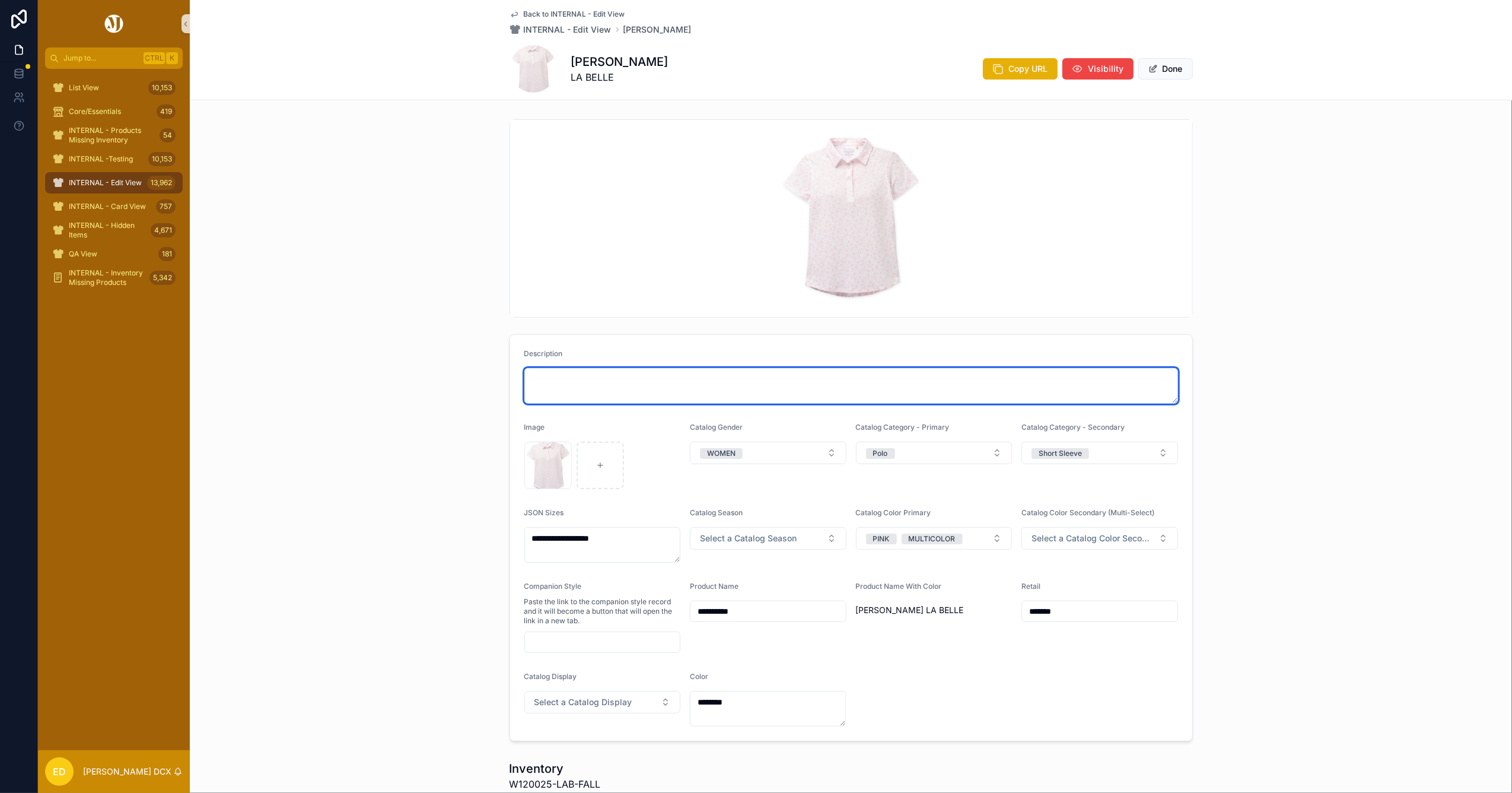
click at [630, 376] on textarea "scrollable content" at bounding box center [851, 385] width 654 height 36
paste textarea "**********"
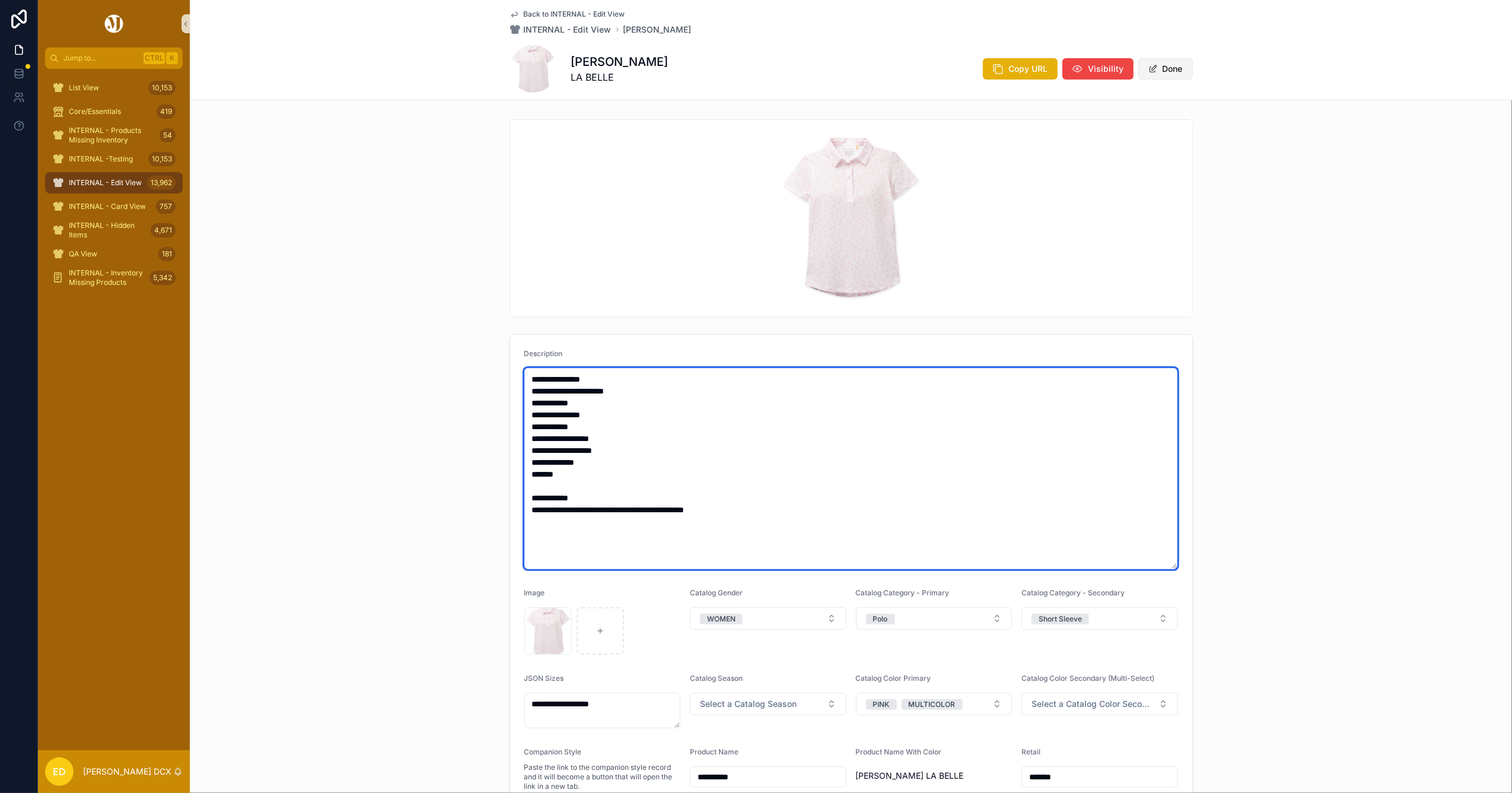
type textarea "**********"
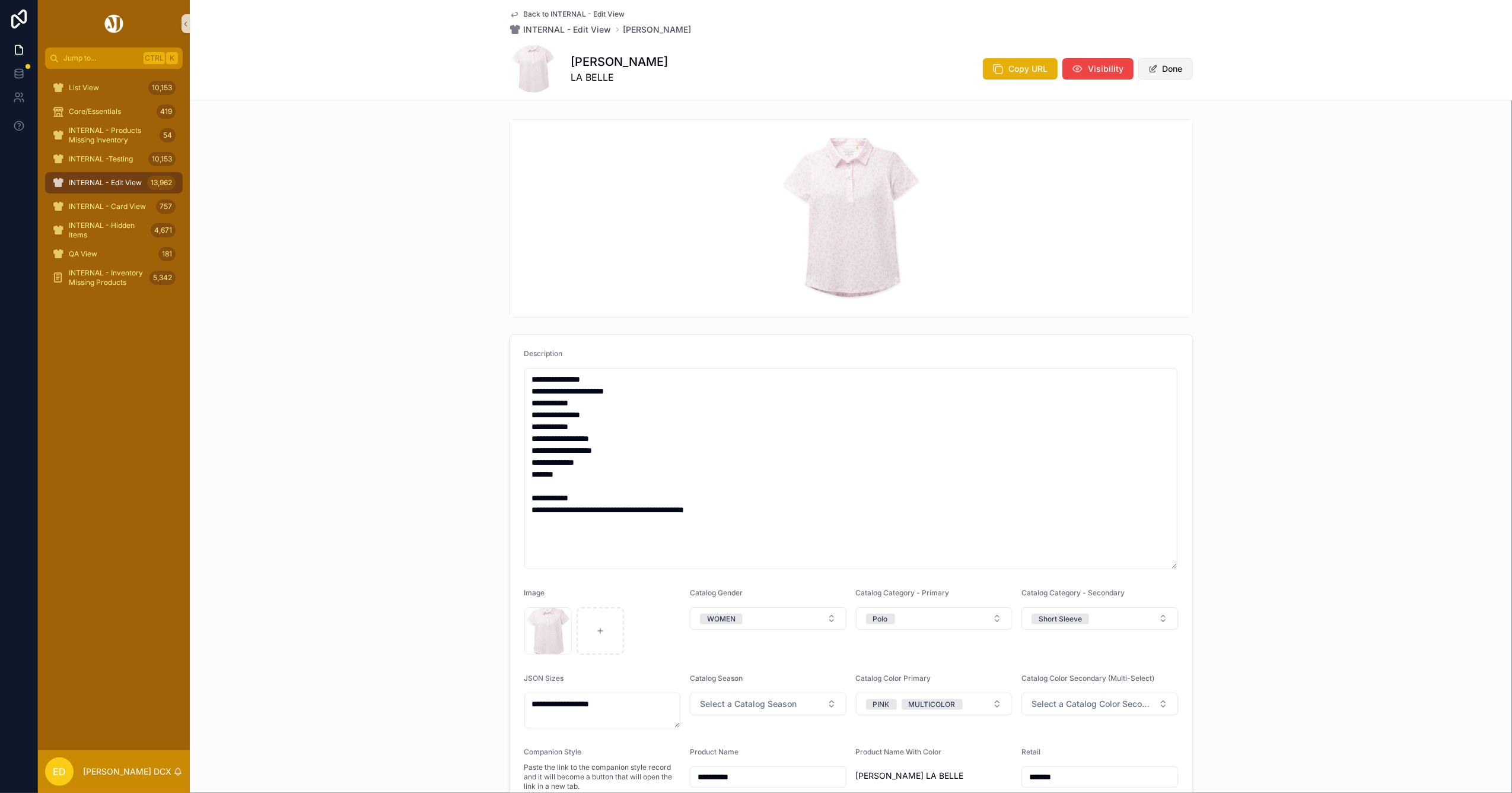
click at [1154, 63] on button "Done" at bounding box center [1165, 69] width 55 height 22
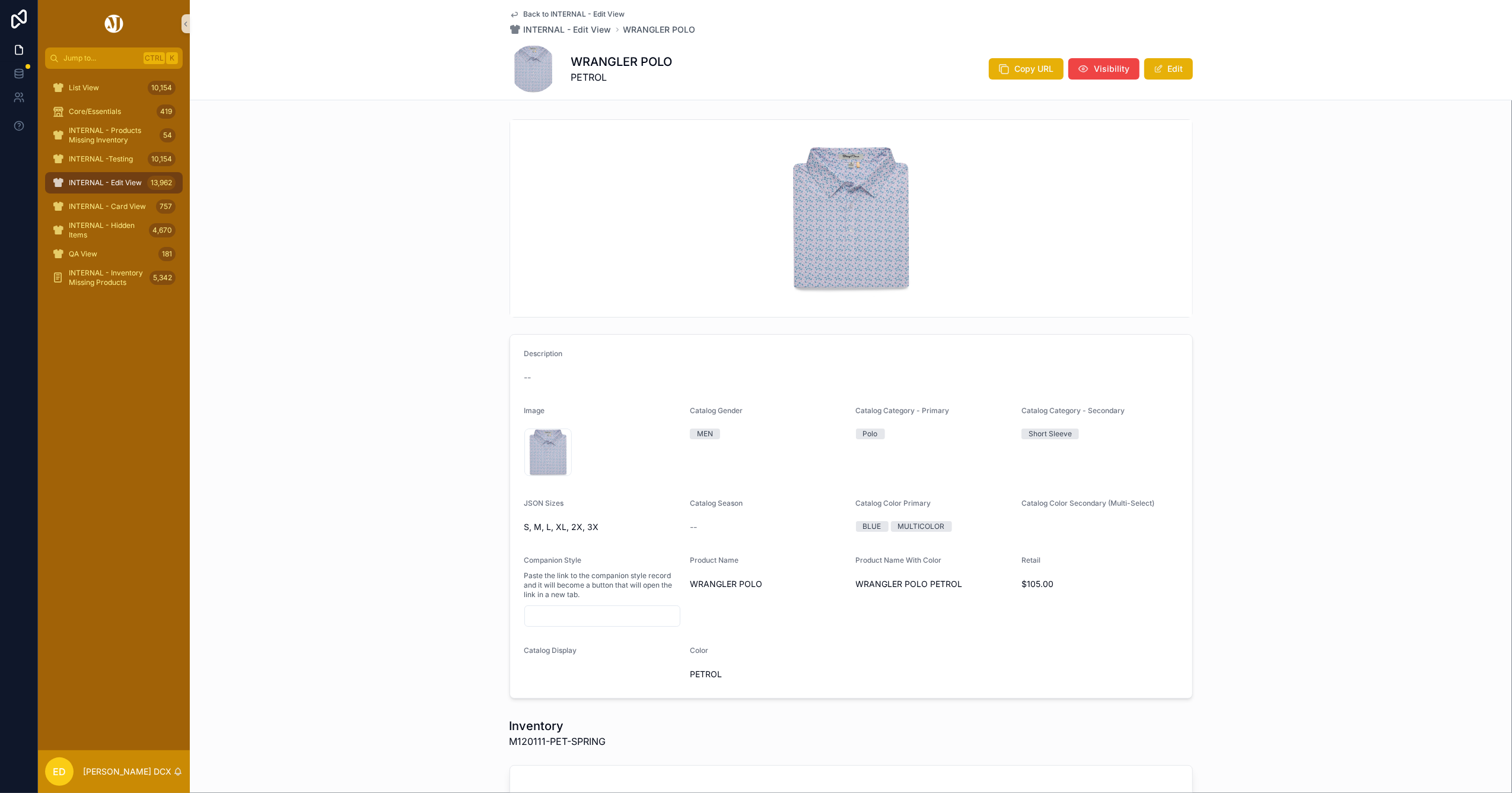
click at [624, 61] on h1 "WRANGLER POLO" at bounding box center [621, 62] width 101 height 17
copy h1 "WRANGLER POLO"
click at [519, 743] on span "M120111-PET-SPRING" at bounding box center [558, 741] width 96 height 14
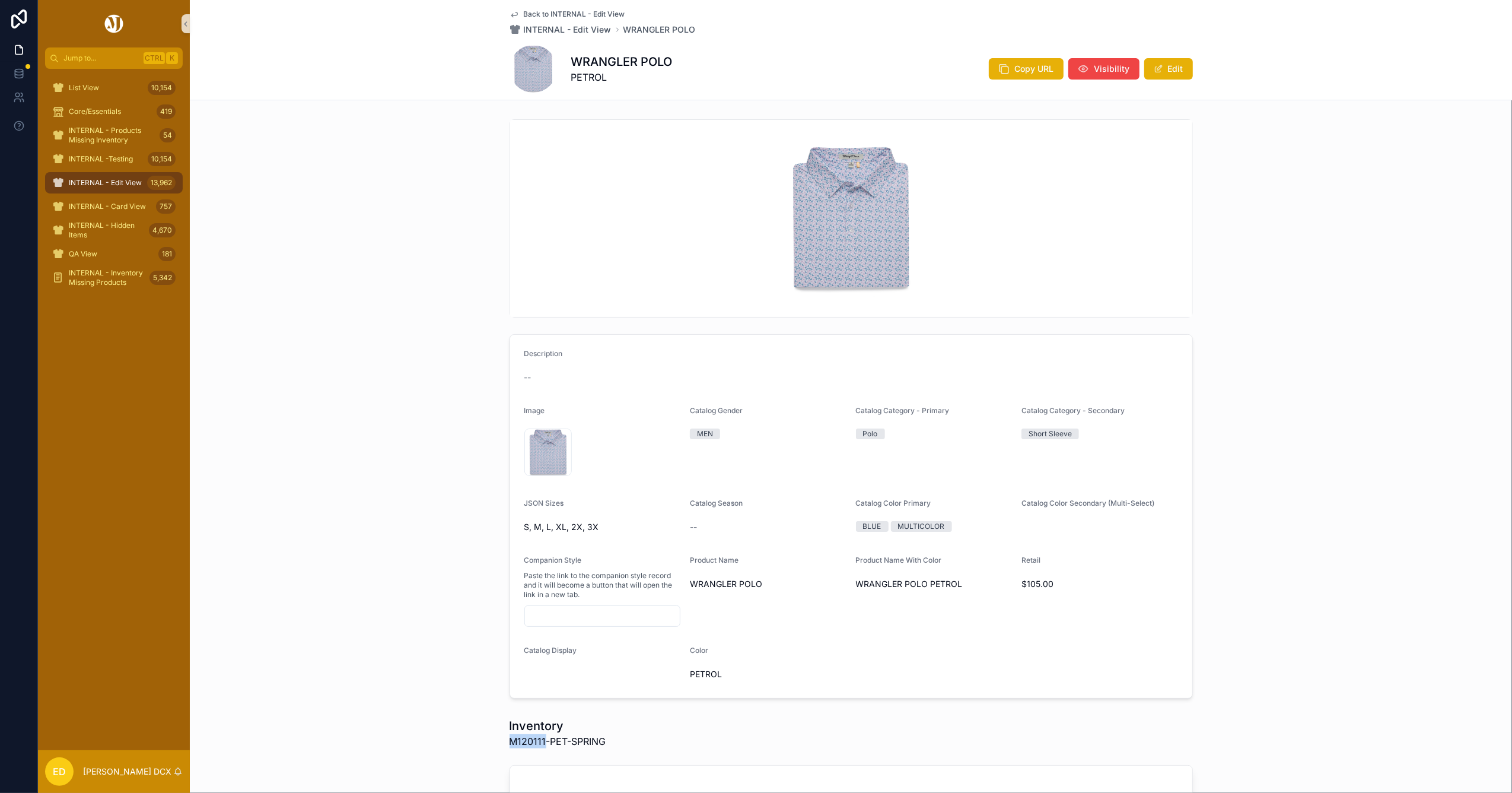
click at [519, 743] on span "M120111-PET-SPRING" at bounding box center [558, 741] width 96 height 14
copy span "M120111"
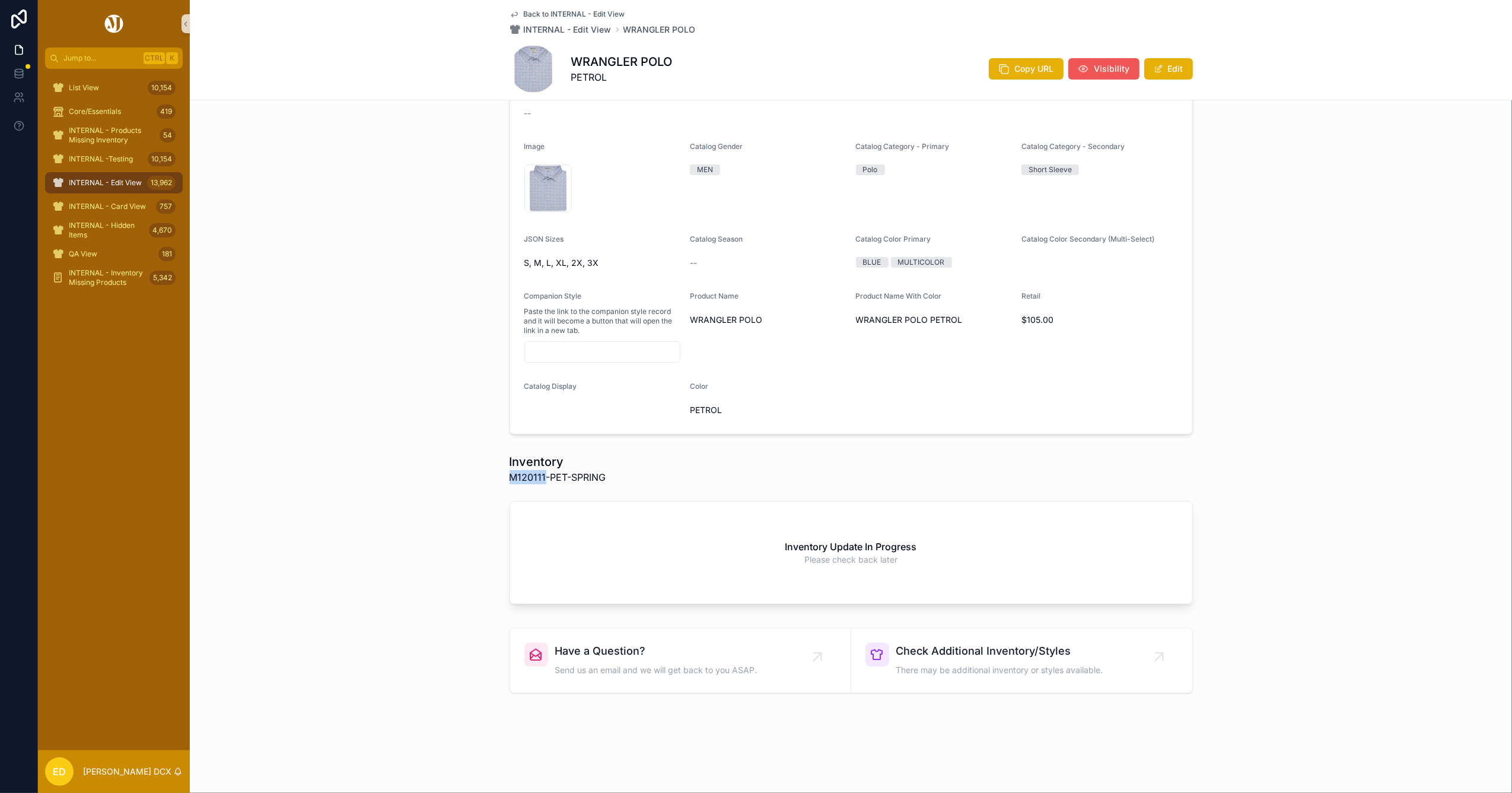
click at [1103, 67] on span "Visibility" at bounding box center [1111, 69] width 36 height 12
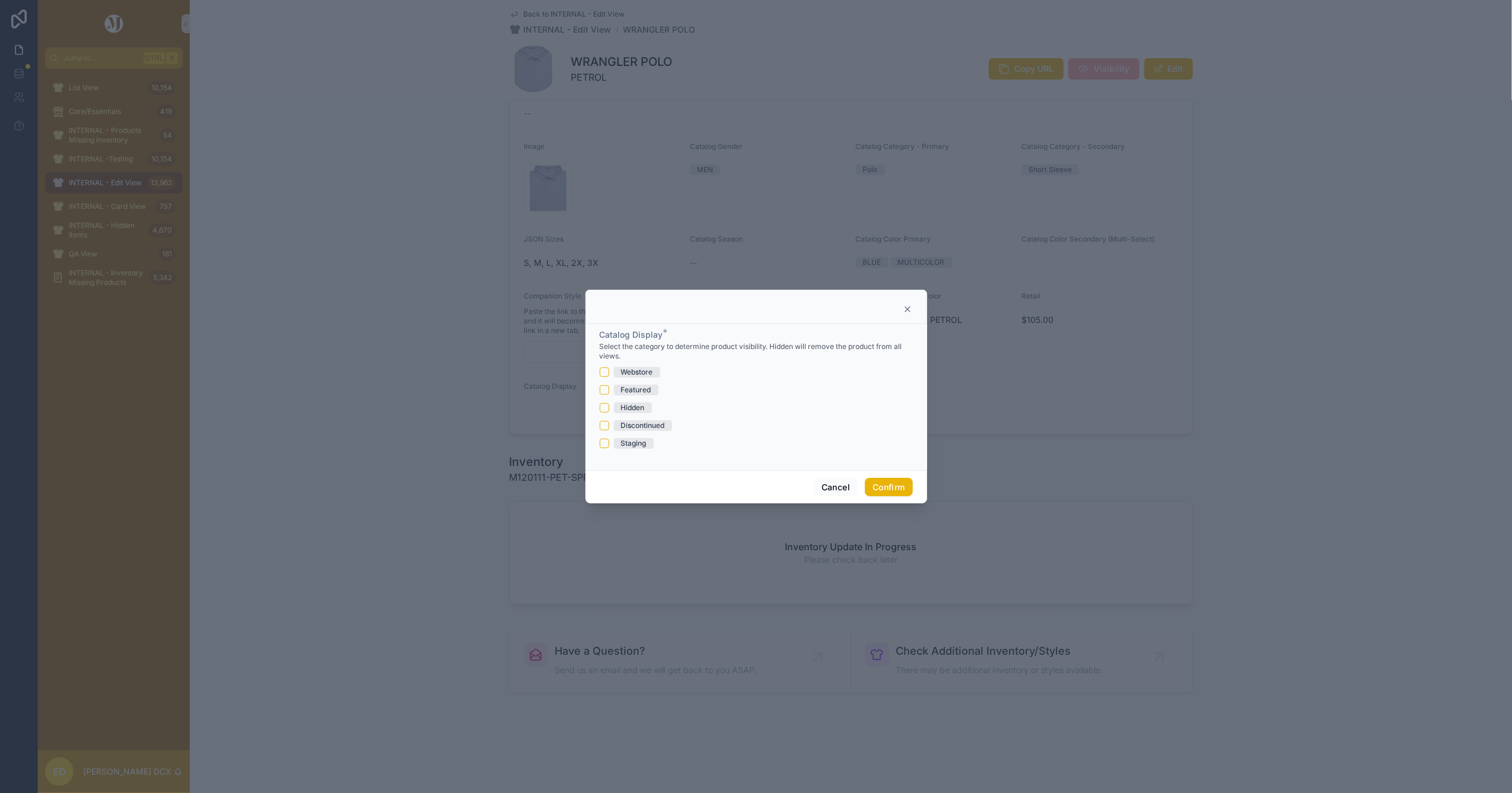
click at [622, 409] on div "Hidden" at bounding box center [633, 407] width 24 height 10
click at [609, 409] on button "Hidden" at bounding box center [605, 408] width 10 height 10
click at [900, 485] on button "Confirm" at bounding box center [888, 487] width 48 height 19
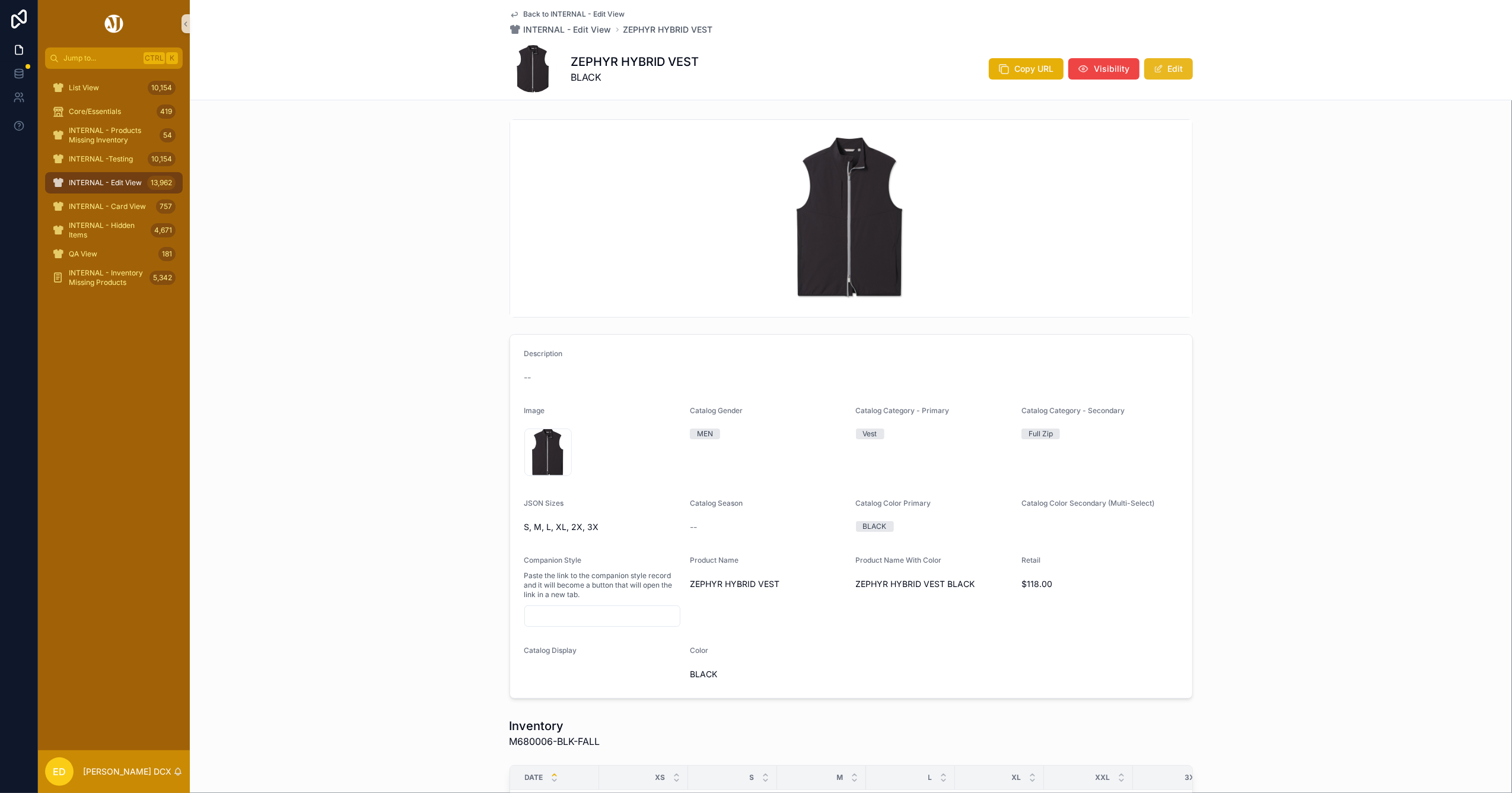
click at [1169, 65] on button "Edit" at bounding box center [1169, 69] width 49 height 22
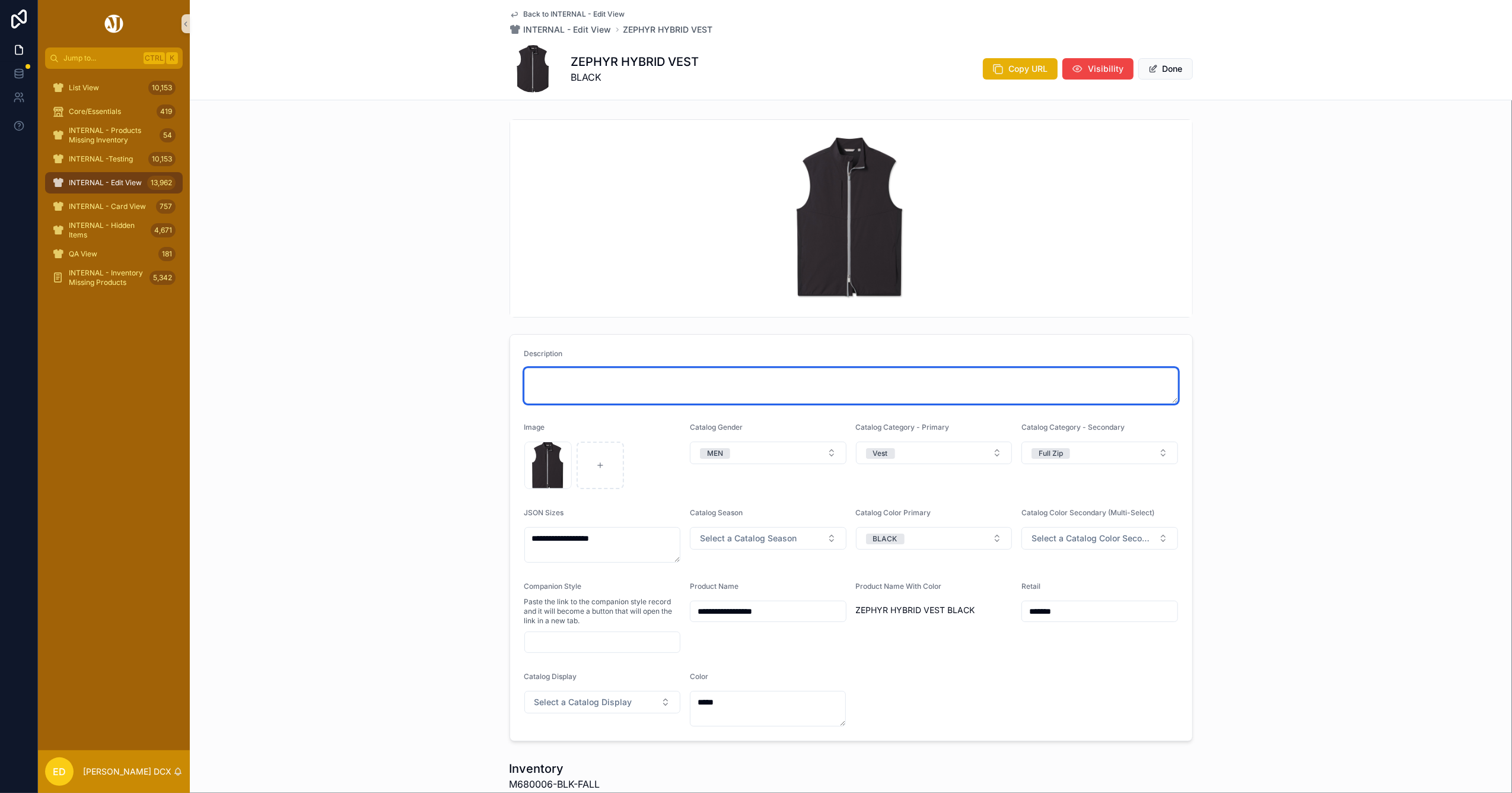
click at [624, 390] on textarea "scrollable content" at bounding box center [851, 385] width 654 height 36
paste textarea "**********"
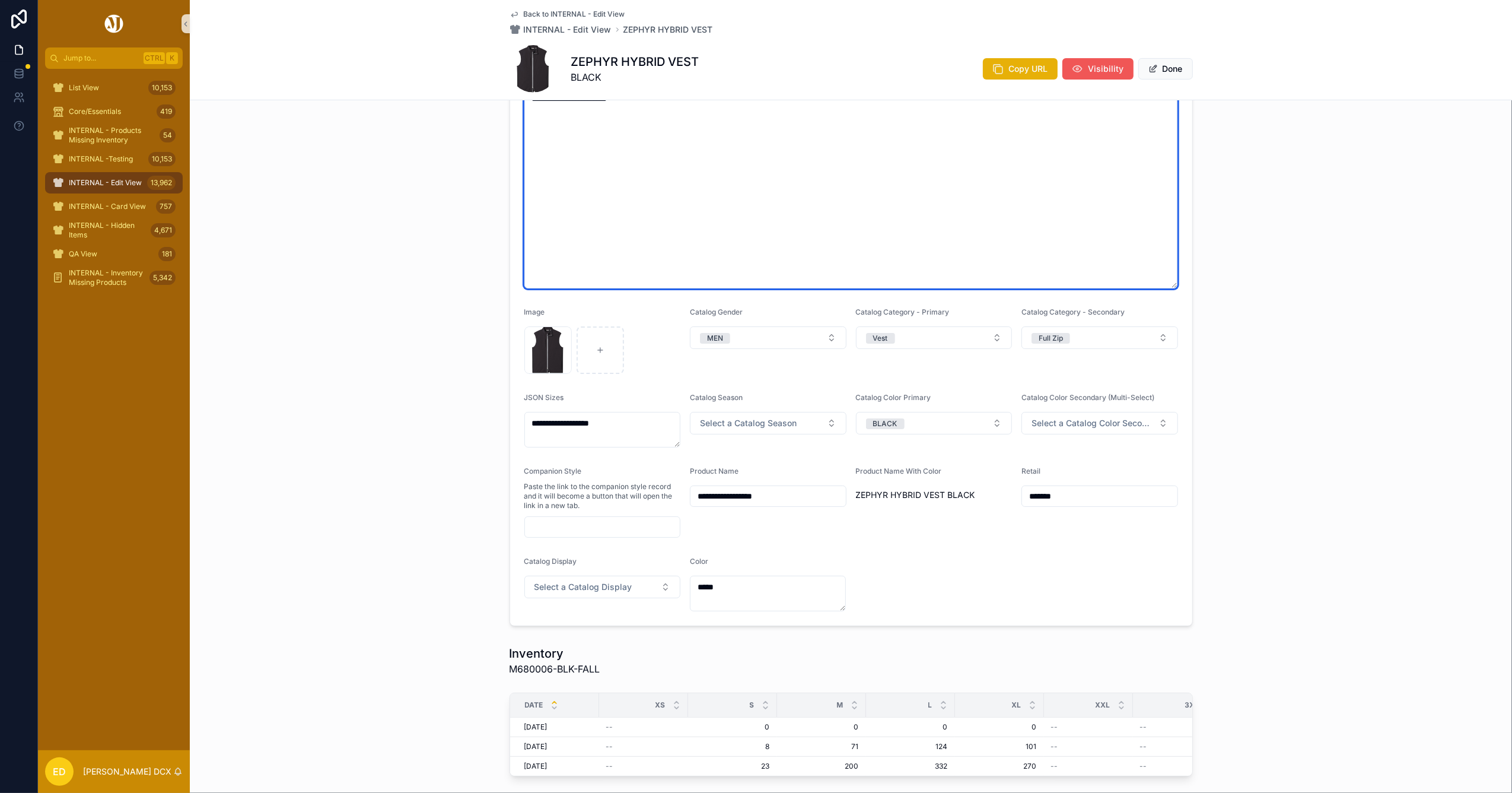
scroll to position [418, 0]
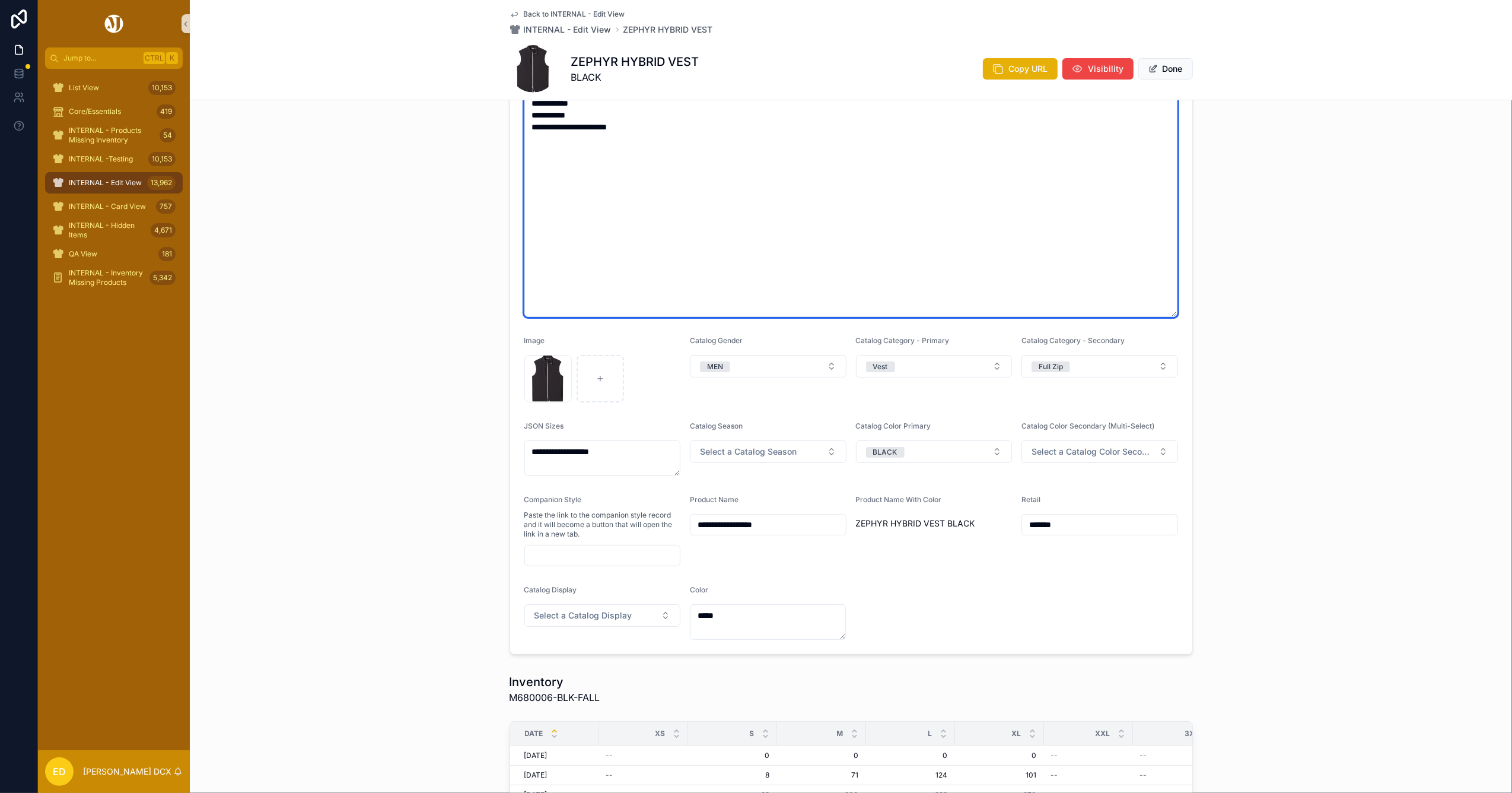
type textarea "**********"
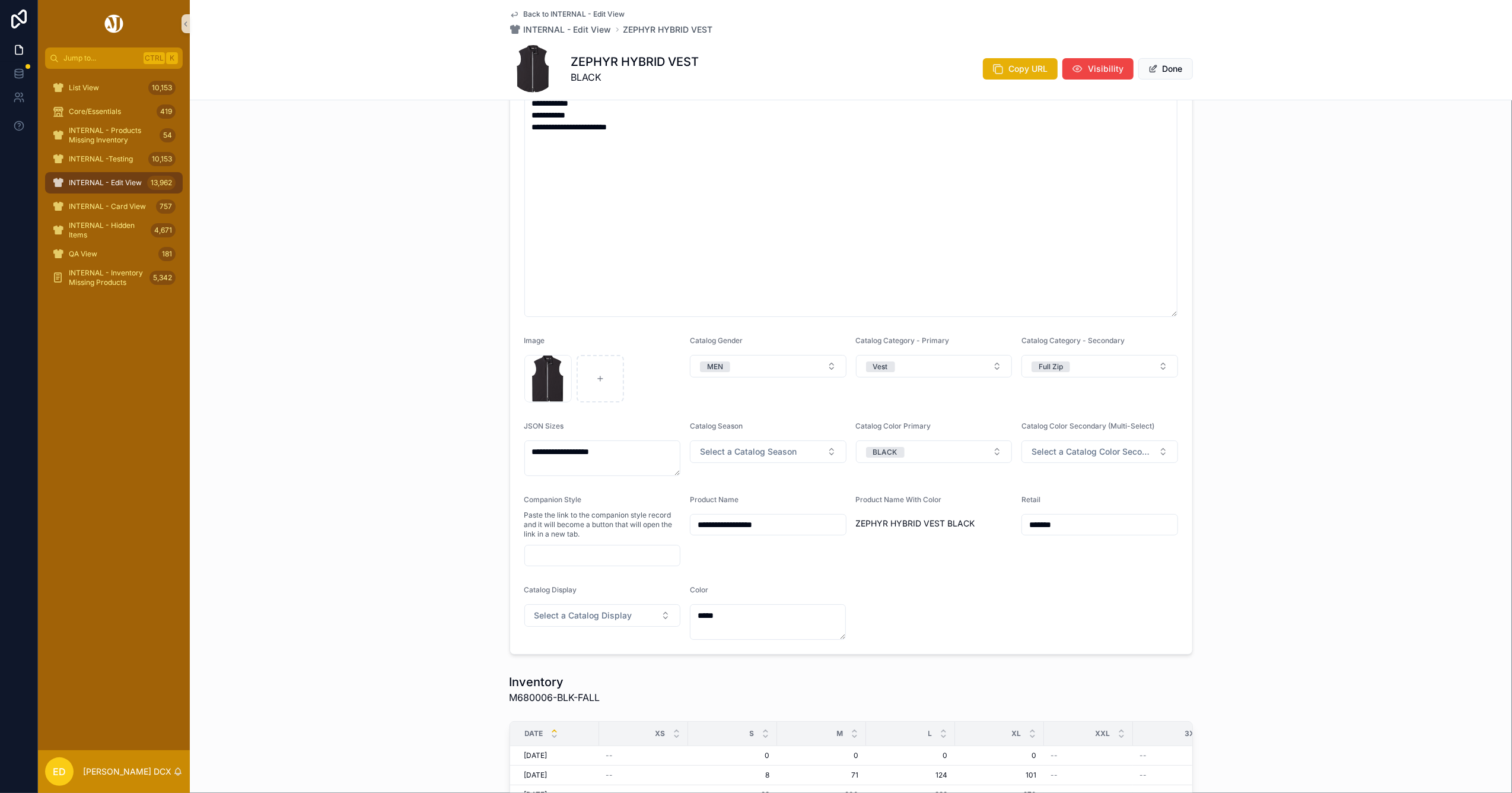
click at [1187, 68] on div "Back to INTERNAL - Edit View INTERNAL - Edit View ZEPHYR HYBRID VEST ZEPHYR HYB…" at bounding box center [851, 50] width 1322 height 100
click at [1176, 69] on button "Done" at bounding box center [1165, 69] width 55 height 22
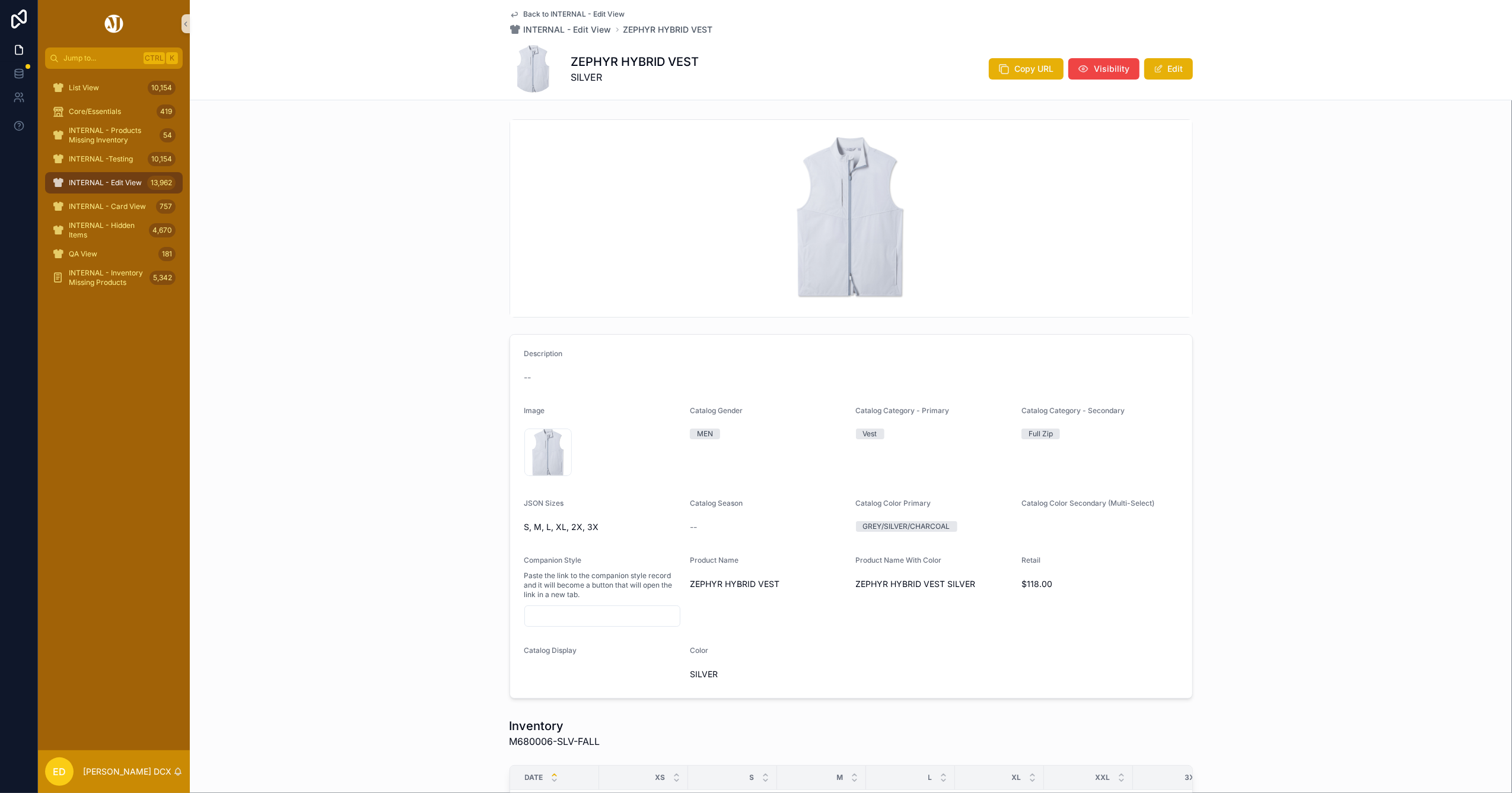
click at [577, 58] on h1 "ZEPHYR HYBRID VEST" at bounding box center [635, 62] width 128 height 17
copy h1 "ZEPHYR HYBRID VEST"
drag, startPoint x: 1159, startPoint y: 74, endPoint x: 1142, endPoint y: 84, distance: 19.7
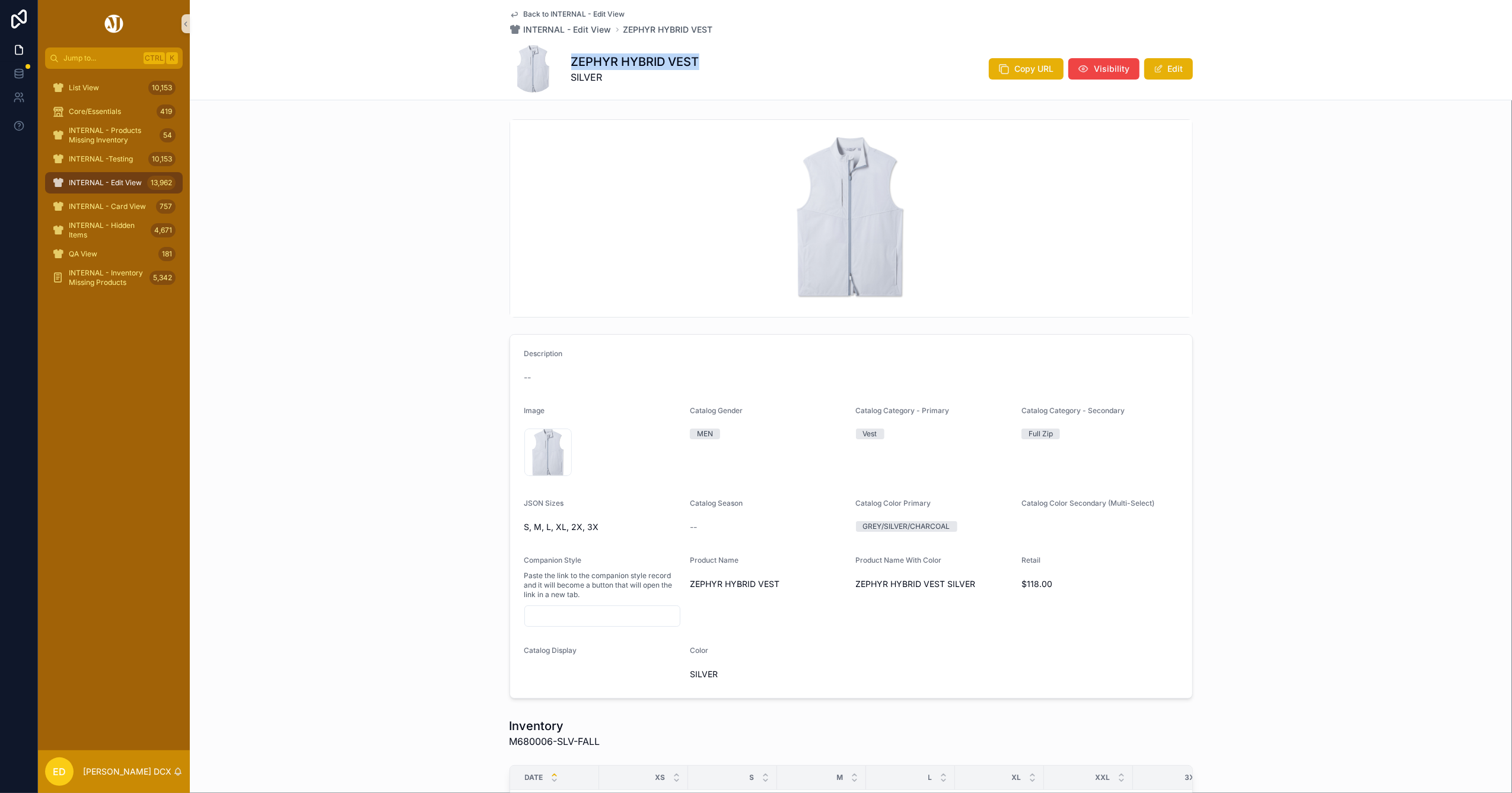
click at [1159, 74] on button "Edit" at bounding box center [1169, 69] width 49 height 22
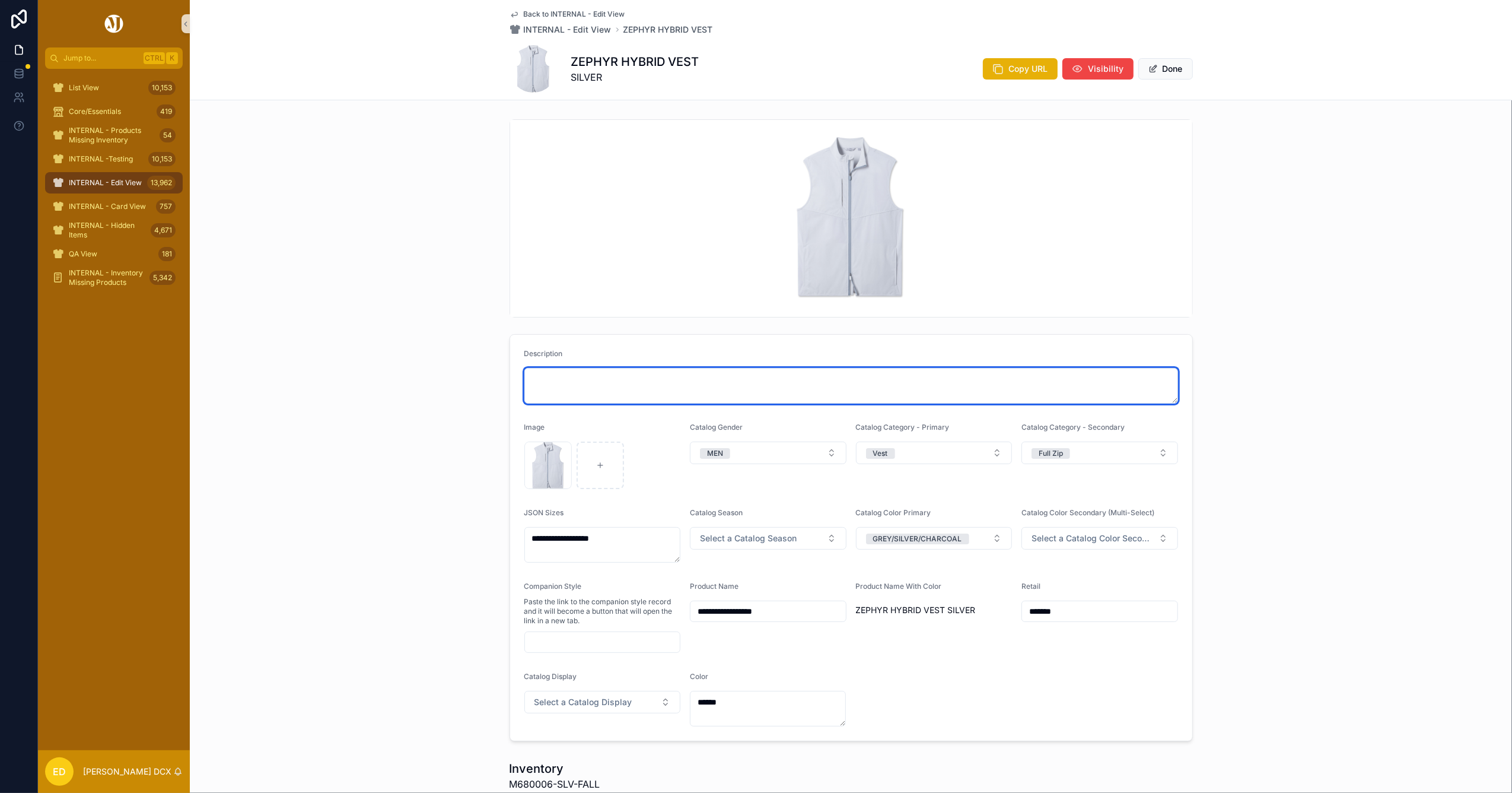
click at [651, 392] on textarea "scrollable content" at bounding box center [851, 385] width 654 height 36
paste textarea "**********"
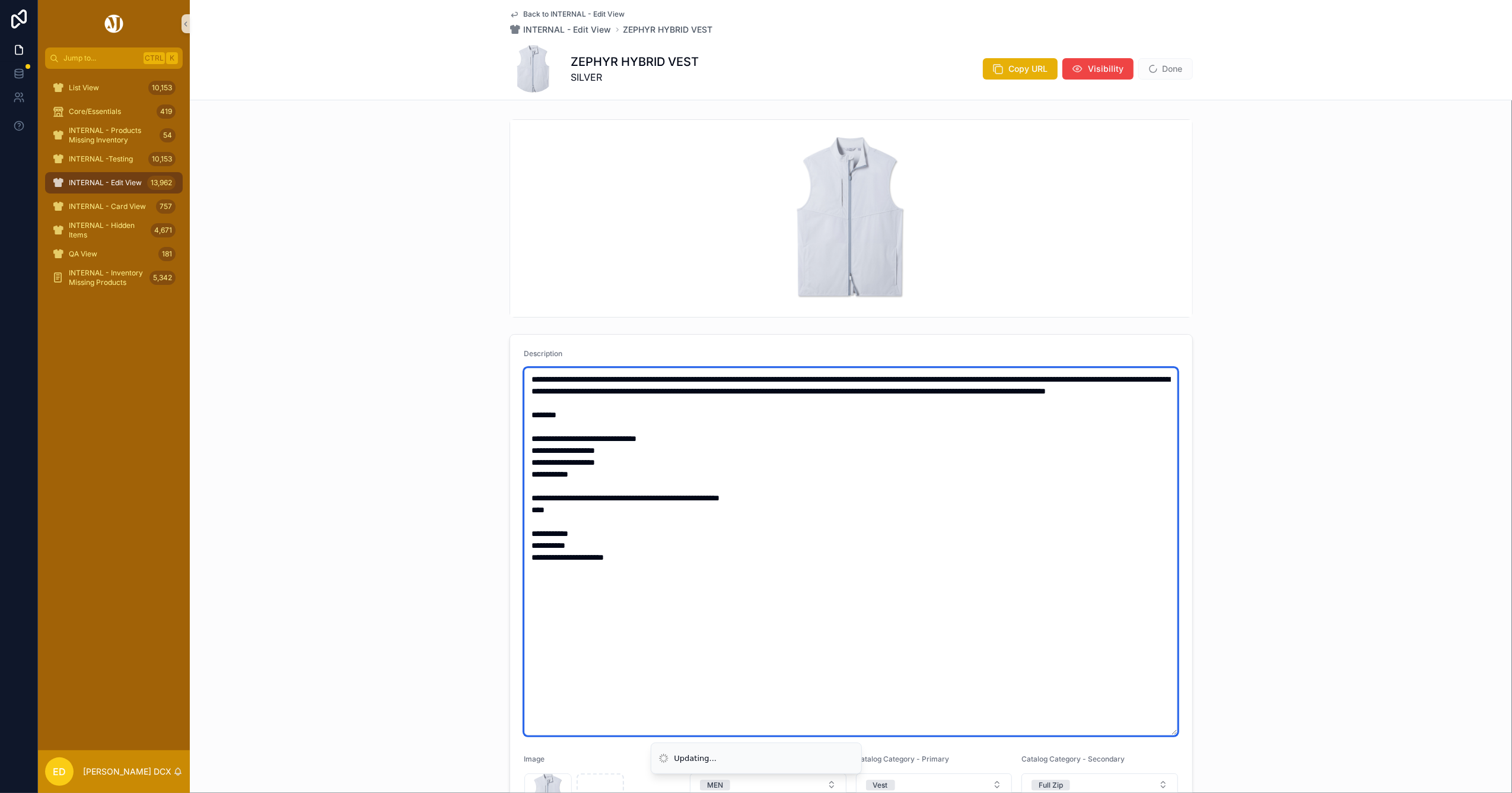
click at [538, 440] on textarea "**********" at bounding box center [851, 551] width 653 height 367
click at [539, 438] on textarea "**********" at bounding box center [851, 551] width 653 height 367
click at [524, 473] on textarea "**********" at bounding box center [851, 551] width 653 height 367
click at [526, 497] on textarea "**********" at bounding box center [851, 551] width 653 height 367
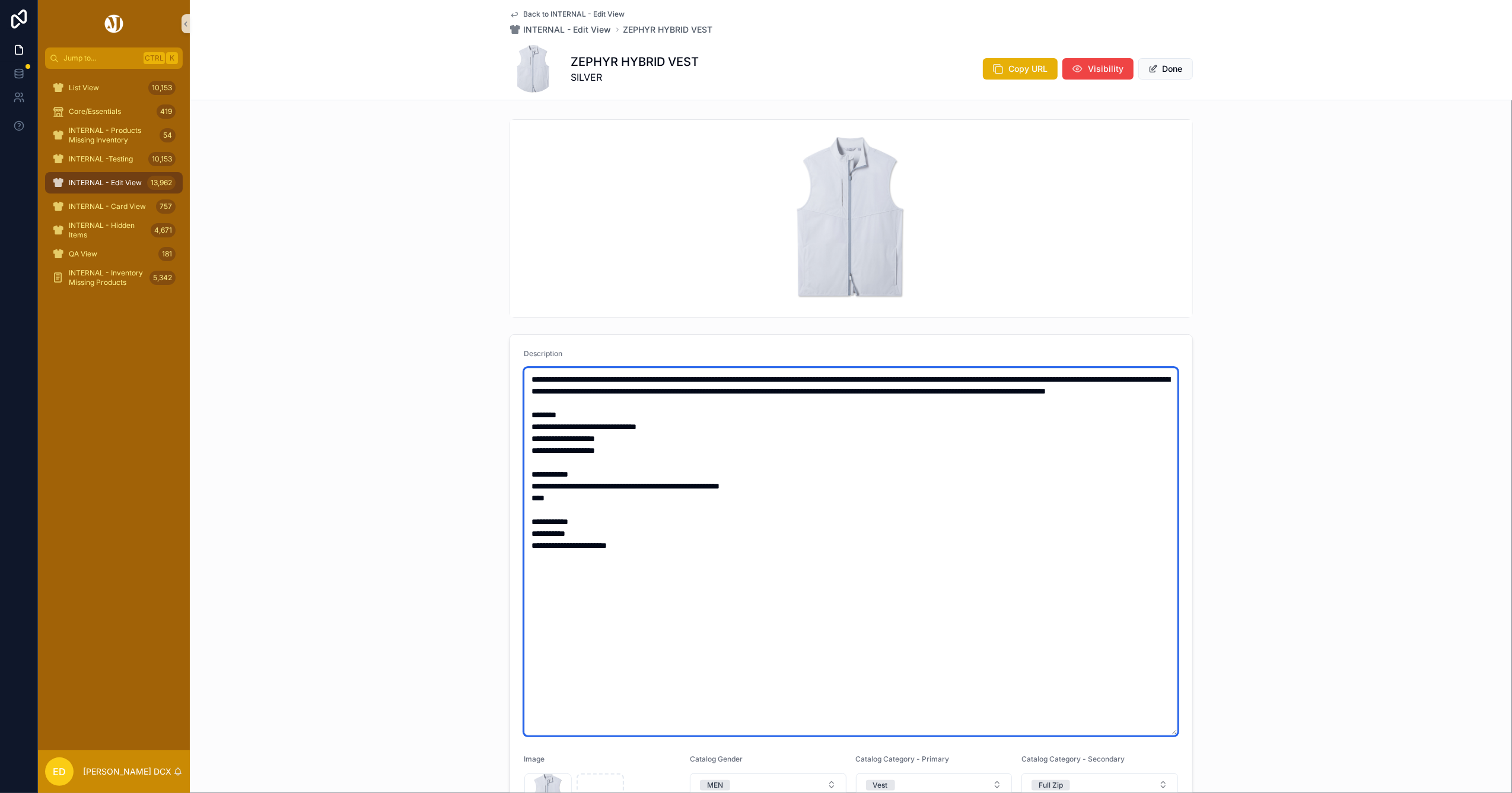
click at [524, 508] on textarea "**********" at bounding box center [851, 551] width 653 height 367
click at [534, 536] on textarea "**********" at bounding box center [851, 551] width 653 height 367
drag, startPoint x: 732, startPoint y: 608, endPoint x: 447, endPoint y: 266, distance: 445.2
click at [445, 269] on div "**********" at bounding box center [851, 596] width 1322 height 963
type textarea "**********"
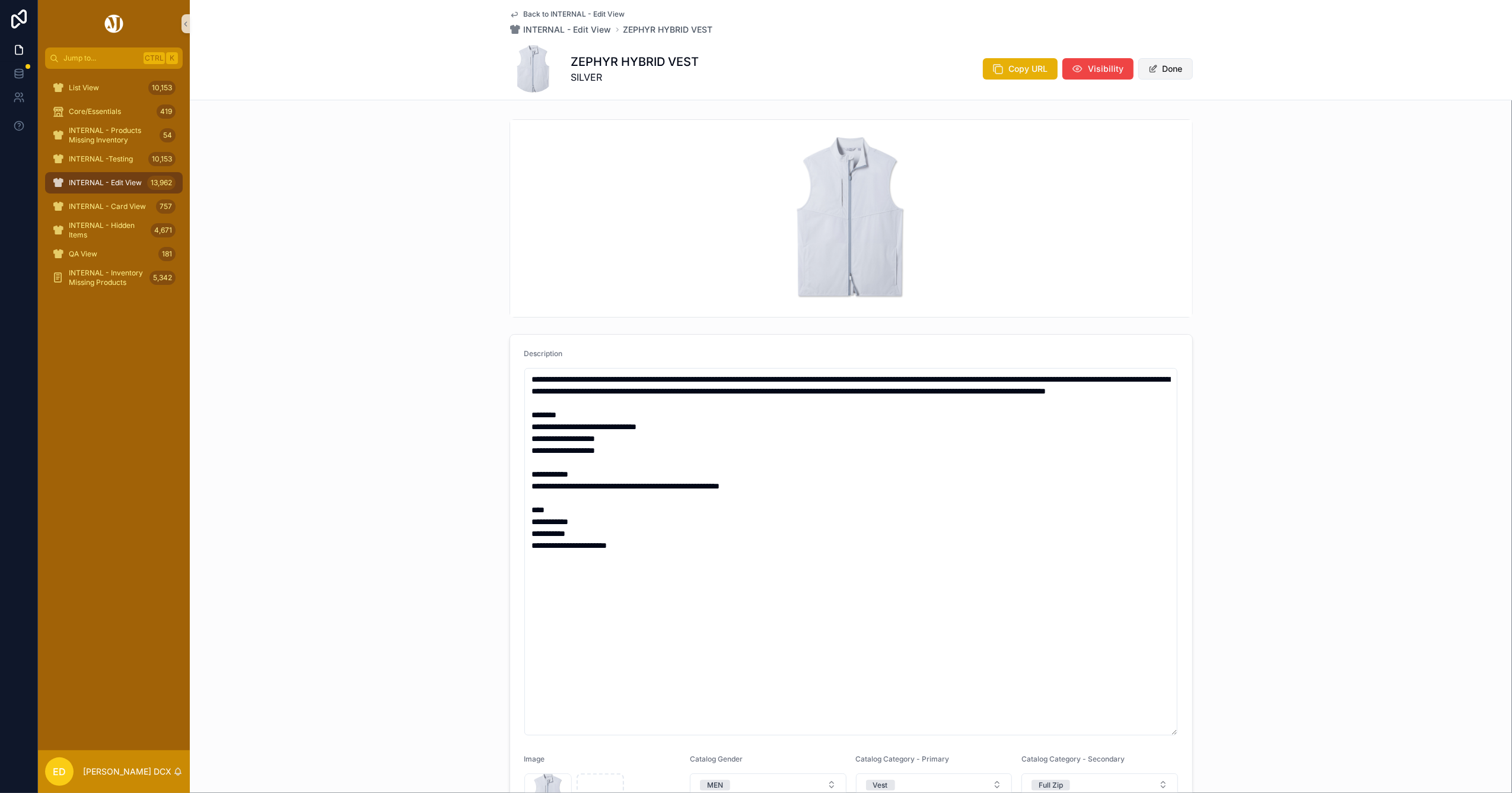
click at [1164, 69] on button "Done" at bounding box center [1165, 69] width 55 height 22
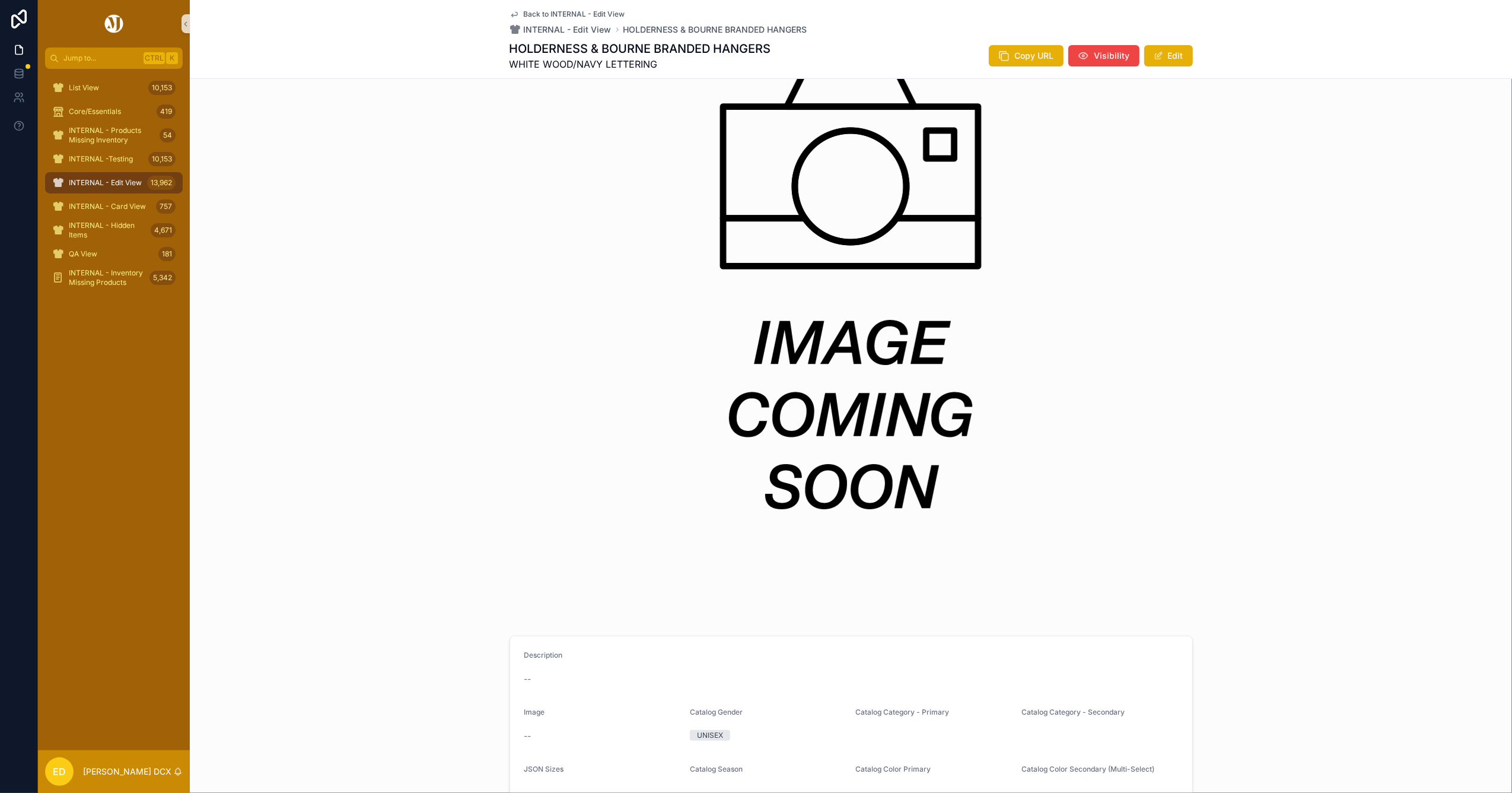
scroll to position [475, 0]
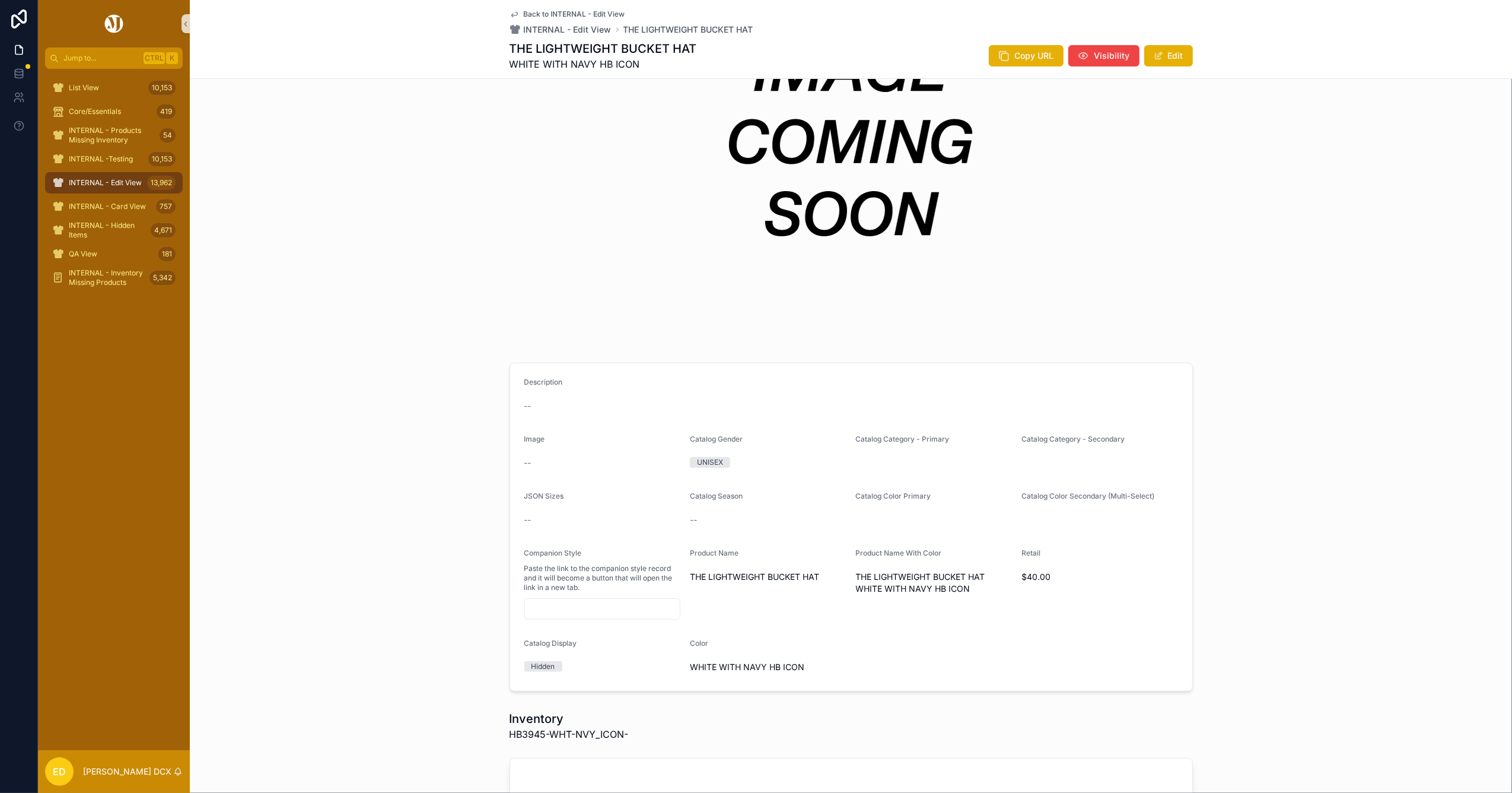
scroll to position [395, 0]
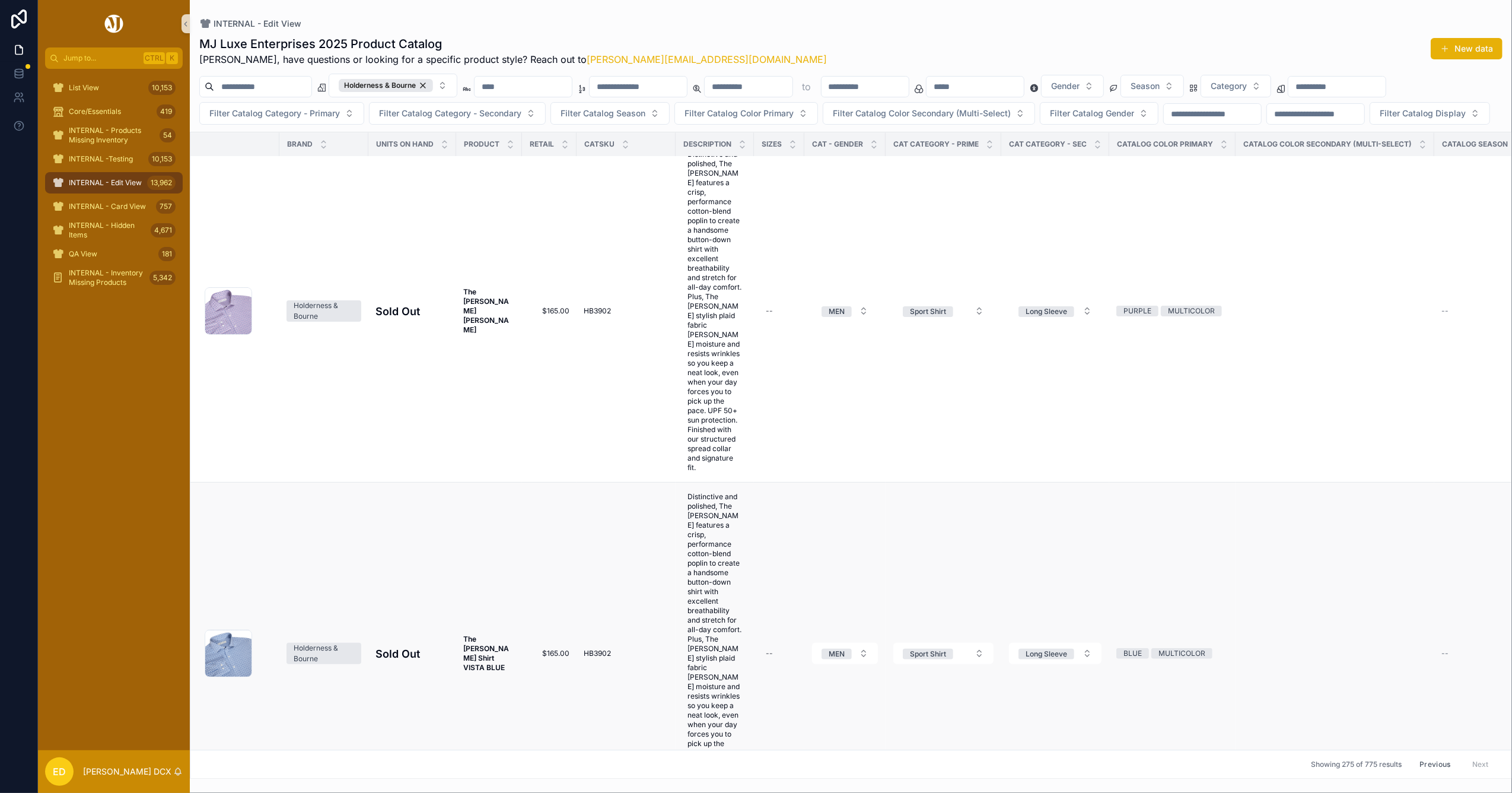
scroll to position [102733, 0]
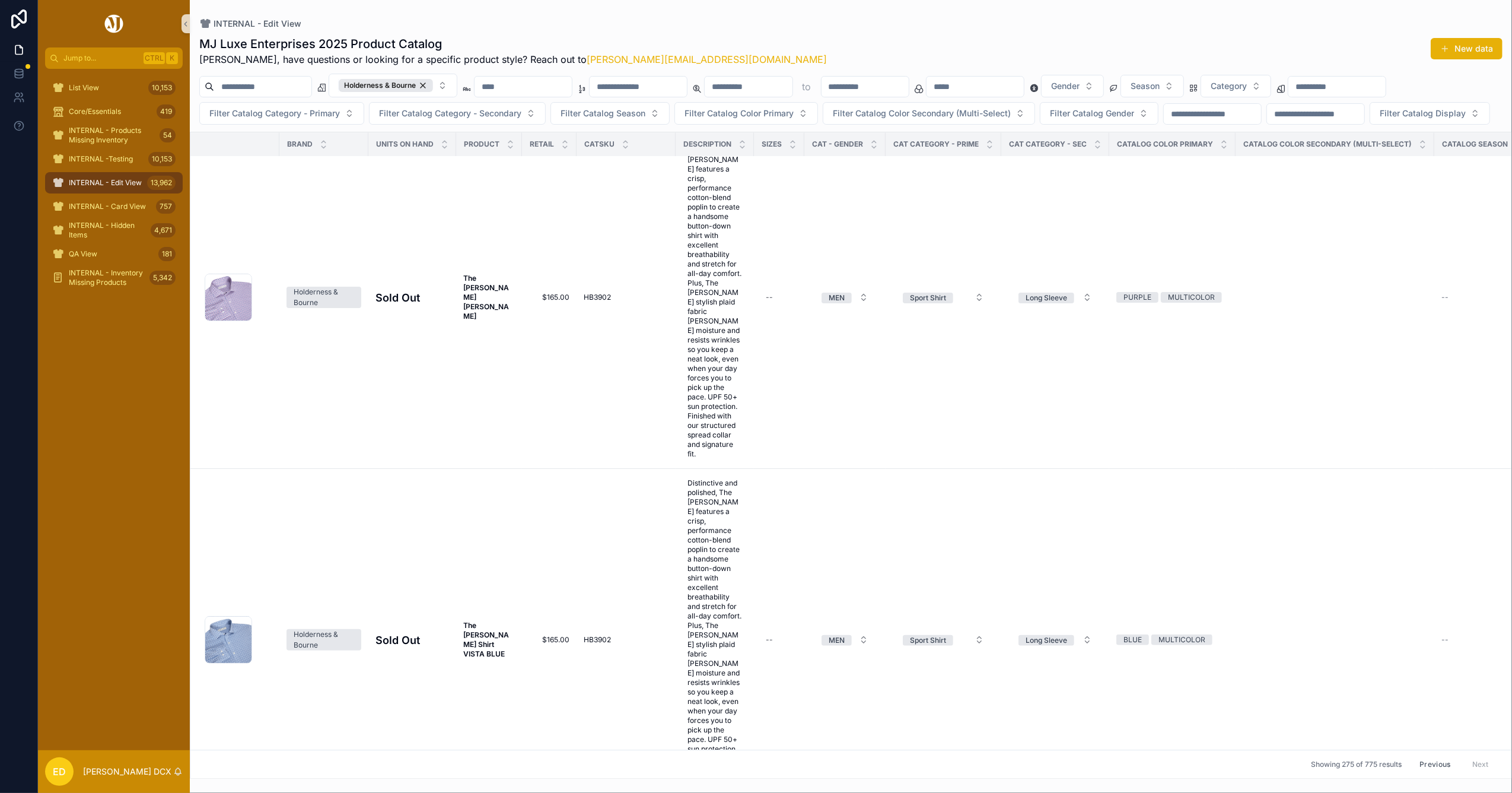
drag, startPoint x: 456, startPoint y: 86, endPoint x: 449, endPoint y: 96, distance: 12.2
click at [433, 86] on div "Holderness & Bourne" at bounding box center [385, 85] width 94 height 13
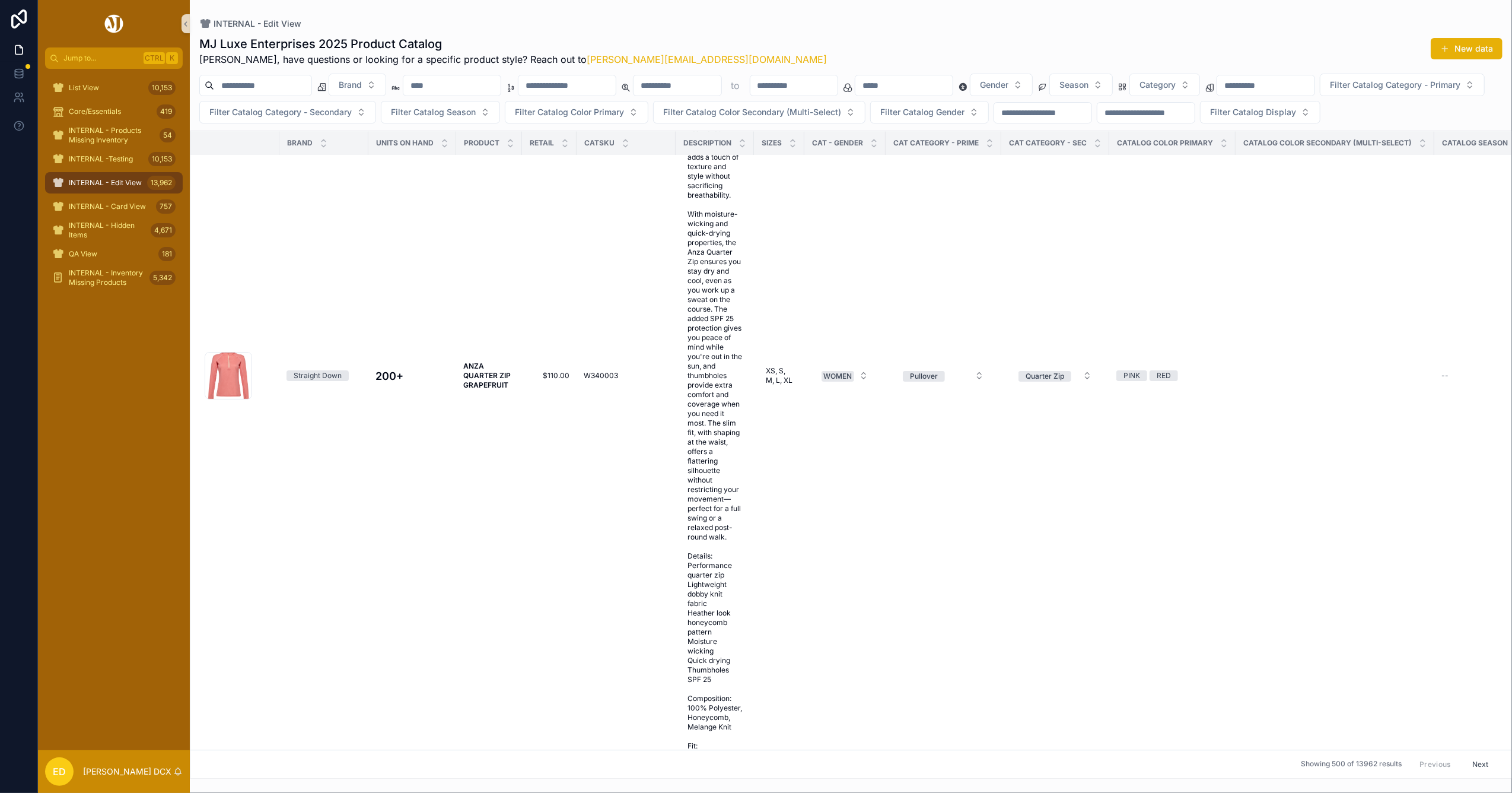
scroll to position [104326, 0]
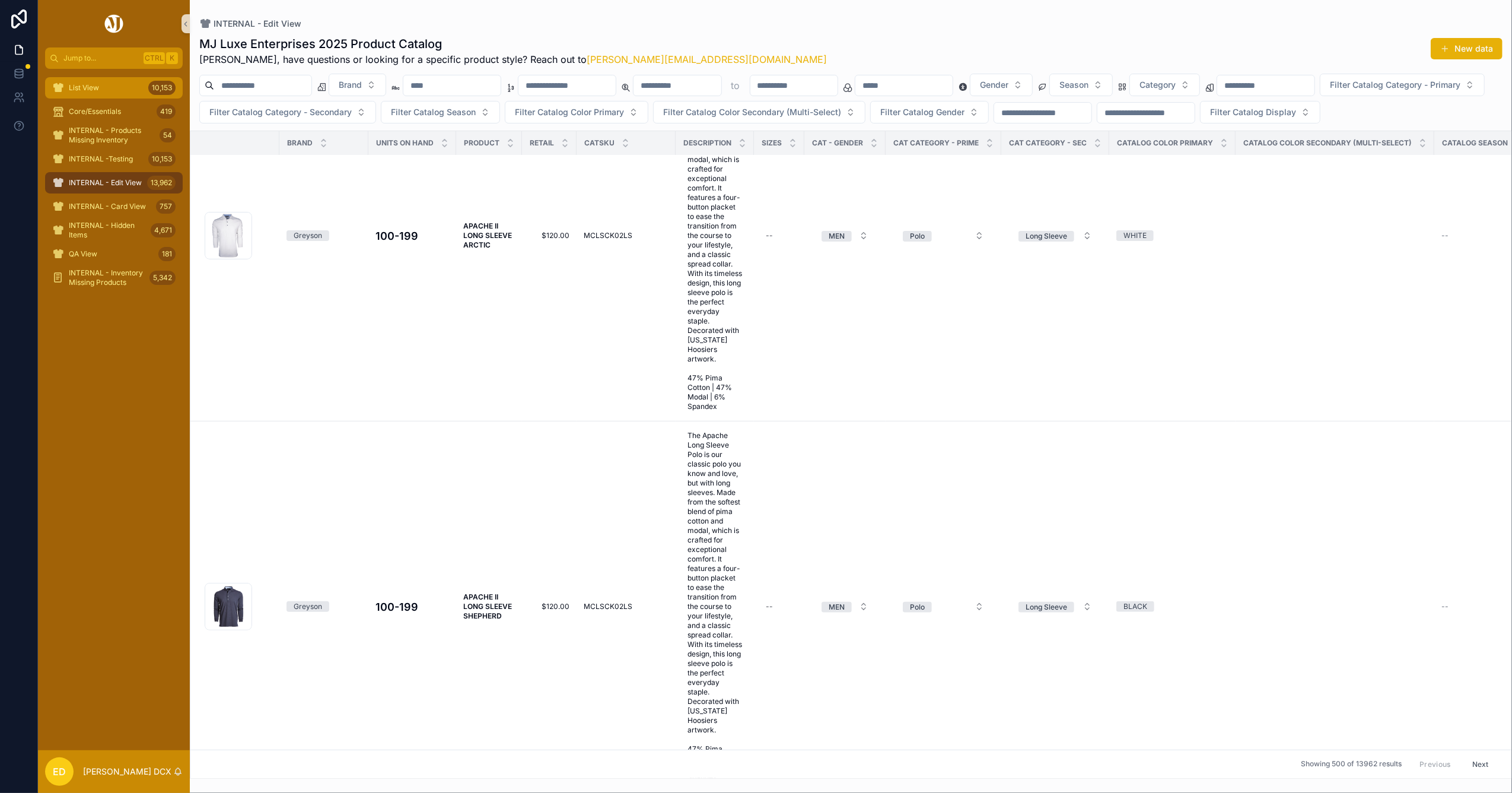
click at [100, 88] on div "List View 10,153" at bounding box center [114, 87] width 123 height 19
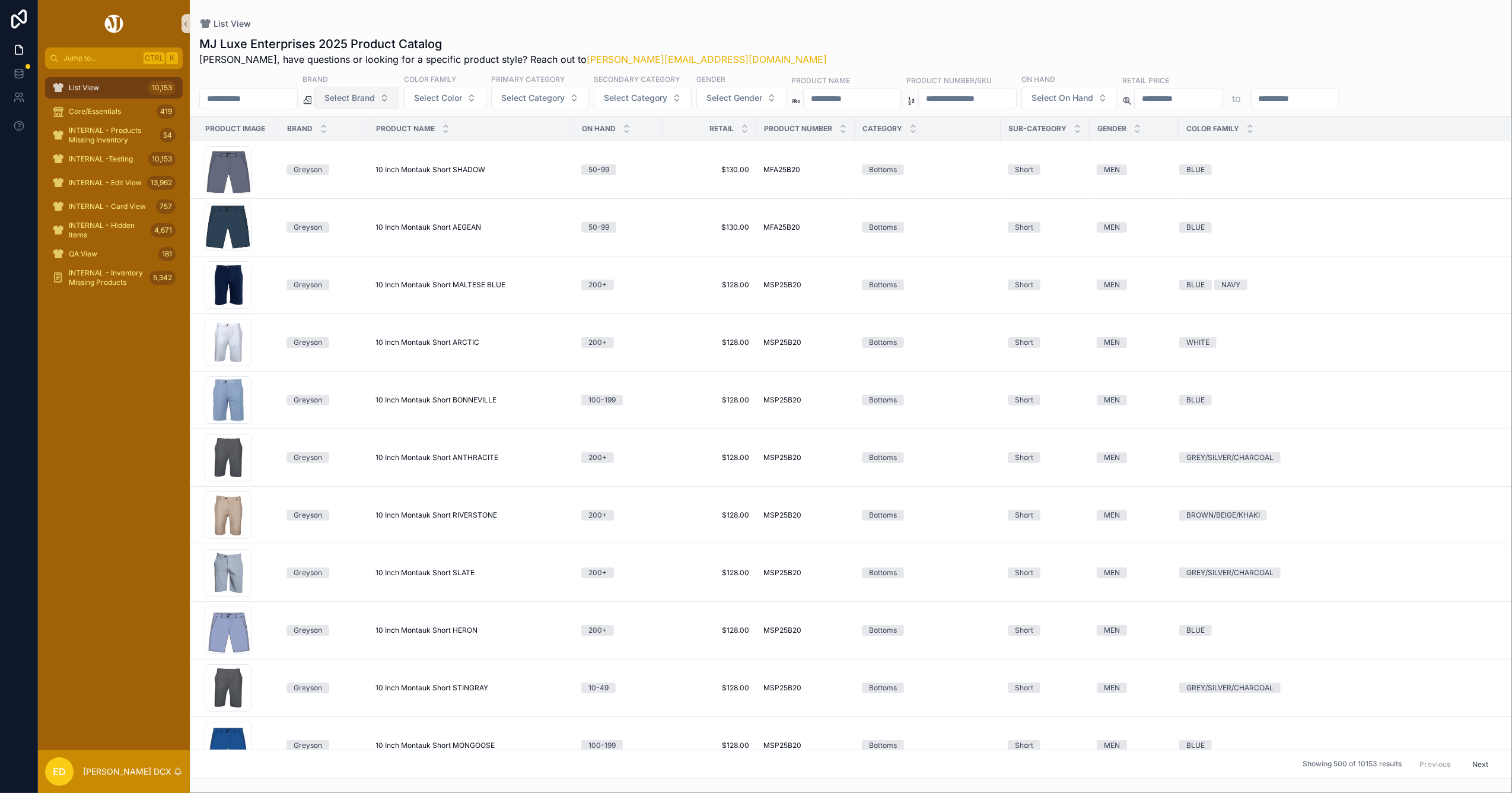
click at [375, 92] on span "Select Brand" at bounding box center [350, 98] width 50 height 12
click at [375, 199] on div "UNRL" at bounding box center [387, 203] width 143 height 19
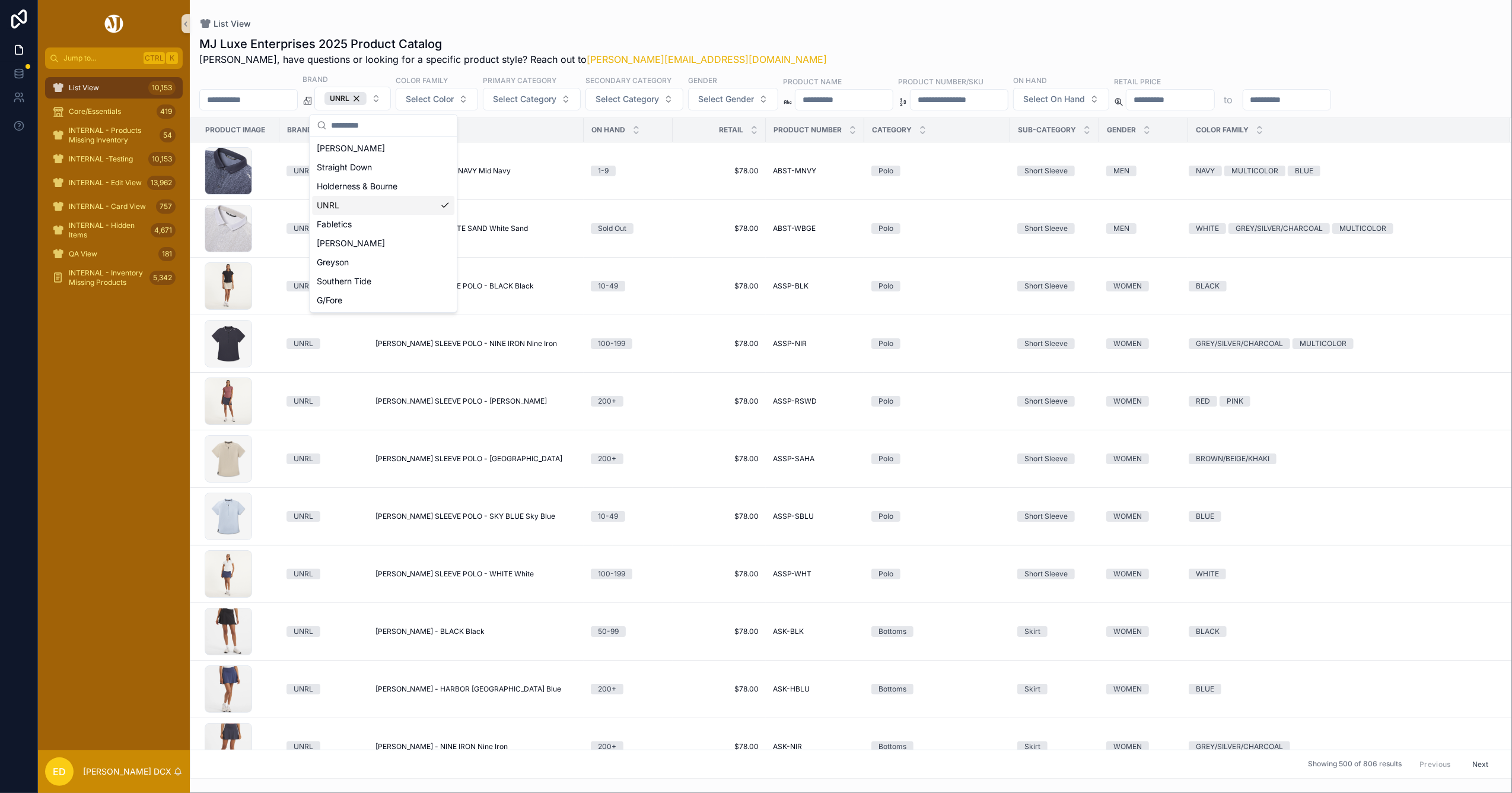
click at [751, 27] on div "List View" at bounding box center [851, 24] width 1303 height 10
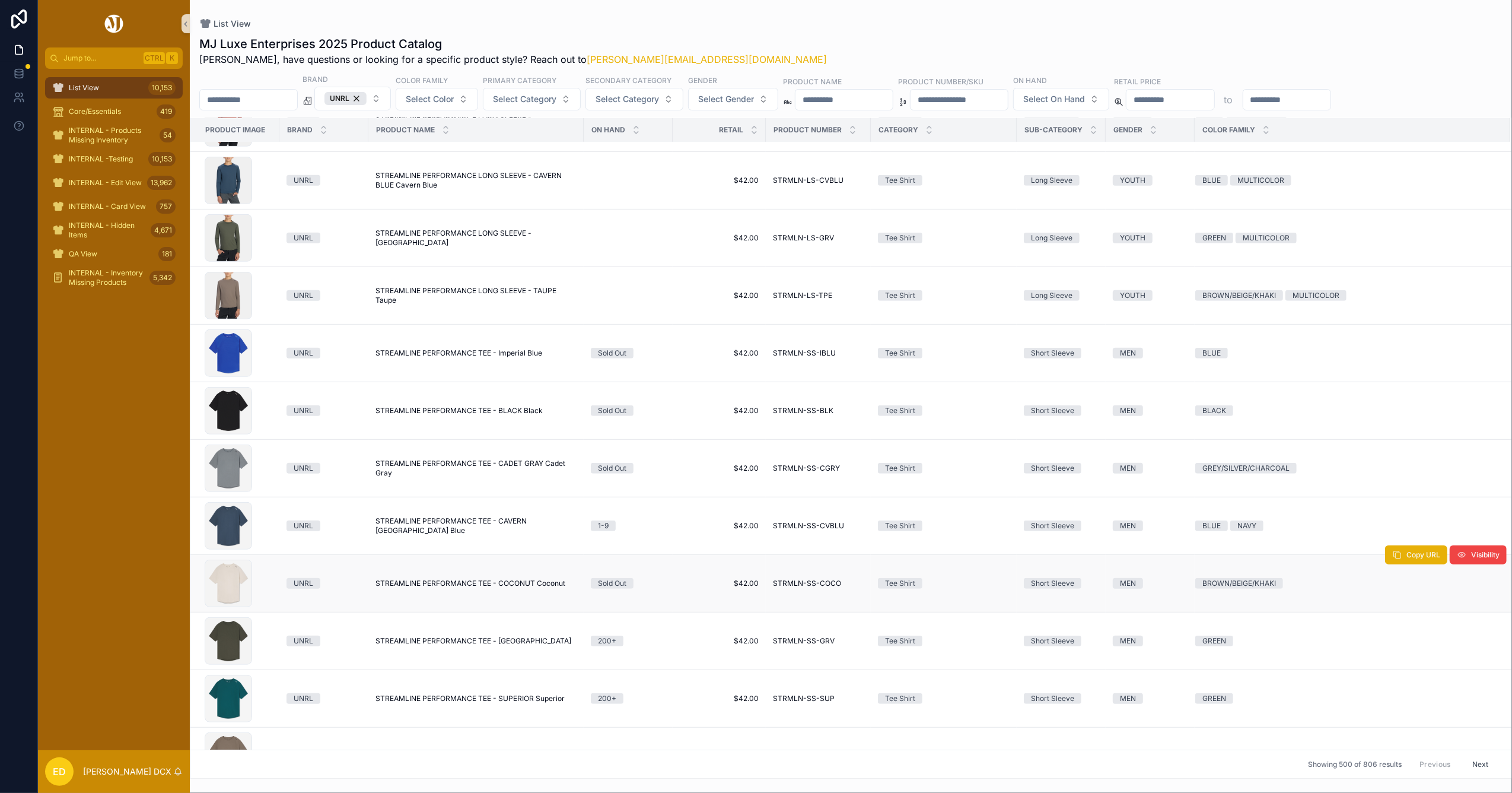
scroll to position [28014, 0]
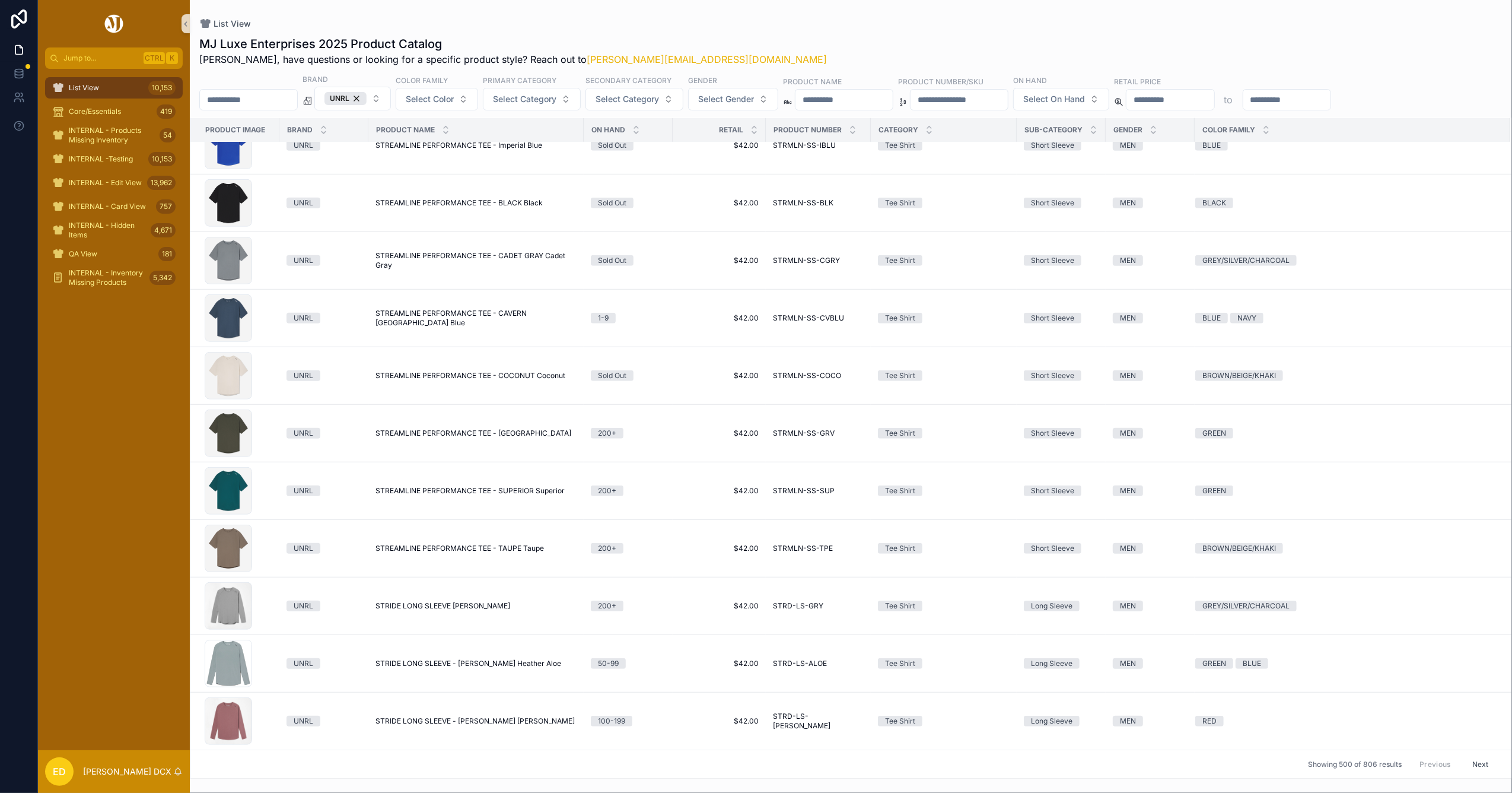
click at [1465, 759] on button "Next" at bounding box center [1481, 764] width 34 height 18
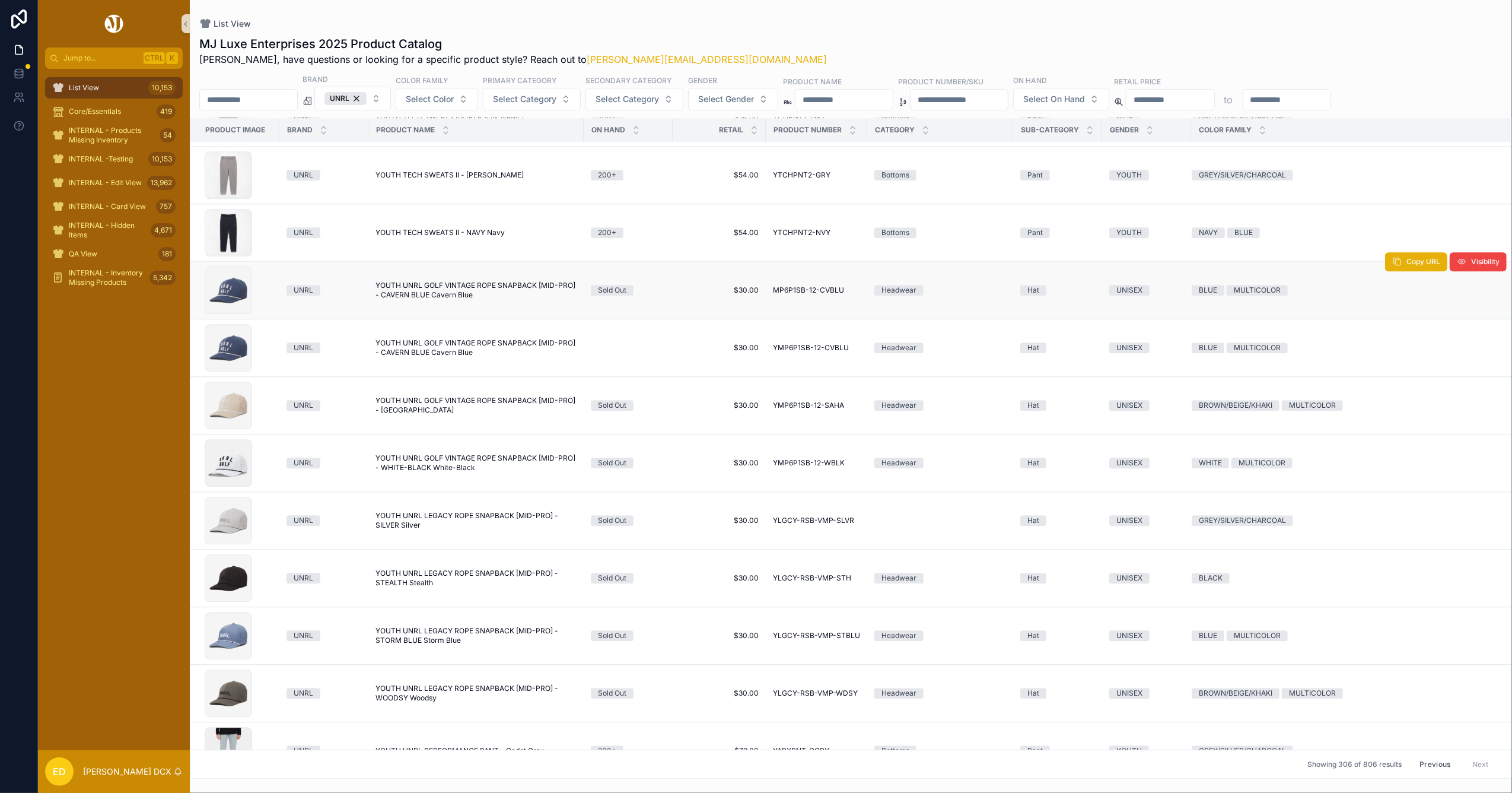
scroll to position [16935, 0]
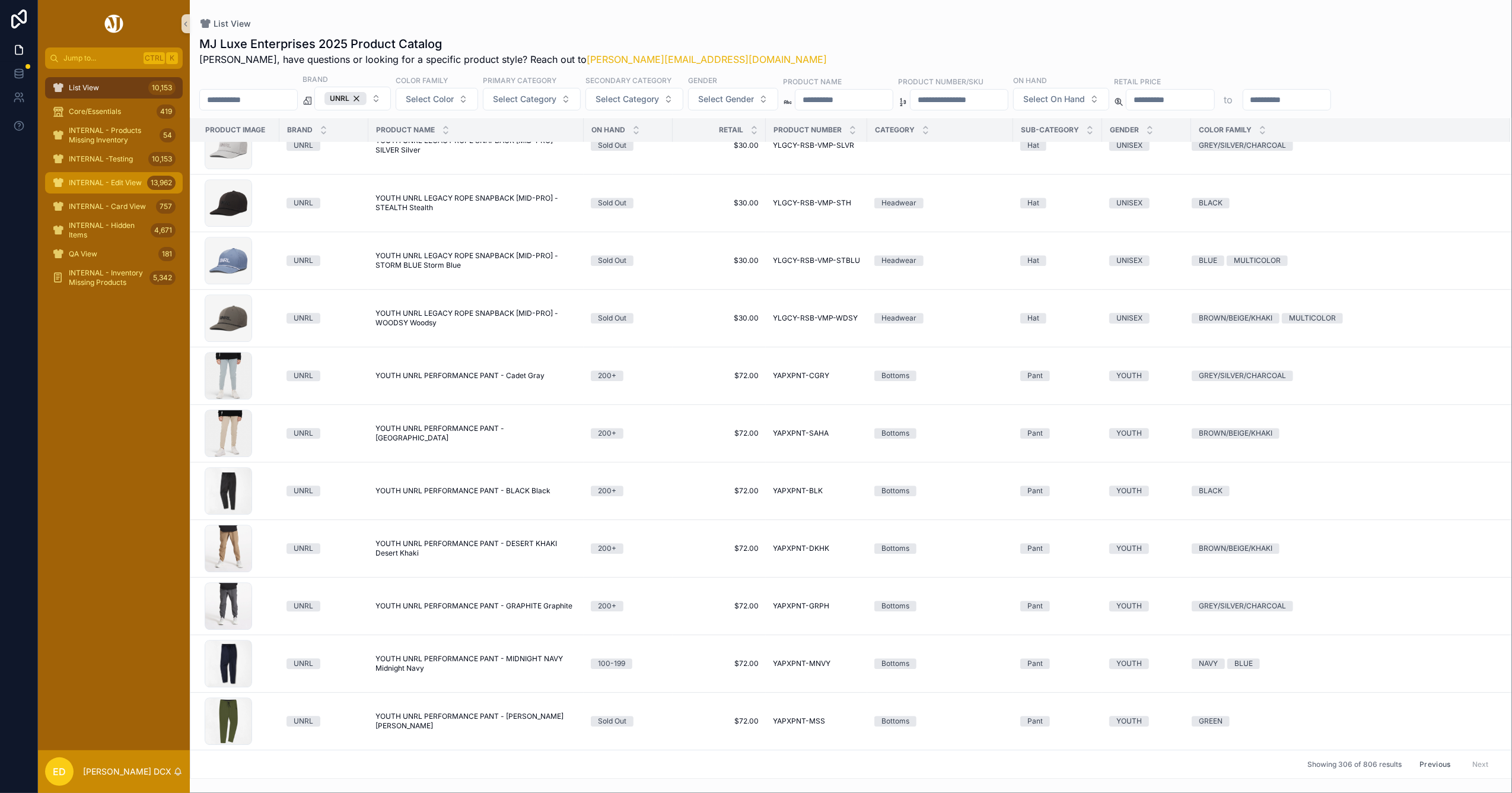
click at [95, 178] on span "INTERNAL - Edit View" at bounding box center [105, 183] width 73 height 10
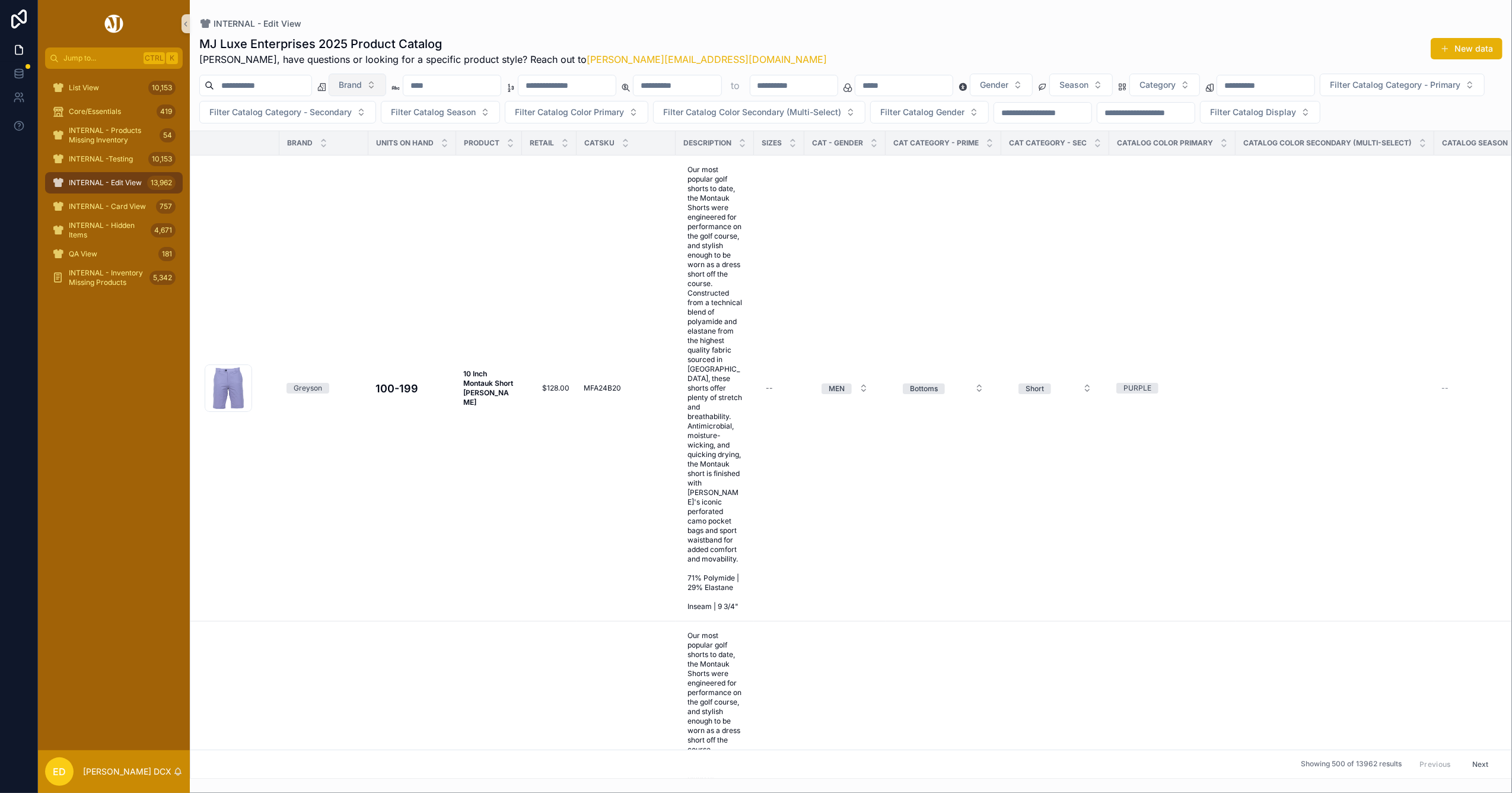
click at [386, 73] on button "Brand" at bounding box center [357, 85] width 57 height 22
click at [363, 192] on div "UNRL" at bounding box center [388, 190] width 143 height 19
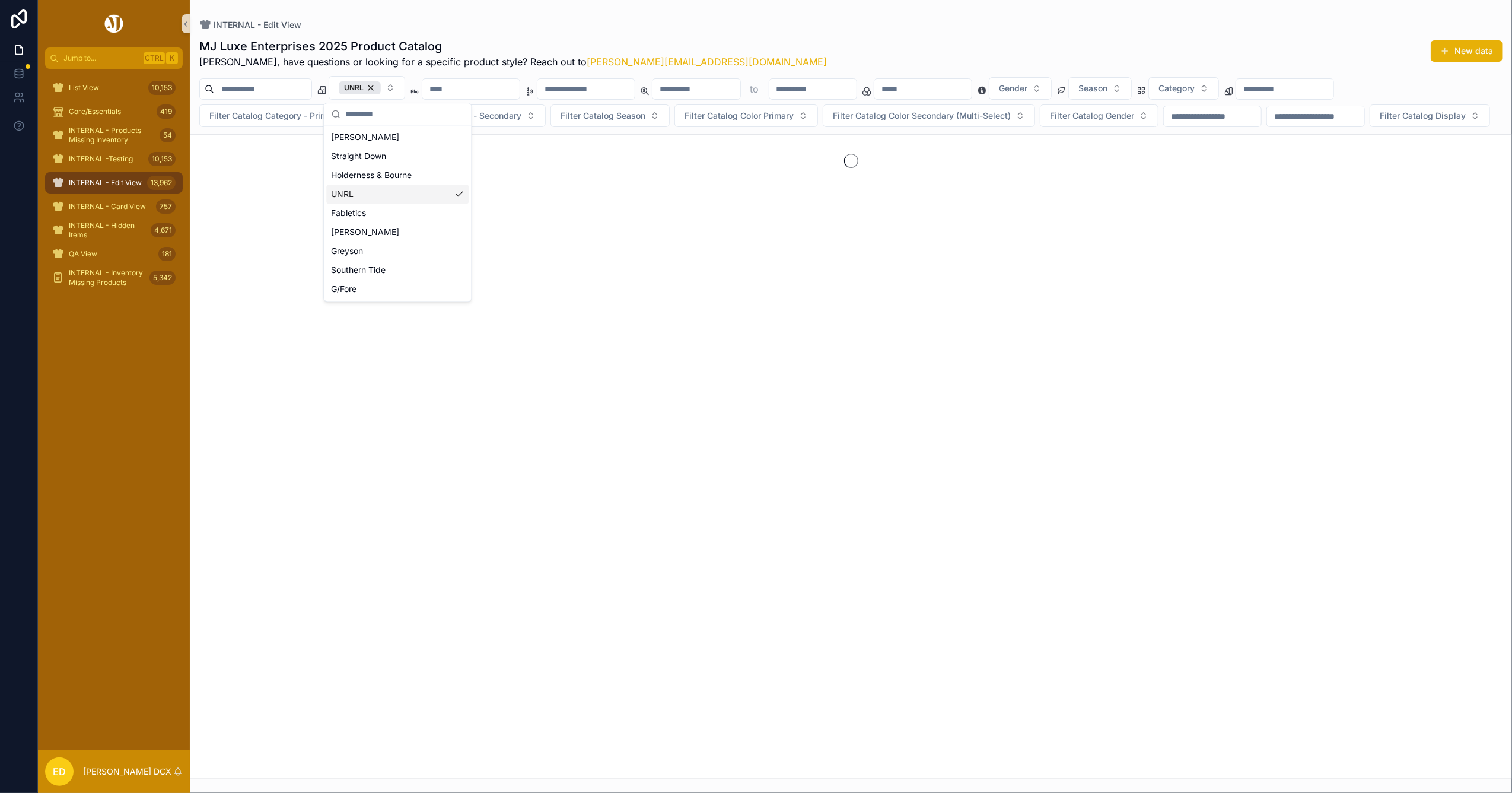
click at [826, 45] on div "MJ Luxe Enterprises 2025 Product Catalog Erwin, have questions or looking for a…" at bounding box center [851, 53] width 1303 height 31
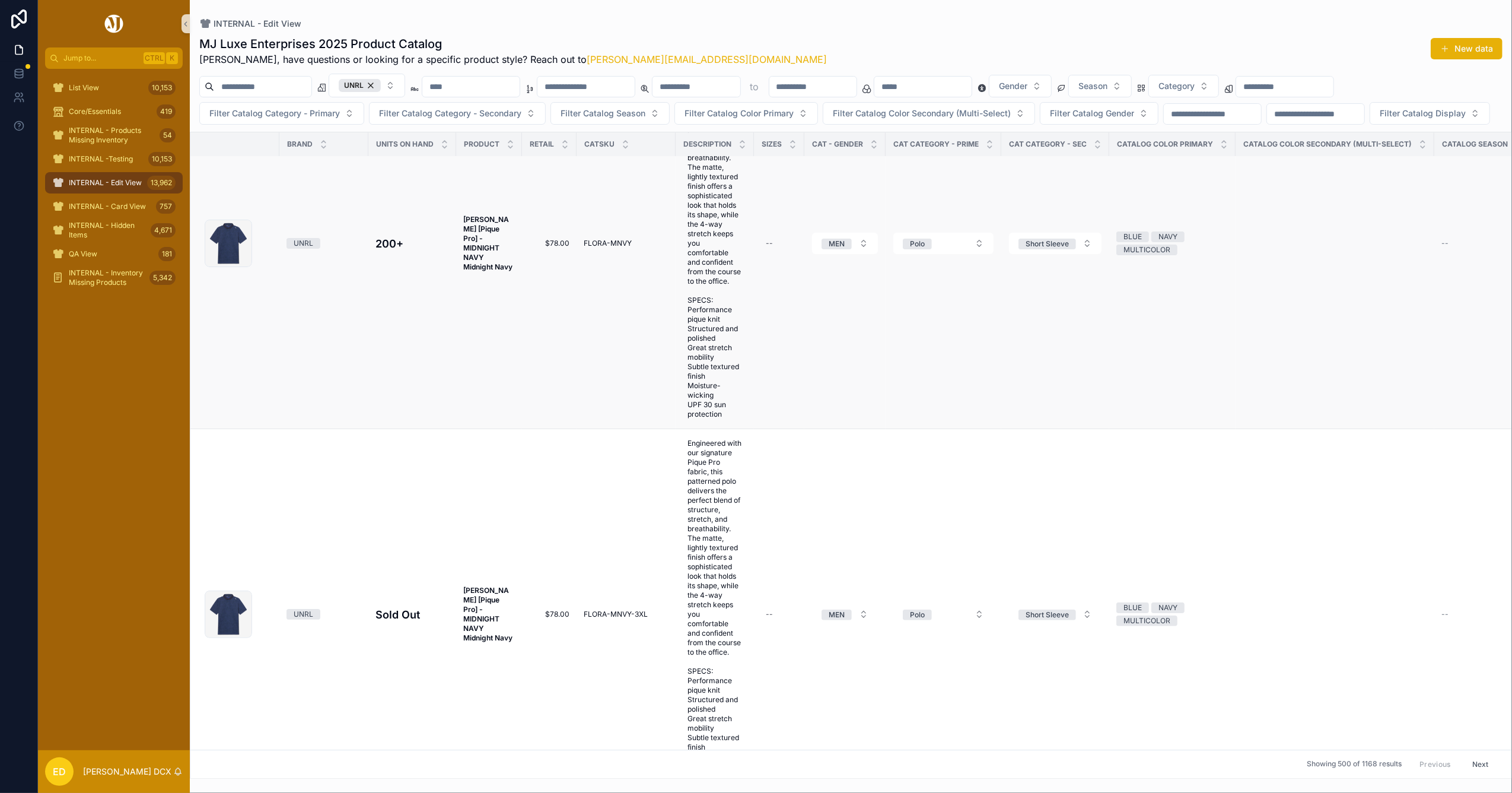
scroll to position [125335, 0]
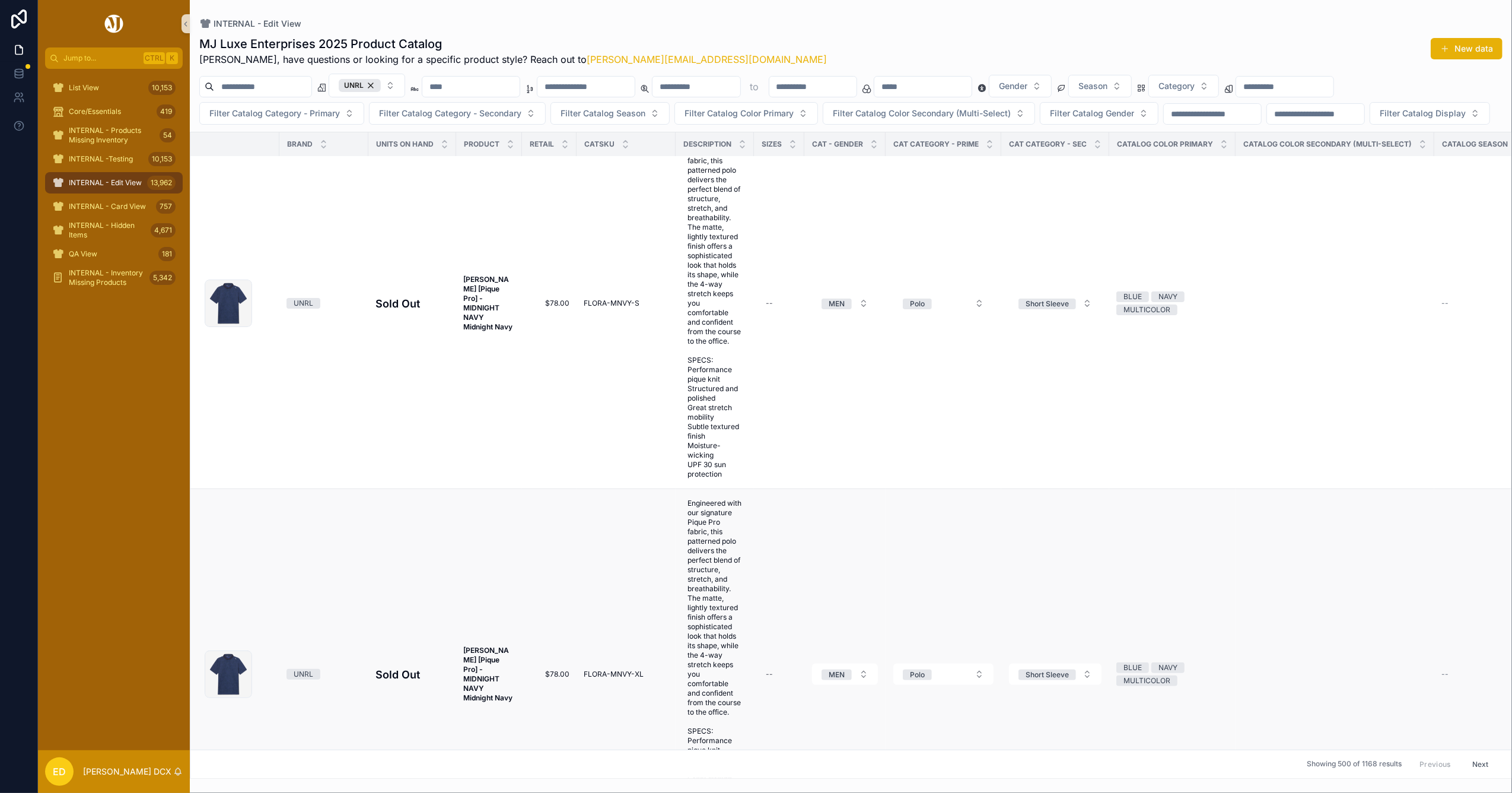
drag, startPoint x: 482, startPoint y: 276, endPoint x: 491, endPoint y: 276, distance: 9.0
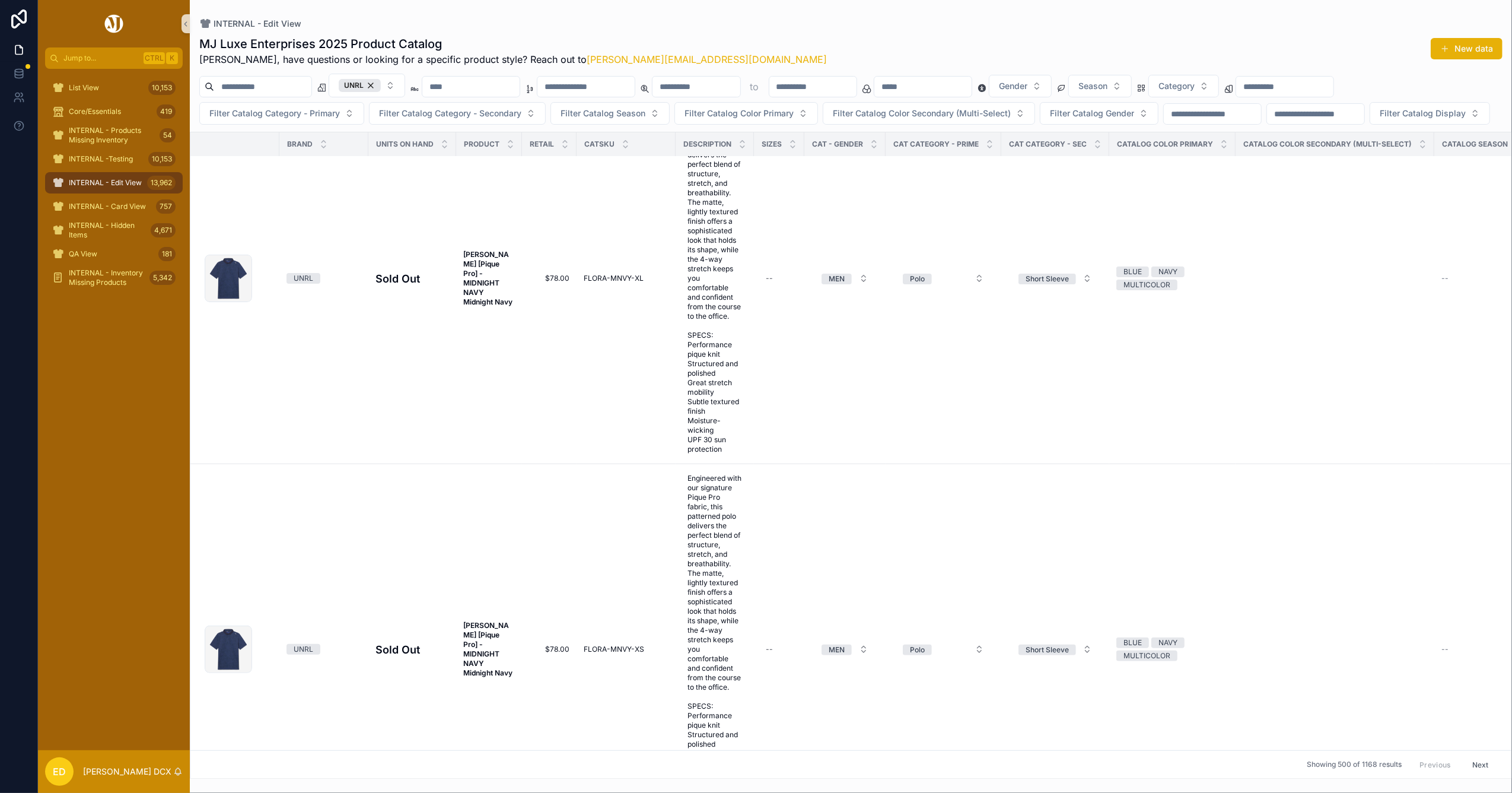
drag, startPoint x: 491, startPoint y: 276, endPoint x: 78, endPoint y: 465, distance: 454.2
click at [78, 466] on div "List View 10,153 Core/Essentials 419 INTERNAL - Products Missing Inventory 54 I…" at bounding box center [113, 409] width 152 height 681
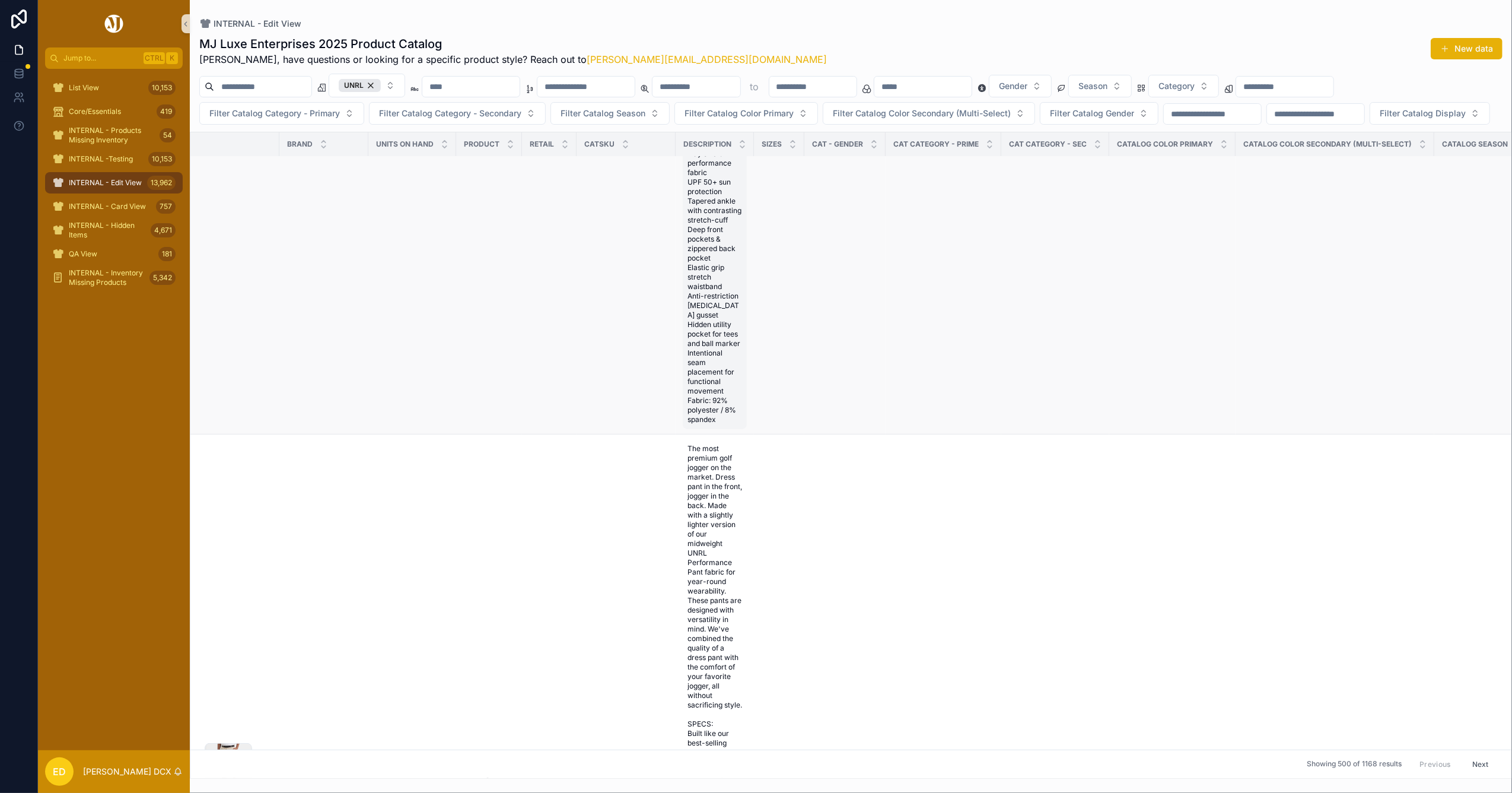
scroll to position [145343, 0]
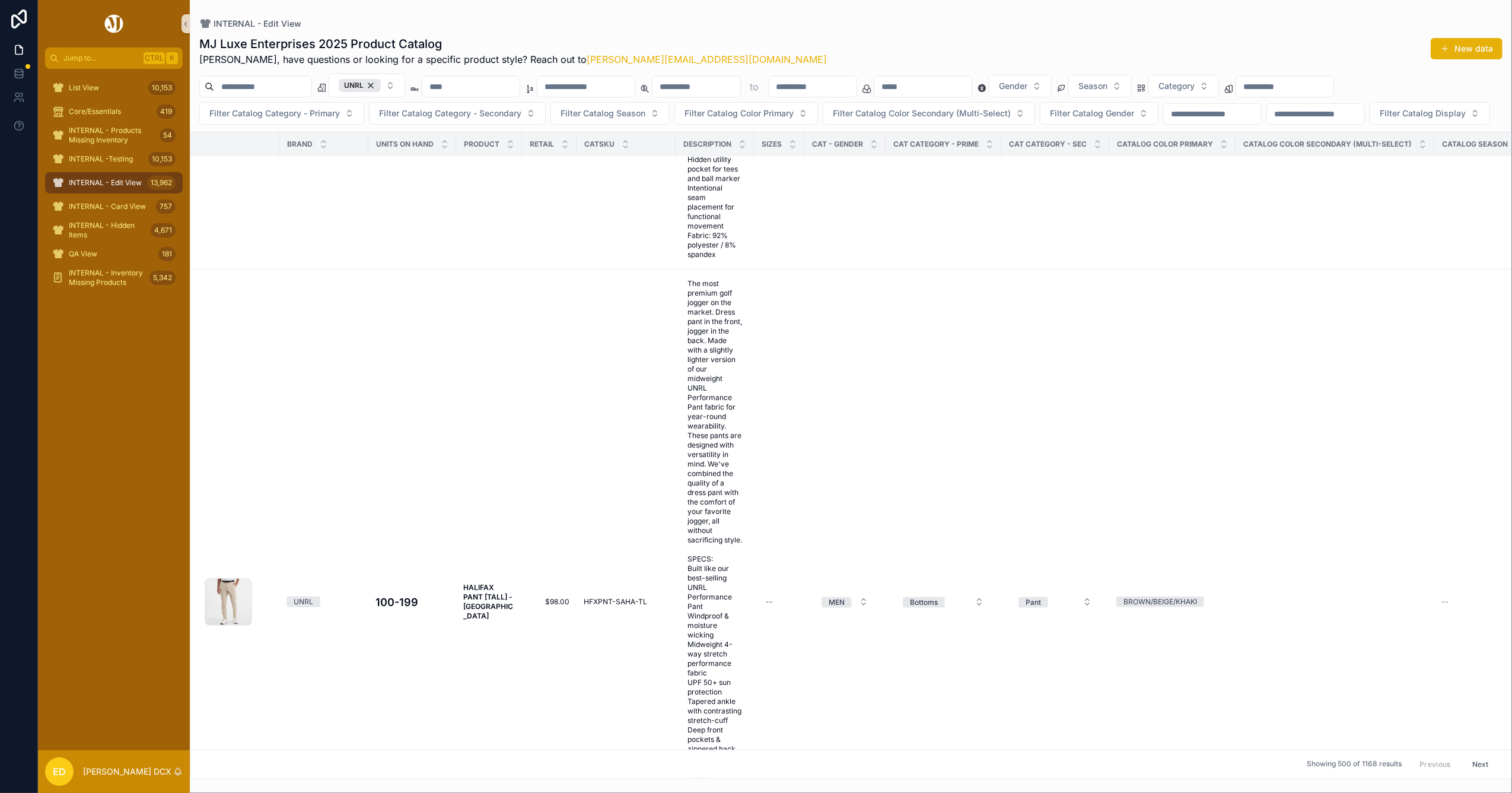
drag, startPoint x: 727, startPoint y: 380, endPoint x: 131, endPoint y: 386, distance: 596.0
click at [131, 386] on div "List View 10,153 Core/Essentials 419 INTERNAL - Products Missing Inventory 54 I…" at bounding box center [113, 409] width 152 height 681
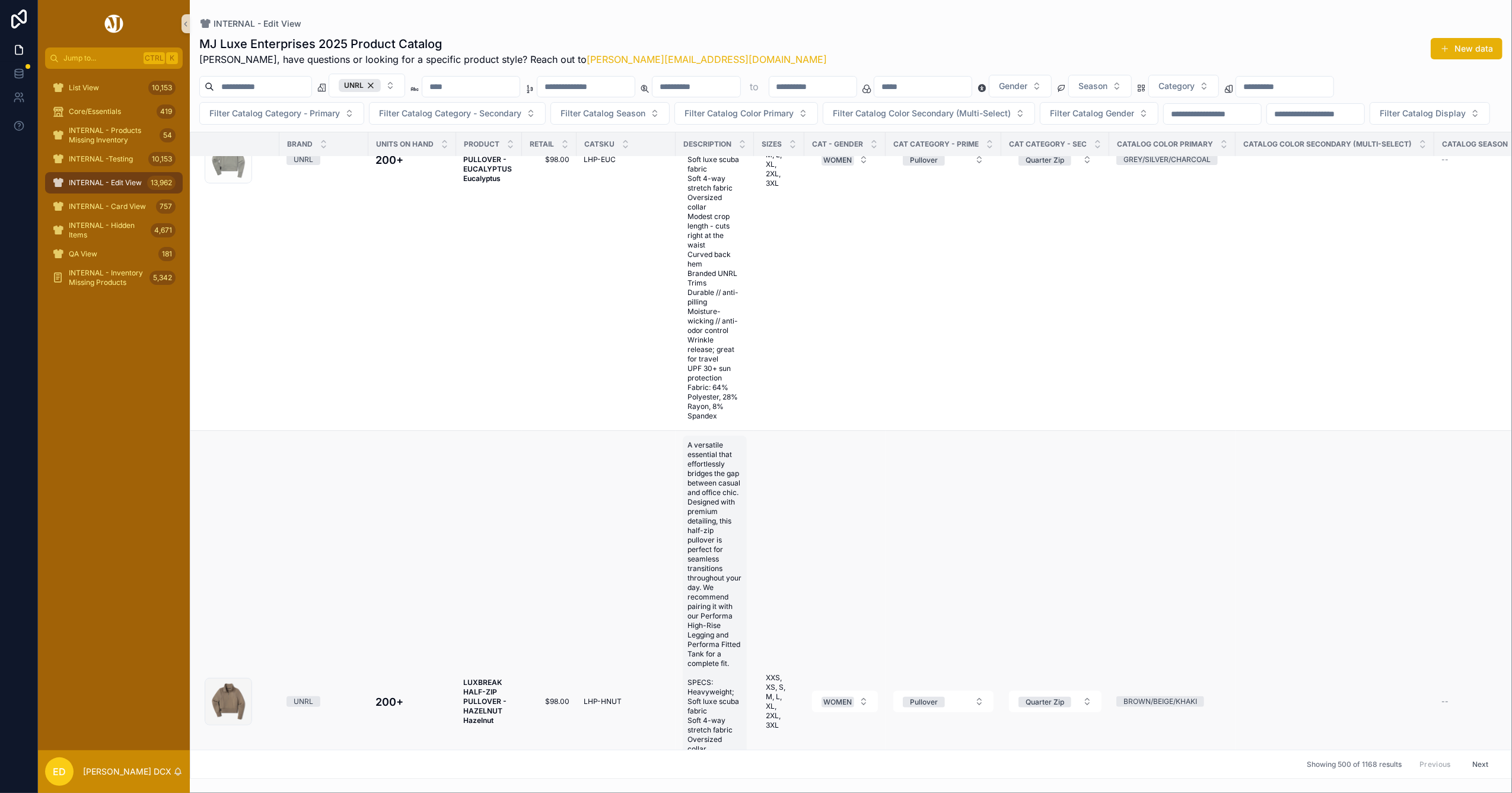
scroll to position [200363, 0]
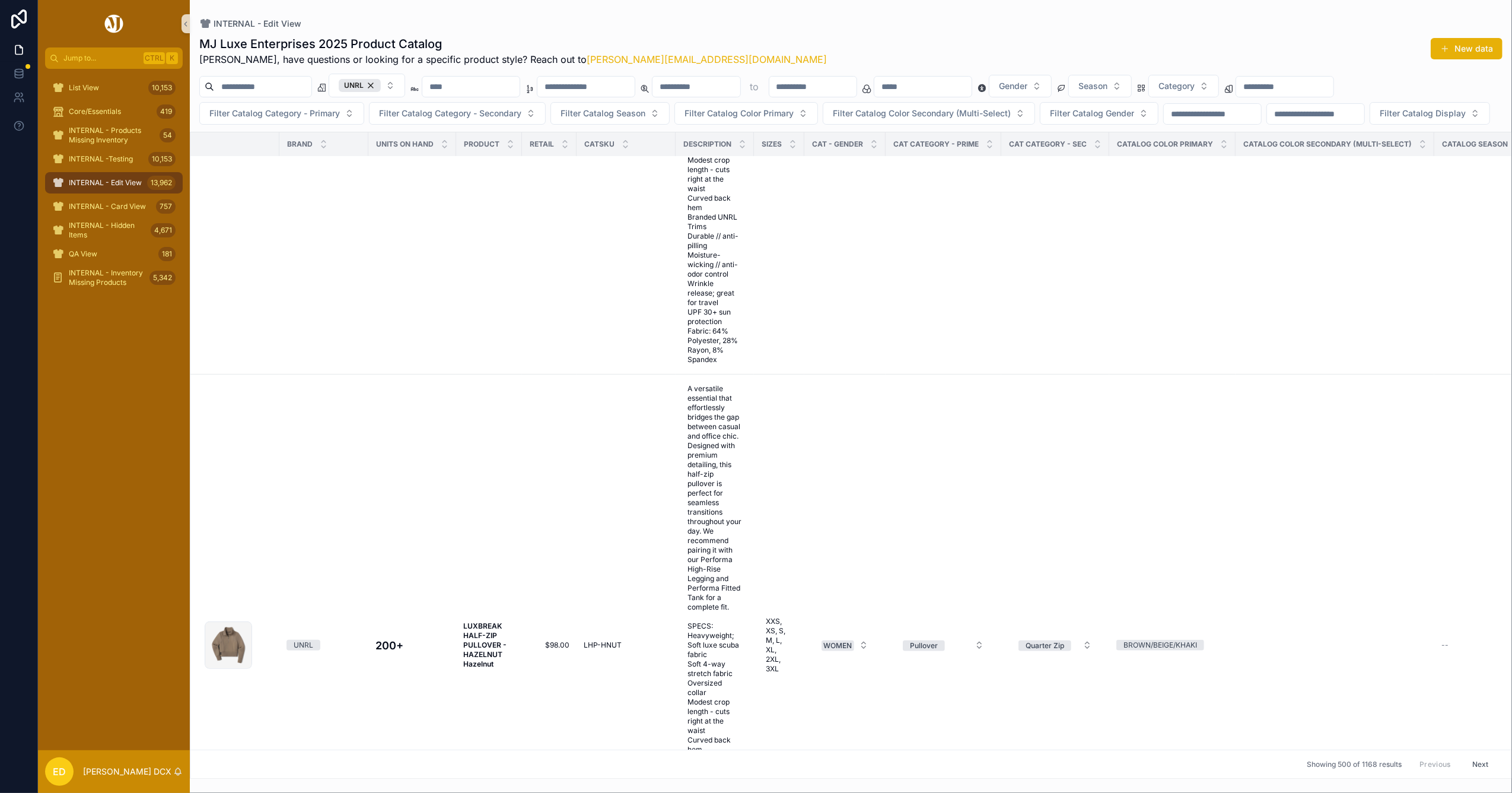
click at [1471, 755] on button "Next" at bounding box center [1481, 764] width 34 height 18
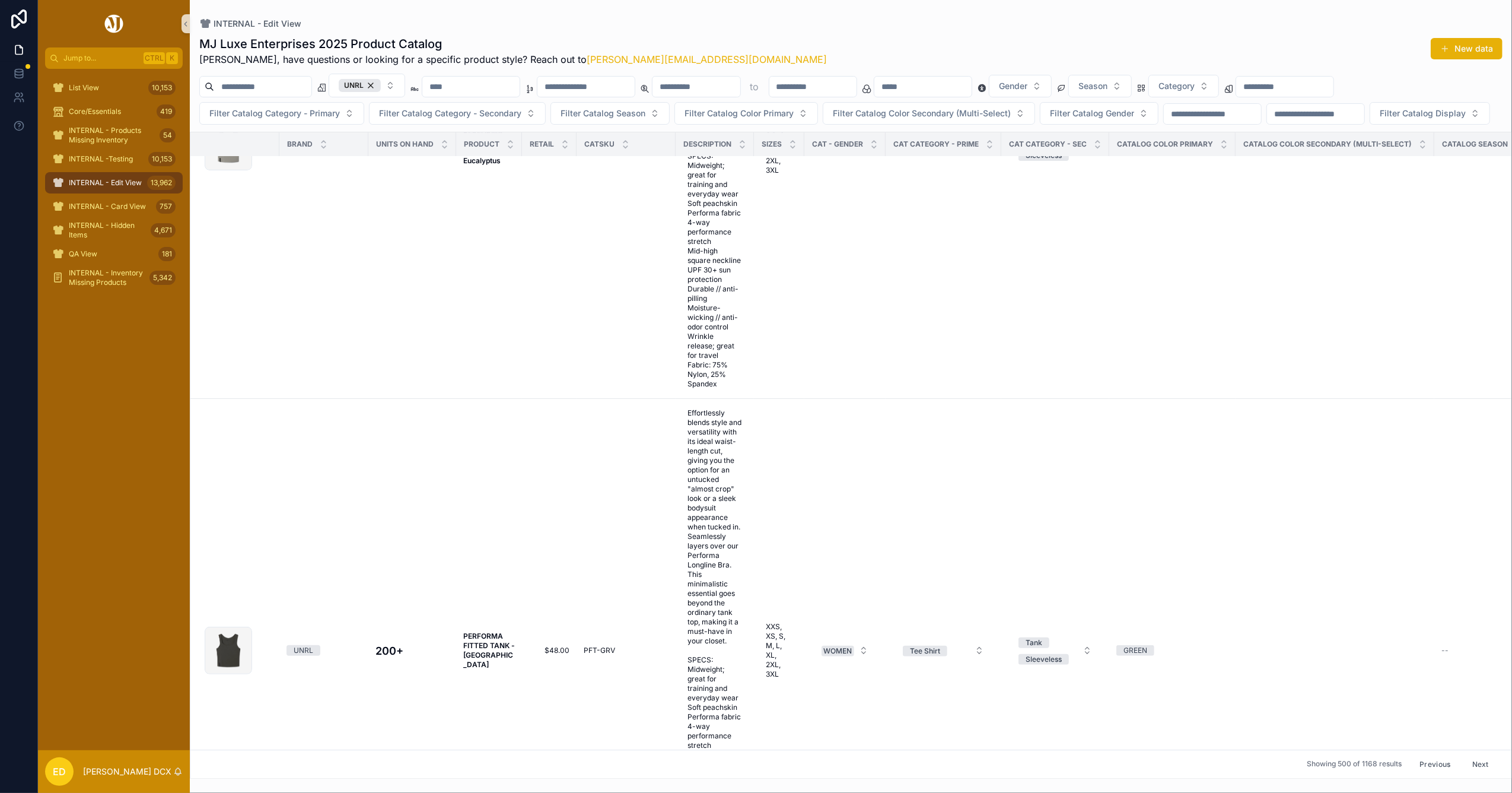
scroll to position [35184, 0]
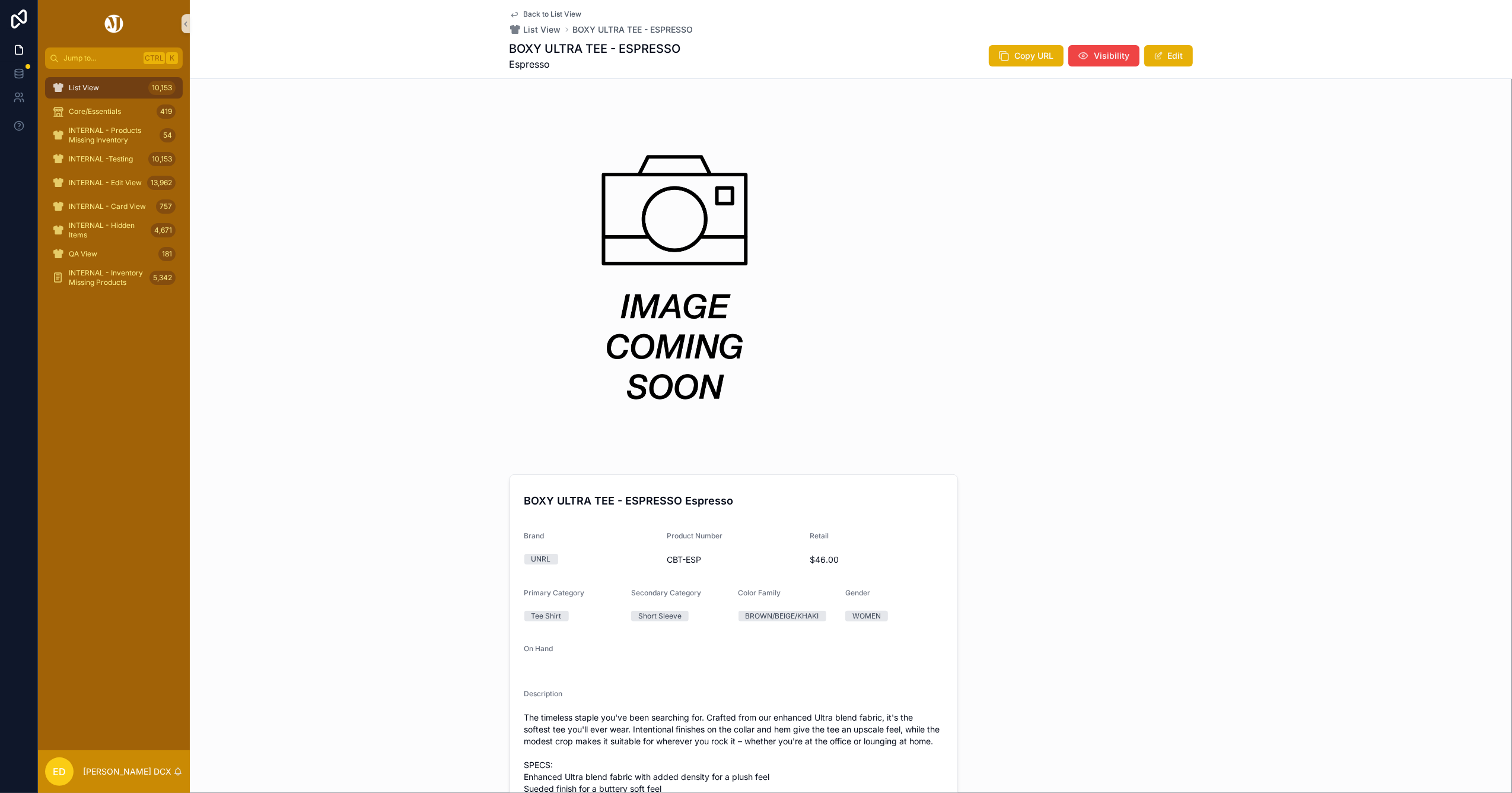
click at [562, 52] on h1 "BOXY ULTRA TEE - ESPRESSO" at bounding box center [595, 49] width 171 height 17
copy h1 "BOXY ULTRA TEE - ESPRESSO"
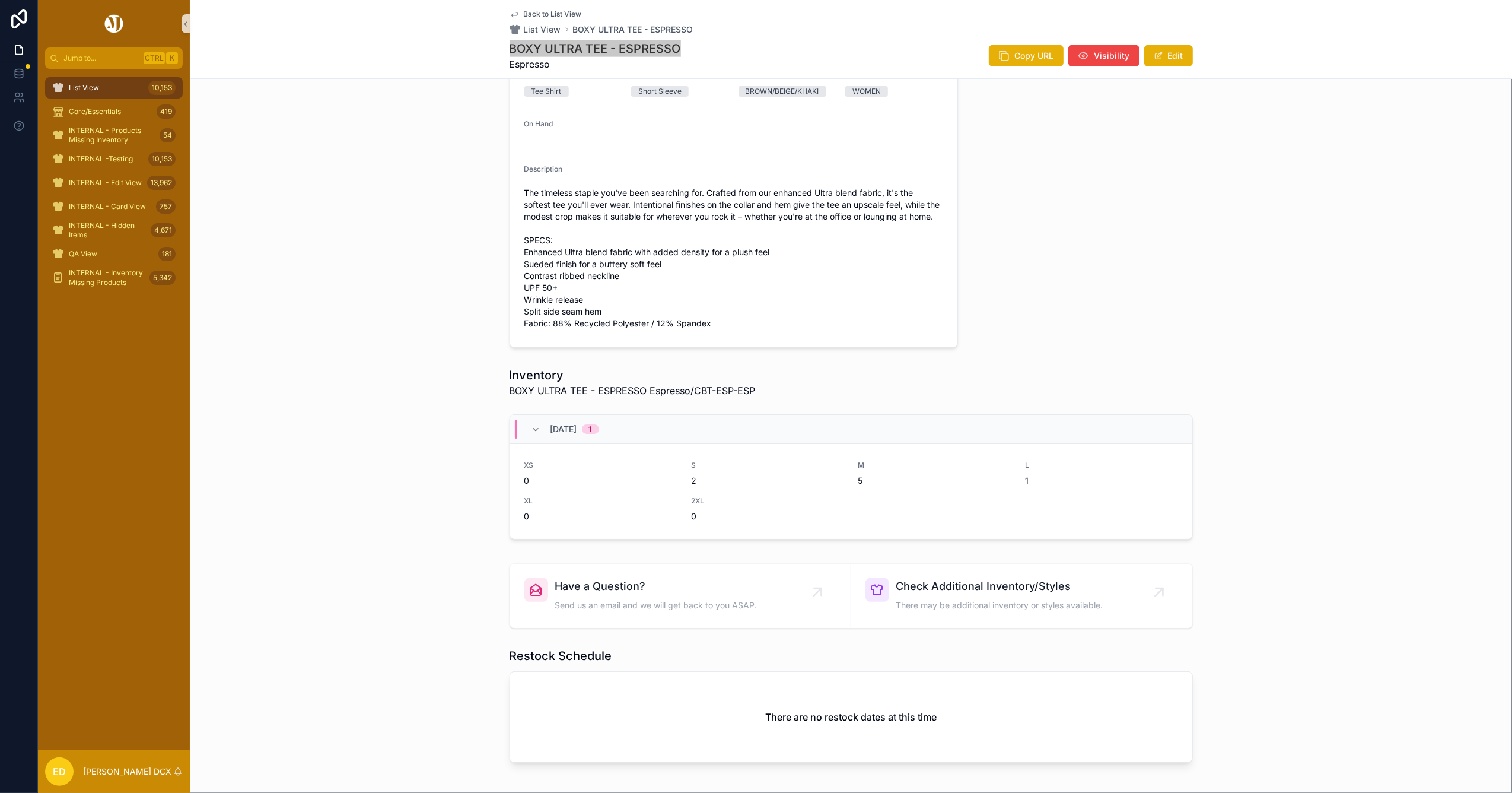
scroll to position [370, 0]
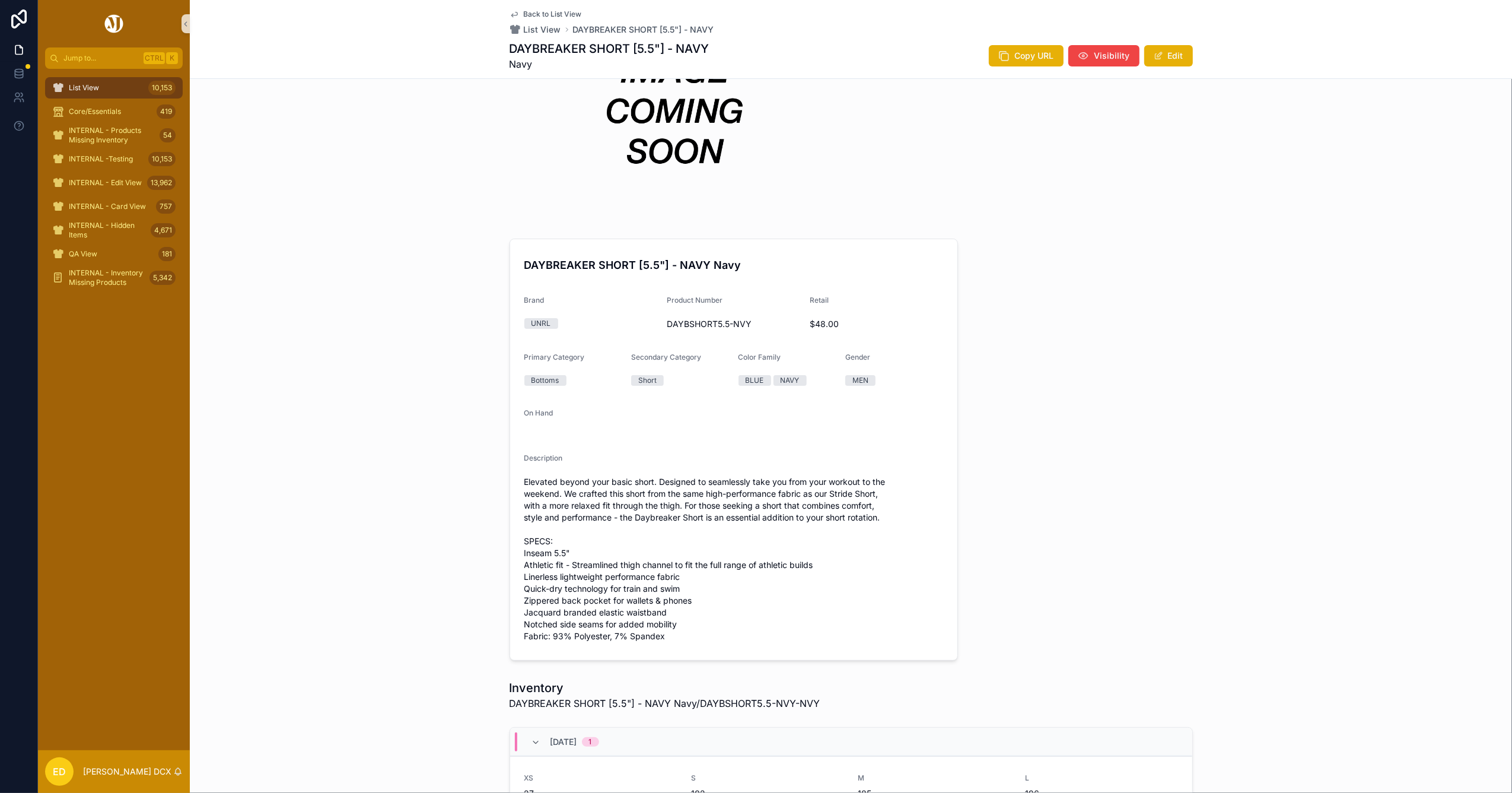
scroll to position [79, 0]
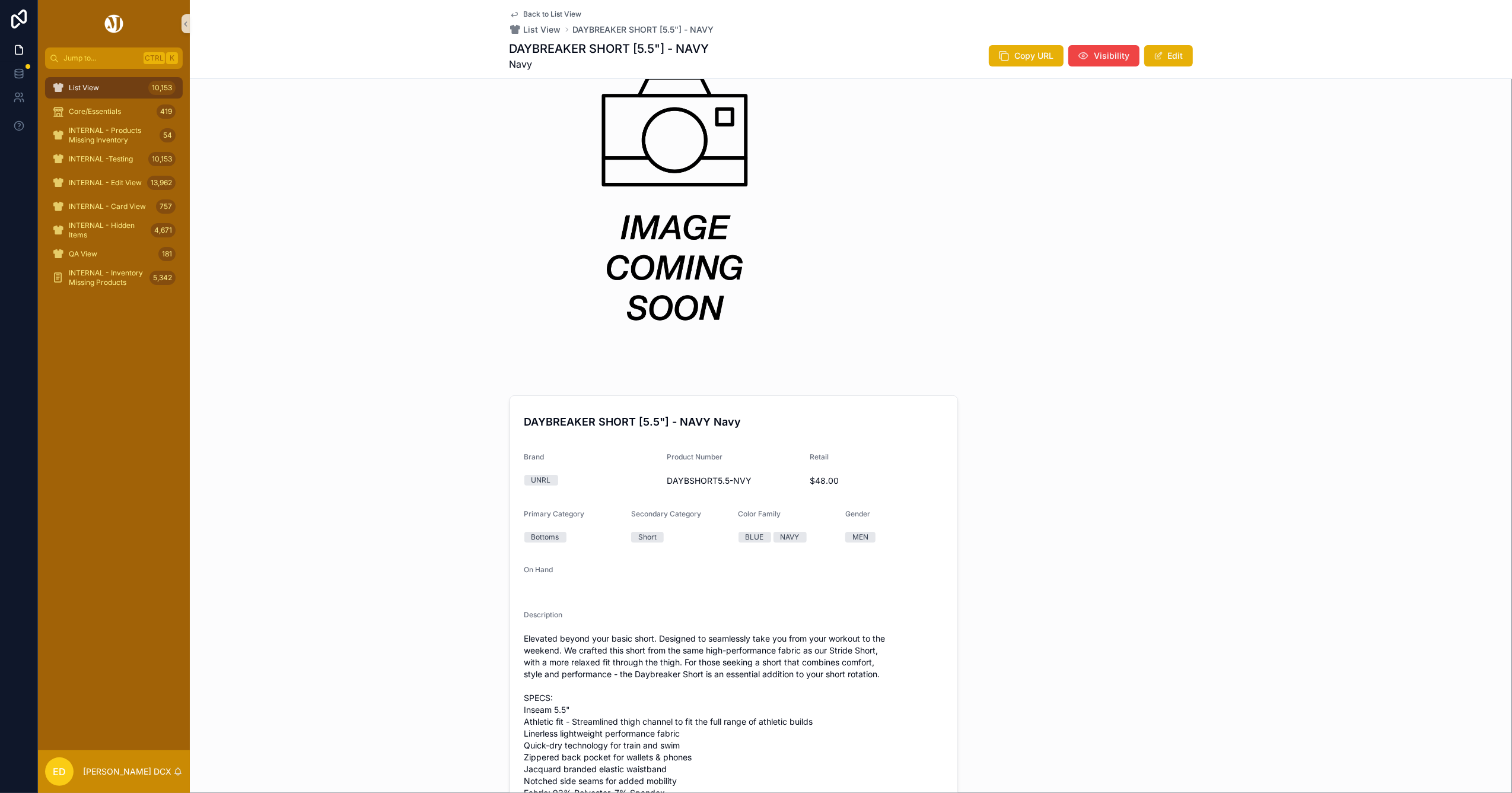
click at [572, 48] on h1 "DAYBREAKER SHORT [5.5"] - NAVY" at bounding box center [610, 49] width 200 height 17
click at [570, 48] on h1 "DAYBREAKER SHORT [5.5"] - NAVY" at bounding box center [610, 49] width 200 height 17
copy h1 "DAYBREAKER SHORT [5.5"] - NAVY"
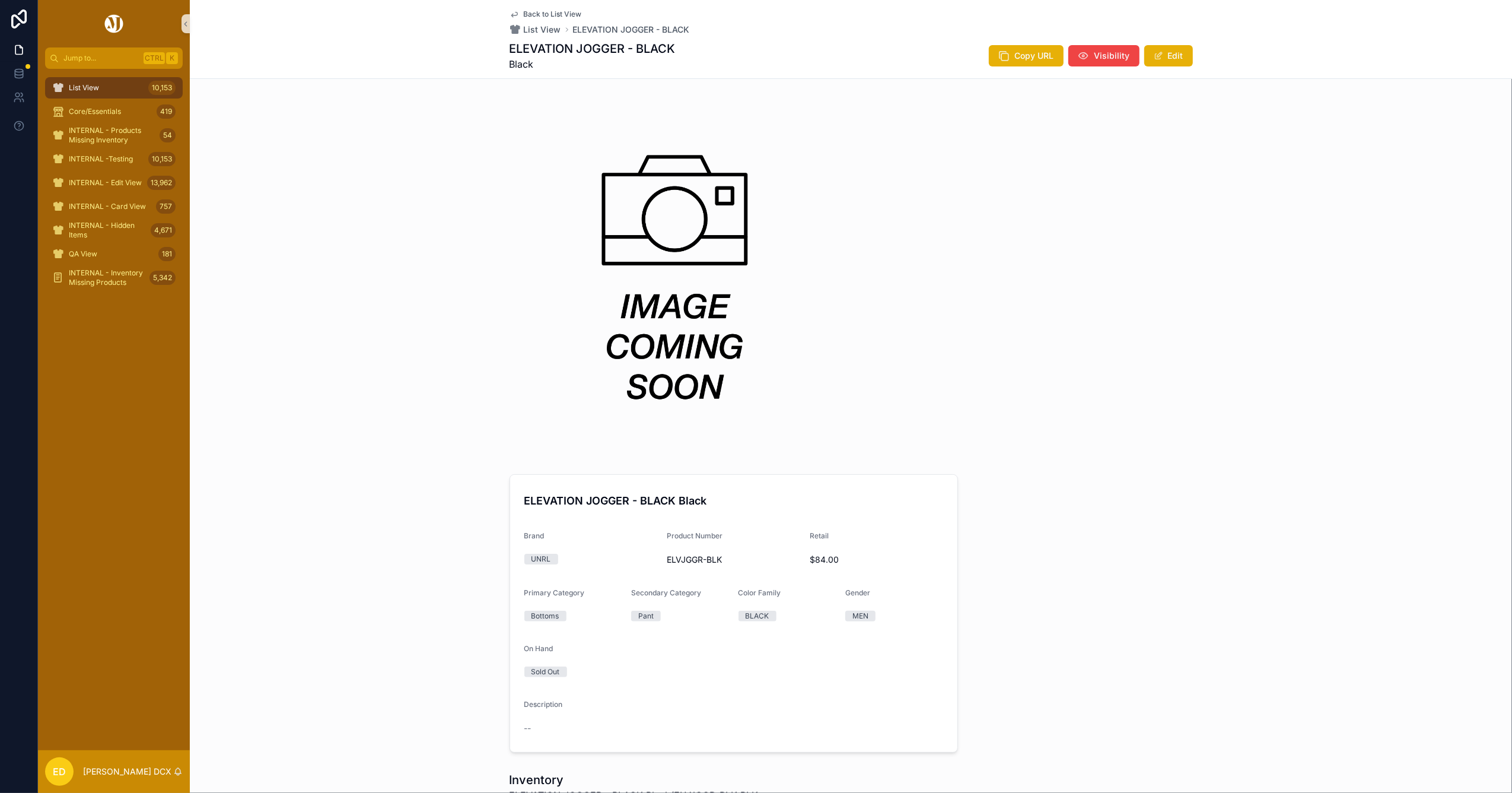
click at [550, 52] on h1 "ELEVATION JOGGER - BLACK" at bounding box center [593, 49] width 166 height 17
copy h1 "ELEVATION JOGGER - BLACK"
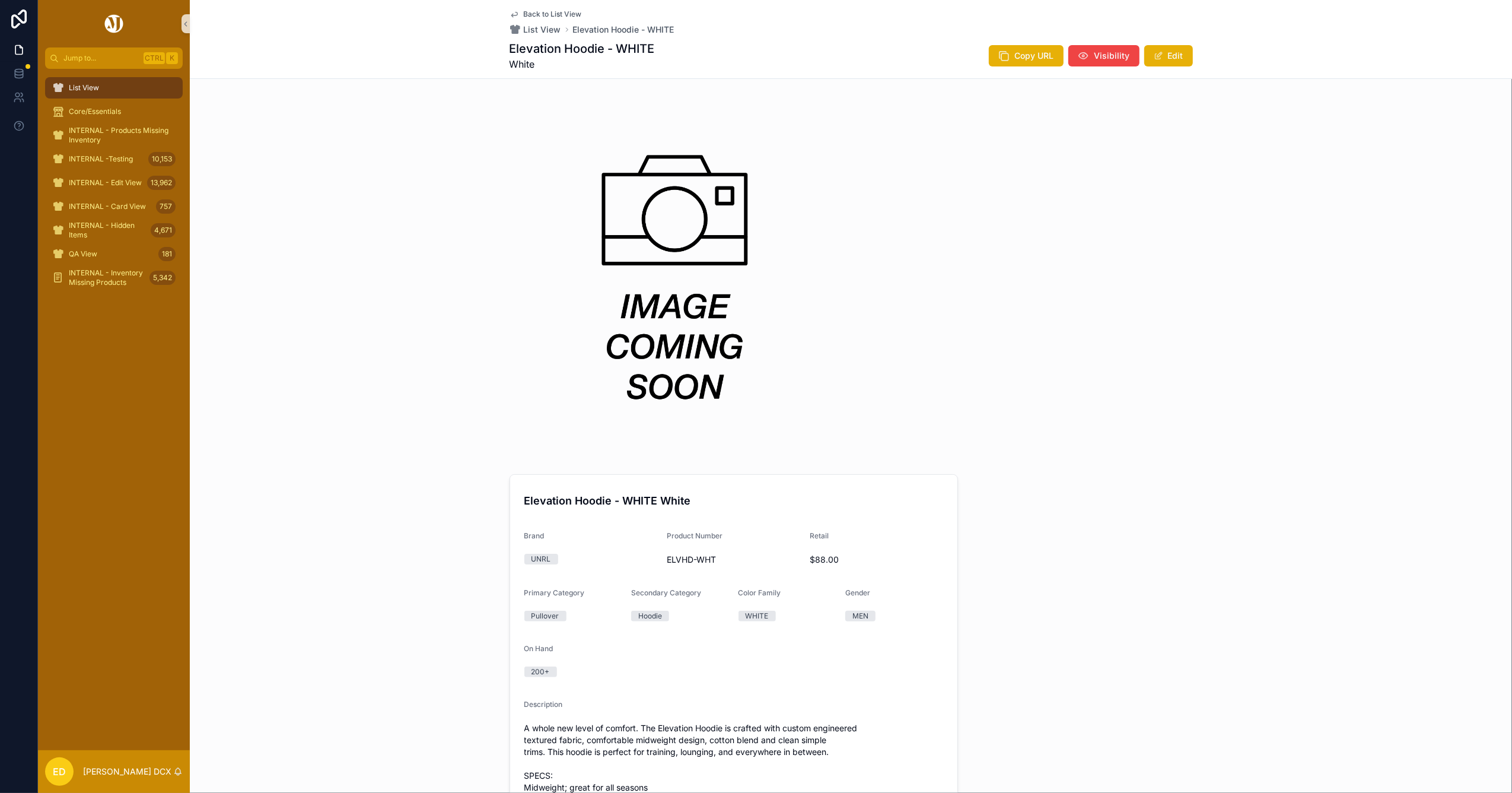
click at [573, 50] on h1 "Elevation Hoodie - WHITE" at bounding box center [582, 49] width 145 height 17
copy h1 "Elevation Hoodie - WHITE"
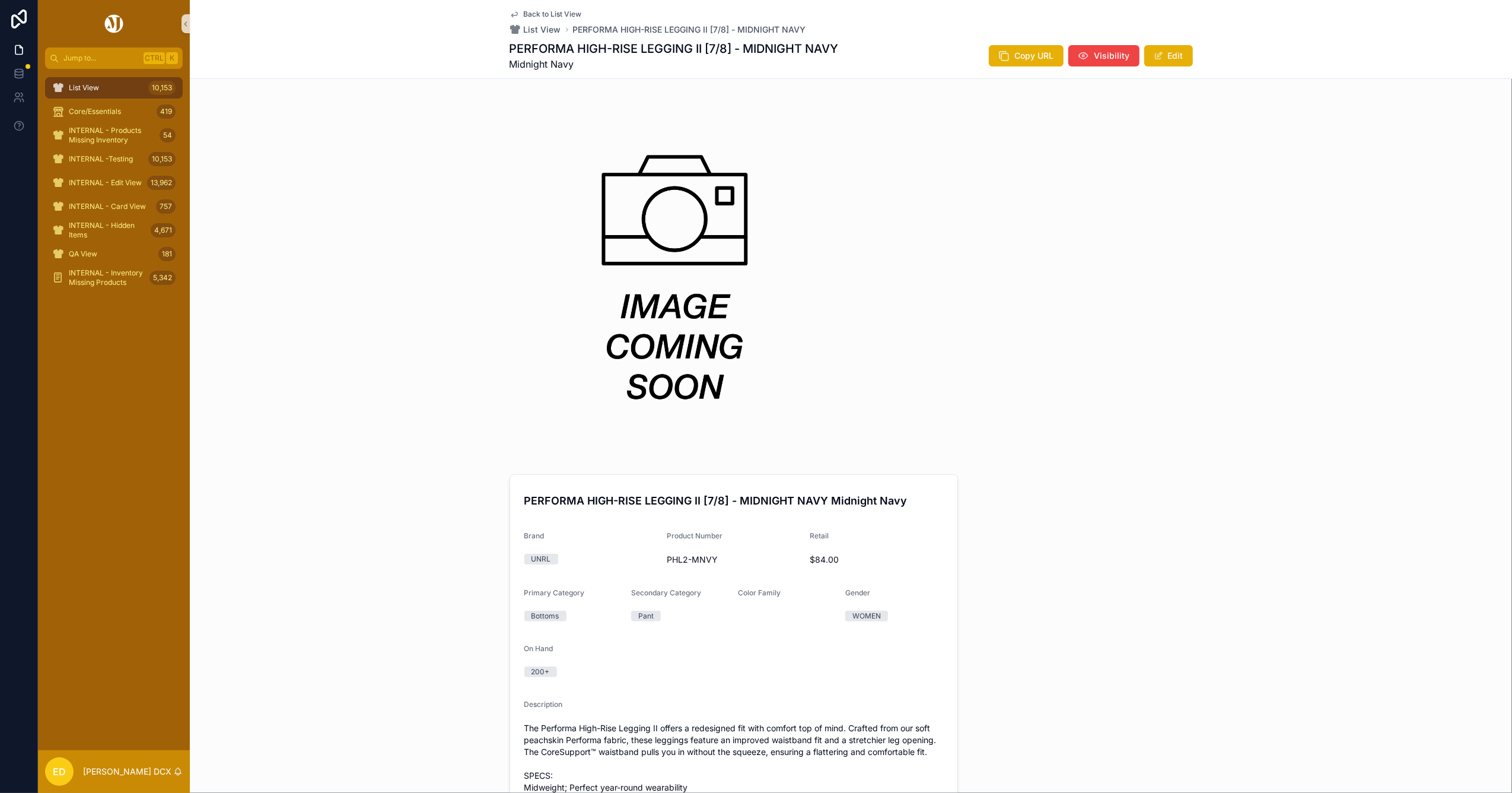
click at [655, 53] on h1 "PERFORMA HIGH-RISE LEGGING II [7/8] - MIDNIGHT NAVY" at bounding box center [674, 49] width 329 height 17
drag, startPoint x: 655, startPoint y: 53, endPoint x: 669, endPoint y: 157, distance: 104.9
click at [669, 157] on img "scrollable content" at bounding box center [675, 277] width 331 height 331
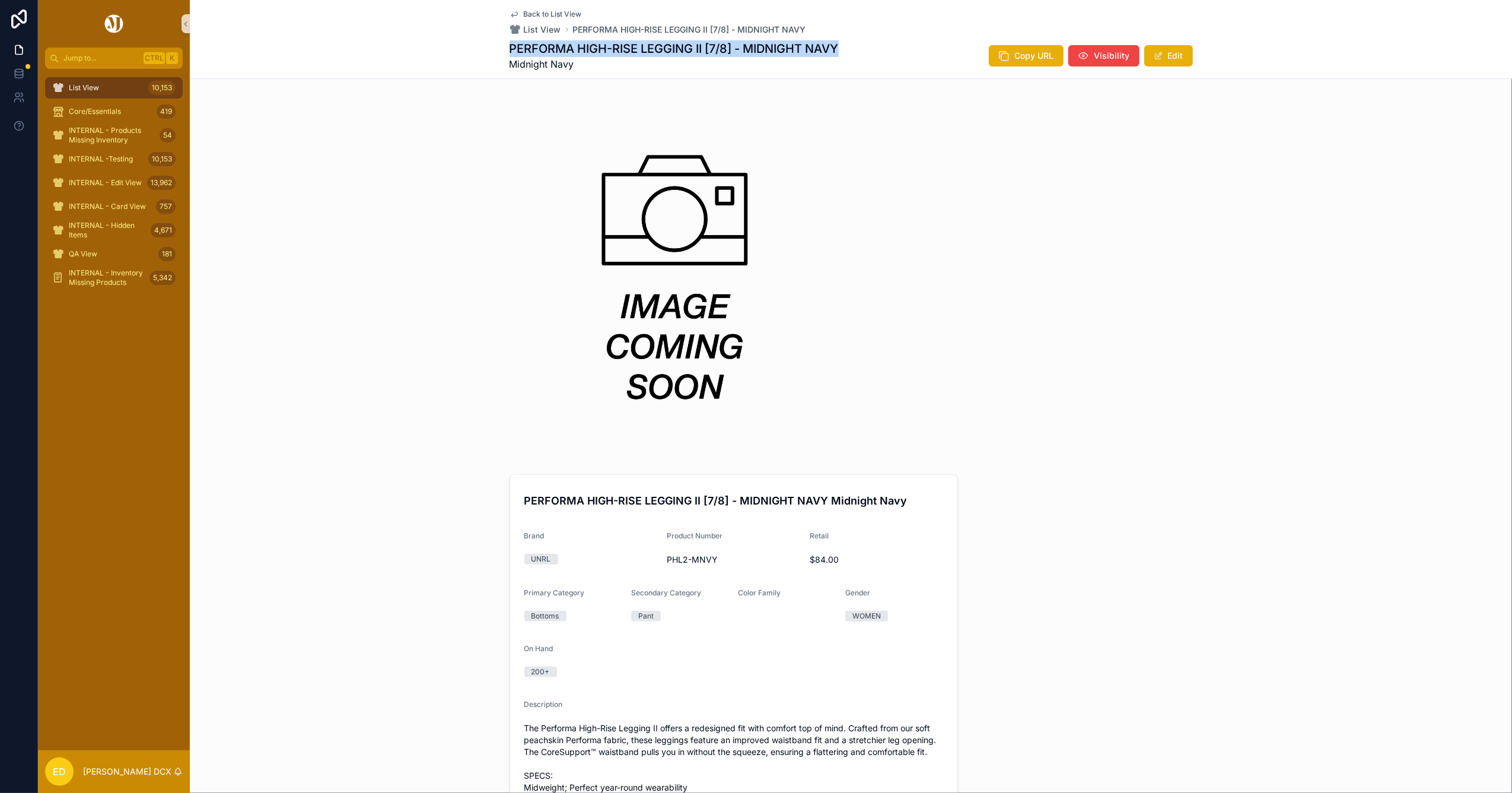
click at [499, 45] on div "Back to List View List View PERFORMA HIGH-RISE LEGGING II [7/8] - MIDNIGHT NAVY…" at bounding box center [851, 39] width 1322 height 79
drag, startPoint x: 505, startPoint y: 45, endPoint x: 670, endPoint y: 49, distance: 165.0
click at [670, 49] on h1 "PERFORMA HIGH-RISE LEGGING II [7/8] - MIDNIGHT NAVY" at bounding box center [674, 49] width 329 height 17
click at [728, 46] on h1 "PERFORMA HIGH-RISE LEGGING II [7/8] - MIDNIGHT NAVY" at bounding box center [674, 49] width 329 height 17
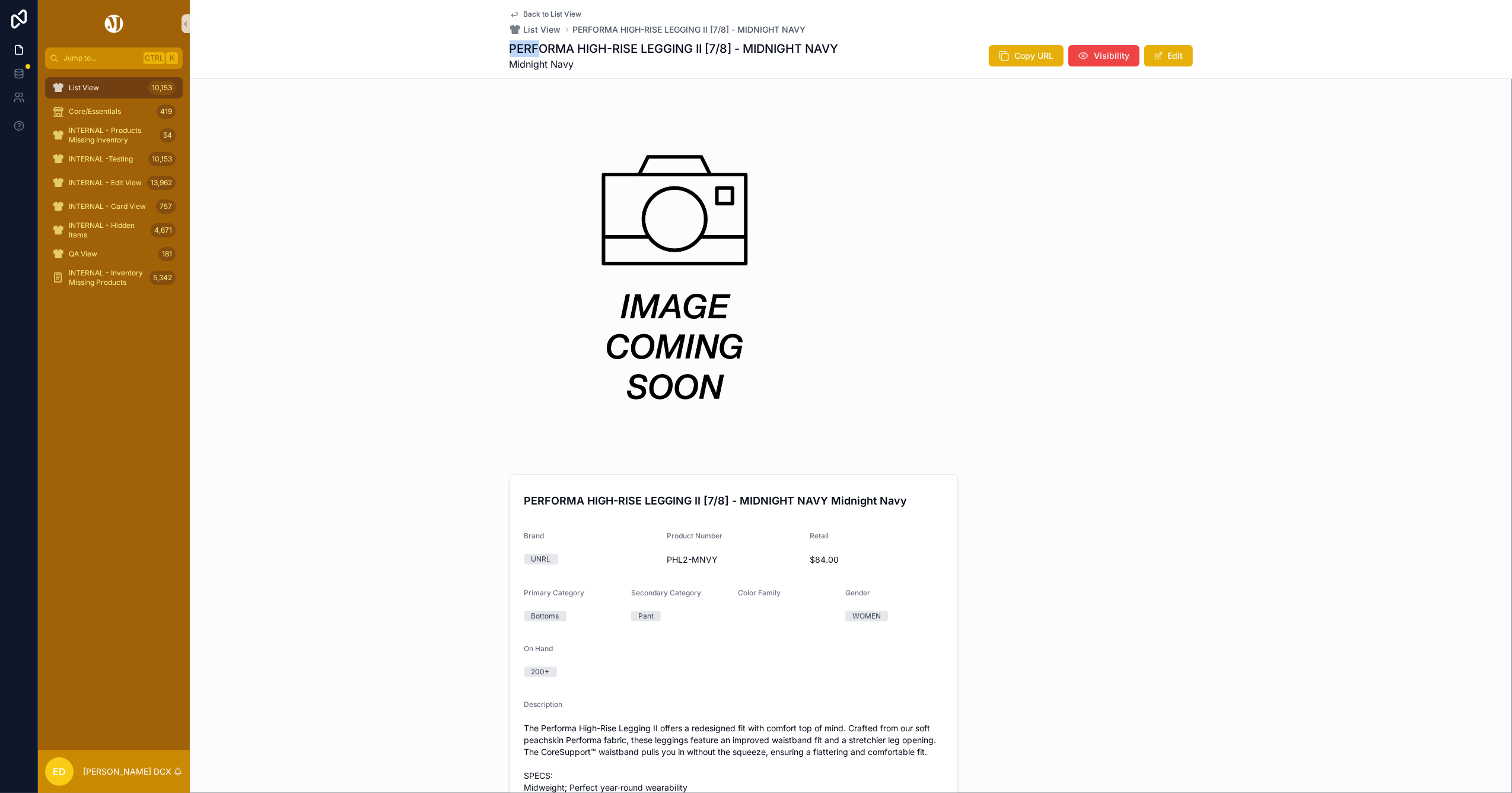
click at [726, 46] on h1 "PERFORMA HIGH-RISE LEGGING II [7/8] - MIDNIGHT NAVY" at bounding box center [674, 49] width 329 height 17
click at [721, 46] on h1 "PERFORMA HIGH-RISE LEGGING II [7/8] - MIDNIGHT NAVY" at bounding box center [674, 49] width 329 height 17
click at [719, 46] on h1 "PERFORMA HIGH-RISE LEGGING II [7/8] - MIDNIGHT NAVY" at bounding box center [674, 49] width 329 height 17
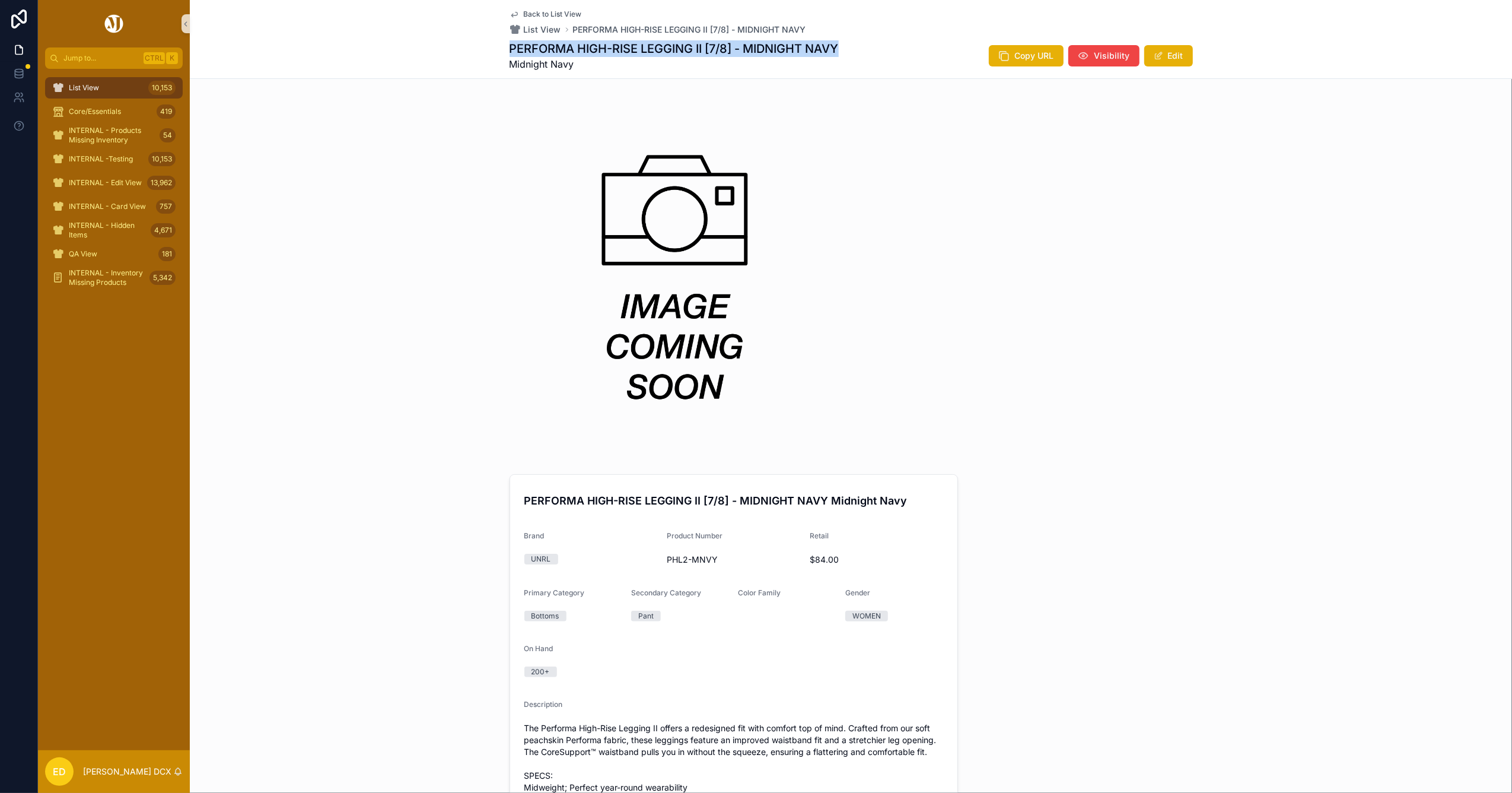
click at [718, 50] on h1 "PERFORMA HIGH-RISE LEGGING II [7/8] - MIDNIGHT NAVY" at bounding box center [674, 49] width 329 height 17
drag, startPoint x: 726, startPoint y: 45, endPoint x: 644, endPoint y: 46, distance: 82.0
click at [644, 46] on h1 "PERFORMA HIGH-RISE LEGGING II [7/8] - MIDNIGHT NAVY" at bounding box center [674, 49] width 329 height 17
copy h1 "EGGING II [7/8"
click at [742, 62] on span "Midnight Navy" at bounding box center [674, 64] width 329 height 14
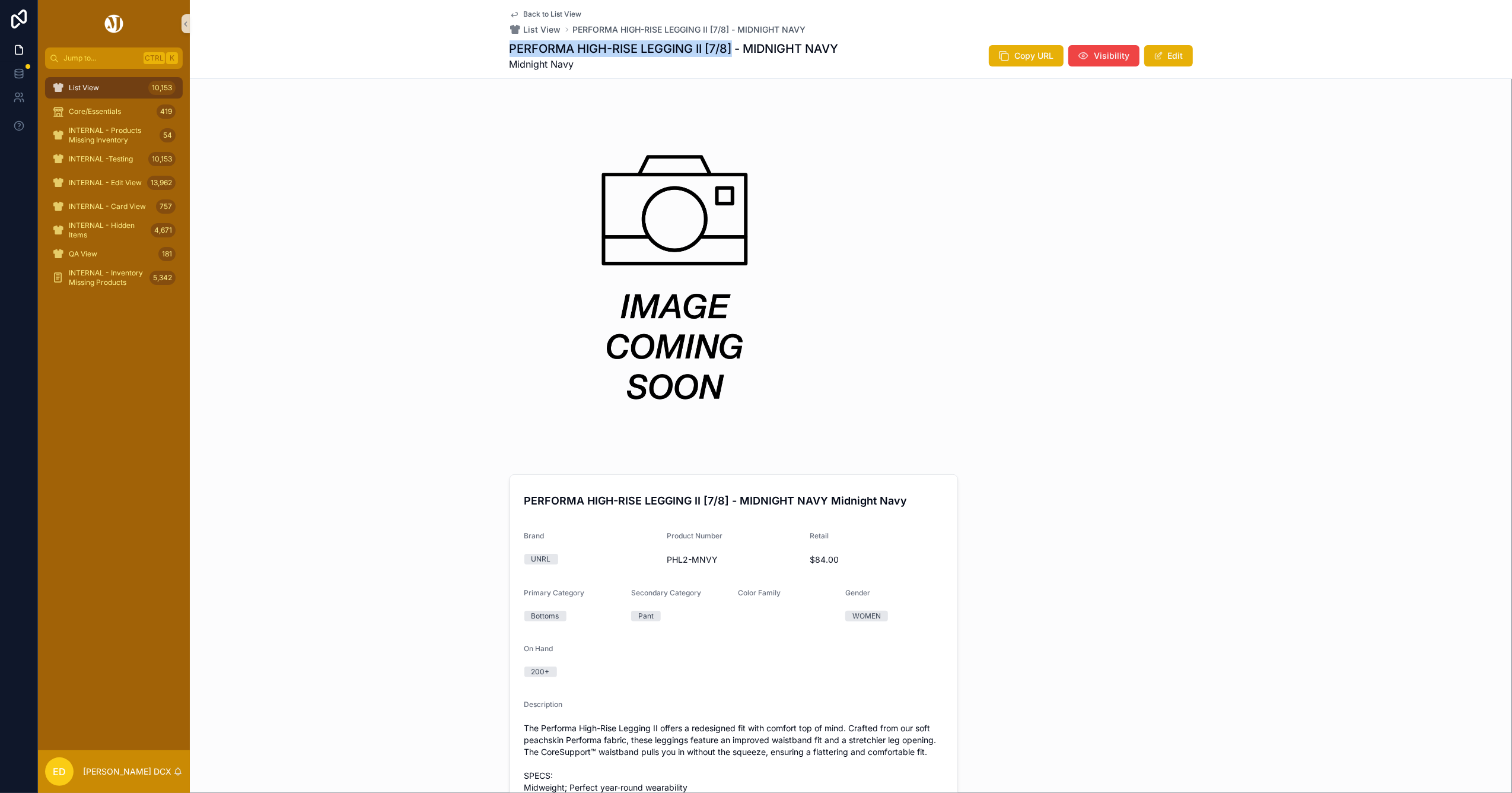
drag, startPoint x: 729, startPoint y: 45, endPoint x: 503, endPoint y: 46, distance: 226.0
click at [510, 46] on h1 "PERFORMA HIGH-RISE LEGGING II [7/8] - MIDNIGHT NAVY" at bounding box center [674, 49] width 329 height 17
copy h1 "PERFORMA HIGH-RISE LEGGING II [7/8]"
click at [1167, 55] on button "Edit" at bounding box center [1169, 55] width 49 height 22
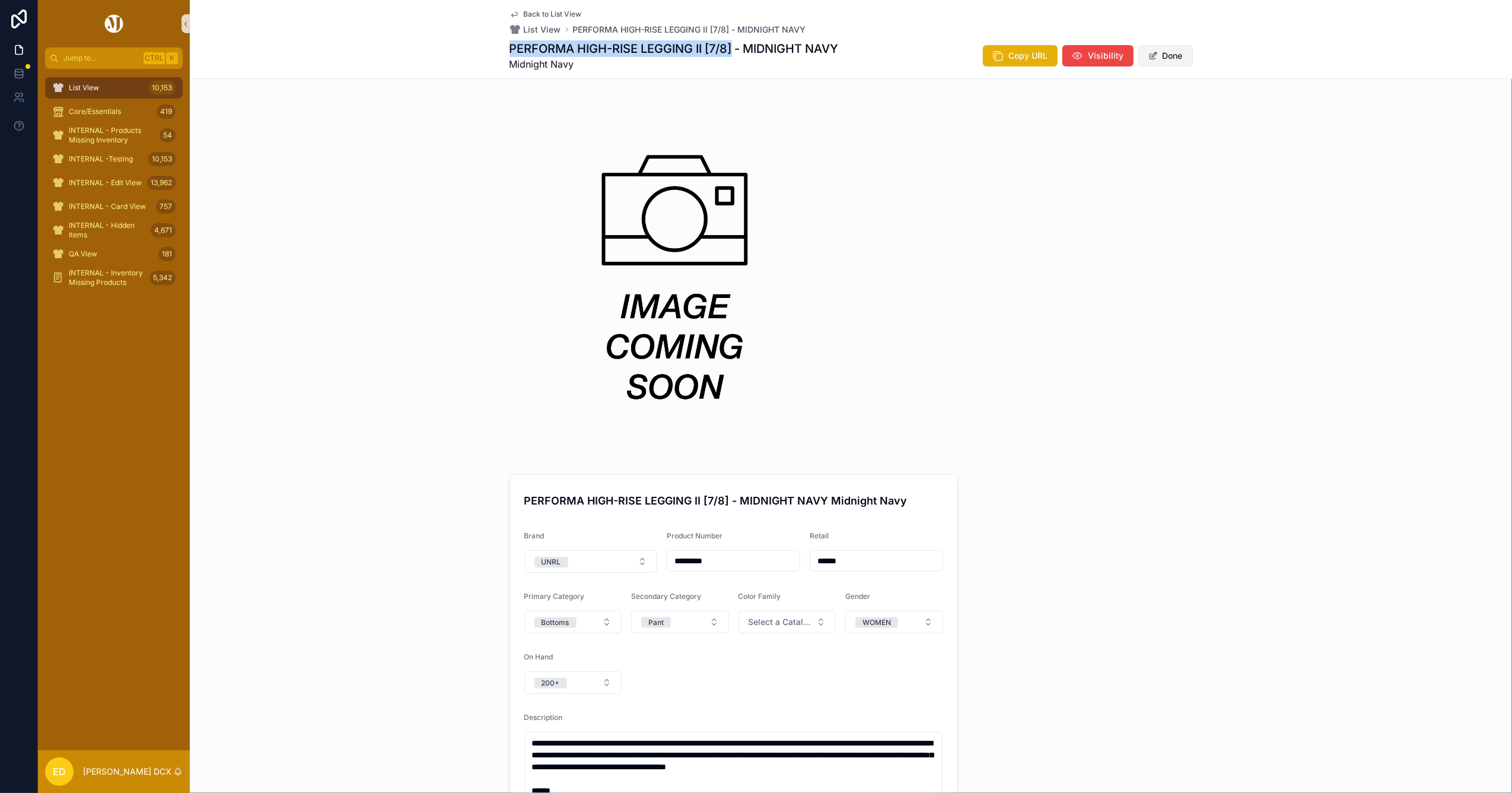
click at [1149, 51] on span "scrollable content" at bounding box center [1153, 56] width 10 height 10
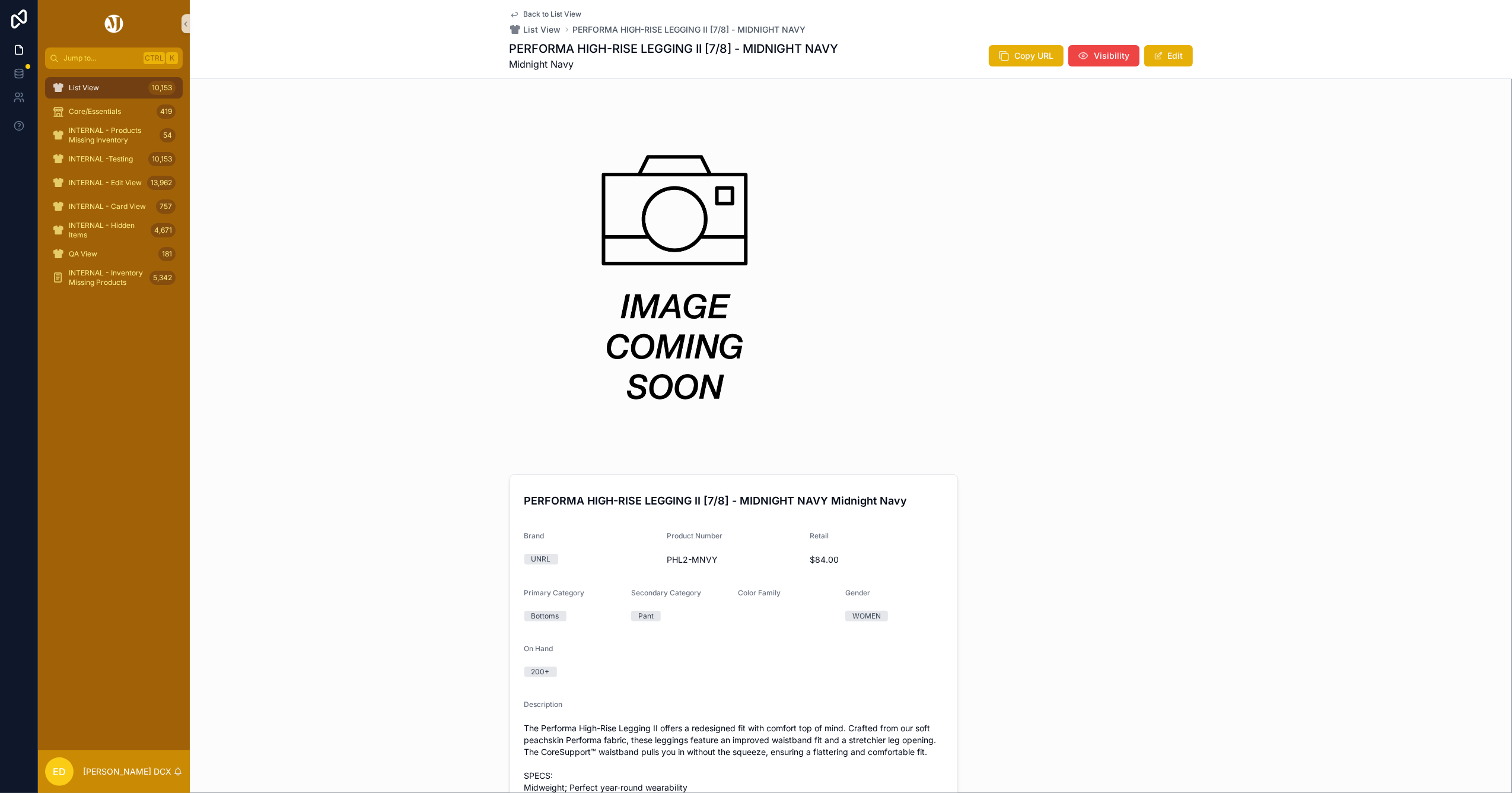
drag, startPoint x: 707, startPoint y: 565, endPoint x: 698, endPoint y: 557, distance: 12.0
click at [699, 557] on span "PHL2-MNVY" at bounding box center [733, 559] width 134 height 12
click at [698, 557] on span "PHL2-MNVY" at bounding box center [733, 559] width 134 height 12
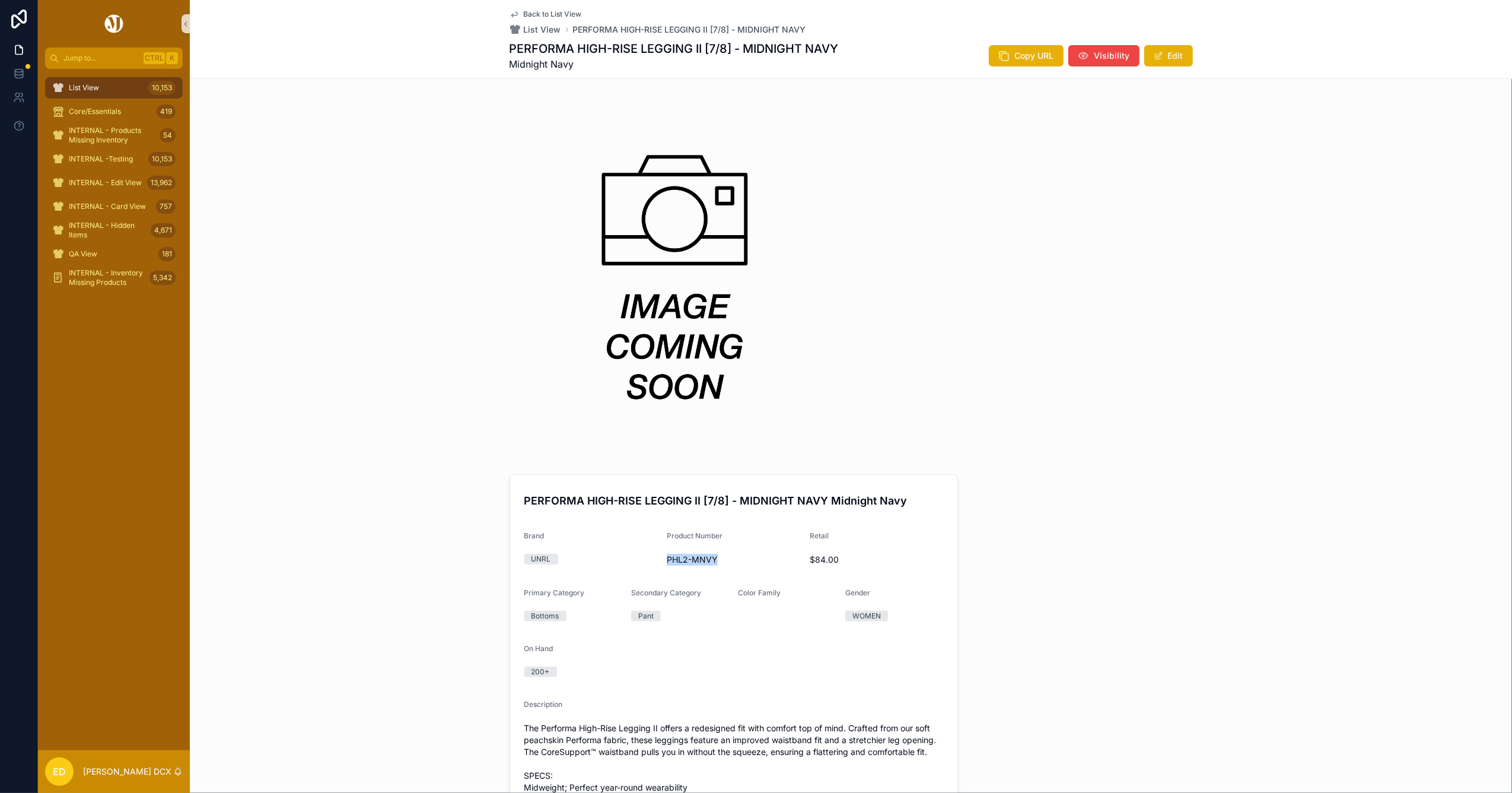
copy span "PHL2-MNVY"
click at [100, 179] on span "INTERNAL - Edit View" at bounding box center [105, 183] width 73 height 10
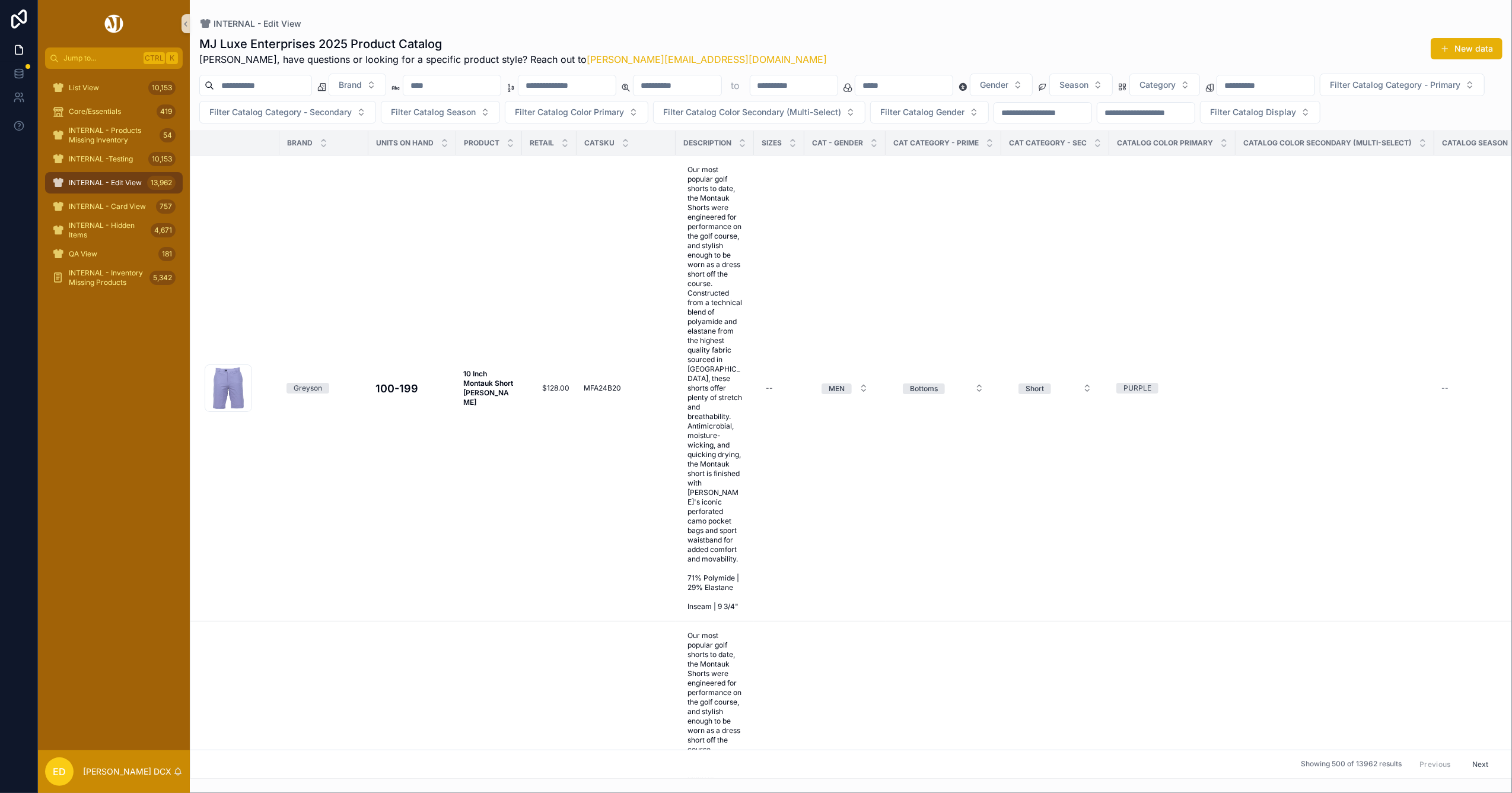
click at [616, 82] on input "scrollable content" at bounding box center [567, 85] width 97 height 17
paste input "*********"
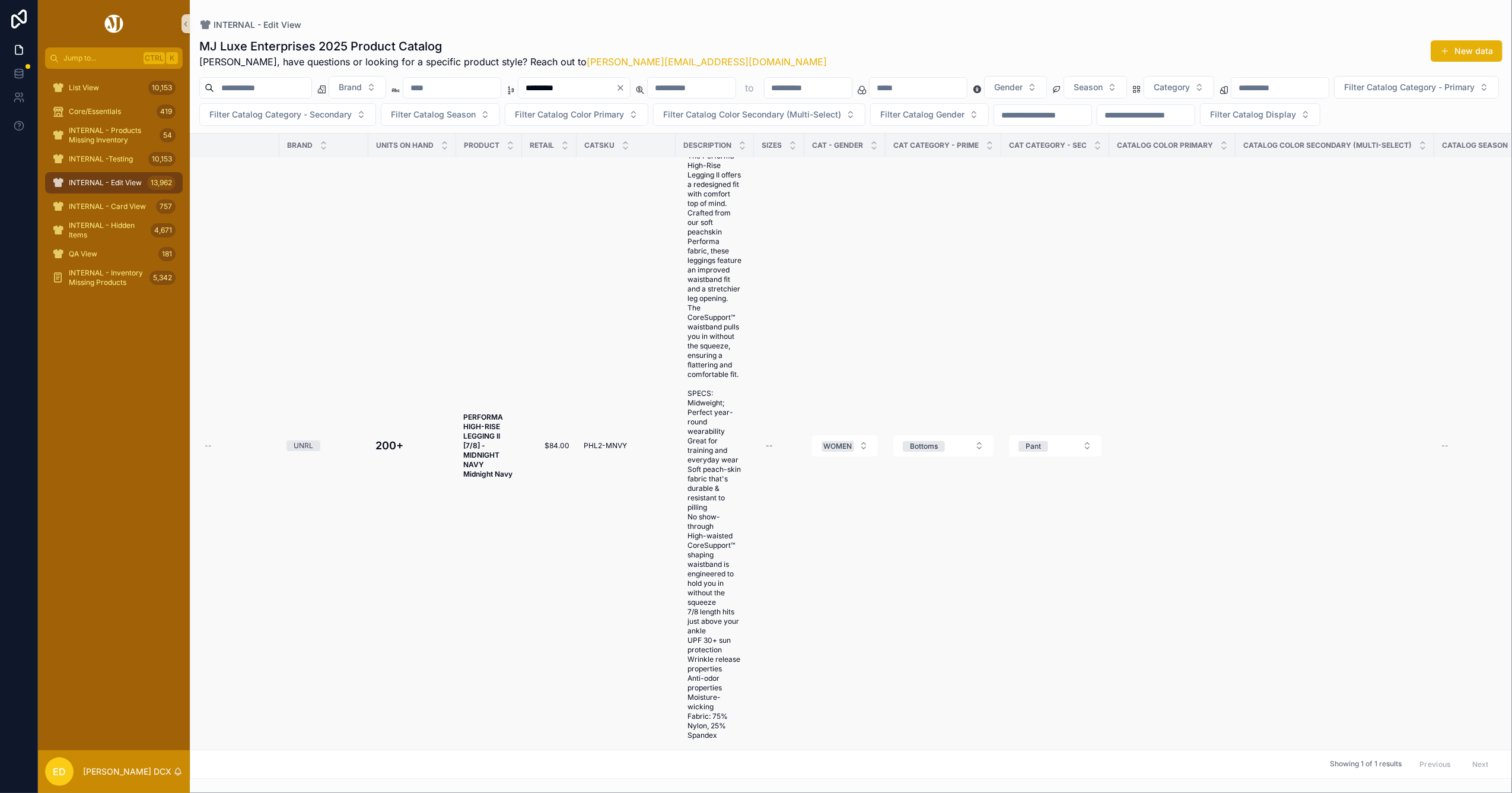
scroll to position [55, 0]
type input "*********"
click at [482, 417] on strong "PERFORMA HIGH-RISE LEGGING II [7/8] - MIDNIGHT NAVY Midnight Navy" at bounding box center [488, 445] width 49 height 66
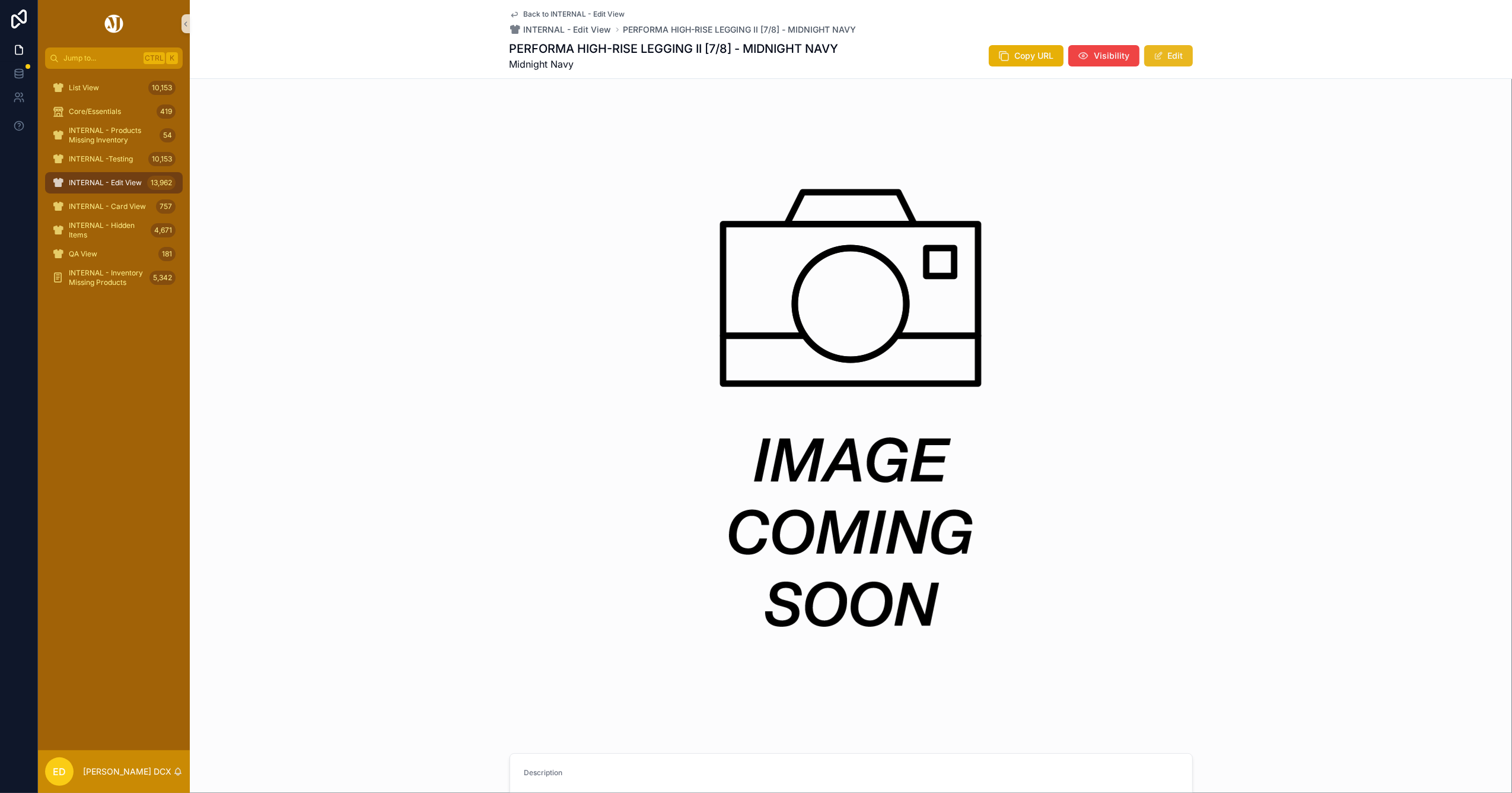
click at [1172, 49] on button "Edit" at bounding box center [1169, 55] width 49 height 22
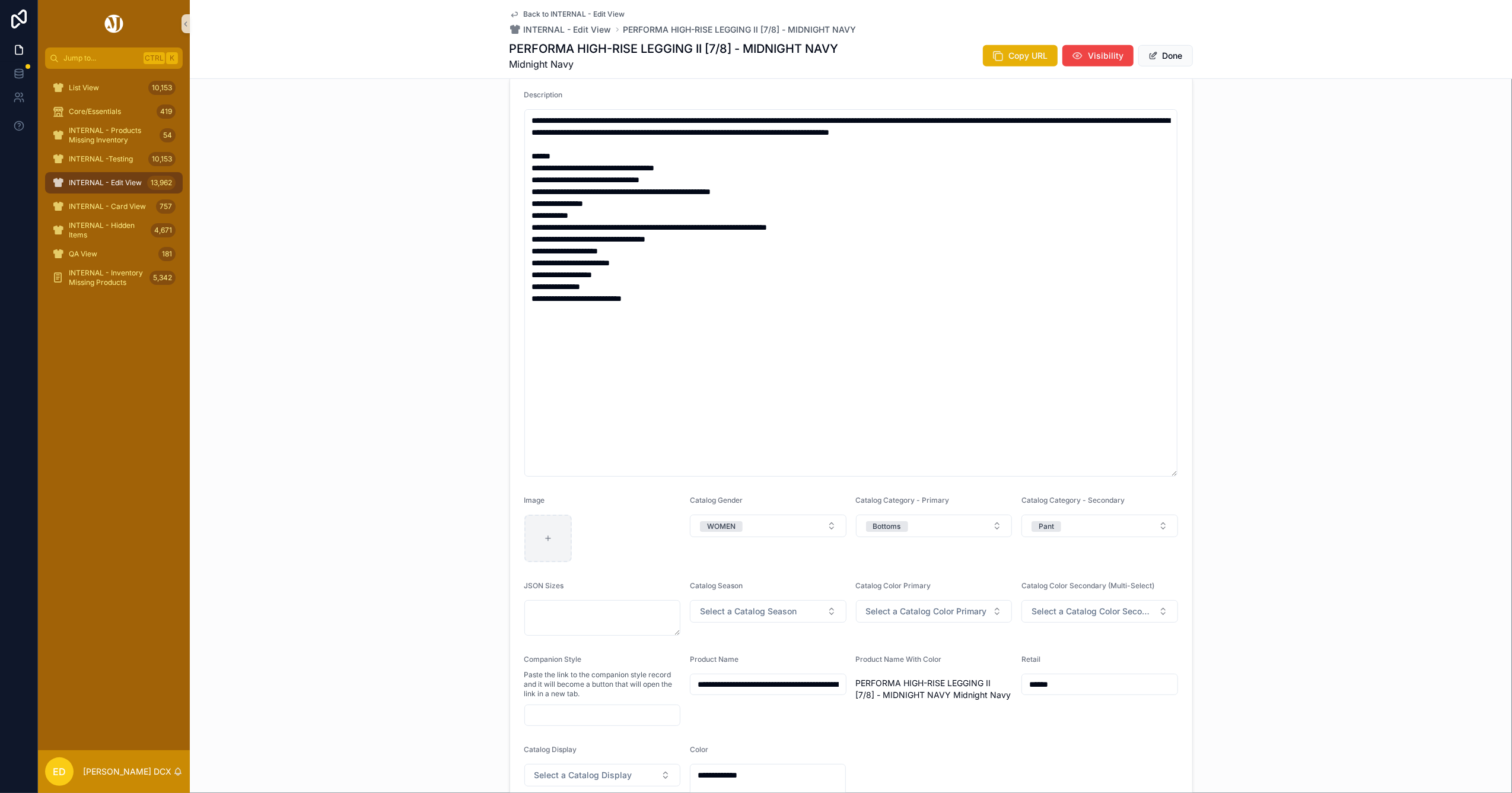
scroll to position [791, 0]
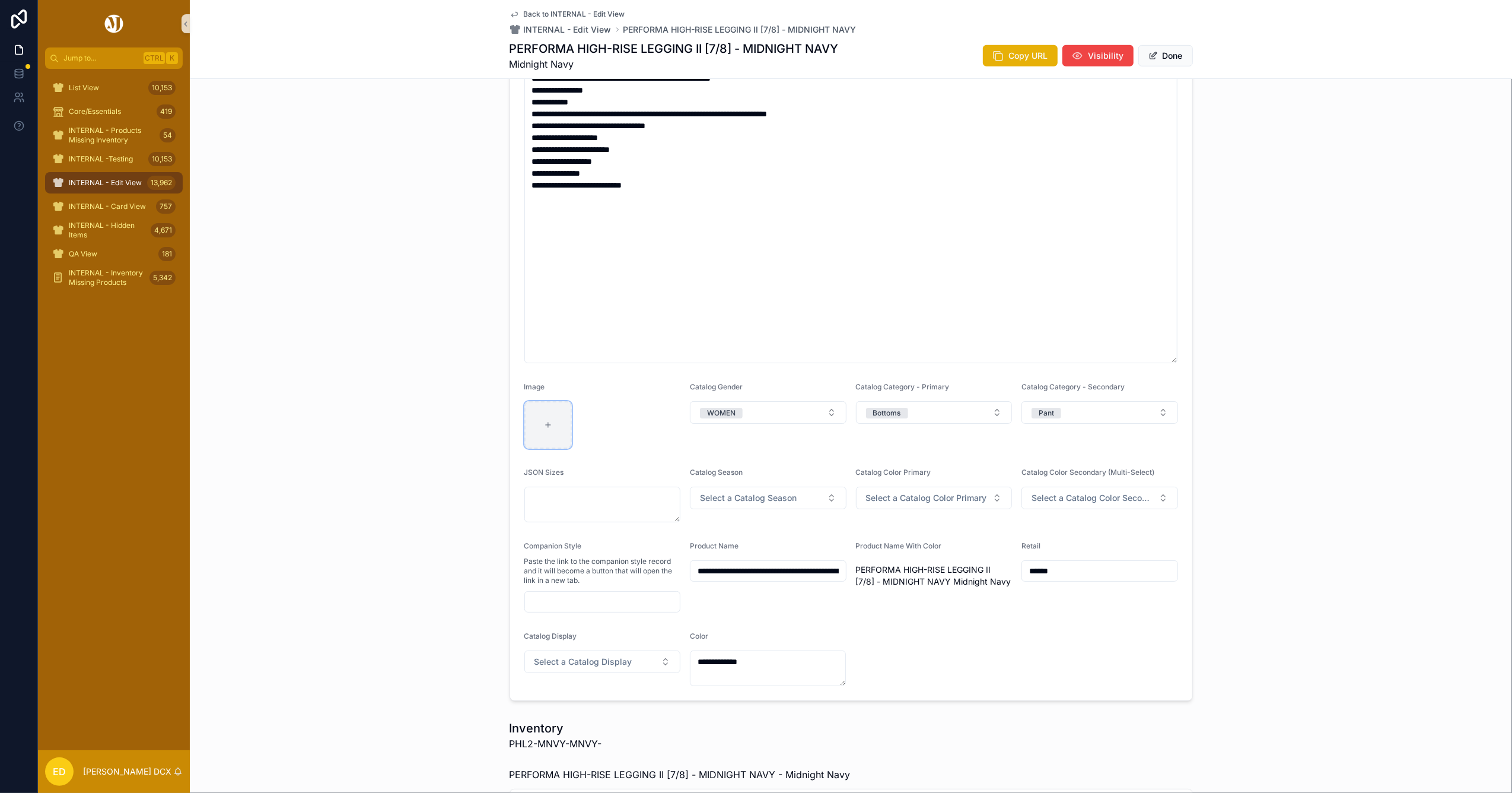
click at [528, 413] on div "scrollable content" at bounding box center [548, 425] width 48 height 48
type input "**********"
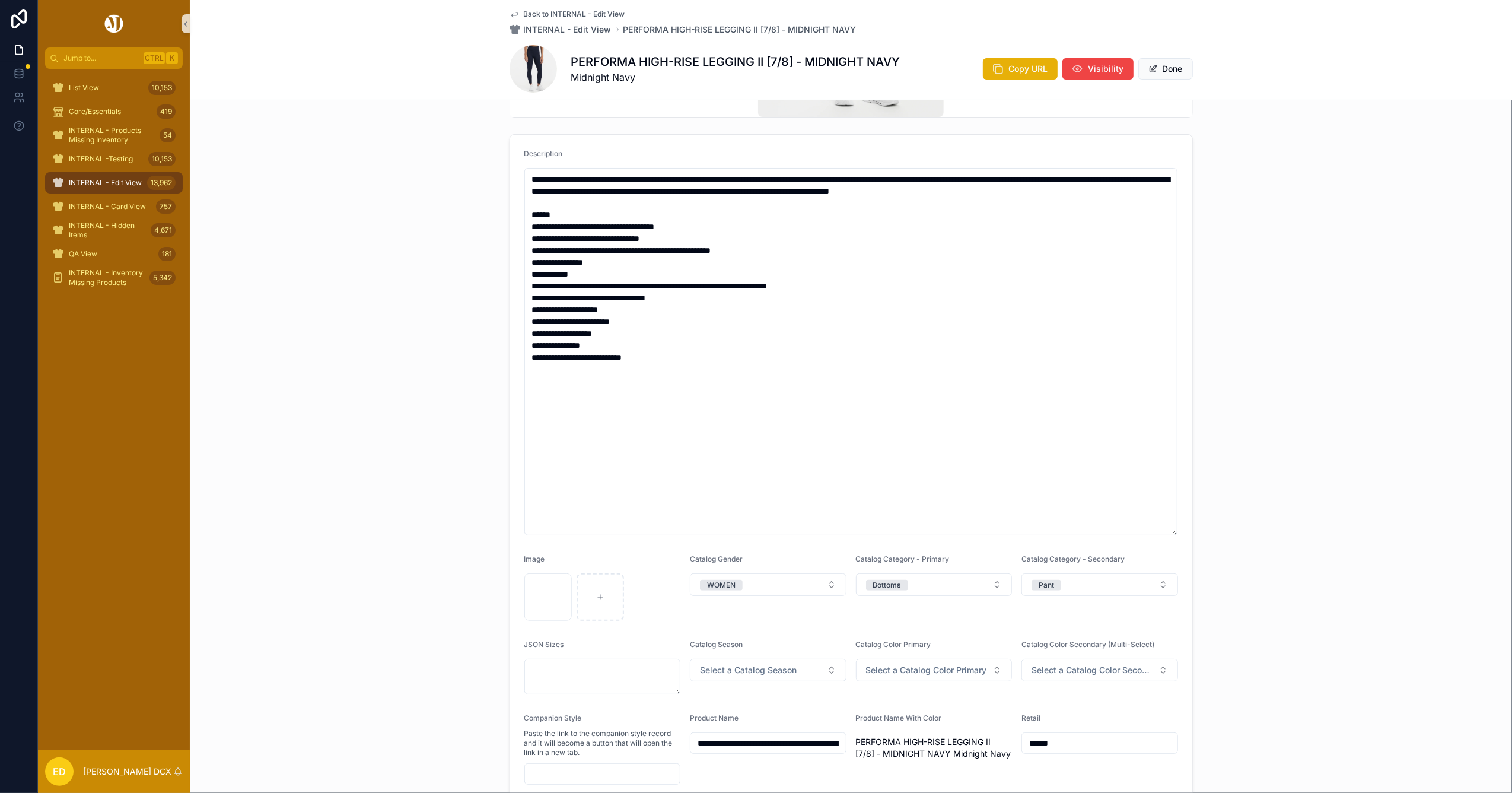
scroll to position [0, 0]
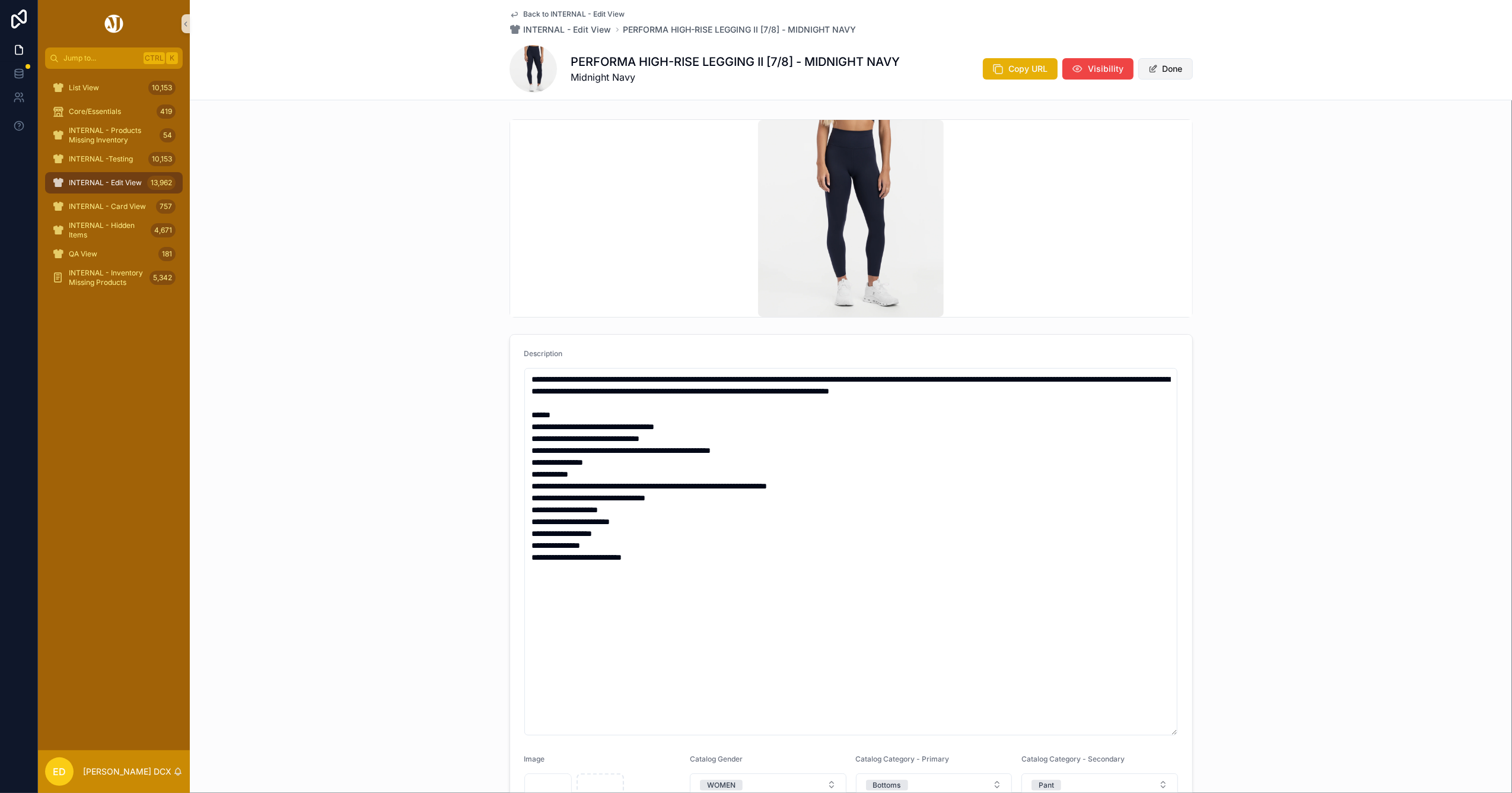
click at [1158, 64] on button "Done" at bounding box center [1165, 69] width 55 height 22
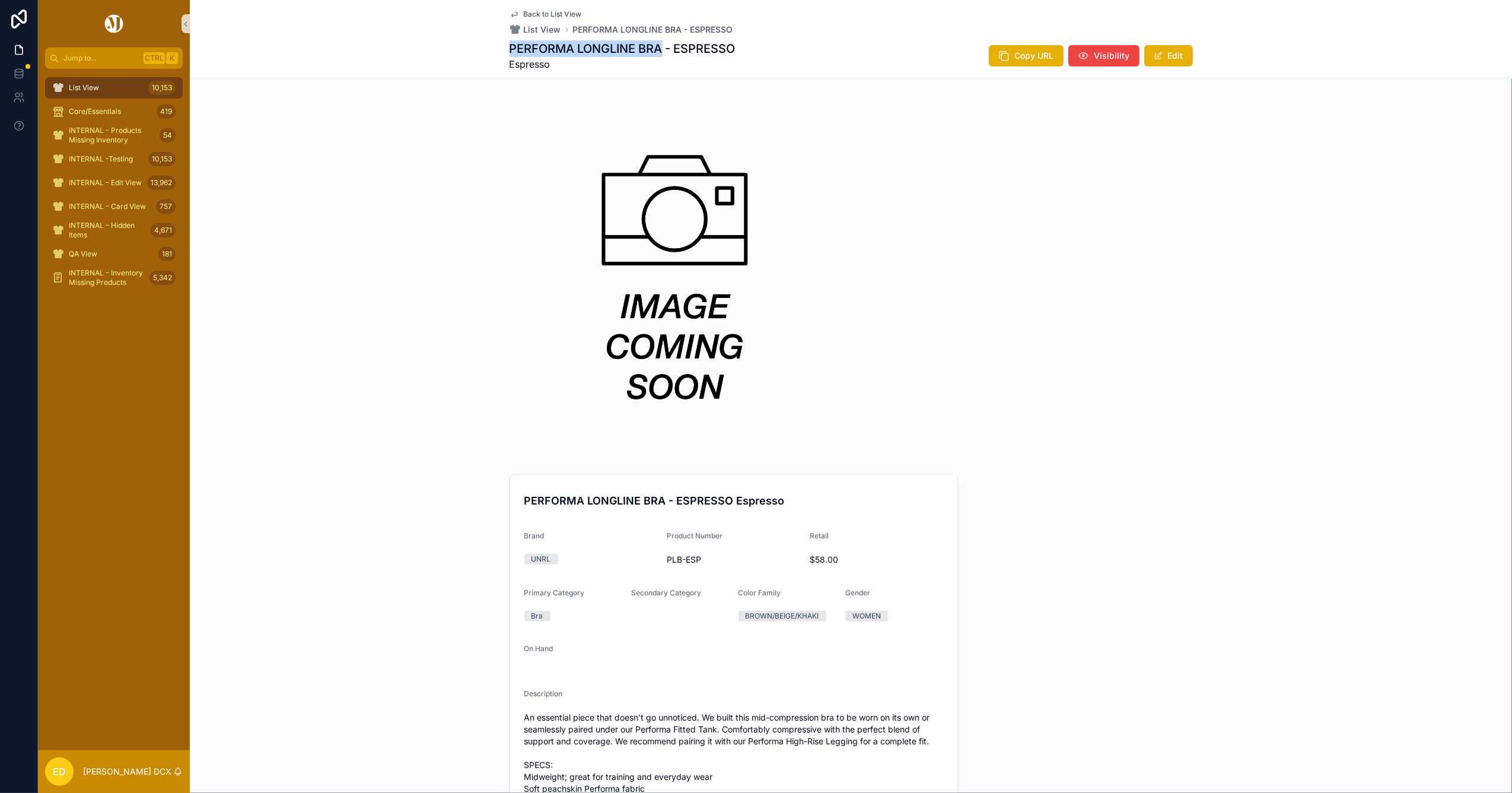
drag, startPoint x: 658, startPoint y: 48, endPoint x: 498, endPoint y: 46, distance: 160.0
click at [498, 46] on div "Back to List View List View PERFORMA LONGLINE BRA - ESPRESSO PERFORMA LONGLINE …" at bounding box center [851, 39] width 1322 height 79
copy h1 "PERFORMA LONGLINE BRA"
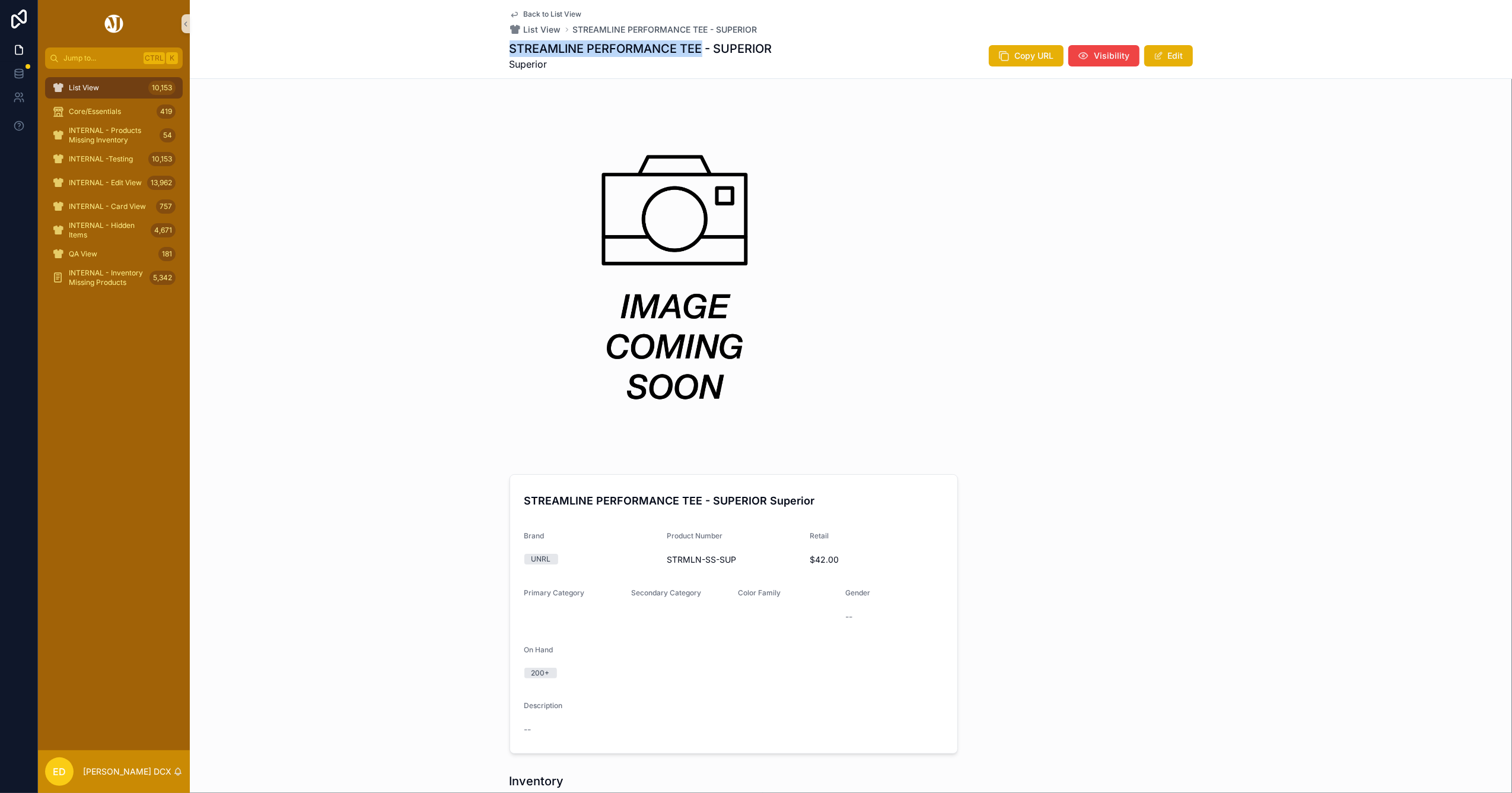
drag, startPoint x: 696, startPoint y: 48, endPoint x: 504, endPoint y: 50, distance: 192.0
click at [510, 50] on h1 "STREAMLINE PERFORMANCE TEE - SUPERIOR" at bounding box center [641, 49] width 263 height 17
copy h1 "STREAMLINE PERFORMANCE TEE"
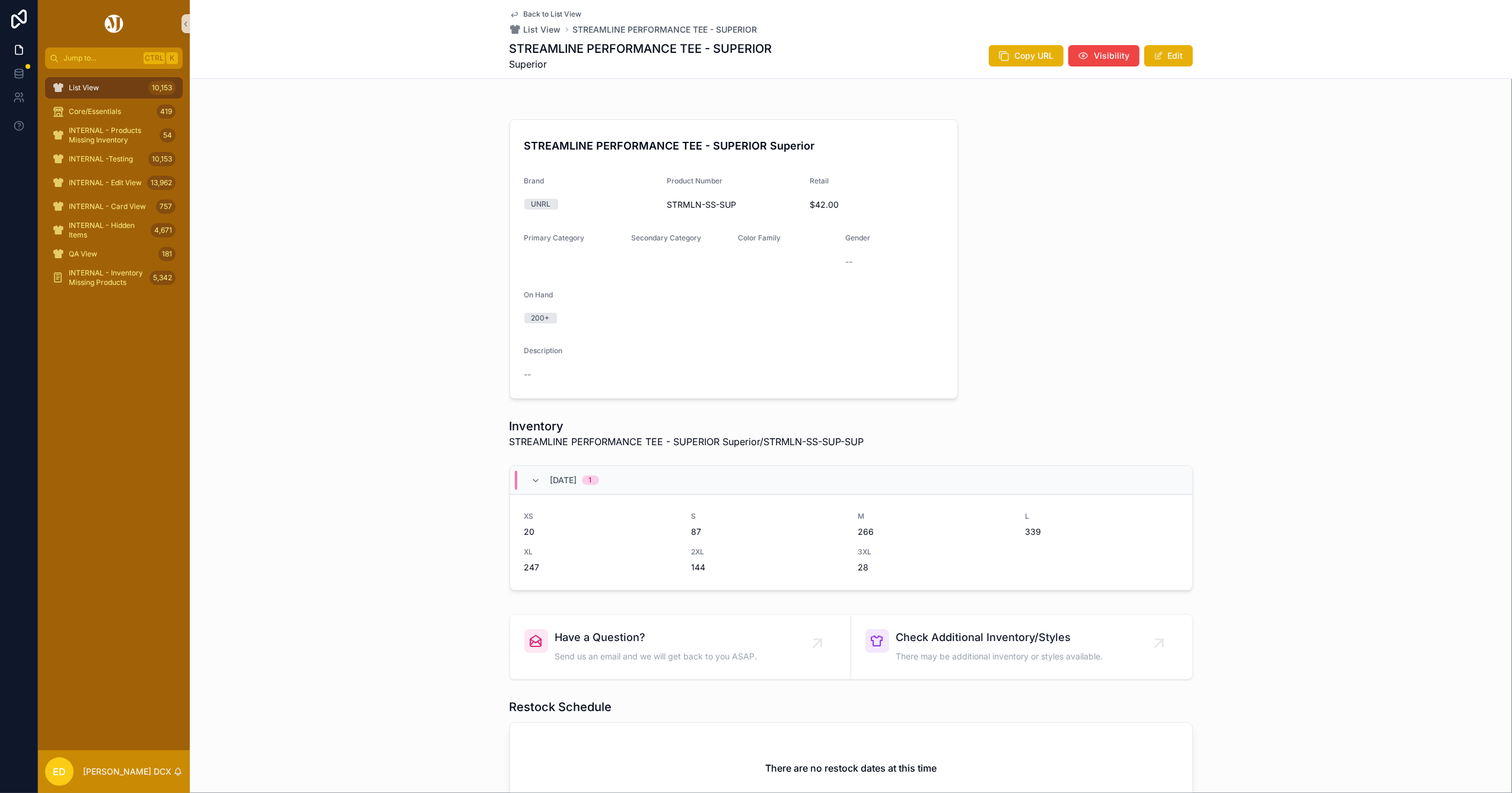
scroll to position [240, 0]
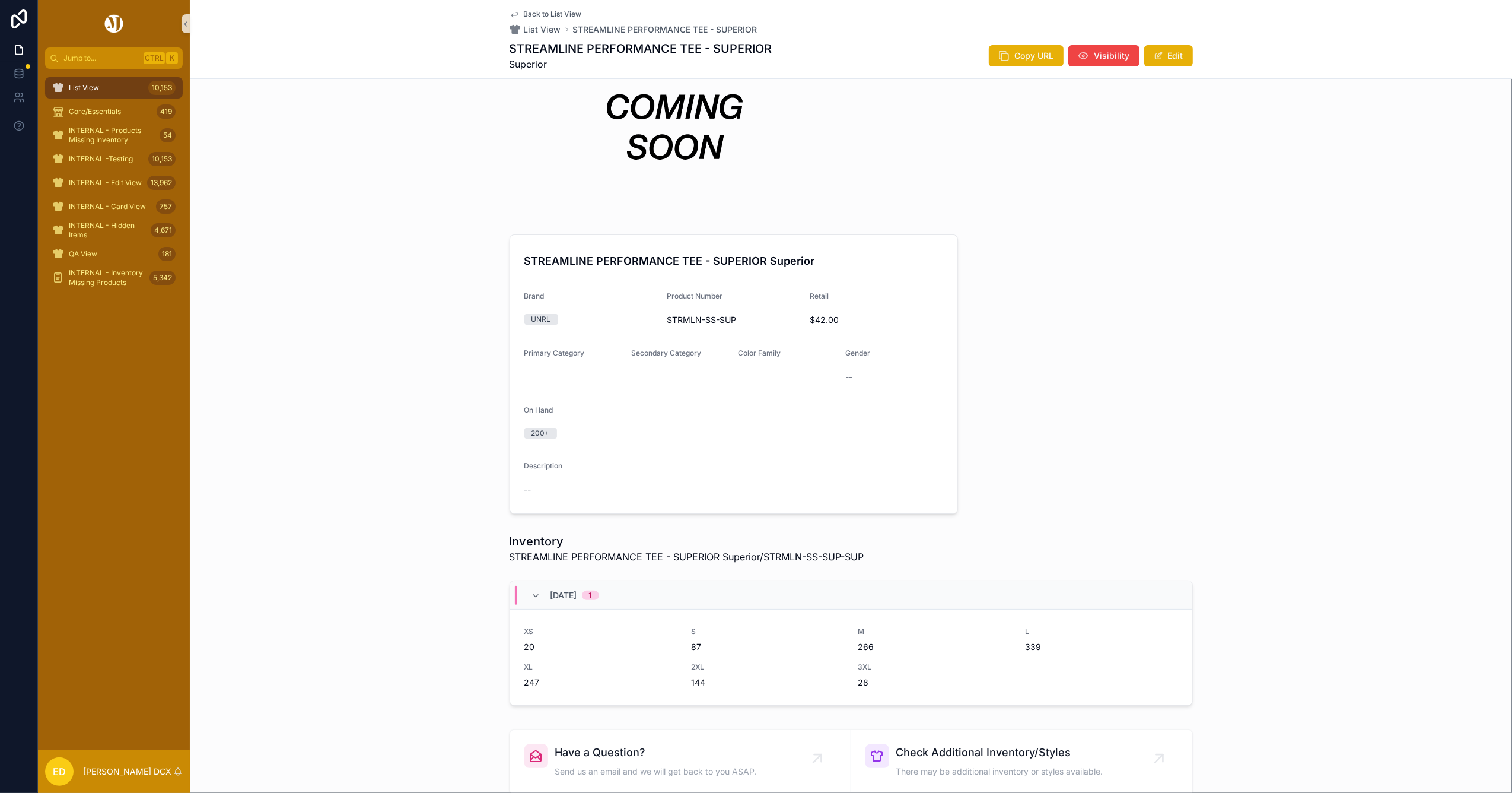
click at [684, 318] on span "STRMLN-SS-SUP" at bounding box center [733, 320] width 134 height 12
copy span "STRMLN-SS-SUP"
click at [100, 183] on span "INTERNAL - Edit View" at bounding box center [105, 183] width 73 height 10
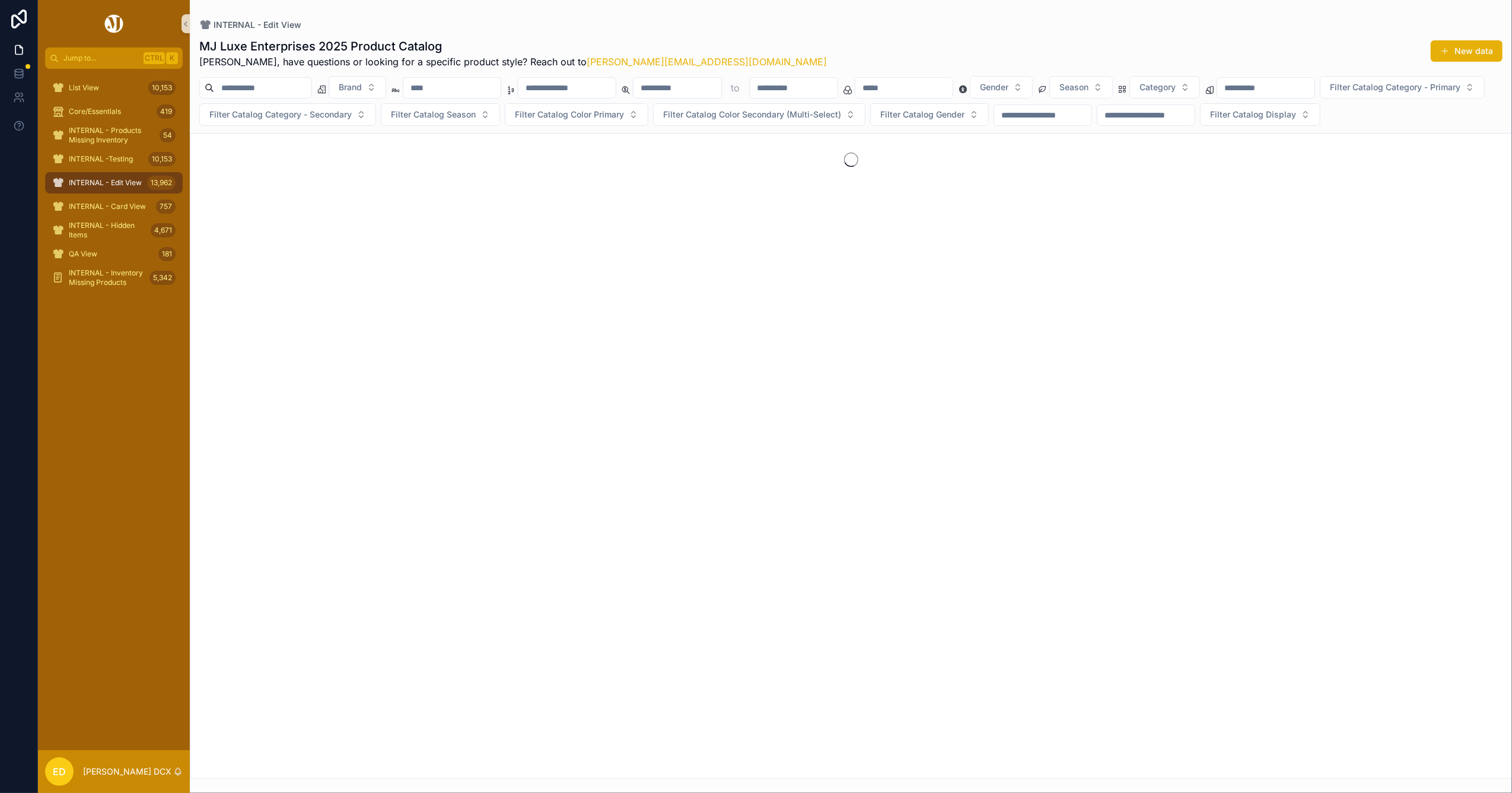
click at [616, 84] on input "scrollable content" at bounding box center [567, 88] width 97 height 17
paste input "**********"
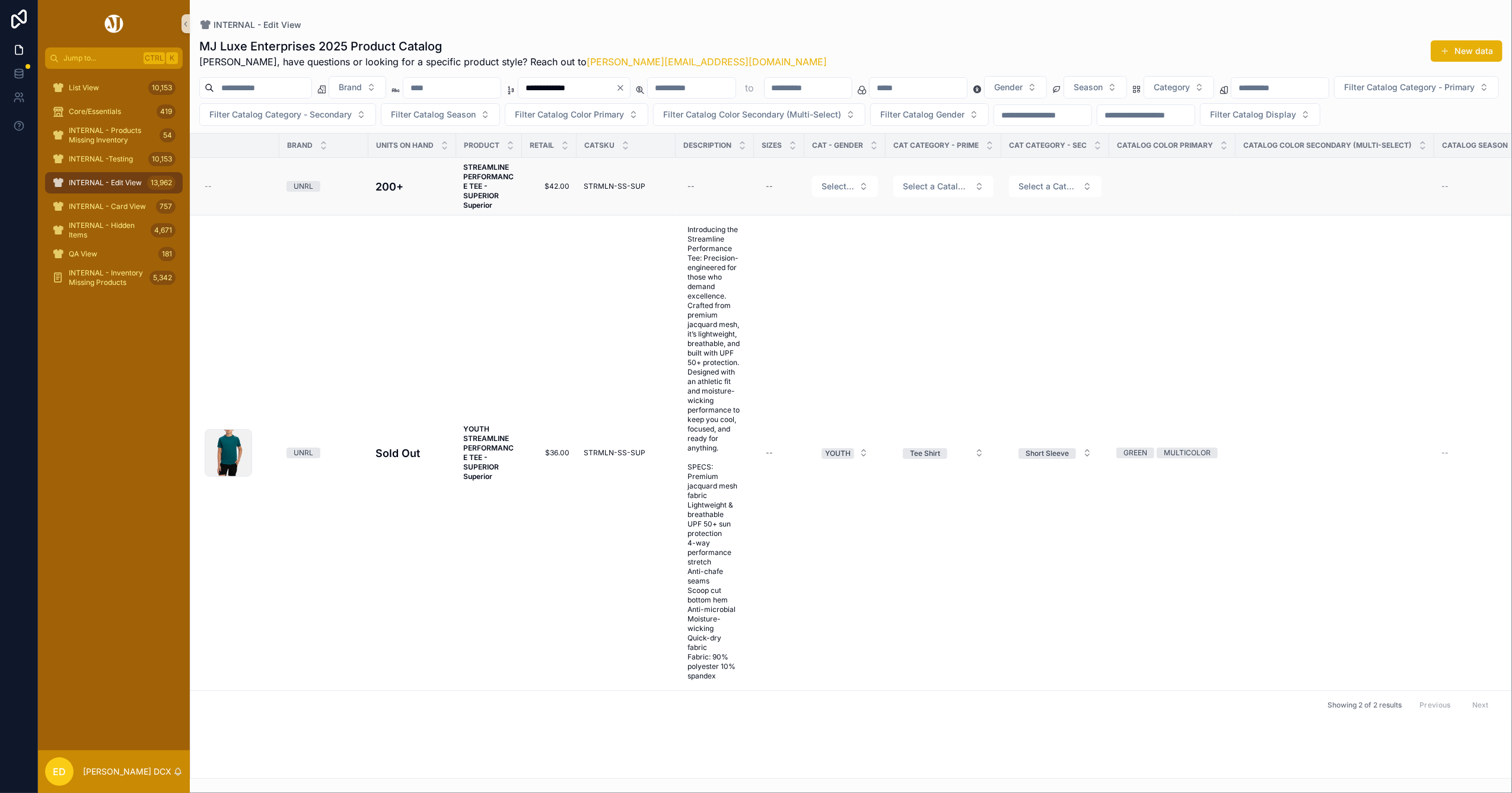
type input "**********"
click at [484, 209] on strong "STREAMLINE PERFORMANCE TEE - SUPERIOR Superior" at bounding box center [489, 185] width 50 height 47
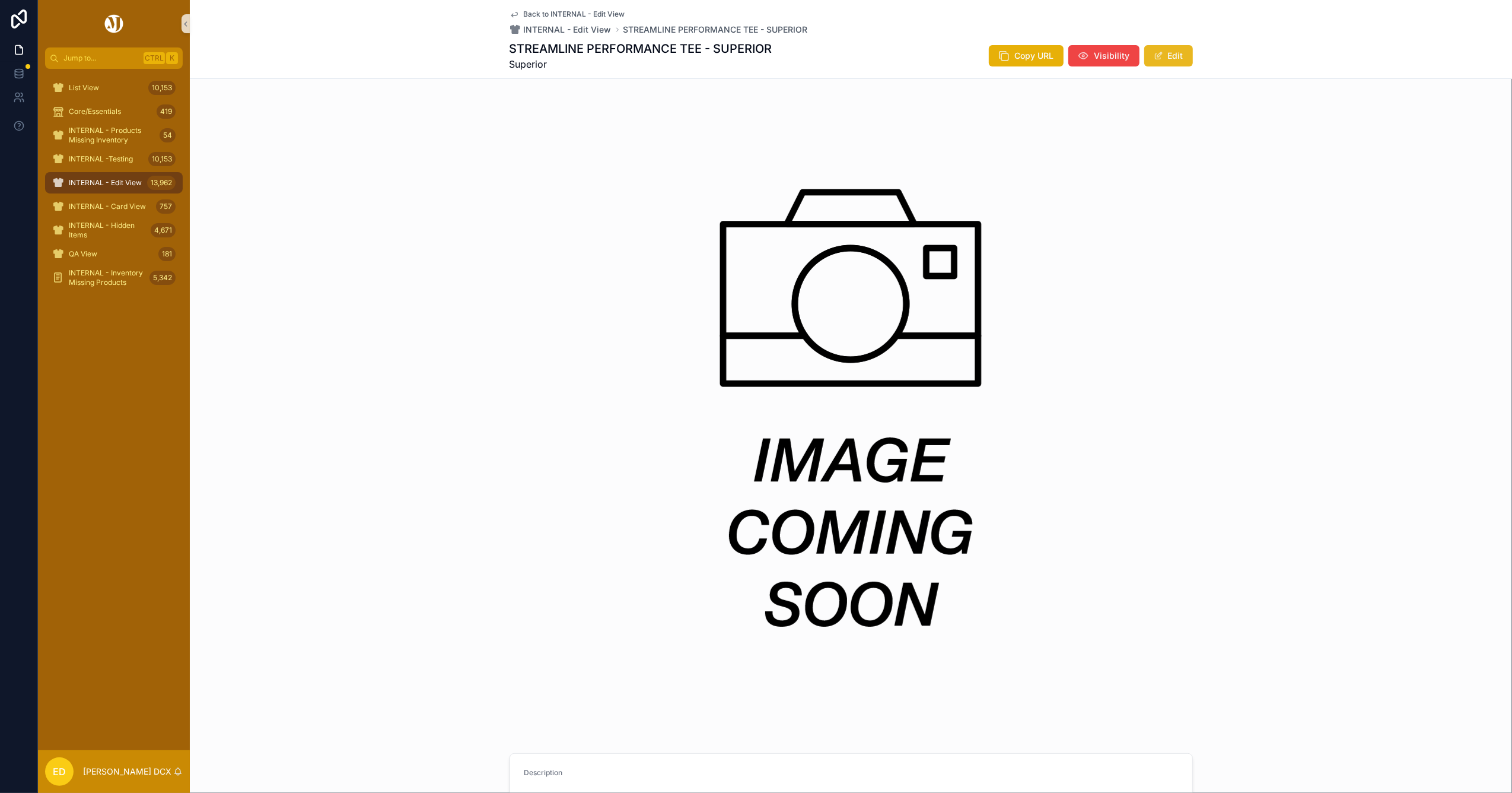
click at [1171, 56] on button "Edit" at bounding box center [1169, 55] width 49 height 22
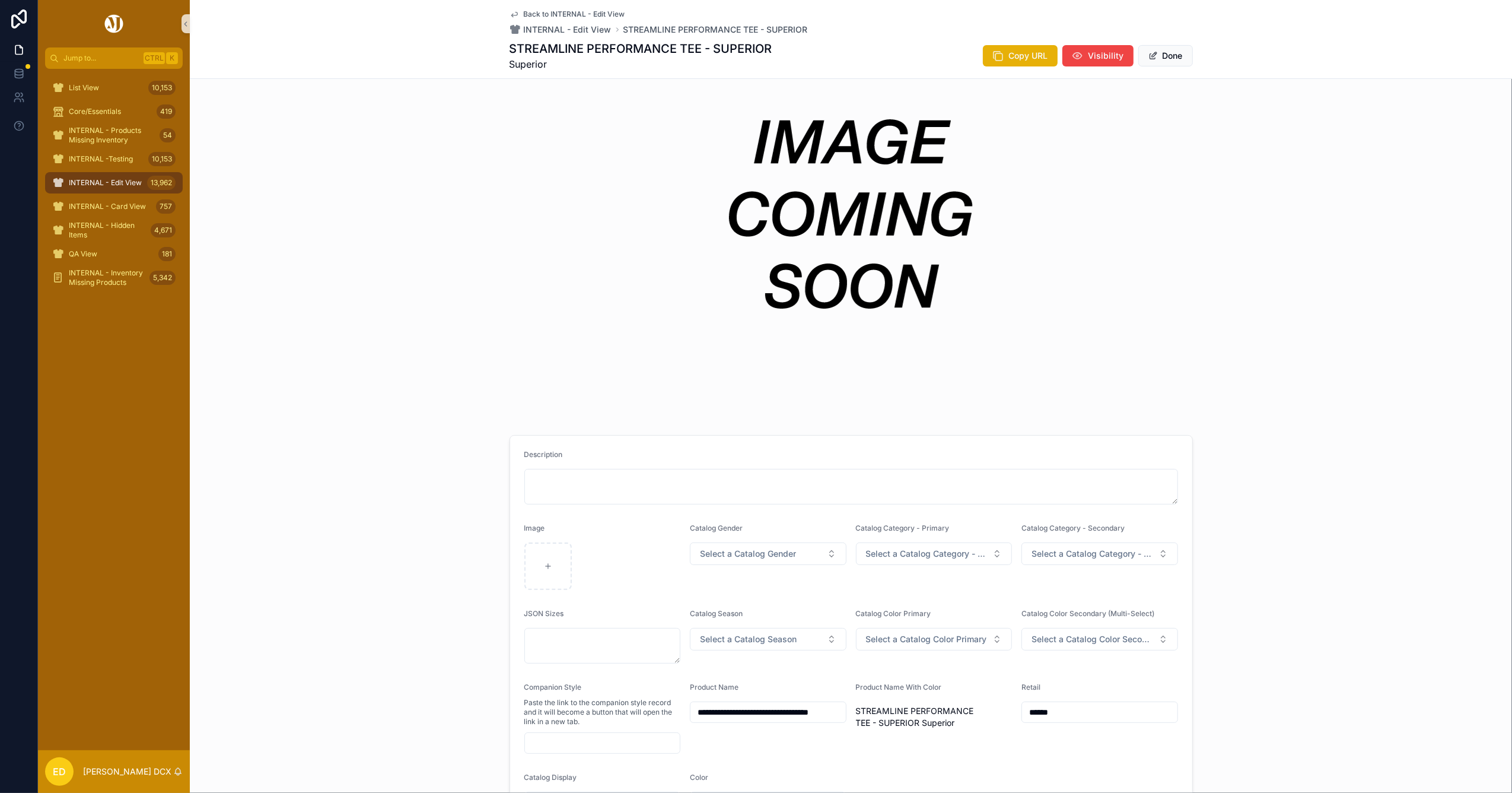
scroll to position [475, 0]
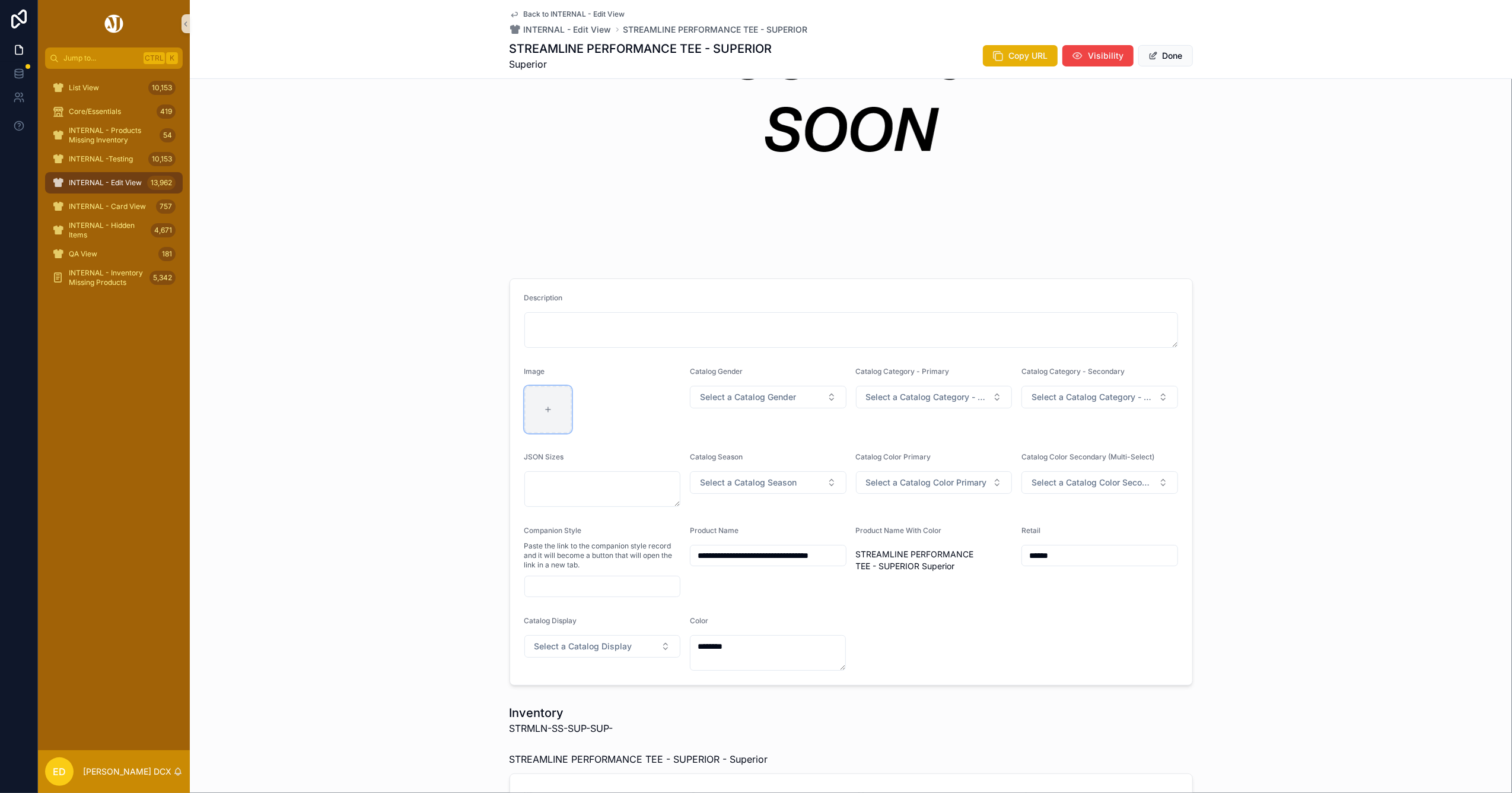
click at [534, 413] on div "scrollable content" at bounding box center [548, 410] width 48 height 48
type input "**********"
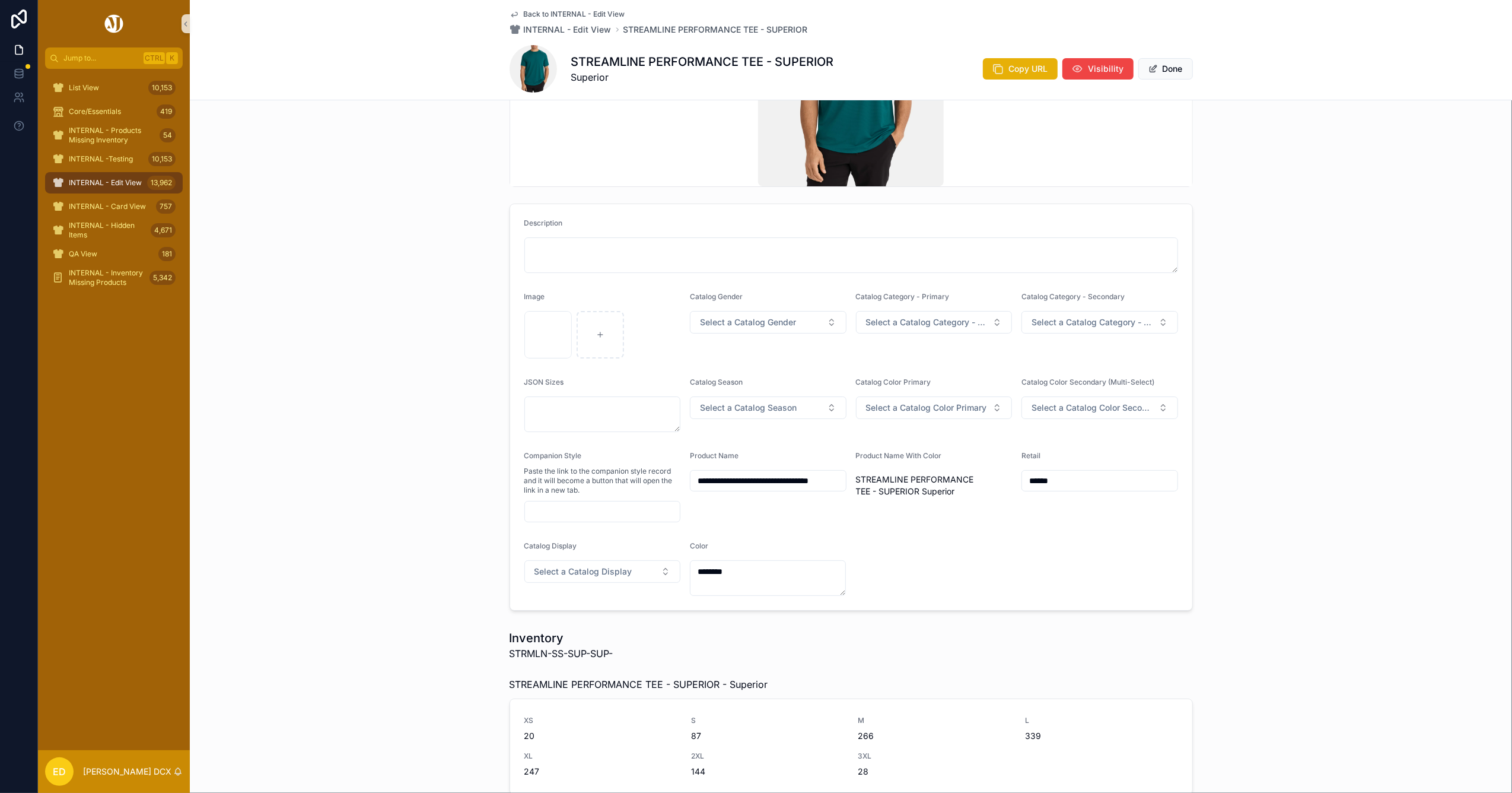
scroll to position [0, 0]
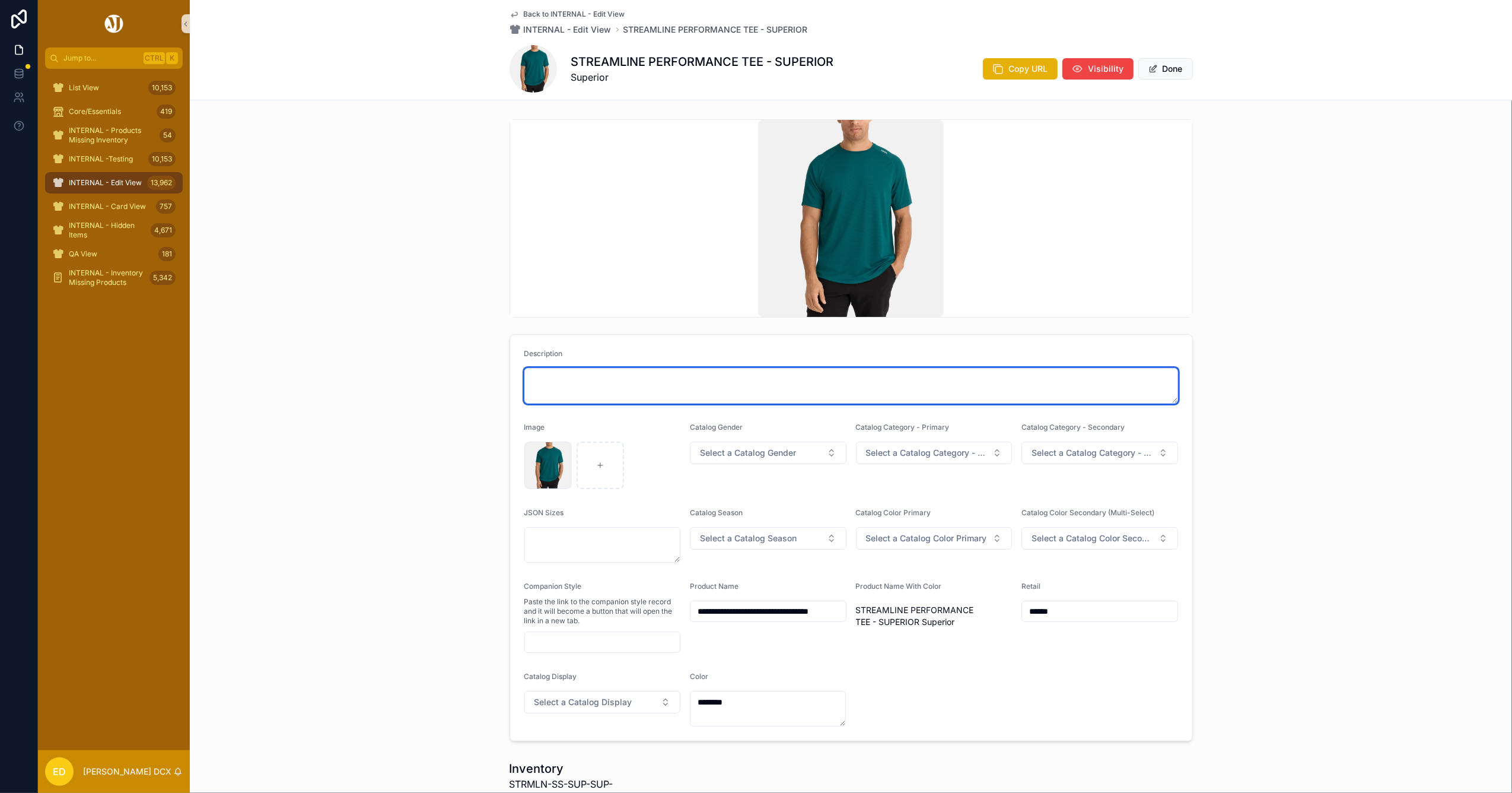
click at [672, 376] on textarea "scrollable content" at bounding box center [851, 385] width 654 height 36
paste textarea "**********"
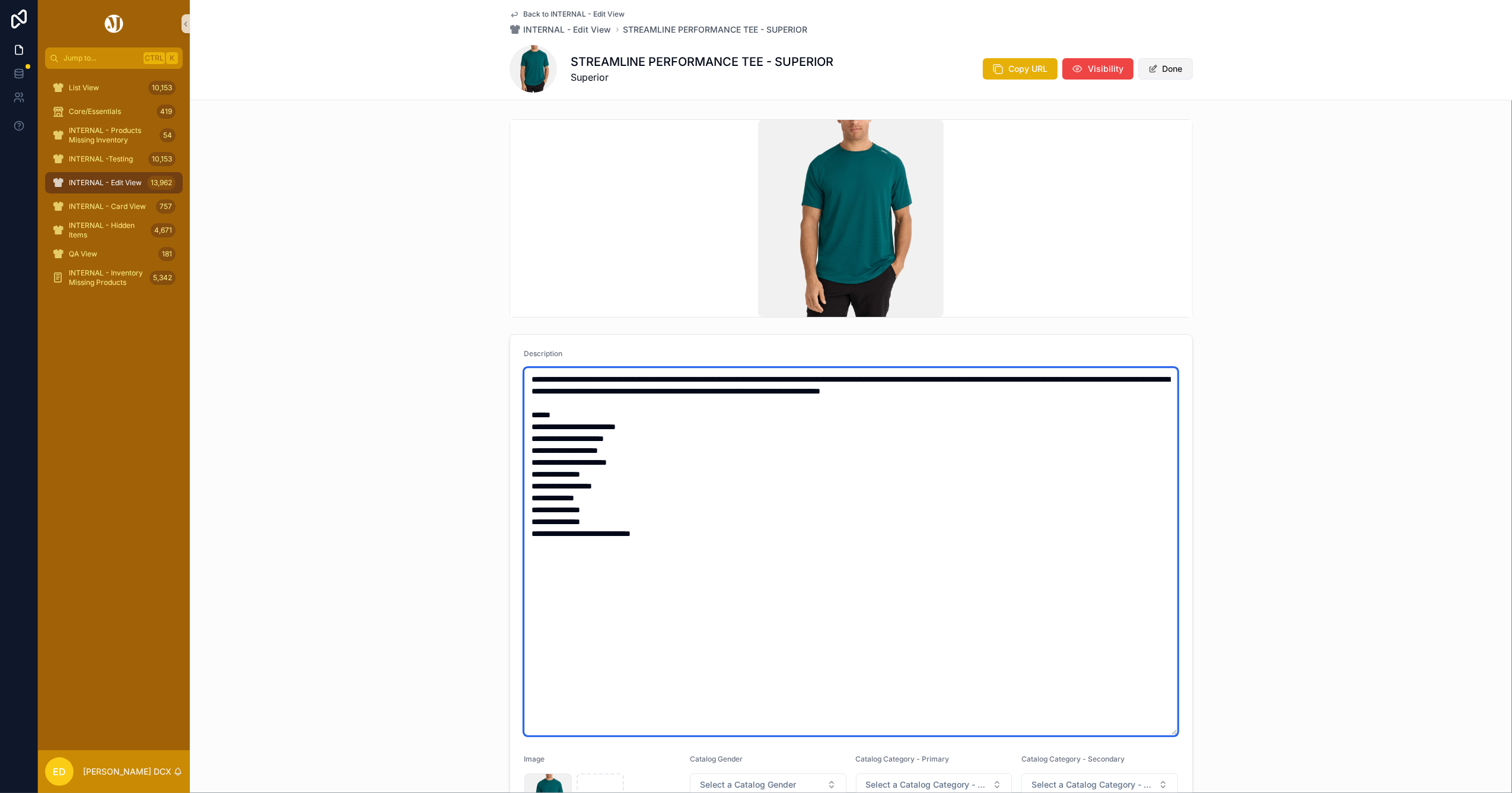
type textarea "**********"
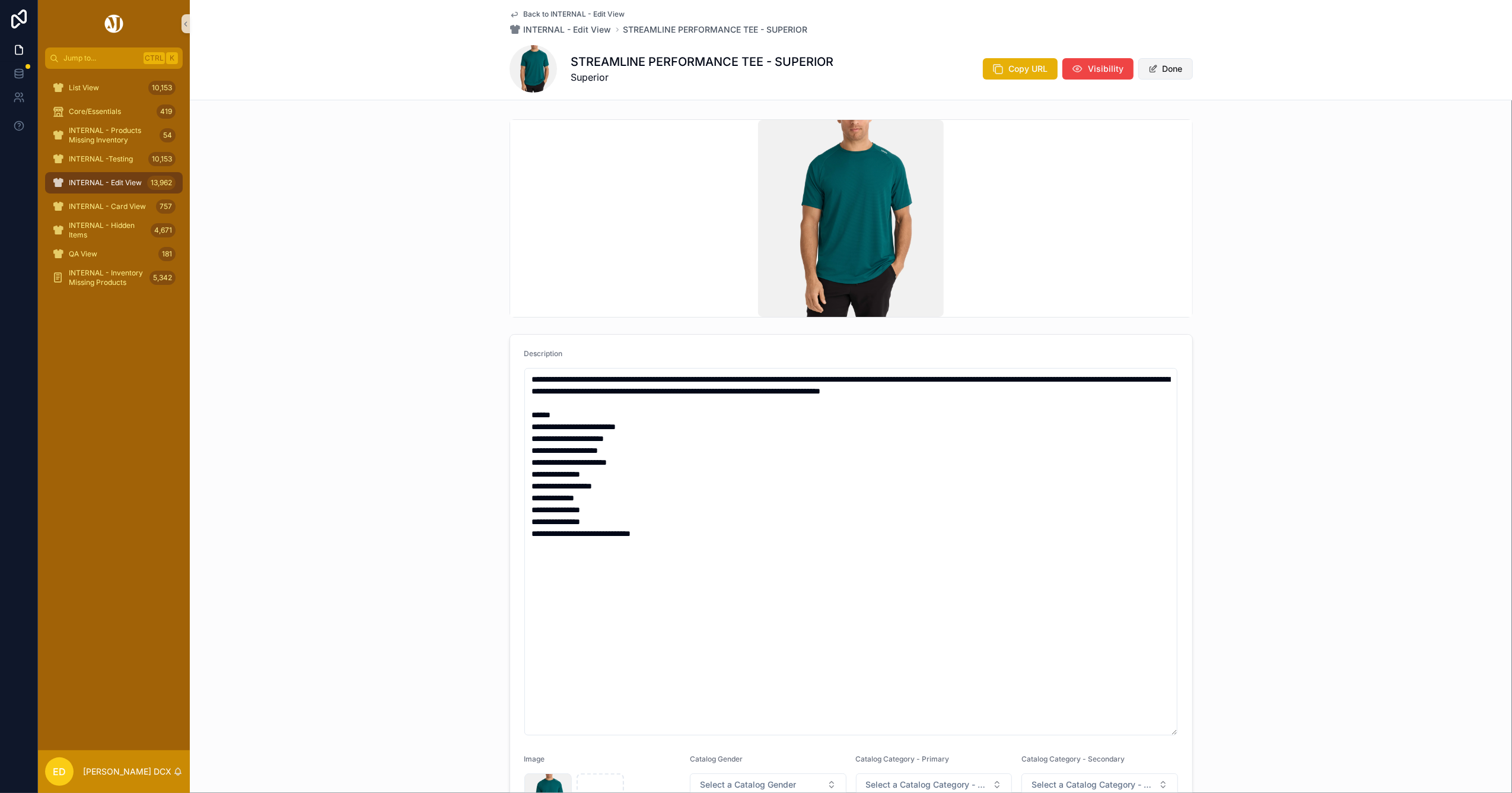
click at [1160, 67] on button "Done" at bounding box center [1165, 69] width 55 height 22
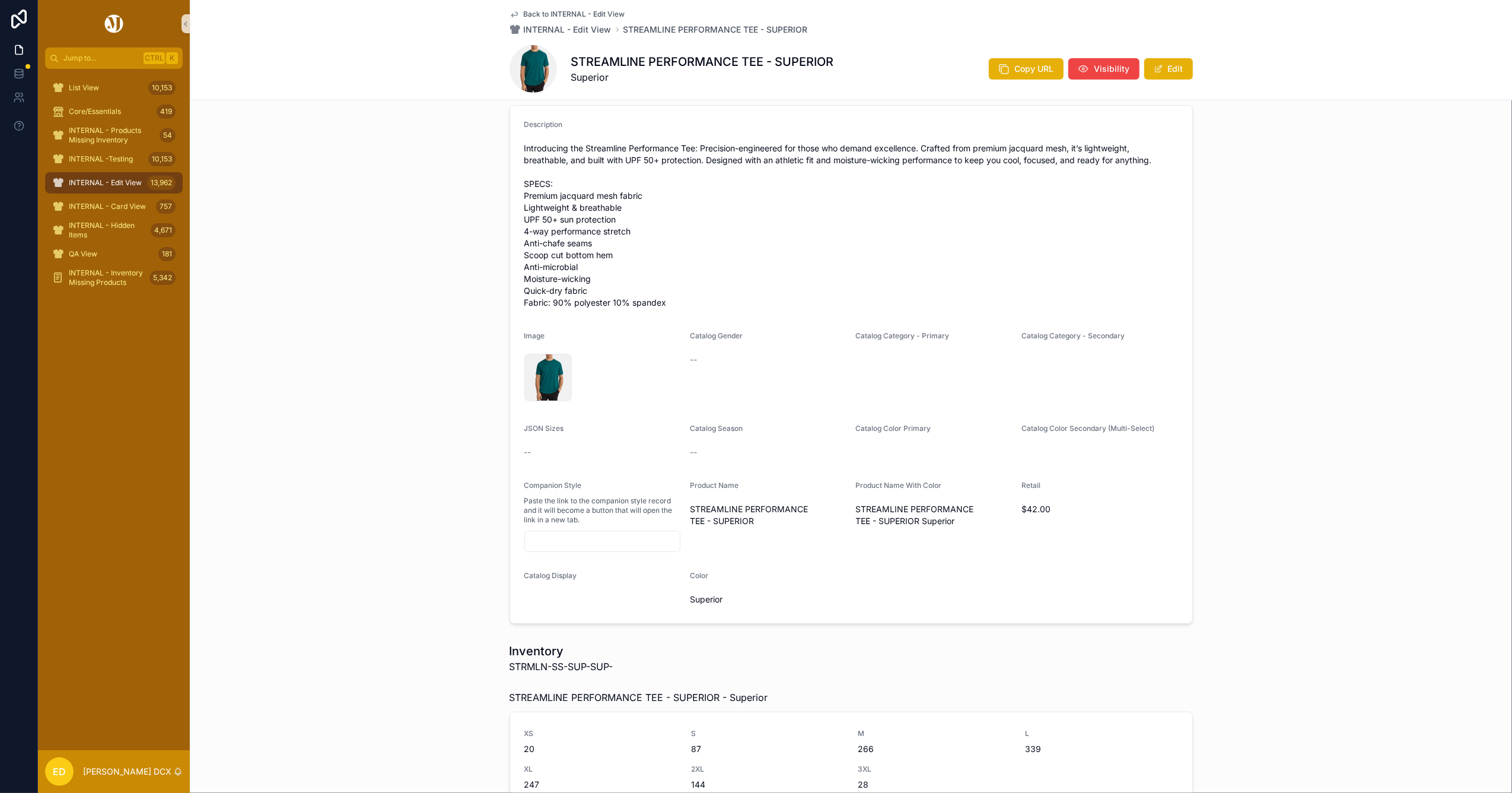
scroll to position [79, 0]
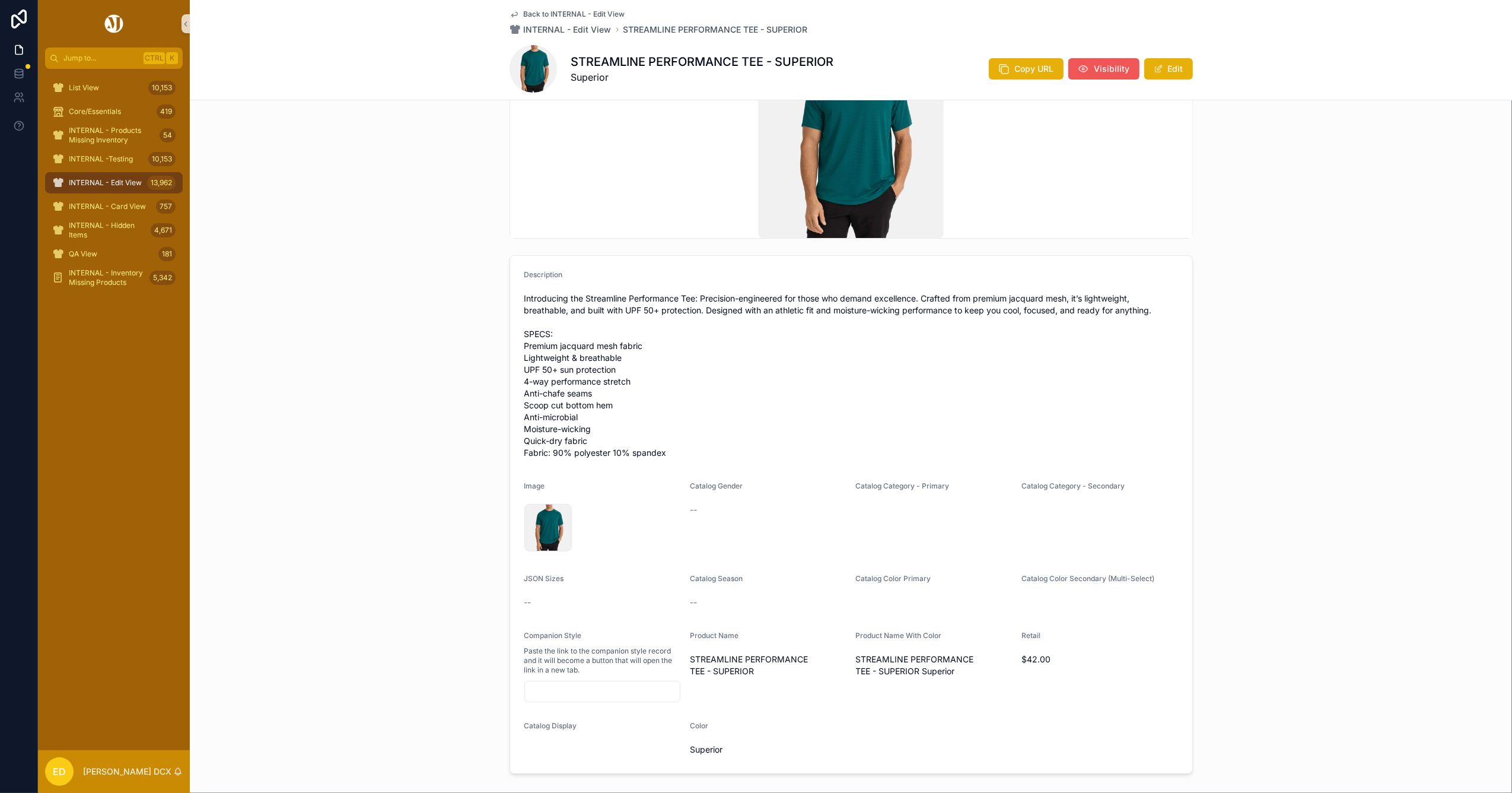
click at [1104, 66] on span "Visibility" at bounding box center [1111, 69] width 36 height 12
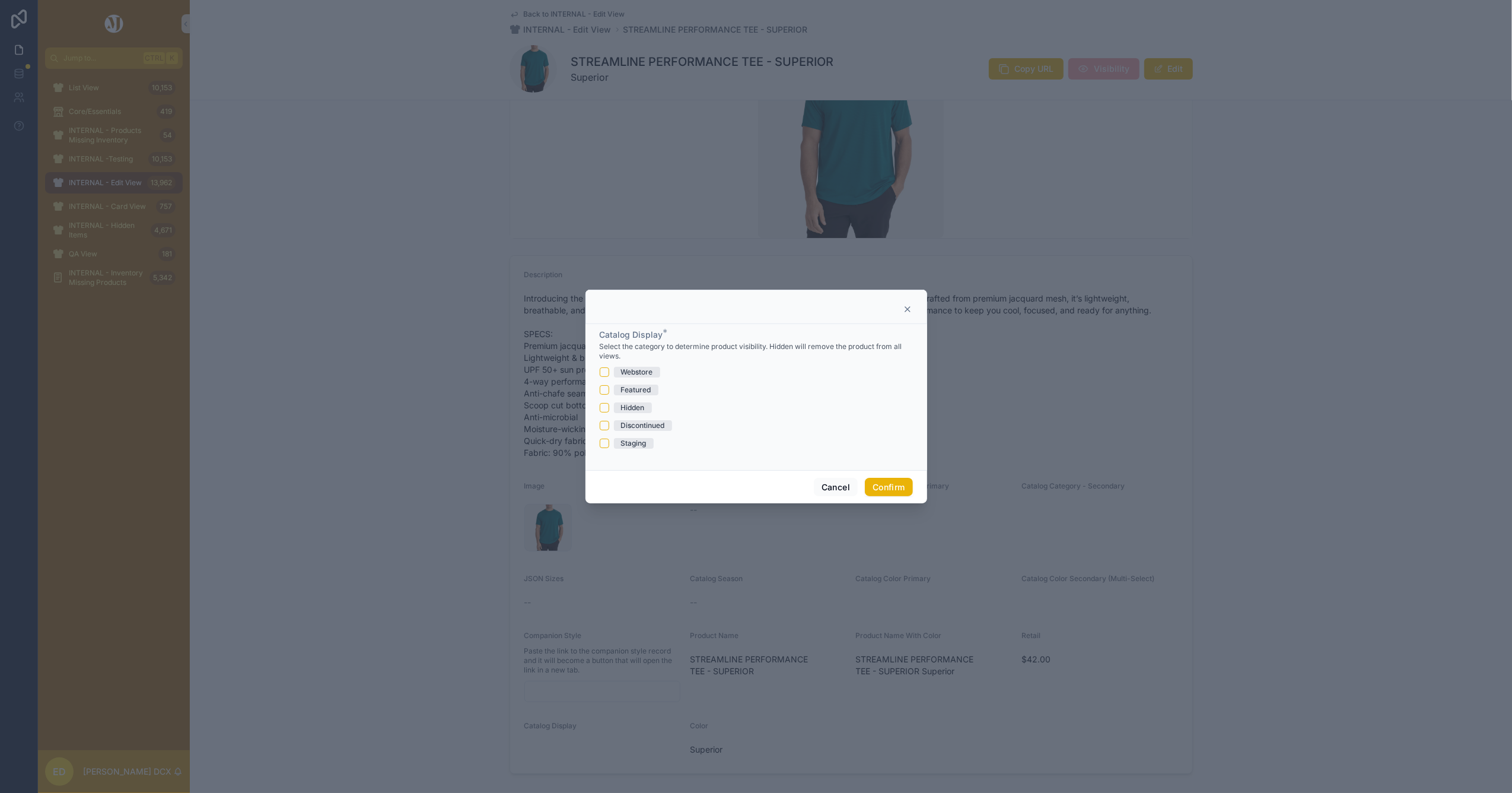
click at [905, 308] on icon at bounding box center [907, 309] width 10 height 10
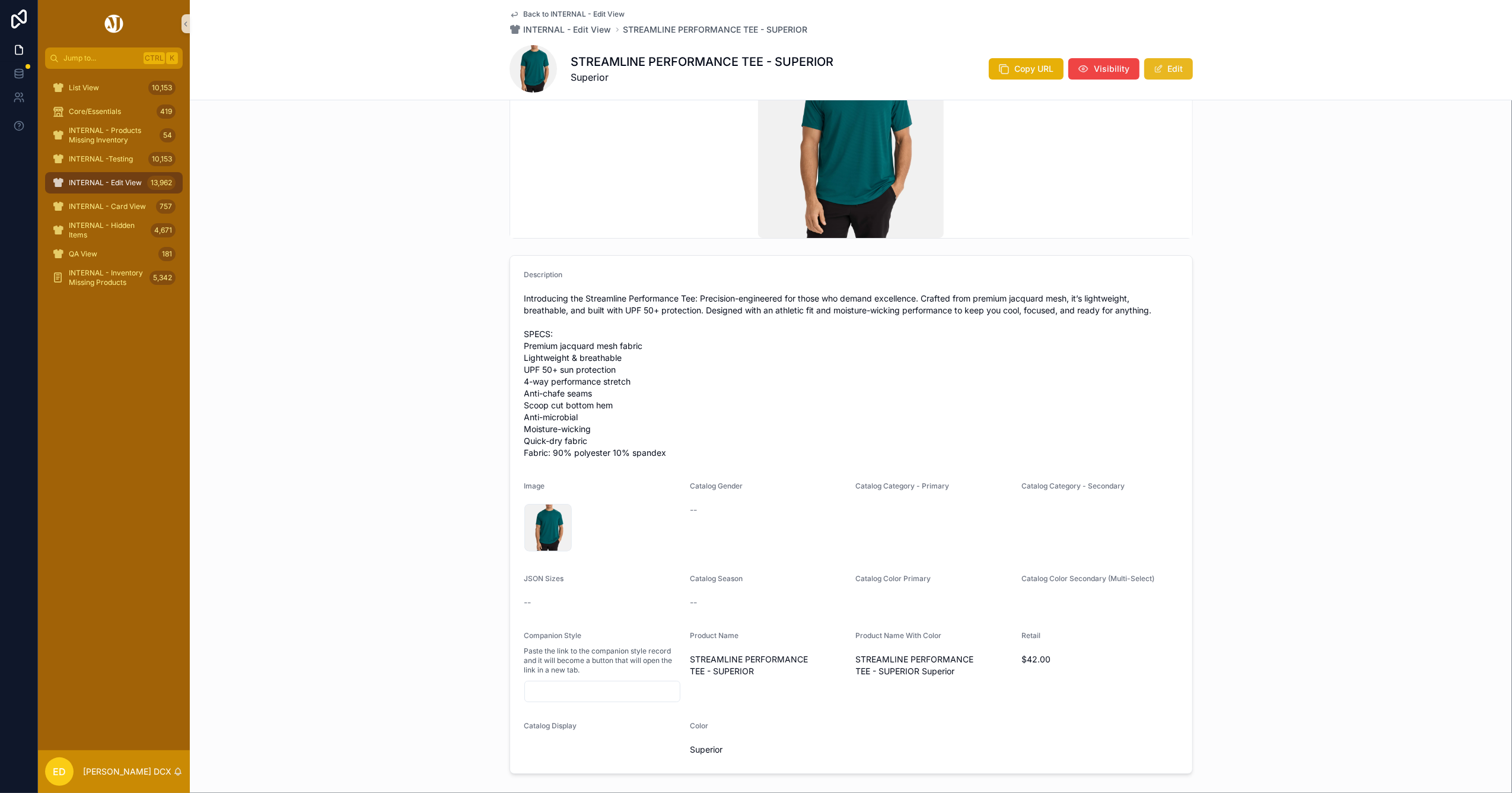
click at [1170, 64] on button "Edit" at bounding box center [1169, 69] width 49 height 22
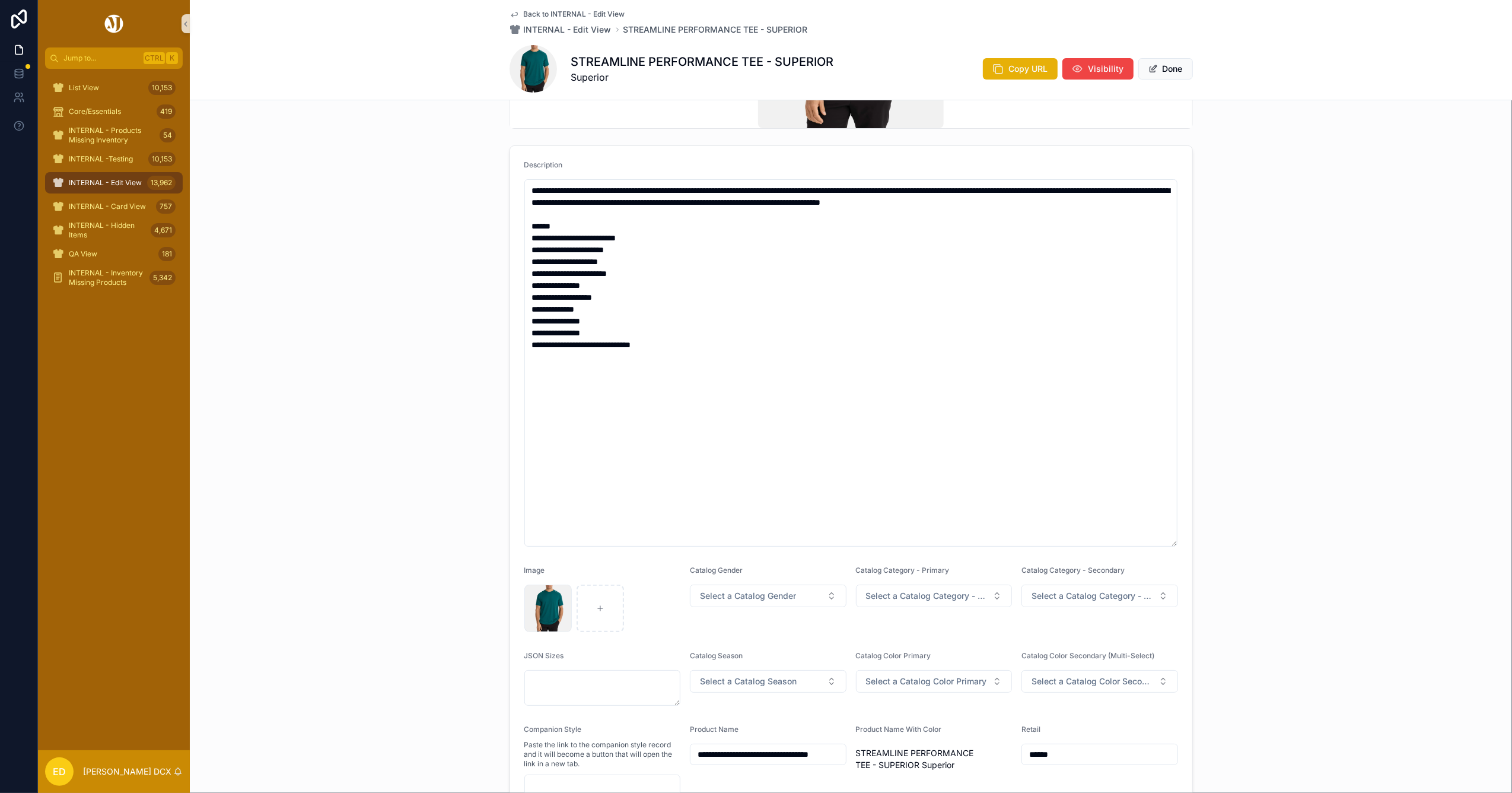
scroll to position [316, 0]
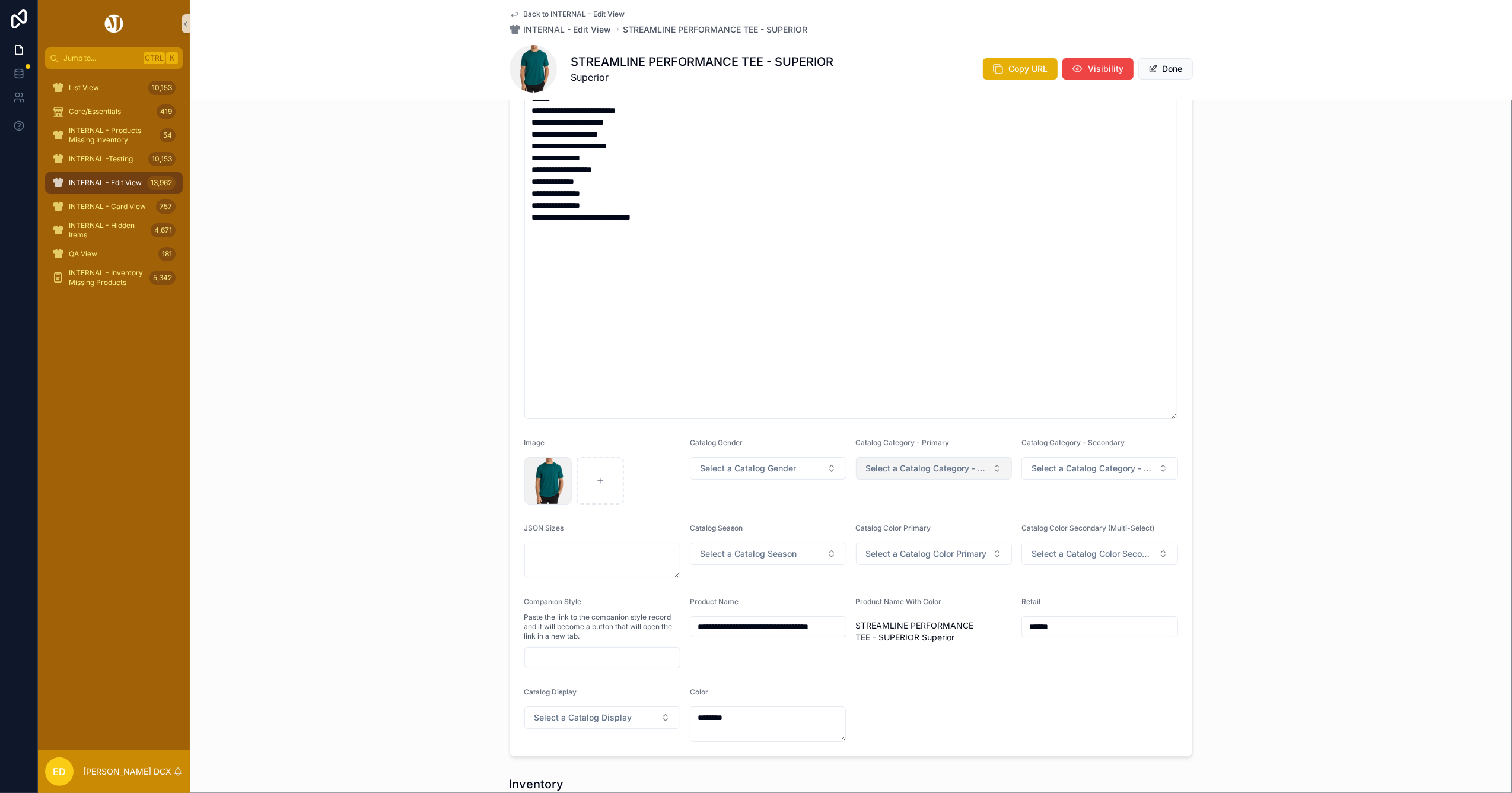
click at [907, 471] on span "Select a Catalog Category - Primary" at bounding box center [927, 468] width 122 height 12
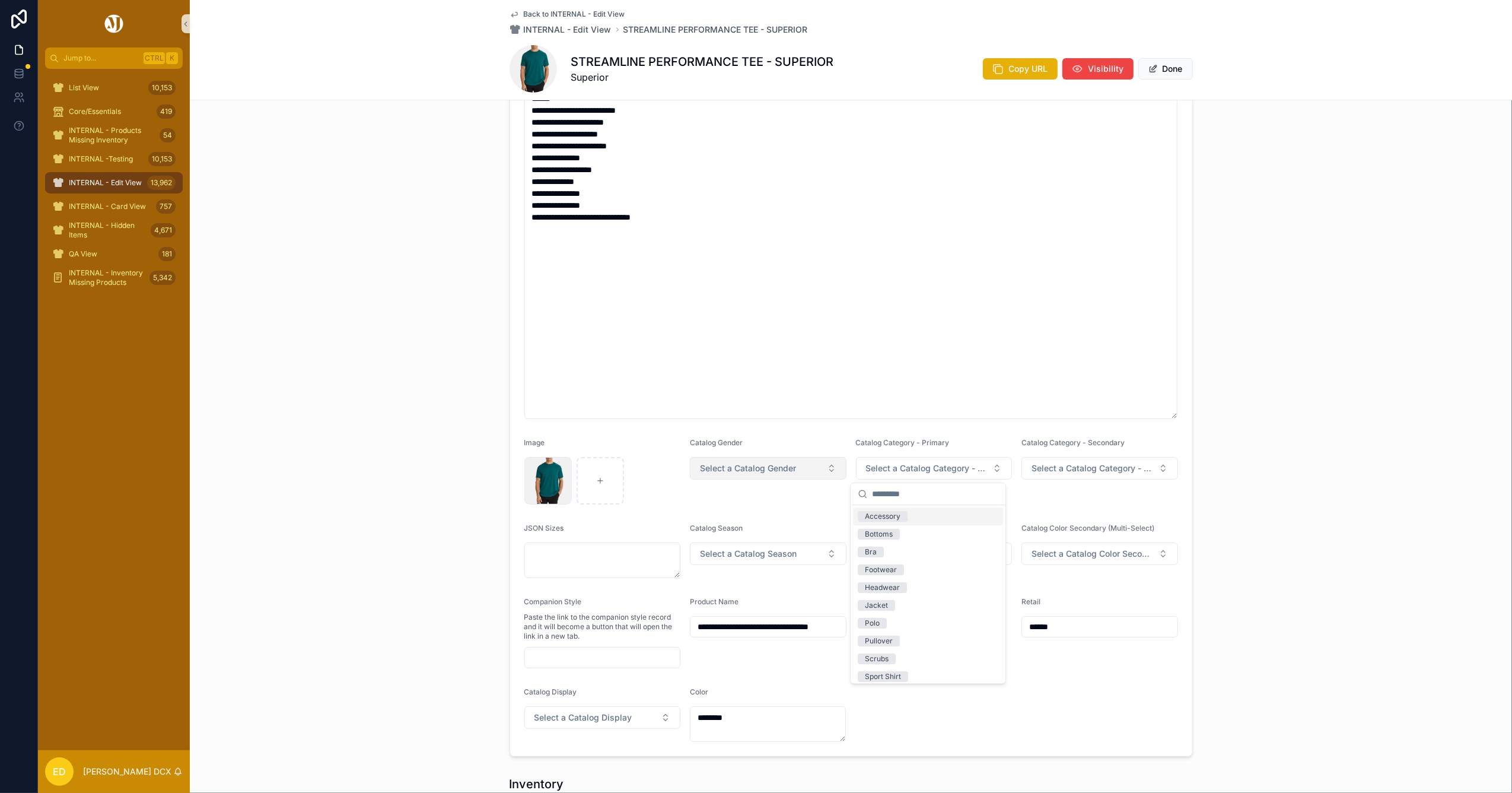
click at [788, 466] on span "Select a Catalog Gender" at bounding box center [747, 468] width 96 height 12
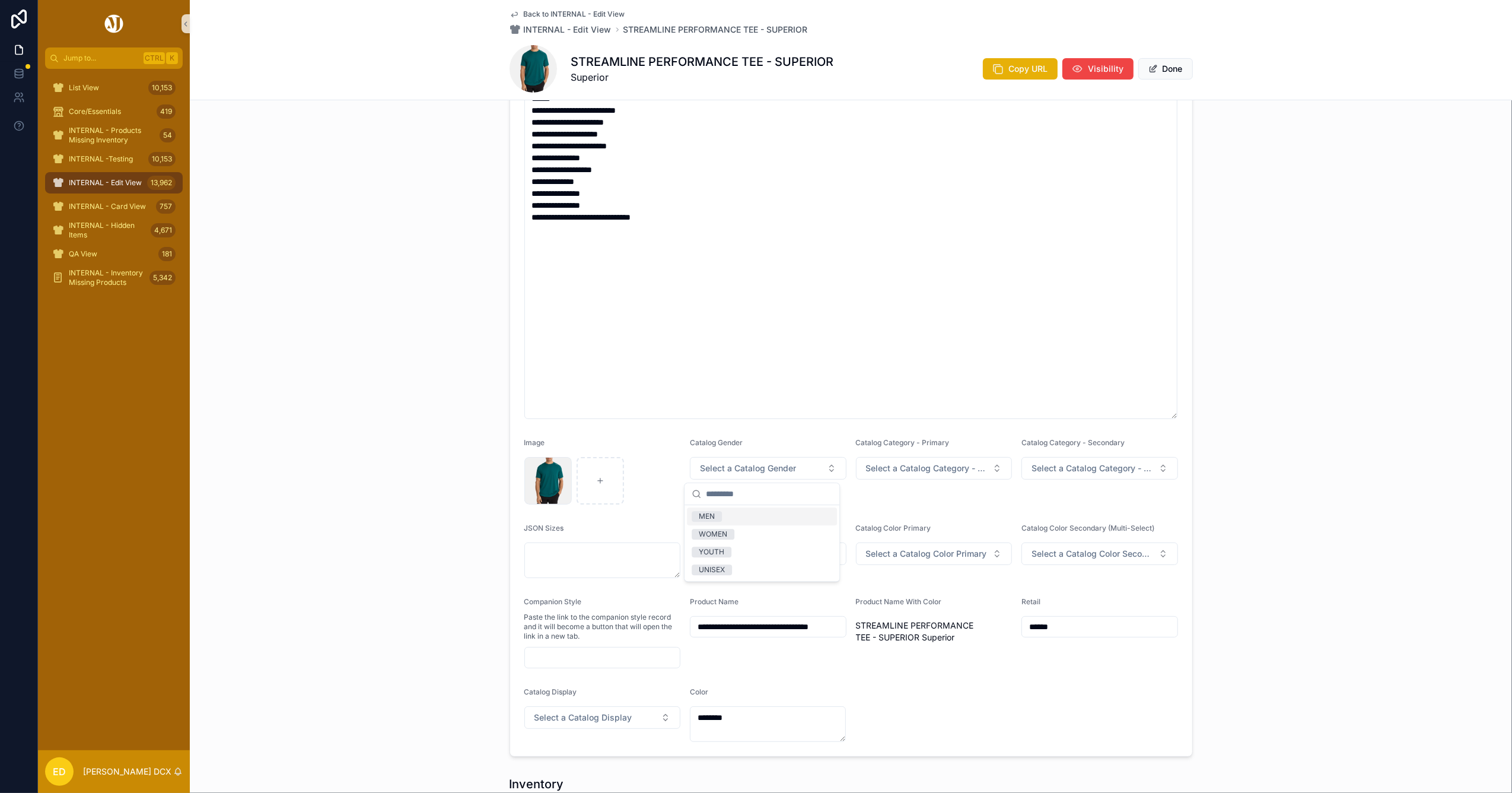
click at [755, 516] on div "MEN" at bounding box center [762, 515] width 150 height 17
click at [942, 452] on div "Catalog Category - Primary" at bounding box center [934, 445] width 157 height 14
click at [936, 465] on span "Select a Catalog Category - Primary" at bounding box center [927, 468] width 122 height 12
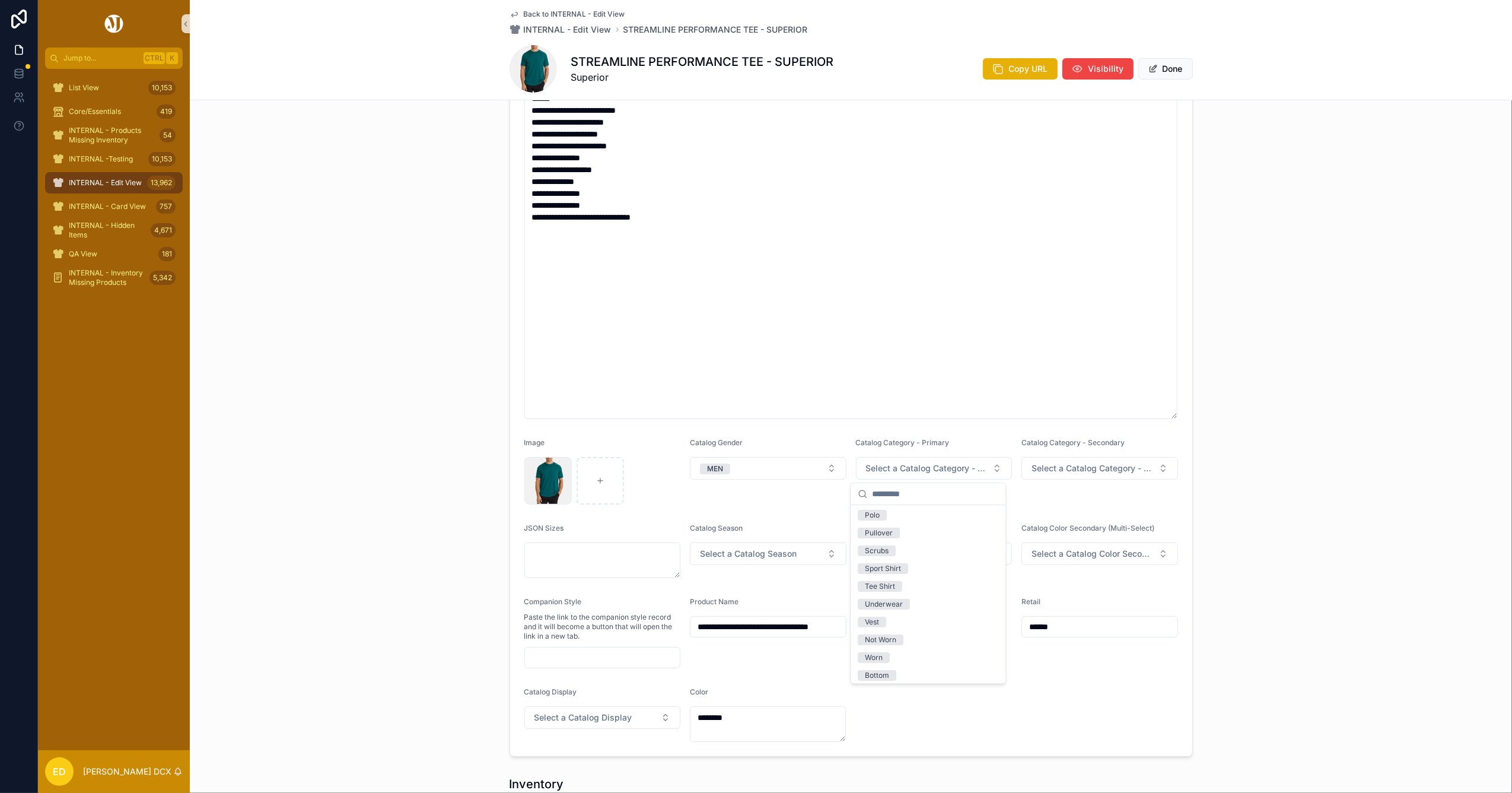
scroll to position [112, 0]
click at [892, 582] on div "Tee Shirt" at bounding box center [879, 583] width 30 height 10
drag, startPoint x: 1081, startPoint y: 468, endPoint x: 1074, endPoint y: 480, distance: 13.9
click at [1080, 469] on span "Select a Catalog Category - Secondary" at bounding box center [1093, 468] width 122 height 12
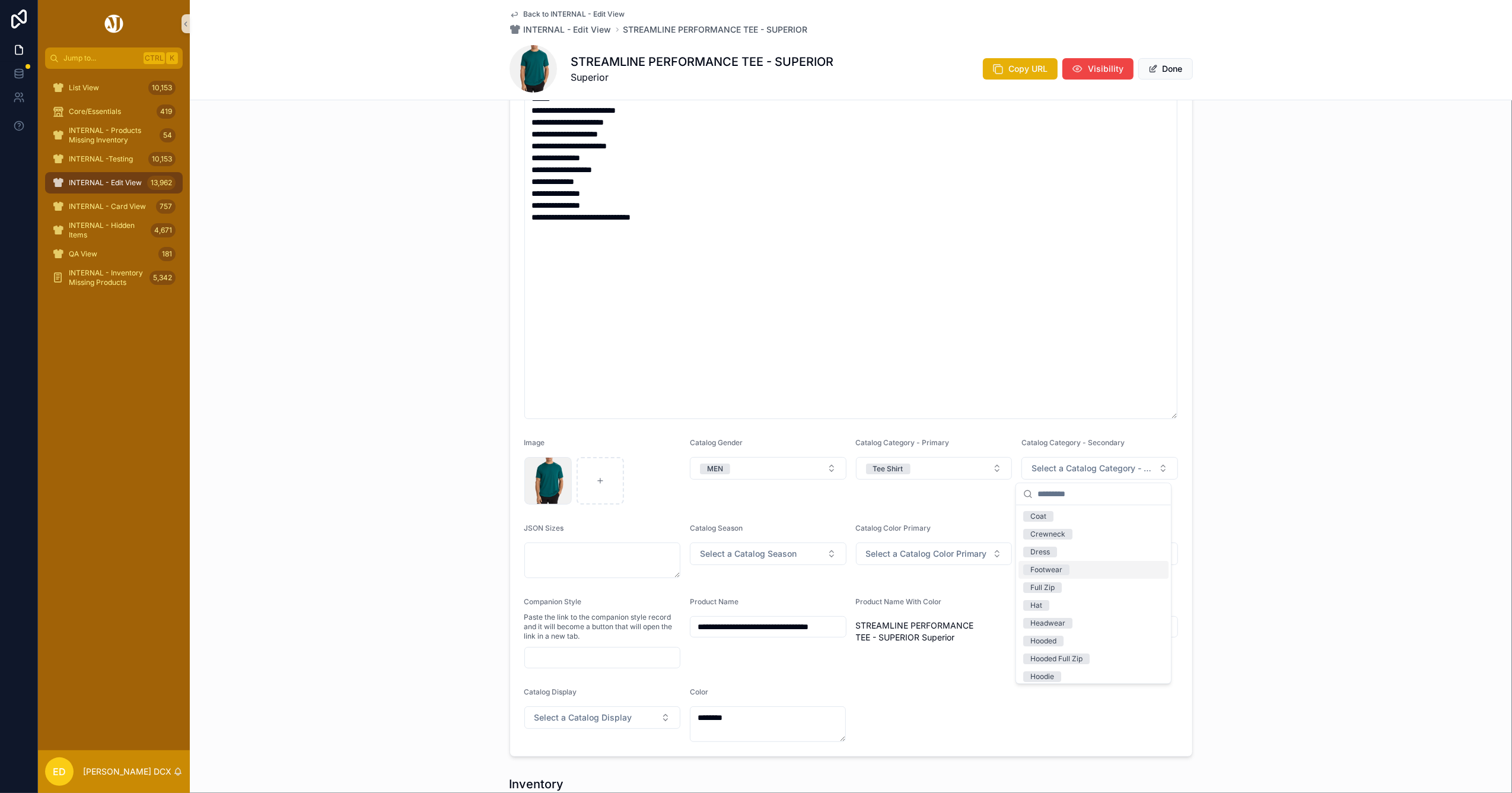
scroll to position [158, 0]
click at [1053, 658] on div "Short Sleeve" at bounding box center [1052, 661] width 43 height 10
click at [552, 515] on form "**********" at bounding box center [851, 387] width 682 height 738
click at [926, 559] on span "Select a Catalog Color Primary" at bounding box center [926, 553] width 121 height 12
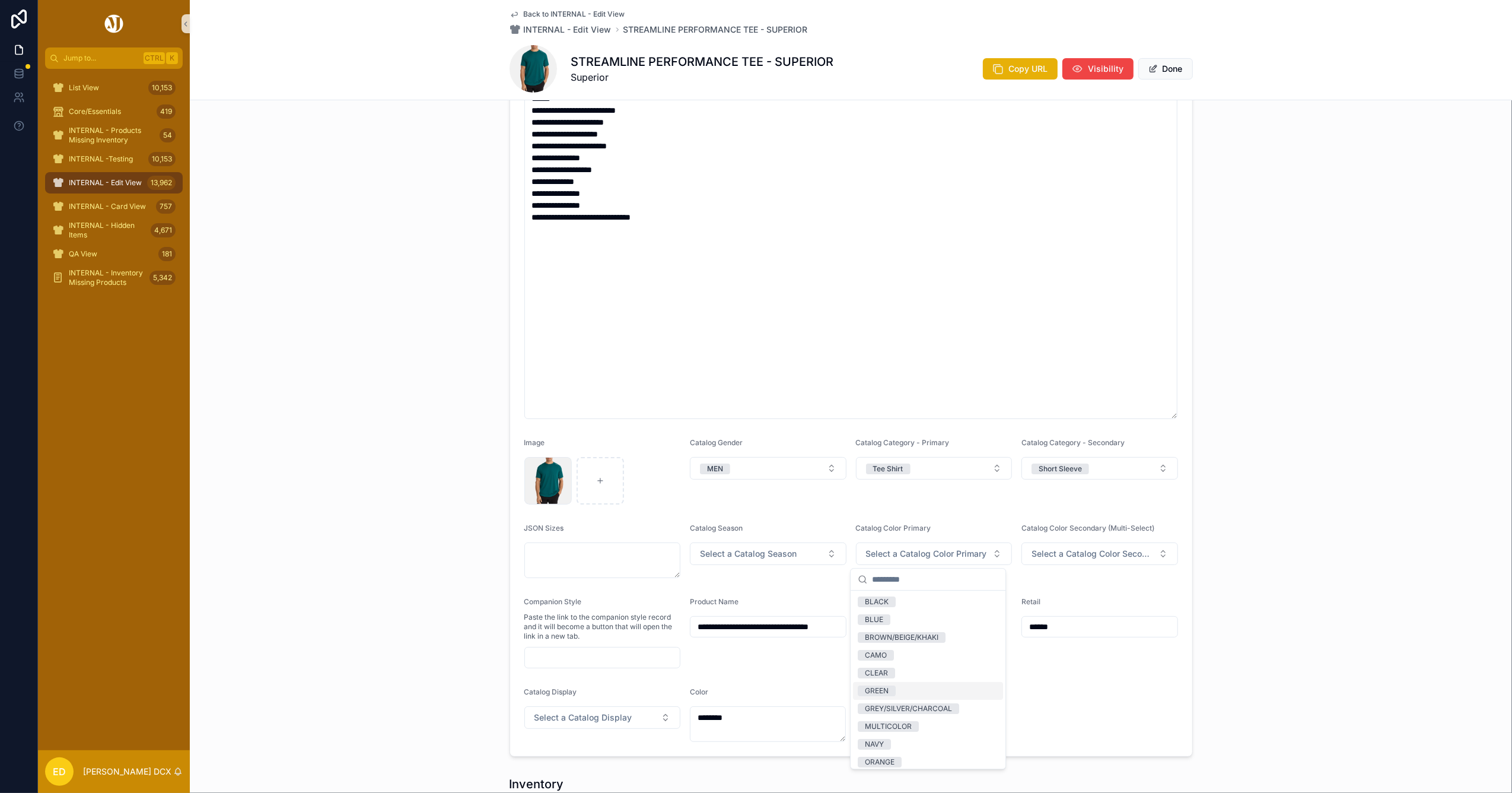
click at [891, 683] on div "GREEN" at bounding box center [928, 690] width 150 height 17
click at [1287, 515] on div "**********" at bounding box center [851, 280] width 1322 height 963
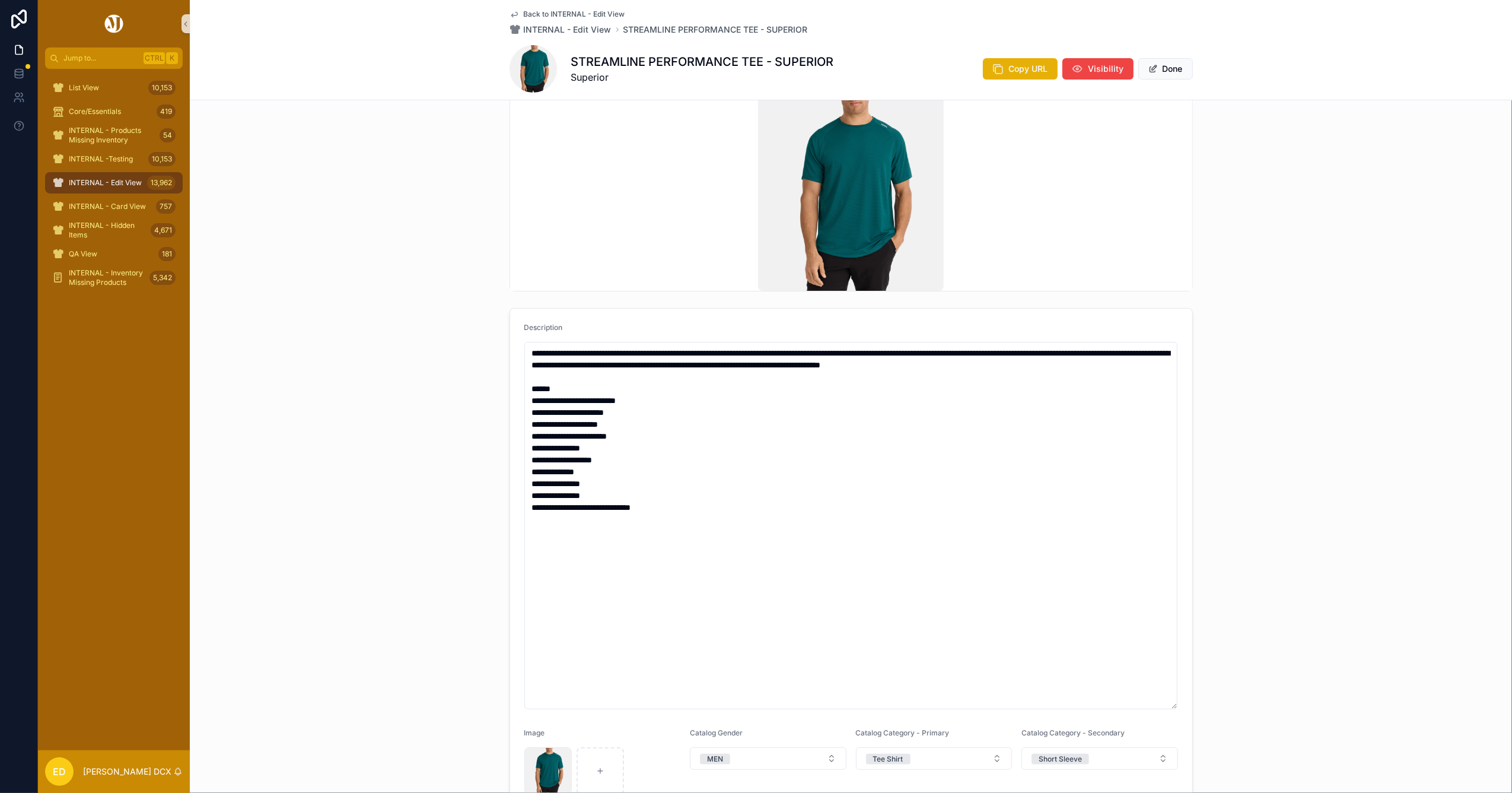
scroll to position [0, 0]
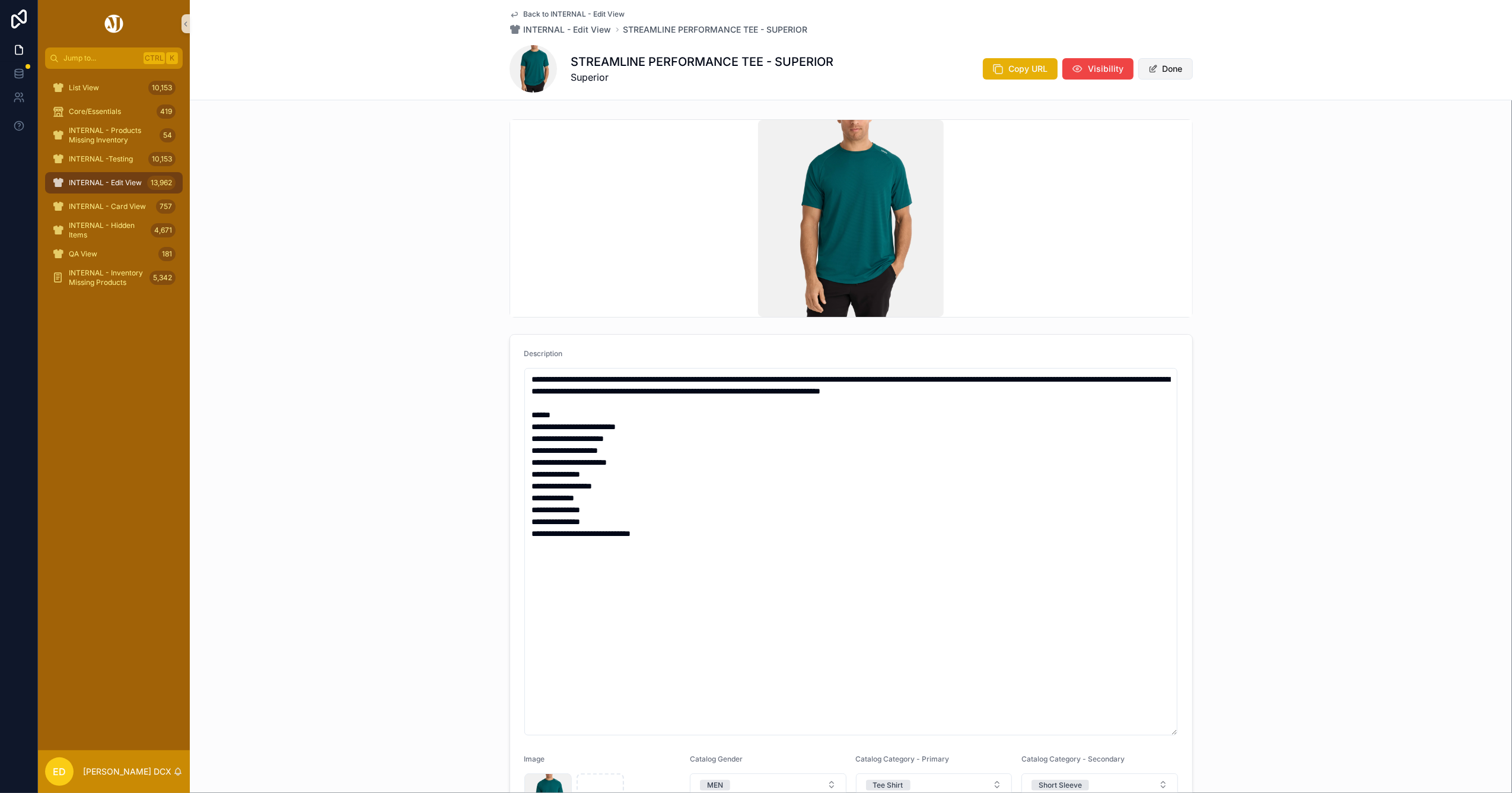
click at [1164, 70] on button "Done" at bounding box center [1165, 69] width 55 height 22
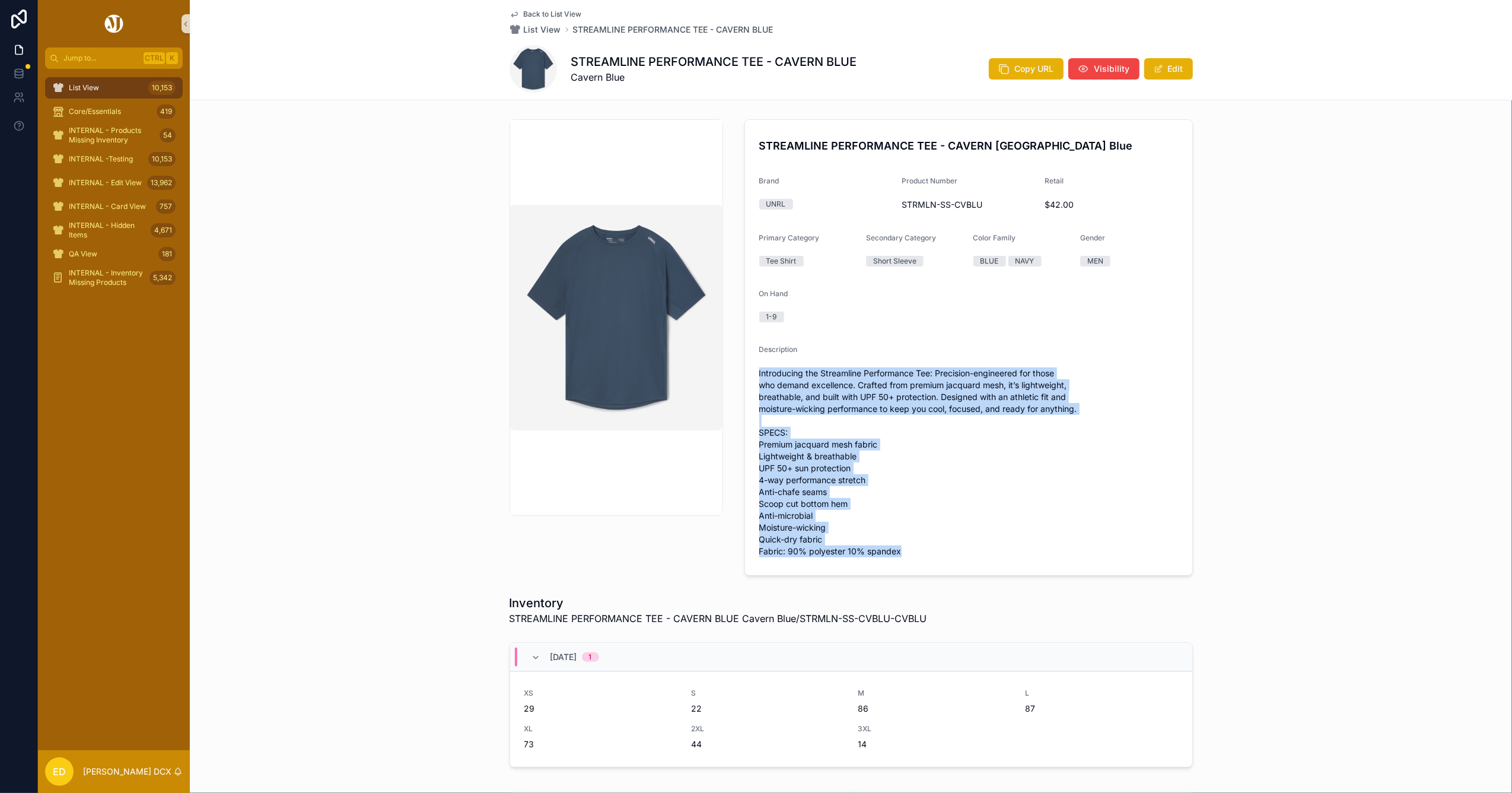
drag, startPoint x: 751, startPoint y: 371, endPoint x: 930, endPoint y: 550, distance: 253.1
click at [930, 550] on form "STREAMLINE PERFORMANCE TEE - CAVERN BLUE Cavern Blue Brand UNRL Product Number …" at bounding box center [969, 347] width 447 height 455
copy span "Introducing the Streamline Performance Tee: Precision-engineered for those who …"
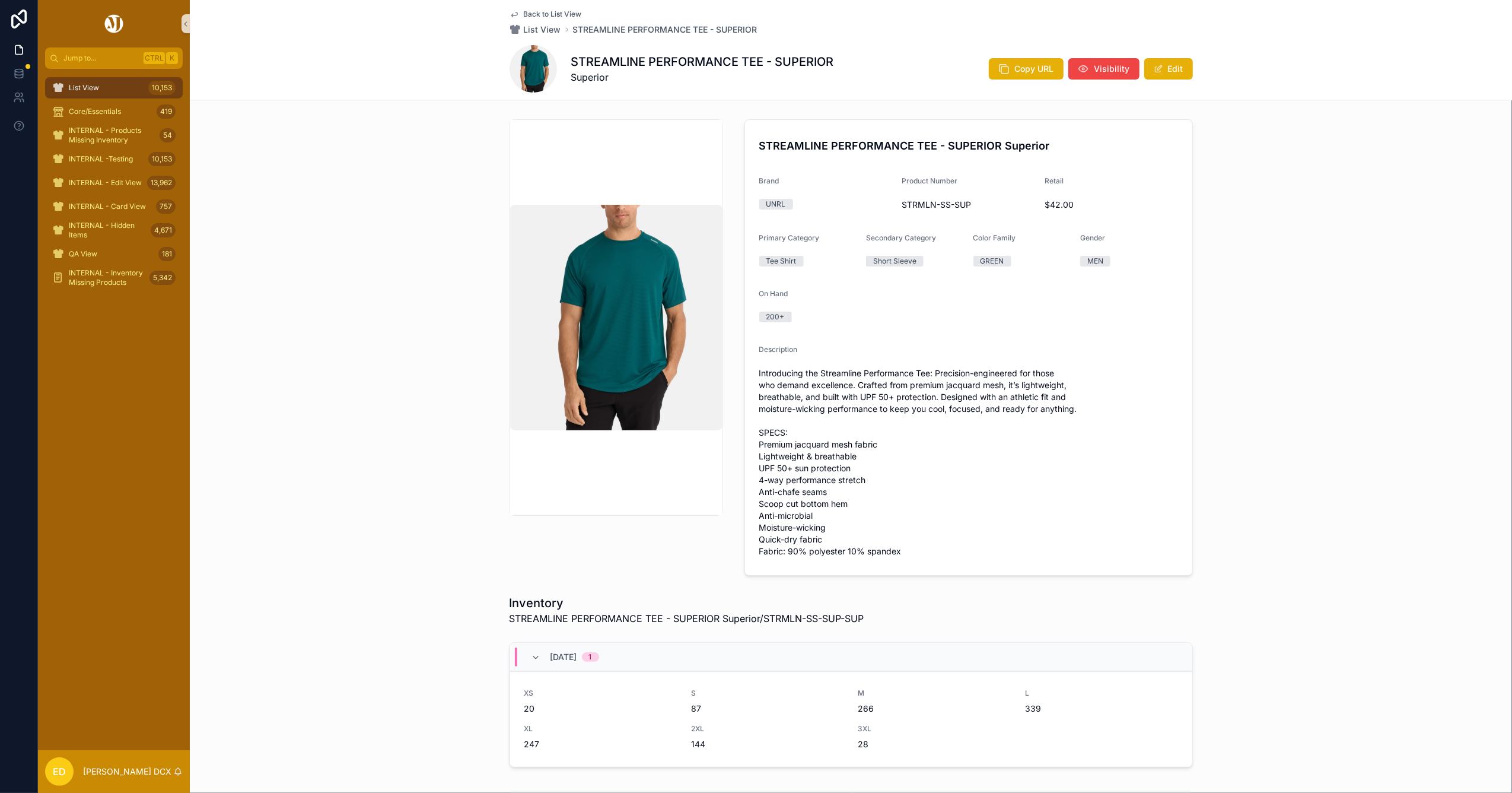
click at [921, 202] on span "STRMLN-SS-SUP" at bounding box center [968, 204] width 134 height 12
copy span "STRMLN-SS-SUP"
click at [93, 182] on span "INTERNAL - Edit View" at bounding box center [105, 183] width 73 height 10
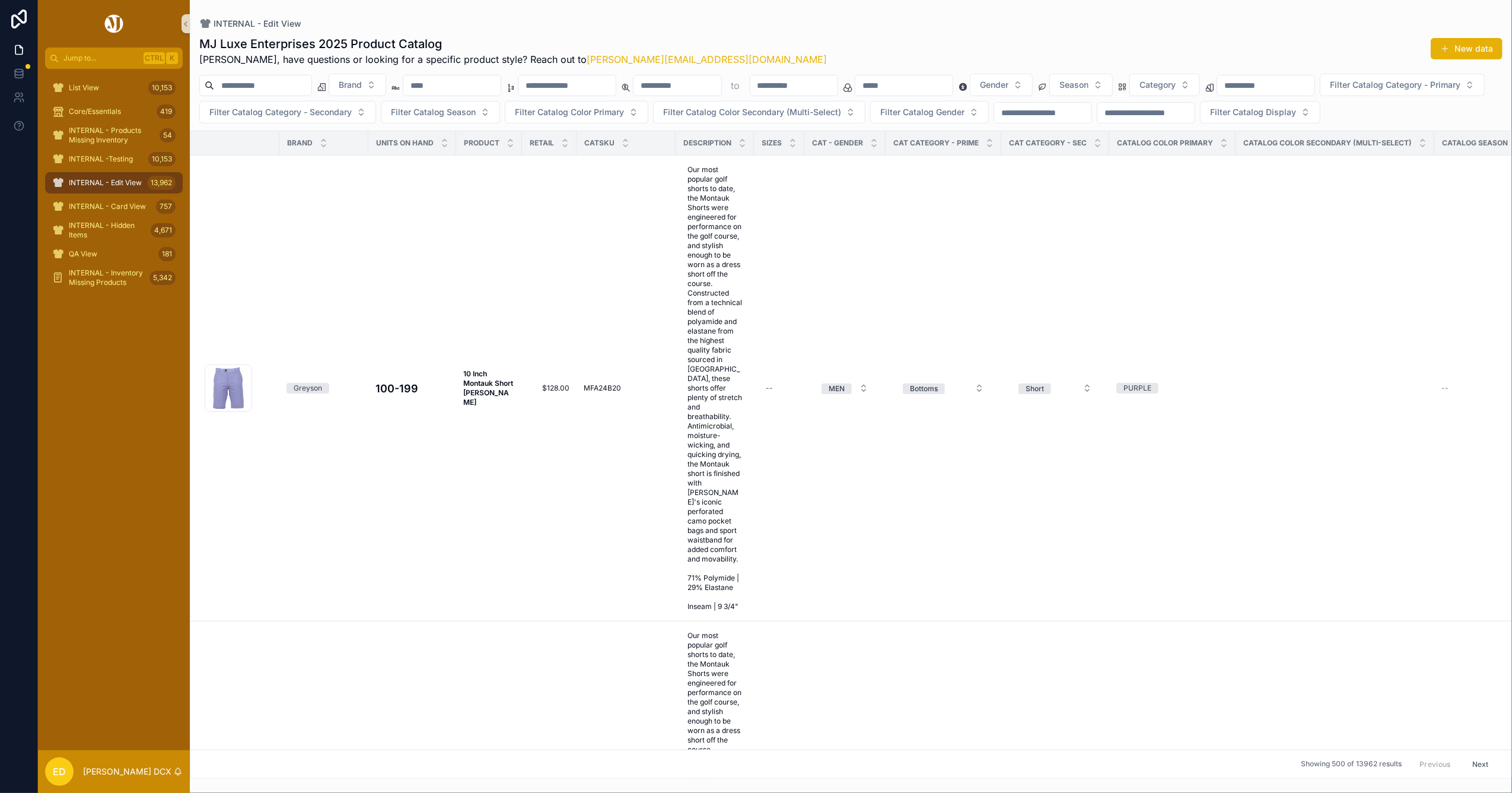
click at [616, 91] on input "scrollable content" at bounding box center [567, 85] width 97 height 17
paste input "**********"
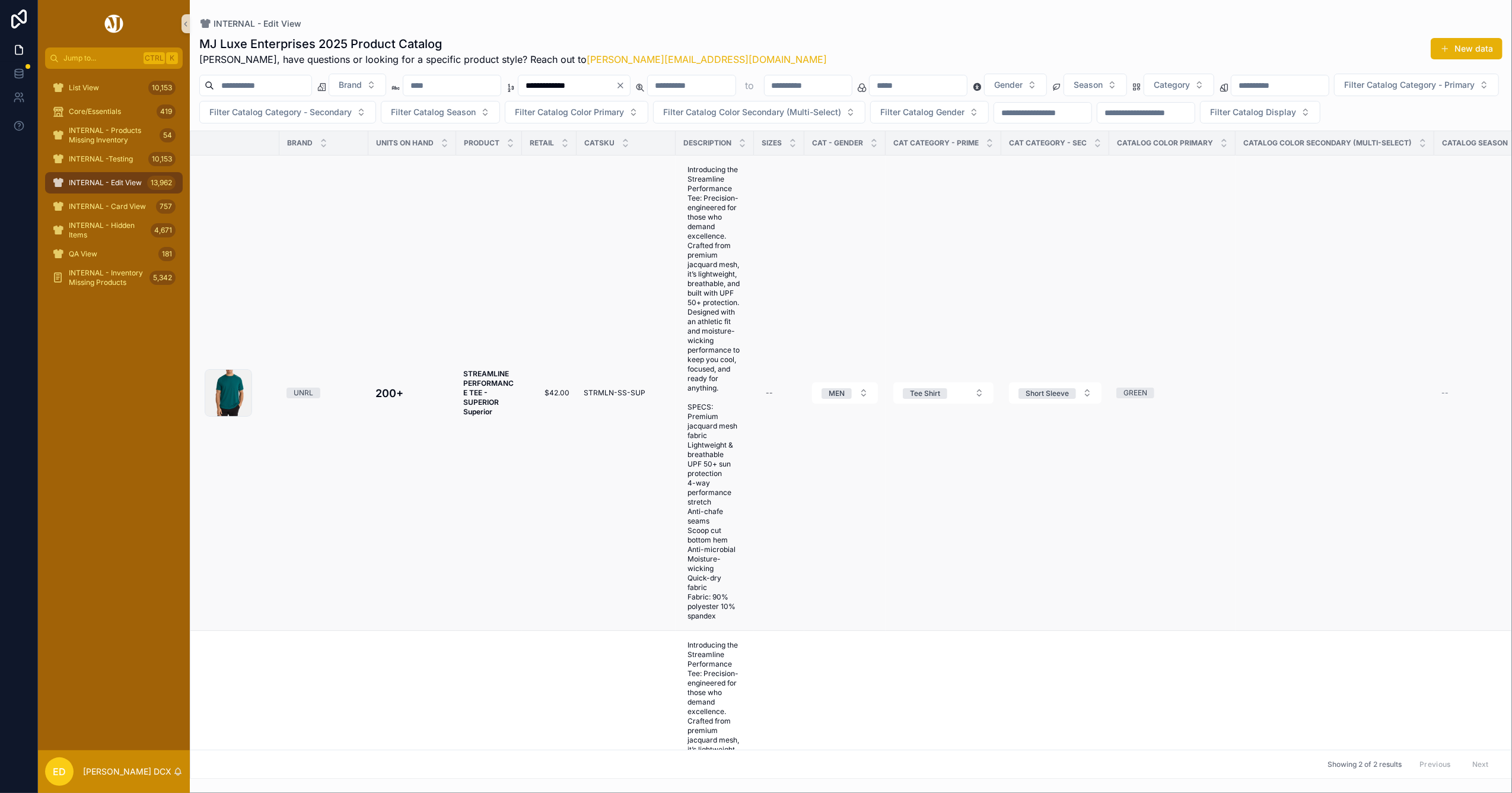
type input "**********"
click at [482, 402] on strong "STREAMLINE PERFORMANCE TEE - SUPERIOR Superior" at bounding box center [489, 392] width 50 height 47
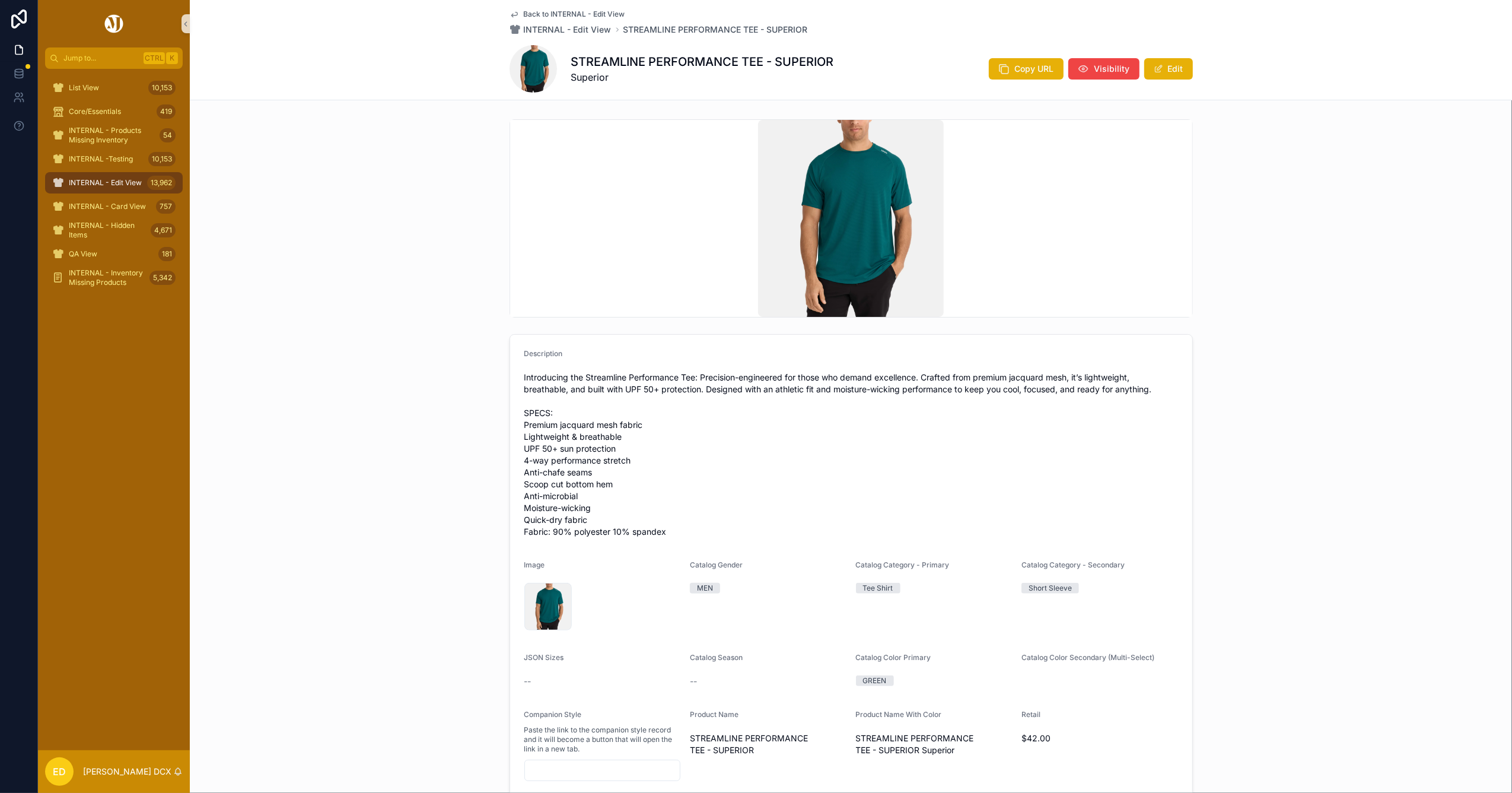
click at [1175, 53] on div "STREAMLINE PERFORMANCE TEE - SUPERIOR Superior Copy URL Visibility Edit" at bounding box center [851, 69] width 683 height 48
click at [1173, 67] on button "Edit" at bounding box center [1169, 69] width 49 height 22
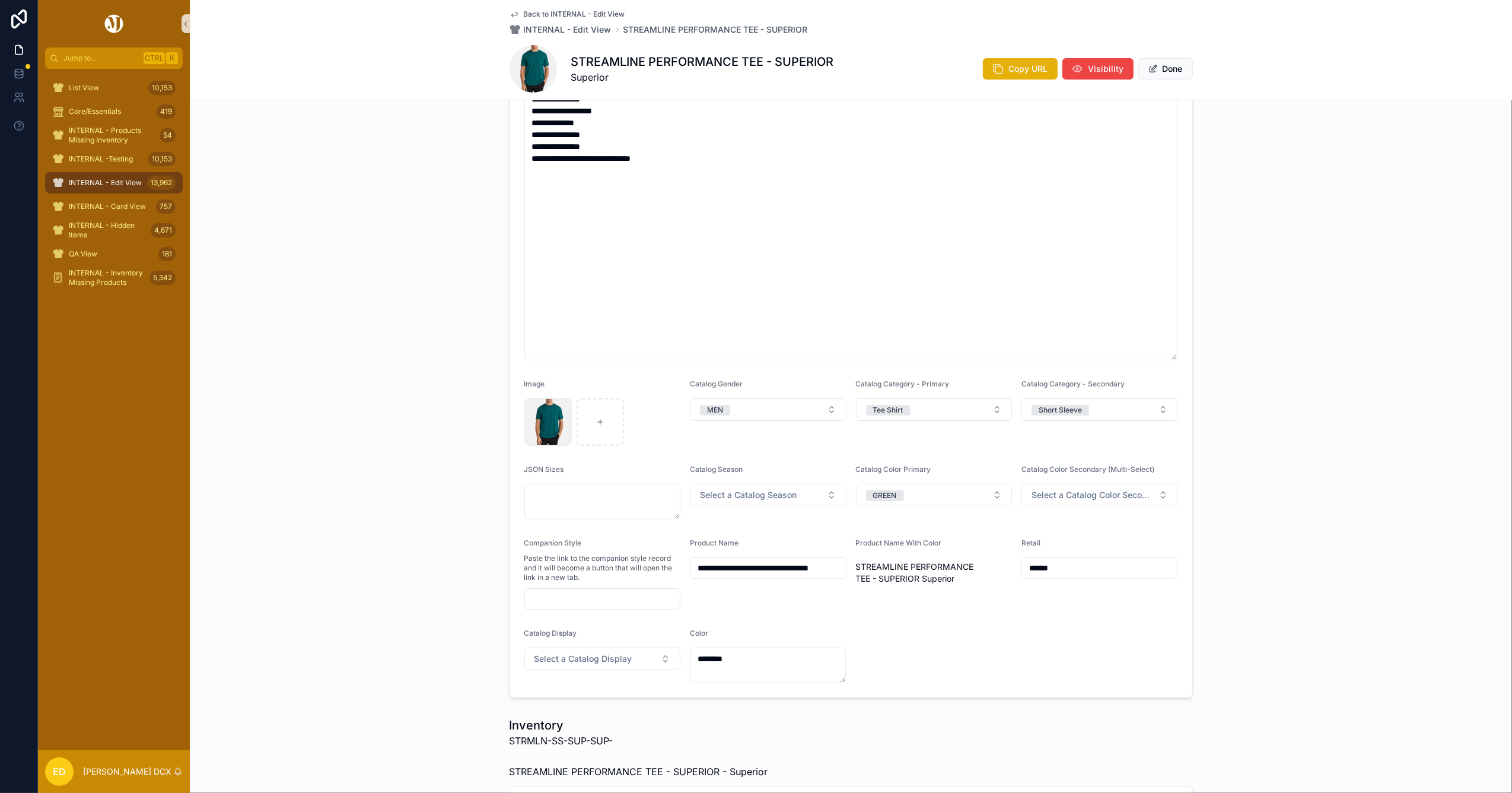
scroll to position [151, 0]
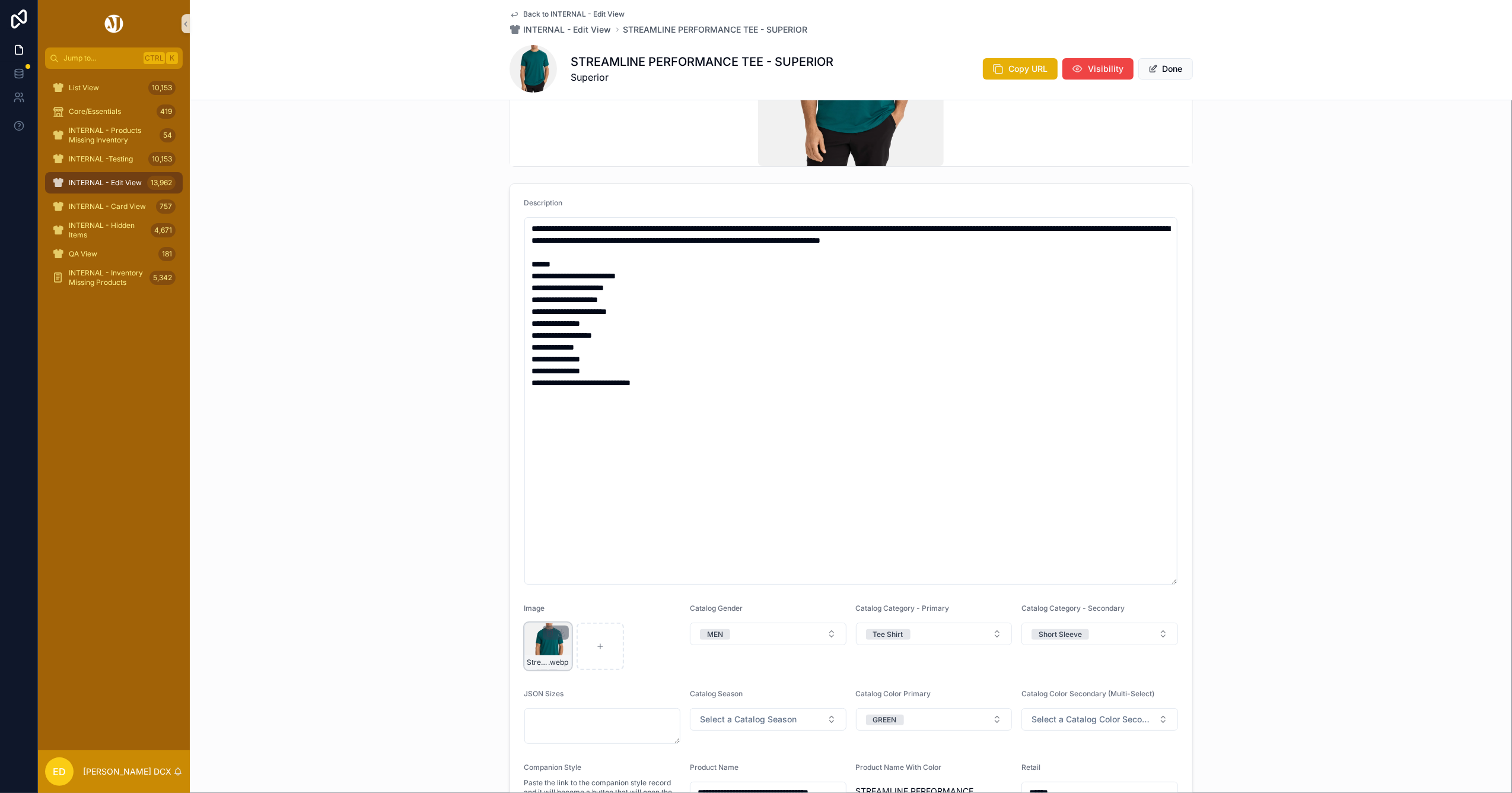
click at [550, 634] on icon "scrollable content" at bounding box center [550, 633] width 0 height 2
click at [568, 610] on icon "scrollable content" at bounding box center [569, 612] width 10 height 10
click at [546, 637] on div "scrollable content" at bounding box center [548, 646] width 48 height 48
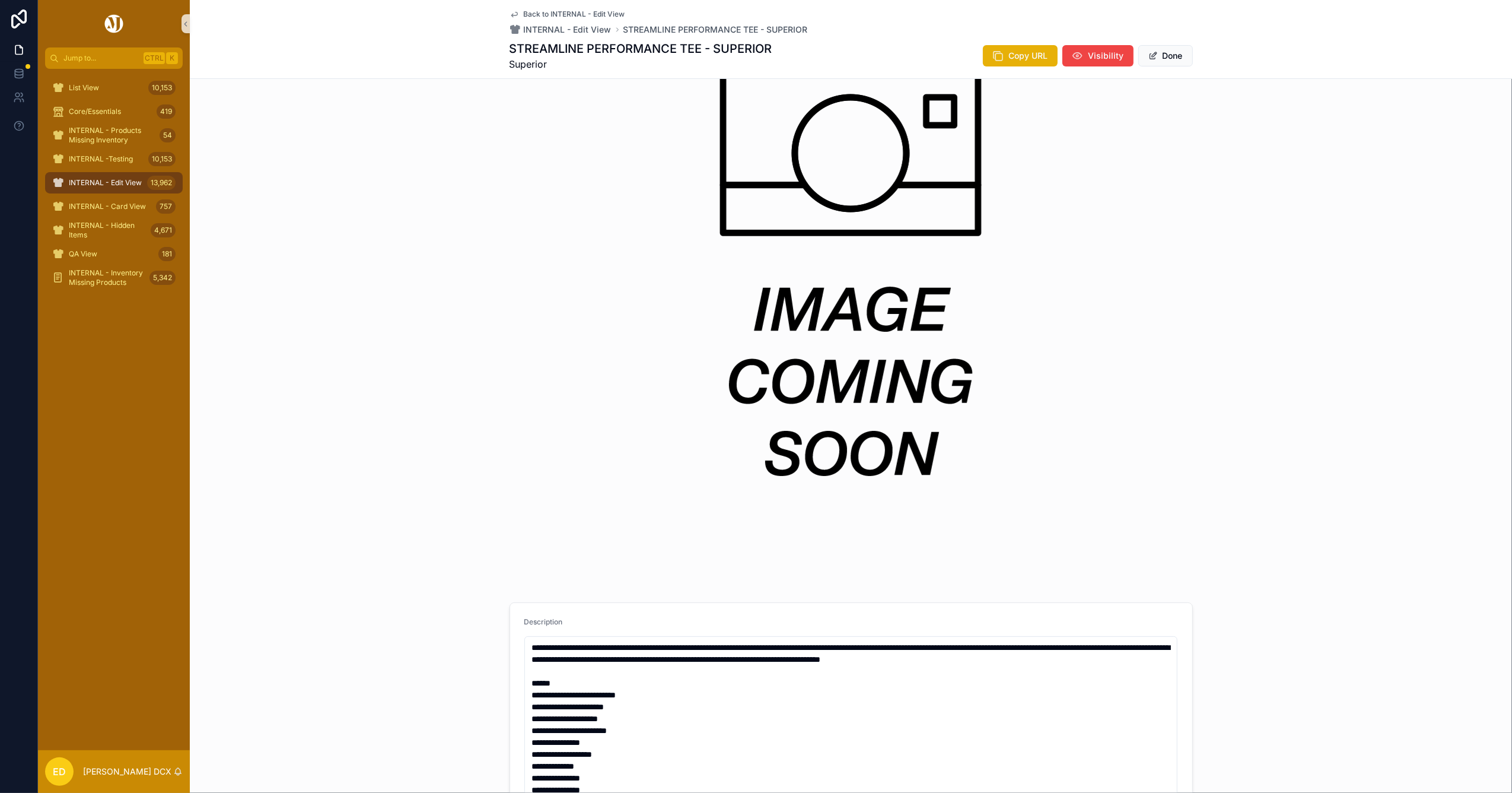
scroll to position [768, 0]
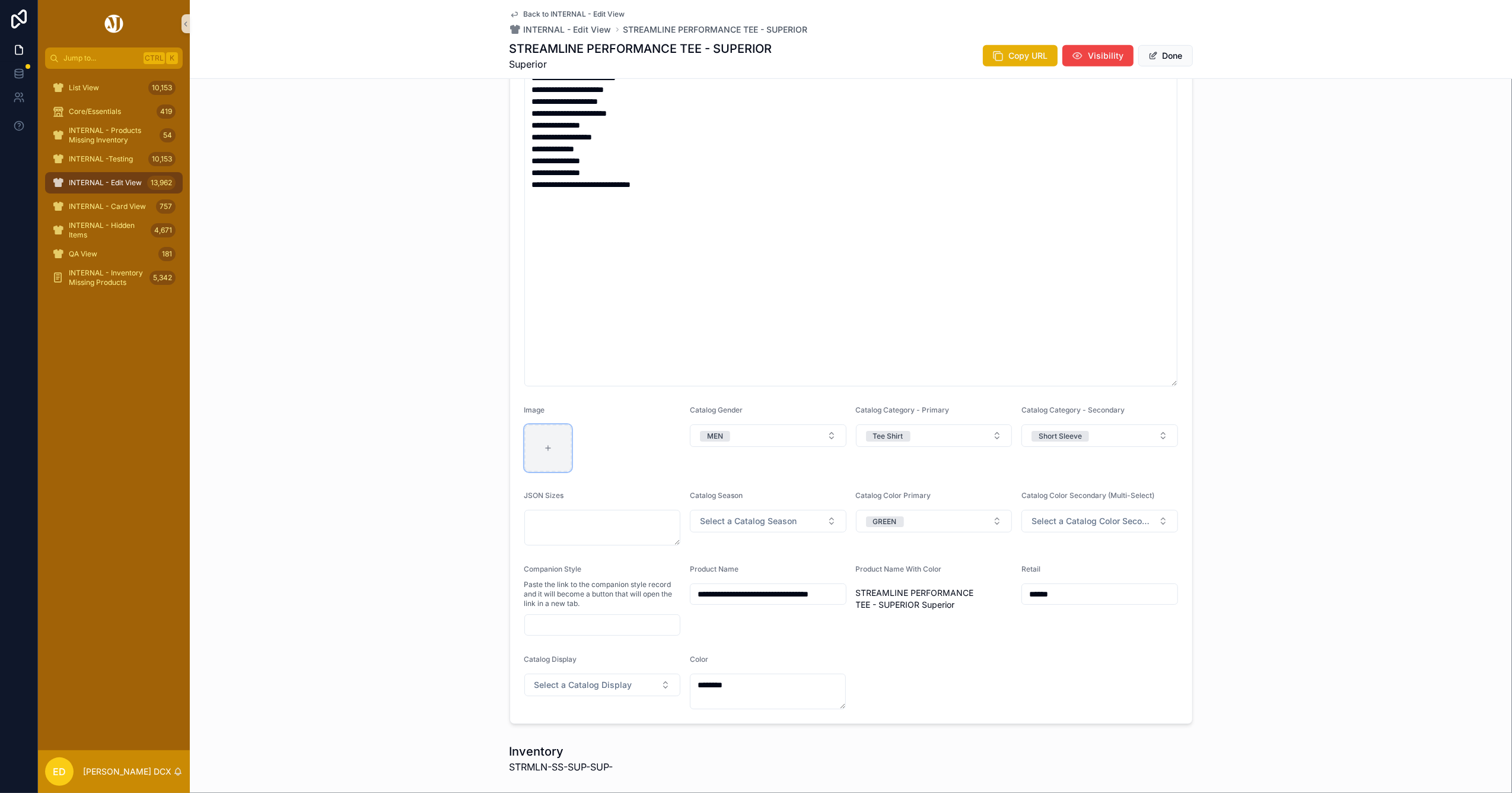
type input "**********"
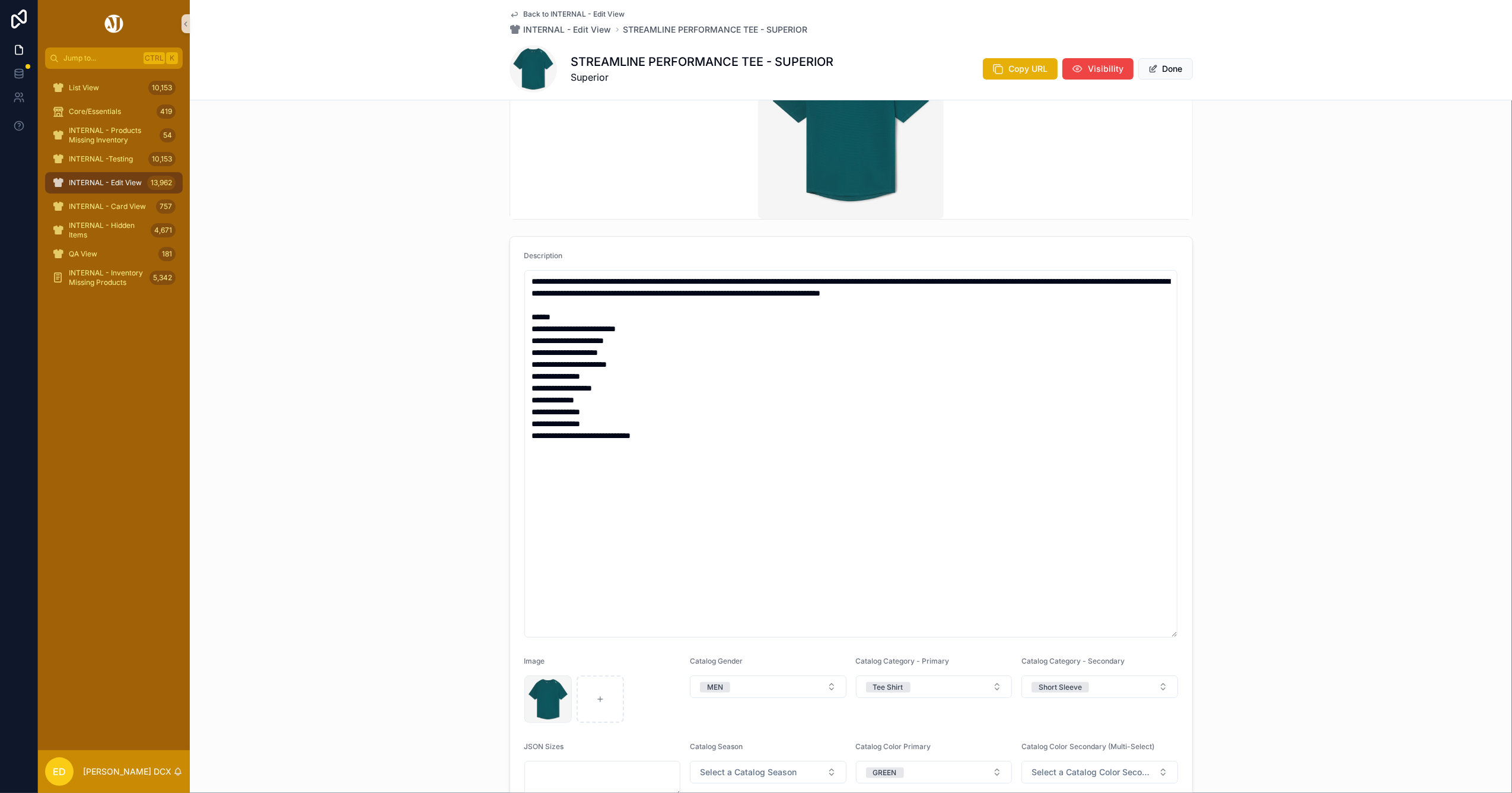
scroll to position [0, 0]
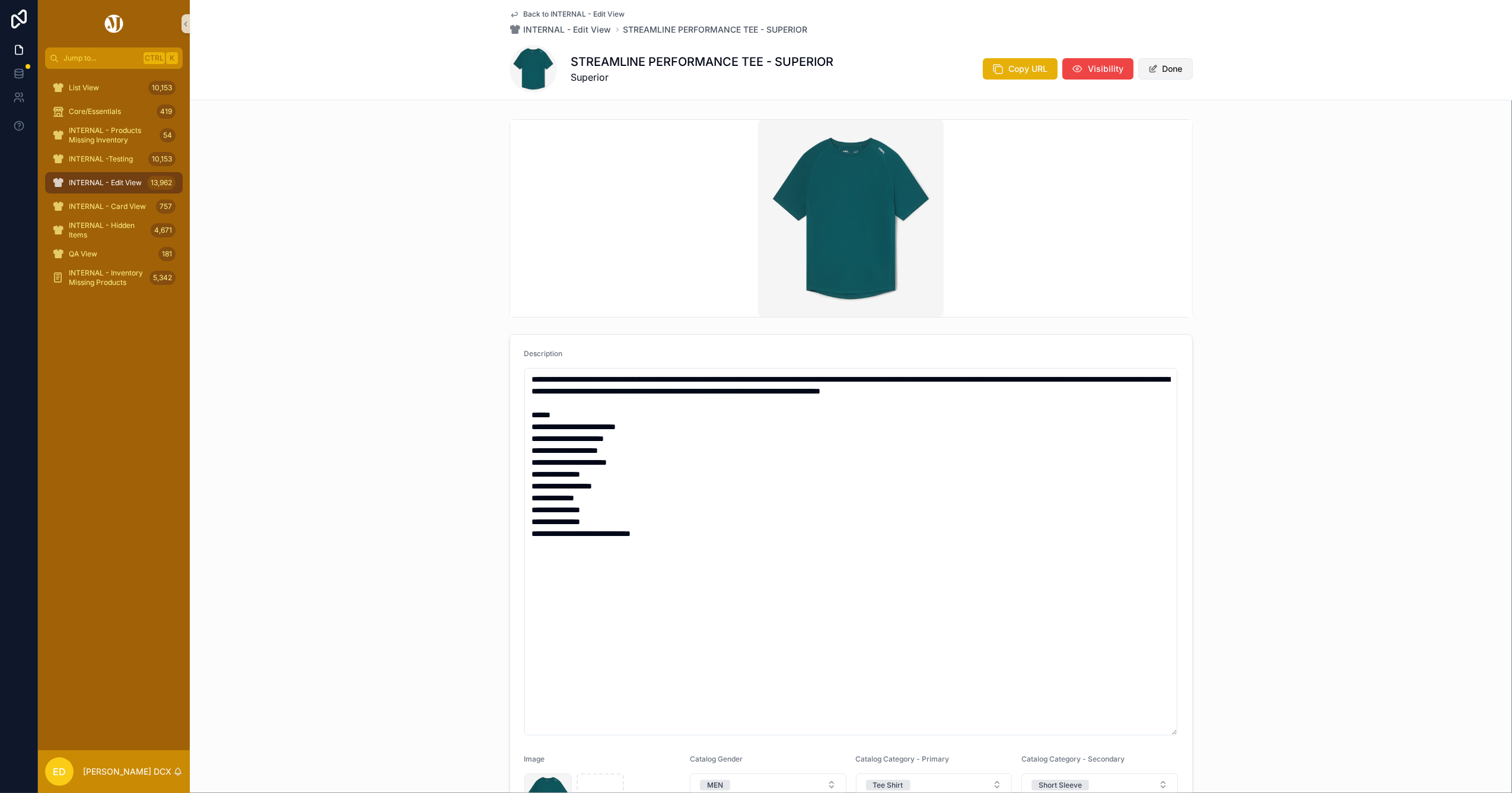
click at [1158, 67] on button "Done" at bounding box center [1165, 69] width 55 height 22
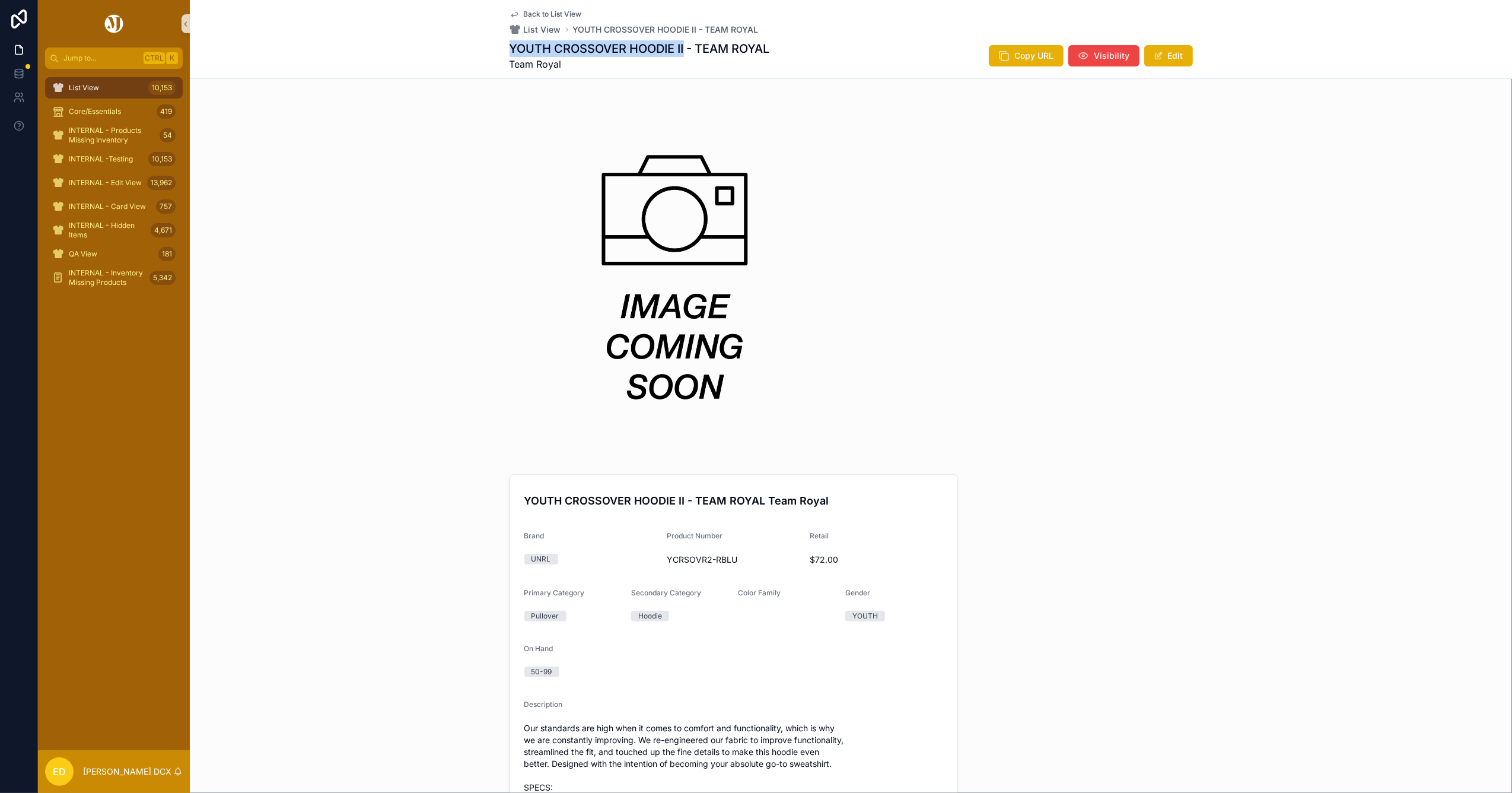
drag, startPoint x: 681, startPoint y: 48, endPoint x: 505, endPoint y: 52, distance: 176.0
click at [510, 52] on h1 "YOUTH CROSSOVER HOODIE II - TEAM ROYAL" at bounding box center [640, 49] width 260 height 17
copy h1 "YOUTH CROSSOVER HOODIE II"
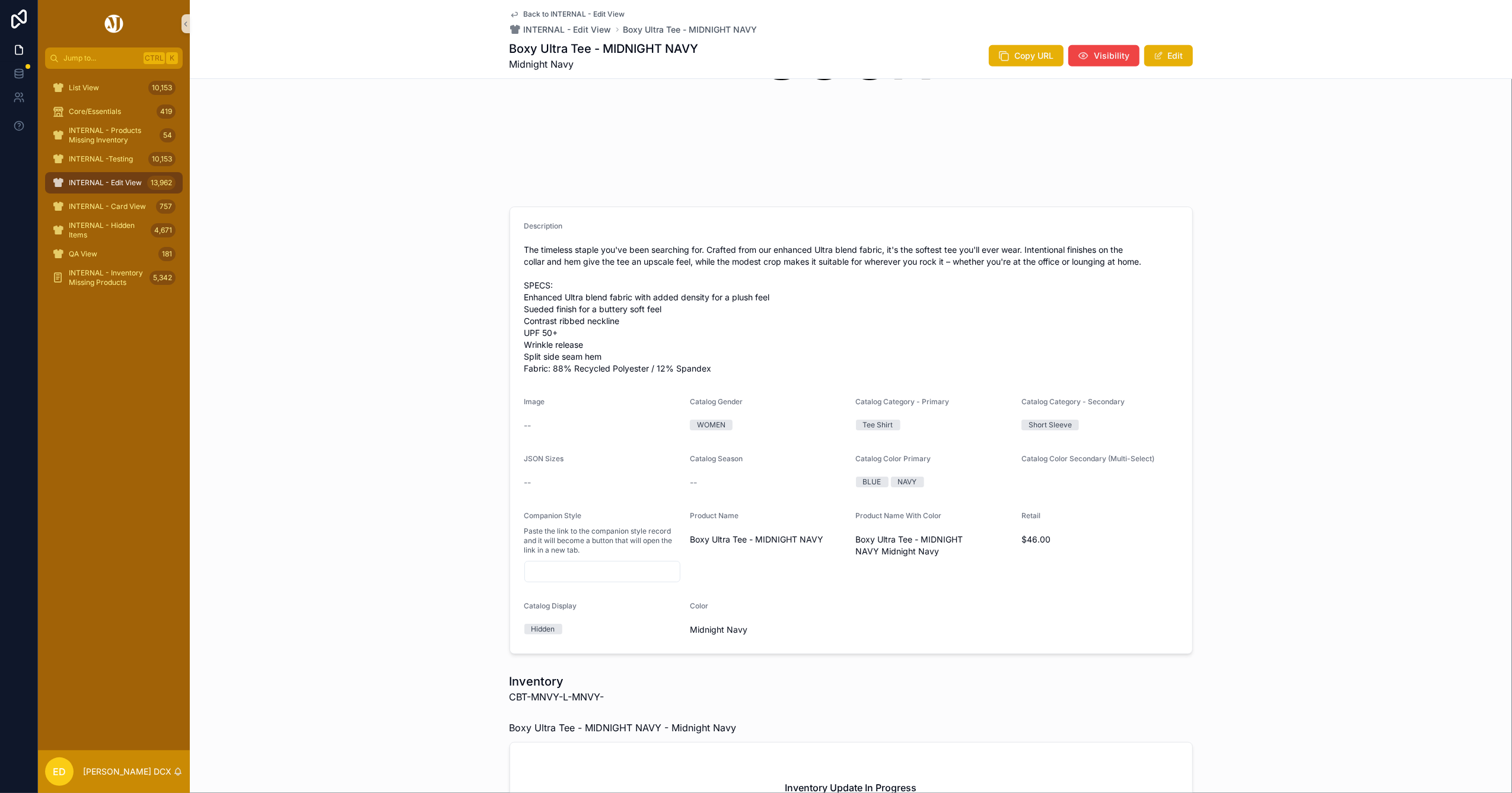
scroll to position [554, 0]
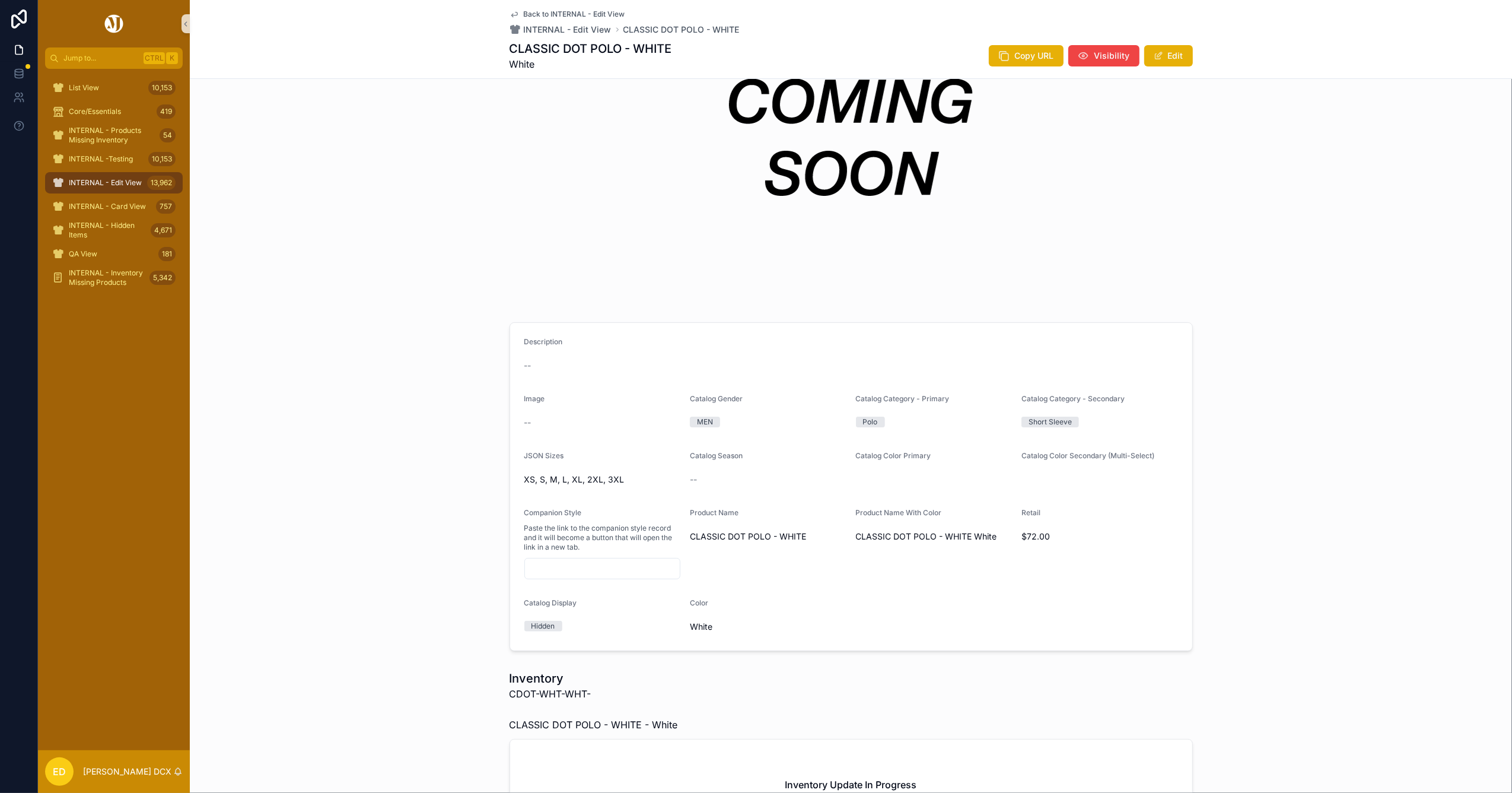
scroll to position [158, 0]
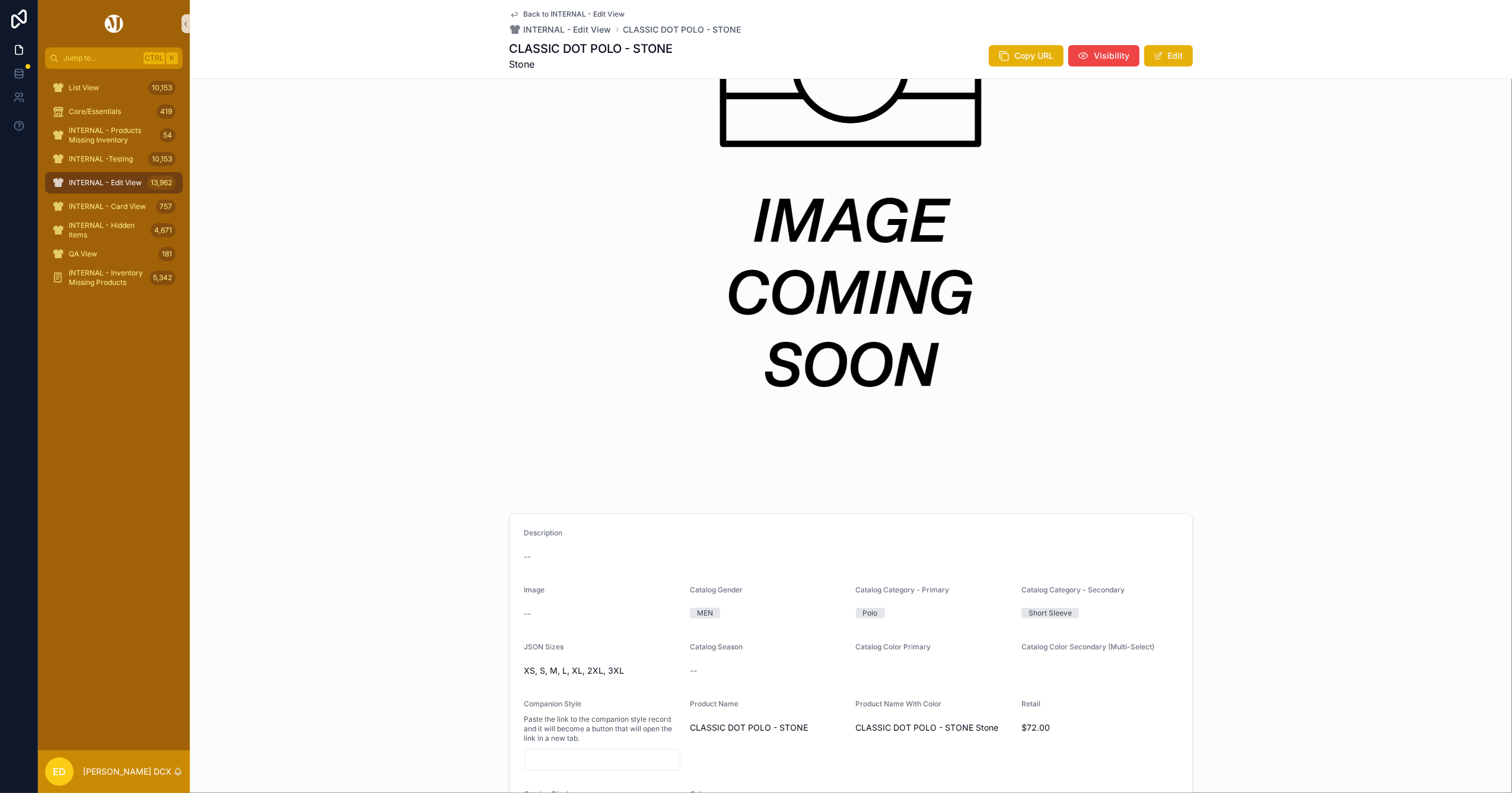
scroll to position [475, 0]
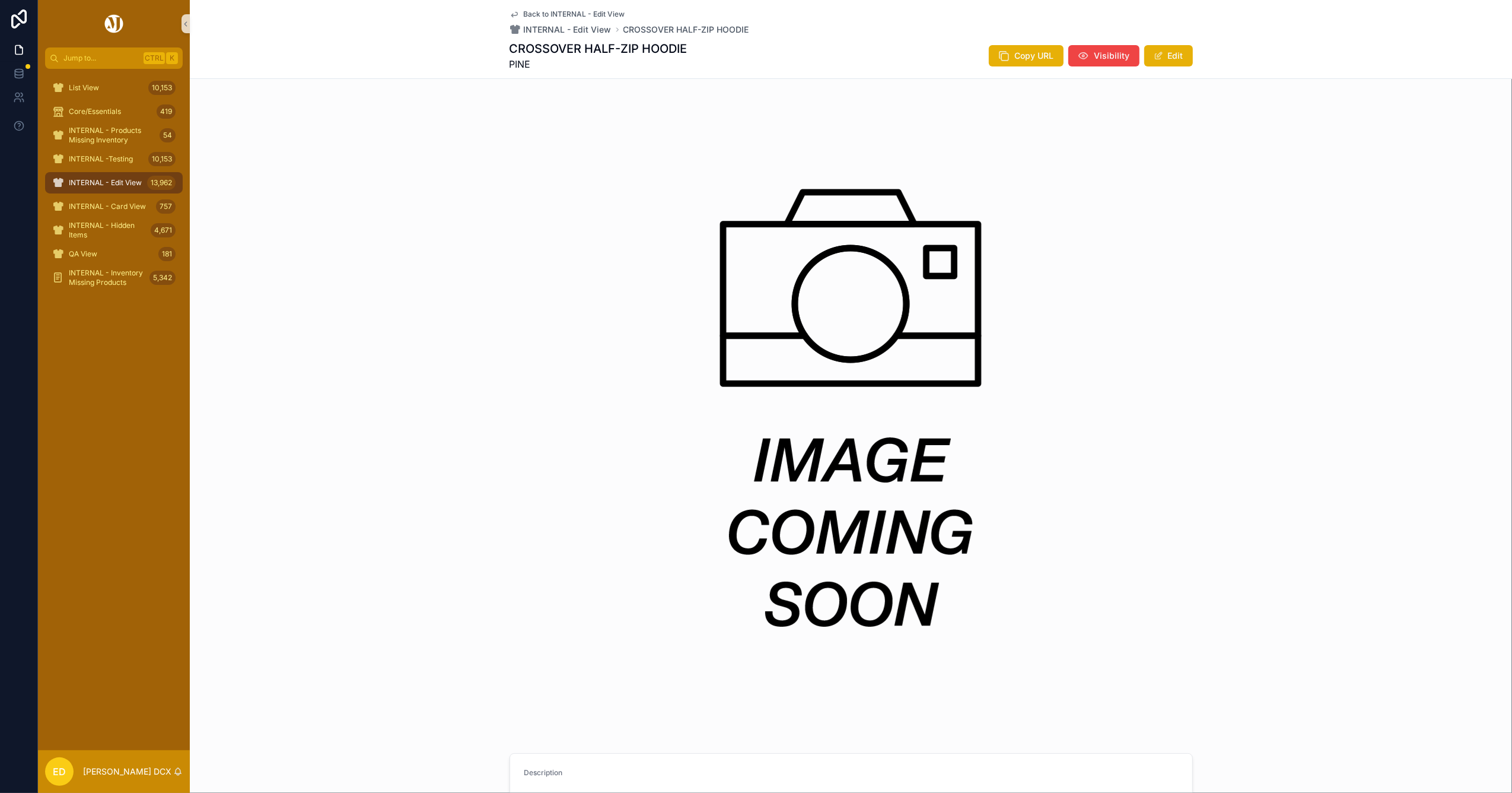
scroll to position [395, 0]
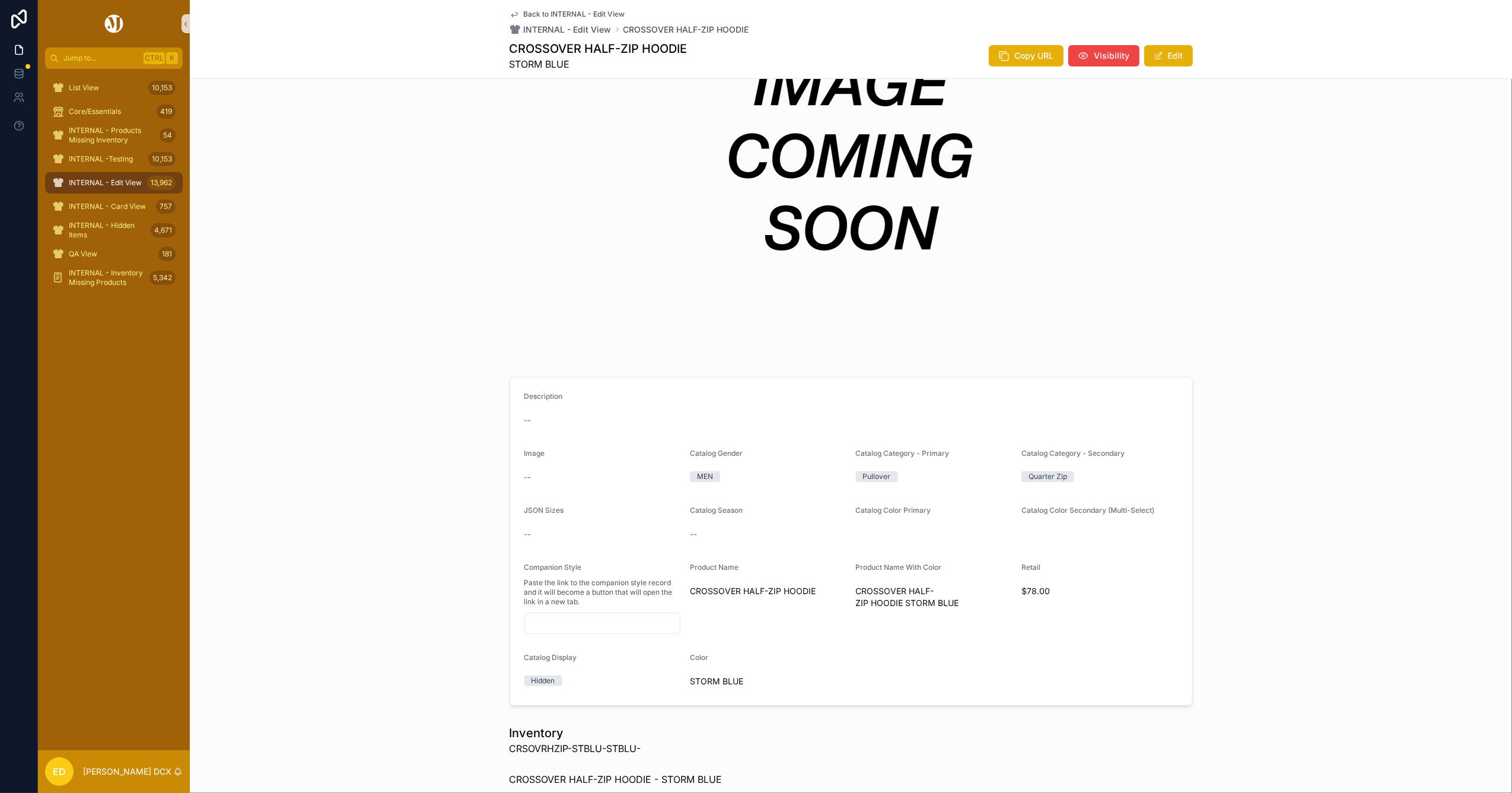
scroll to position [475, 0]
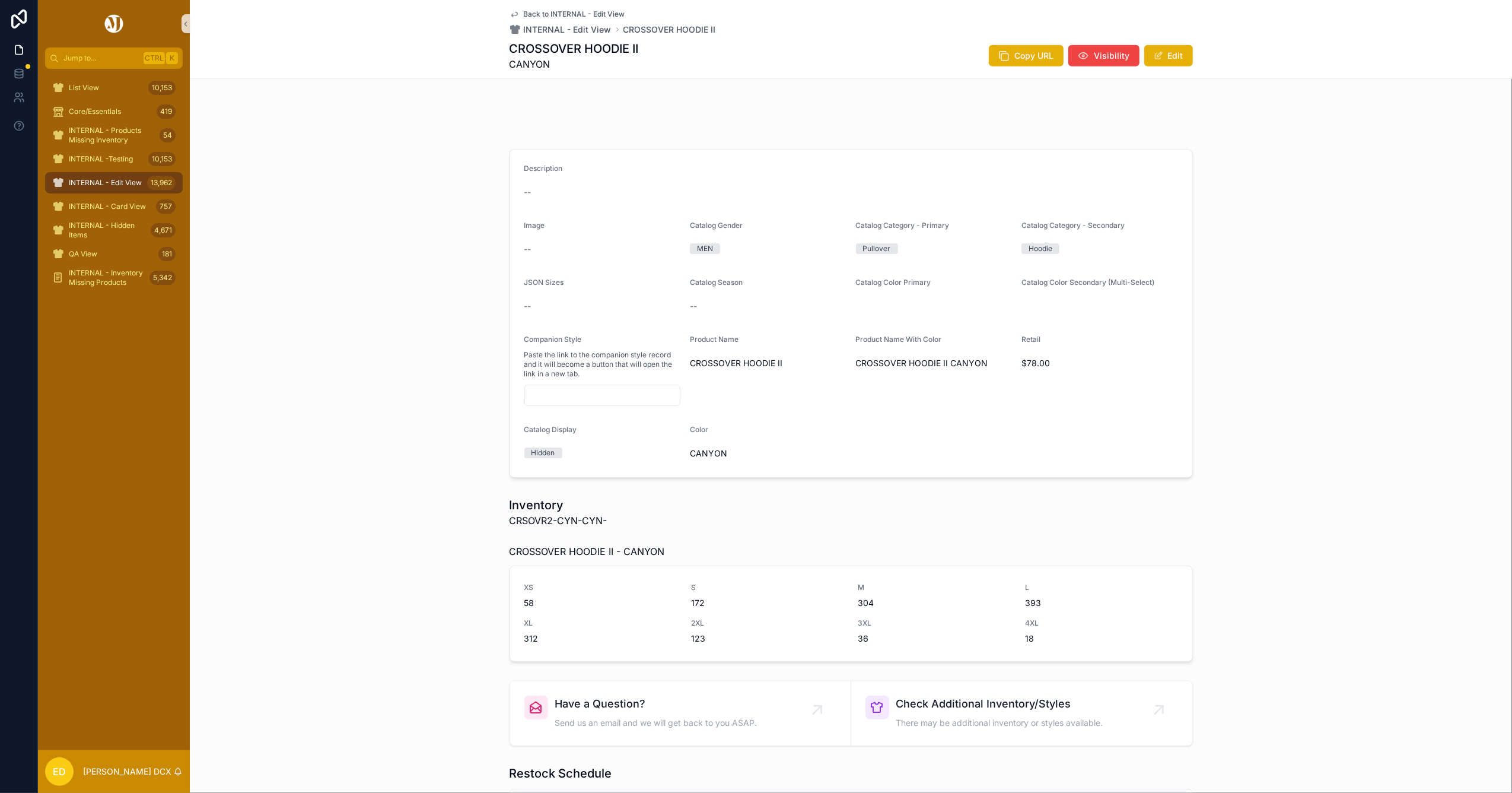
scroll to position [632, 0]
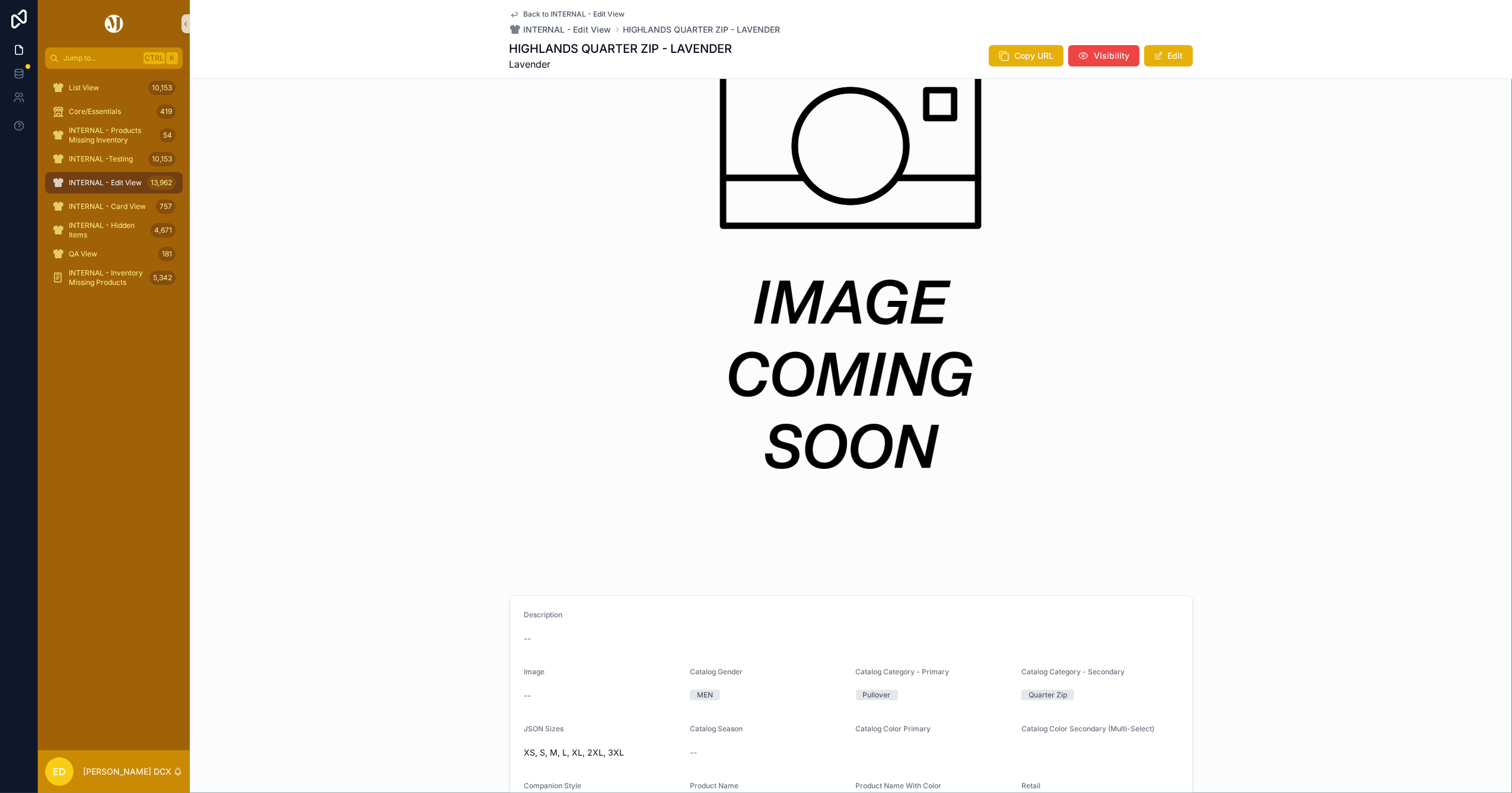
scroll to position [554, 0]
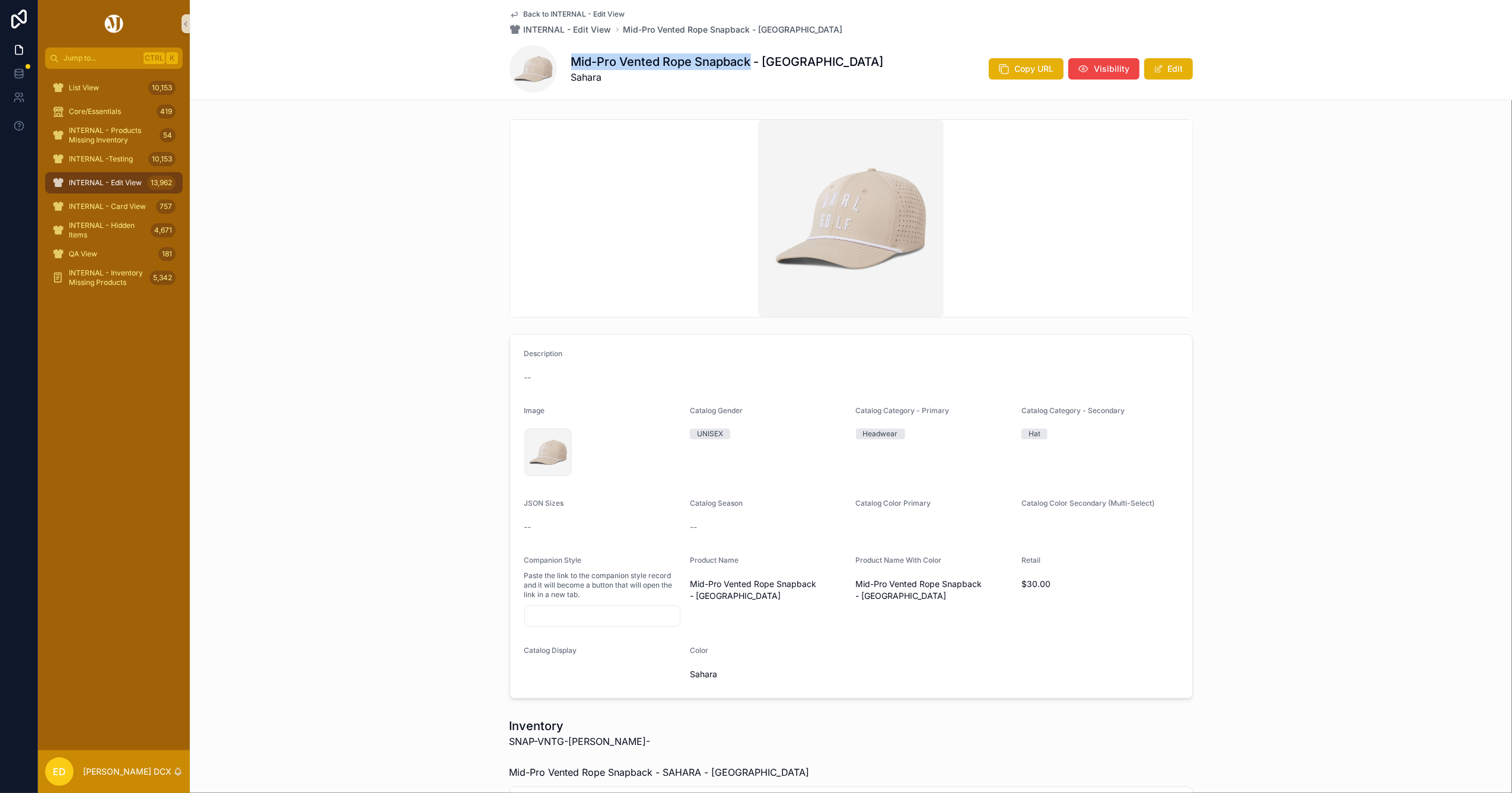
drag, startPoint x: 746, startPoint y: 61, endPoint x: 570, endPoint y: 66, distance: 176.1
click at [571, 66] on h1 "Mid-Pro Vented Rope Snapback - [GEOGRAPHIC_DATA]" at bounding box center [727, 62] width 312 height 17
copy h1 "Mid-Pro Vented Rope Snapback"
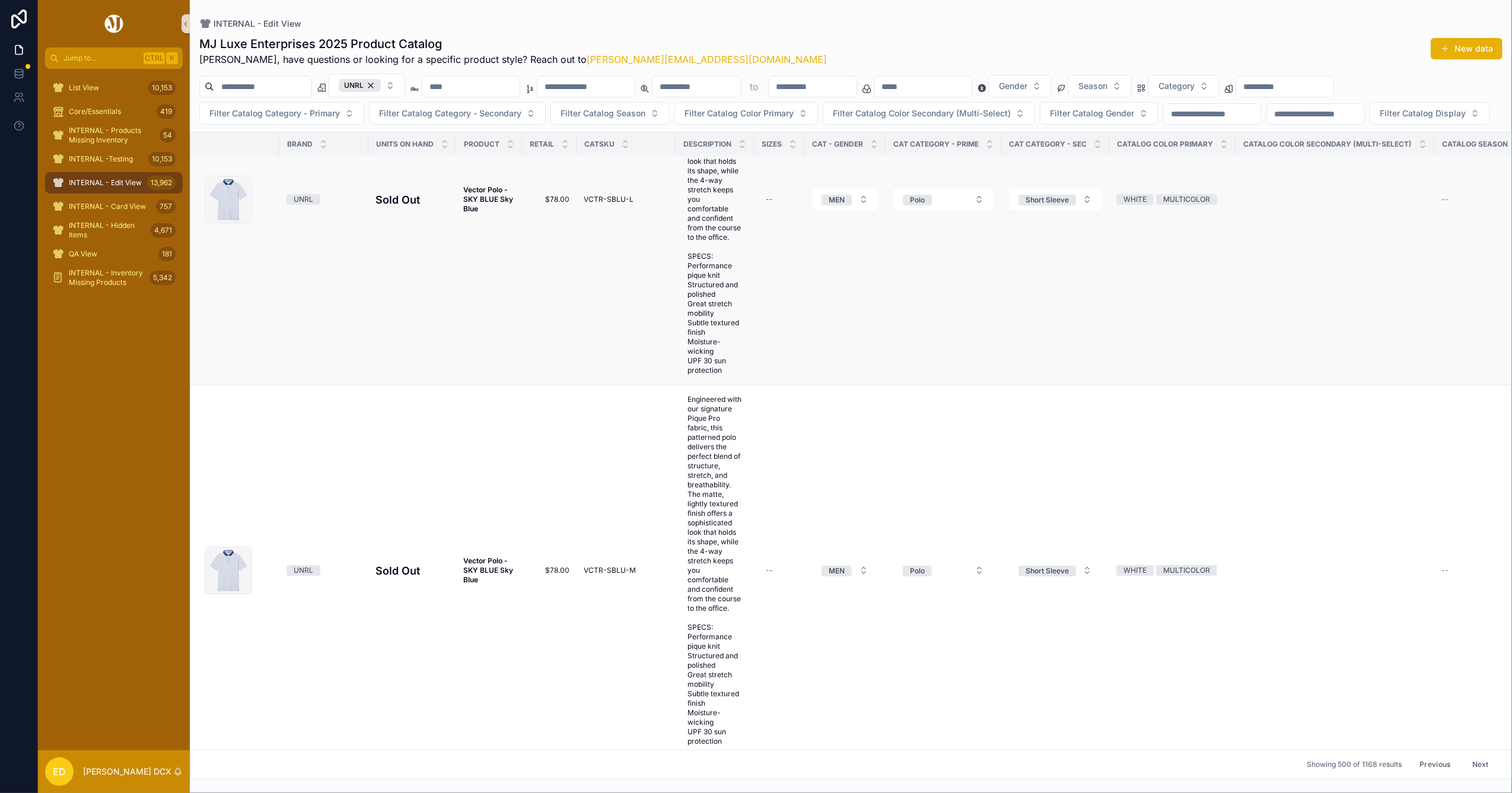
scroll to position [218381, 0]
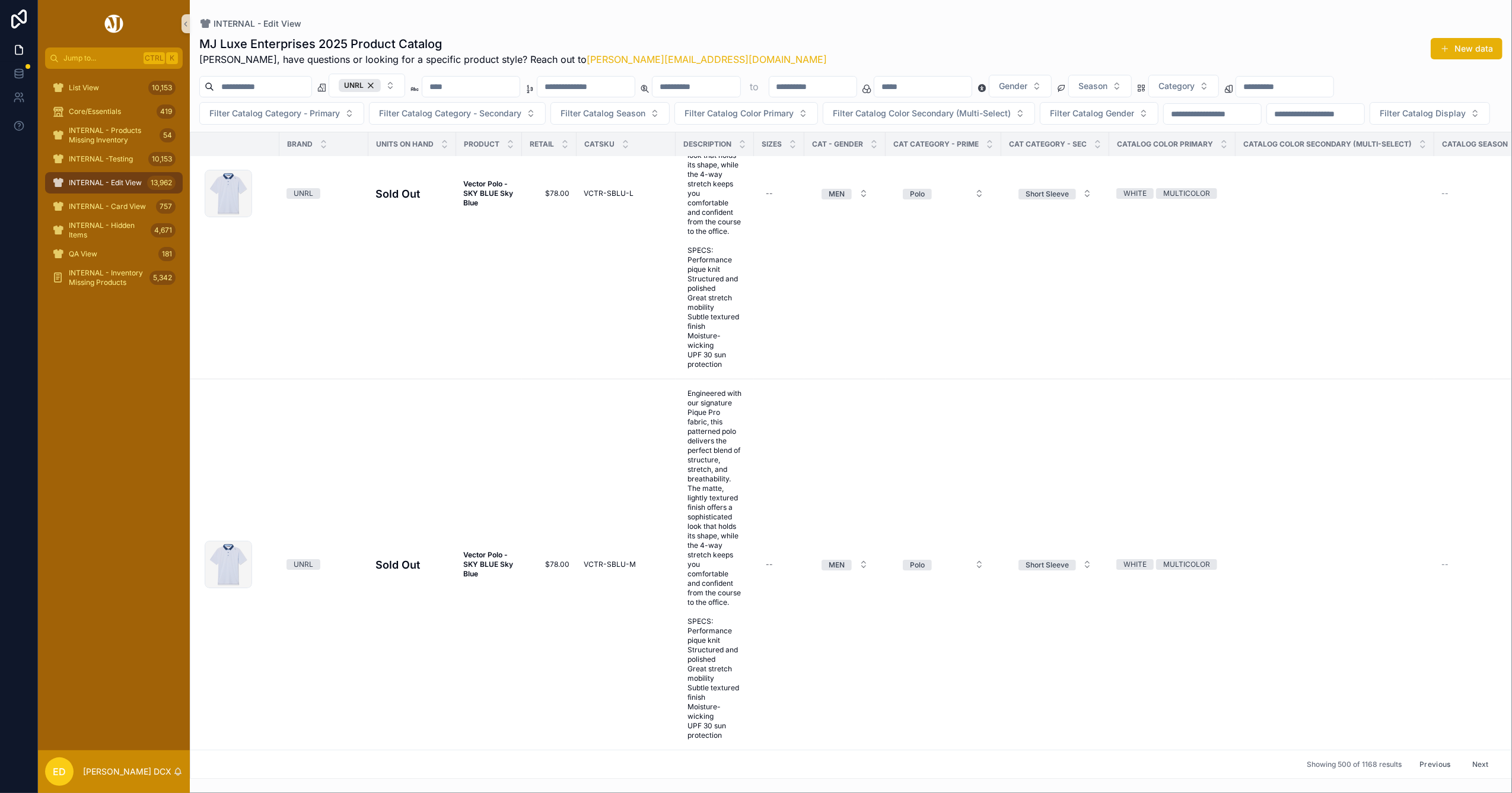
drag, startPoint x: 1462, startPoint y: 750, endPoint x: 1453, endPoint y: 746, distance: 9.8
click at [1464, 755] on button "Next" at bounding box center [1481, 764] width 34 height 18
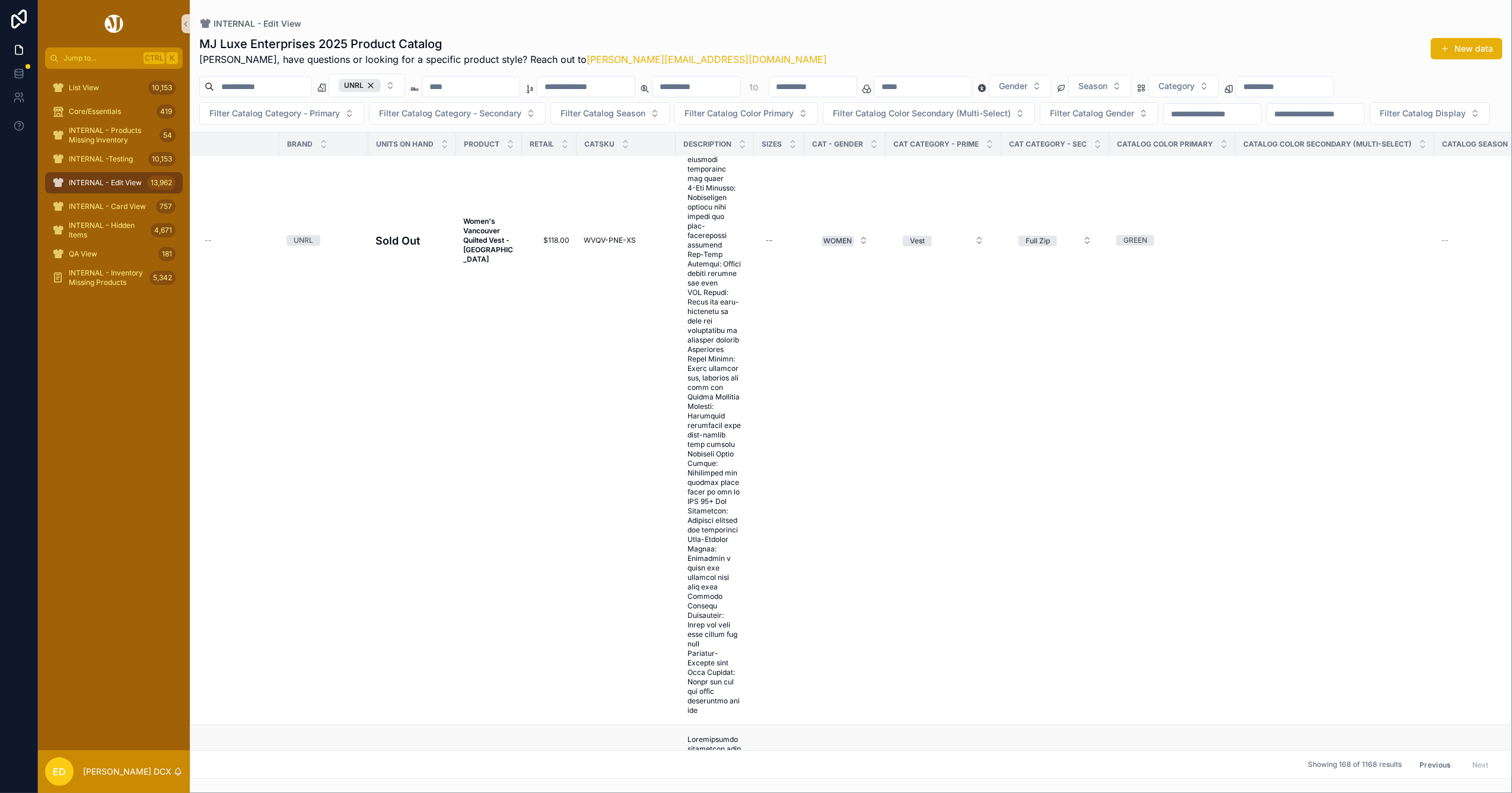
scroll to position [19377, 0]
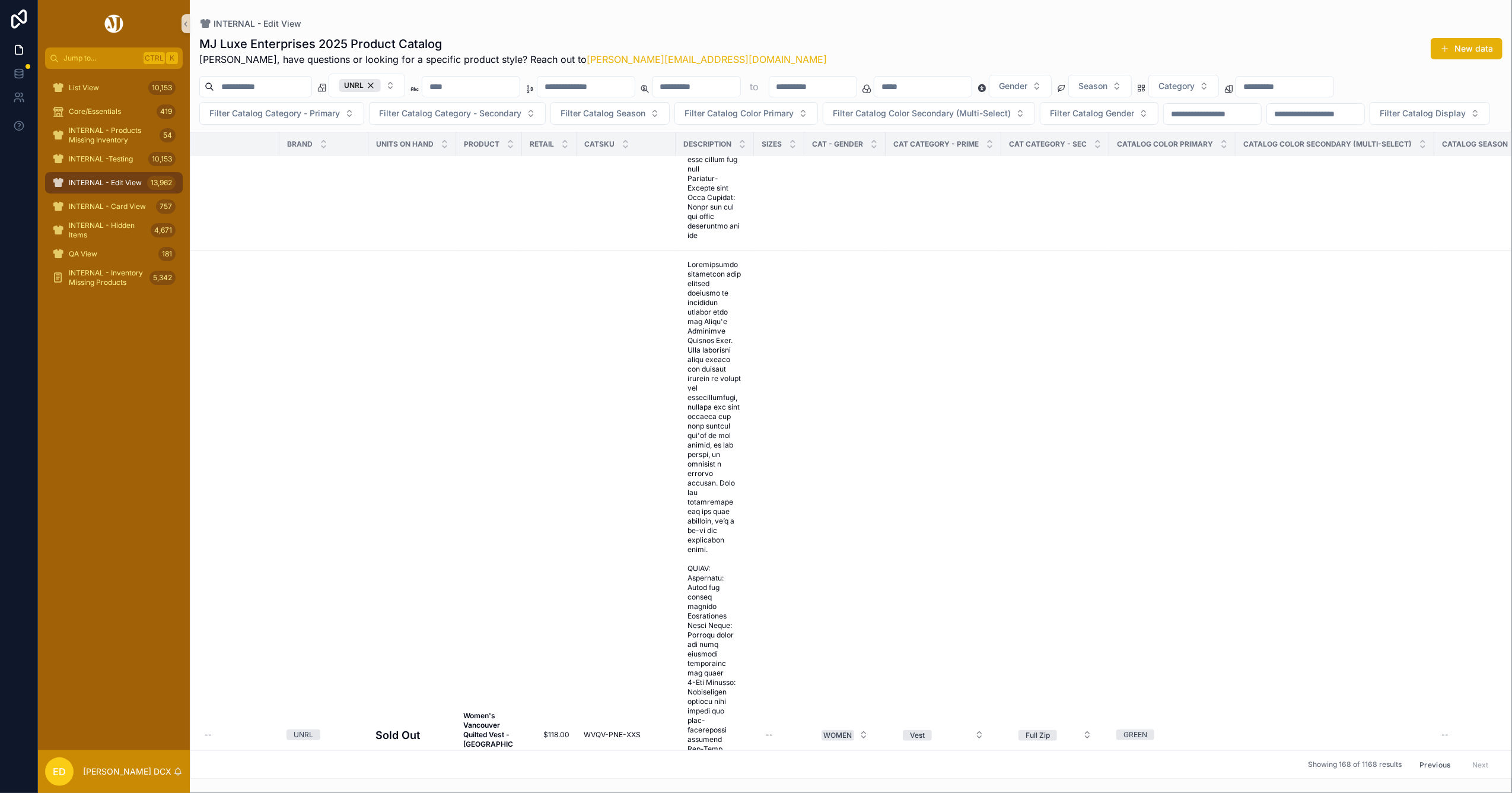
drag, startPoint x: 939, startPoint y: 387, endPoint x: 76, endPoint y: 403, distance: 863.1
click at [76, 403] on div "List View 10,153 Core/Essentials 419 INTERNAL - Products Missing Inventory 54 I…" at bounding box center [113, 409] width 152 height 681
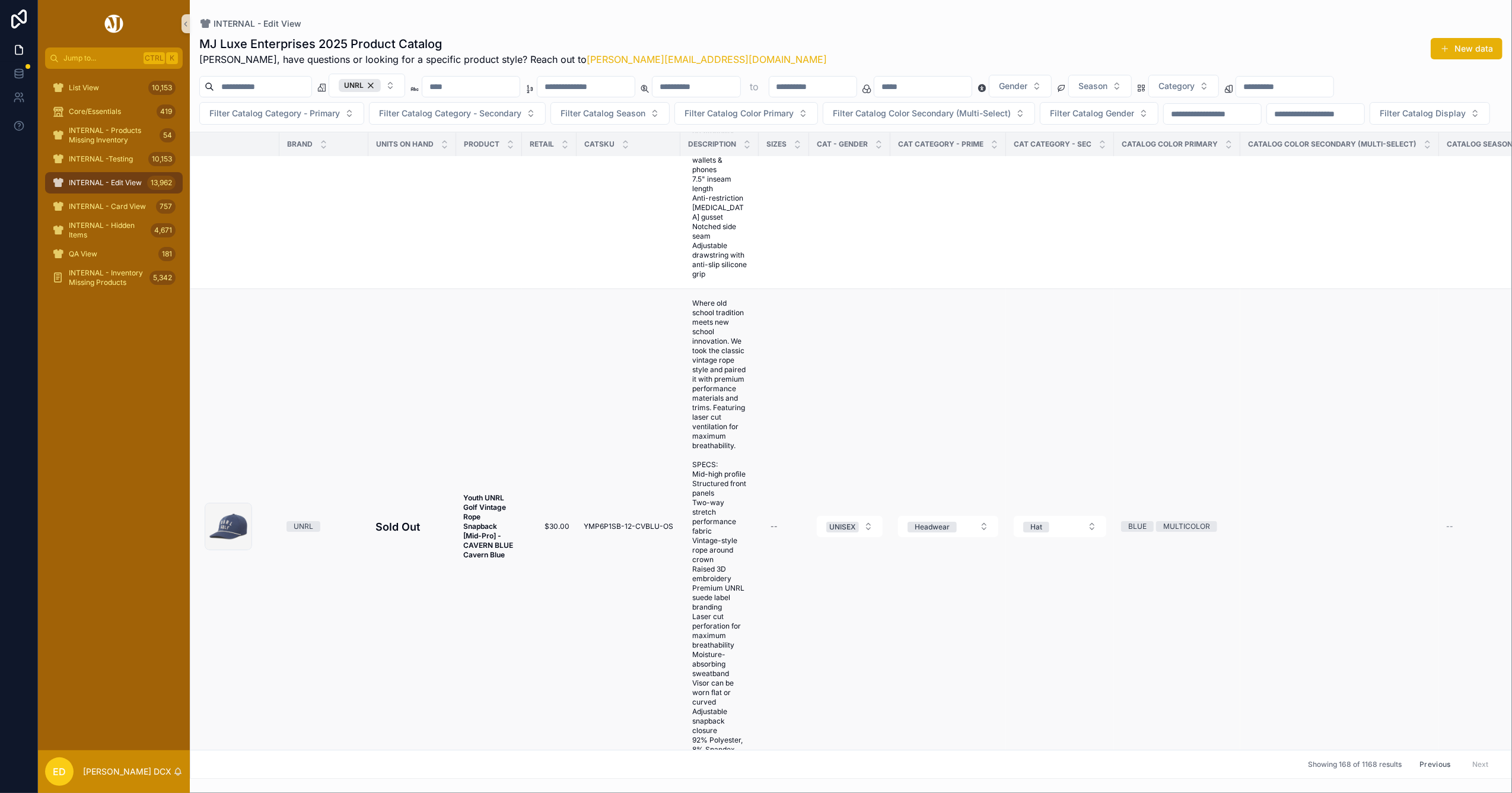
scroll to position [79846, 0]
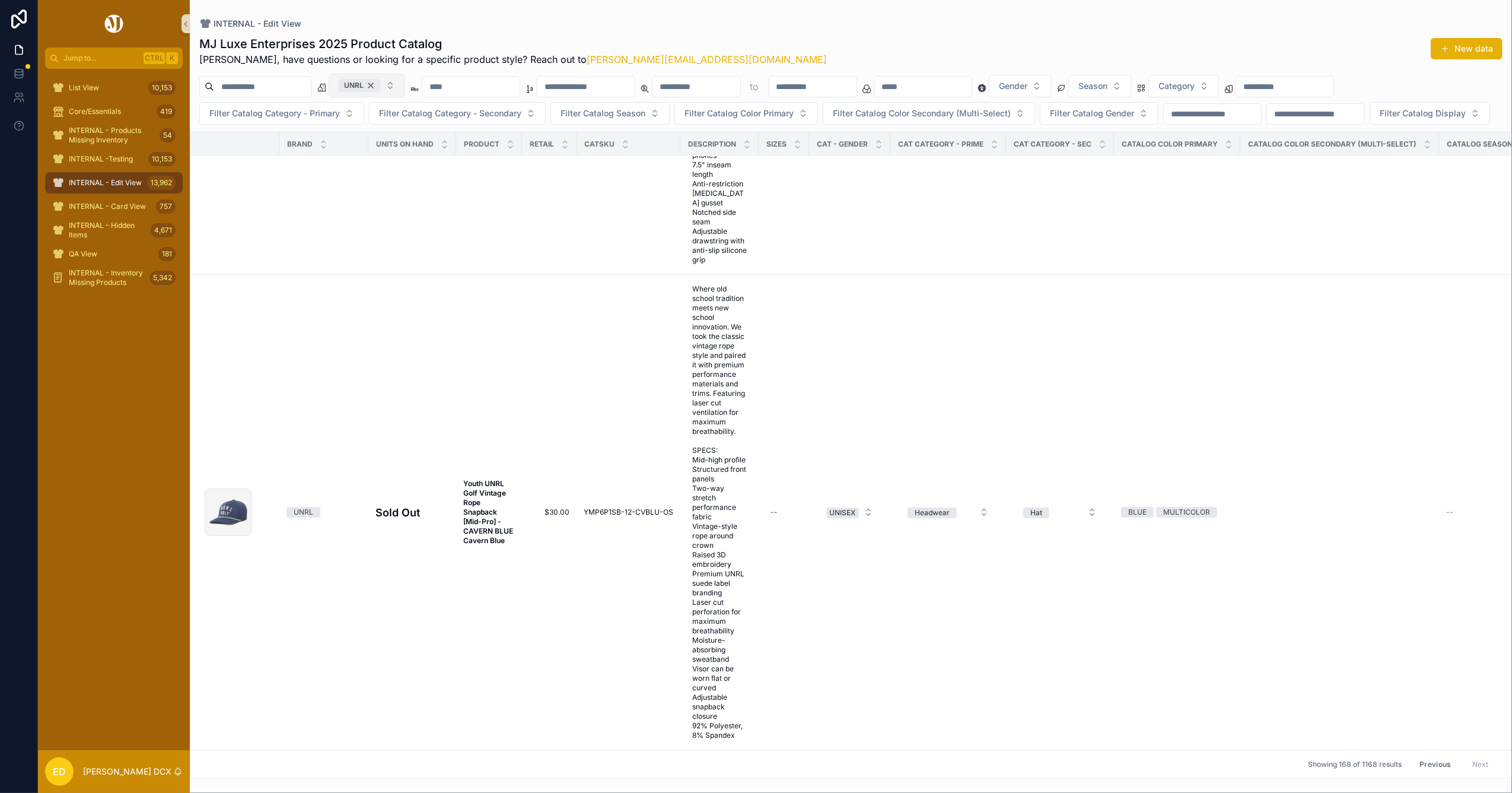
click at [381, 86] on div "UNRL" at bounding box center [359, 85] width 42 height 13
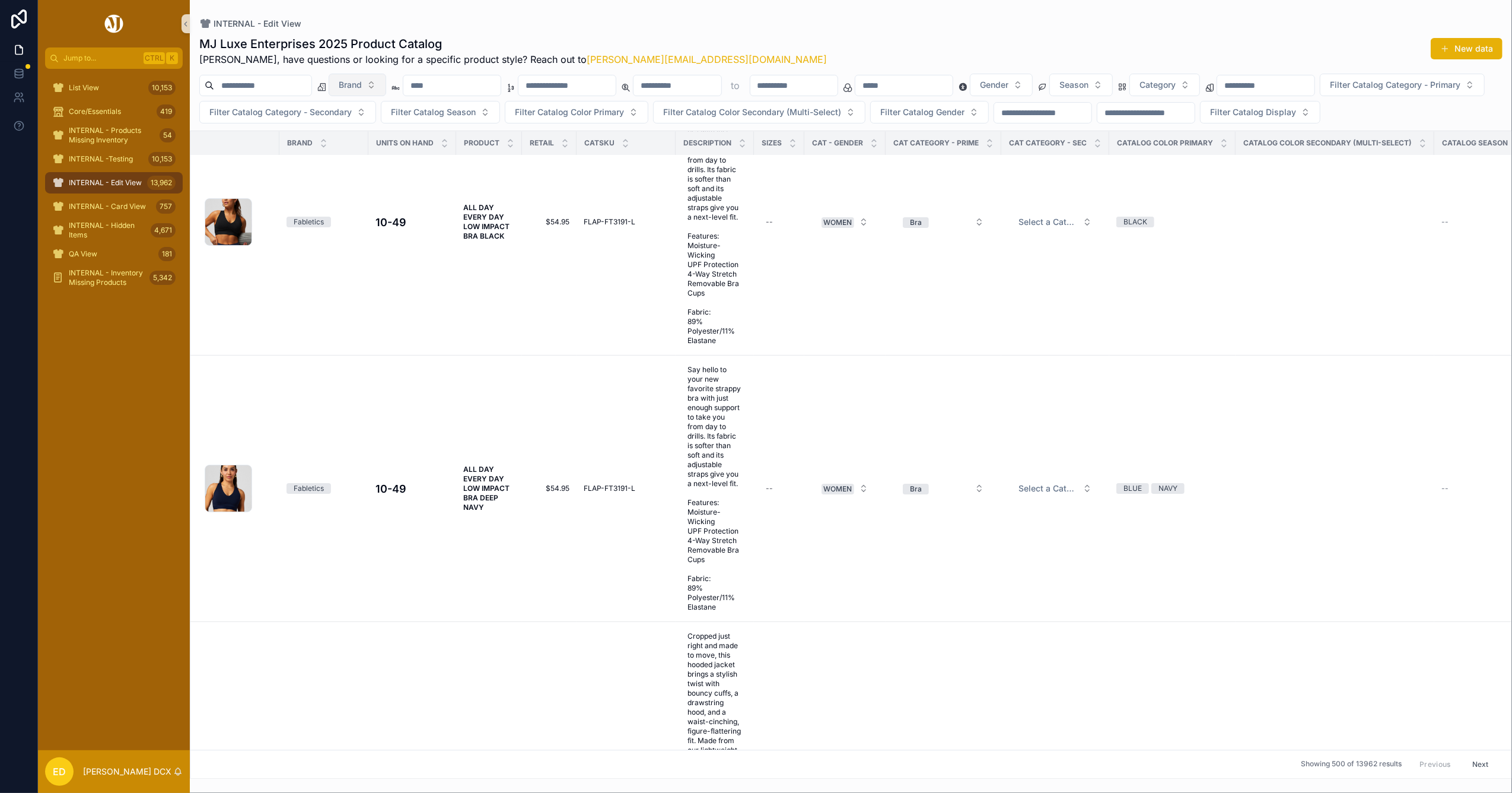
scroll to position [79324, 0]
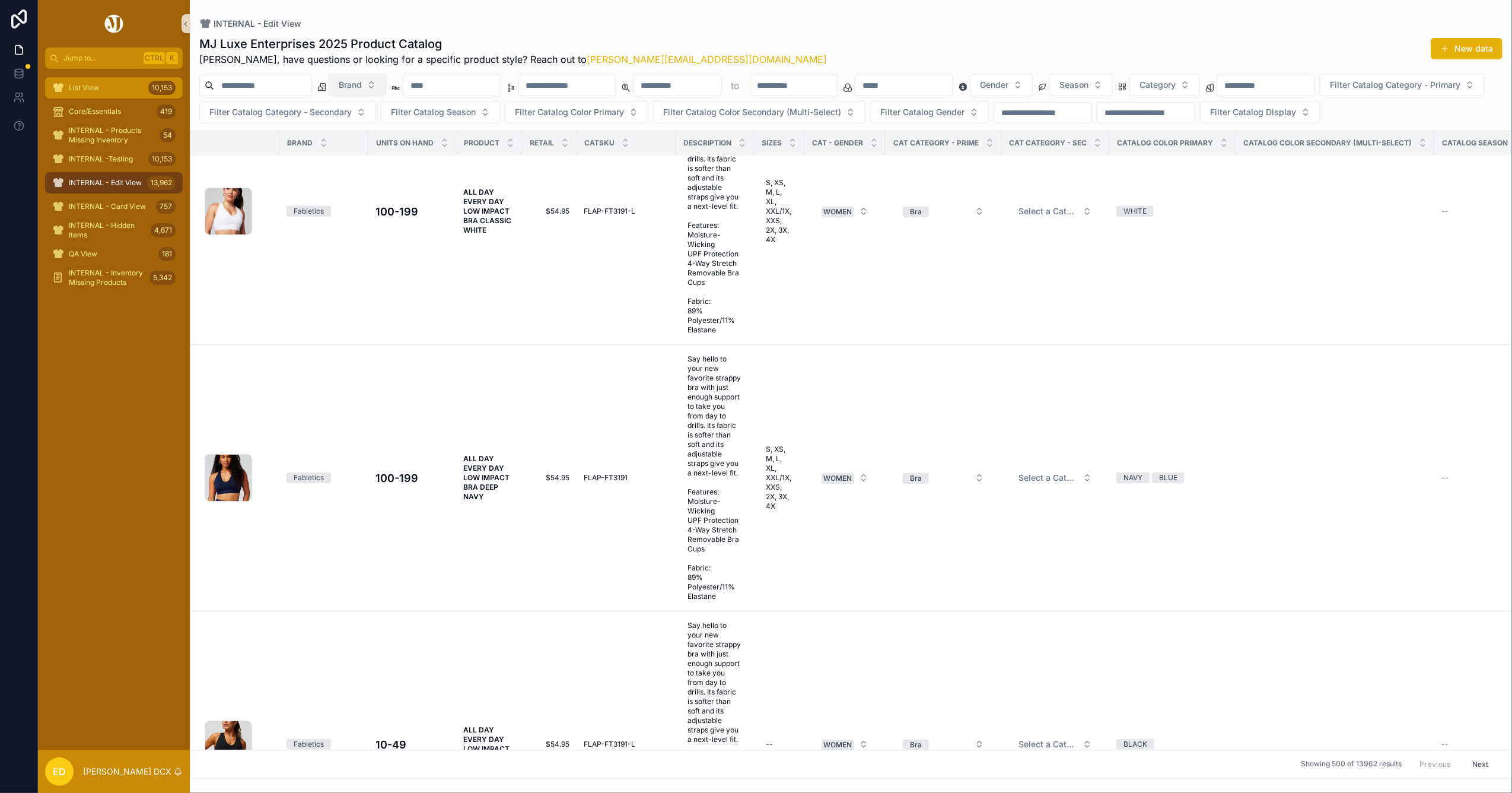
click at [112, 90] on div "List View 10,153" at bounding box center [114, 87] width 123 height 19
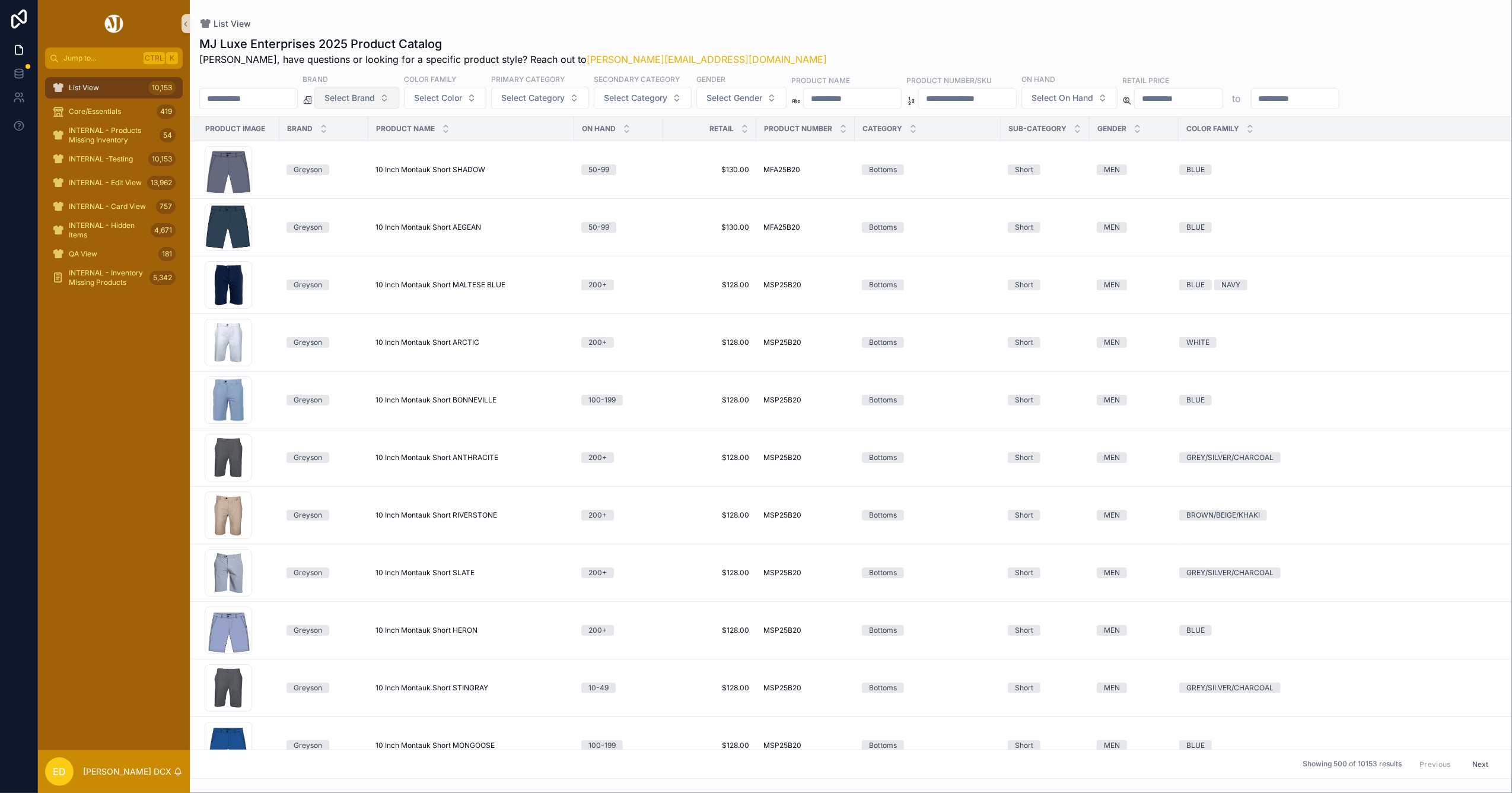
click at [375, 95] on span "Select Brand" at bounding box center [350, 98] width 50 height 12
click at [357, 222] on div "Fabletics" at bounding box center [387, 222] width 143 height 19
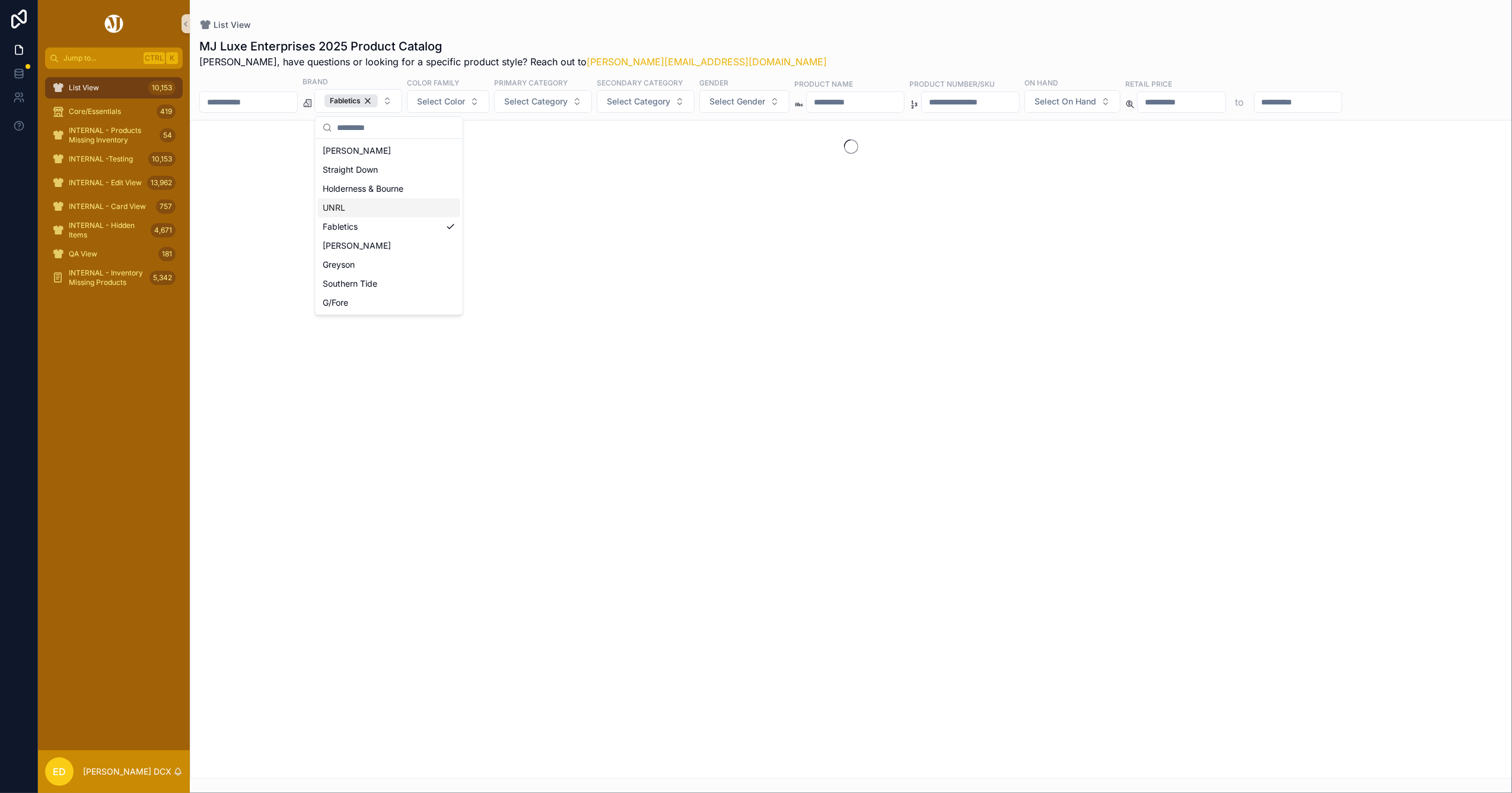
click at [756, 34] on div "MJ Luxe Enterprises 2025 Product Catalog Erwin, have questions or looking for a…" at bounding box center [851, 404] width 1322 height 748
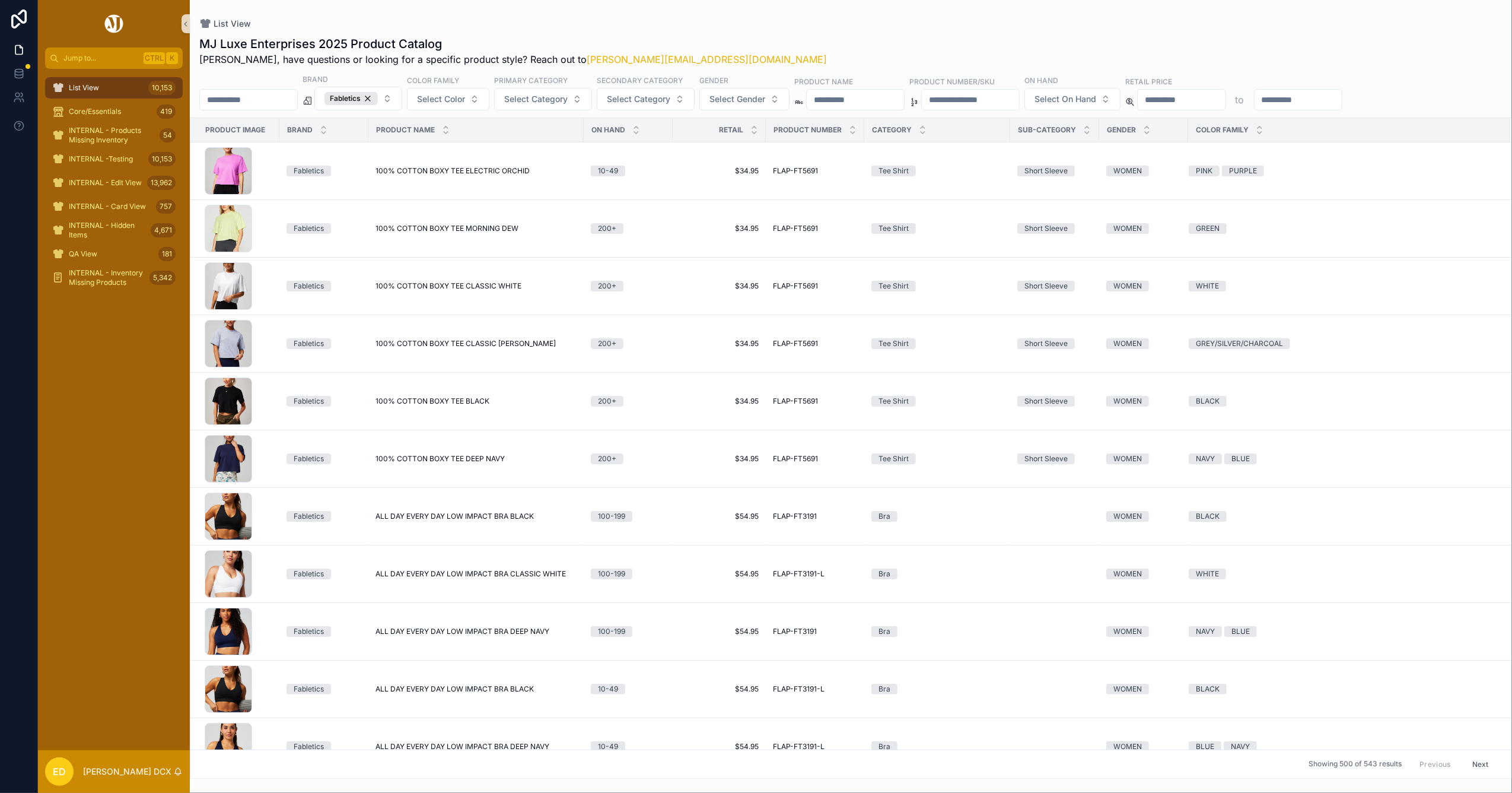
click at [747, 36] on div "MJ Luxe Enterprises 2025 Product Catalog Erwin, have questions or looking for a…" at bounding box center [851, 51] width 1303 height 31
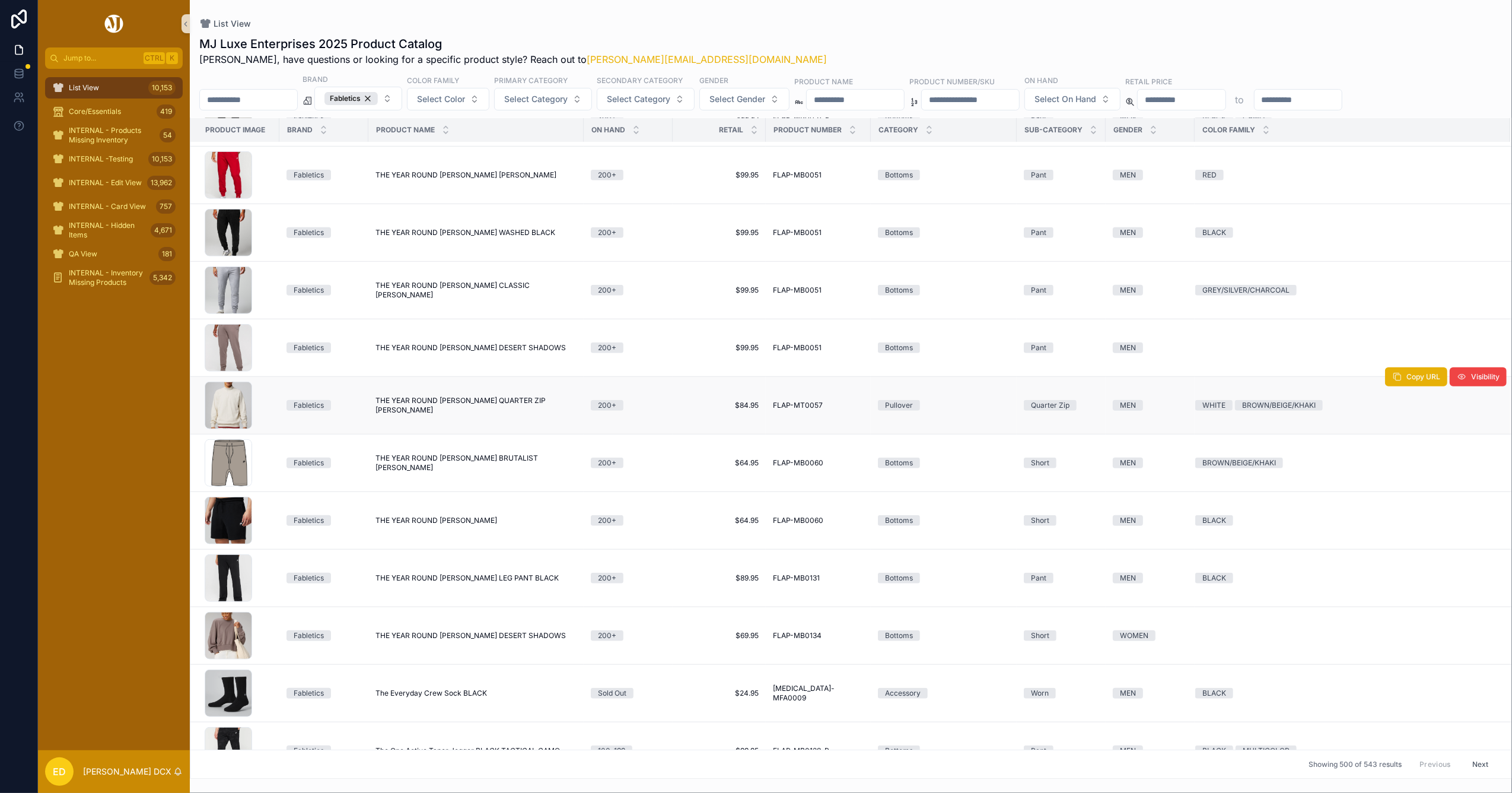
scroll to position [28049, 0]
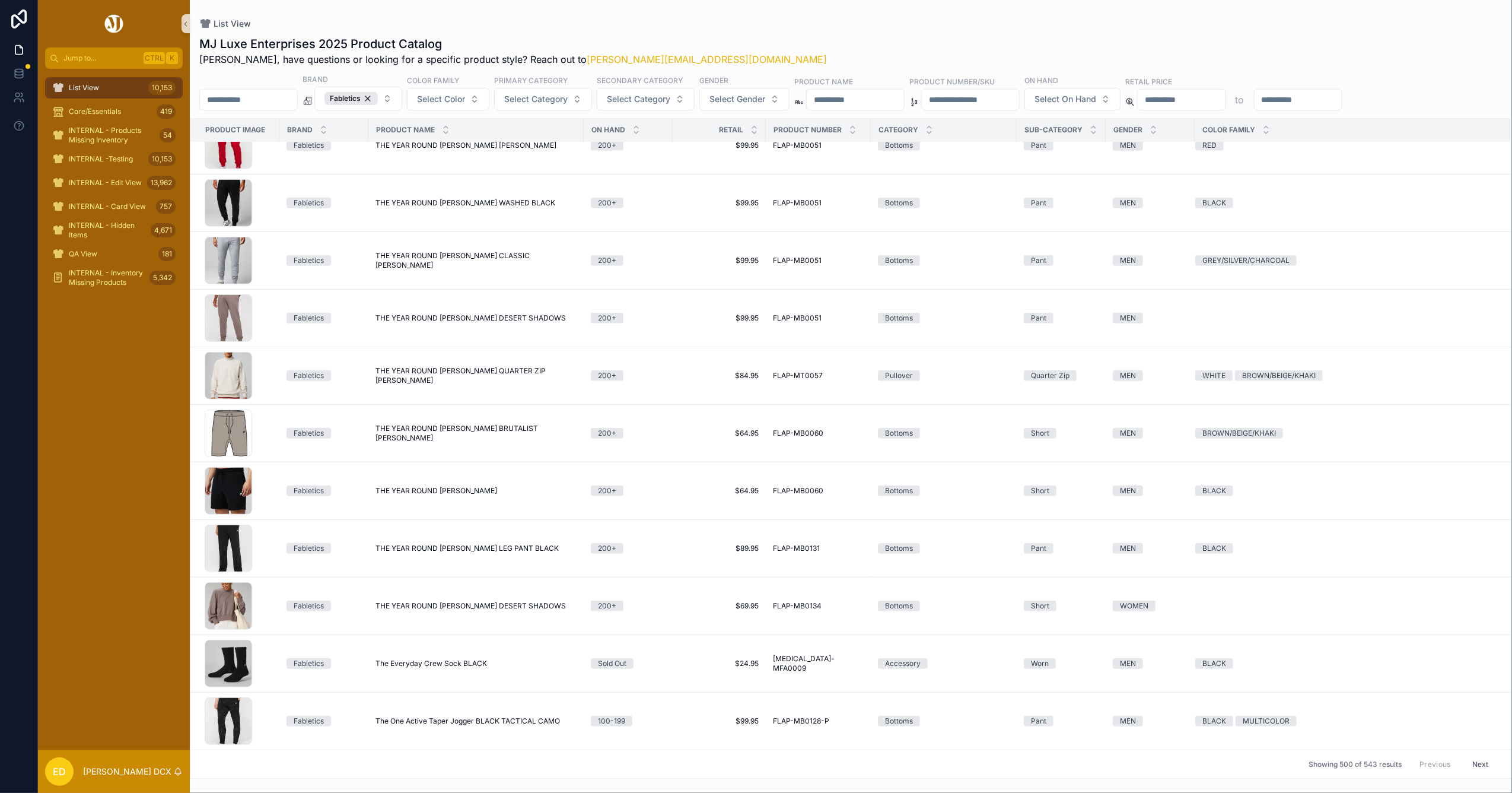
click at [1467, 762] on button "Next" at bounding box center [1481, 764] width 34 height 18
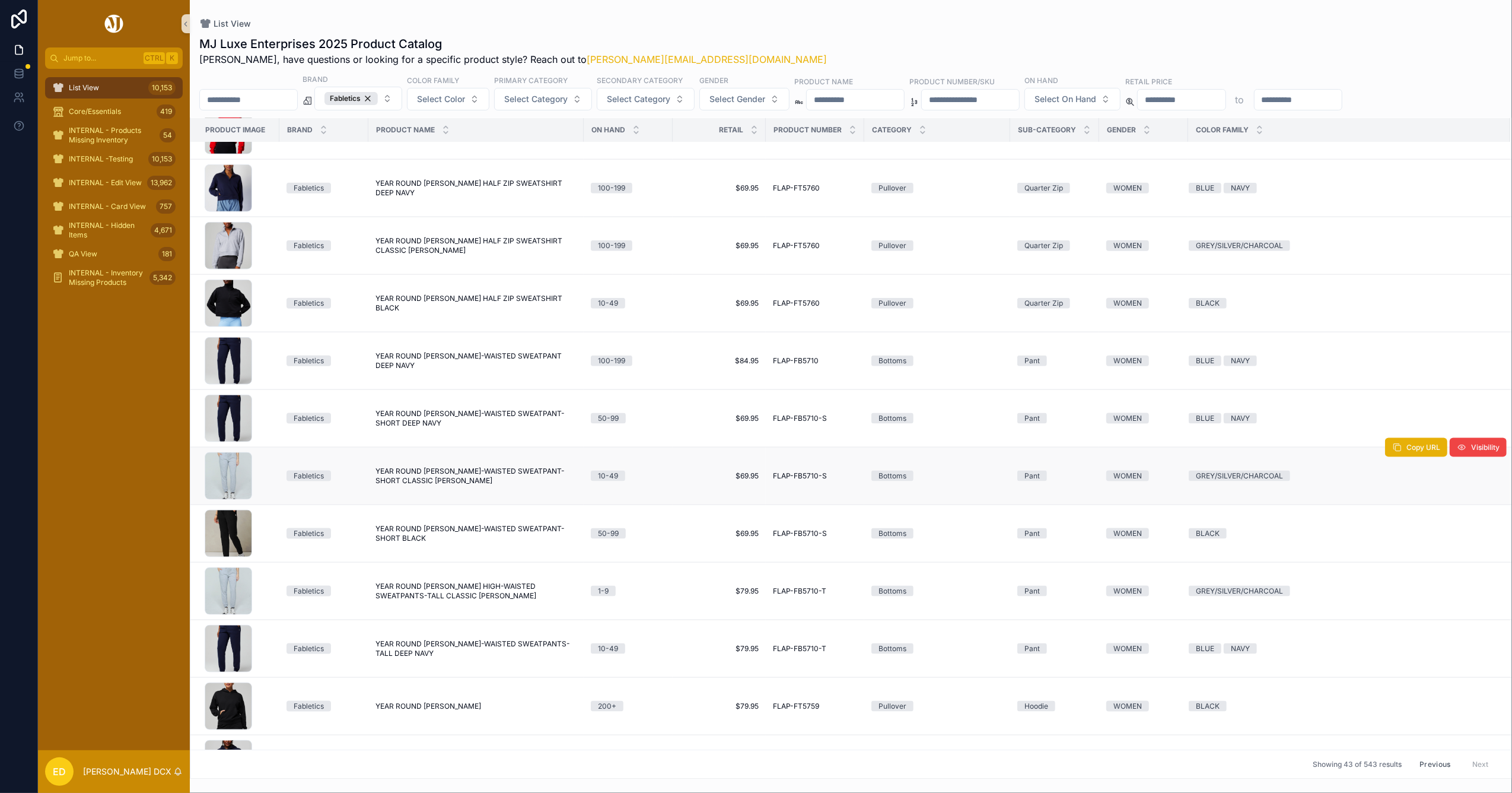
scroll to position [1736, 0]
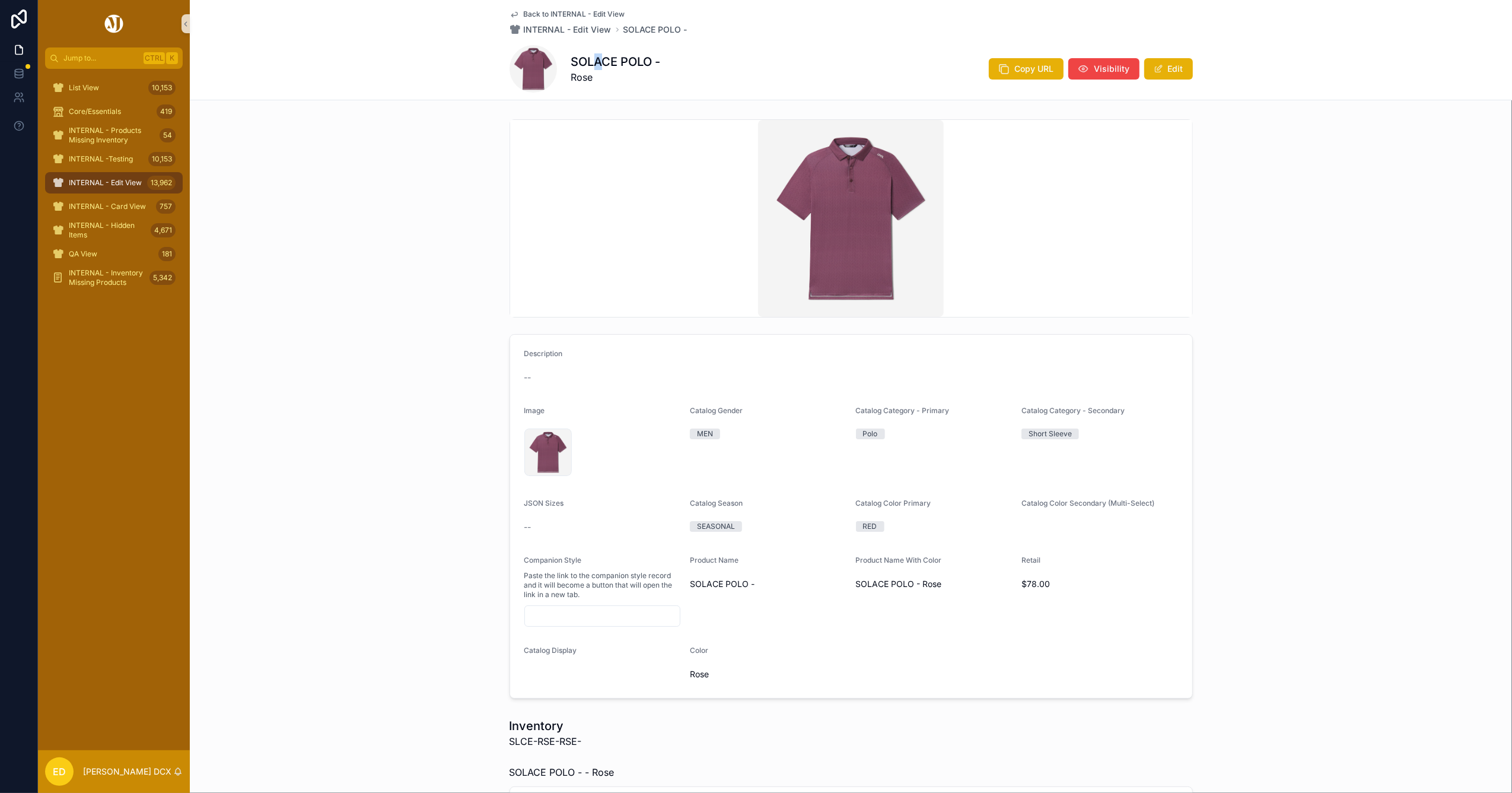
click at [592, 57] on h1 "SOLACE POLO -" at bounding box center [616, 62] width 89 height 17
click at [591, 57] on h1 "SOLACE POLO -" at bounding box center [616, 62] width 89 height 17
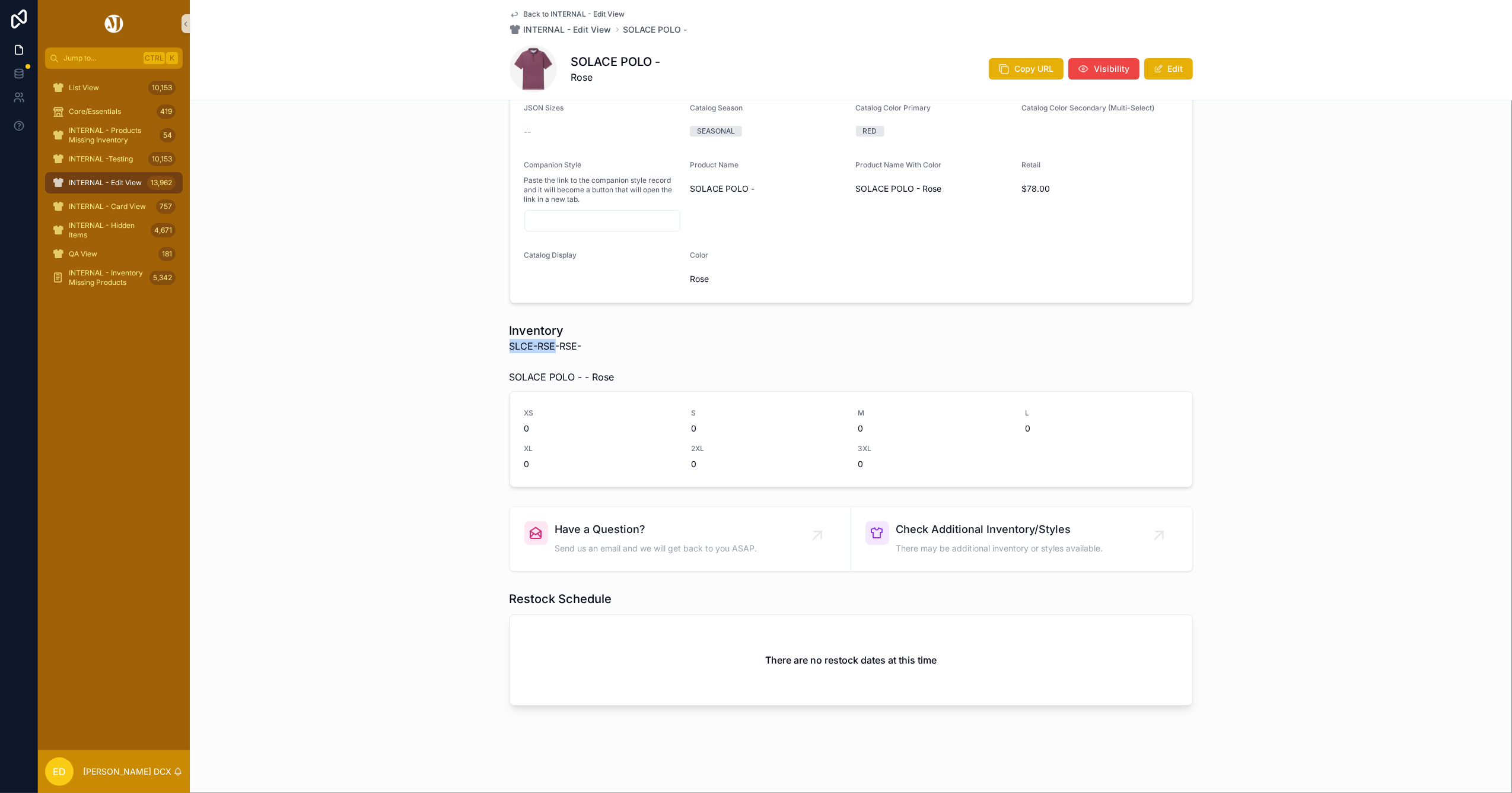
drag, startPoint x: 549, startPoint y: 343, endPoint x: 472, endPoint y: 342, distance: 77.0
click at [472, 342] on div "Inventory SLCE-RSE-RSE- SOLACE POLO - - Rose XS 0 S 0 M 0 L 0 XL 0 2XL 0 3XL 0" at bounding box center [851, 404] width 1322 height 174
copy span "SLCE-RSE"
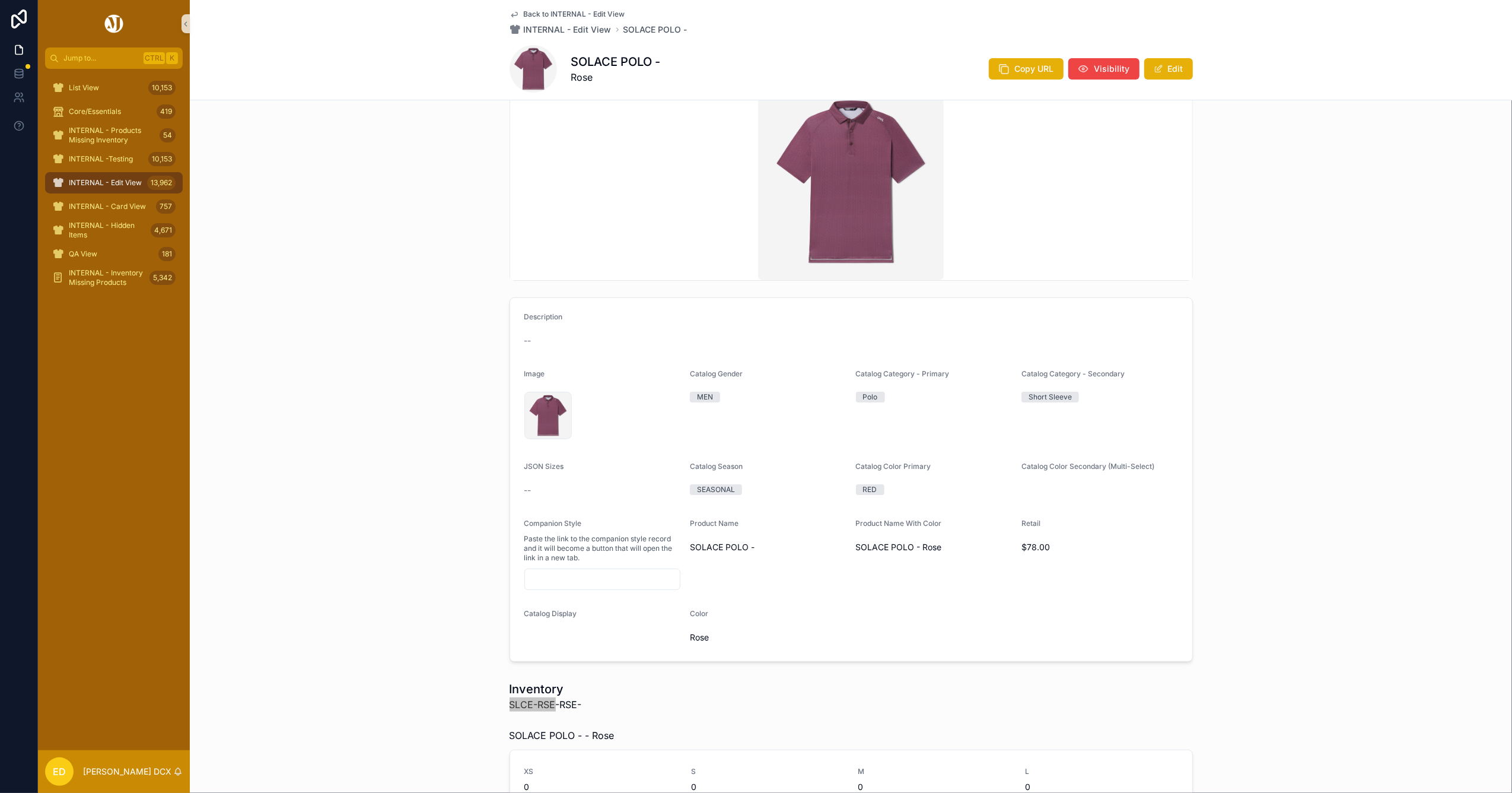
scroll to position [0, 0]
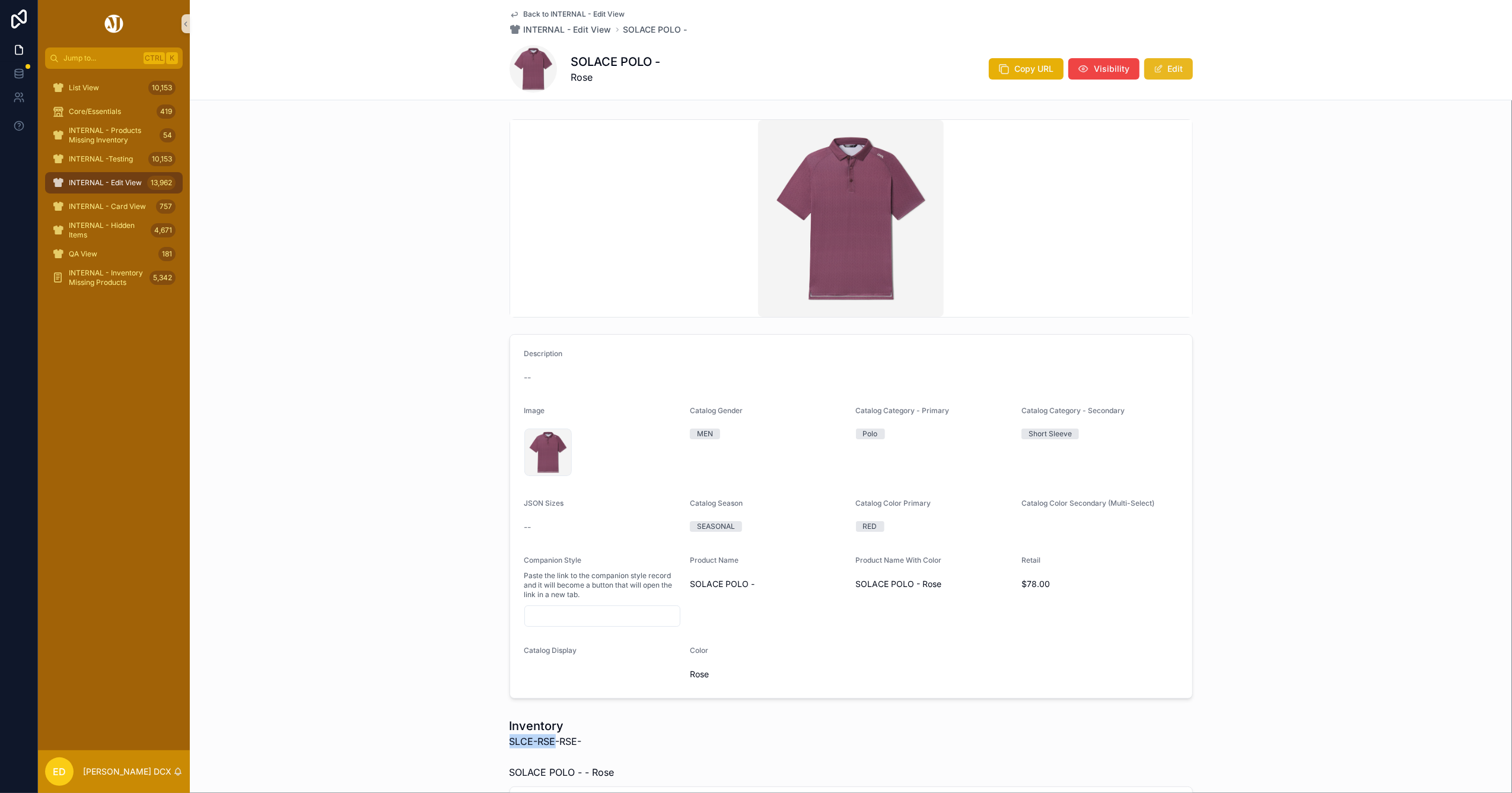
click at [1168, 69] on button "Edit" at bounding box center [1169, 69] width 49 height 22
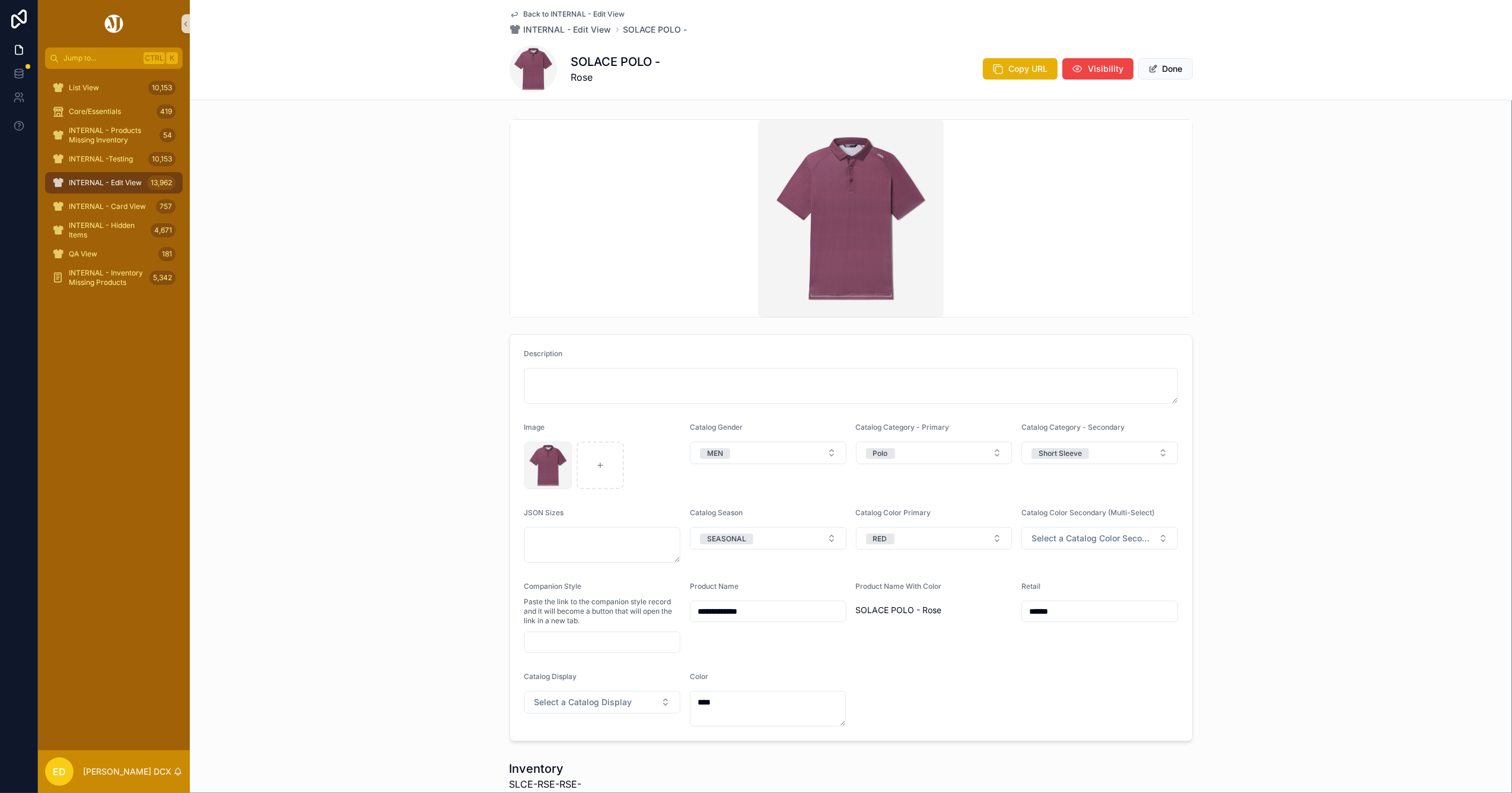
click at [786, 609] on input "**********" at bounding box center [768, 611] width 155 height 17
type input "**********"
click at [1157, 69] on button "Done" at bounding box center [1165, 69] width 55 height 22
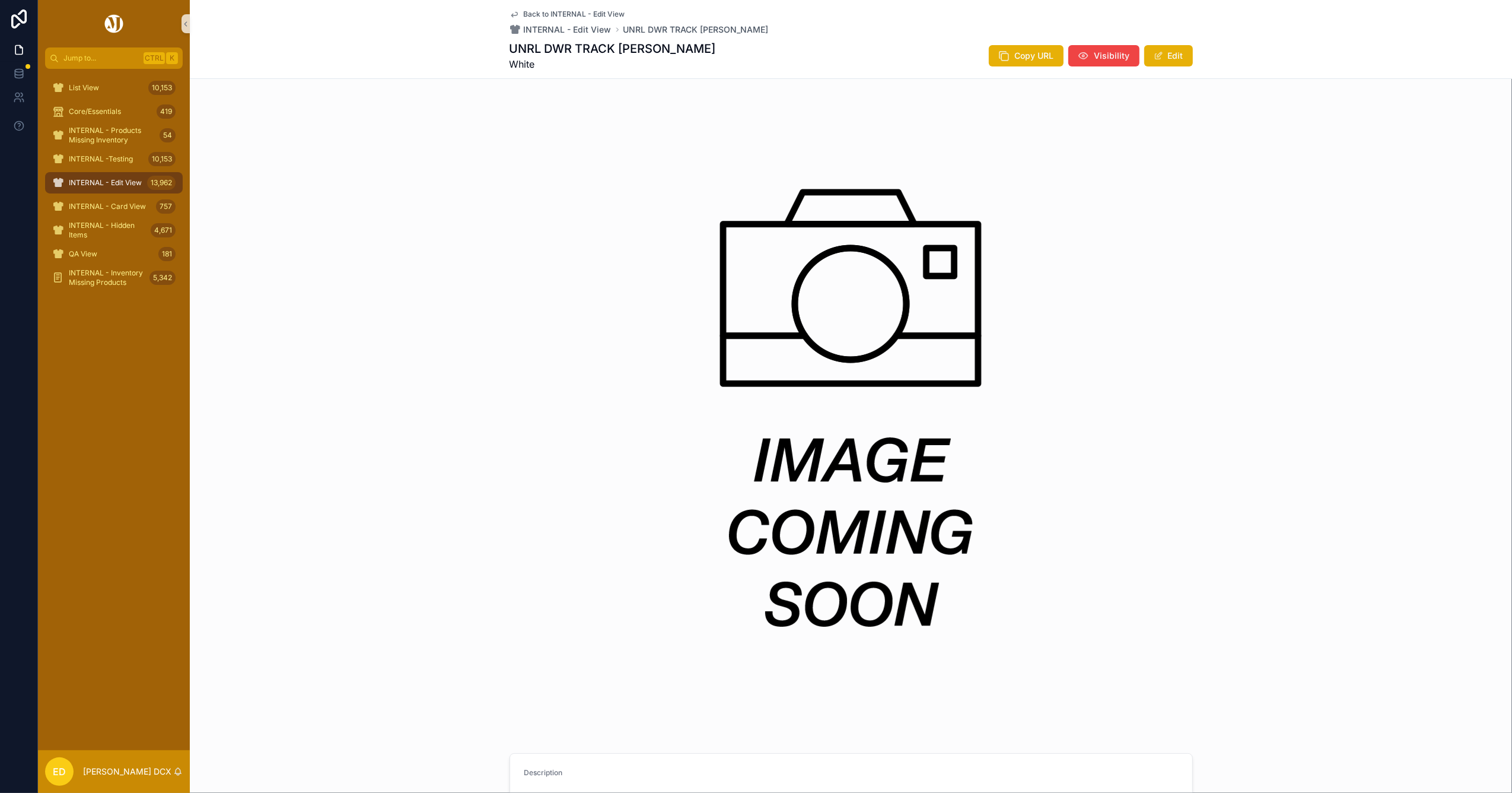
drag, startPoint x: 498, startPoint y: 45, endPoint x: 714, endPoint y: 48, distance: 216.0
click at [714, 48] on div "Back to INTERNAL - Edit View INTERNAL - Edit View UNRL DWR TRACK JACKET - WHITE…" at bounding box center [851, 39] width 1322 height 79
copy h1 "UNRL DWR TRACK [PERSON_NAME]"
drag, startPoint x: 1160, startPoint y: 59, endPoint x: 1159, endPoint y: 100, distance: 41.0
click at [1160, 59] on button "Edit" at bounding box center [1169, 55] width 49 height 22
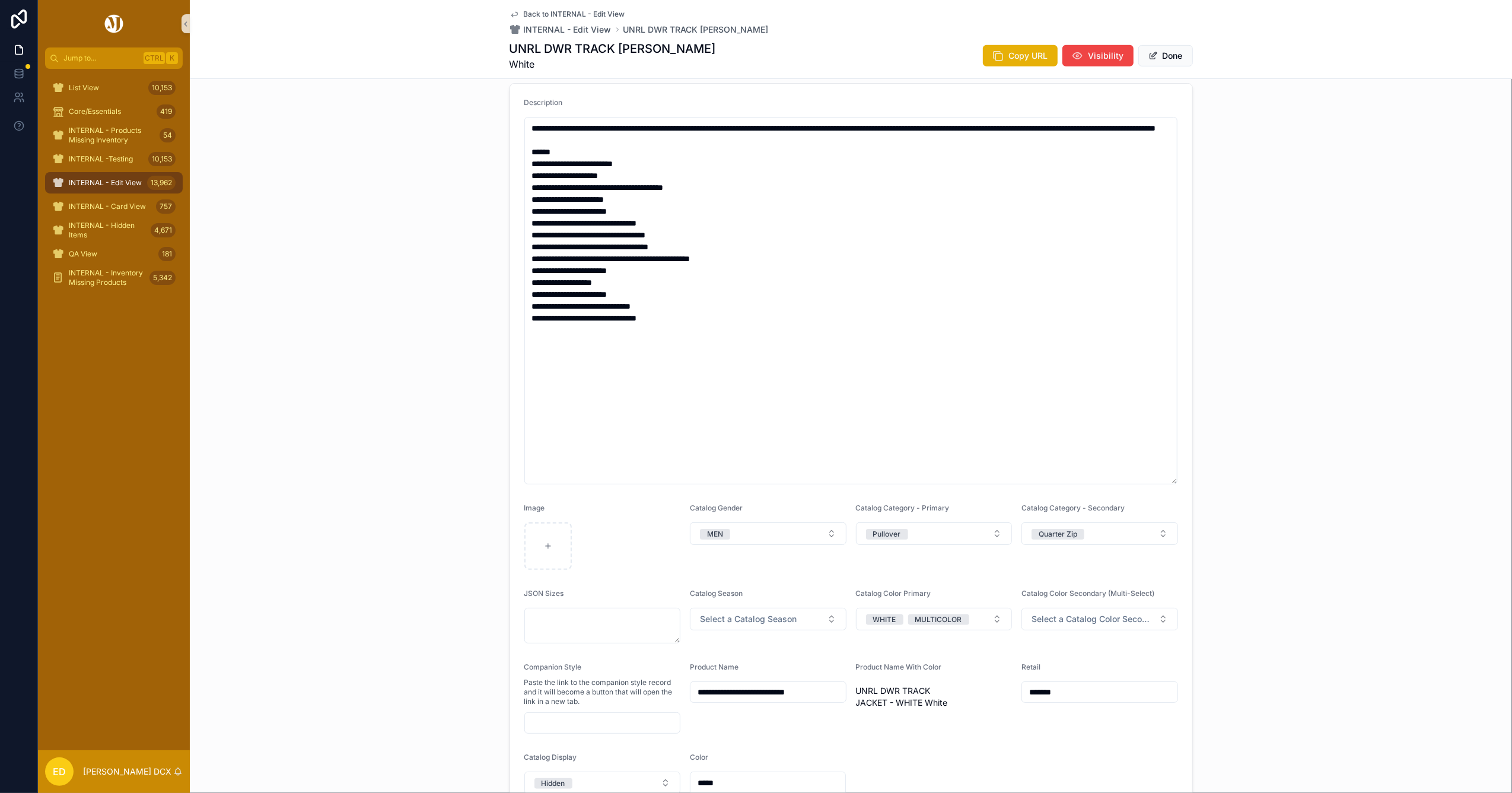
scroll to position [791, 0]
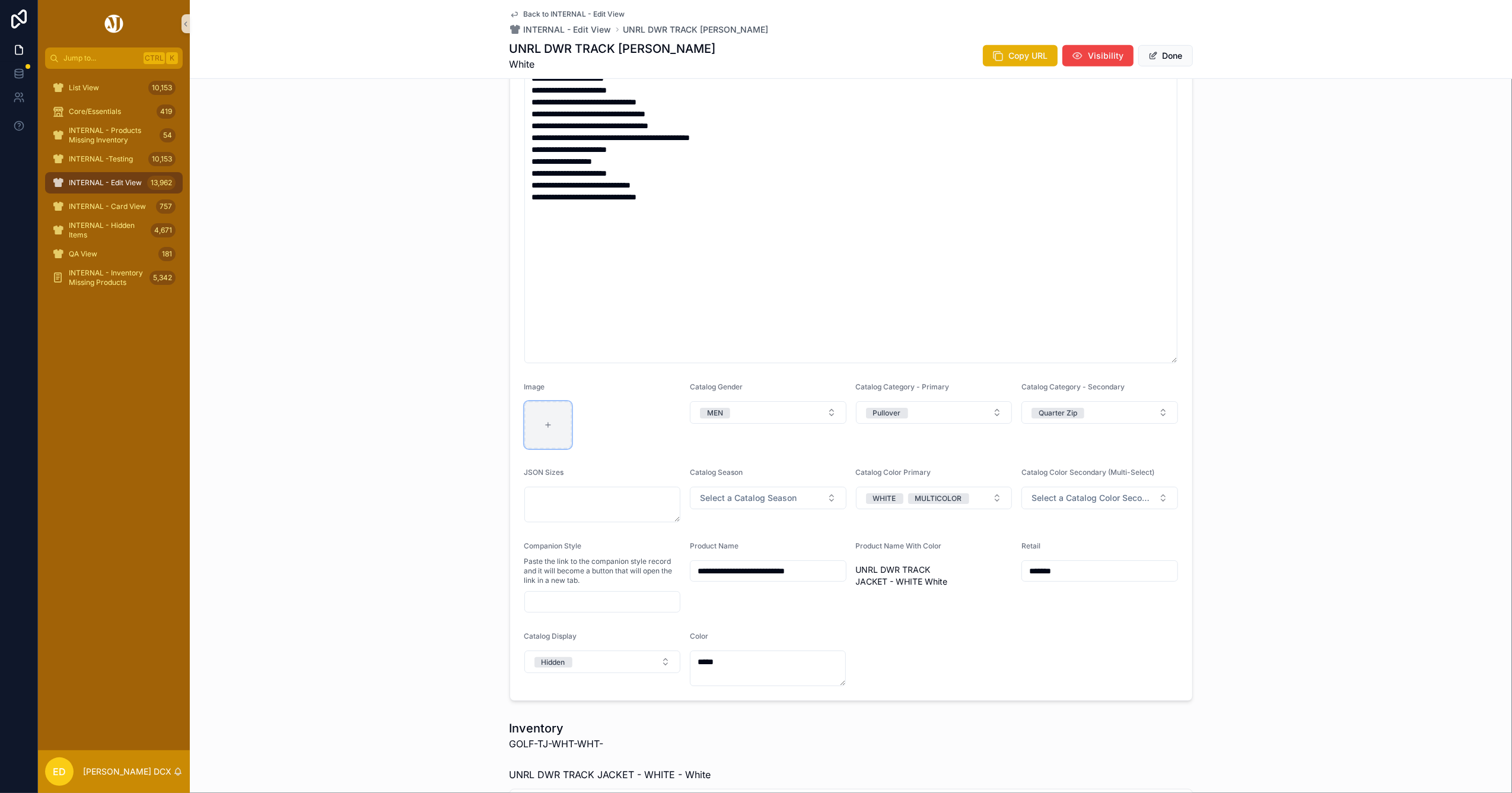
click at [551, 413] on div "scrollable content" at bounding box center [548, 425] width 48 height 48
type input "**********"
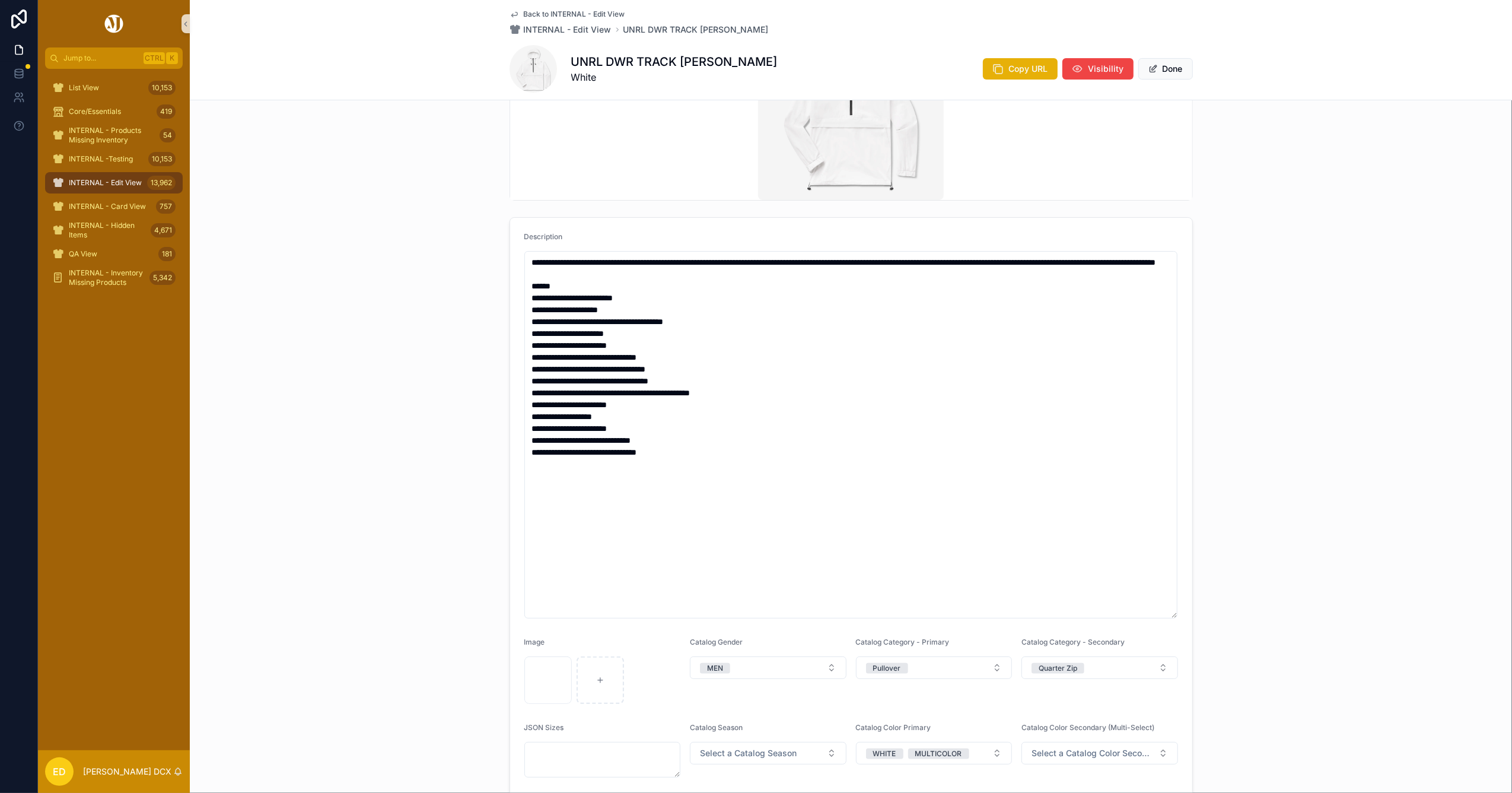
scroll to position [0, 0]
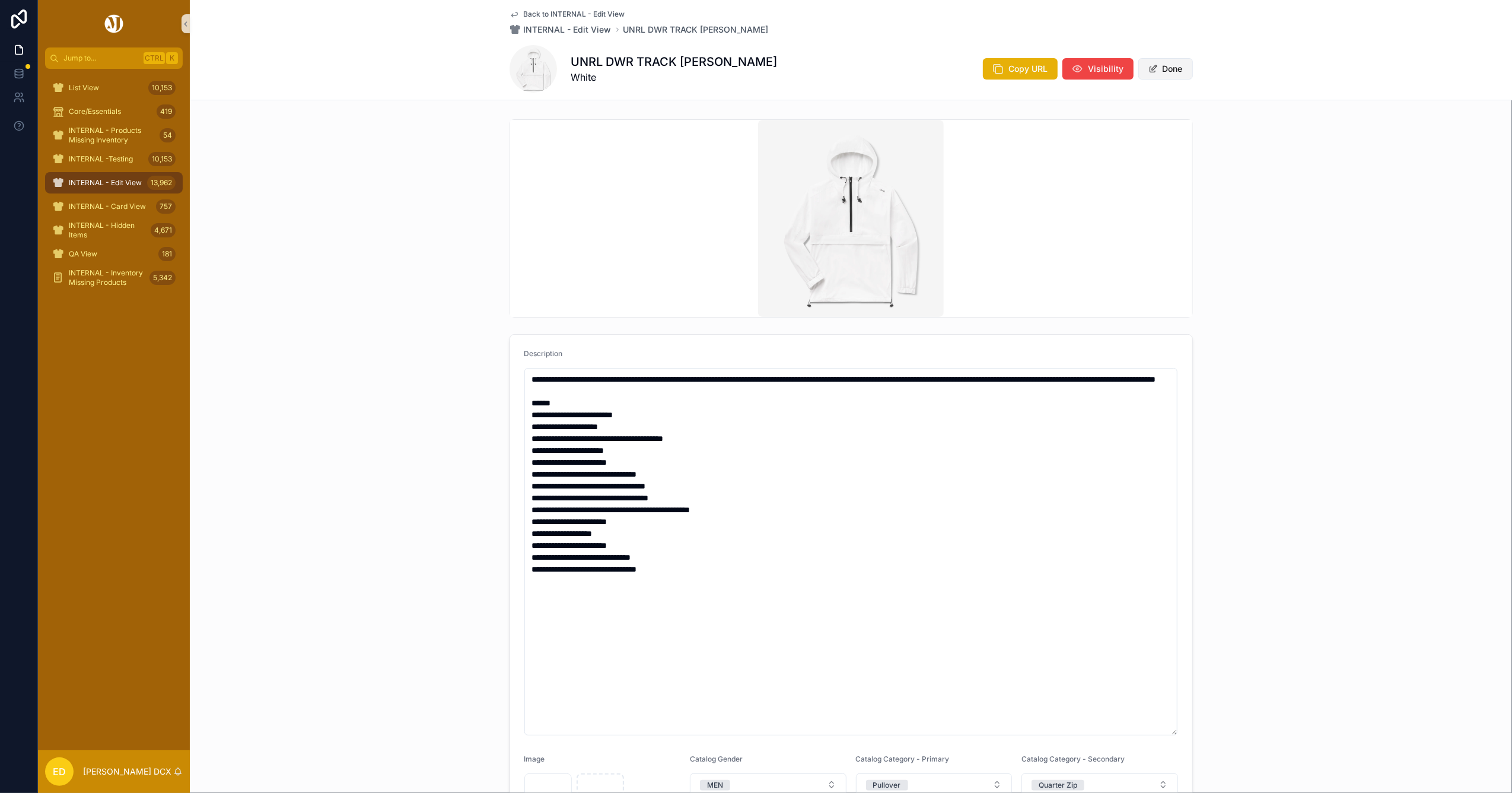
click at [1162, 72] on button "Done" at bounding box center [1165, 69] width 55 height 22
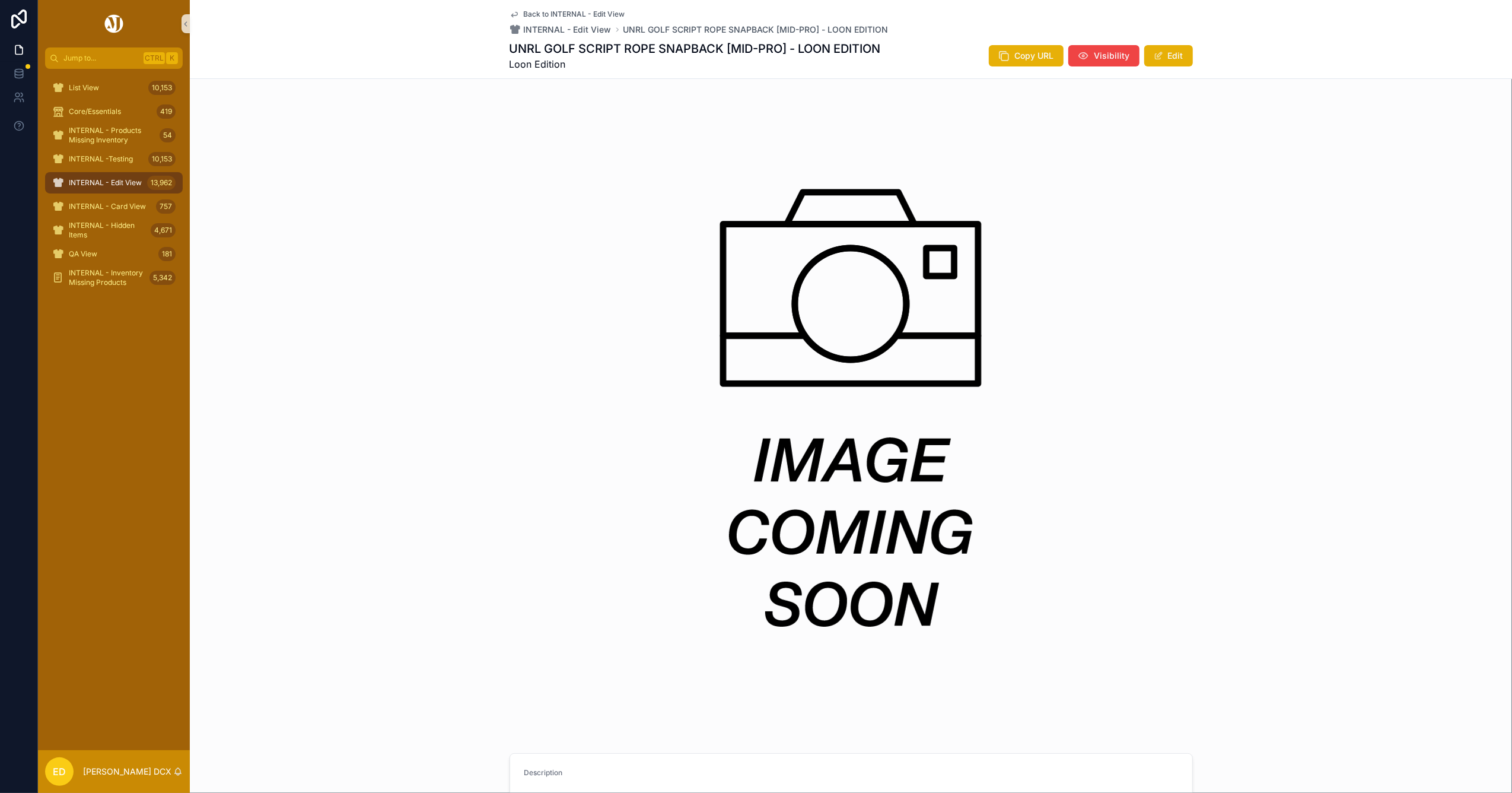
click at [783, 48] on h1 "UNRL GOLF SCRIPT ROPE SNAPBACK [MID-PRO] - LOON EDITION" at bounding box center [695, 49] width 371 height 17
drag, startPoint x: 872, startPoint y: 48, endPoint x: 501, endPoint y: 41, distance: 371.1
click at [501, 41] on div "Back to INTERNAL - Edit View INTERNAL - Edit View UNRL GOLF SCRIPT ROPE SNAPBAC…" at bounding box center [851, 39] width 1322 height 79
copy h1 "UNRL GOLF SCRIPT ROPE SNAPBACK [MID-PRO] - LOON EDITION"
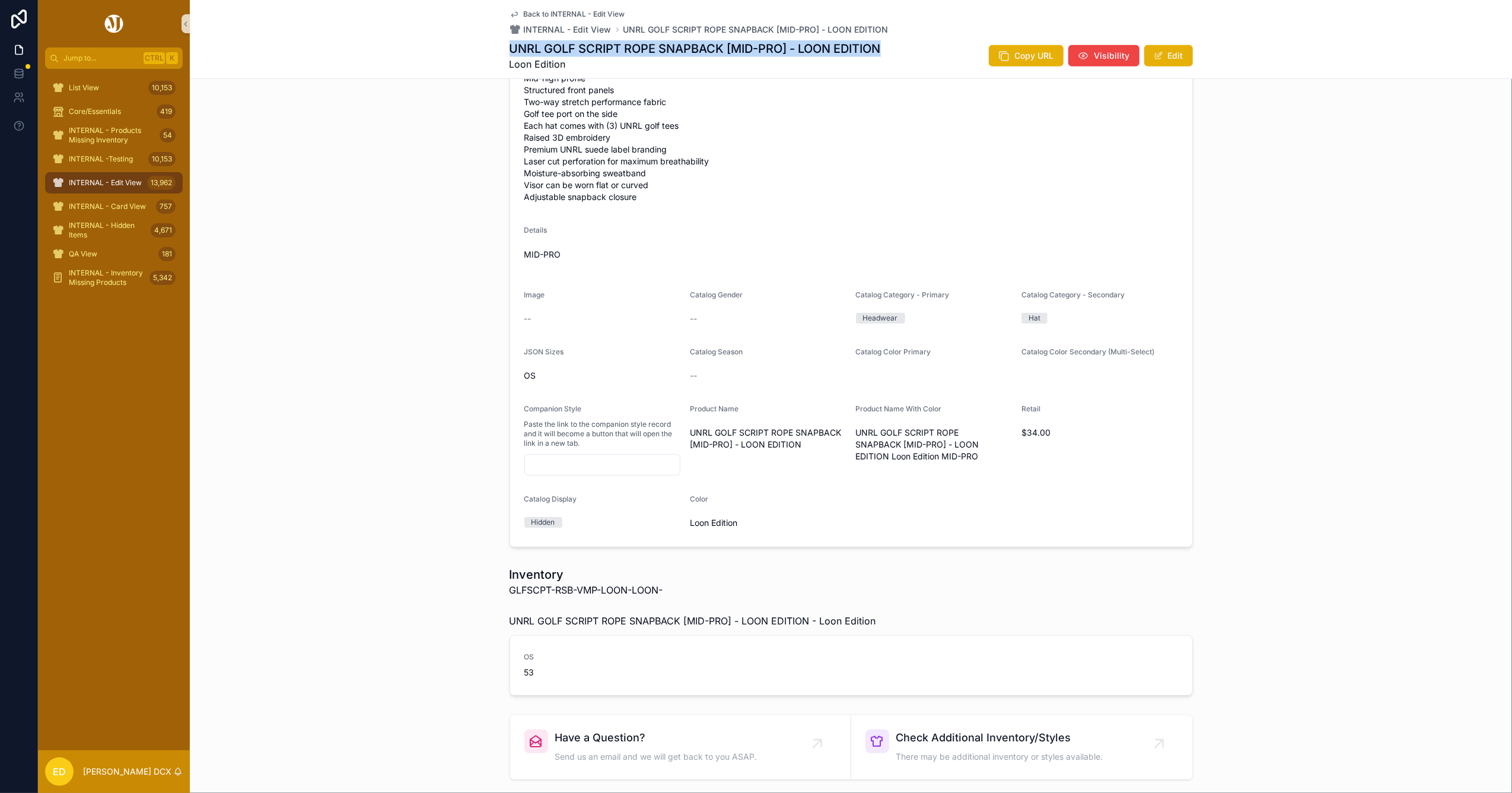
scroll to position [554, 0]
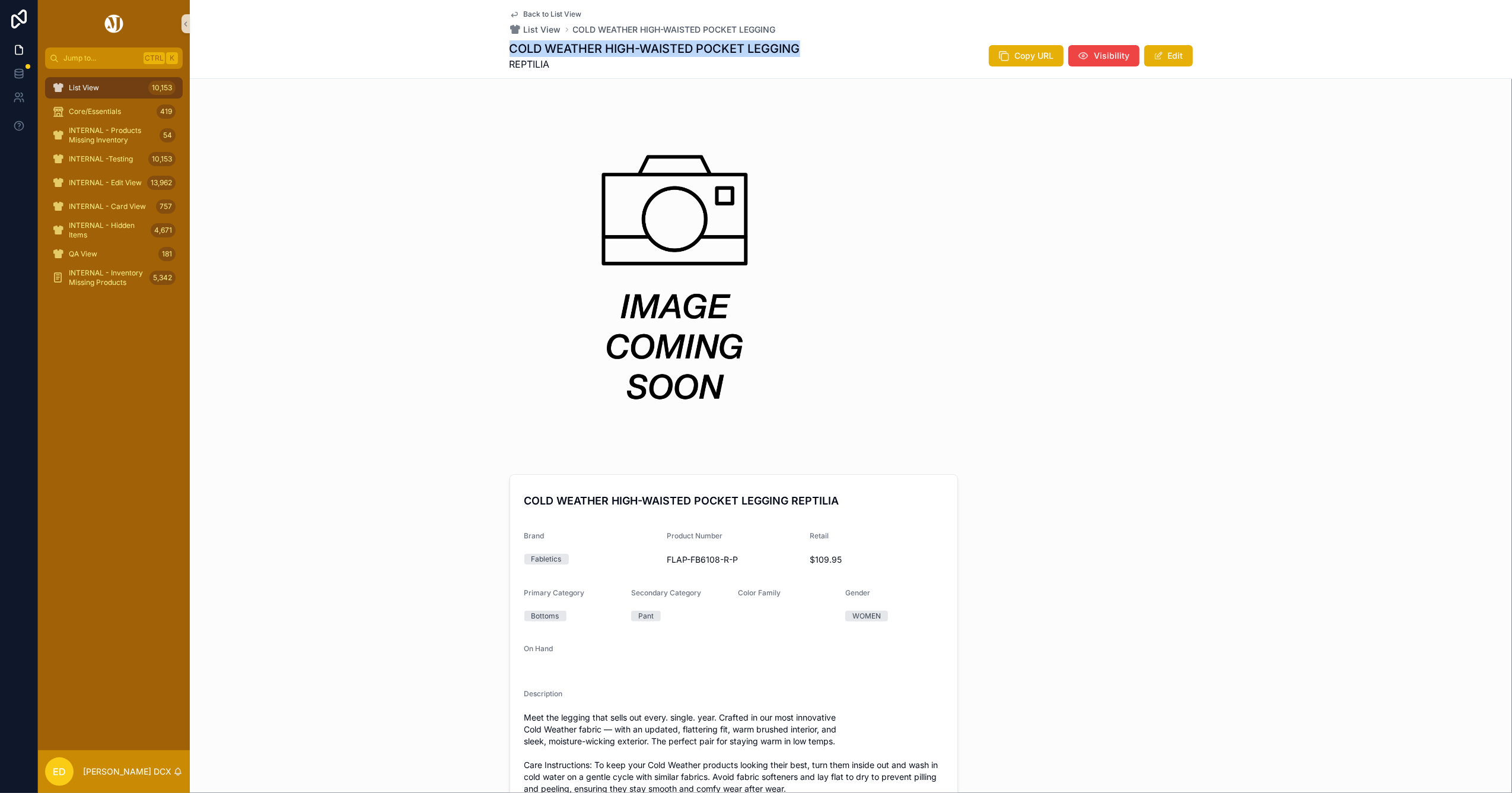
drag, startPoint x: 821, startPoint y: 46, endPoint x: 507, endPoint y: 52, distance: 314.1
click at [510, 52] on div "COLD WEATHER HIGH-WAISTED POCKET LEGGING REPTILIA Copy URL Visibility Edit" at bounding box center [851, 56] width 683 height 31
copy h1 "COLD WEATHER HIGH-WAISTED POCKET LEGGING"
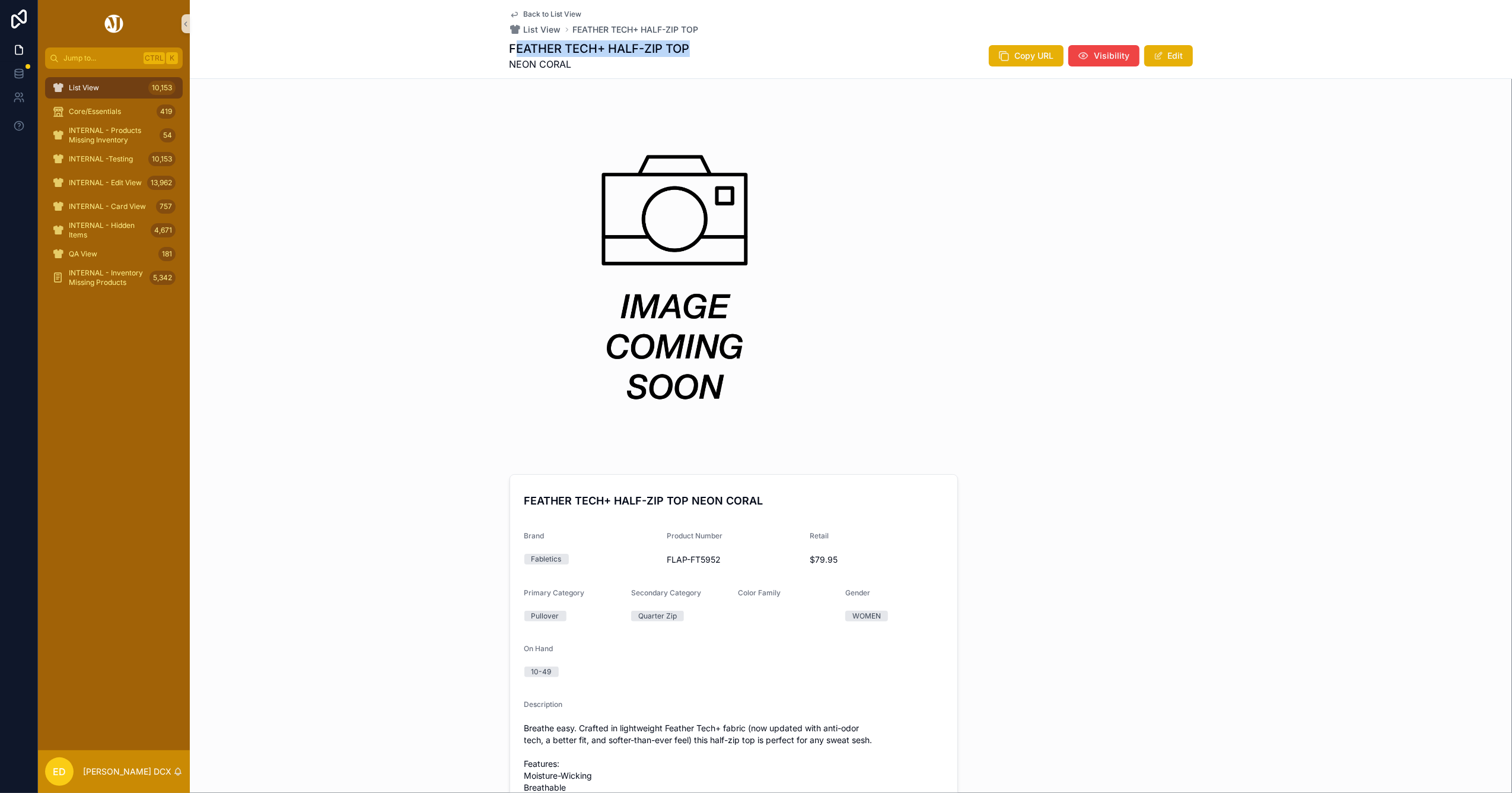
drag, startPoint x: 705, startPoint y: 50, endPoint x: 507, endPoint y: 48, distance: 198.0
click at [510, 48] on div "FEATHER TECH+ HALF-ZIP TOP NEON CORAL Copy URL Visibility Edit" at bounding box center [851, 56] width 683 height 31
click at [703, 76] on div "Back to List View List View FEATHER TECH+ HALF-ZIP TOP FEATHER TECH+ HALF-ZIP T…" at bounding box center [851, 39] width 683 height 78
click at [703, 38] on div "Back to List View List View FEATHER TECH+ HALF-ZIP TOP FEATHER TECH+ HALF-ZIP T…" at bounding box center [851, 39] width 683 height 78
copy div "FEATHER TECH+ HALF-ZIP TOP"
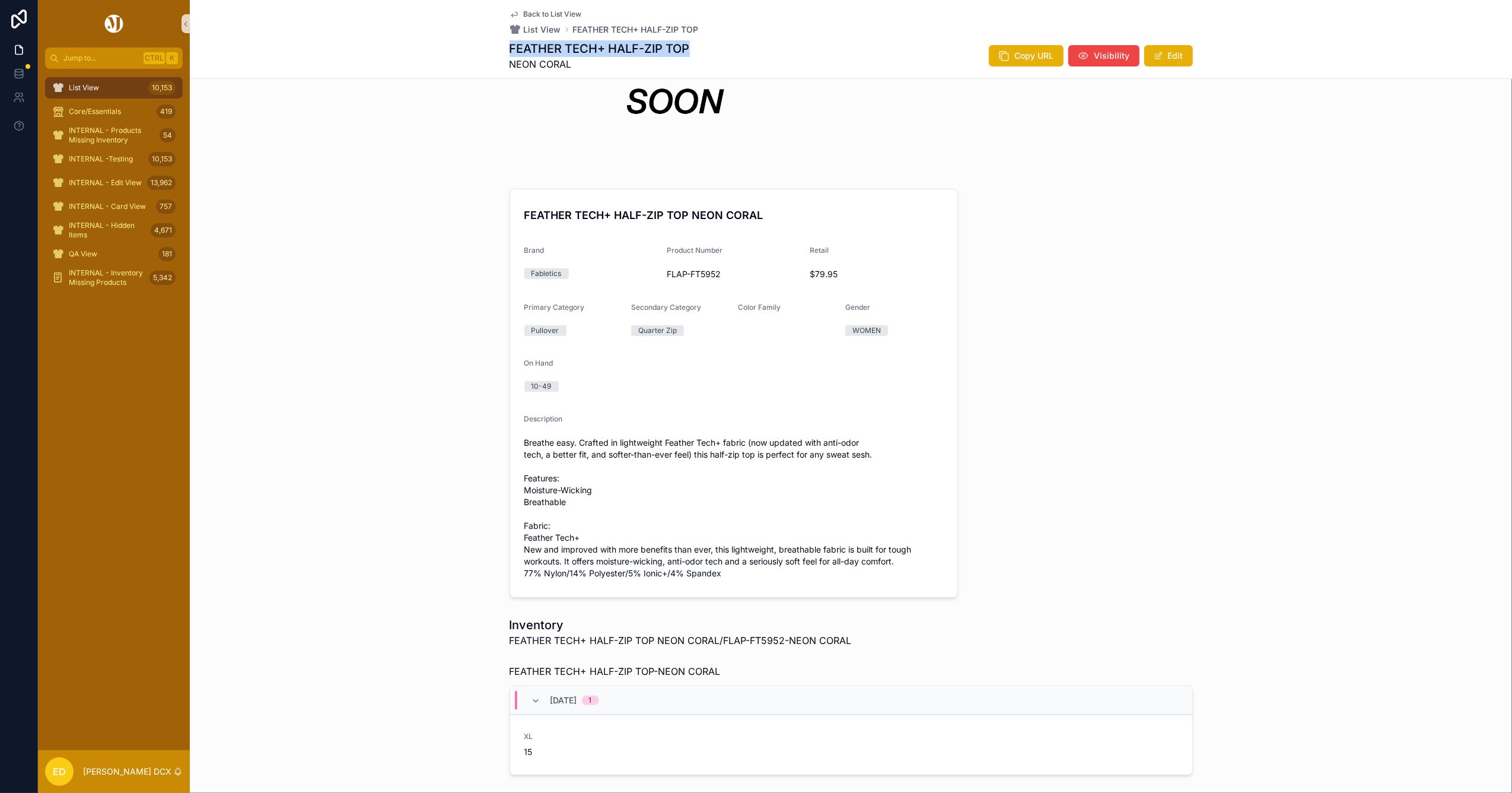
scroll to position [158, 0]
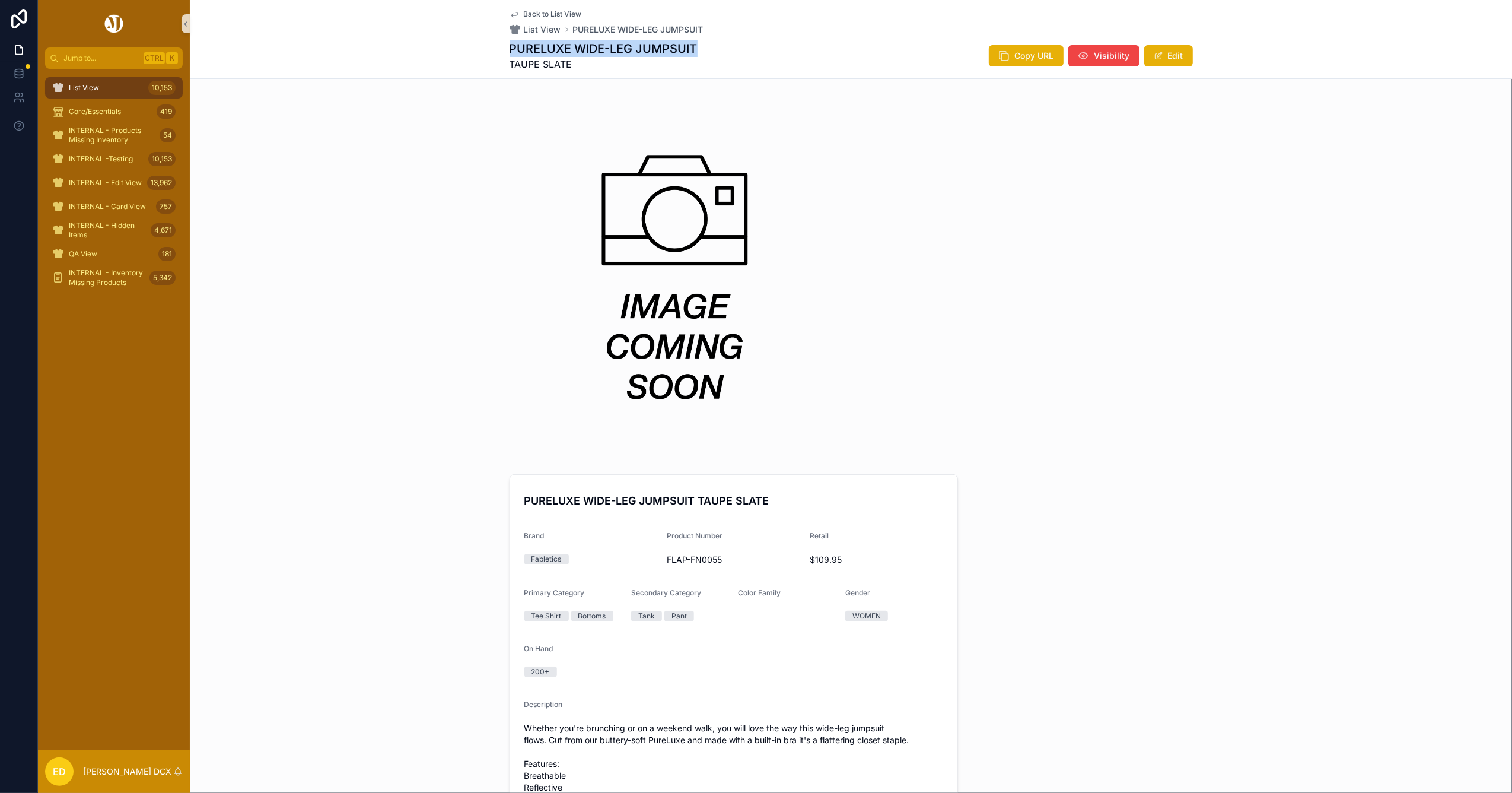
drag, startPoint x: 720, startPoint y: 48, endPoint x: 504, endPoint y: 38, distance: 216.2
click at [510, 38] on div "Back to List View List View PURELUXE WIDE-LEG JUMPSUIT PURELUXE WIDE-LEG JUMPSU…" at bounding box center [851, 39] width 683 height 78
copy h1 "PURELUXE WIDE-LEG JUMPSUIT"
click at [669, 563] on span "FLAP-FN0055" at bounding box center [733, 559] width 134 height 12
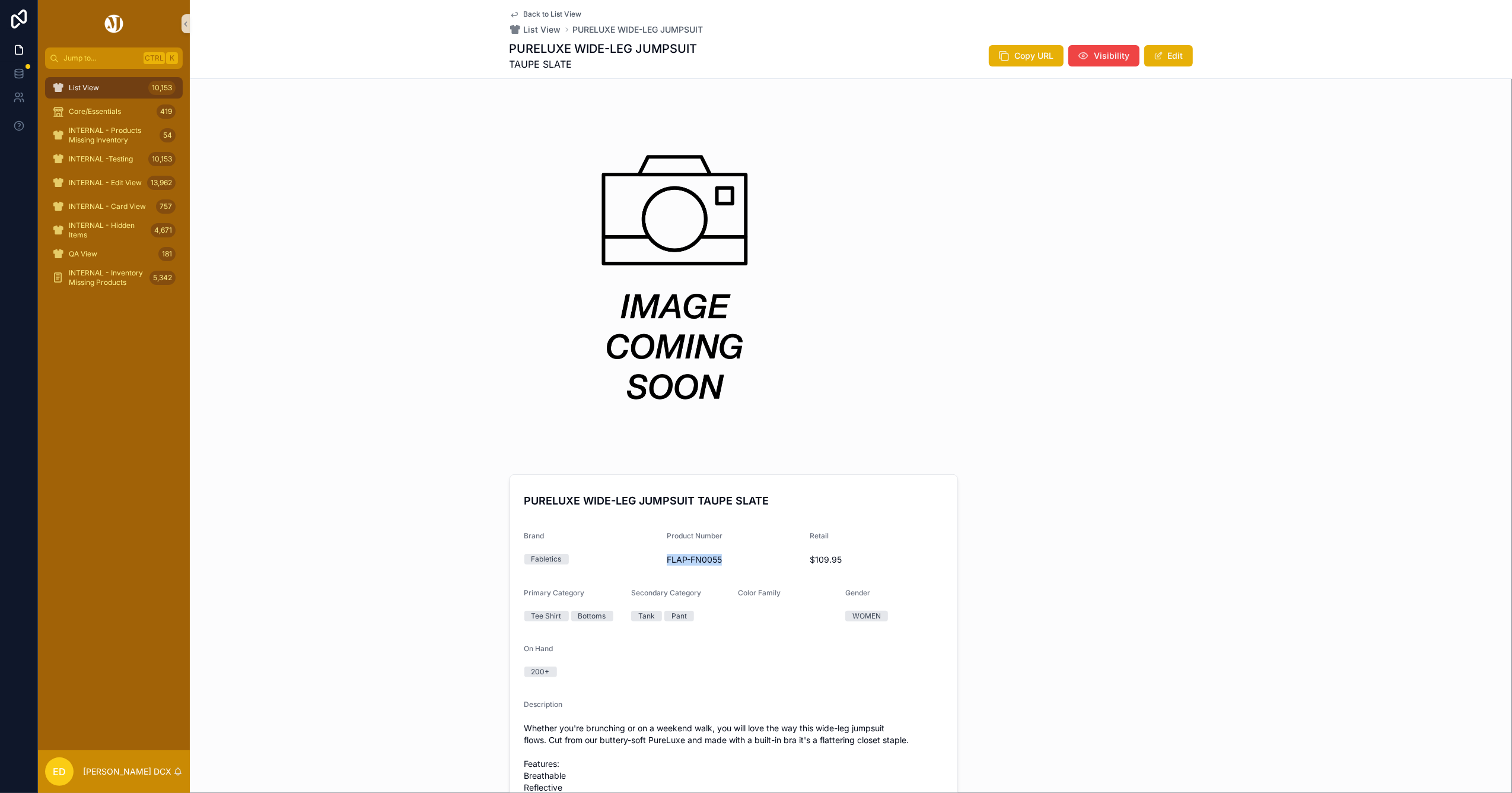
click at [669, 563] on span "FLAP-FN0055" at bounding box center [733, 559] width 134 height 12
copy span "FLAP-FN0055"
click at [100, 178] on span "INTERNAL - Edit View" at bounding box center [105, 183] width 73 height 10
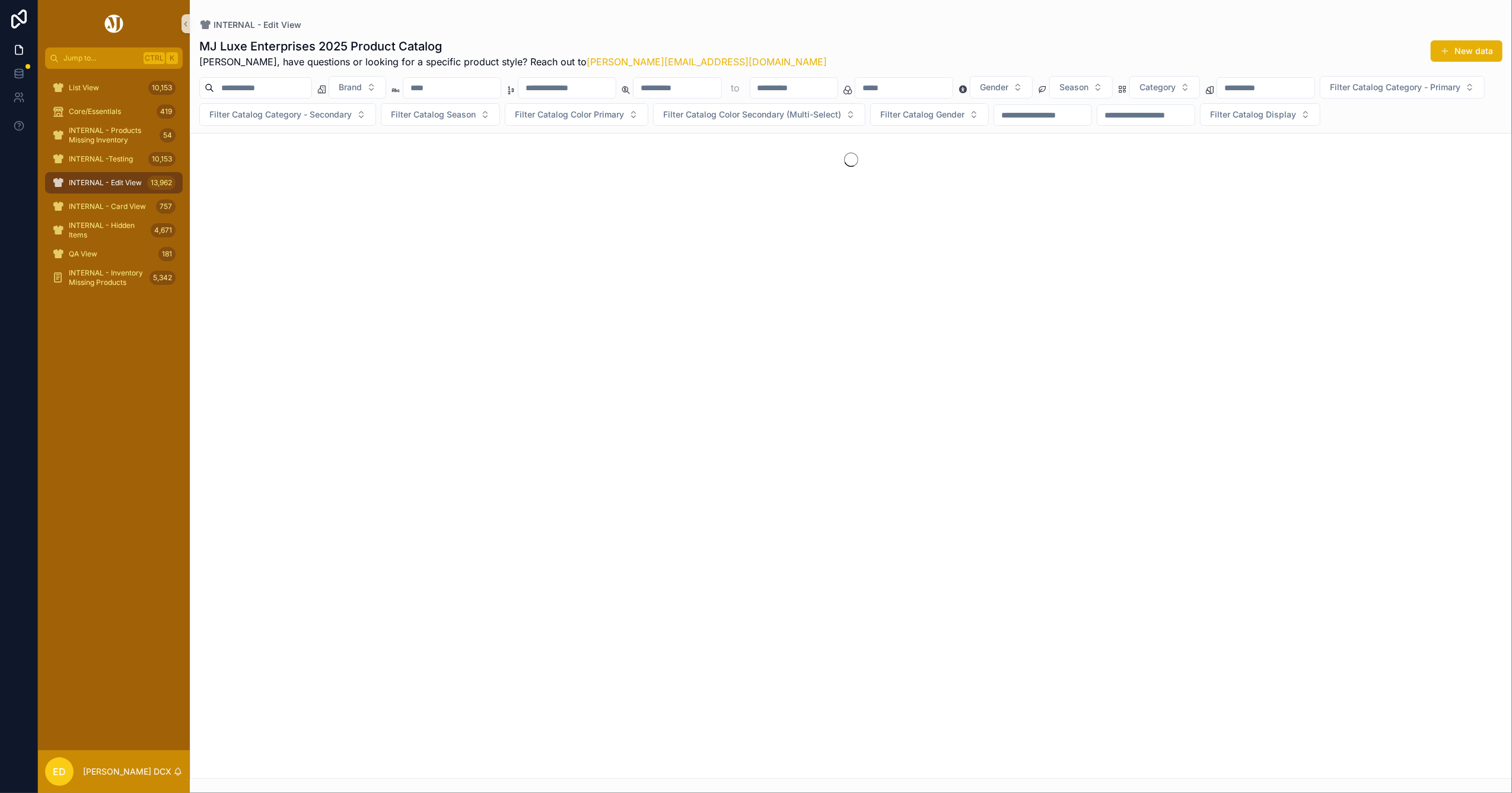
click at [616, 85] on input "scrollable content" at bounding box center [567, 88] width 97 height 17
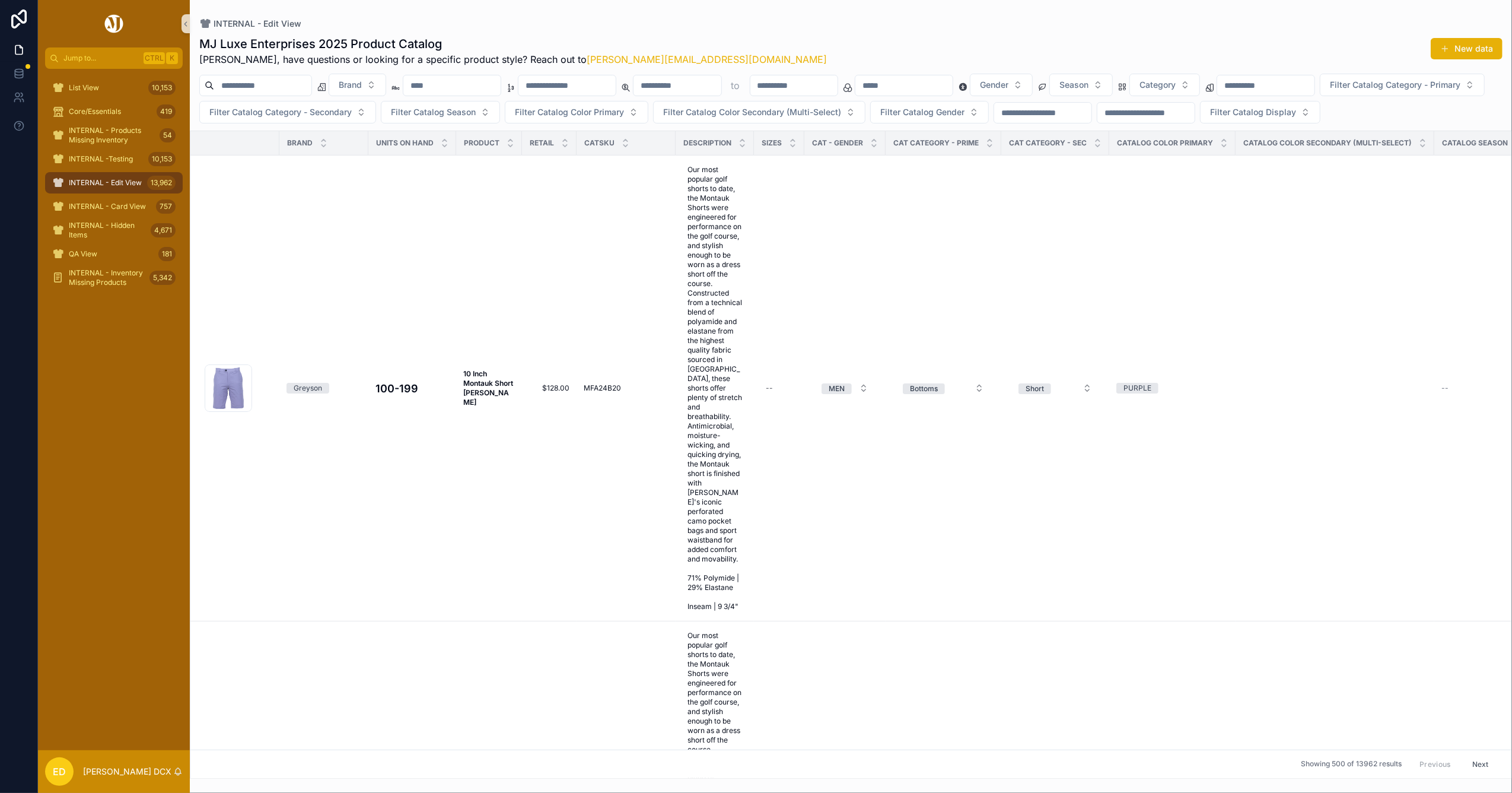
paste input "**********"
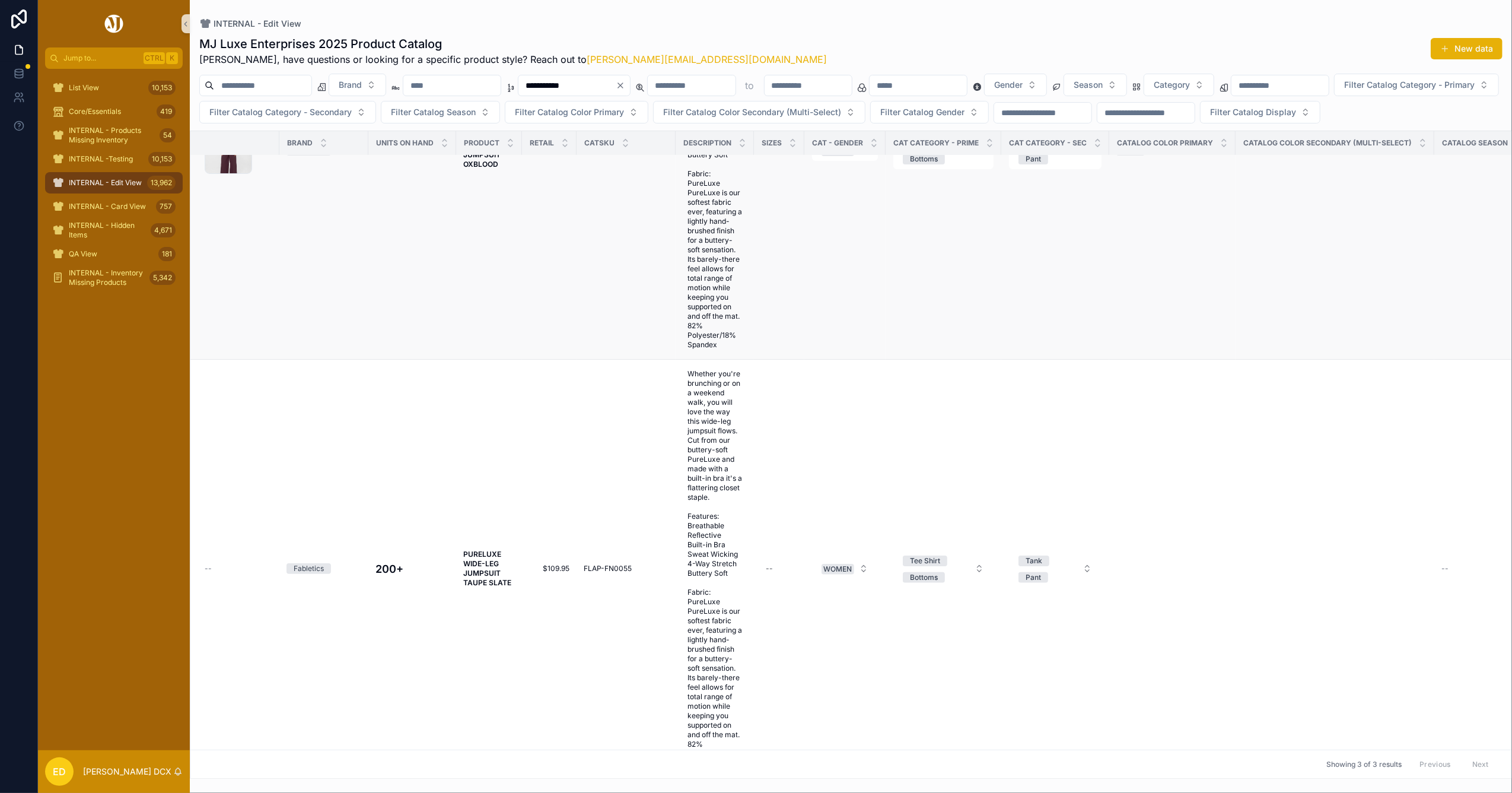
scroll to position [701, 0]
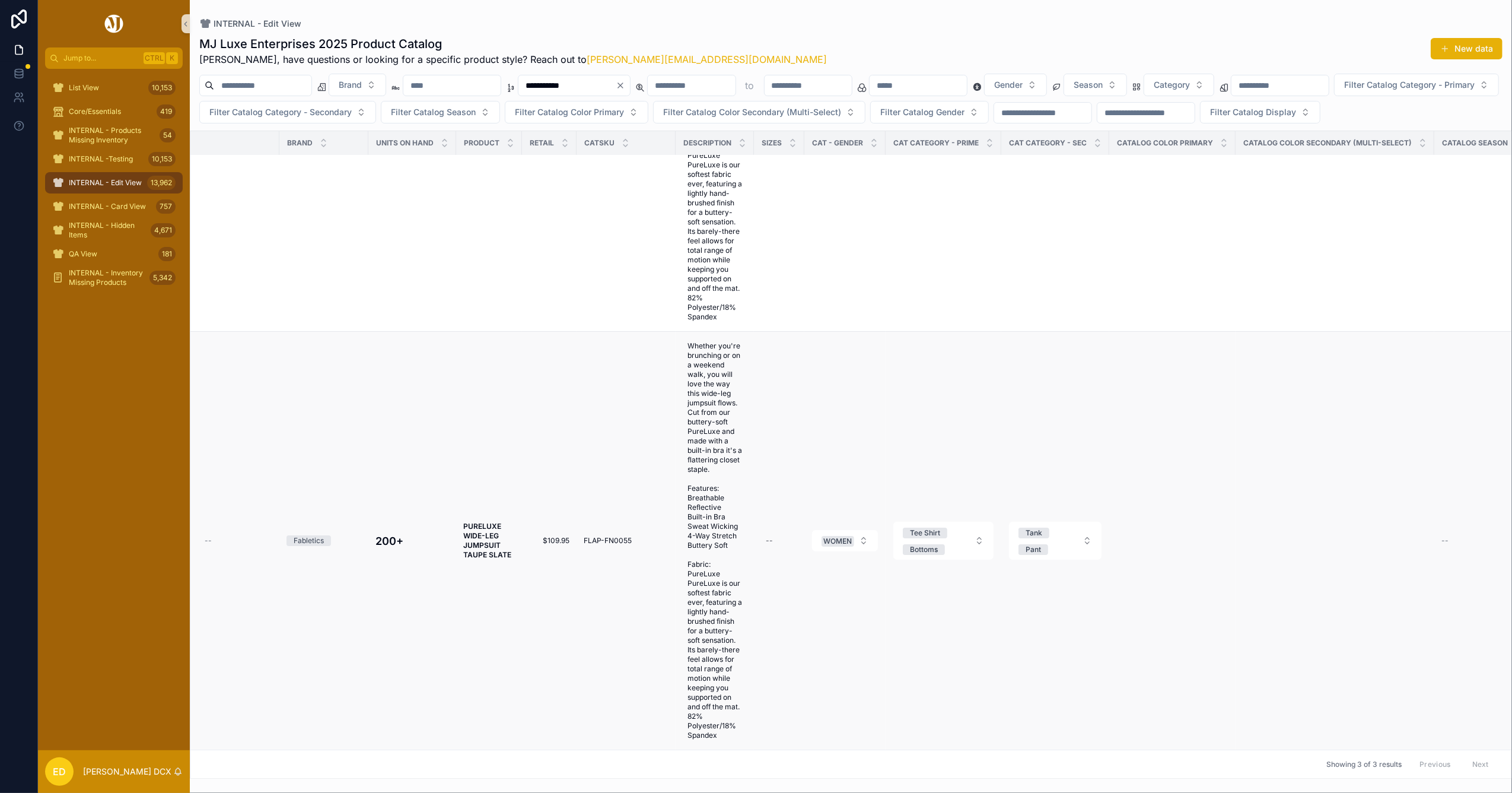
type input "**********"
click at [487, 522] on strong "PURELUXE WIDE-LEG JUMPSUIT TAUPE SLATE" at bounding box center [487, 540] width 48 height 37
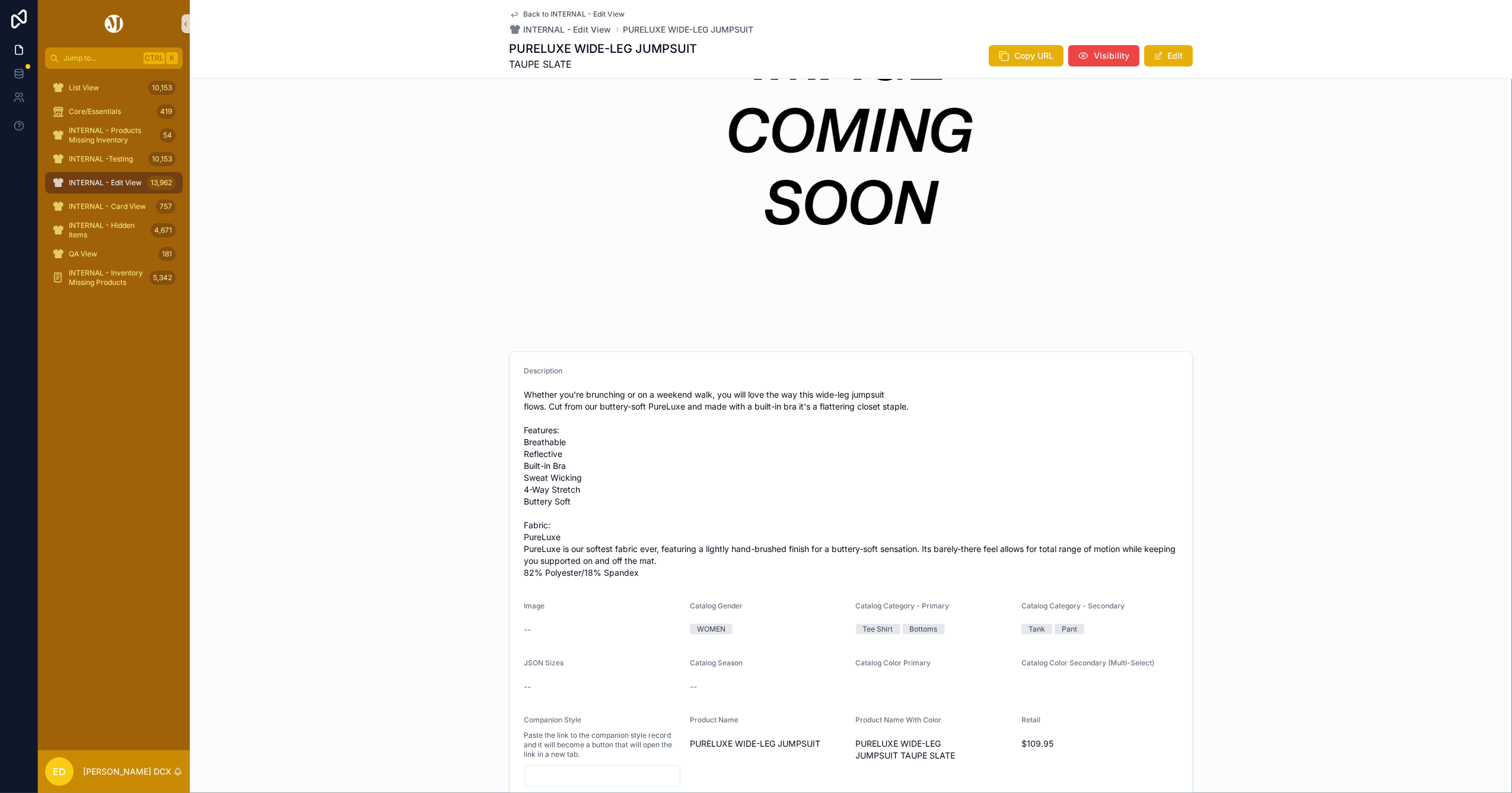
scroll to position [554, 0]
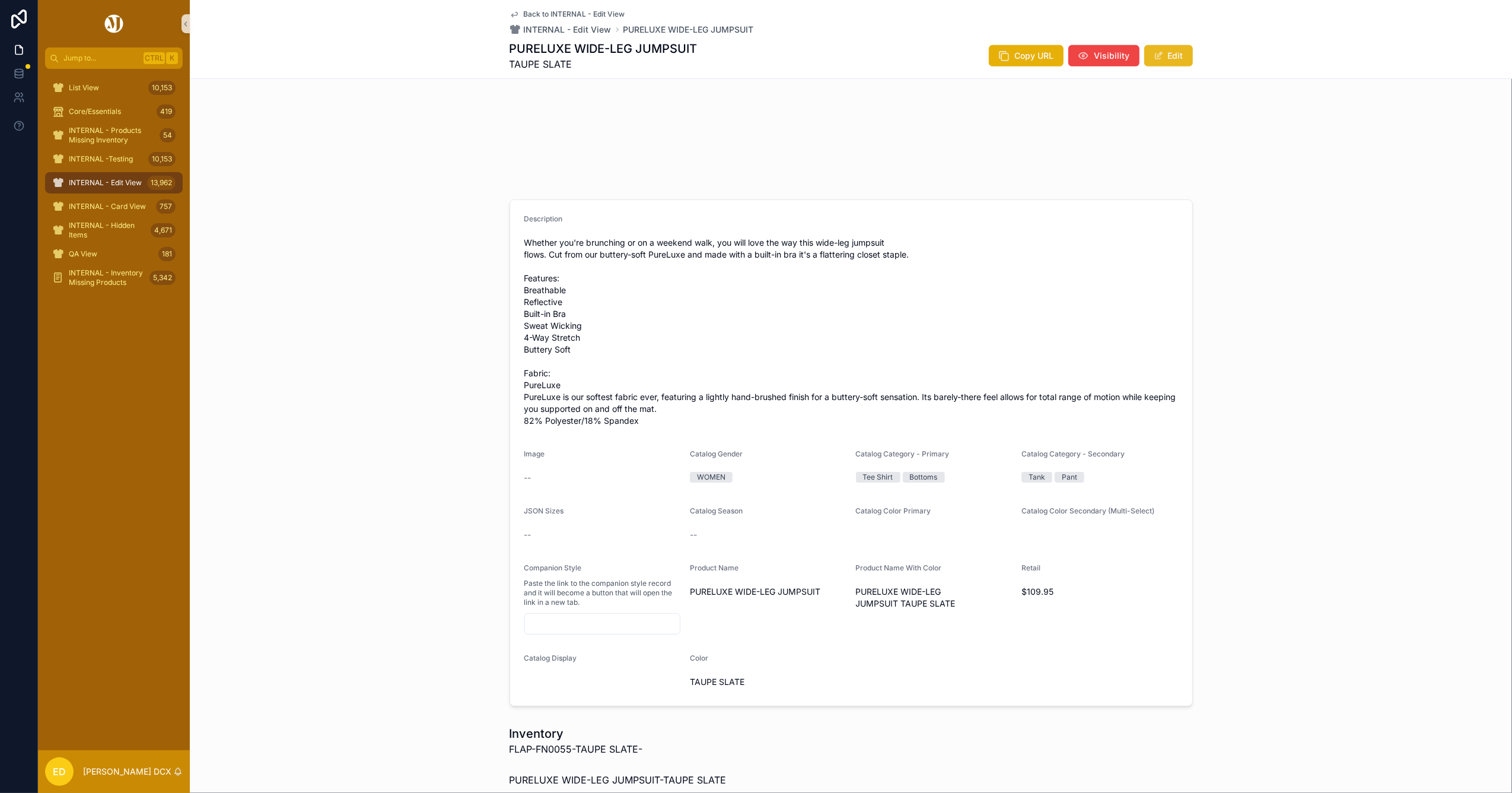
drag, startPoint x: 1166, startPoint y: 61, endPoint x: 1125, endPoint y: 108, distance: 62.4
click at [1166, 60] on button "Edit" at bounding box center [1169, 55] width 49 height 22
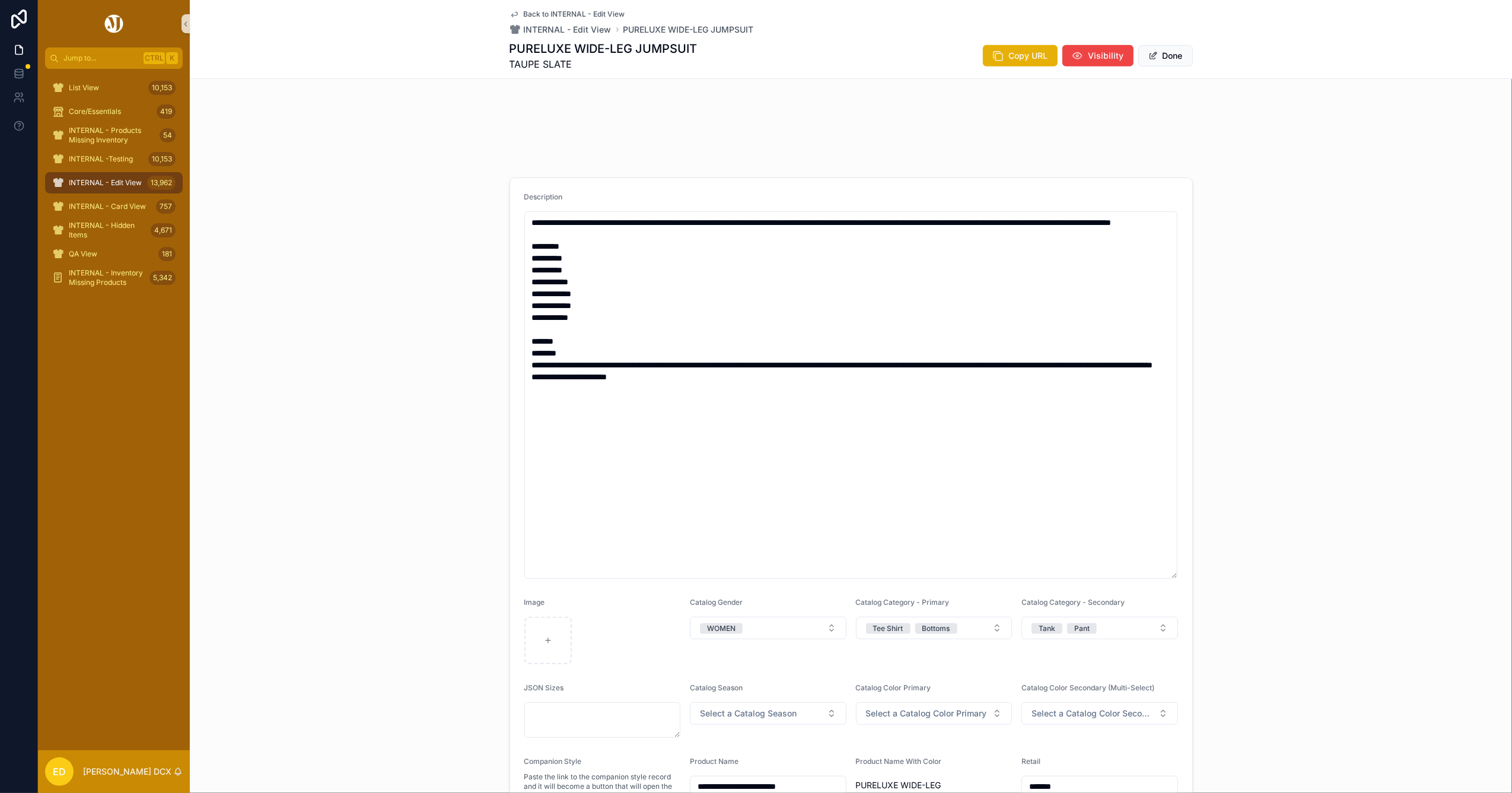
scroll to position [632, 0]
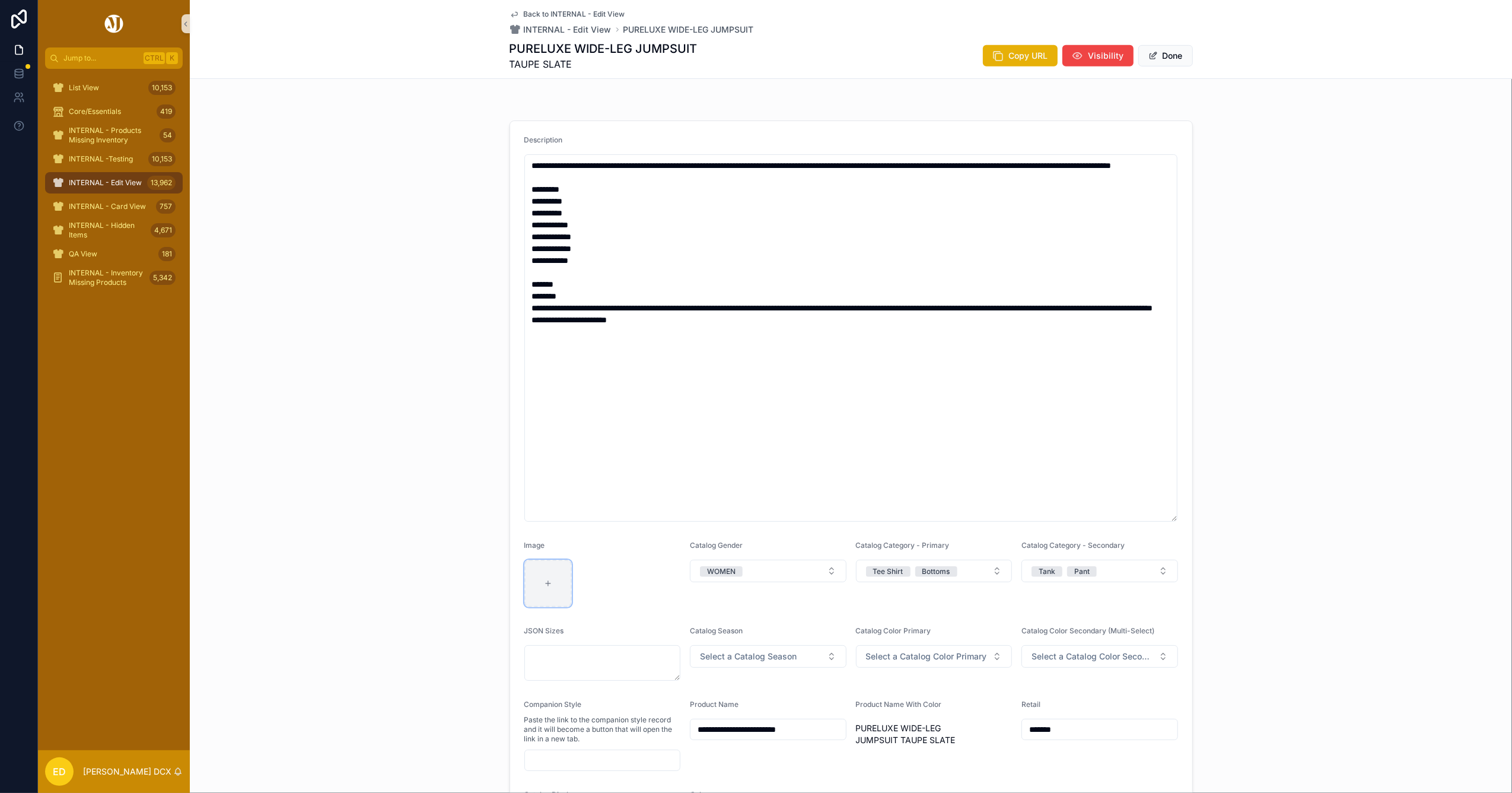
click at [545, 583] on icon "scrollable content" at bounding box center [547, 583] width 5 height 0
type input "**********"
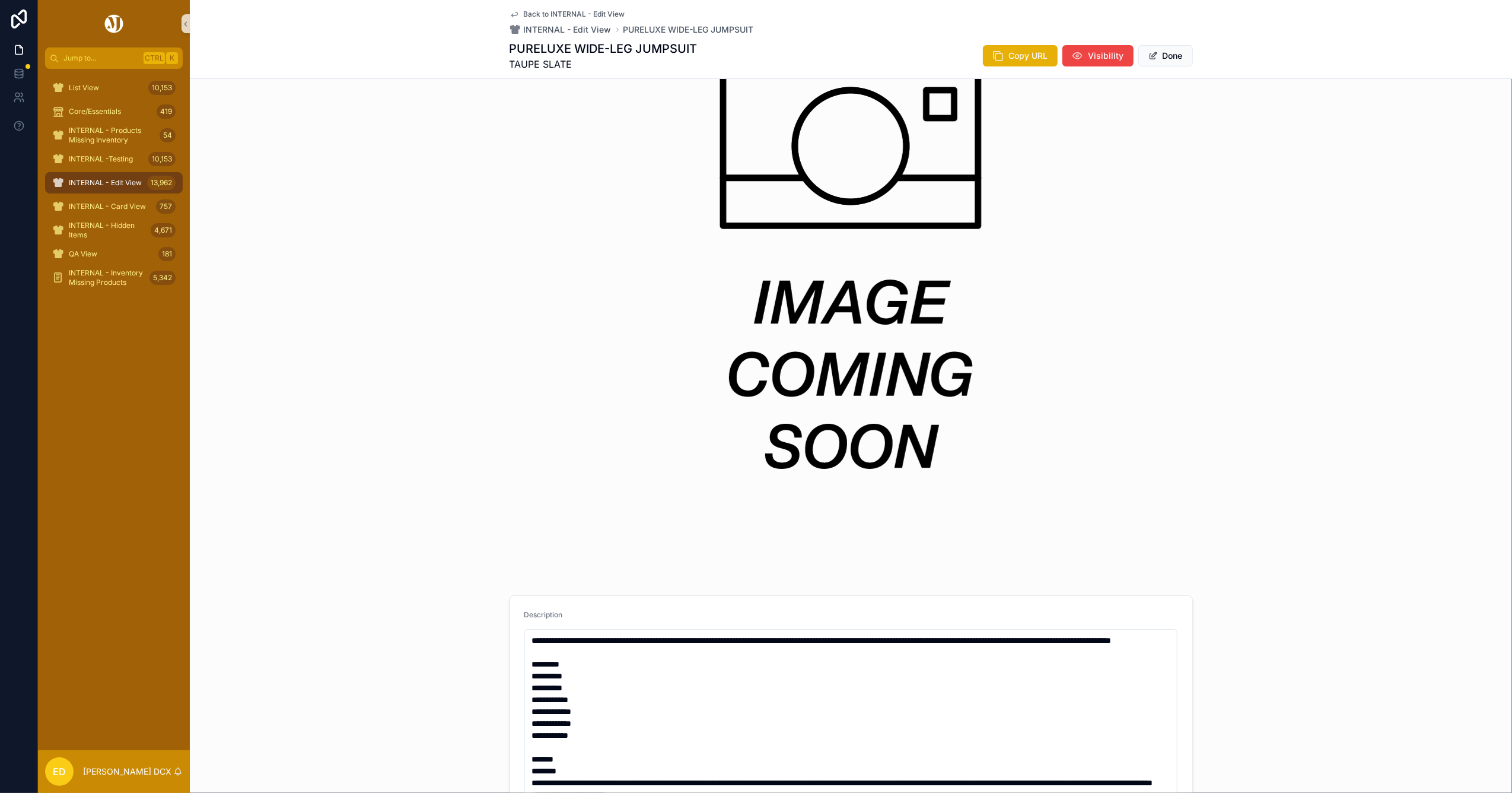
scroll to position [0, 0]
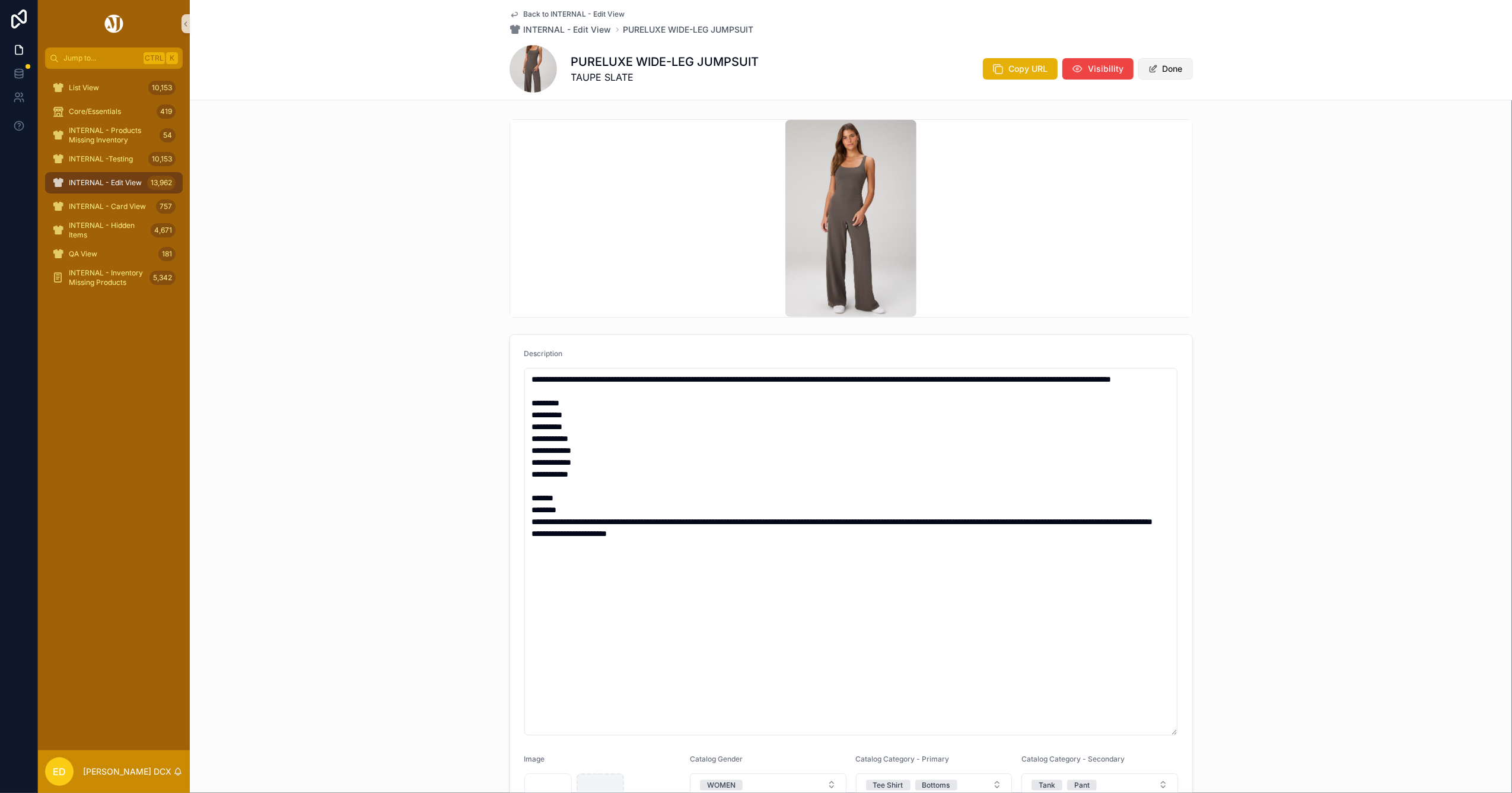
click at [1163, 74] on button "Done" at bounding box center [1165, 69] width 55 height 22
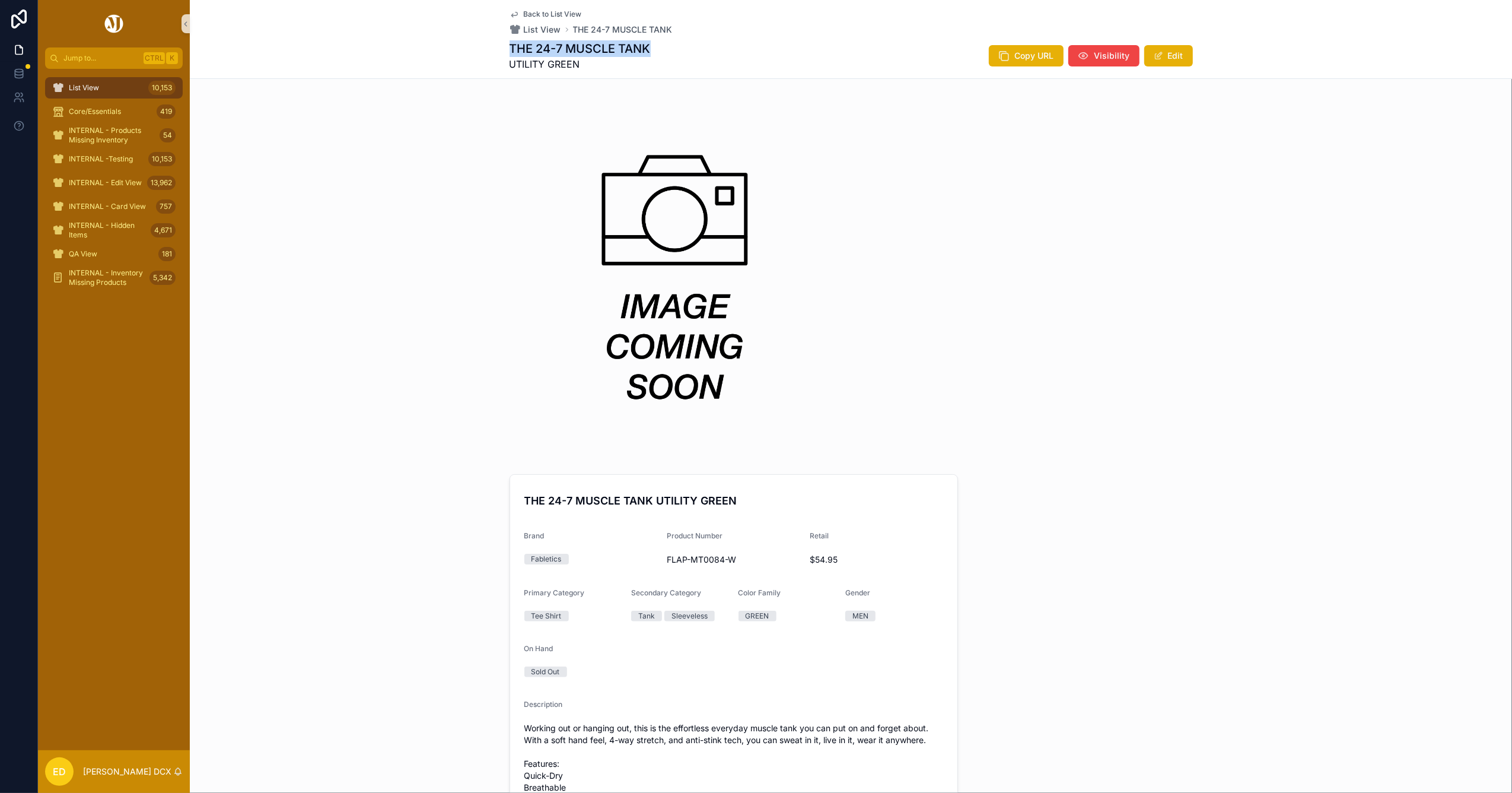
drag, startPoint x: 657, startPoint y: 53, endPoint x: 492, endPoint y: 48, distance: 165.1
click at [492, 48] on div "Back to List View List View THE 24-7 MUSCLE TANK THE 24-7 MUSCLE TANK UTILITY G…" at bounding box center [851, 39] width 1322 height 79
copy h1 "THE 24-7 MUSCLE TANK"
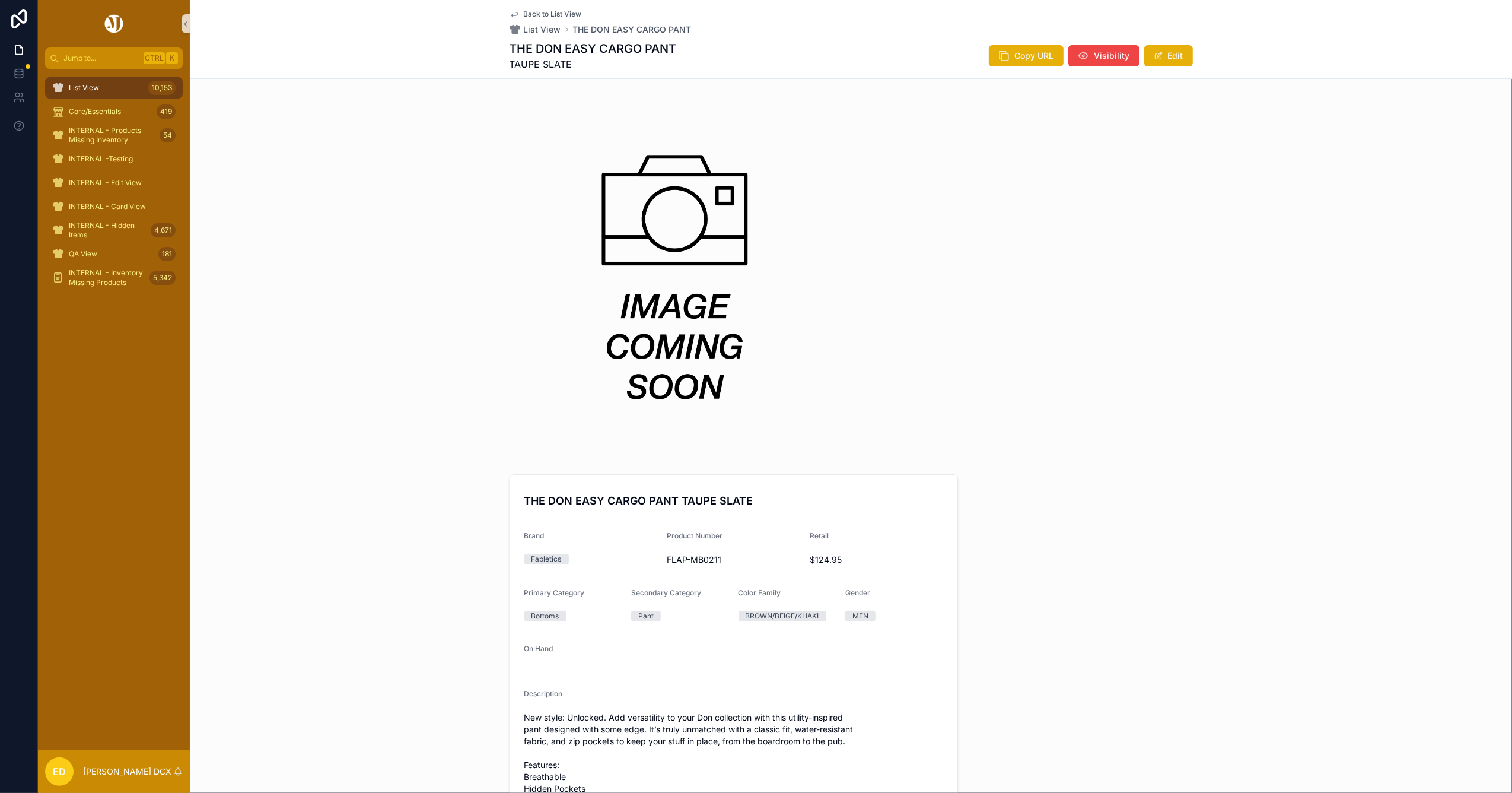
click at [556, 51] on h1 "THE DON EASY CARGO PANT" at bounding box center [593, 49] width 167 height 17
click at [556, 52] on h1 "THE DON EASY CARGO PANT" at bounding box center [593, 49] width 167 height 17
copy h1 "THE DON EASY CARGO PANT"
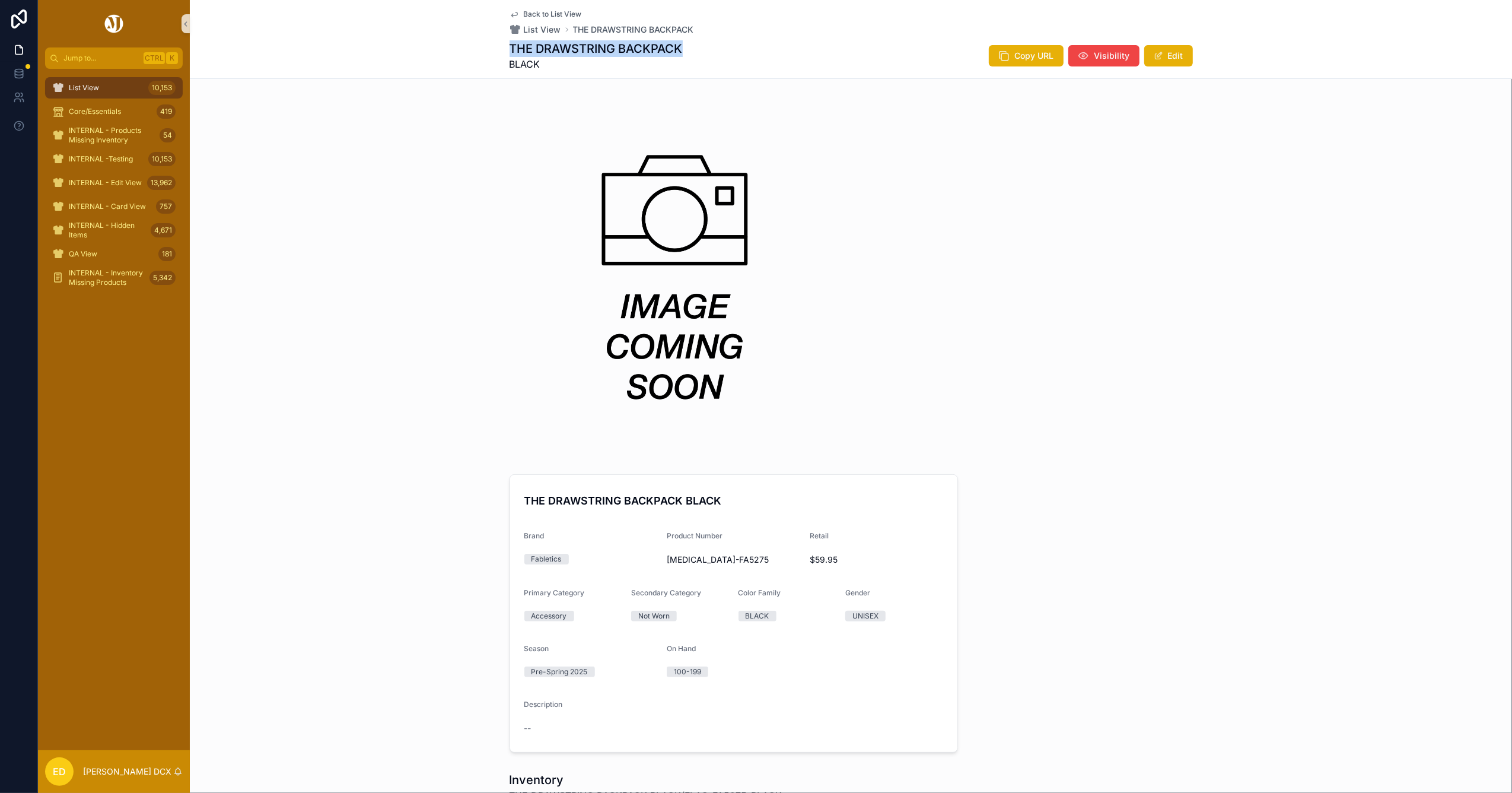
drag, startPoint x: 693, startPoint y: 50, endPoint x: 487, endPoint y: 52, distance: 206.0
click at [487, 52] on div "Back to List View List View THE DRAWSTRING BACKPACK THE DRAWSTRING BACKPACK BLA…" at bounding box center [851, 39] width 1322 height 79
copy h1 "THE DRAWSTRING BACKPACK"
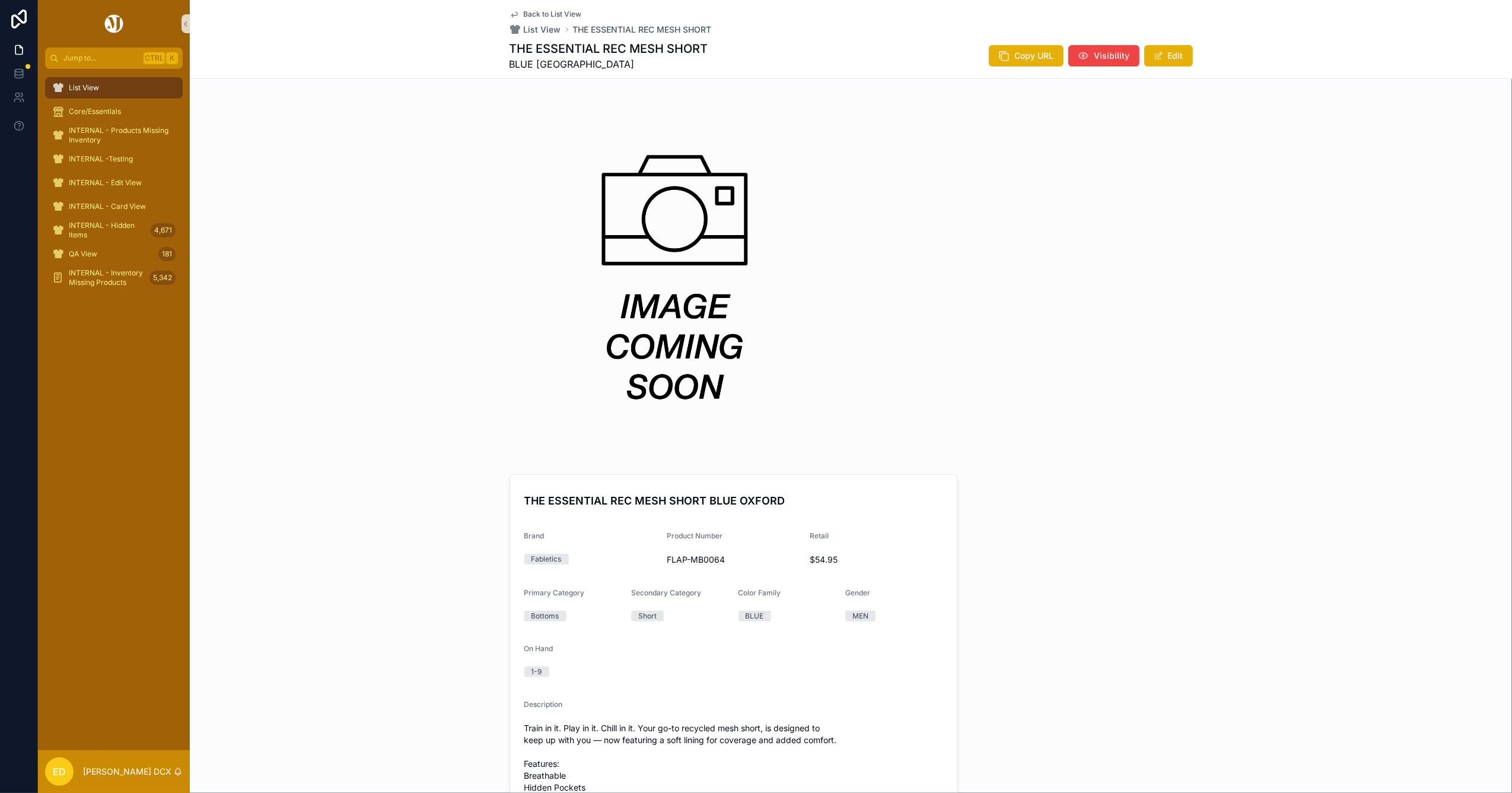
click at [563, 51] on h1 "THE ESSENTIAL REC MESH SHORT" at bounding box center [609, 49] width 199 height 17
copy h1 "THE ESSENTIAL REC MESH SHORT"
click at [540, 43] on h1 "THE YEAR ROUND [PERSON_NAME]" at bounding box center [612, 49] width 204 height 17
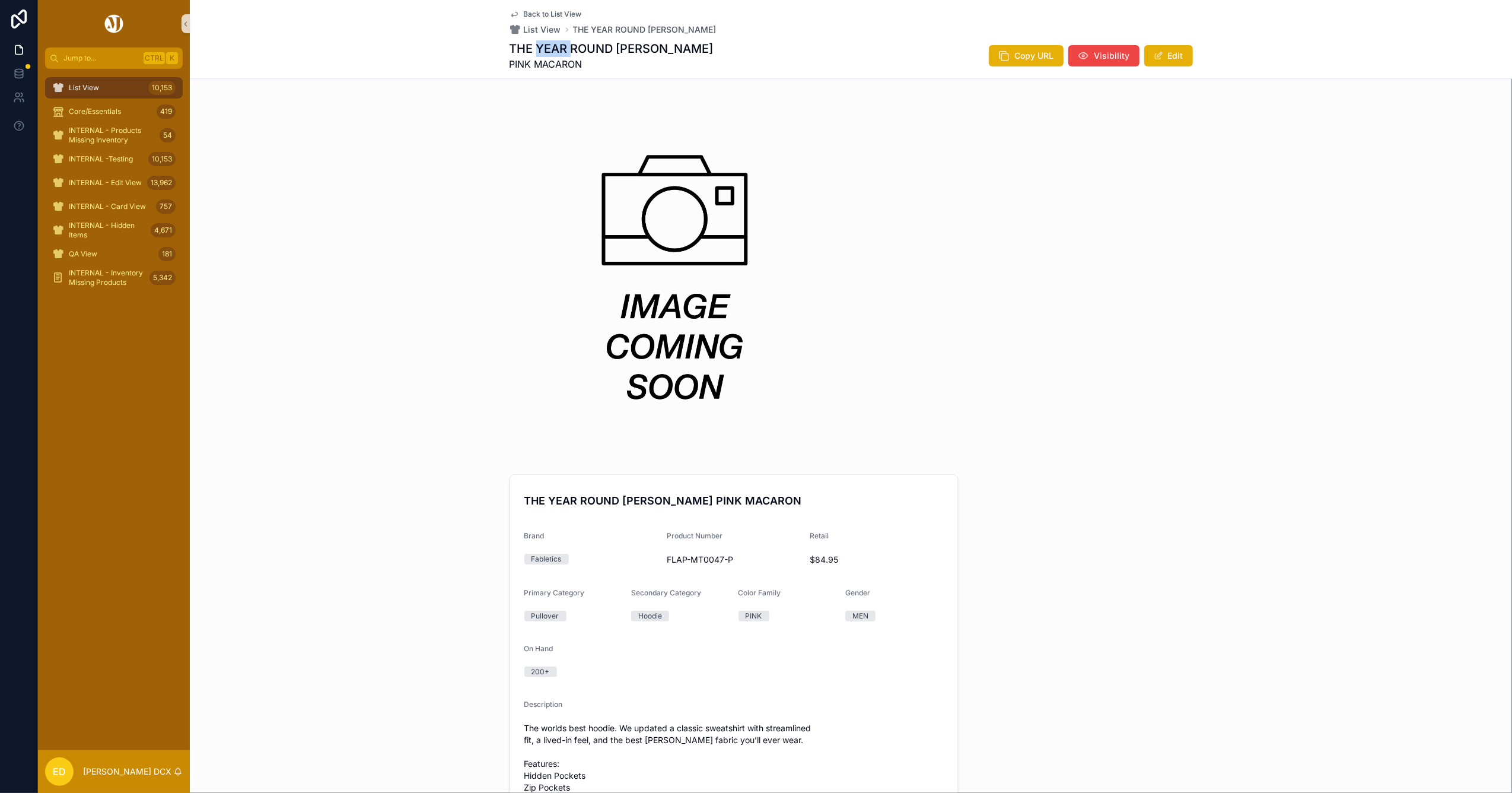
click at [540, 43] on h1 "THE YEAR ROUND [PERSON_NAME]" at bounding box center [612, 49] width 204 height 17
copy h1 "THE YEAR ROUND [PERSON_NAME]"
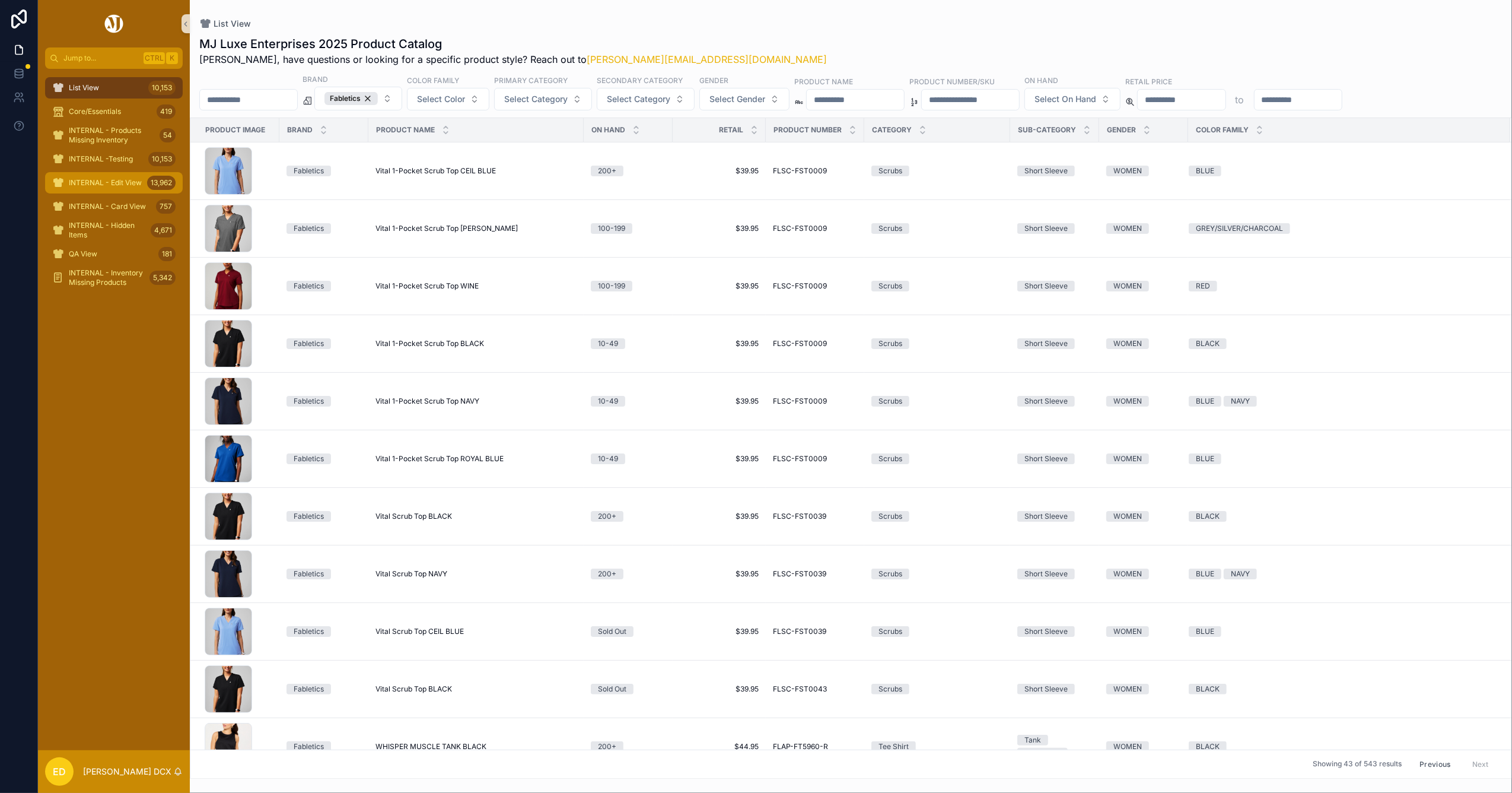
click at [88, 184] on span "INTERNAL - Edit View" at bounding box center [105, 183] width 73 height 10
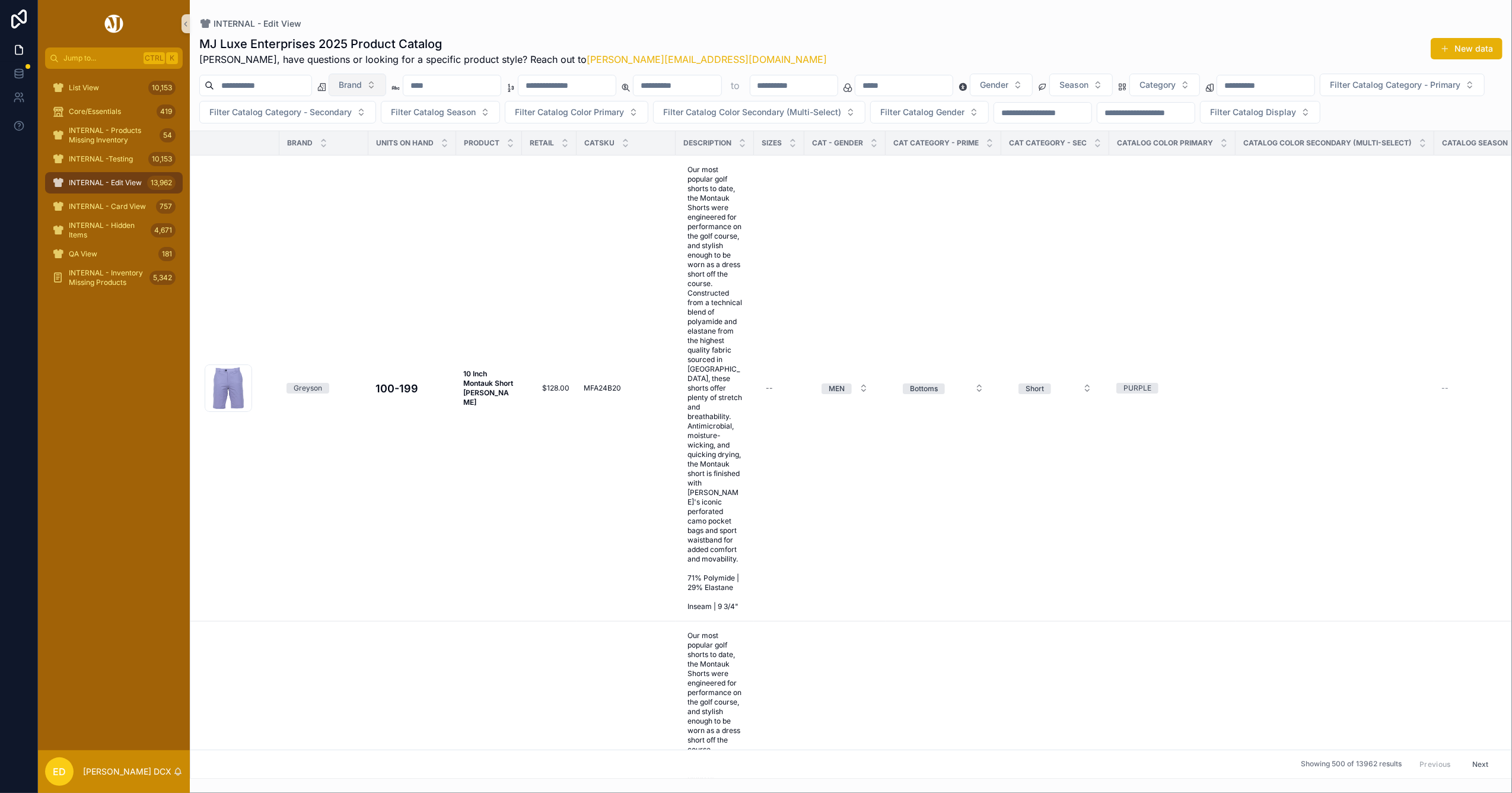
click at [386, 82] on button "Brand" at bounding box center [357, 85] width 57 height 22
click at [361, 210] on div "Fabletics" at bounding box center [388, 209] width 143 height 19
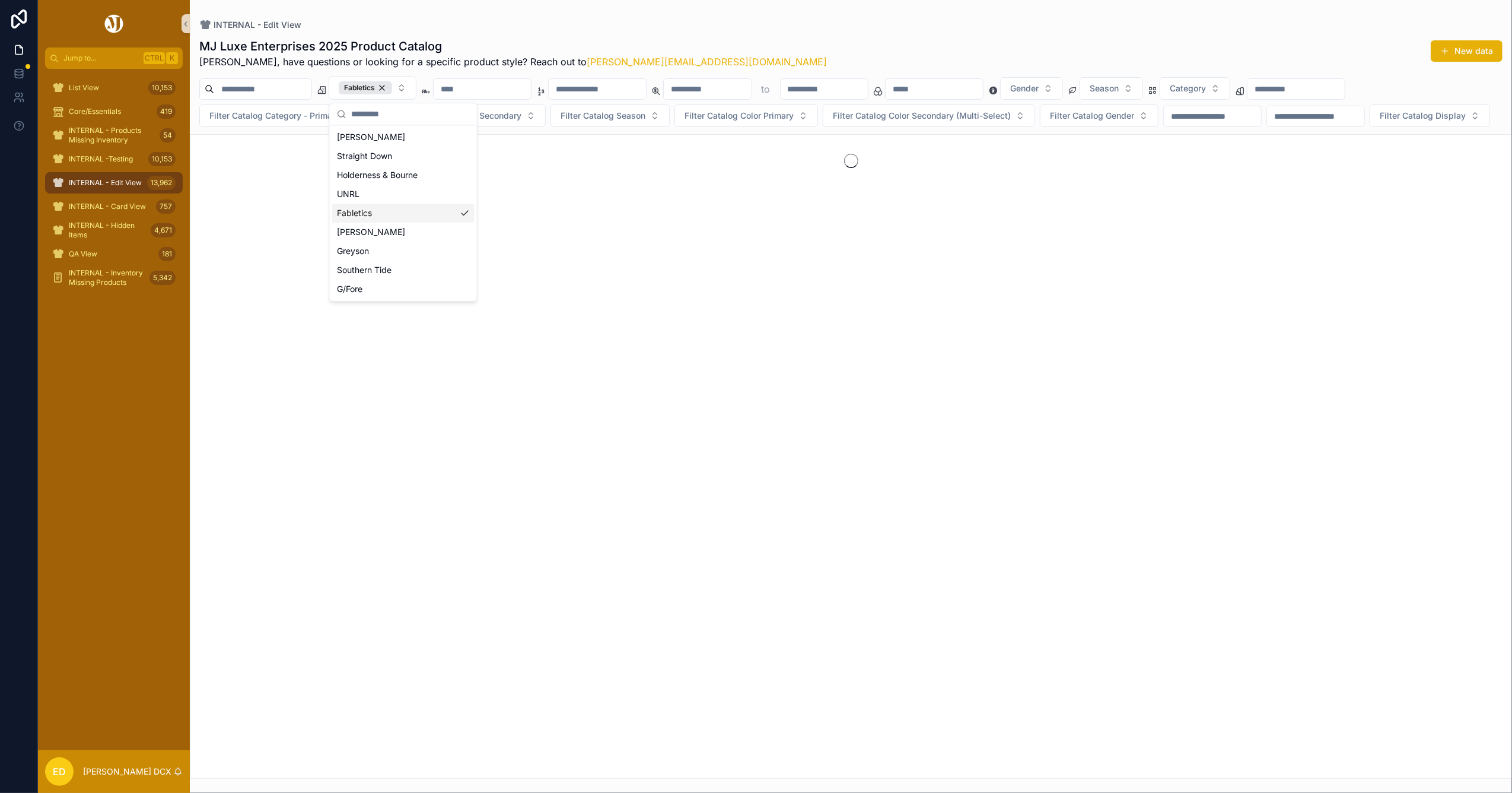
click at [769, 24] on div "INTERNAL - Edit View" at bounding box center [851, 24] width 1303 height 12
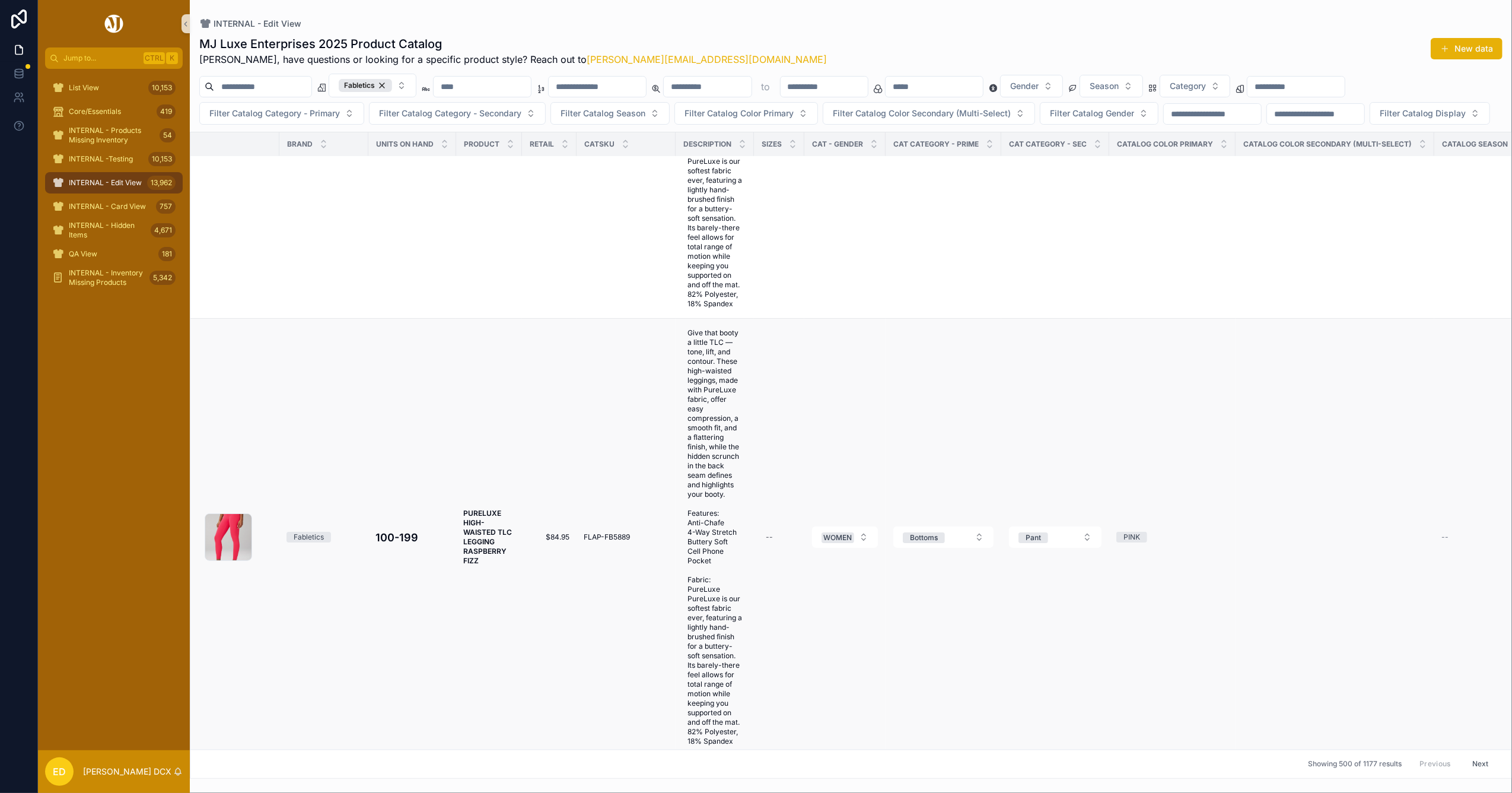
scroll to position [124463, 0]
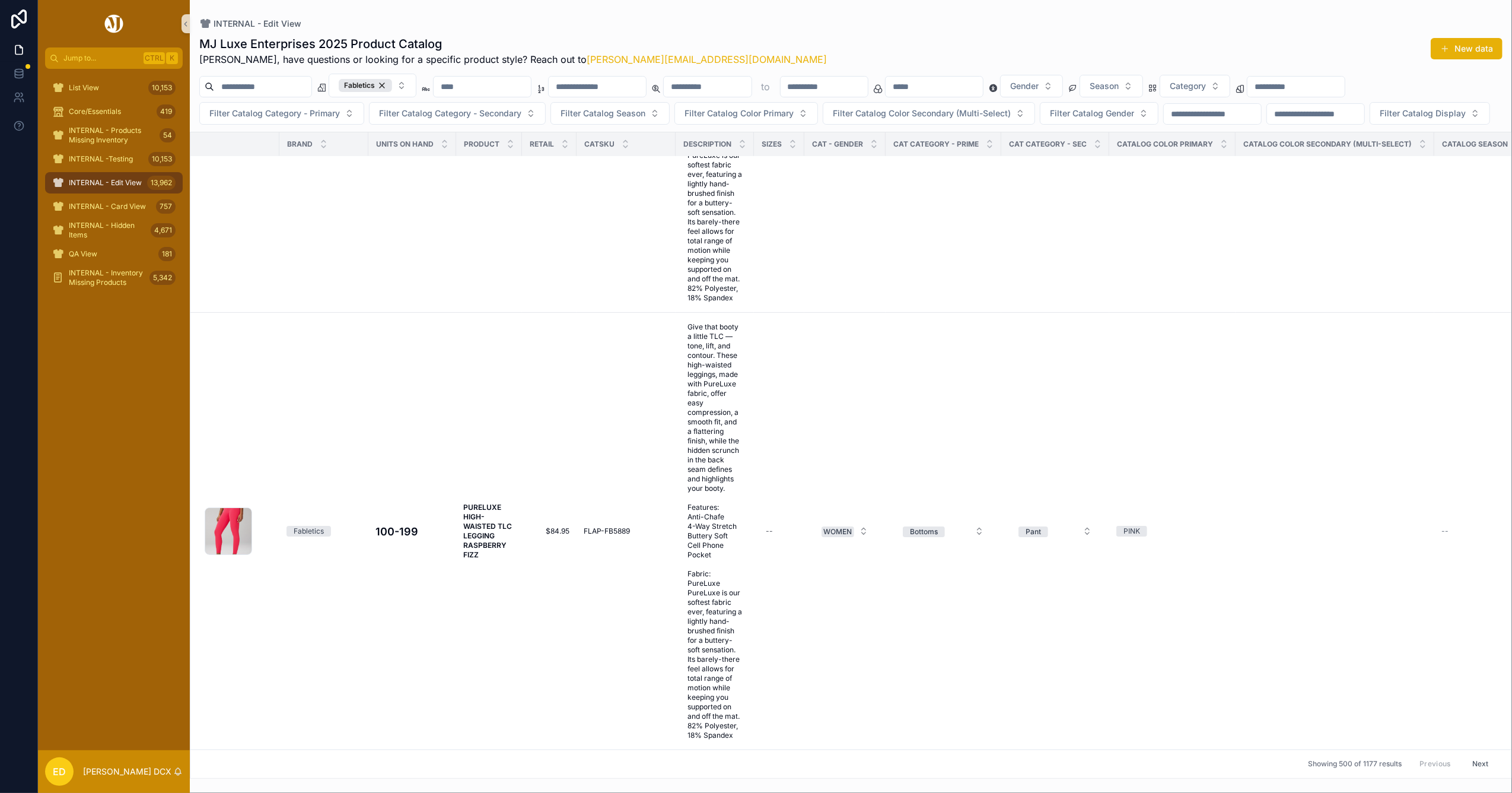
click at [1476, 755] on button "Next" at bounding box center [1481, 764] width 34 height 18
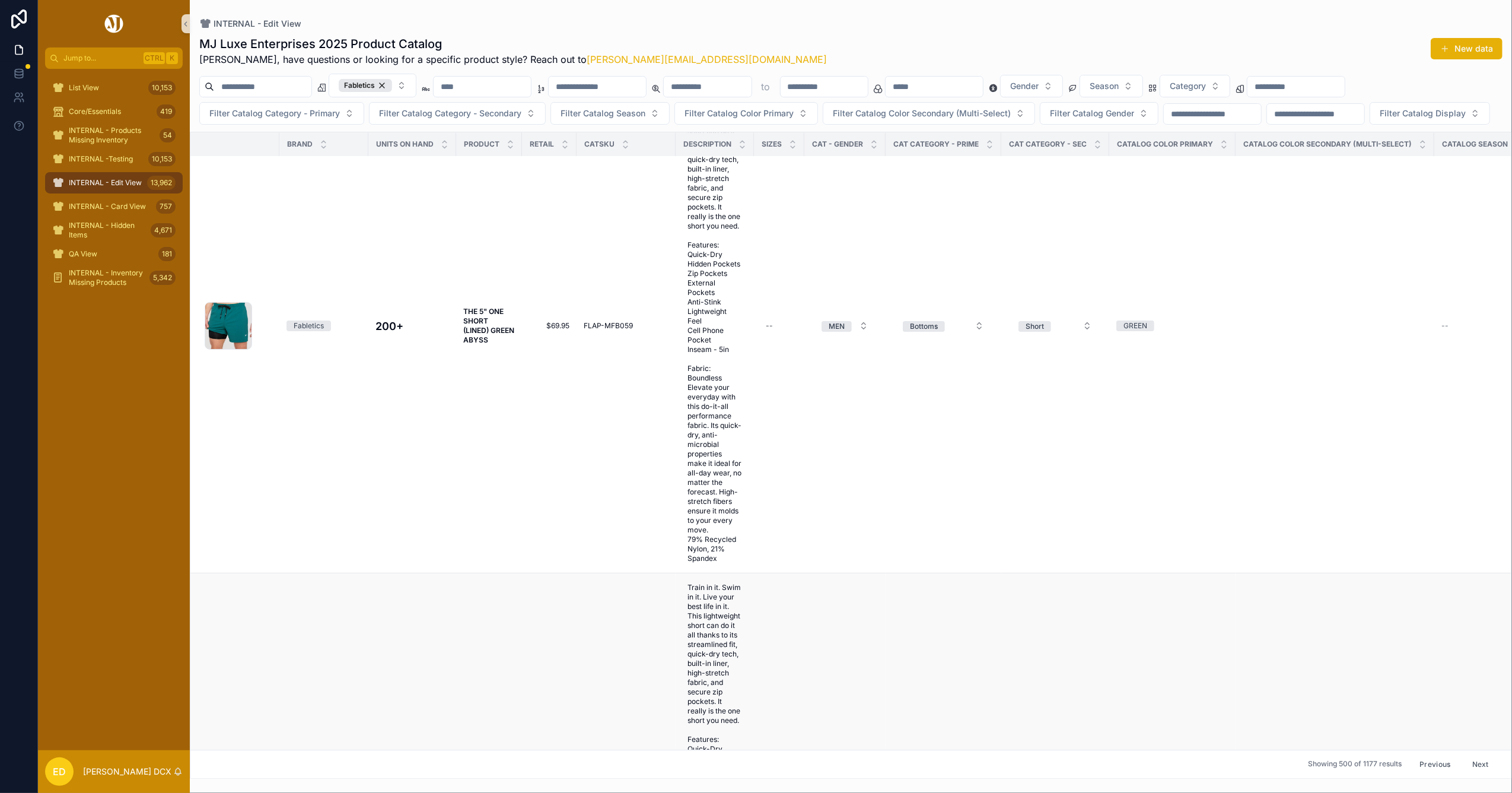
scroll to position [44186, 0]
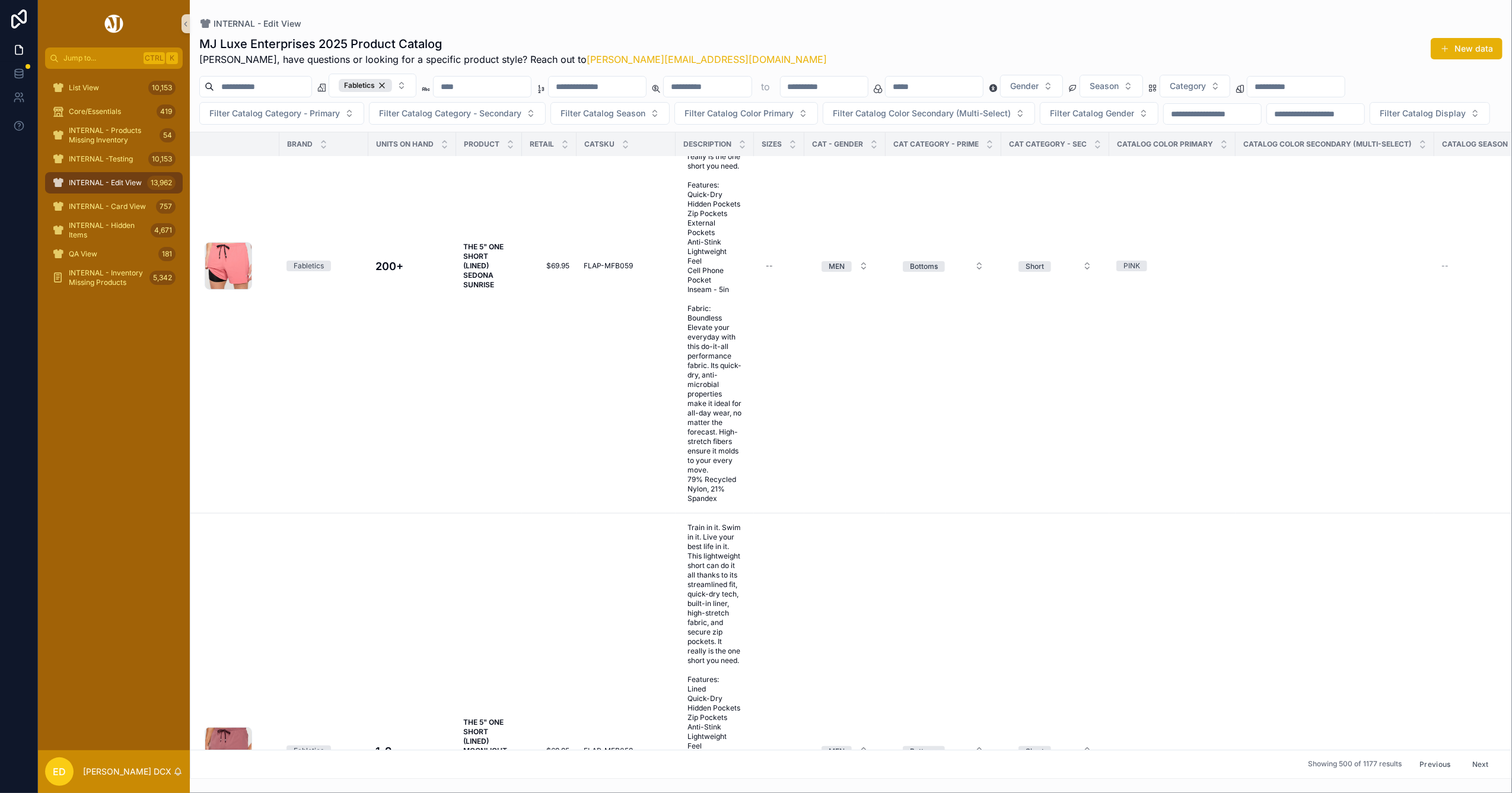
drag, startPoint x: 991, startPoint y: 408, endPoint x: 119, endPoint y: 489, distance: 875.8
click at [121, 490] on div "List View 10,153 Core/Essentials 419 INTERNAL - Products Missing Inventory 54 I…" at bounding box center [113, 409] width 152 height 681
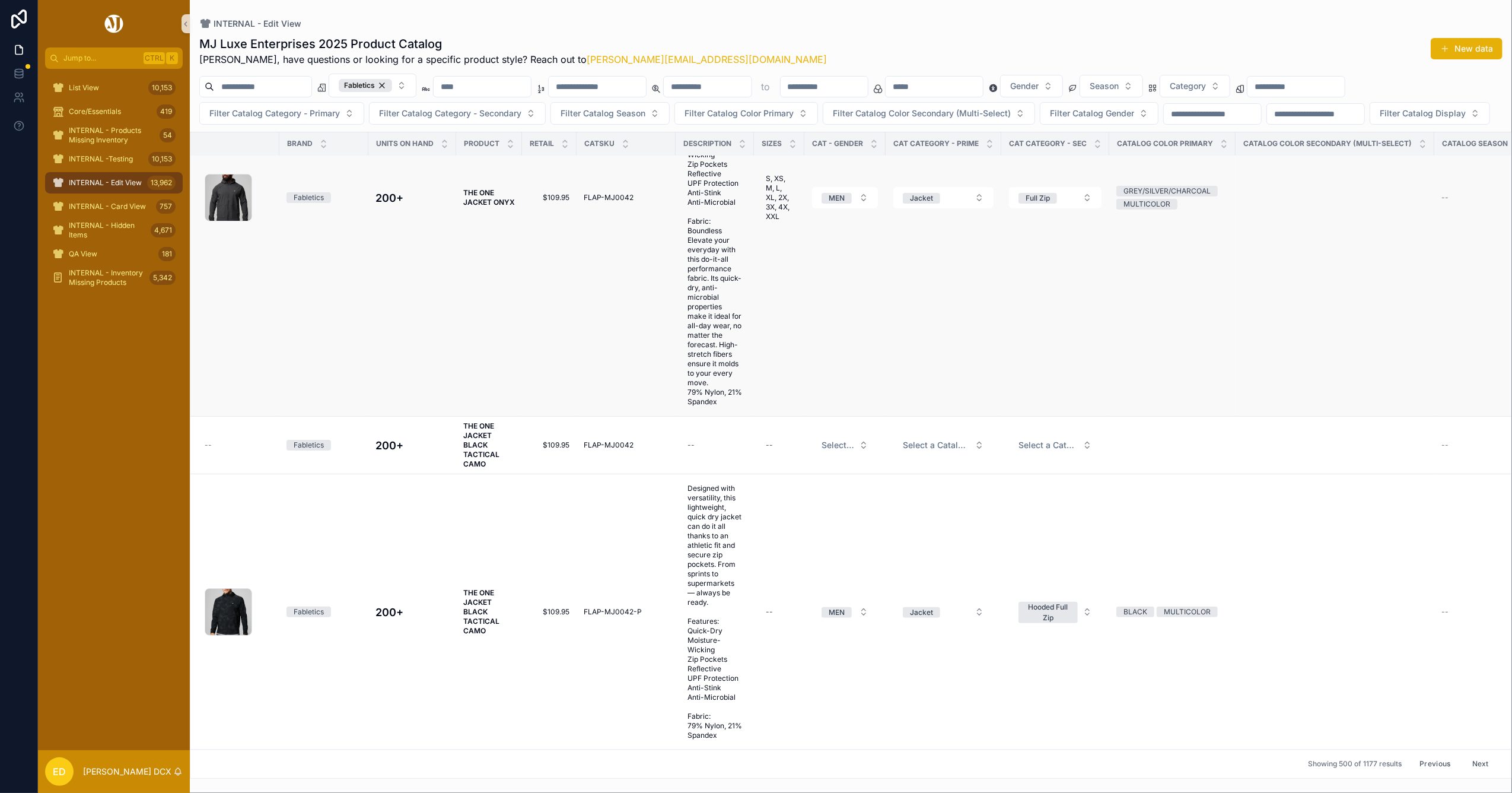
scroll to position [97629, 0]
click at [1470, 755] on button "Next" at bounding box center [1481, 764] width 34 height 18
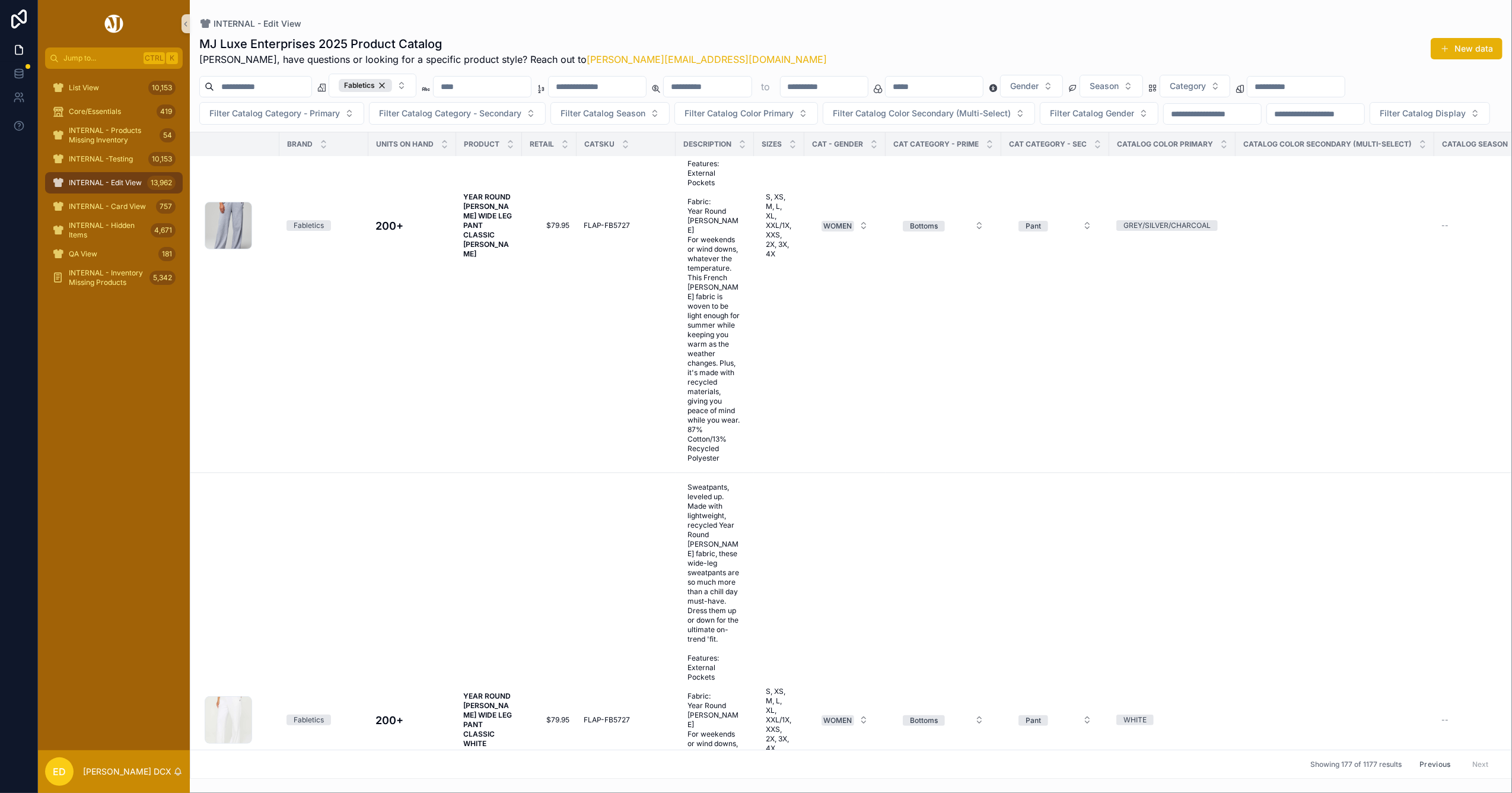
scroll to position [49870, 0]
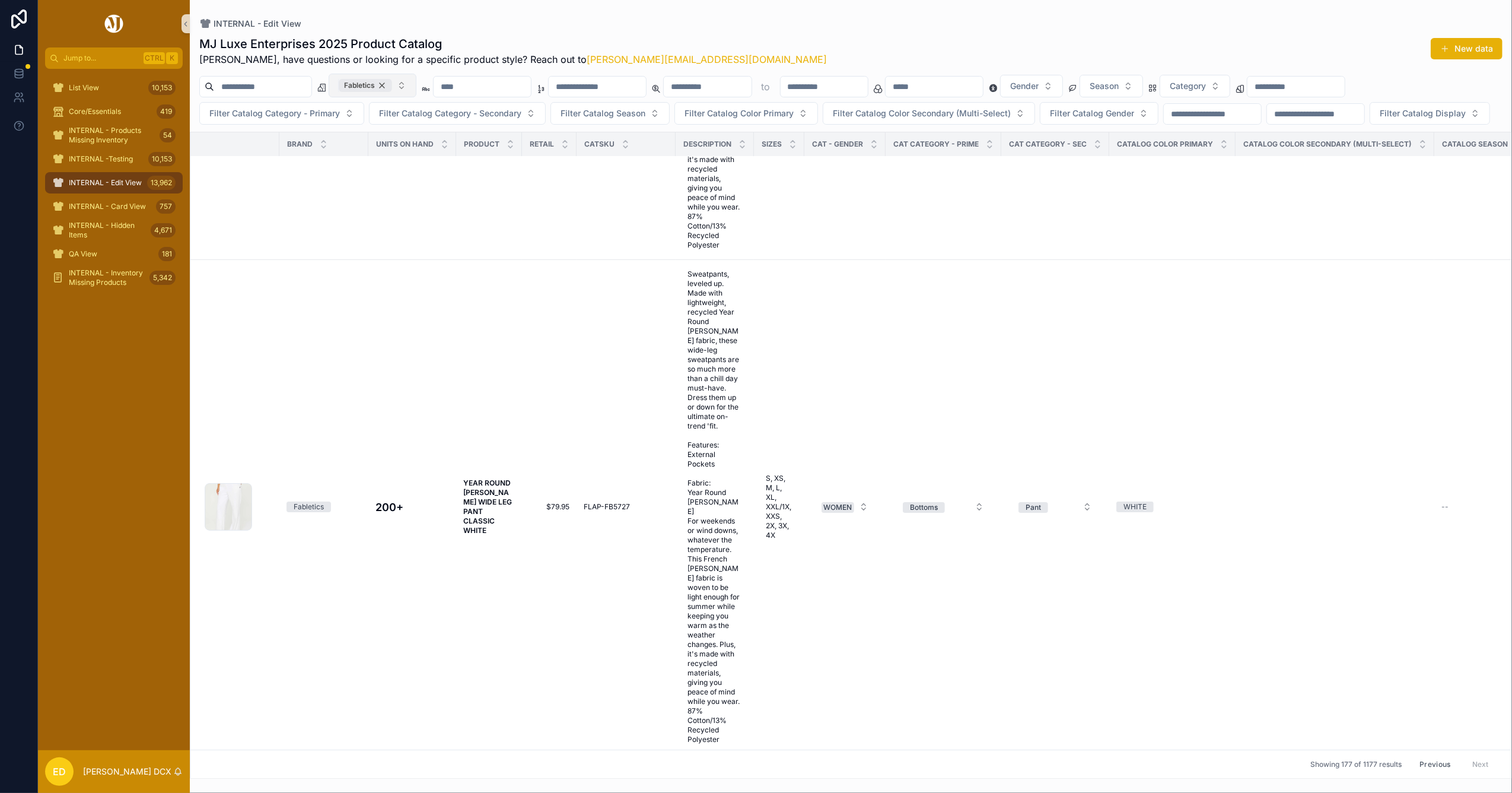
click at [392, 84] on div "Fabletics" at bounding box center [365, 85] width 53 height 13
click at [412, 84] on button "Fabletics" at bounding box center [373, 85] width 88 height 24
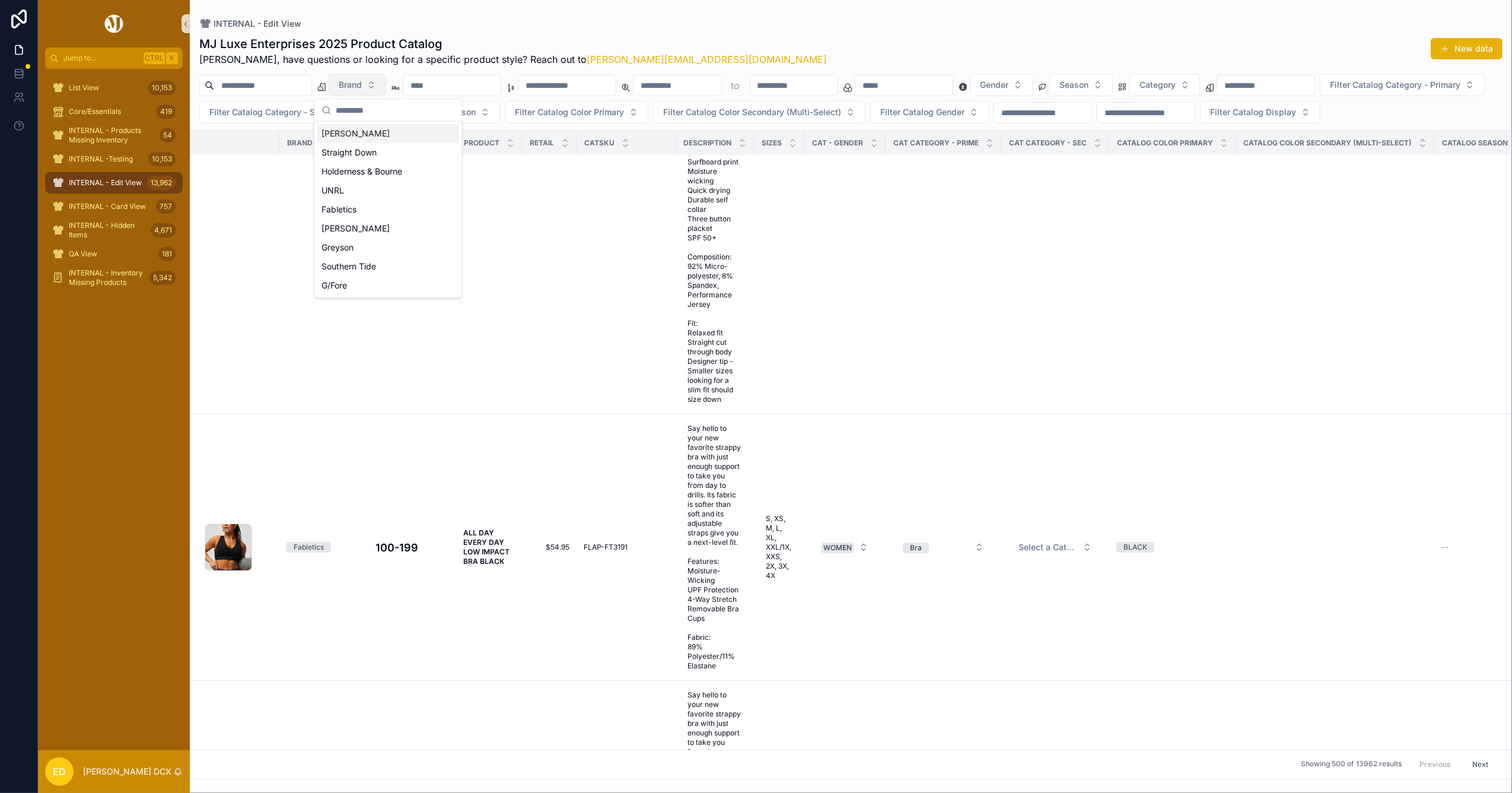
scroll to position [53704, 0]
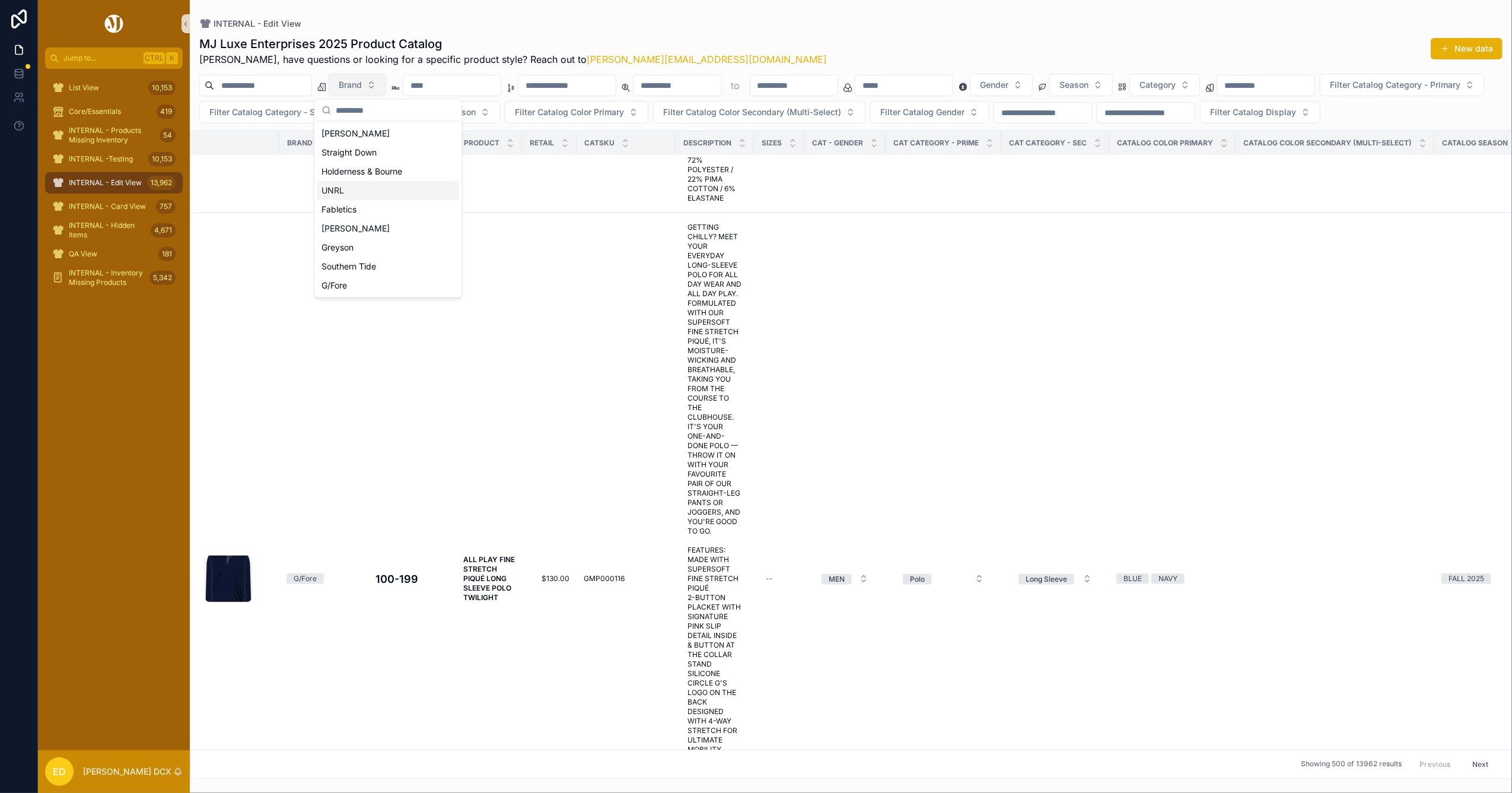
click at [816, 34] on div "MJ Luxe Enterprises 2025 Product Catalog Erwin, have questions or looking for a…" at bounding box center [851, 403] width 1322 height 750
click at [386, 81] on button "Brand" at bounding box center [357, 85] width 57 height 22
click at [731, 45] on div "MJ Luxe Enterprises 2025 Product Catalog Erwin, have questions or looking for a…" at bounding box center [851, 51] width 1303 height 31
click at [386, 76] on button "Brand" at bounding box center [357, 85] width 57 height 22
click at [741, 48] on div "MJ Luxe Enterprises 2025 Product Catalog Erwin, have questions or looking for a…" at bounding box center [851, 51] width 1303 height 31
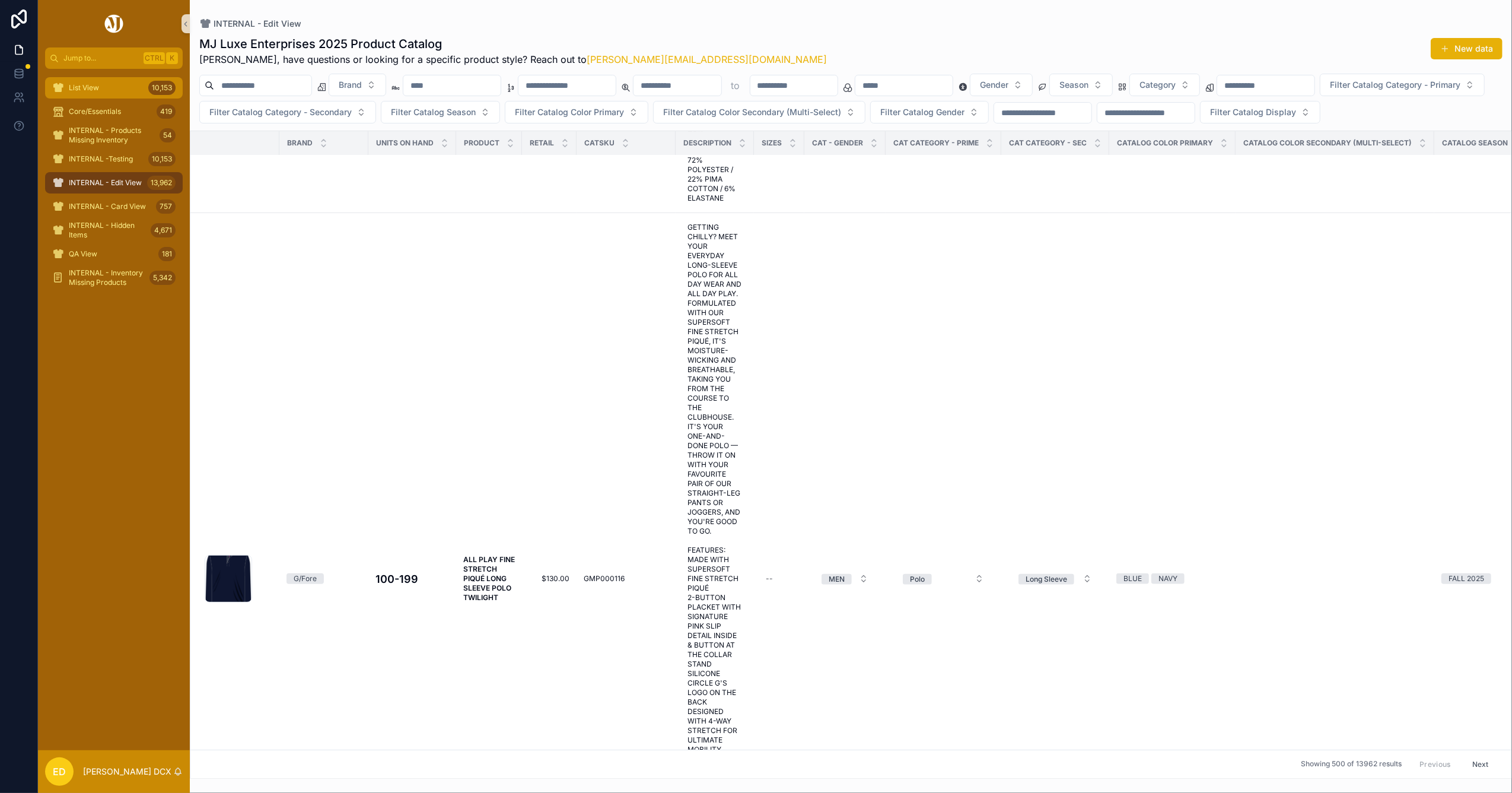
click at [105, 90] on div "List View 10,153" at bounding box center [114, 87] width 123 height 19
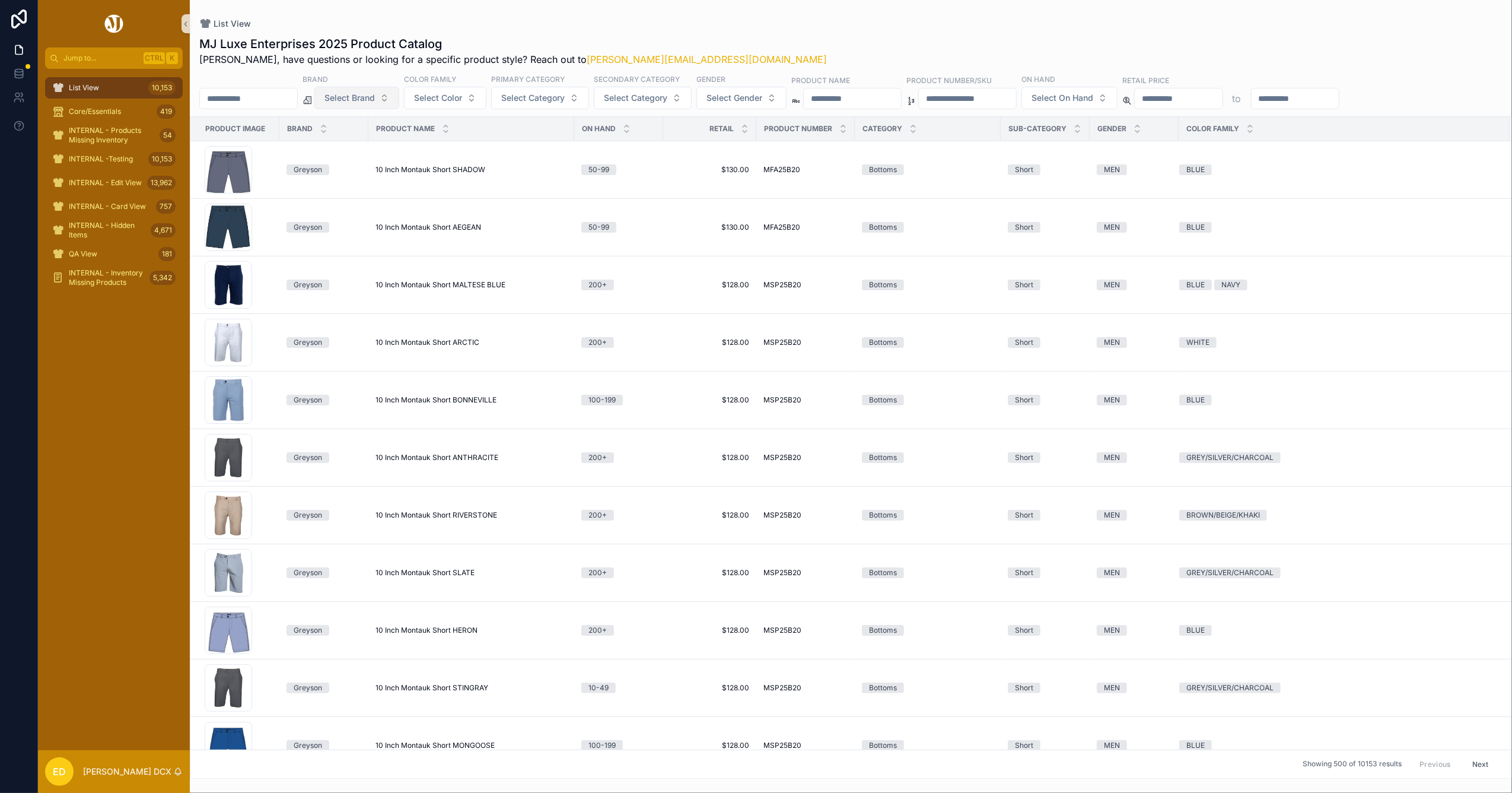
click at [369, 88] on button "Select Brand" at bounding box center [357, 98] width 85 height 22
click at [378, 241] on div "[PERSON_NAME]" at bounding box center [387, 241] width 143 height 19
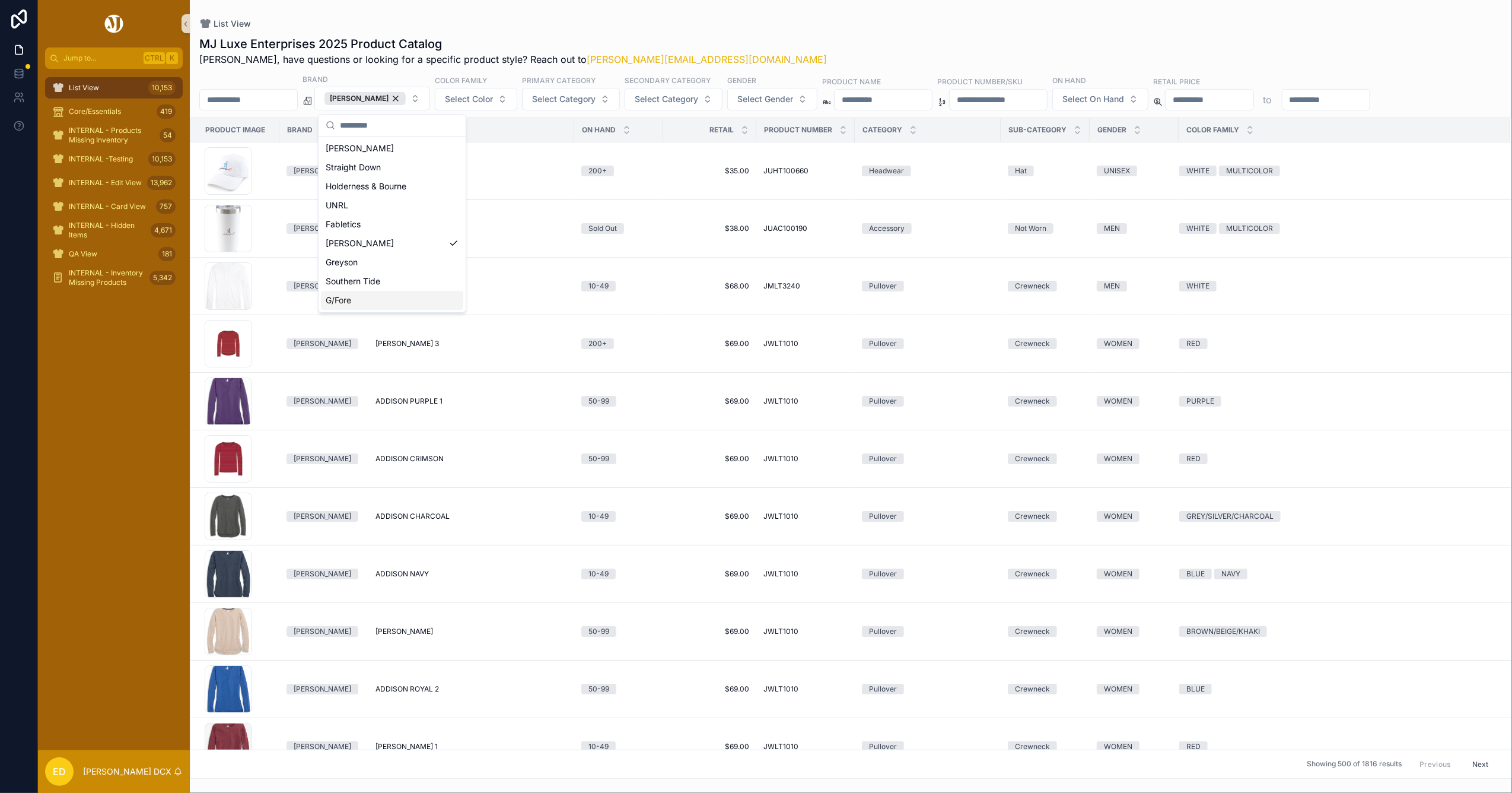
click at [814, 39] on div "MJ Luxe Enterprises 2025 Product Catalog Erwin, have questions or looking for a…" at bounding box center [851, 51] width 1303 height 31
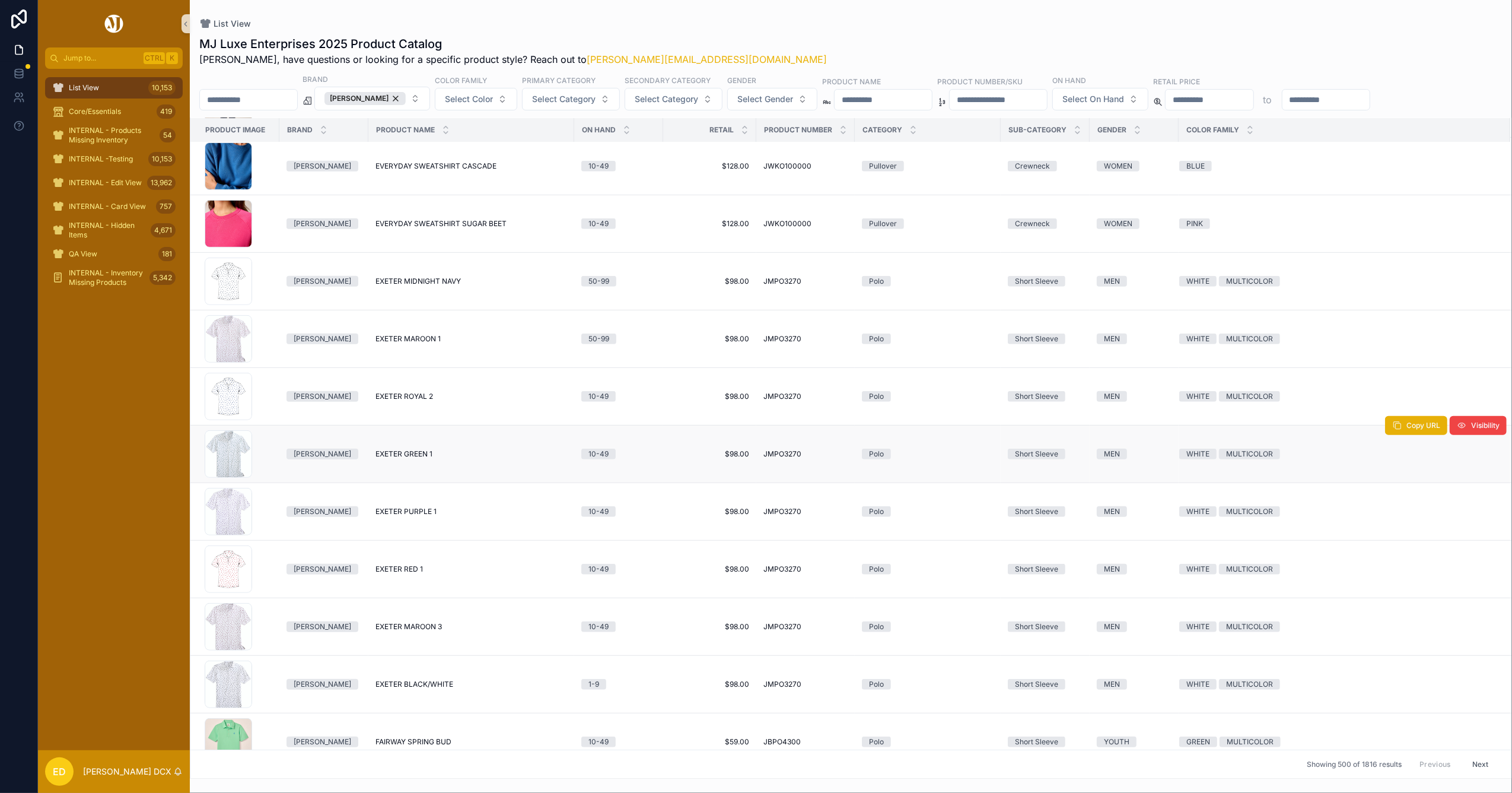
scroll to position [27917, 0]
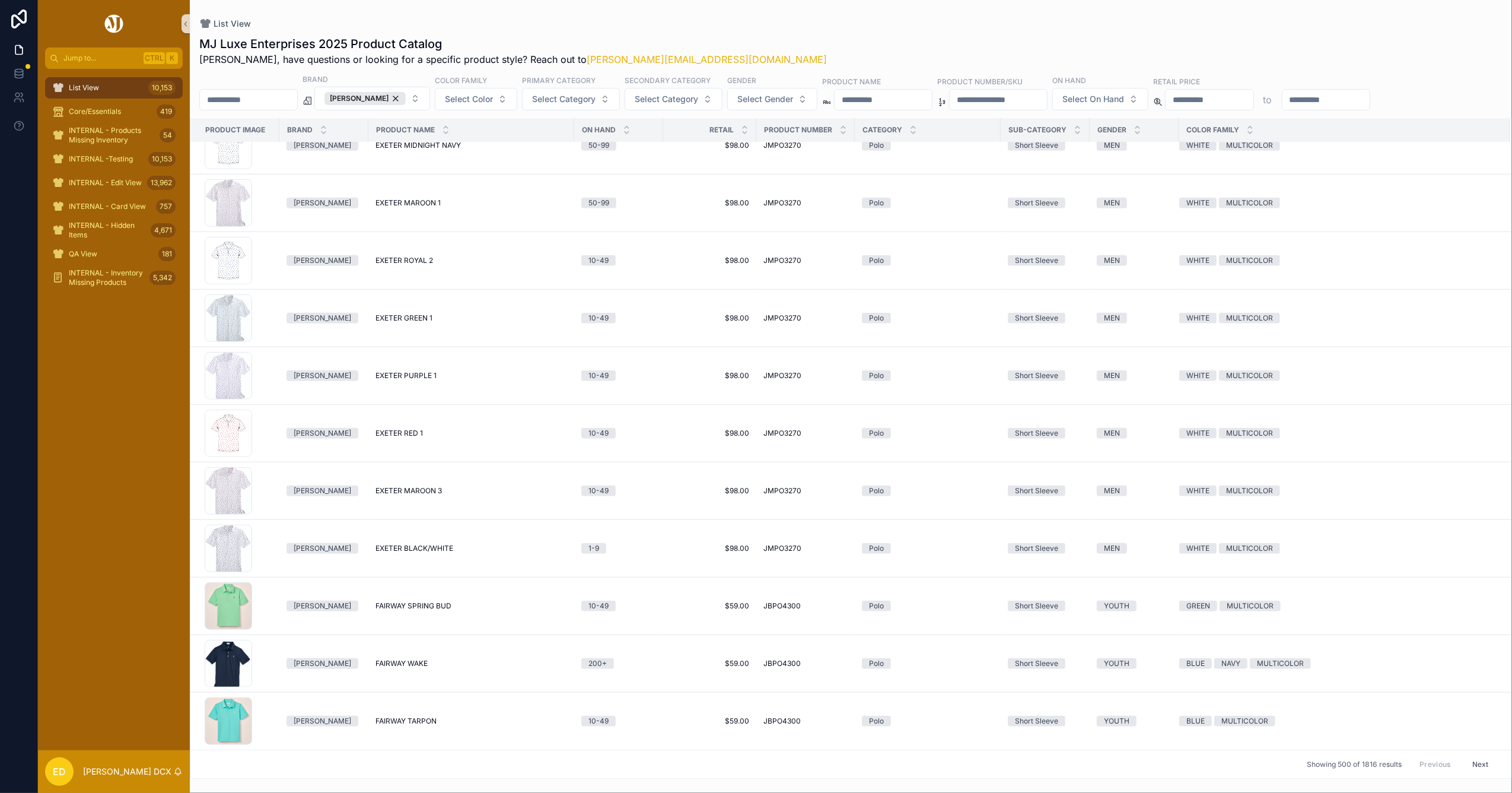
click at [1467, 762] on button "Next" at bounding box center [1481, 764] width 34 height 18
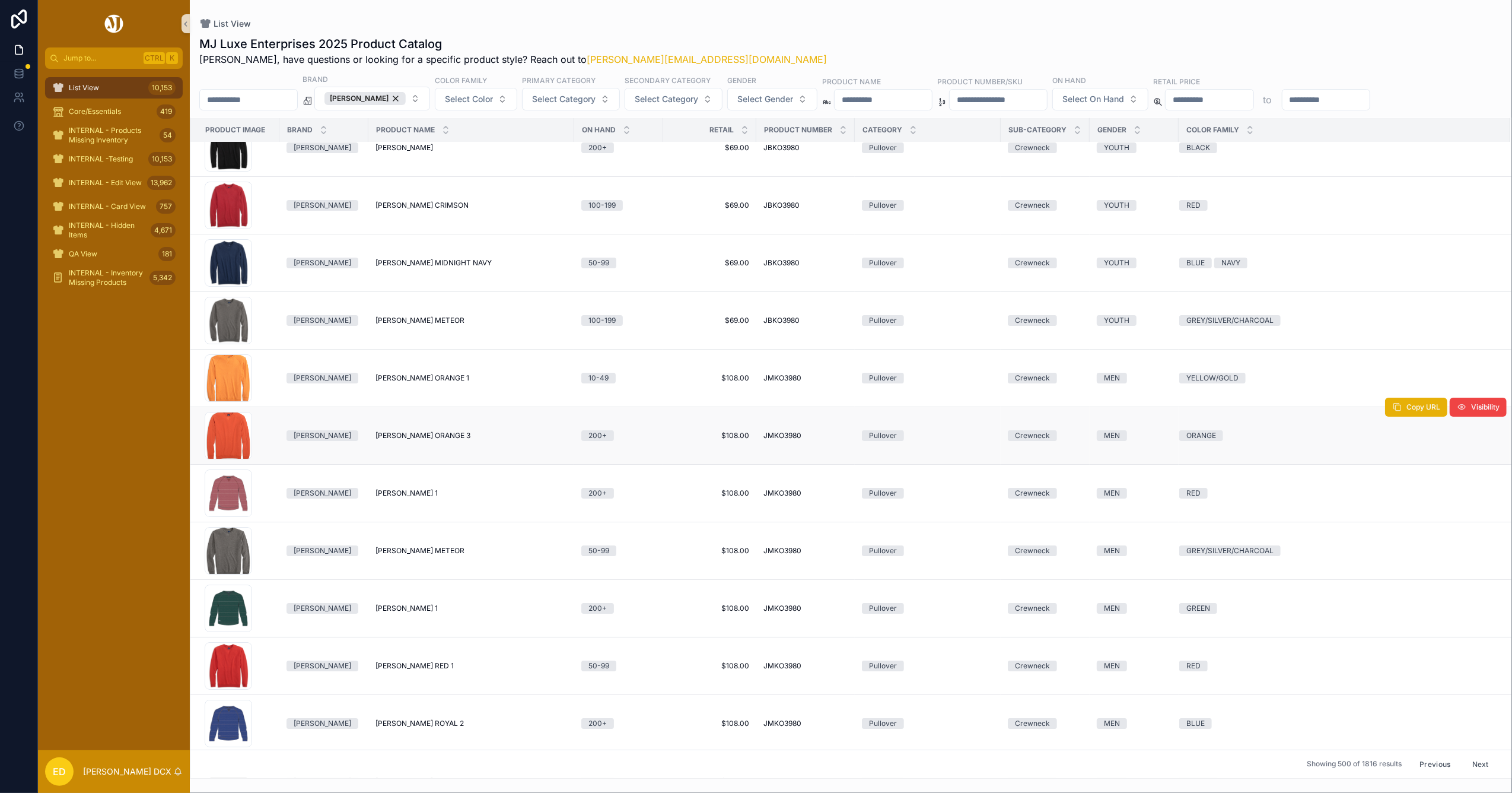
scroll to position [4813, 0]
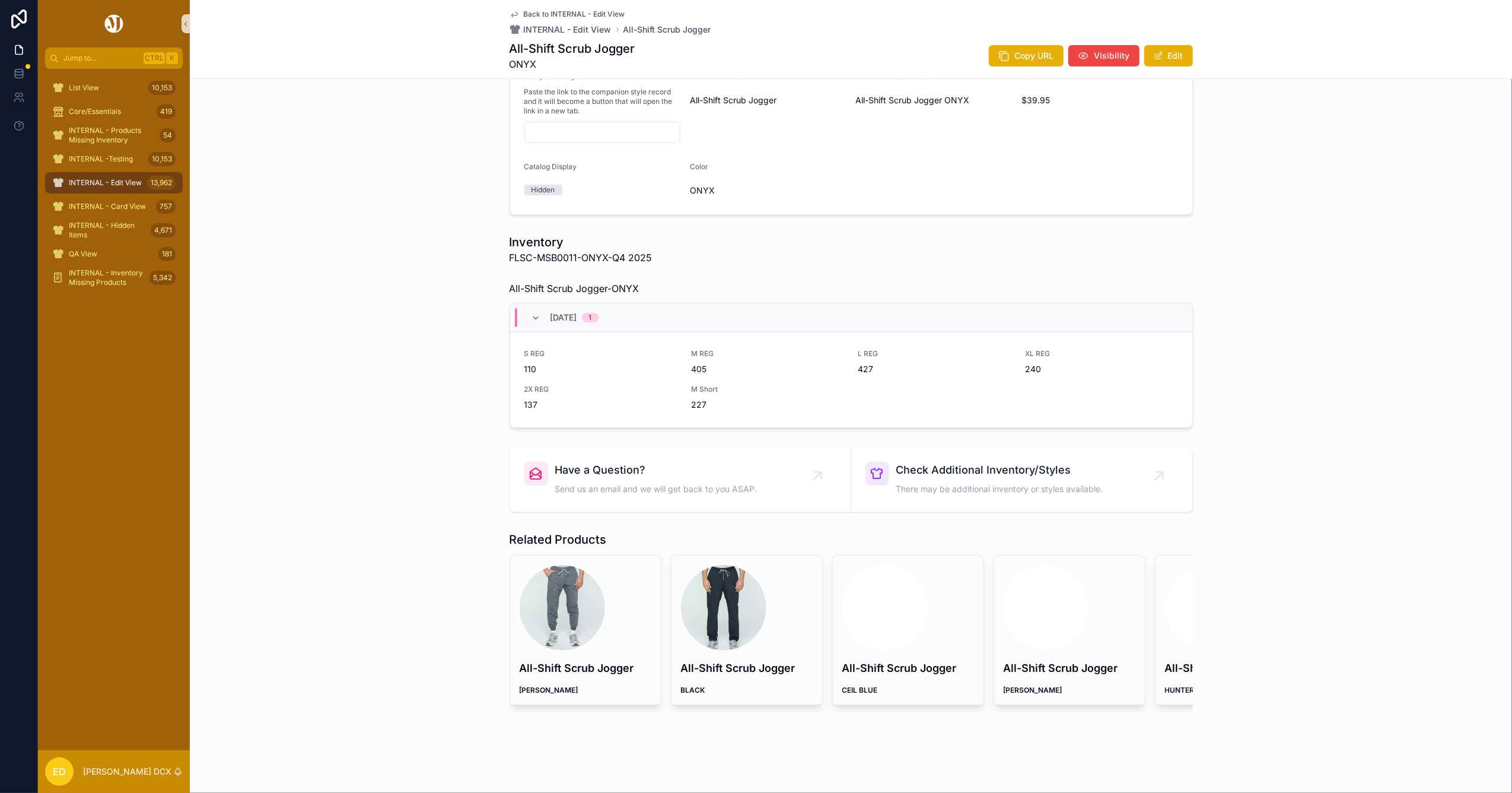
scroll to position [475, 0]
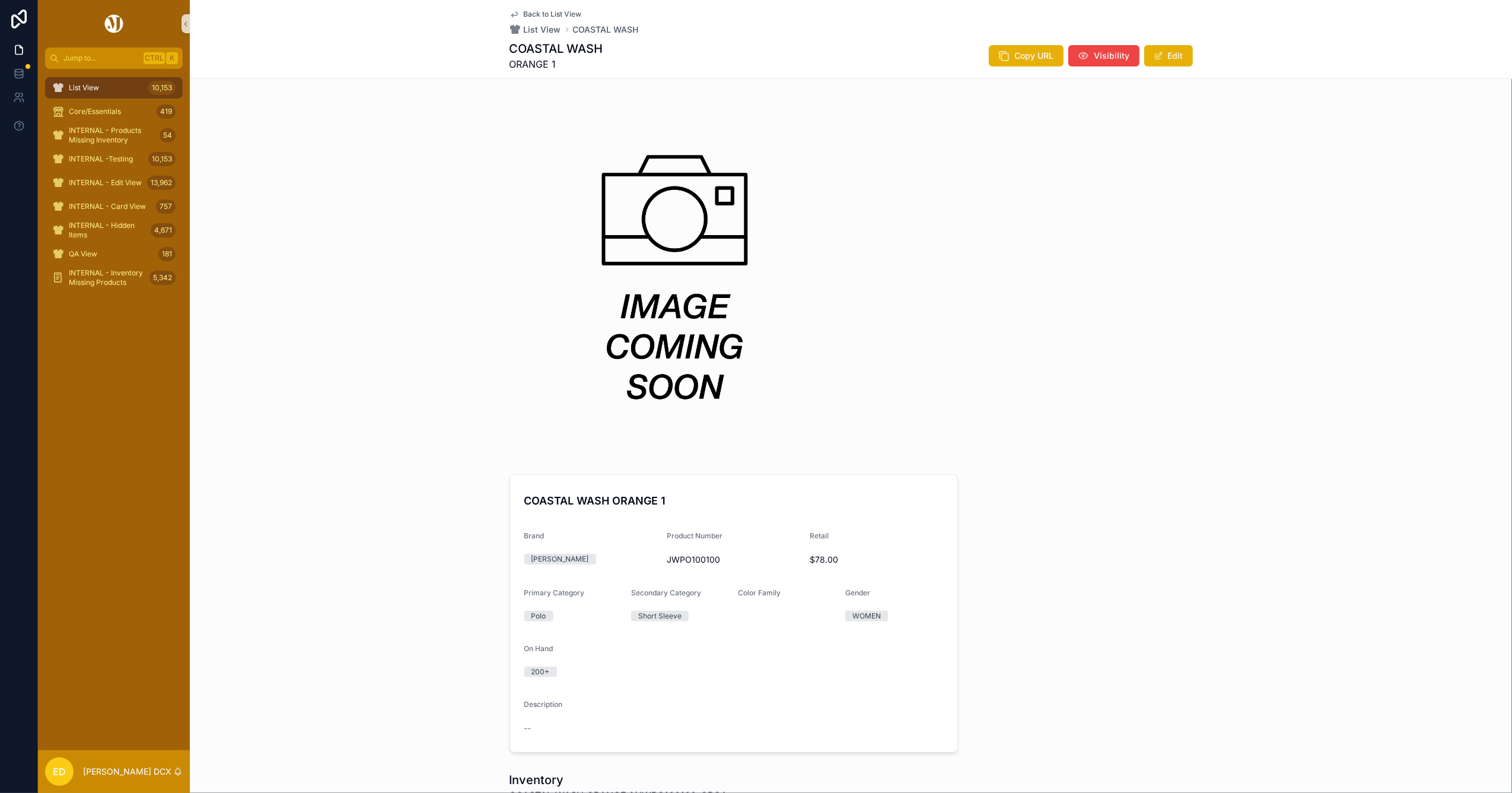
click at [686, 554] on span "JWPO100100" at bounding box center [733, 559] width 134 height 12
copy span "JWPO100100"
click at [575, 45] on h1 "COASTAL WASH" at bounding box center [556, 49] width 94 height 17
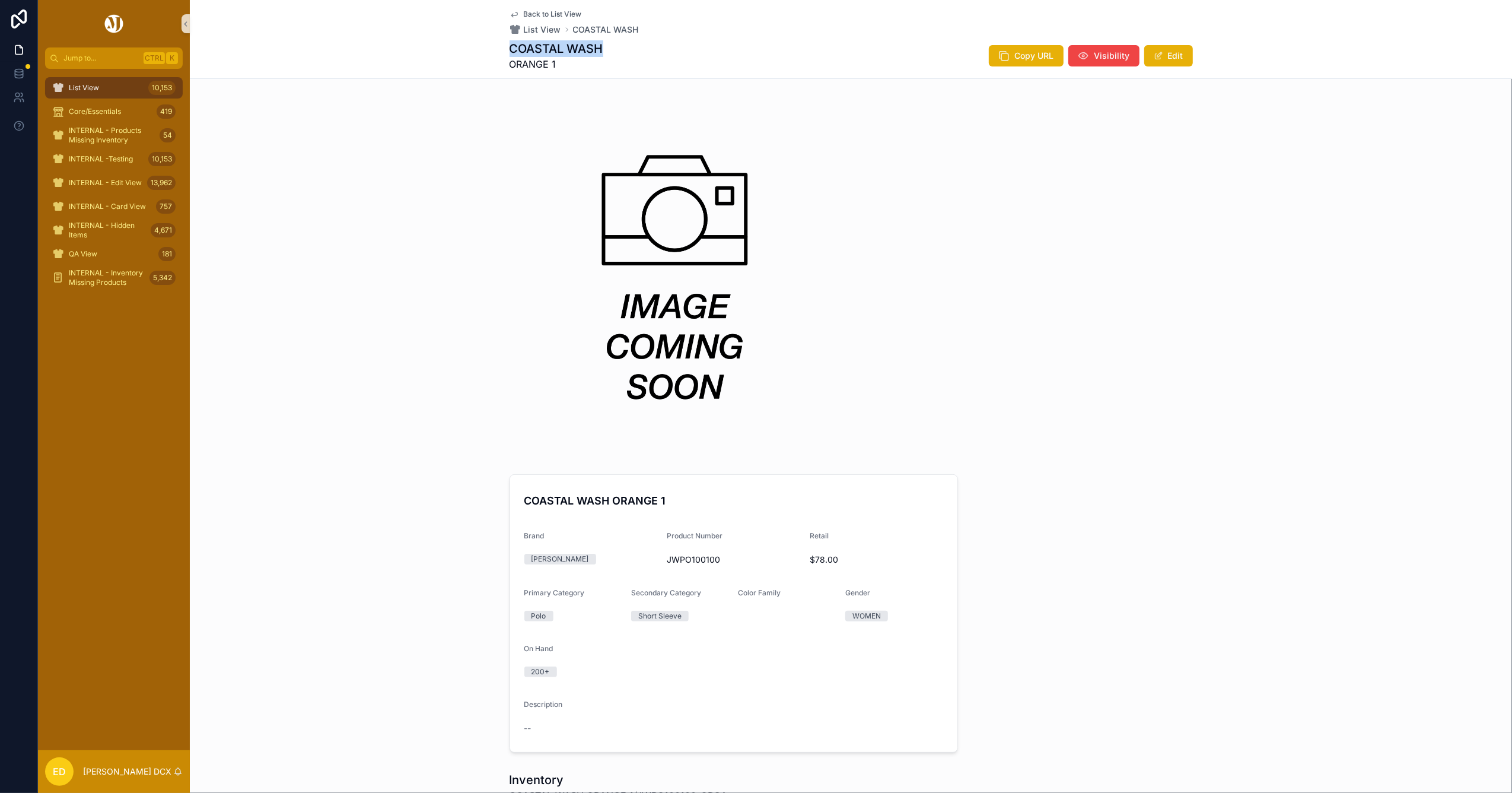
click at [575, 45] on h1 "COASTAL WASH" at bounding box center [556, 49] width 94 height 17
copy h1 "COASTAL WASH"
click at [687, 558] on span "JWPO100100" at bounding box center [733, 559] width 134 height 12
copy span "JWPO100100"
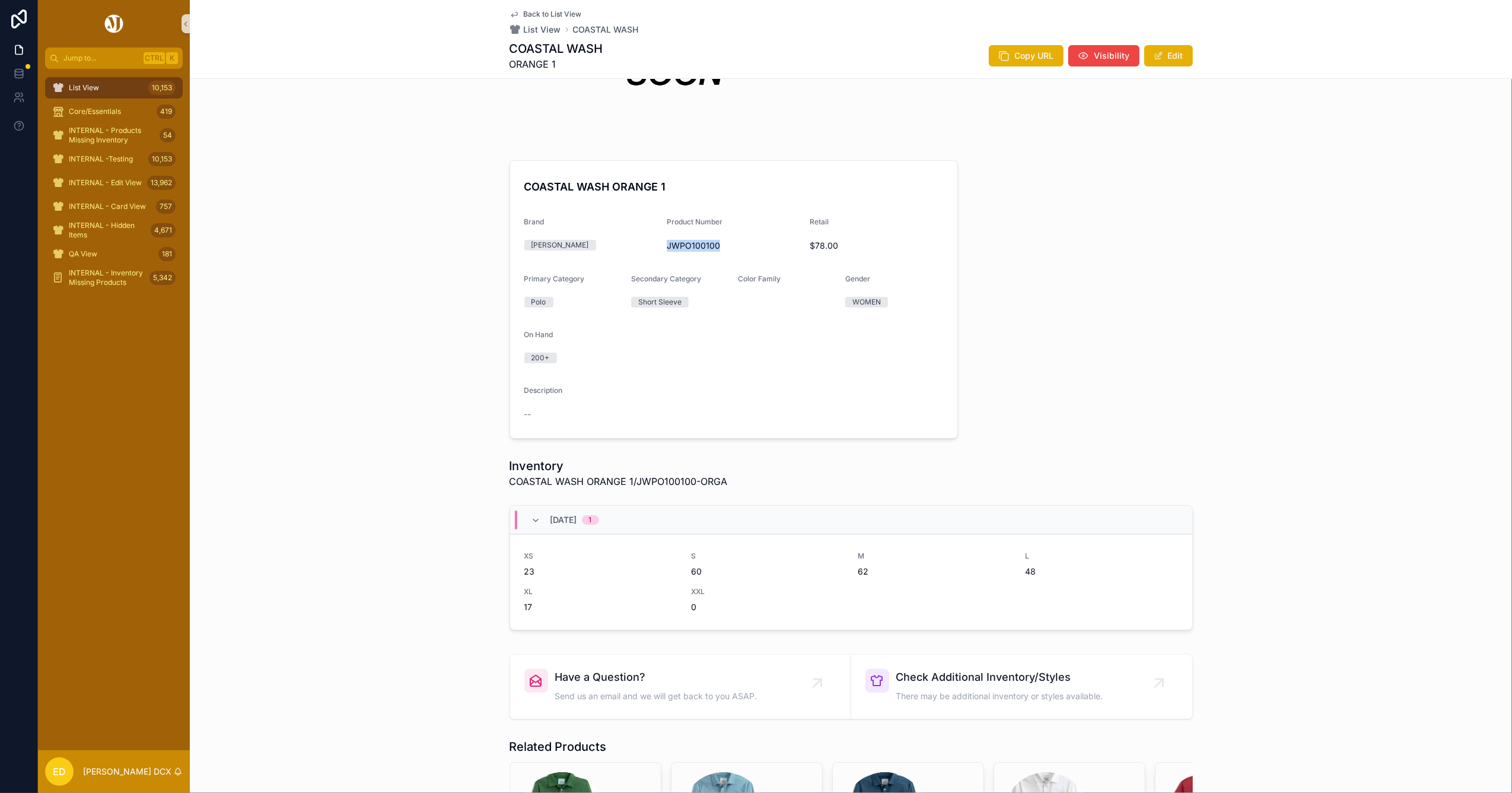
scroll to position [313, 0]
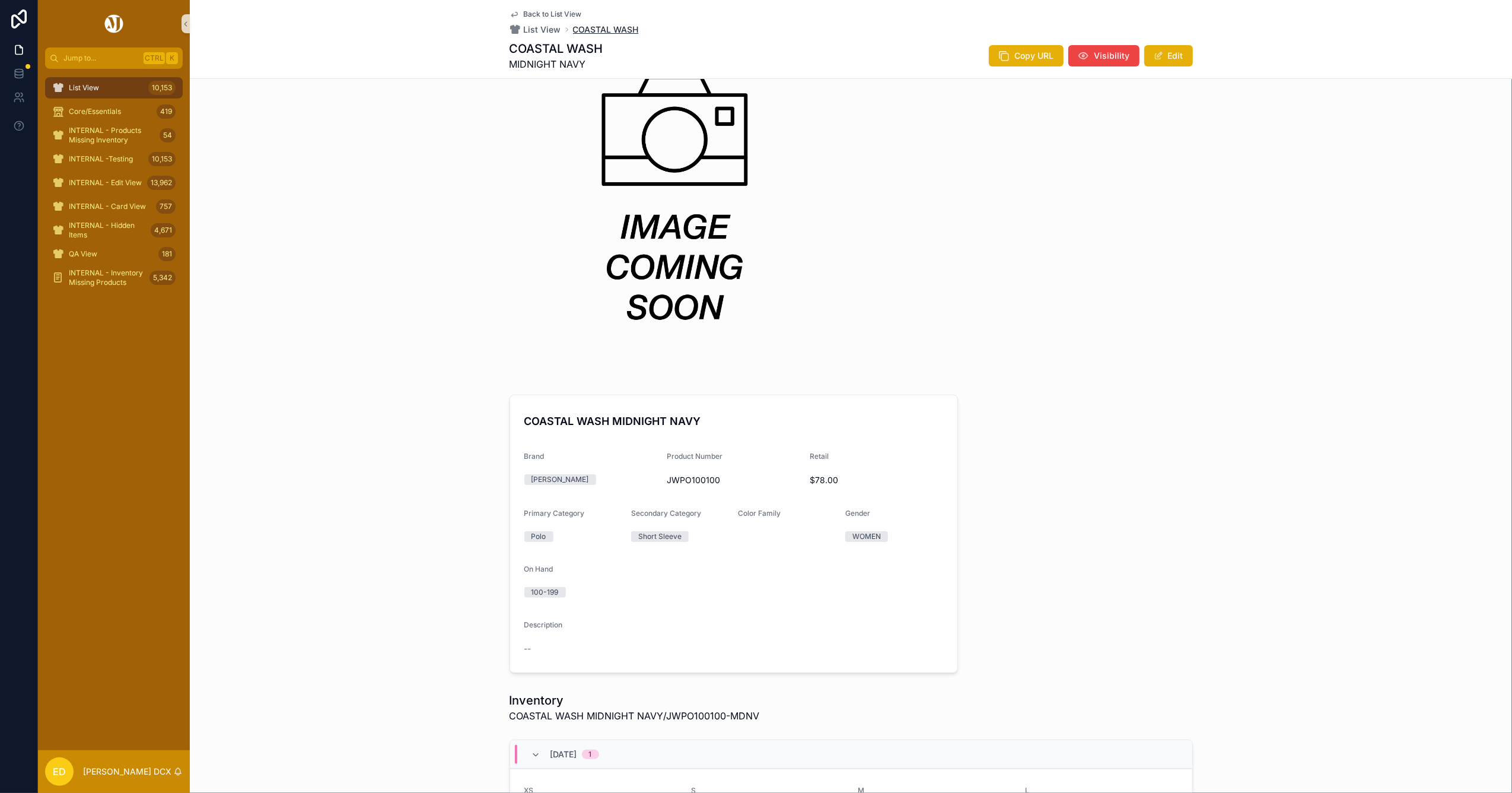
scroll to position [79, 0]
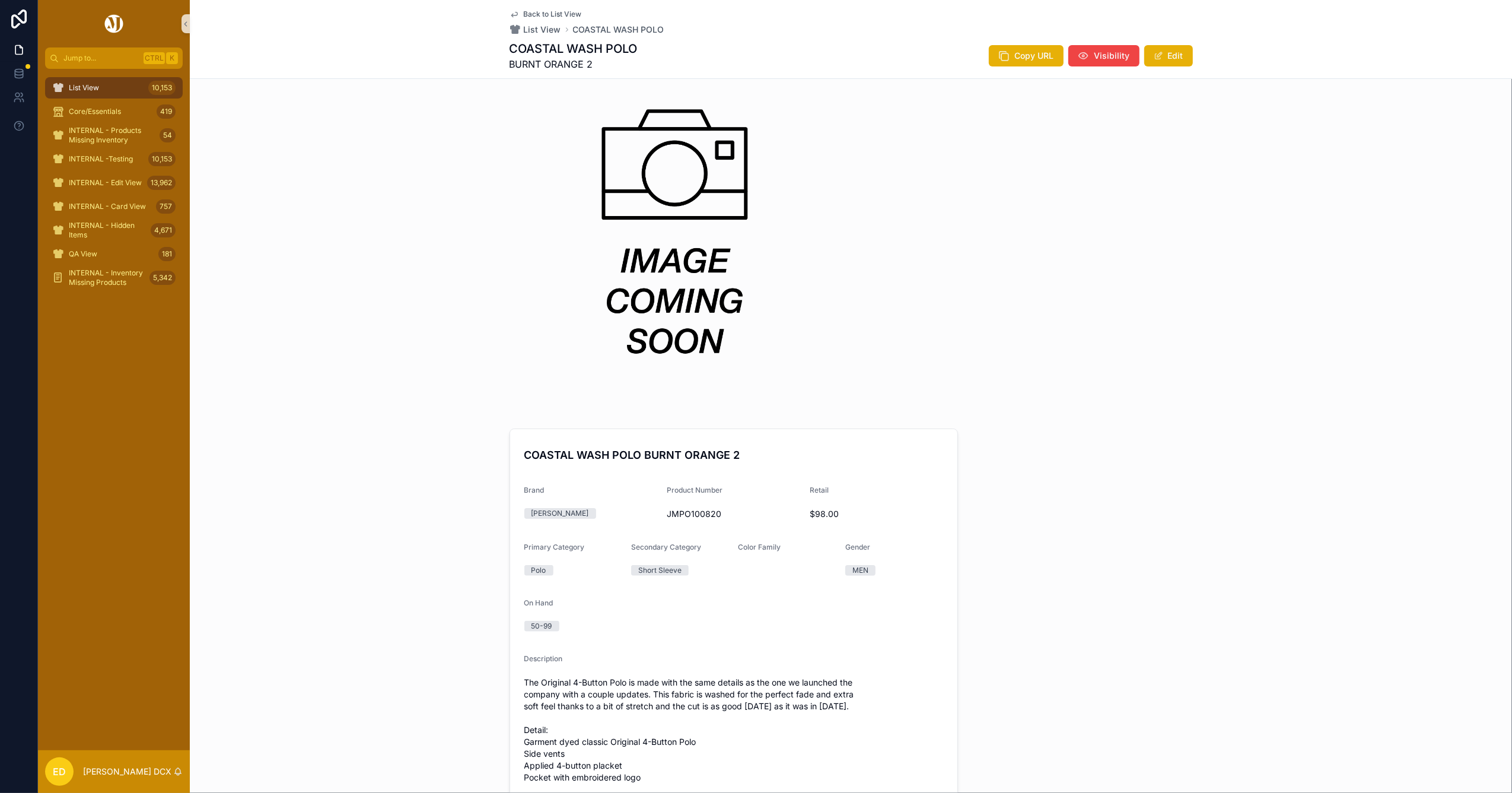
scroll to position [237, 0]
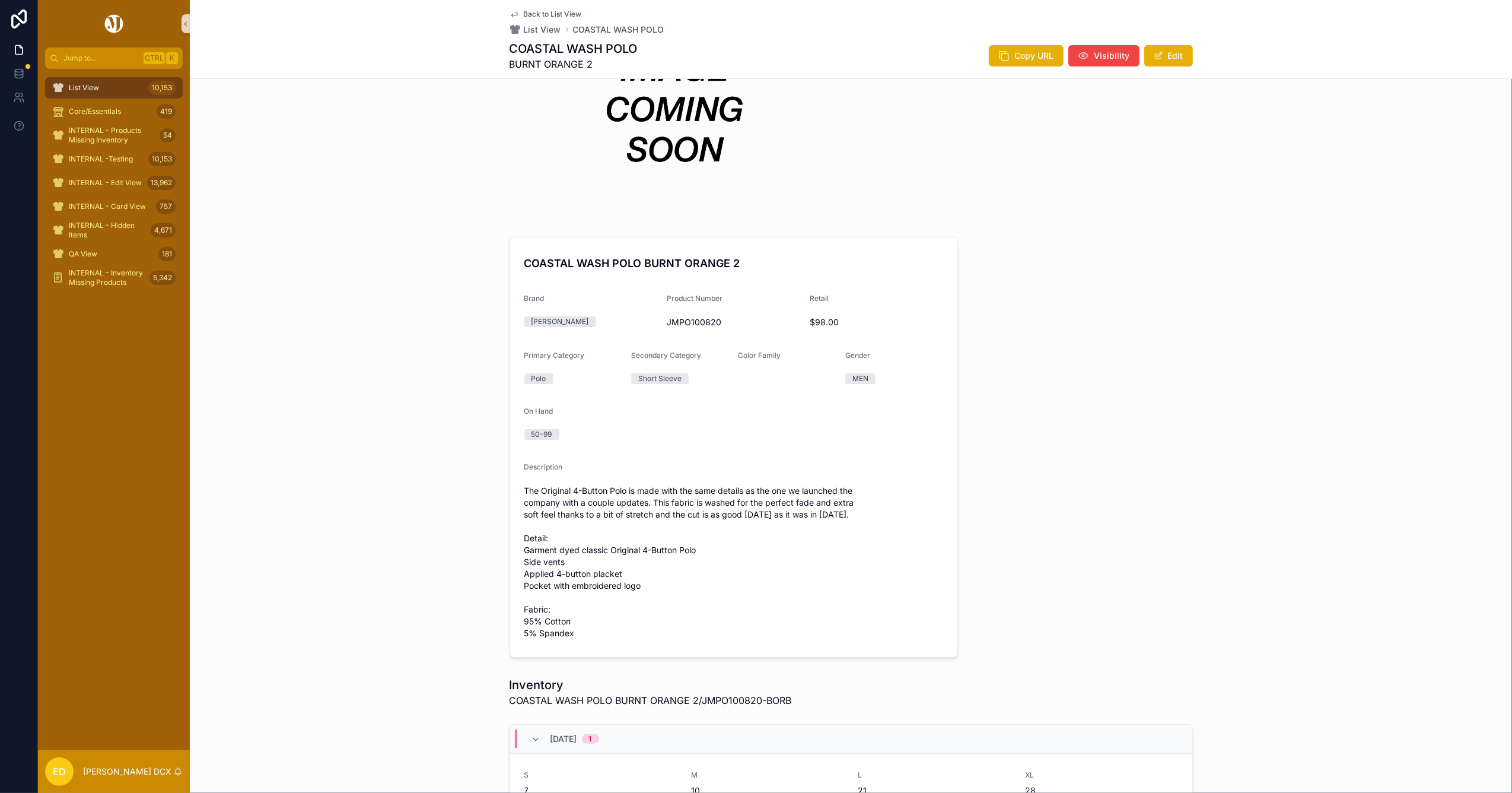
click at [677, 319] on span "JMPO100820" at bounding box center [733, 322] width 134 height 12
copy span "JMPO100820"
click at [76, 180] on span "INTERNAL - Edit View" at bounding box center [105, 183] width 73 height 10
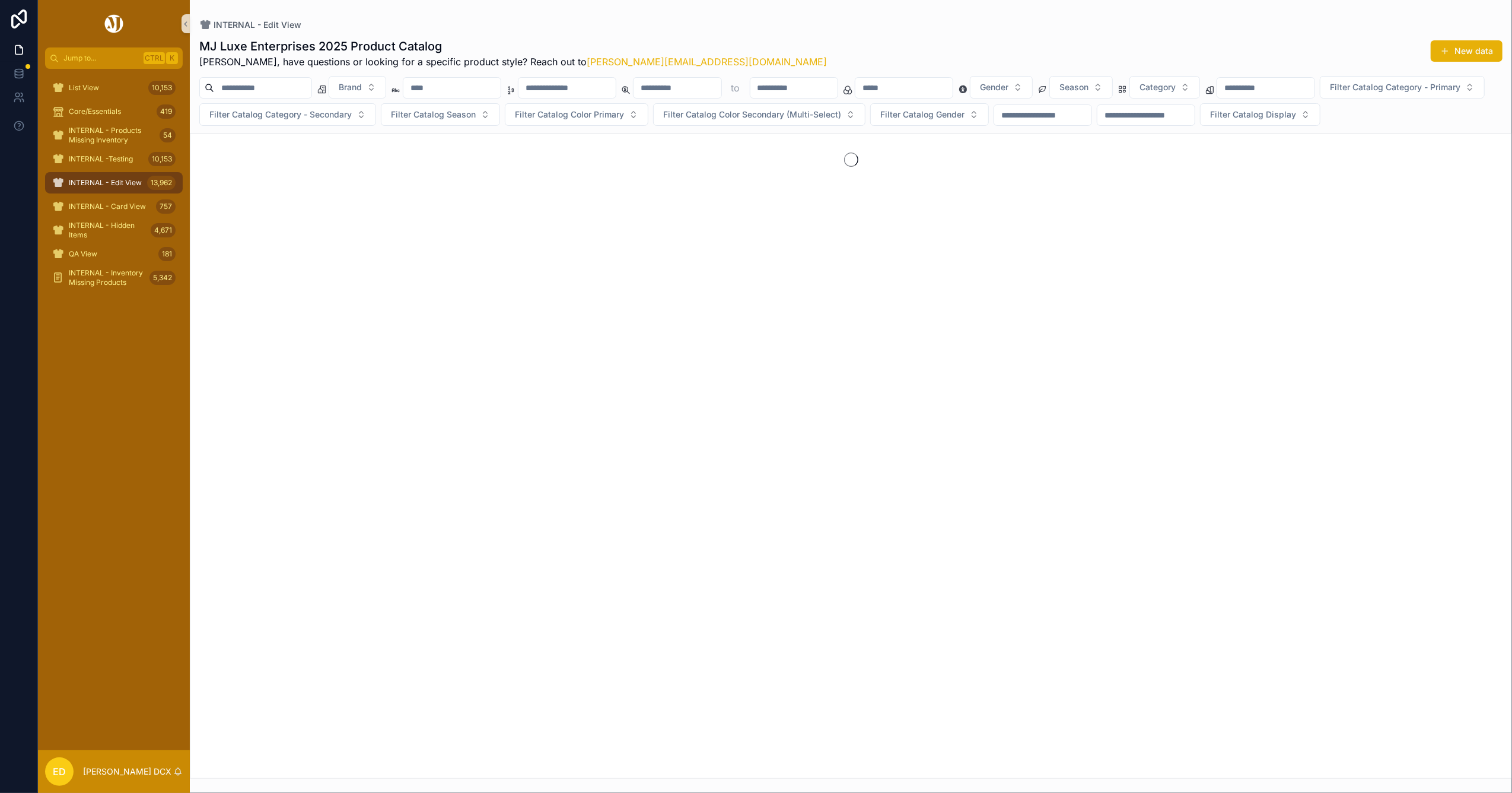
click at [609, 88] on input "scrollable content" at bounding box center [567, 88] width 97 height 17
paste input "**********"
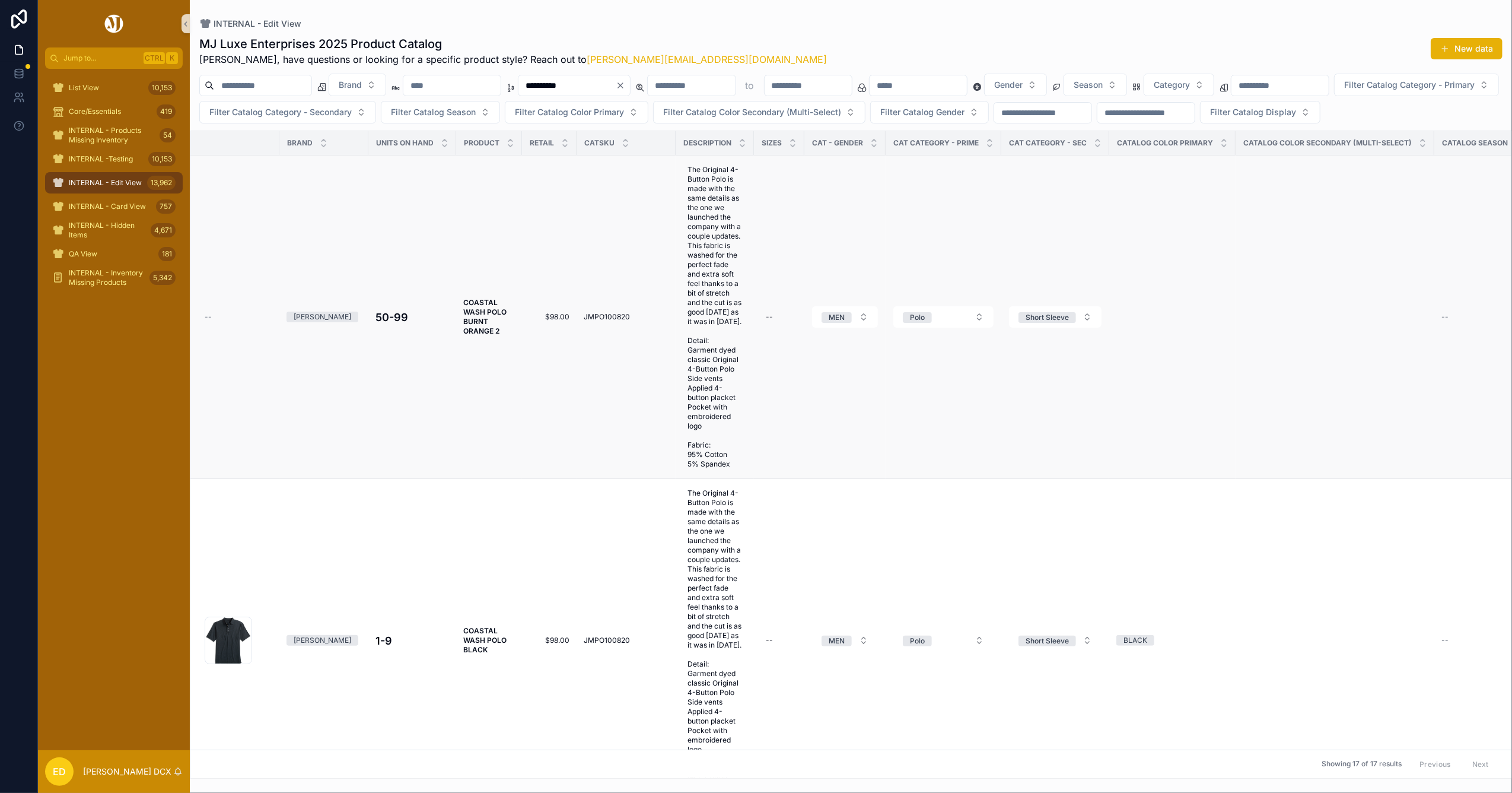
type input "**********"
click at [495, 335] on strong "COASTAL WASH POLO BURNT ORANGE 2" at bounding box center [486, 316] width 45 height 37
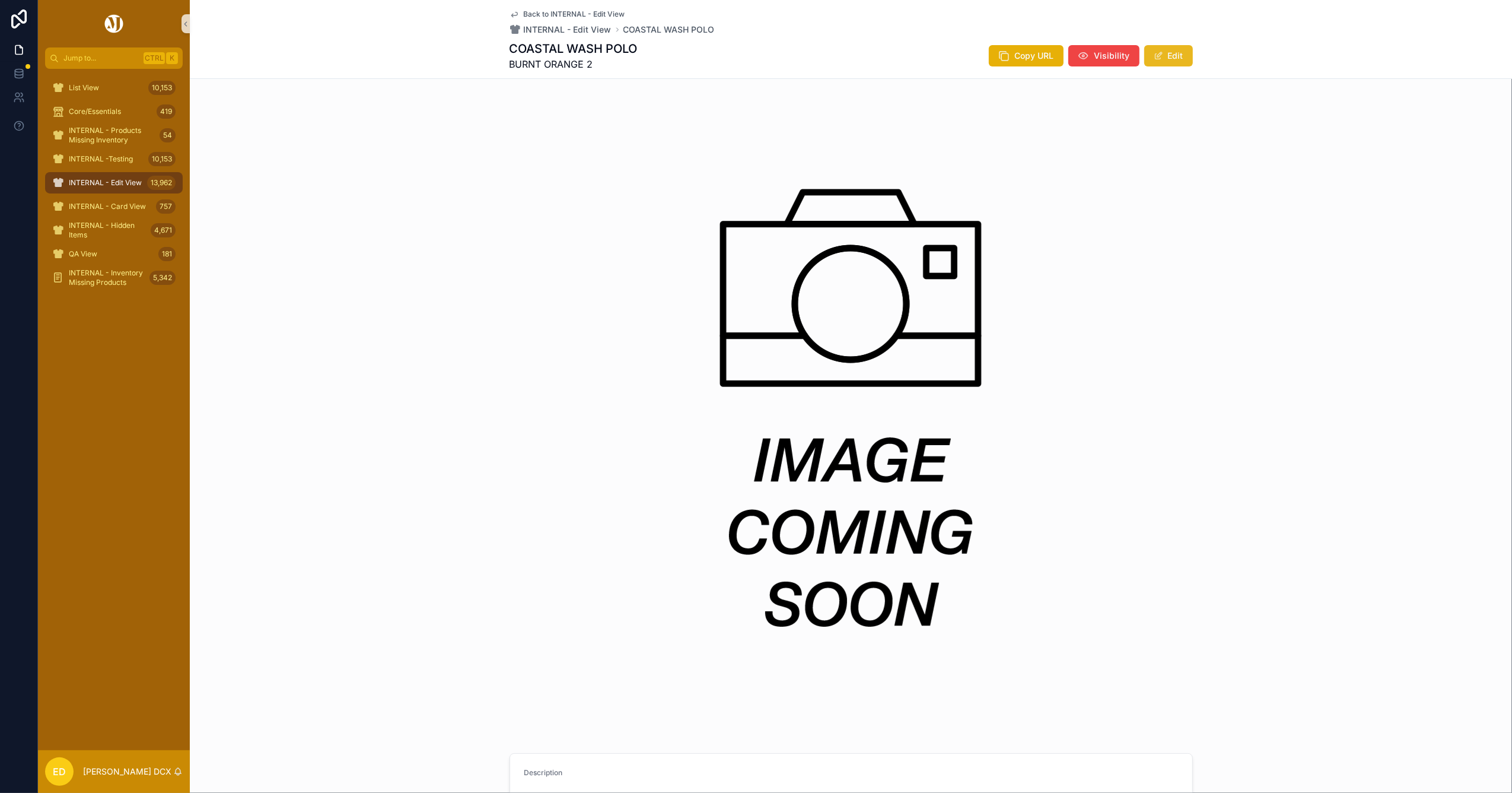
click at [1144, 53] on button "Edit" at bounding box center [1169, 55] width 49 height 22
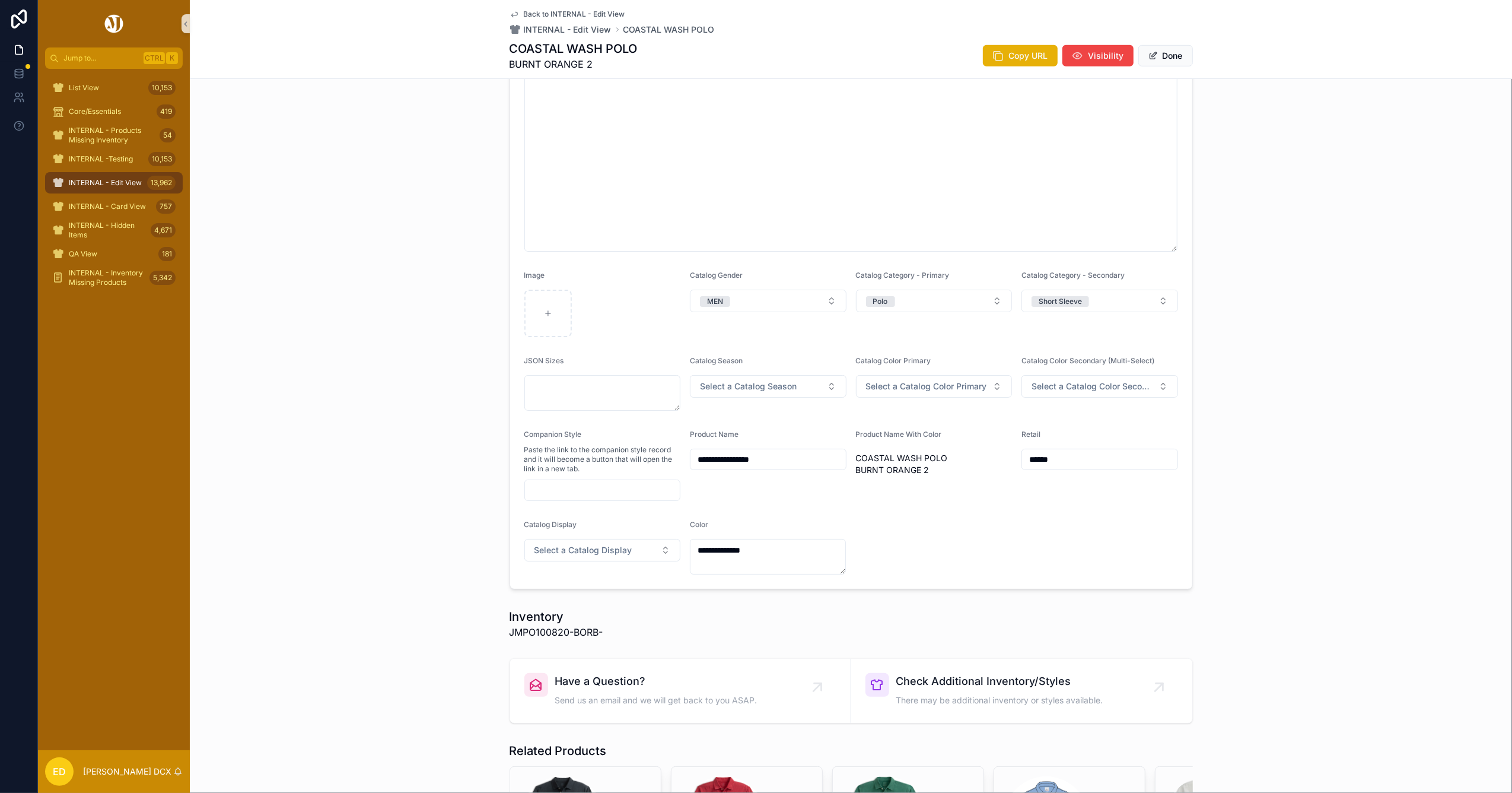
scroll to position [870, 0]
click at [540, 317] on div "scrollable content" at bounding box center [548, 310] width 48 height 48
type input "**********"
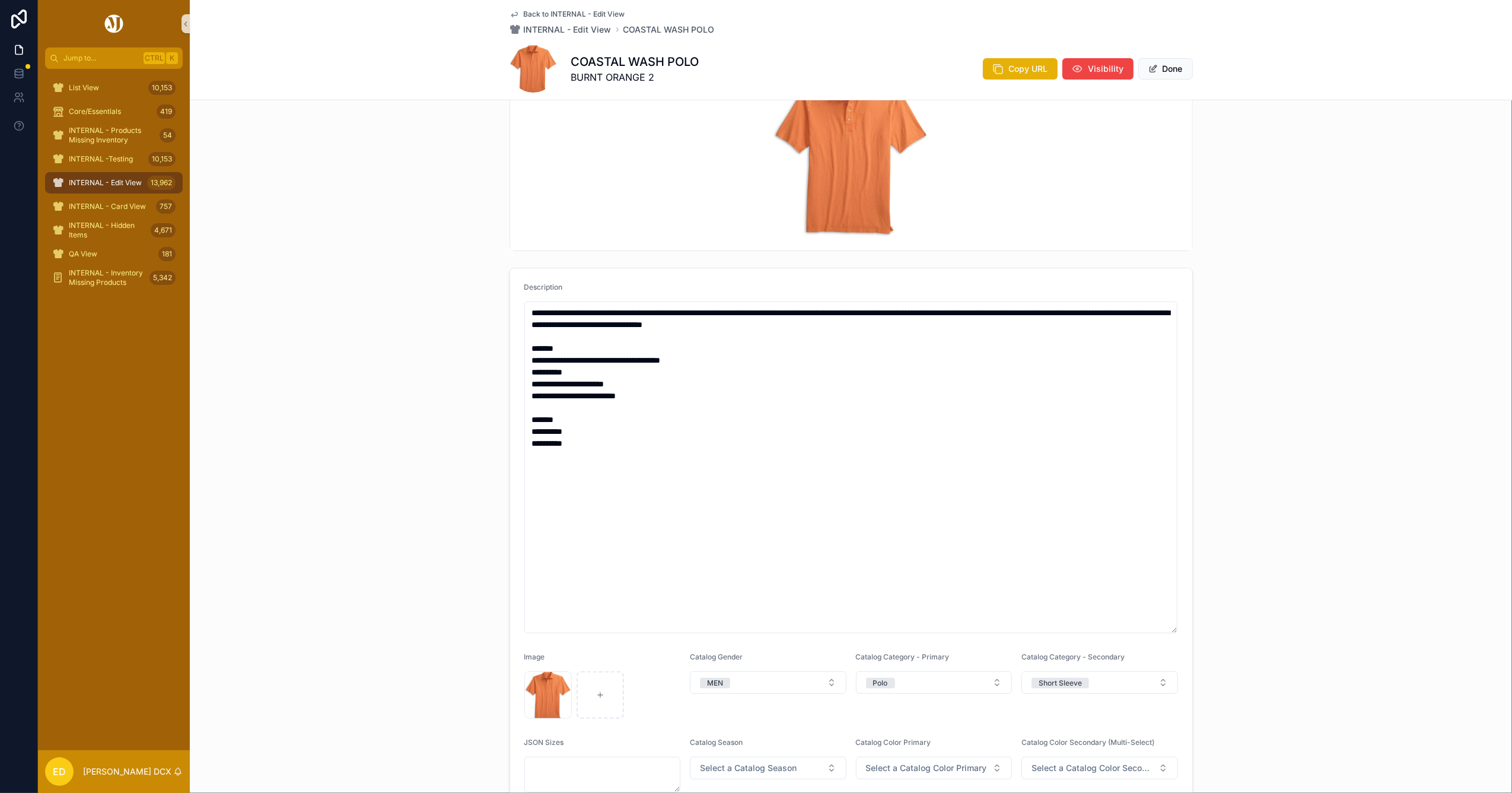
scroll to position [0, 0]
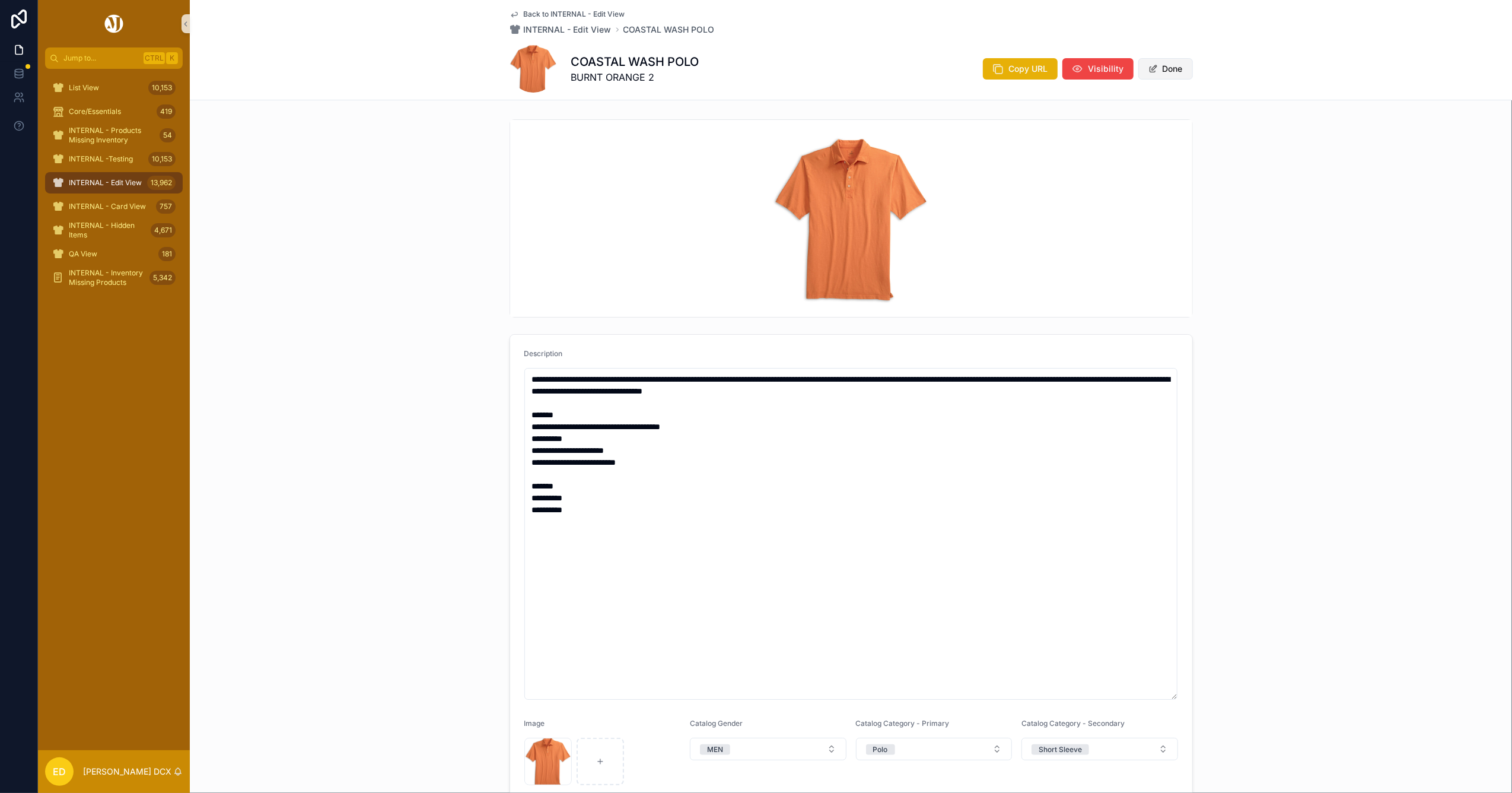
click at [1157, 77] on button "Done" at bounding box center [1165, 69] width 55 height 22
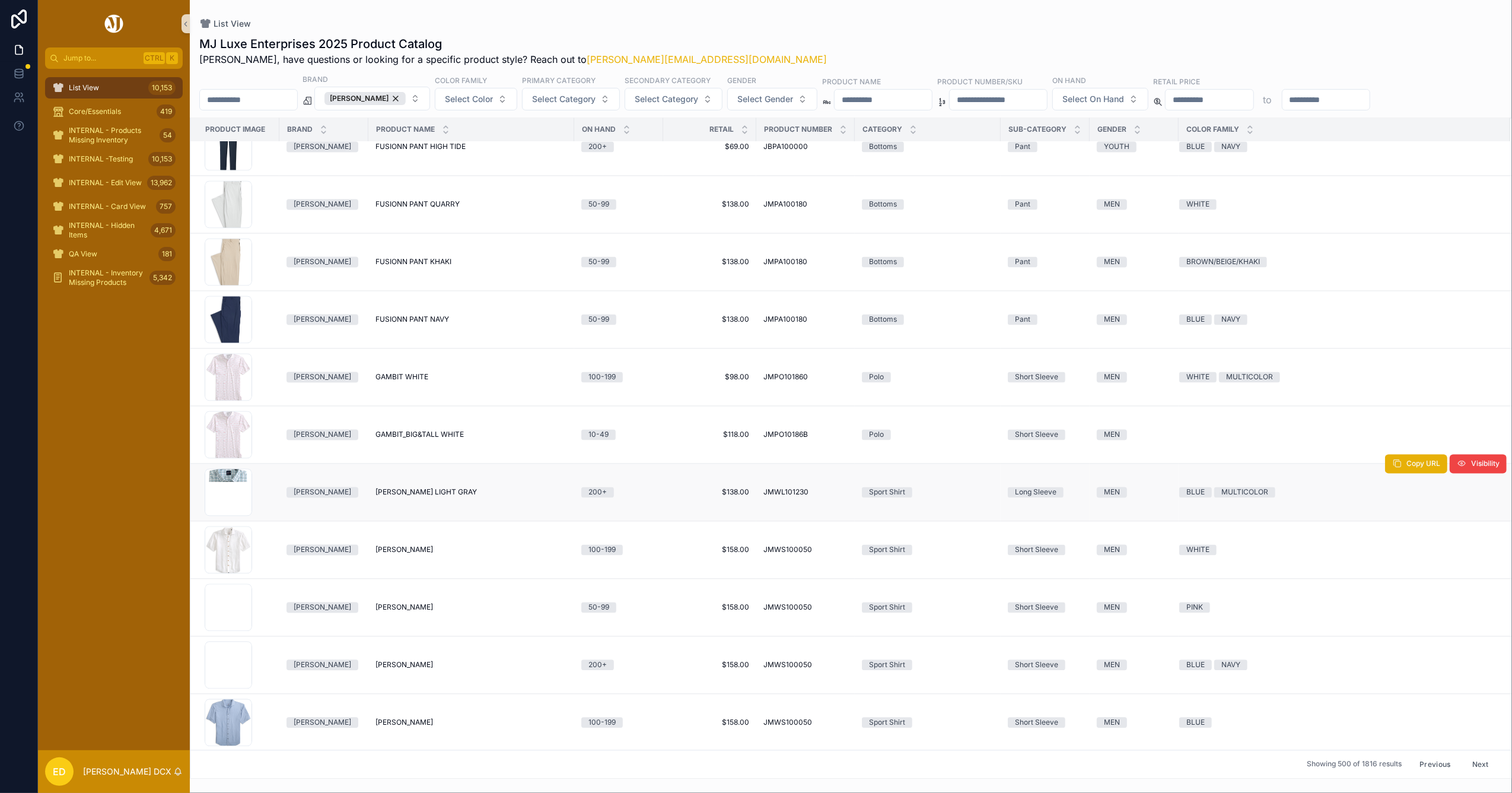
scroll to position [7256, 0]
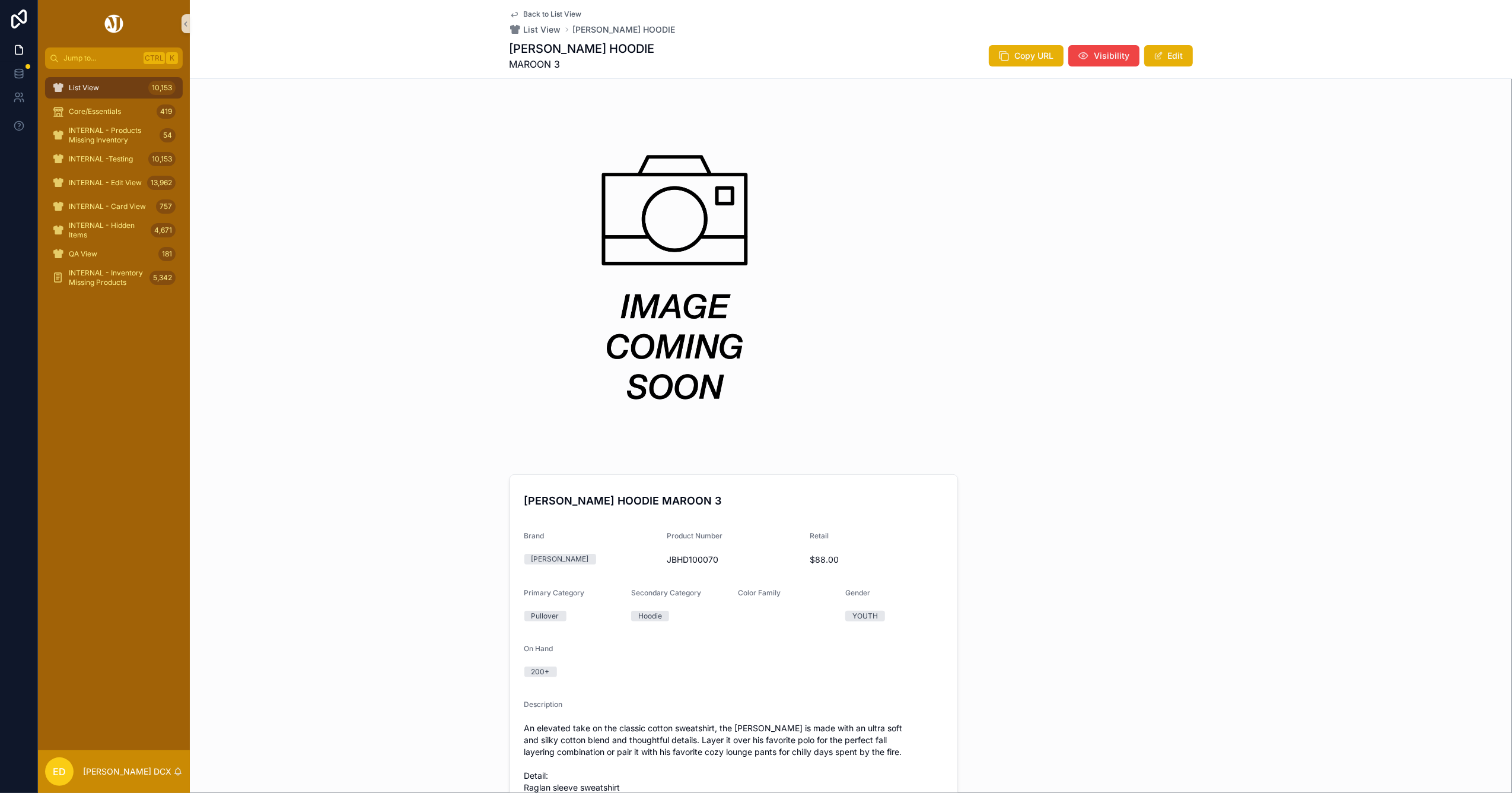
click at [672, 560] on span "JBHD100070" at bounding box center [733, 559] width 134 height 12
click at [674, 560] on span "JBHD100070" at bounding box center [733, 559] width 134 height 12
copy span "JBHD100070"
click at [552, 46] on h1 "[PERSON_NAME] HOODIE" at bounding box center [582, 49] width 145 height 17
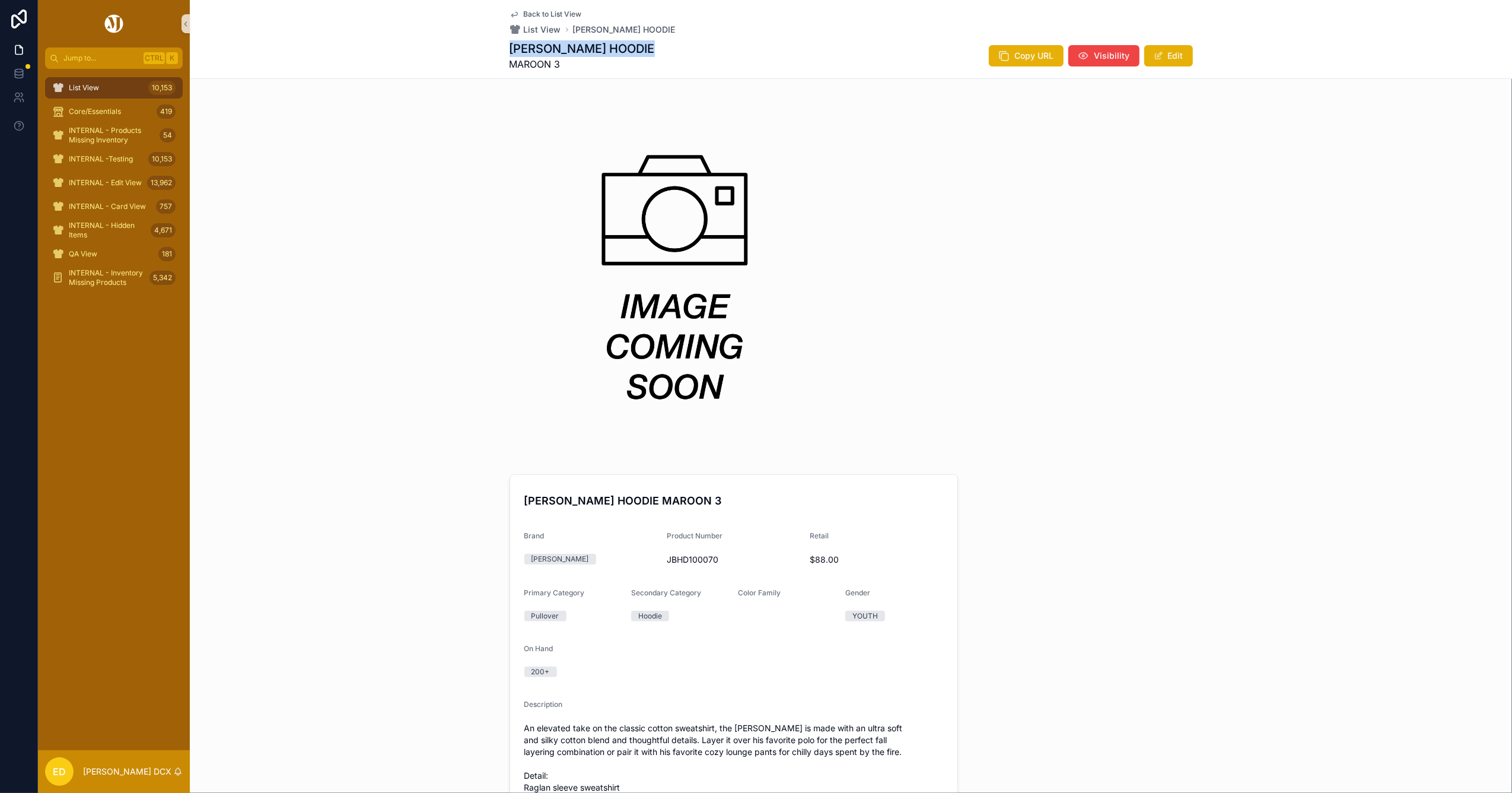
click at [550, 46] on h1 "[PERSON_NAME] HOODIE" at bounding box center [582, 49] width 145 height 17
copy h1 "[PERSON_NAME] HOODIE"
